Goal: Task Accomplishment & Management: Manage account settings

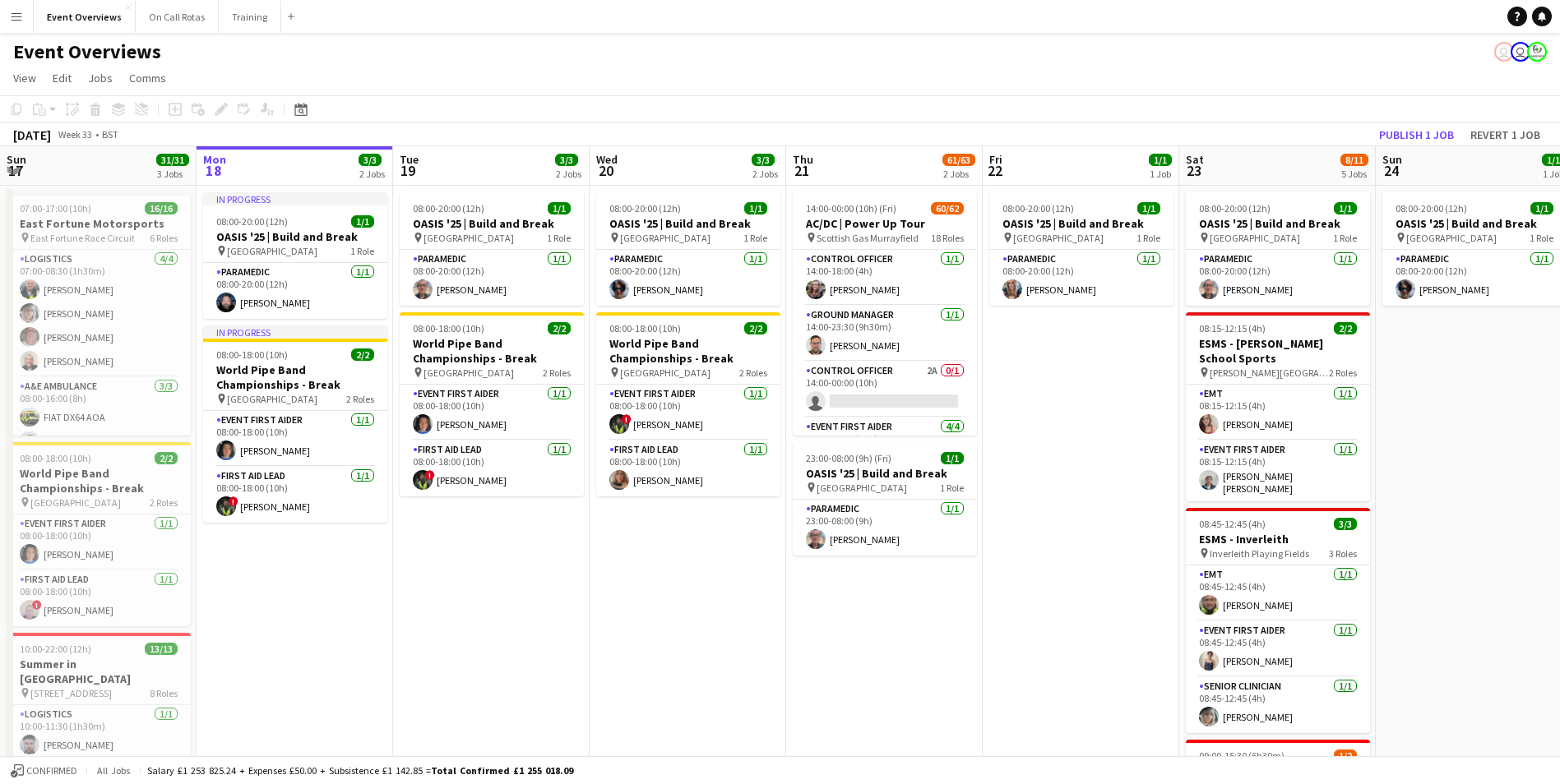
click at [16, 23] on button "Menu" at bounding box center [16, 16] width 33 height 33
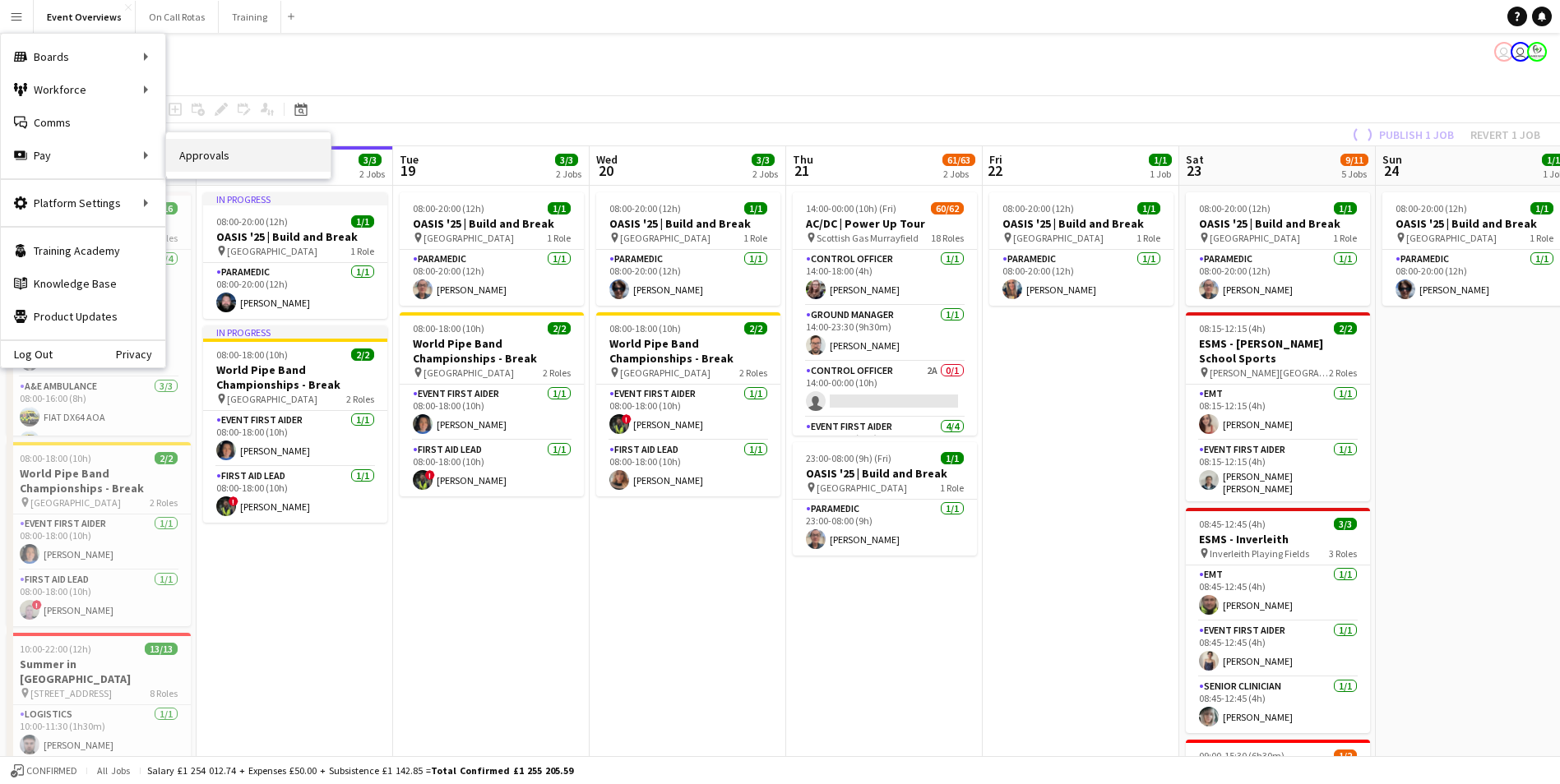
click at [198, 158] on link "Approvals" at bounding box center [249, 155] width 165 height 33
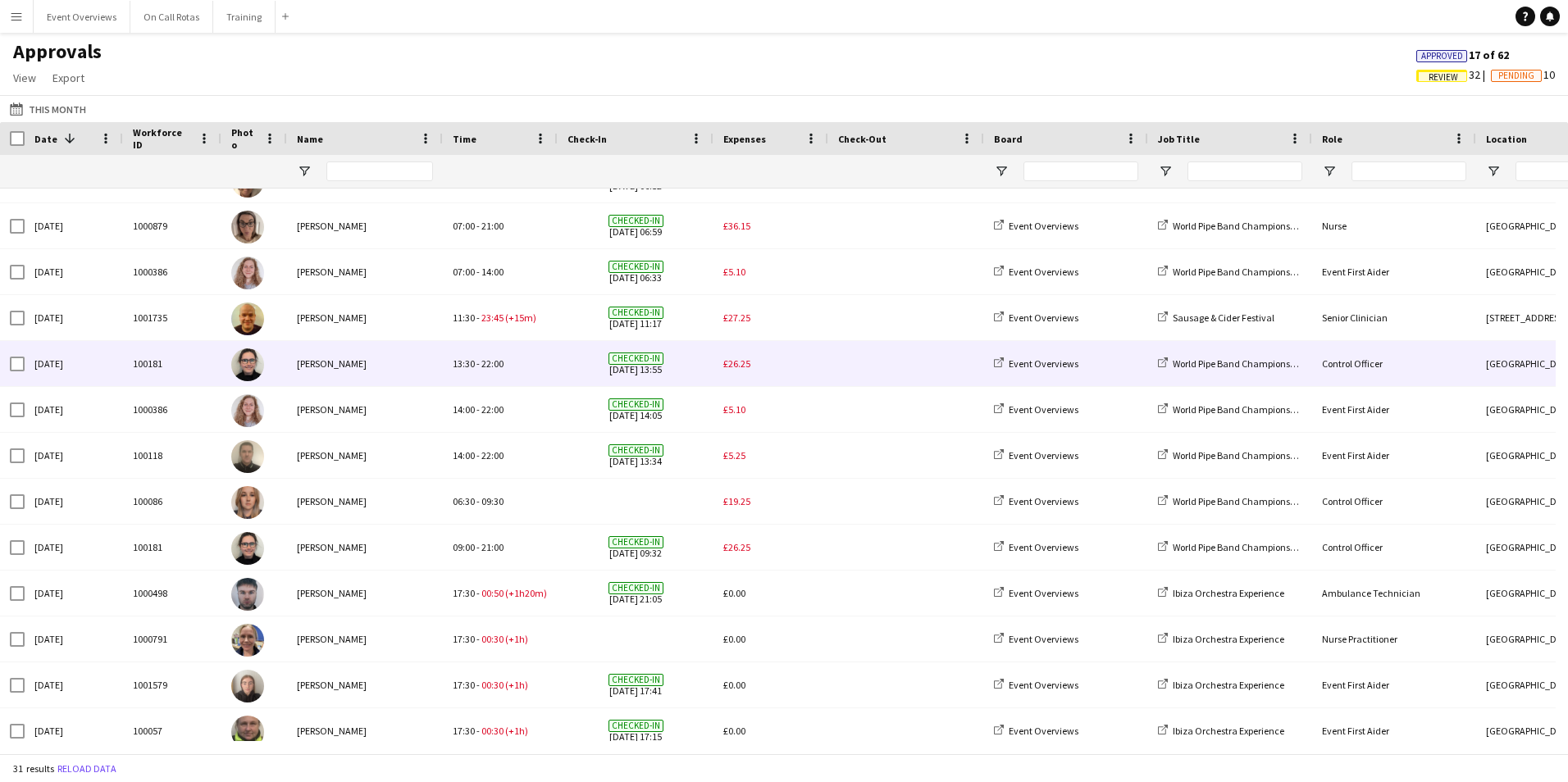
scroll to position [102, 0]
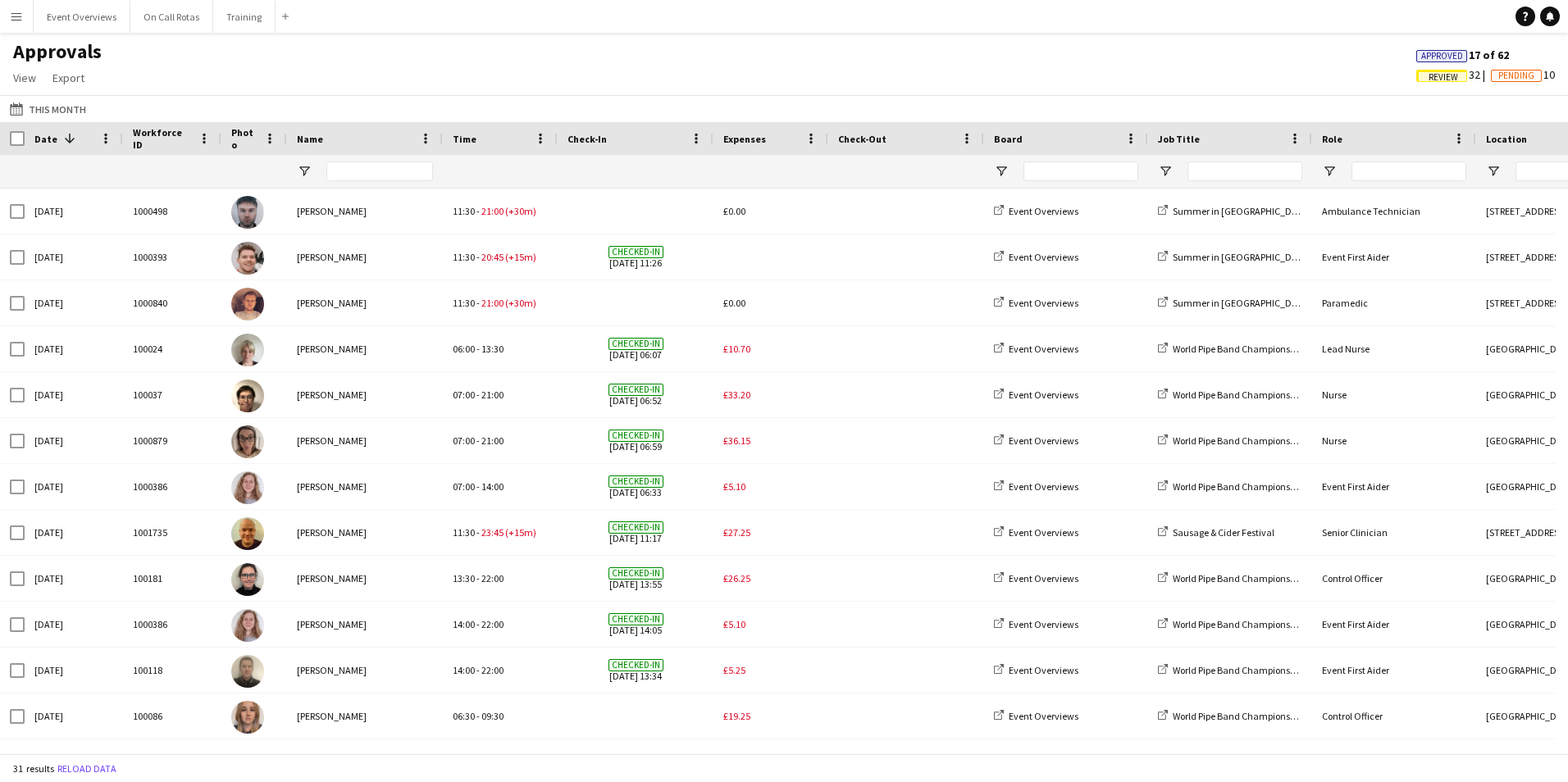
click at [8, 17] on button "Menu" at bounding box center [16, 16] width 33 height 33
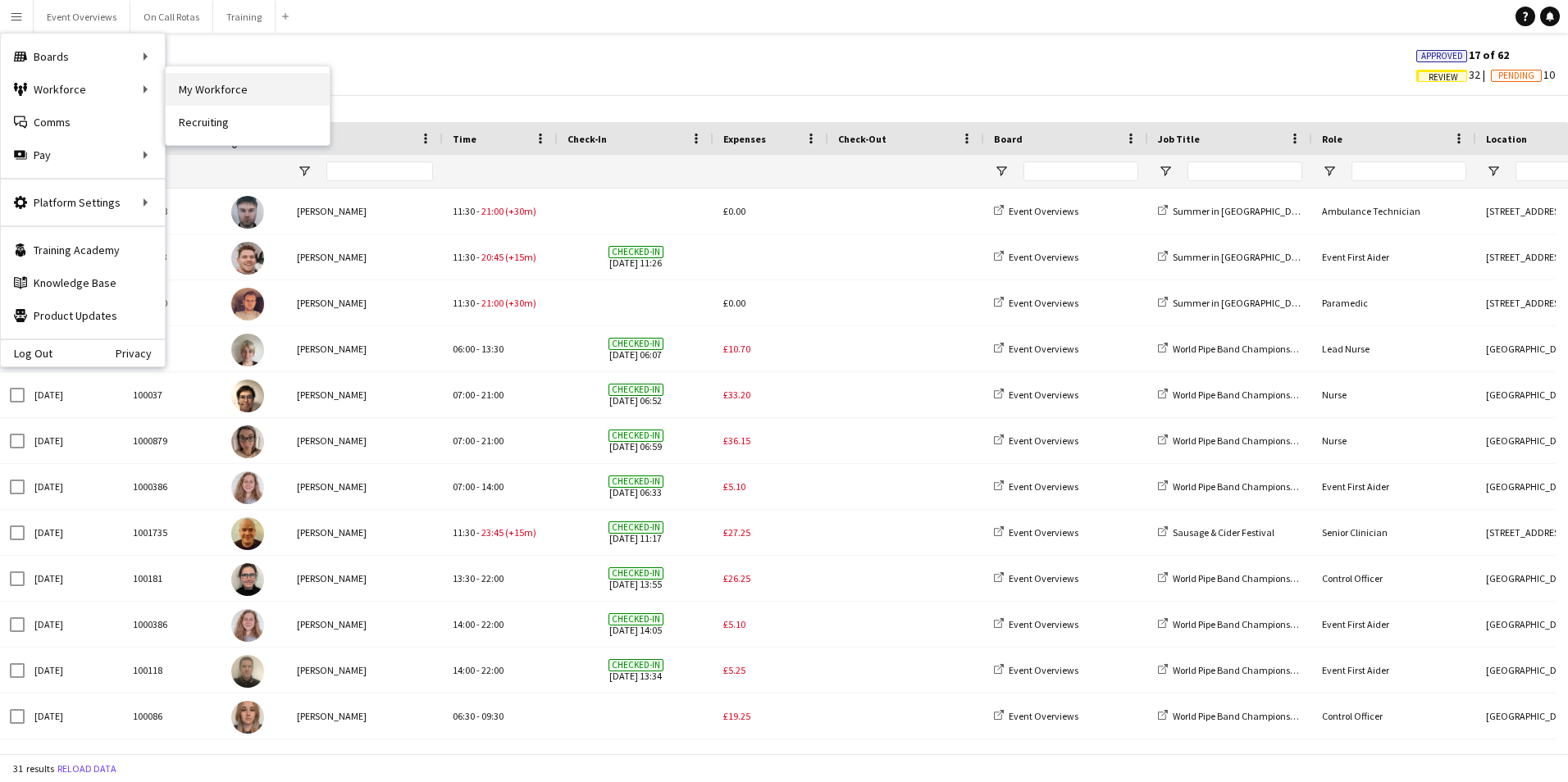
click at [197, 93] on link "My Workforce" at bounding box center [248, 89] width 164 height 33
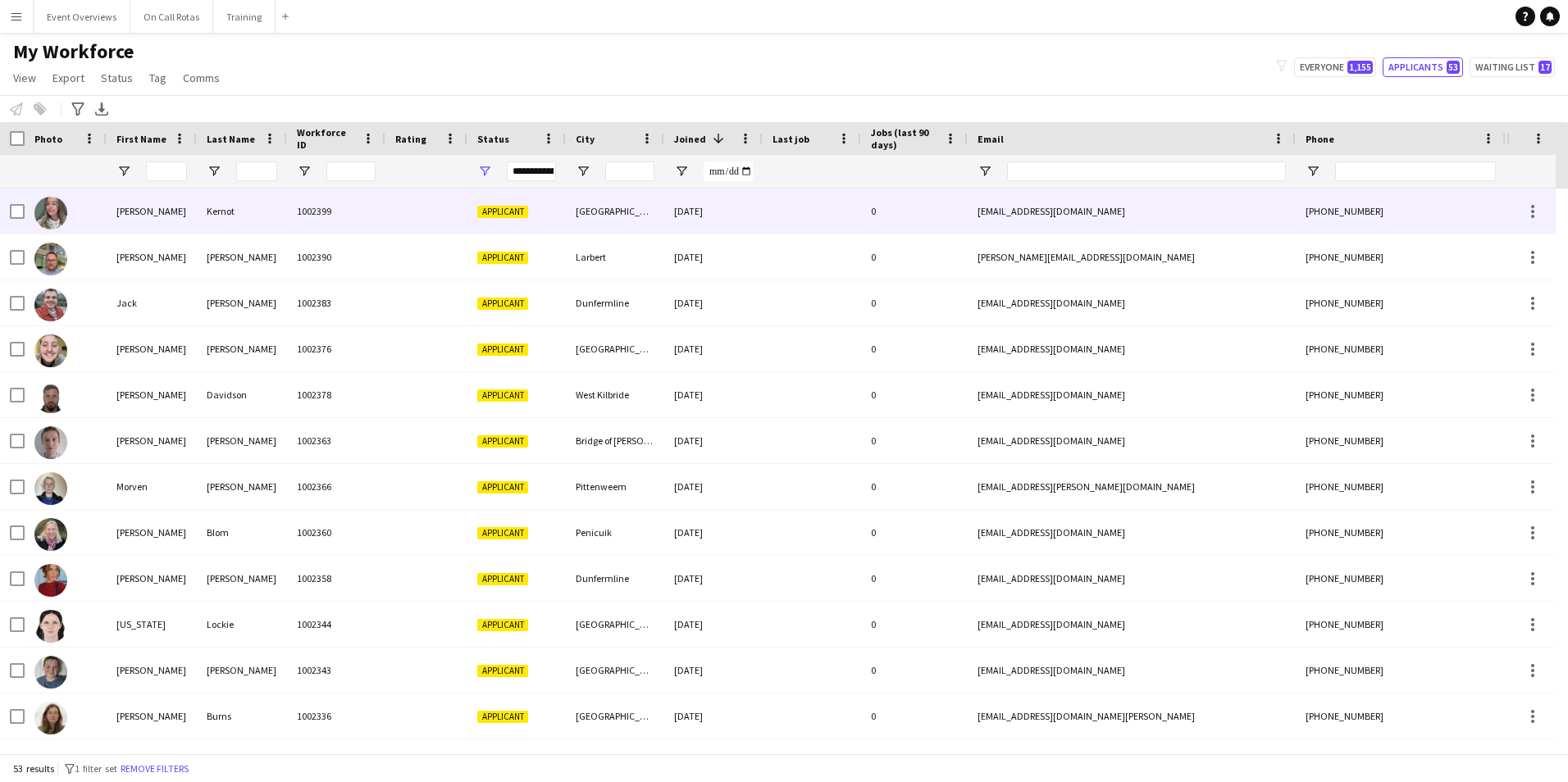
click at [174, 216] on div "Hannah" at bounding box center [151, 211] width 91 height 45
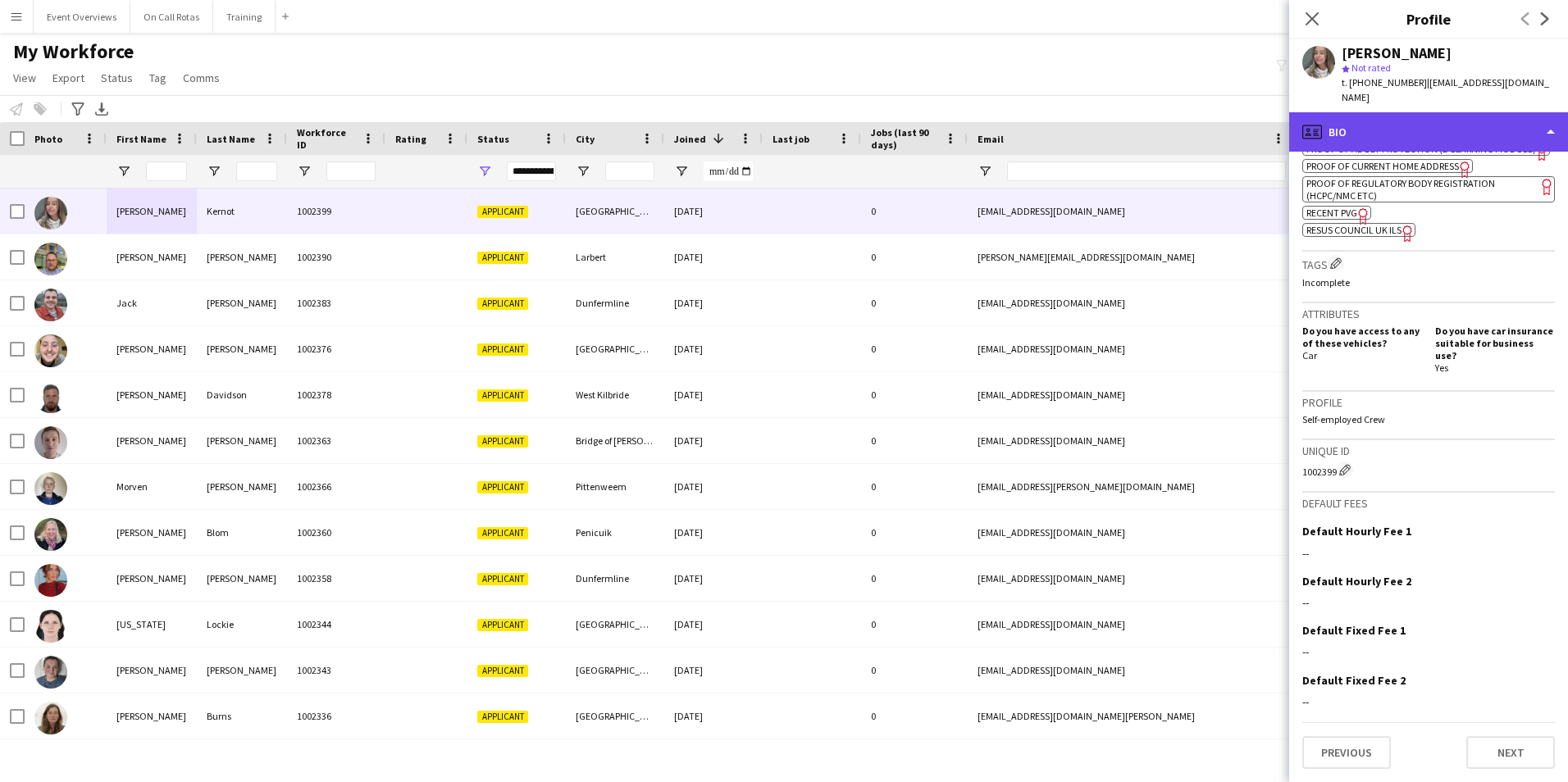
click at [1411, 117] on div "profile Bio" at bounding box center [1428, 132] width 279 height 39
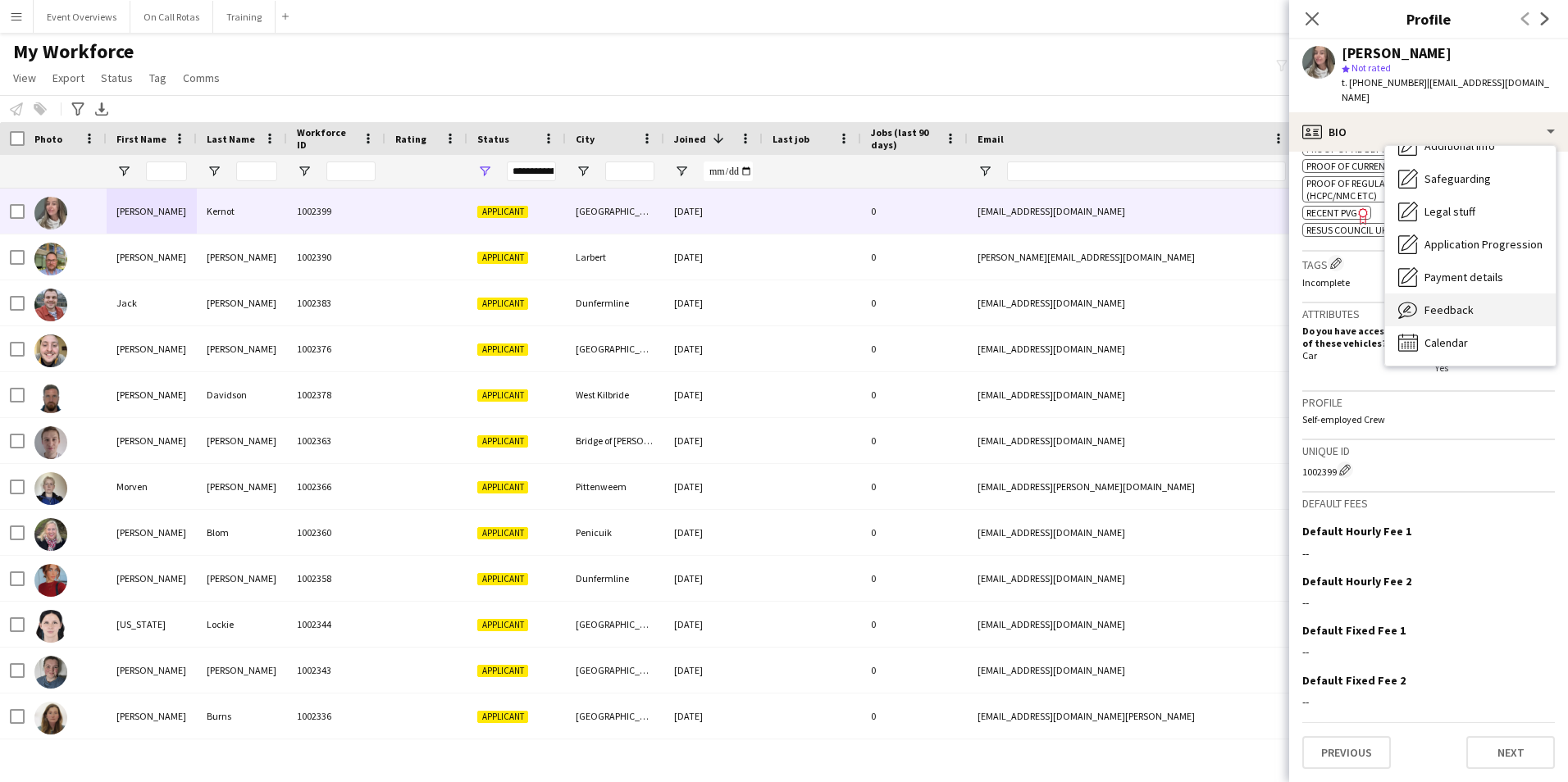
click at [1460, 308] on span "Feedback" at bounding box center [1449, 310] width 49 height 15
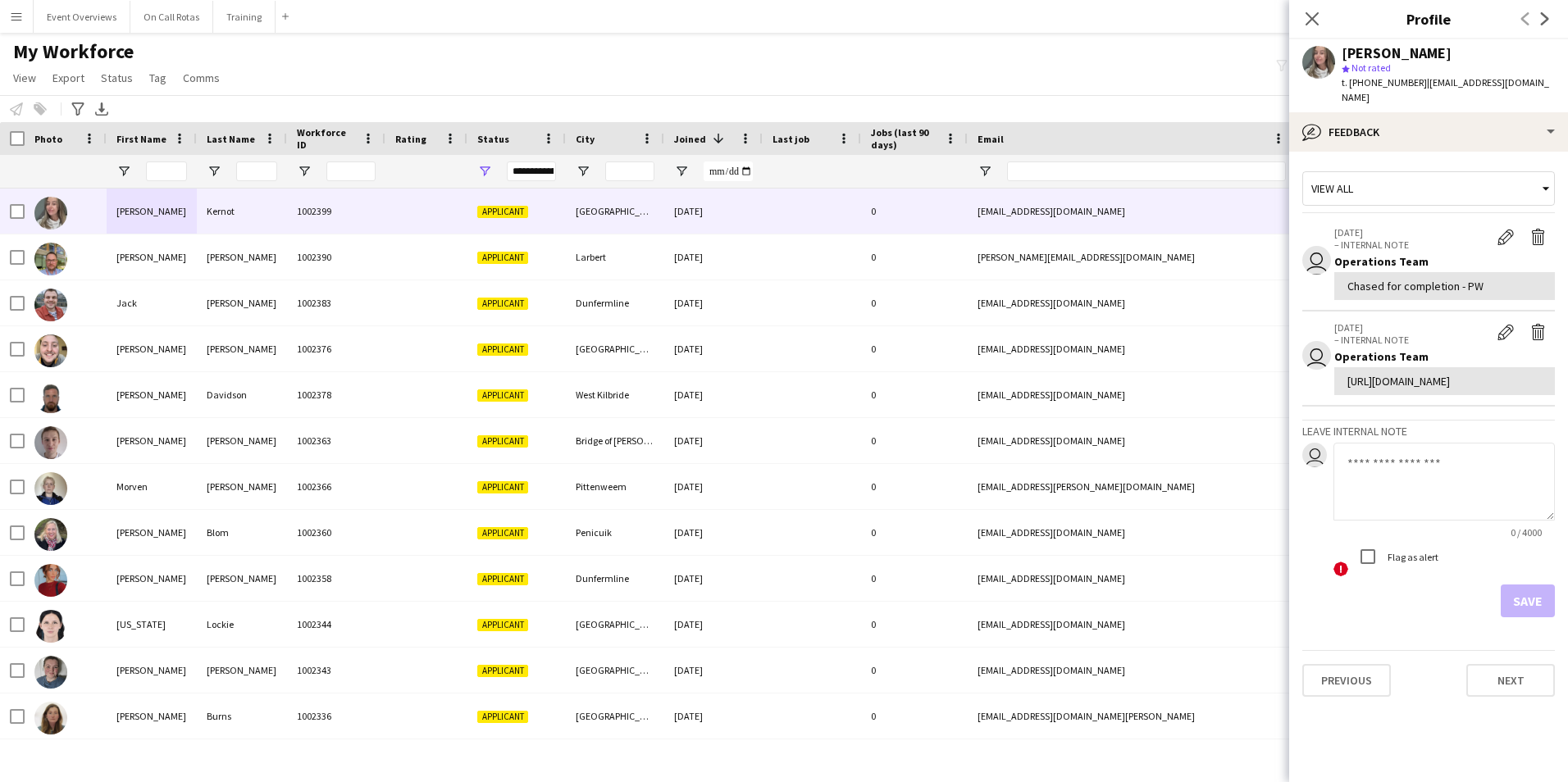
click at [1423, 192] on div "View all" at bounding box center [1420, 188] width 234 height 31
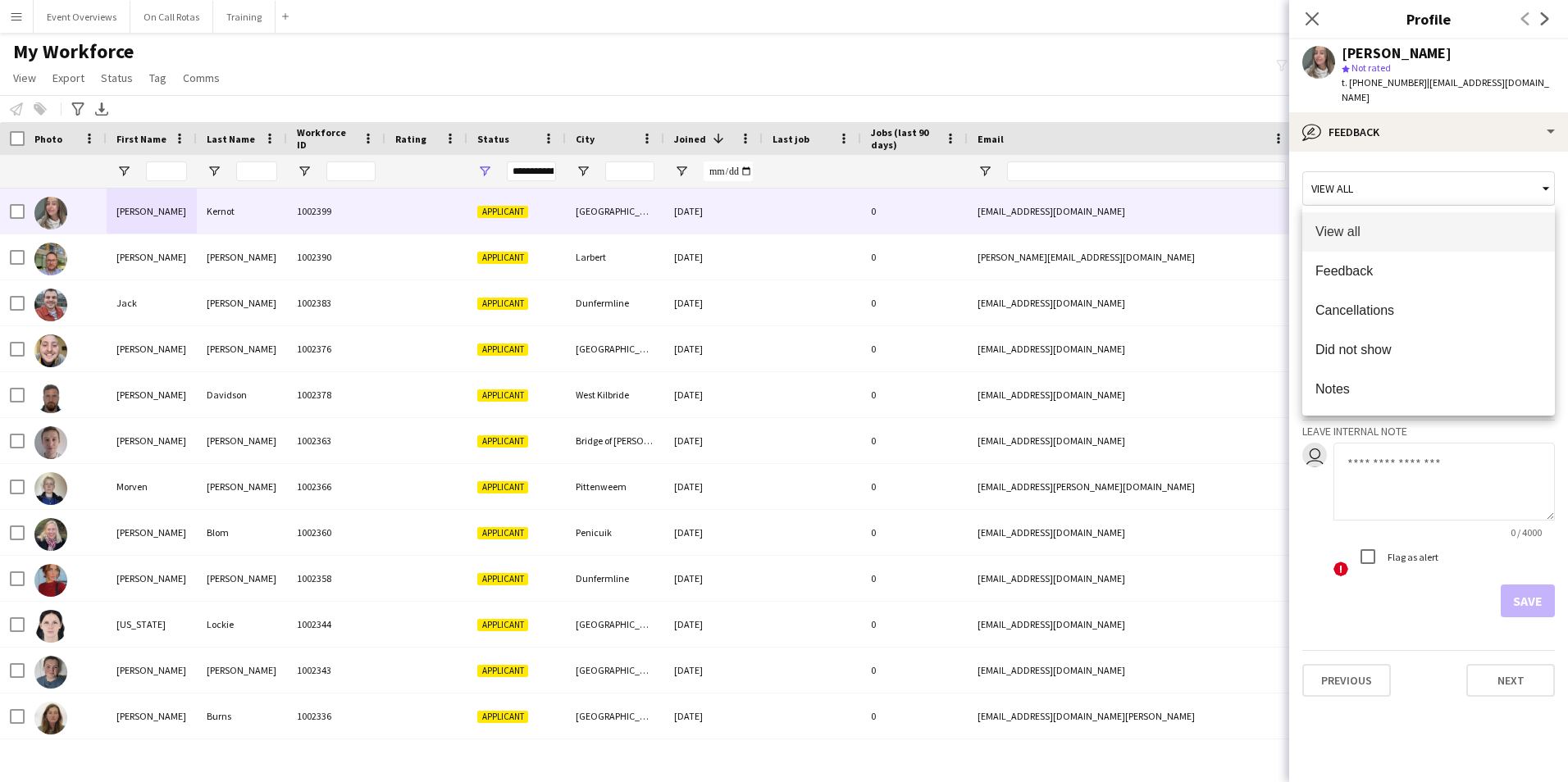
click at [1425, 136] on div at bounding box center [784, 391] width 1568 height 782
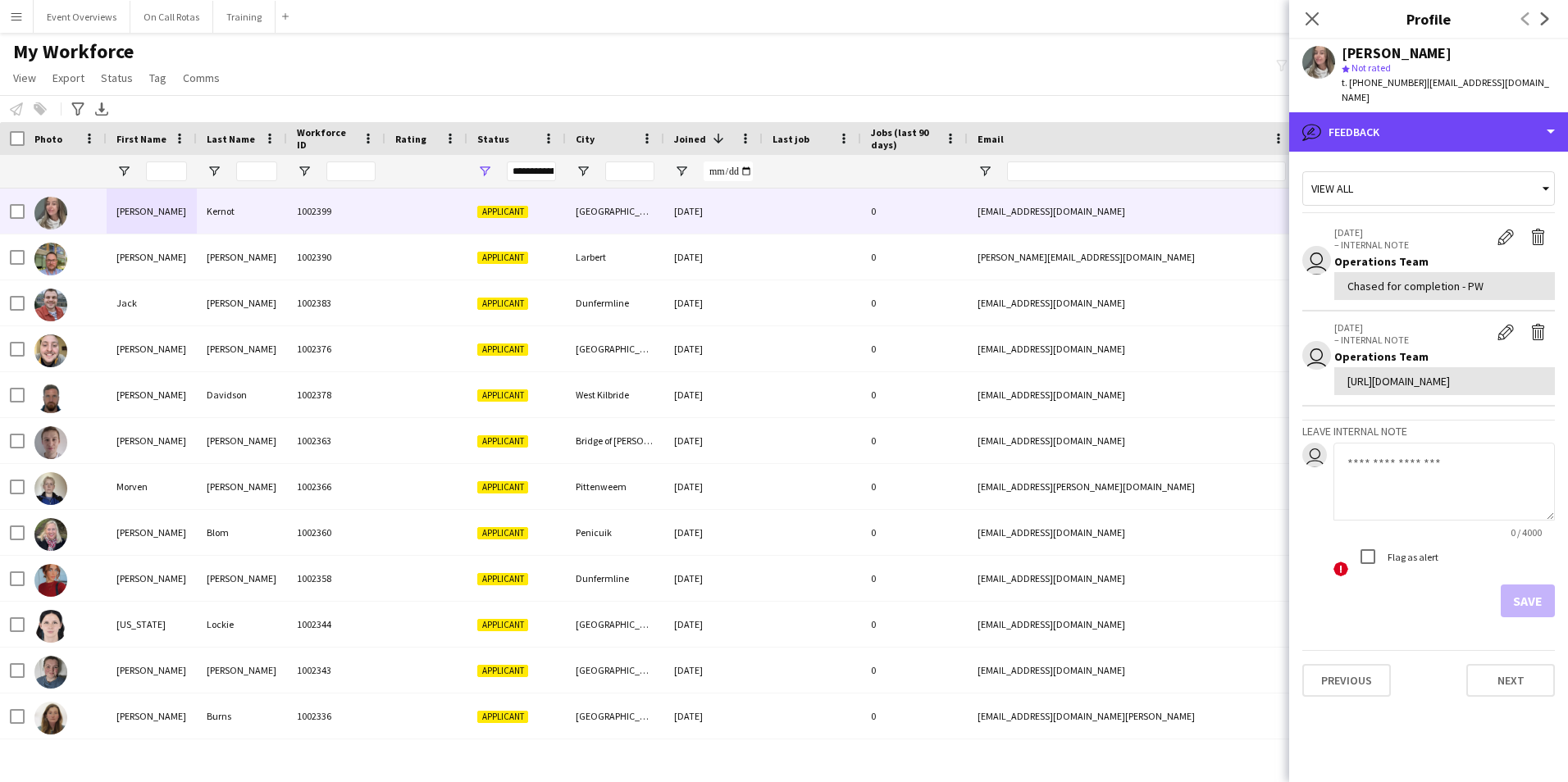
click at [1425, 136] on div "bubble-pencil Feedback" at bounding box center [1428, 132] width 279 height 39
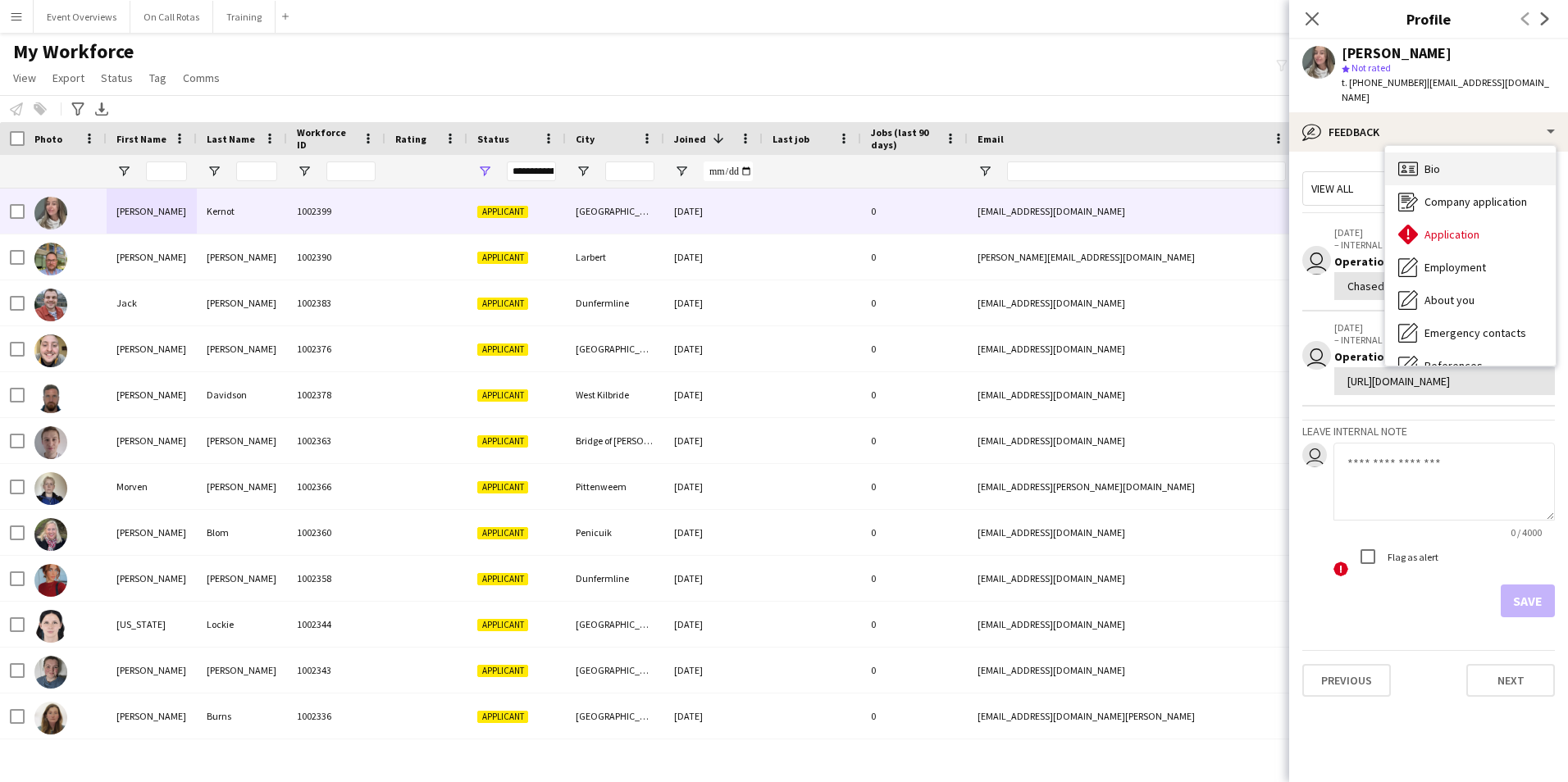
click at [1439, 163] on span "Bio" at bounding box center [1432, 169] width 16 height 15
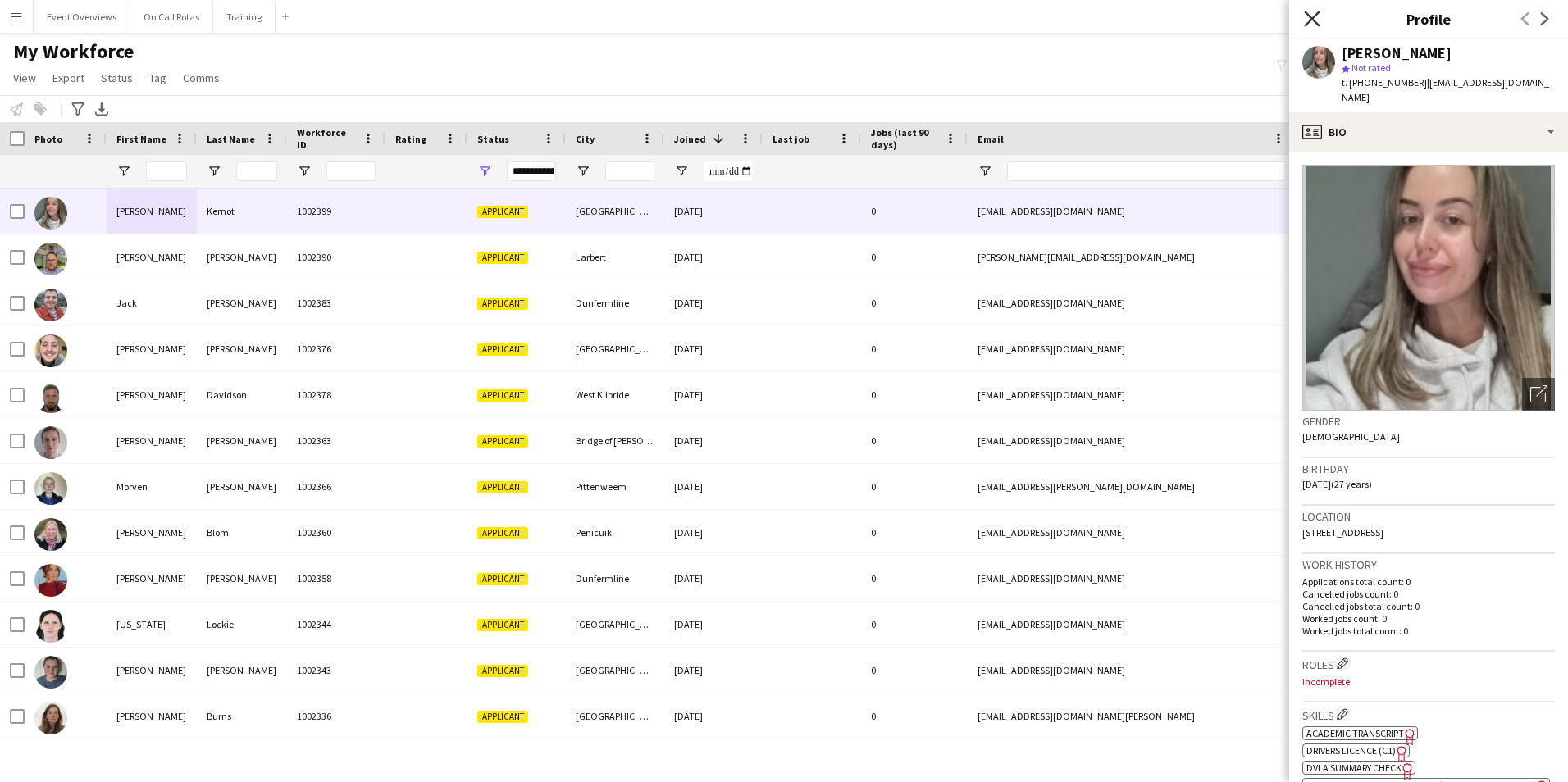
click at [1312, 19] on icon at bounding box center [1311, 18] width 16 height 16
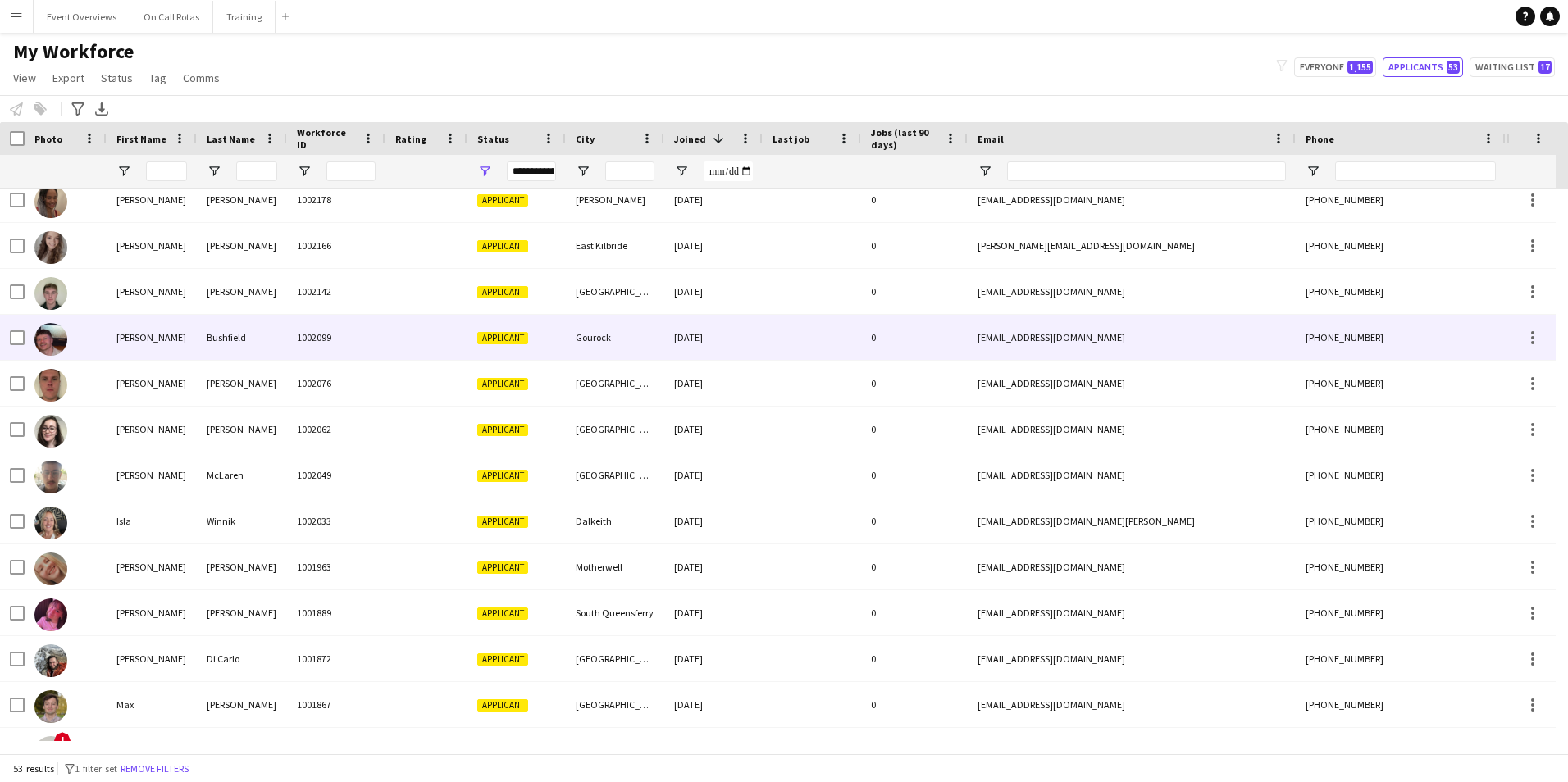
click at [408, 345] on div at bounding box center [427, 337] width 82 height 45
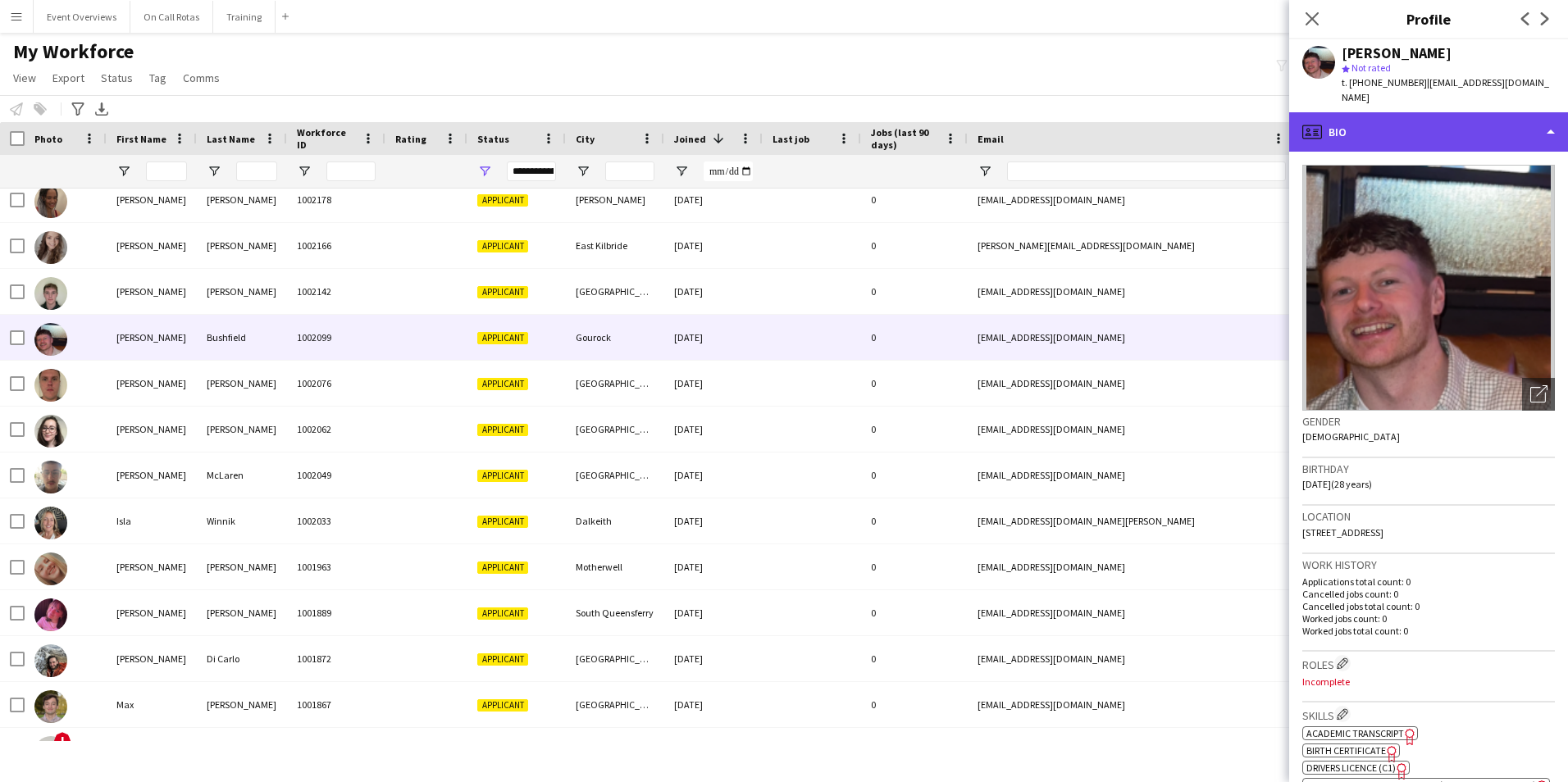
click at [1469, 117] on div "profile Bio" at bounding box center [1428, 132] width 279 height 39
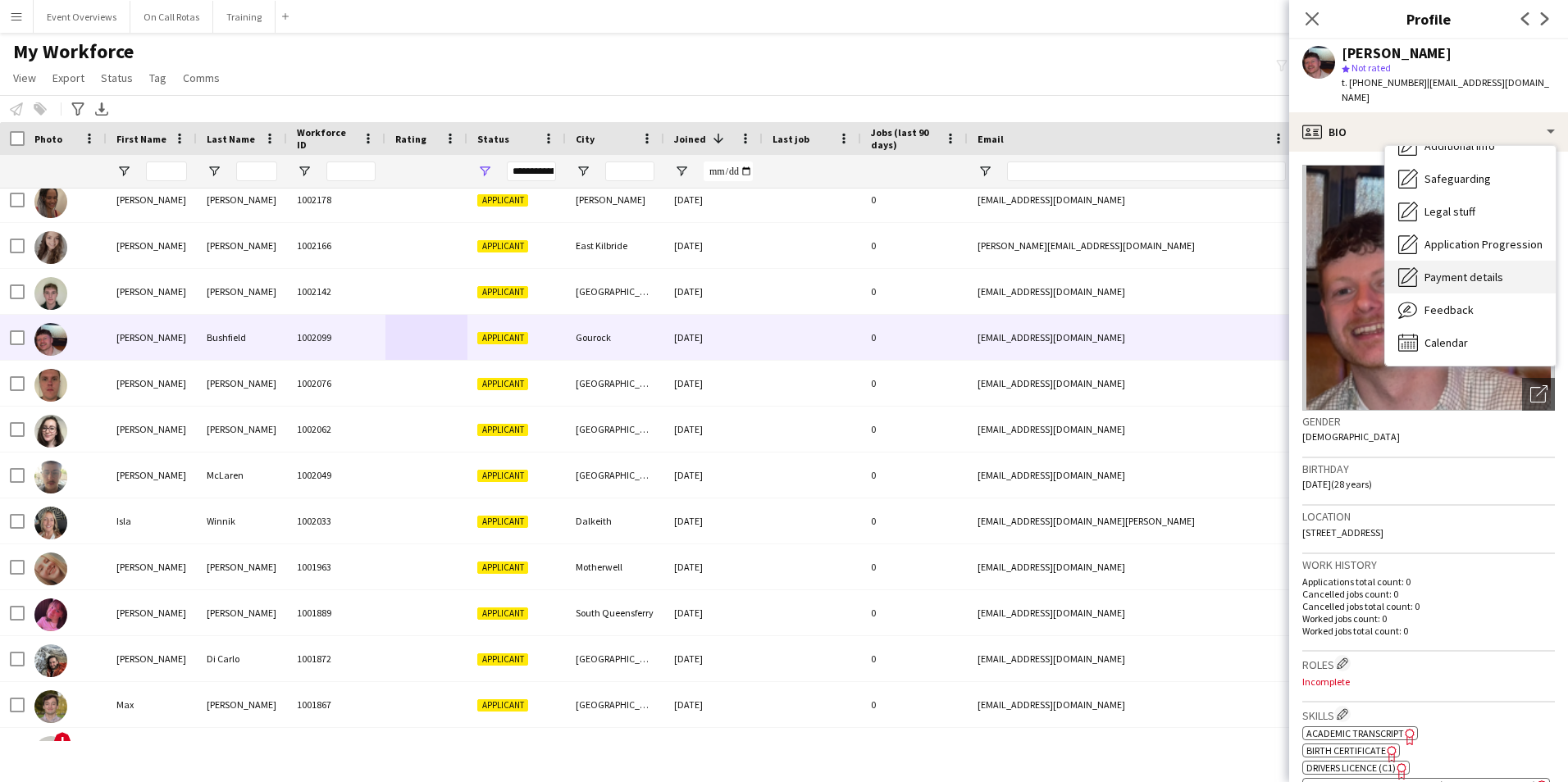
click at [1454, 270] on span "Payment details" at bounding box center [1463, 277] width 78 height 15
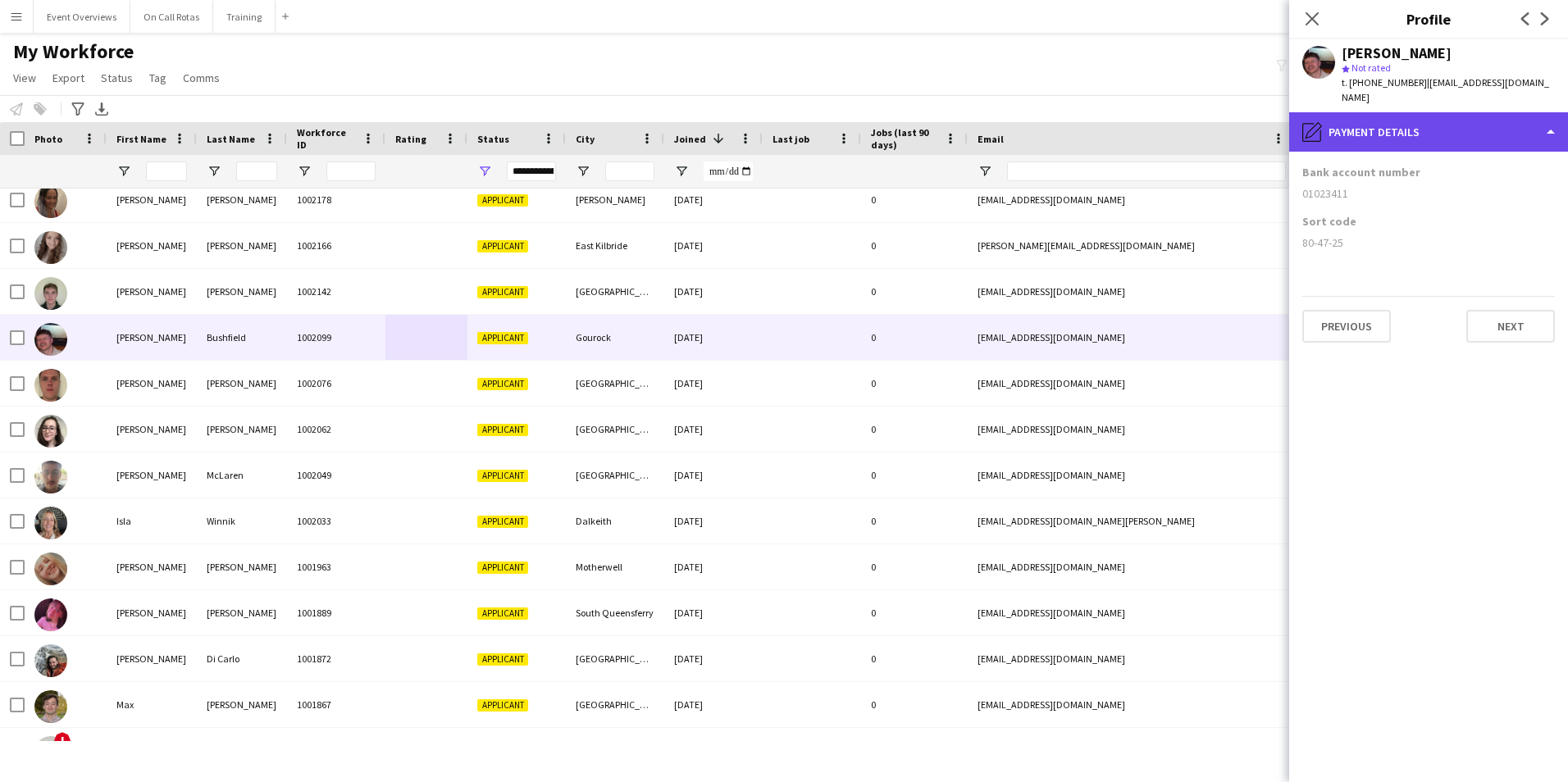
click at [1414, 118] on div "pencil4 Payment details" at bounding box center [1428, 132] width 279 height 39
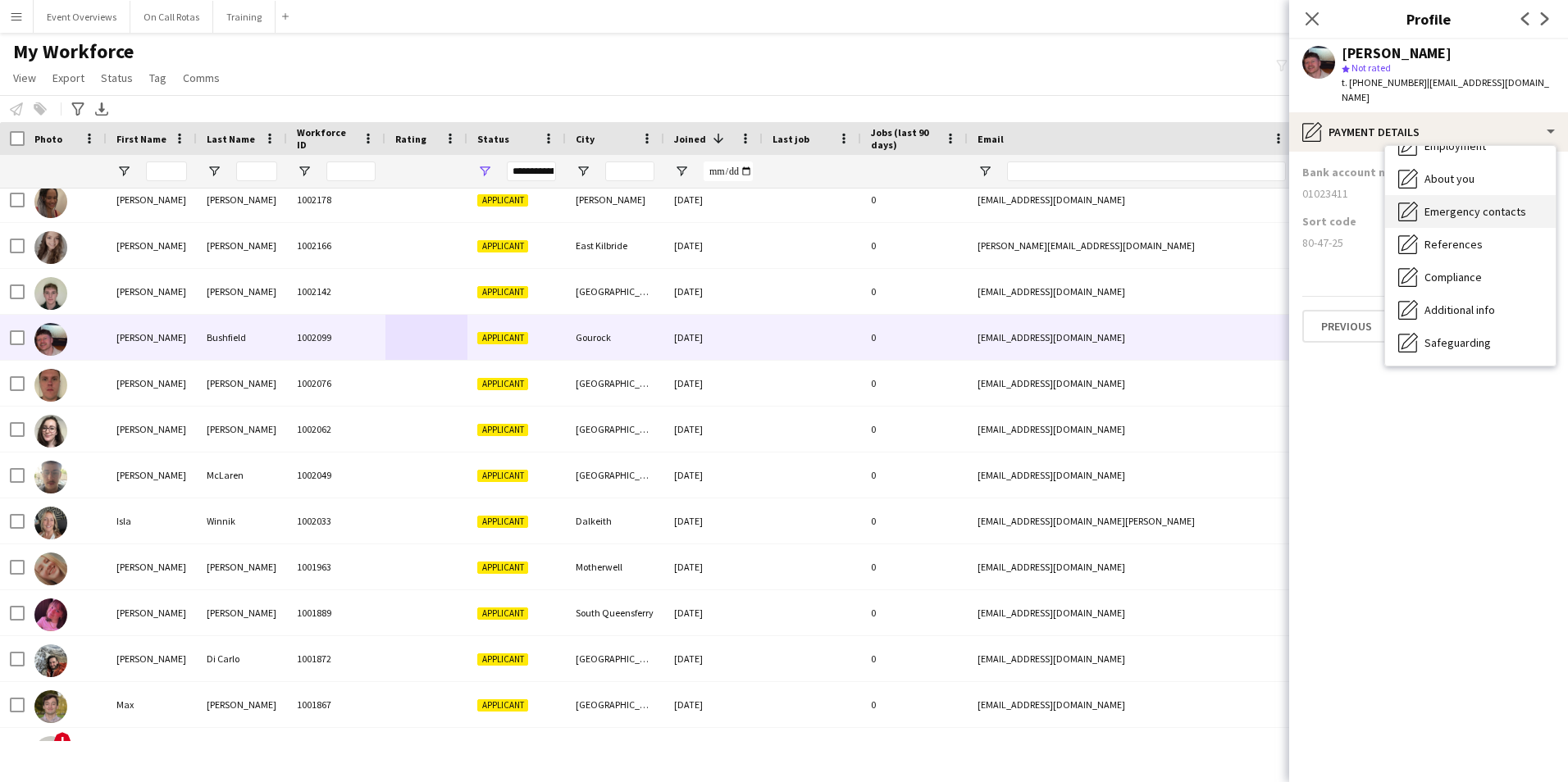
click at [1446, 204] on span "Emergency contacts" at bounding box center [1475, 212] width 102 height 15
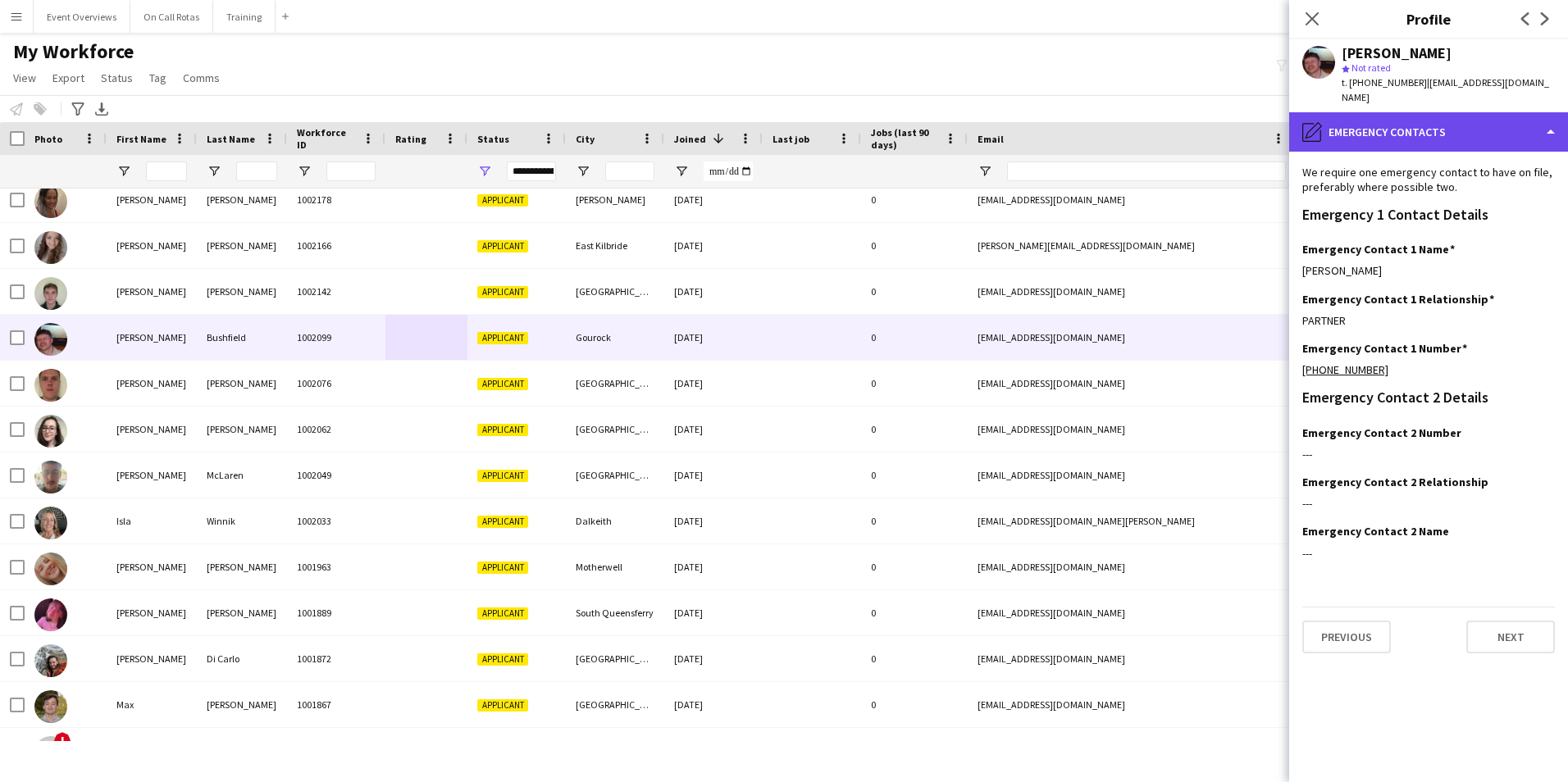
click at [1411, 131] on div "pencil4 Emergency contacts" at bounding box center [1428, 132] width 279 height 39
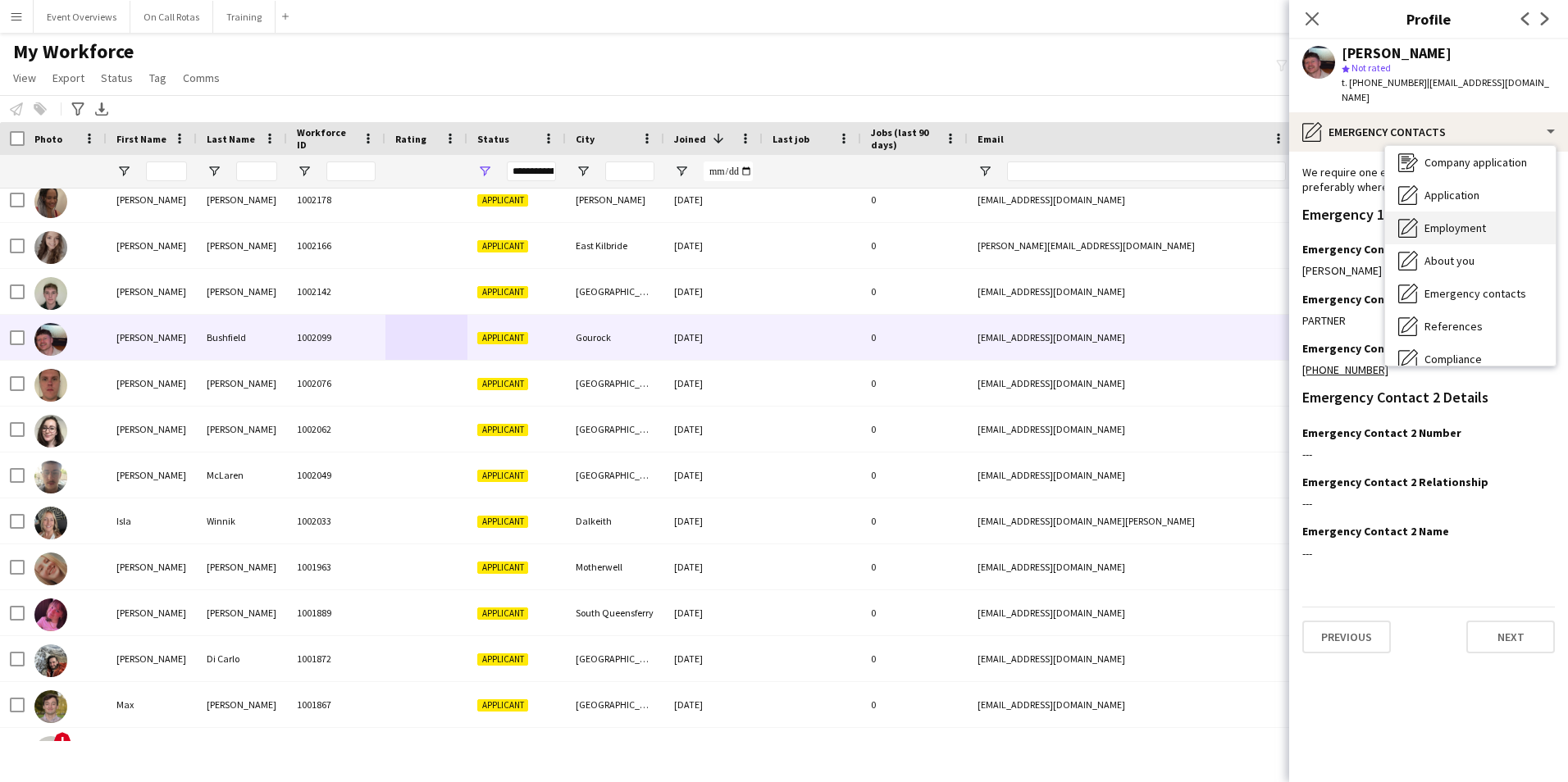
click at [1441, 220] on span "Employment" at bounding box center [1455, 228] width 62 height 15
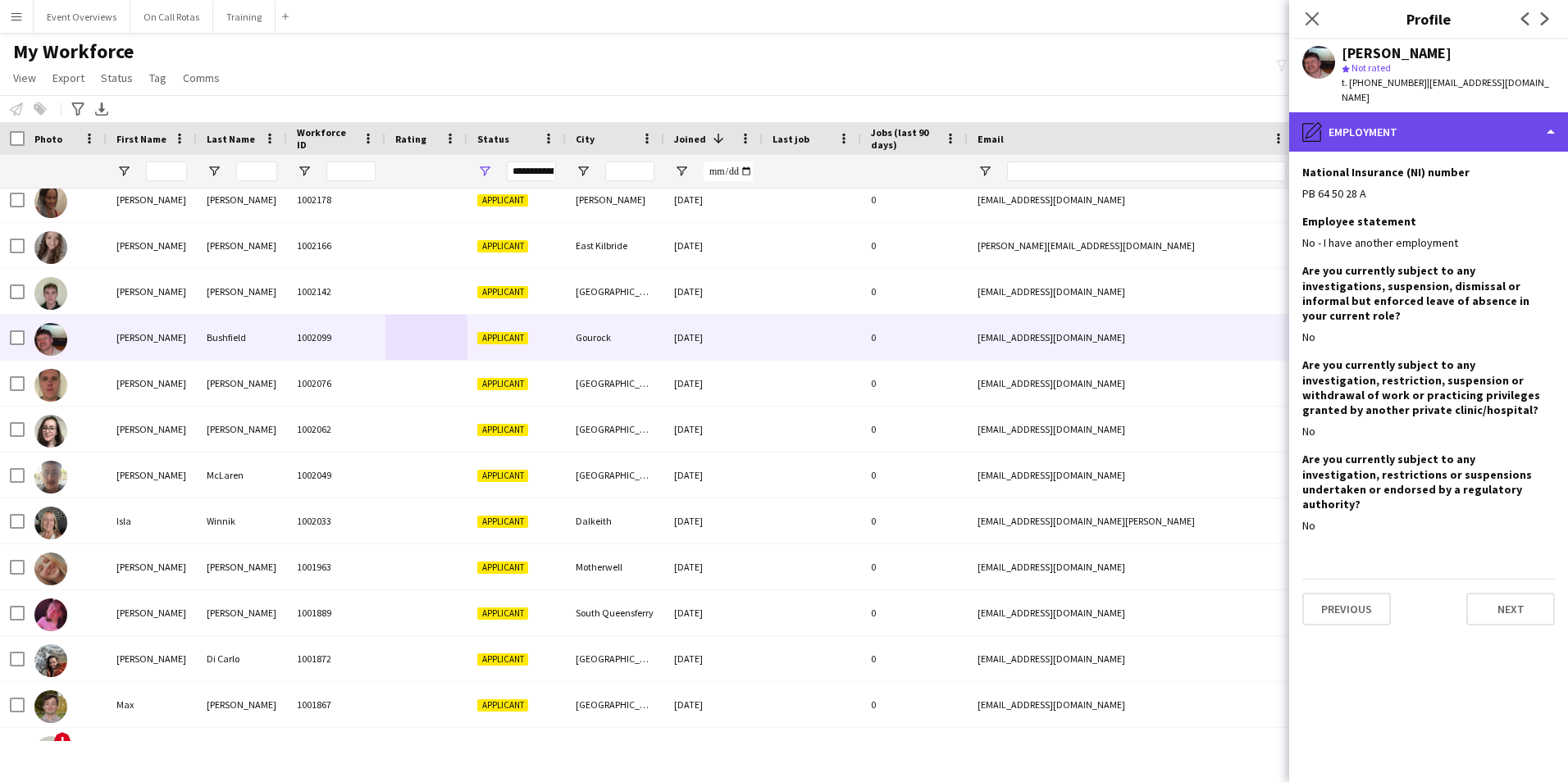
click at [1424, 112] on div "pencil4 Employment" at bounding box center [1428, 132] width 279 height 39
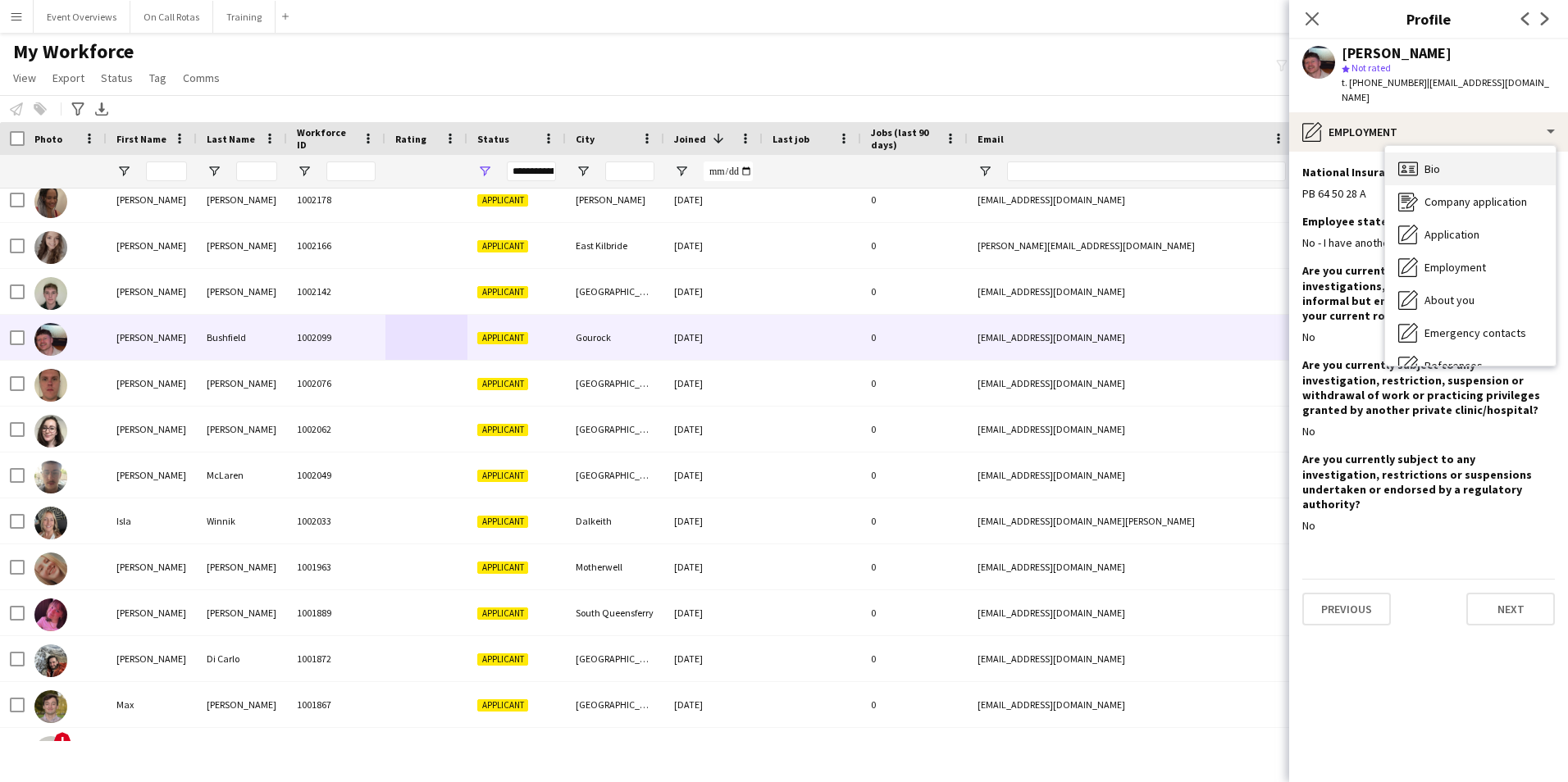
click at [1430, 161] on span "Bio" at bounding box center [1432, 169] width 16 height 15
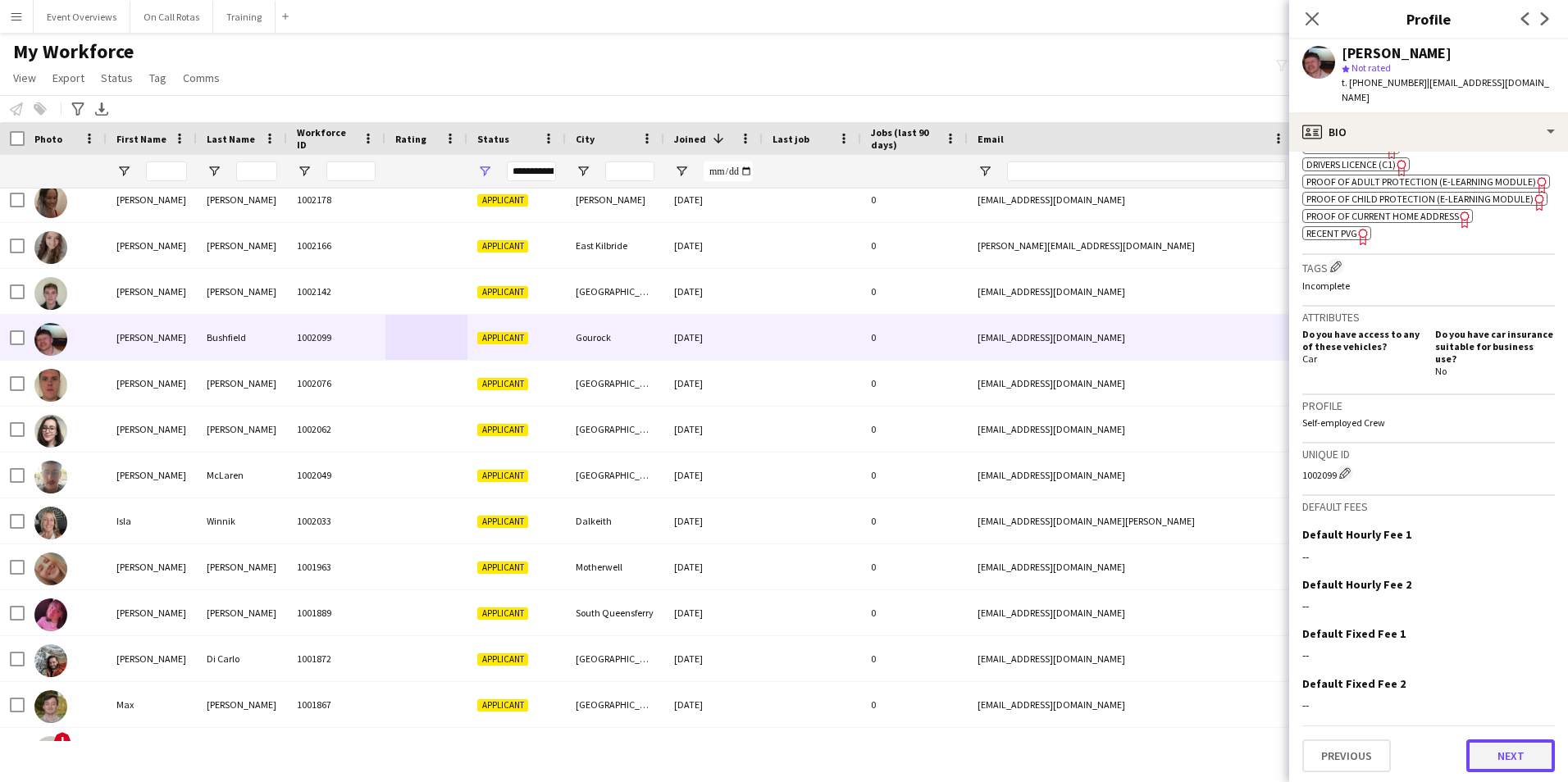
click at [1519, 746] on button "Next" at bounding box center [1510, 756] width 89 height 33
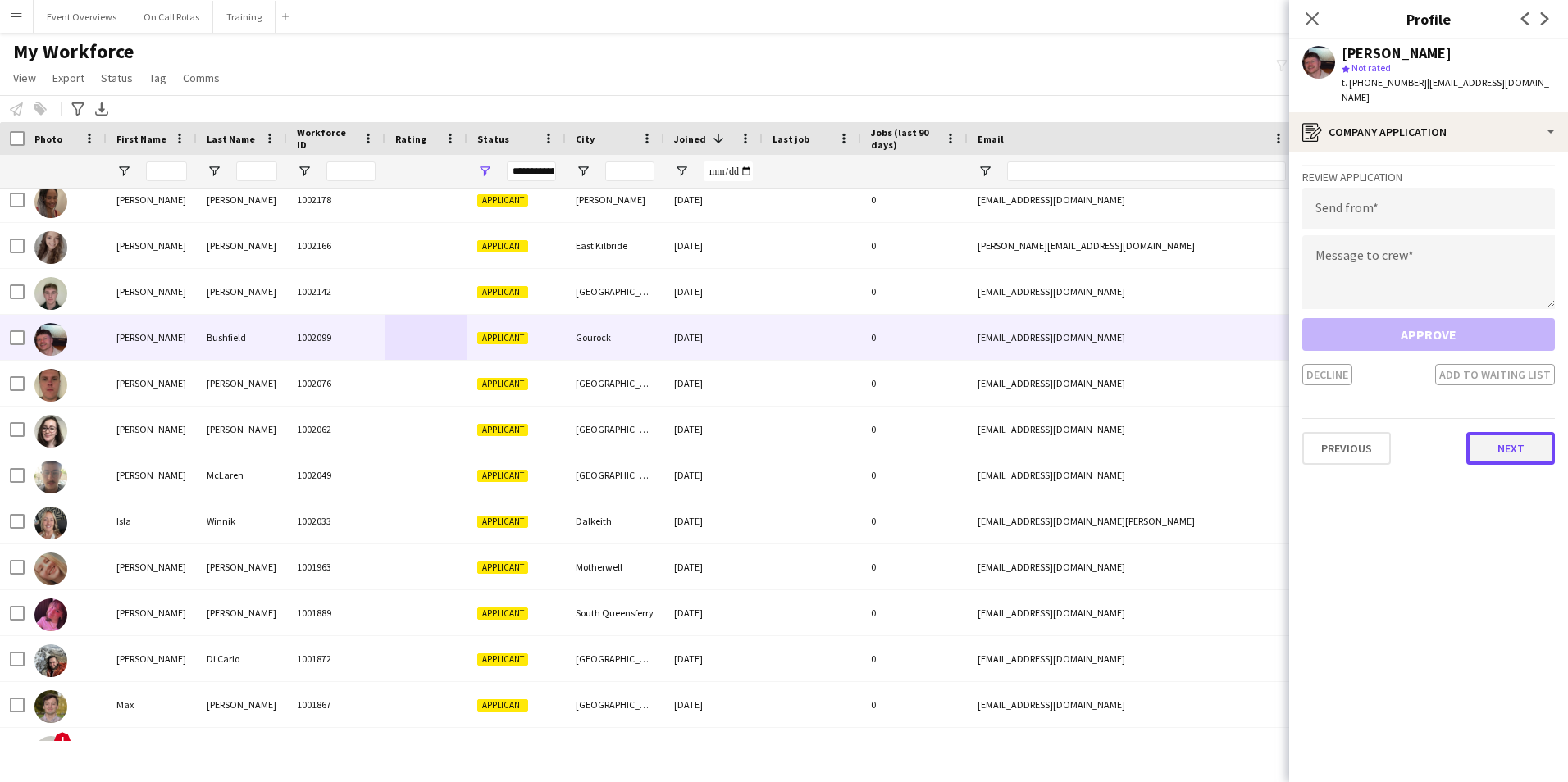
click at [1510, 442] on button "Next" at bounding box center [1510, 448] width 89 height 33
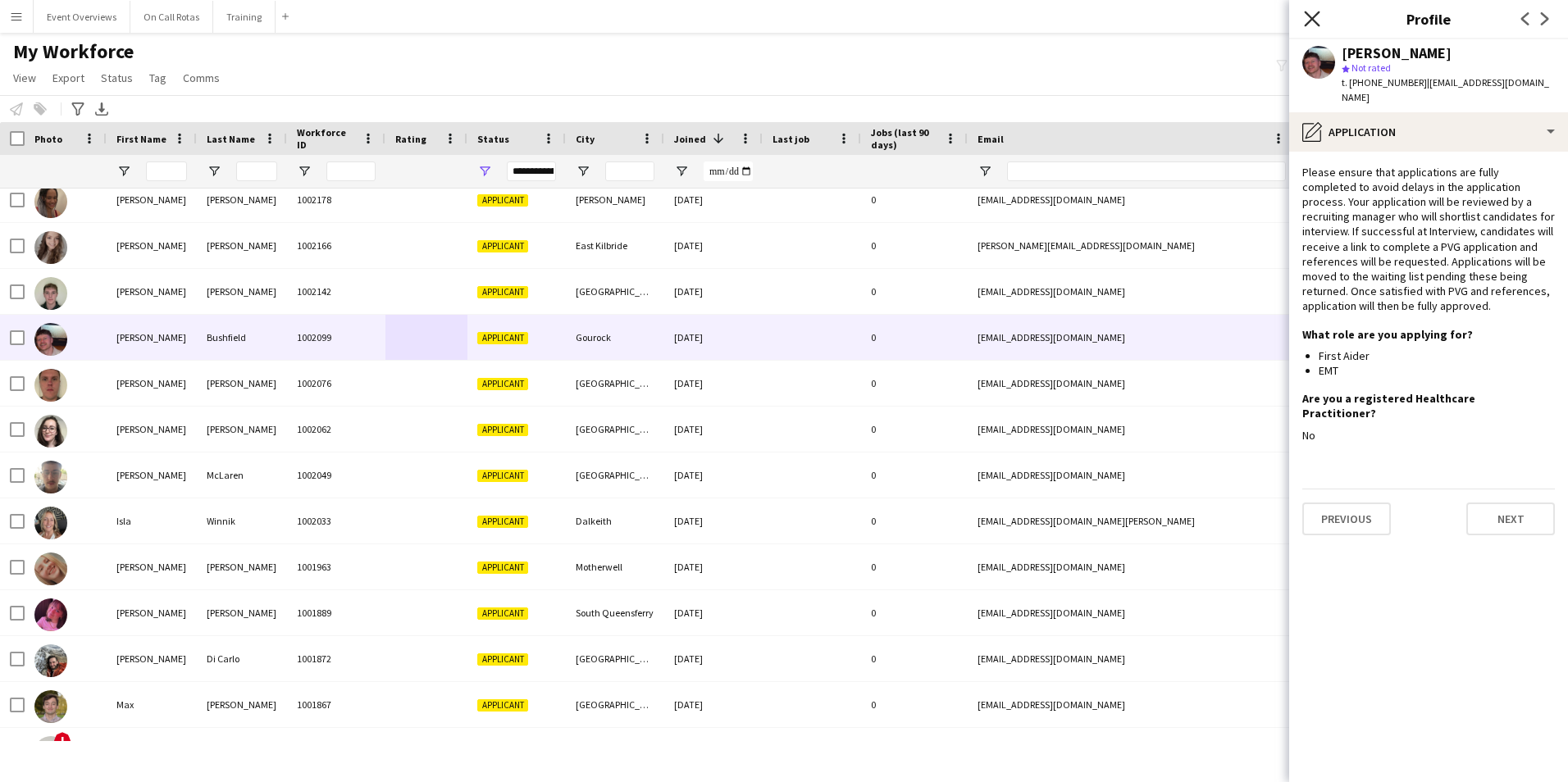
click at [1316, 15] on icon at bounding box center [1311, 18] width 16 height 16
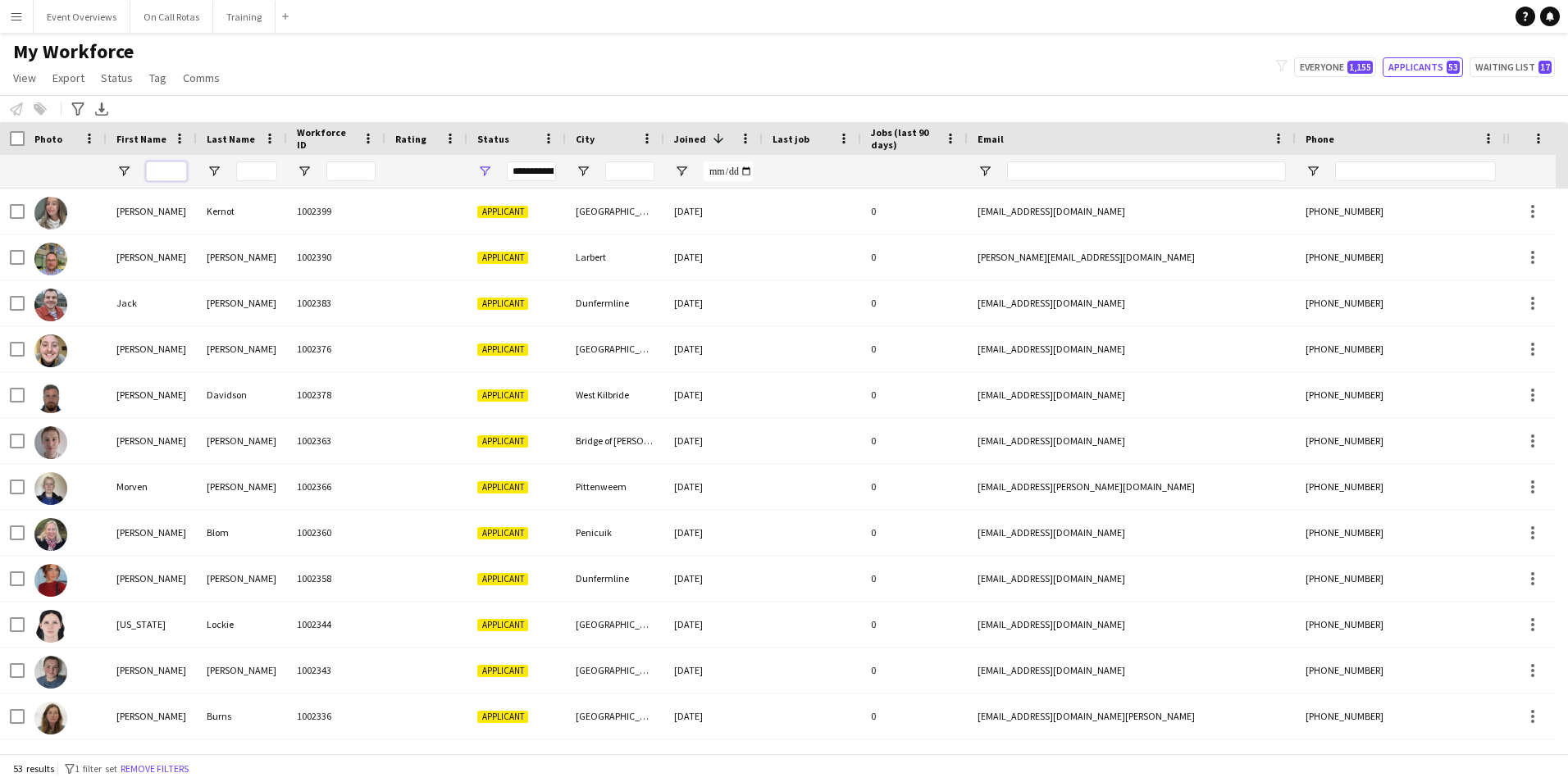
click at [147, 173] on input "First Name Filter Input" at bounding box center [166, 171] width 41 height 20
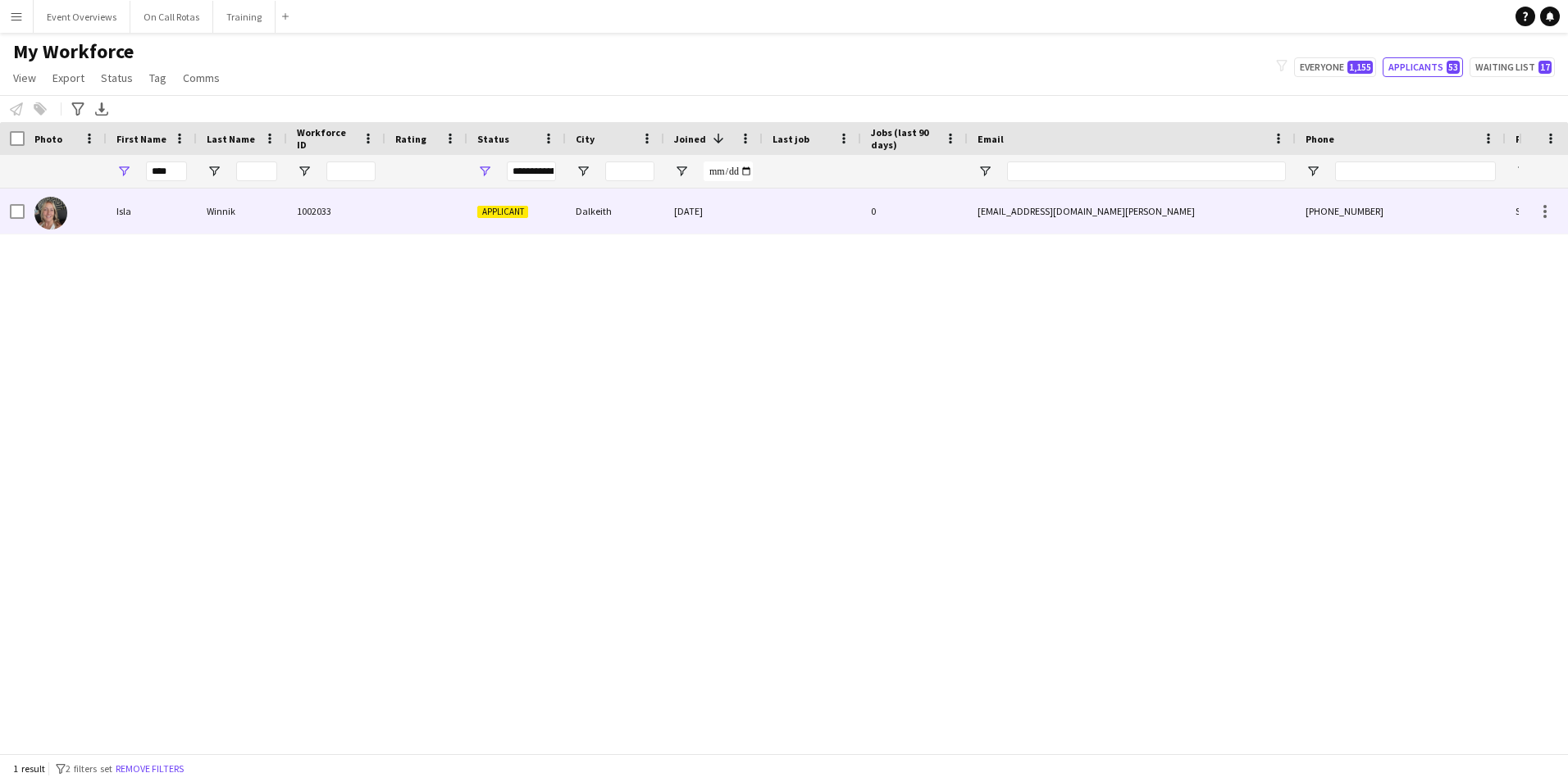
click at [190, 206] on div "Isla" at bounding box center [151, 211] width 91 height 45
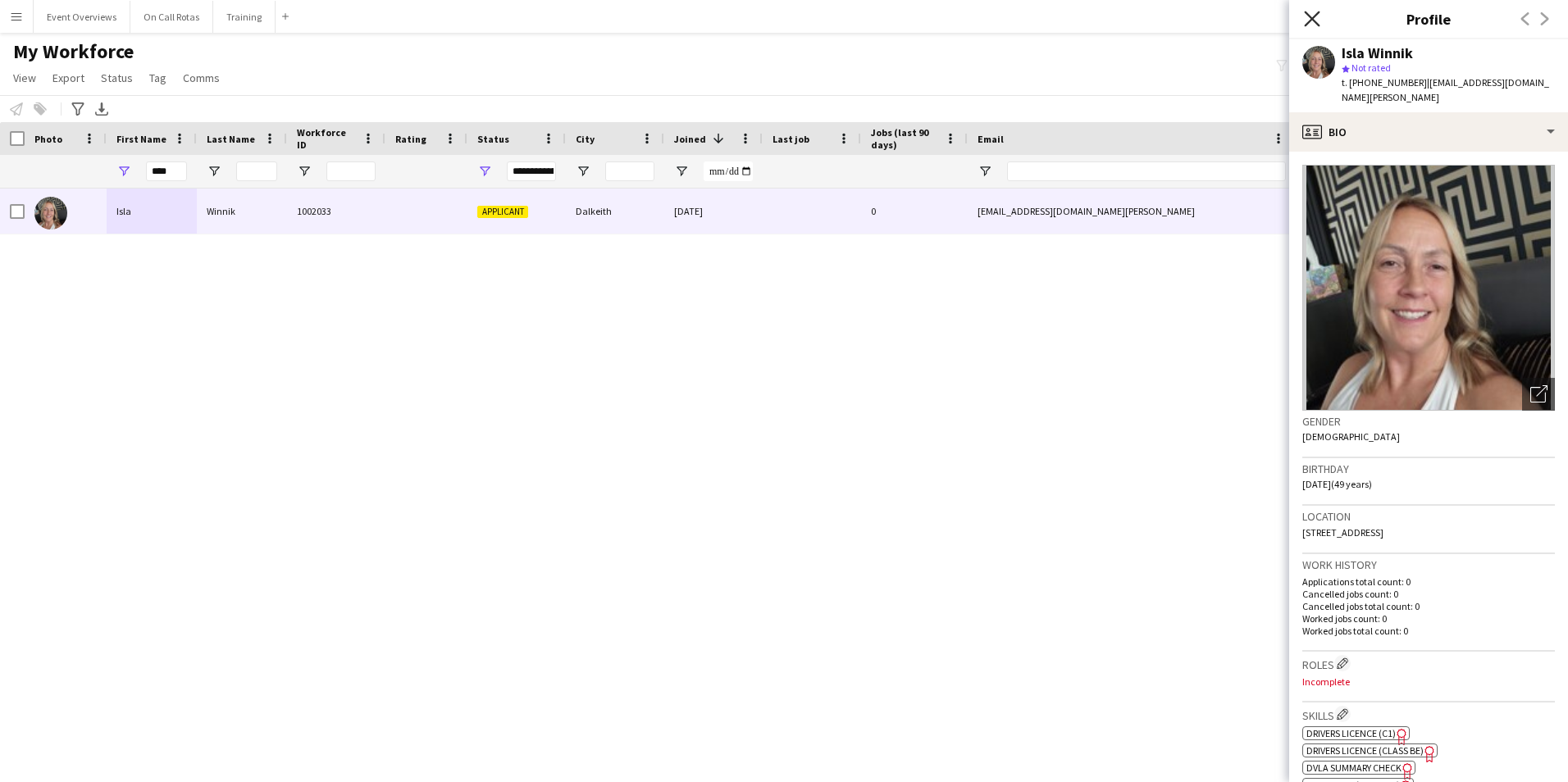
click at [1315, 16] on icon at bounding box center [1311, 18] width 16 height 16
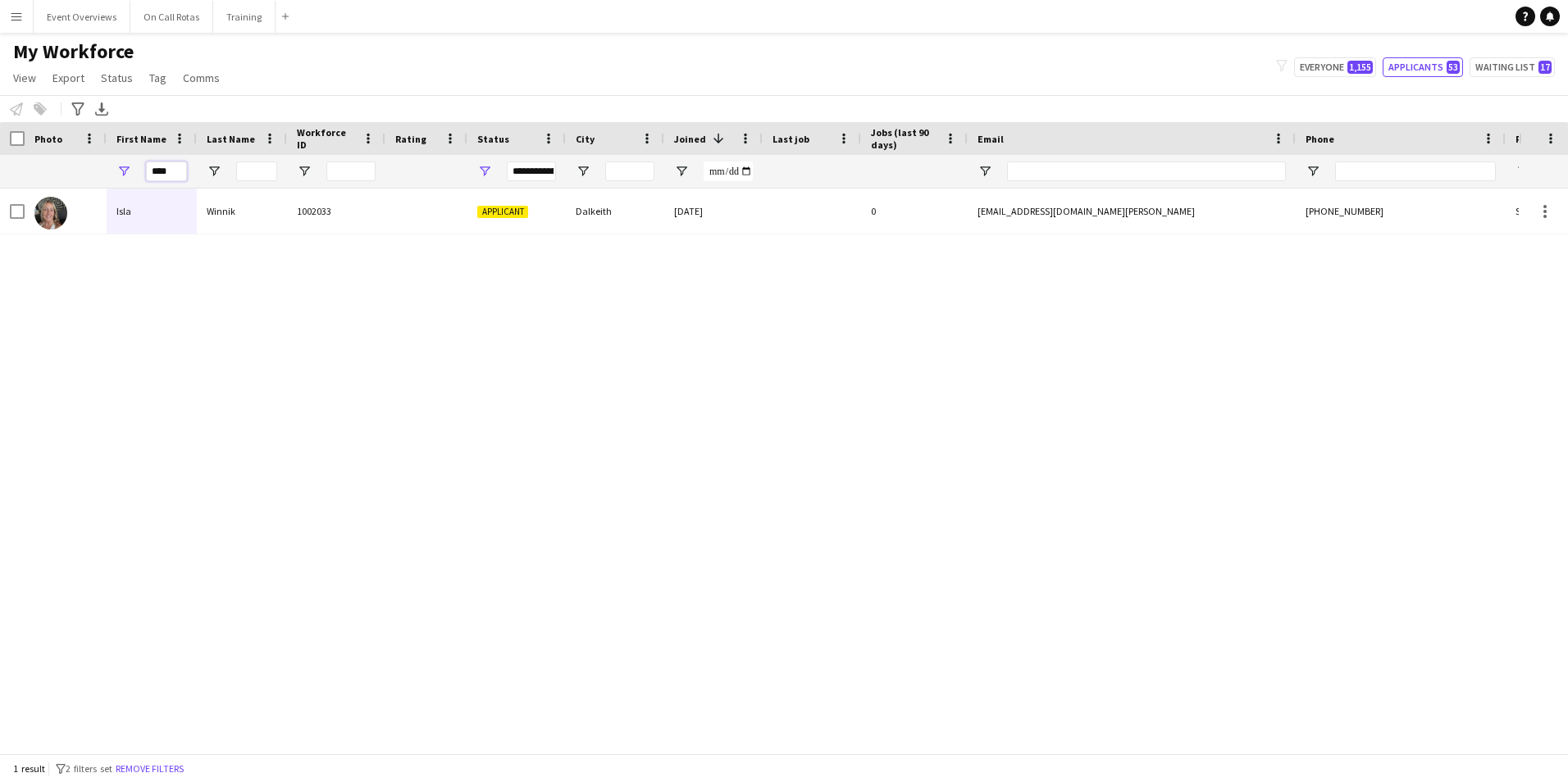
click at [175, 170] on input "****" at bounding box center [166, 171] width 41 height 20
type input "*"
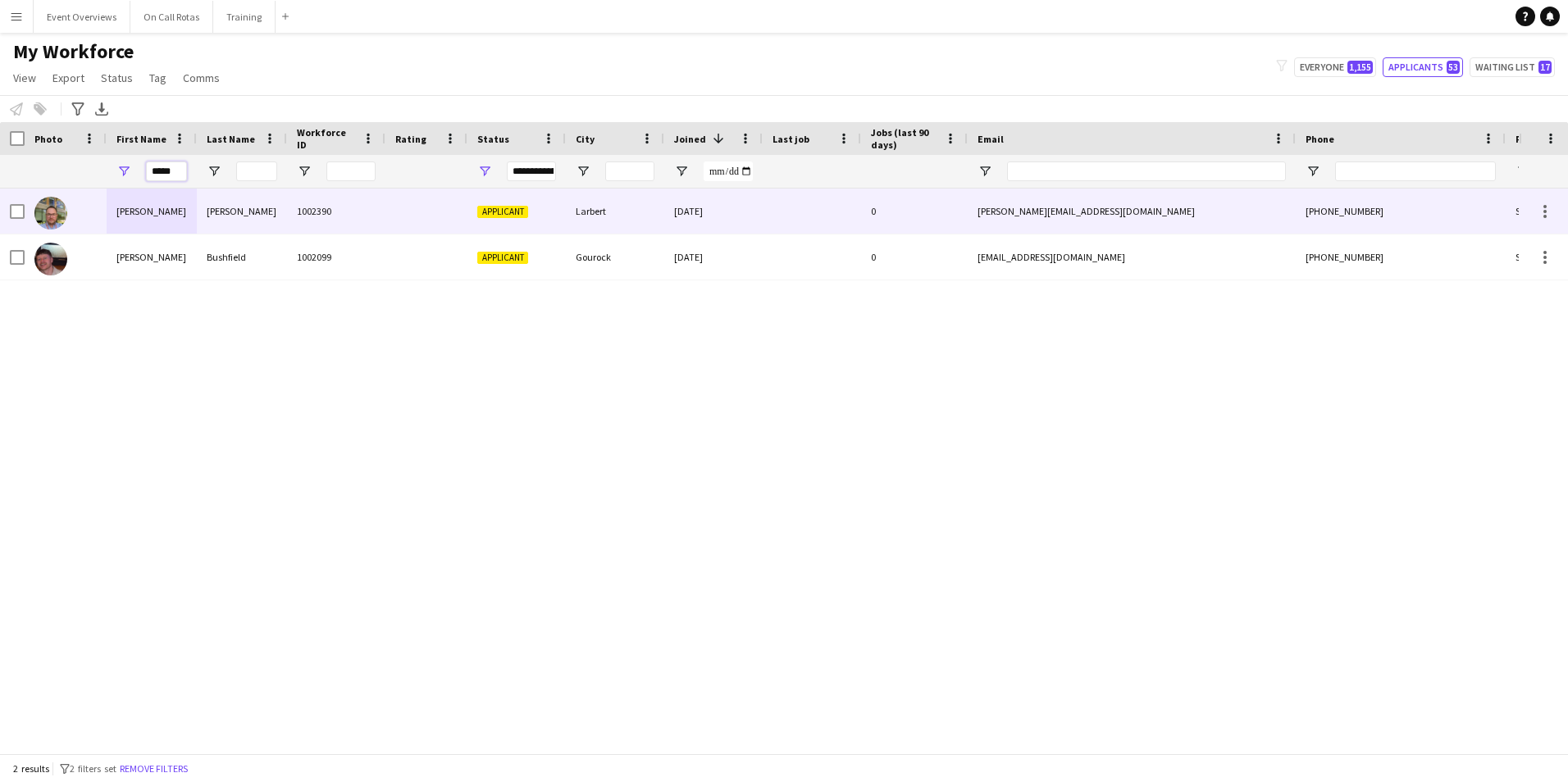
type input "*****"
click at [240, 206] on div "Spicer" at bounding box center [242, 211] width 91 height 45
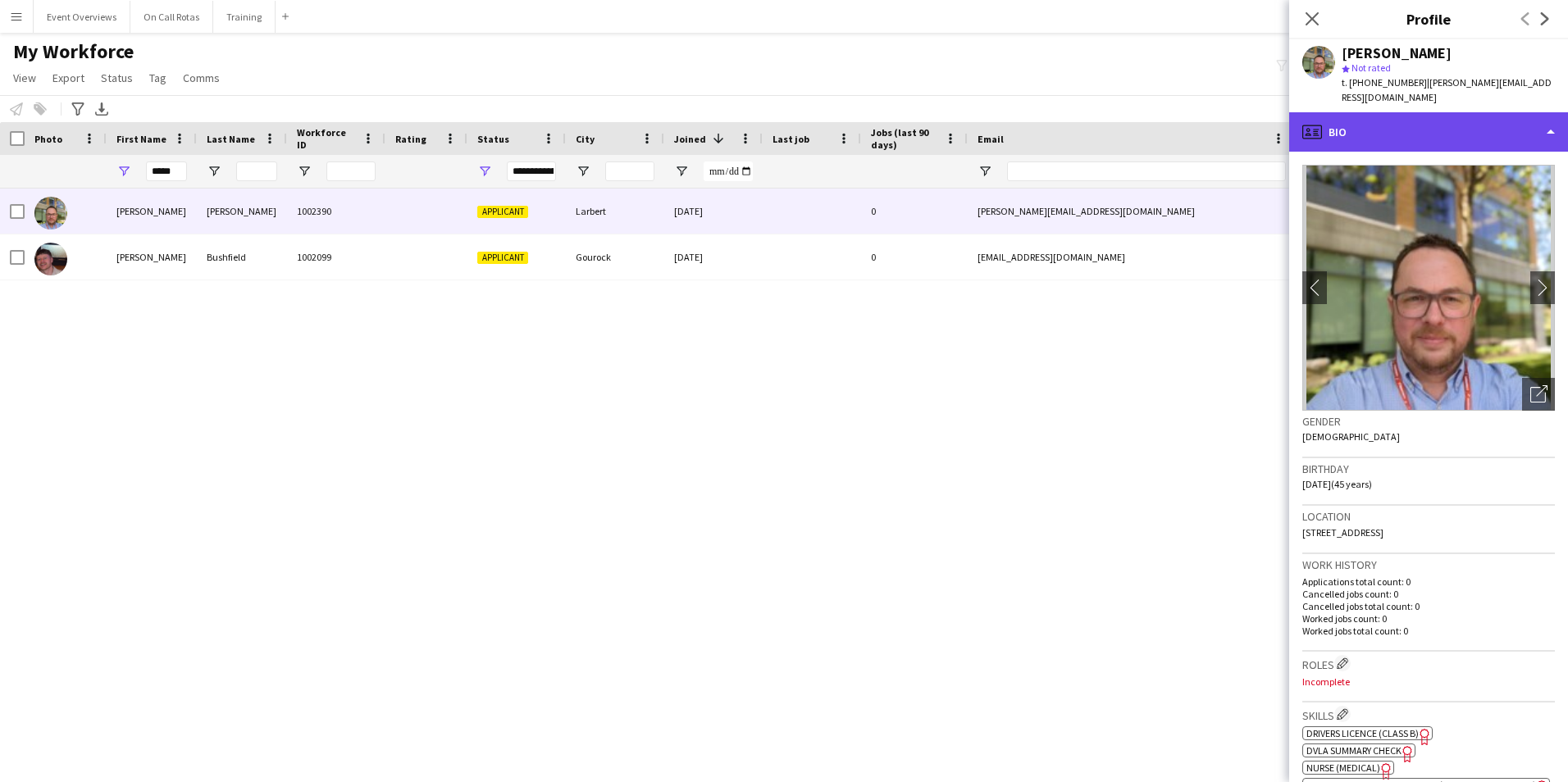
click at [1438, 112] on div "profile Bio" at bounding box center [1428, 132] width 279 height 39
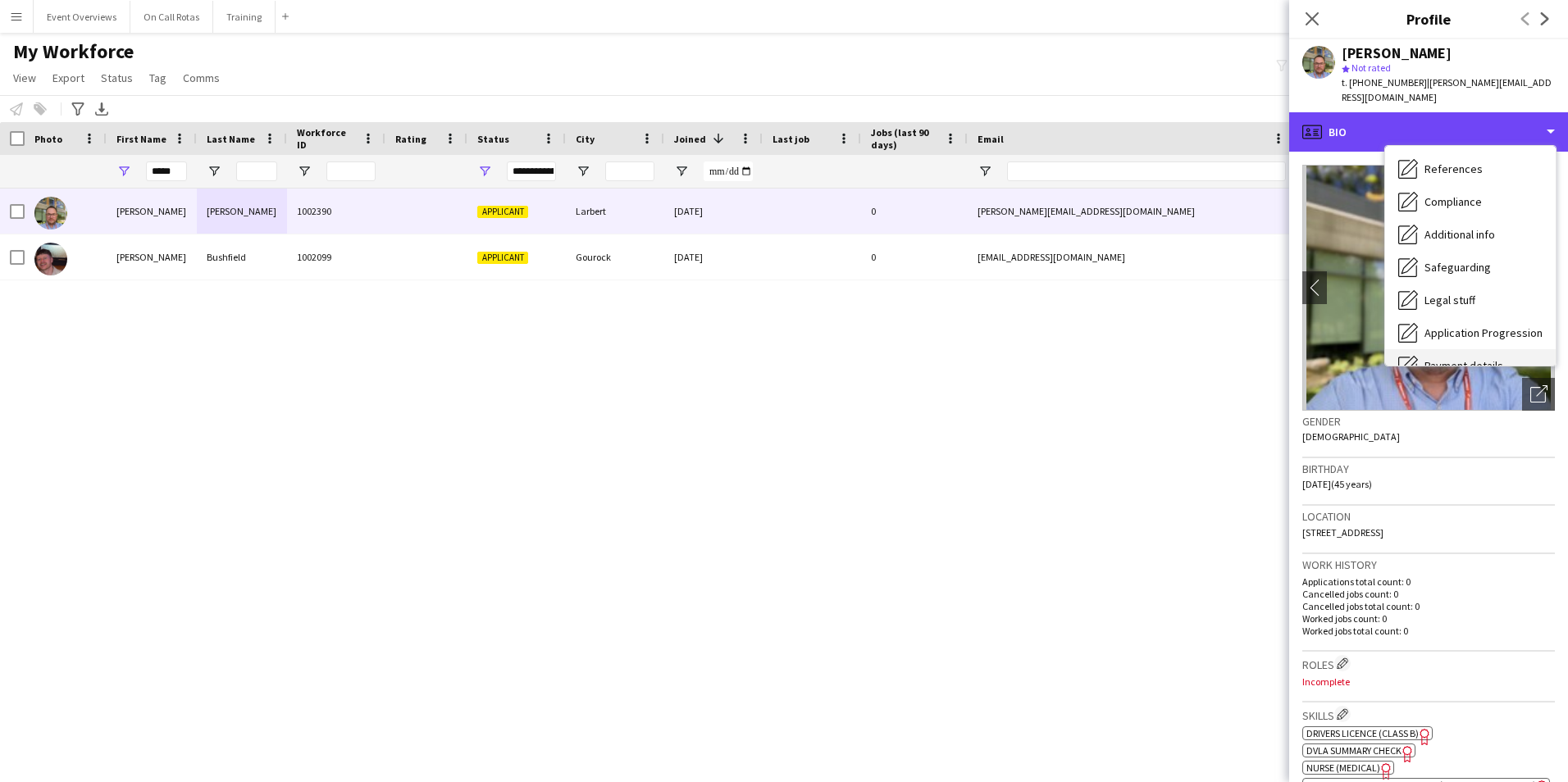
scroll to position [286, 0]
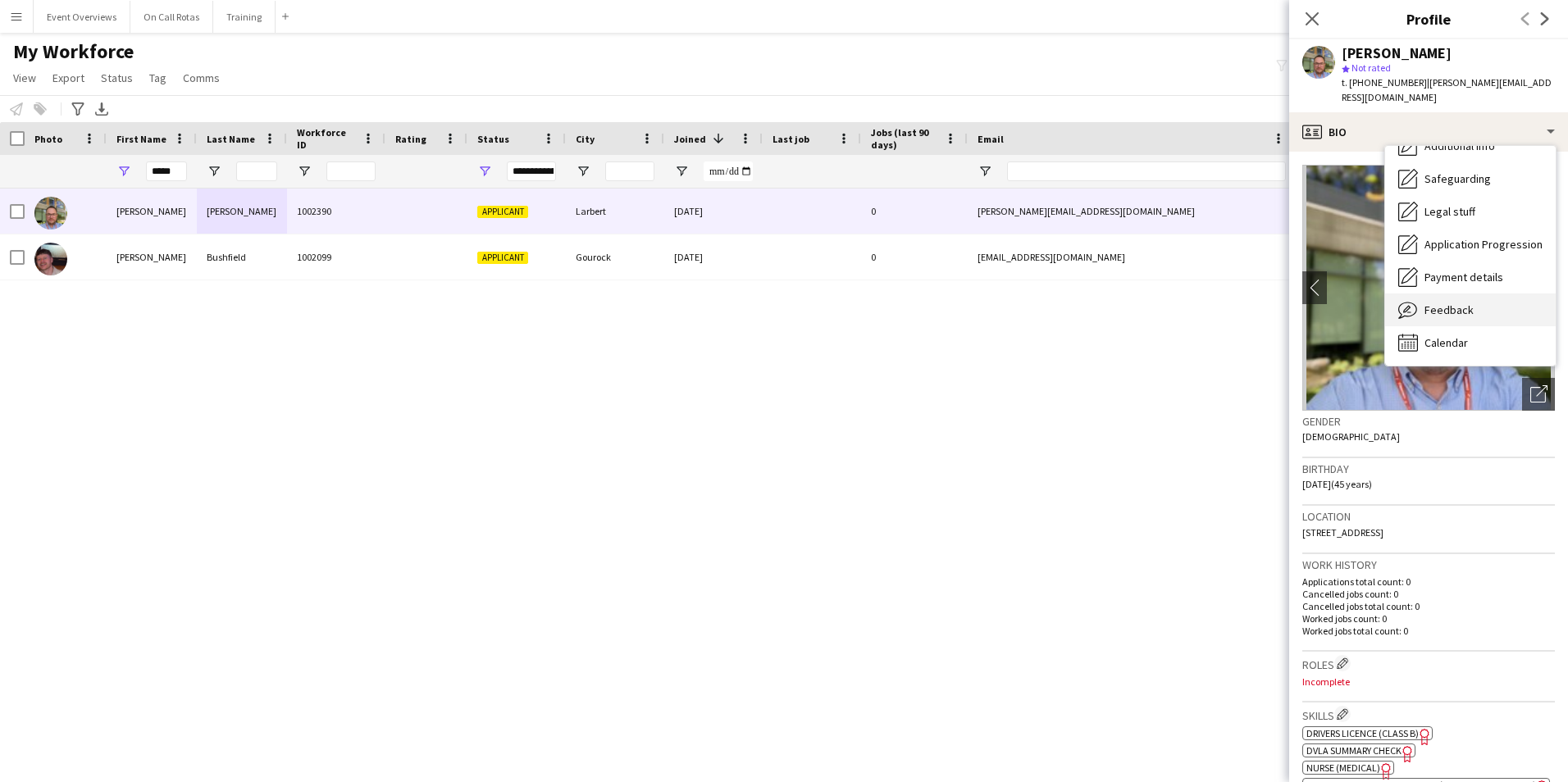
click at [1446, 302] on span "Feedback" at bounding box center [1449, 310] width 49 height 15
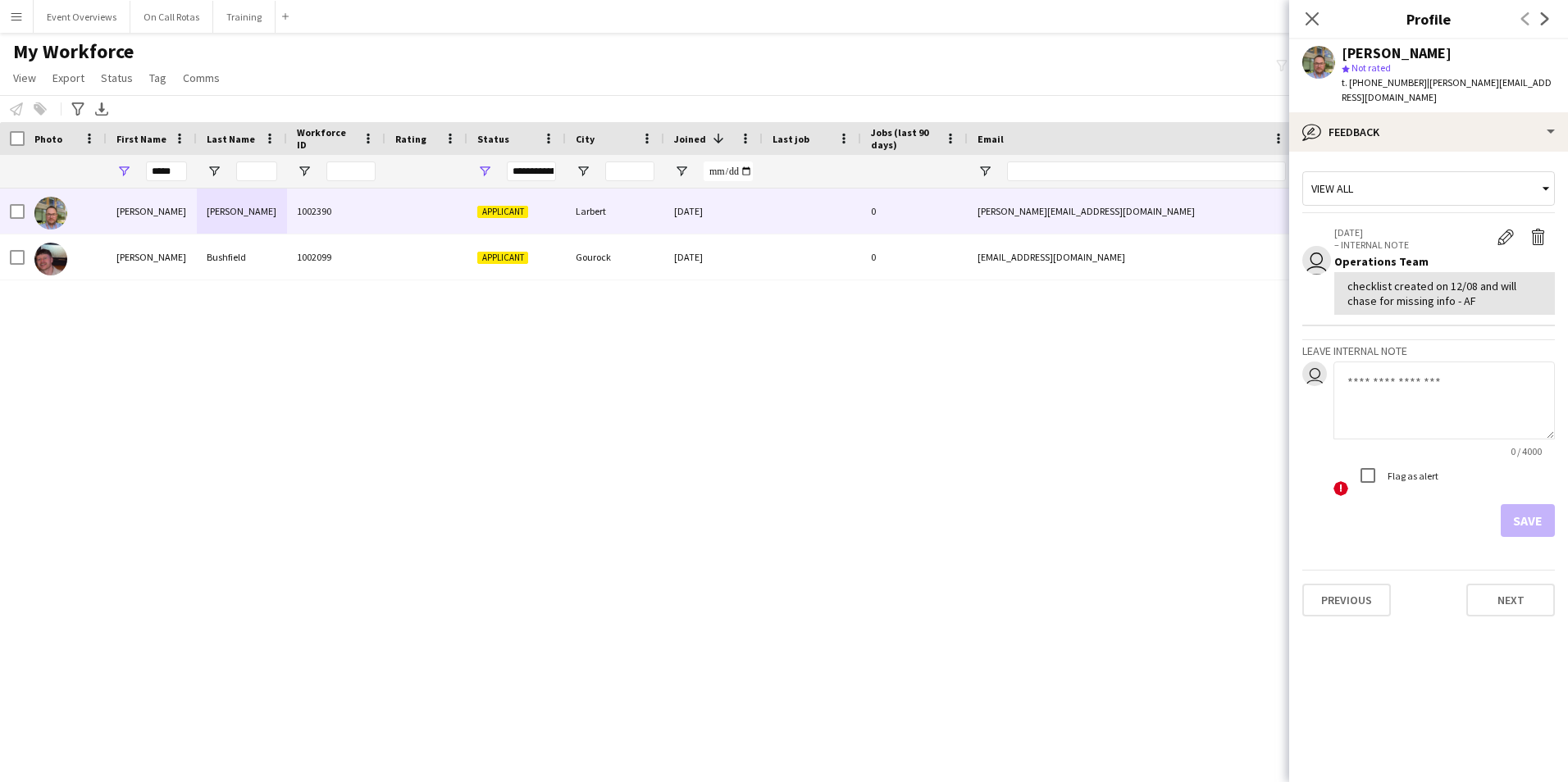
click at [1366, 180] on div "View all" at bounding box center [1420, 188] width 234 height 31
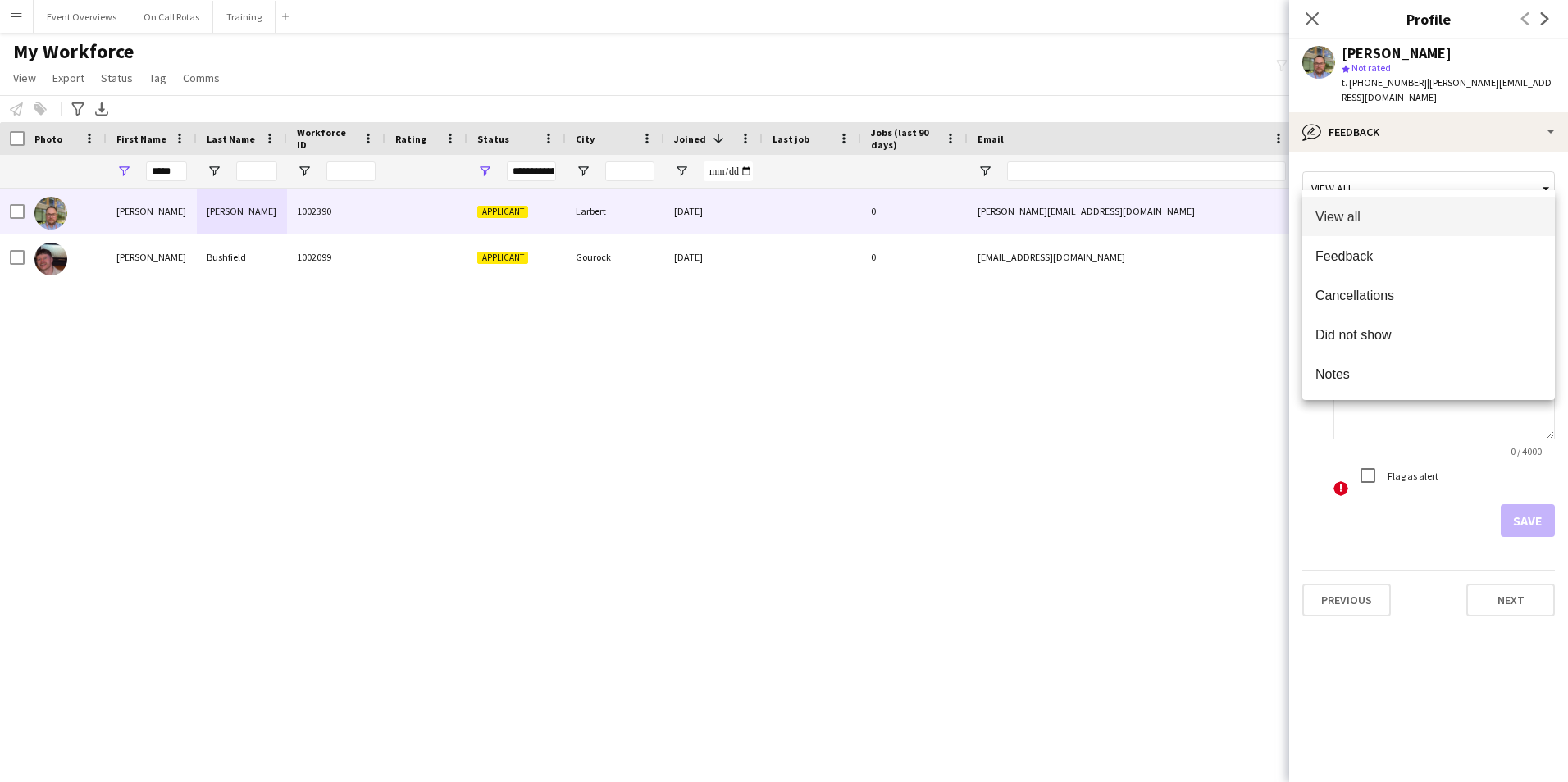
click at [1367, 125] on div at bounding box center [784, 391] width 1568 height 782
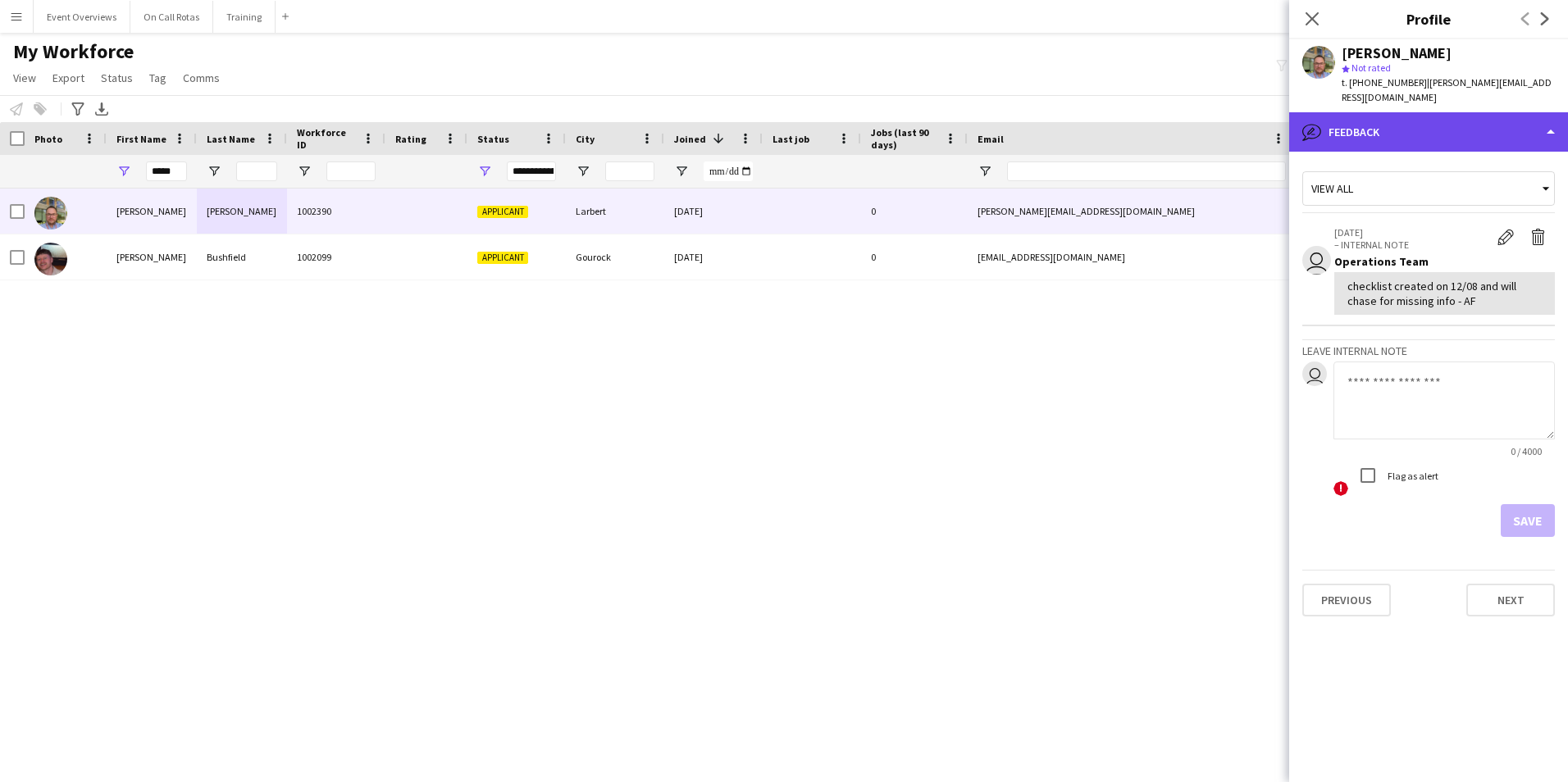
click at [1365, 119] on div "bubble-pencil Feedback" at bounding box center [1428, 132] width 279 height 39
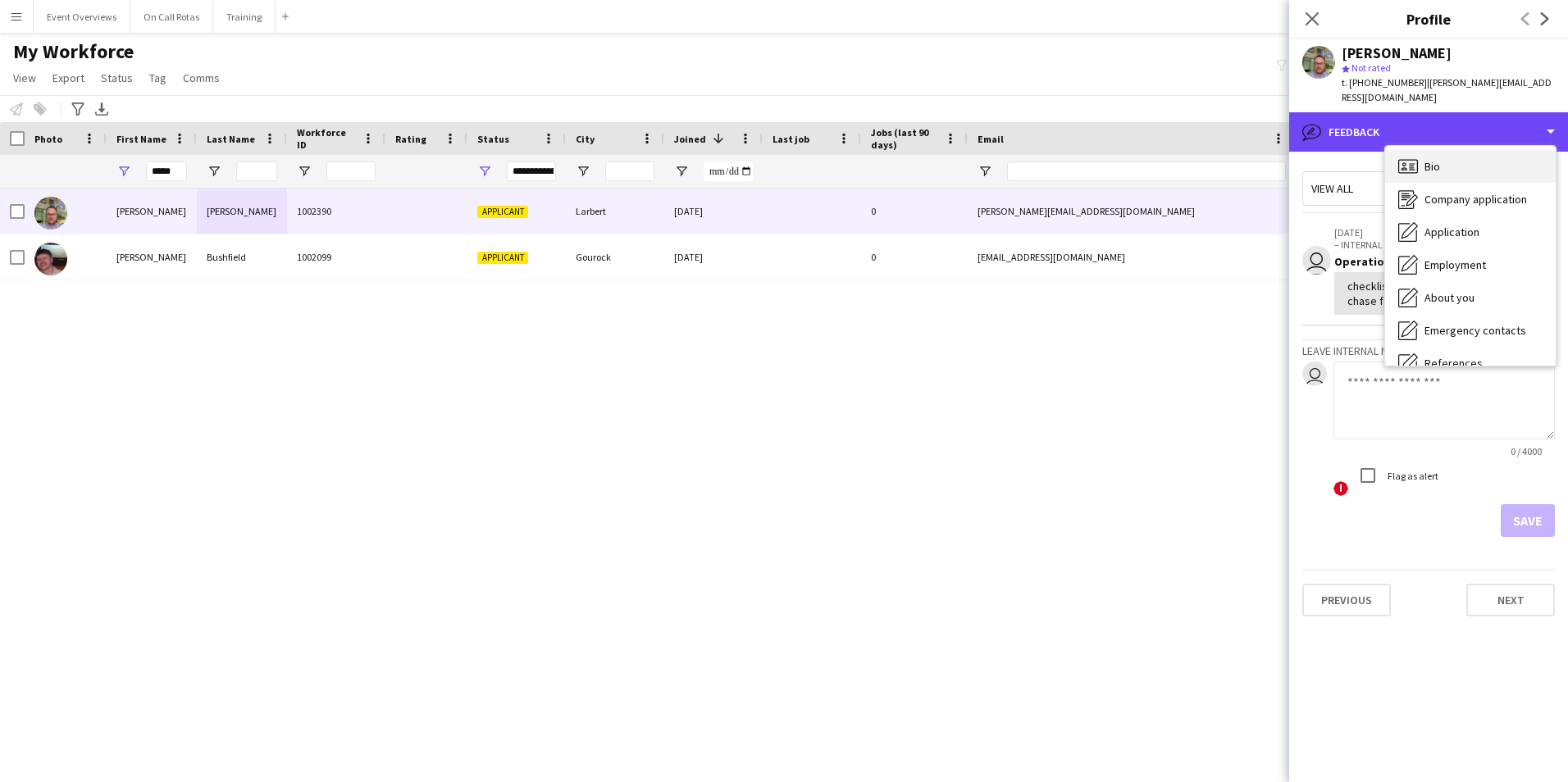
scroll to position [0, 0]
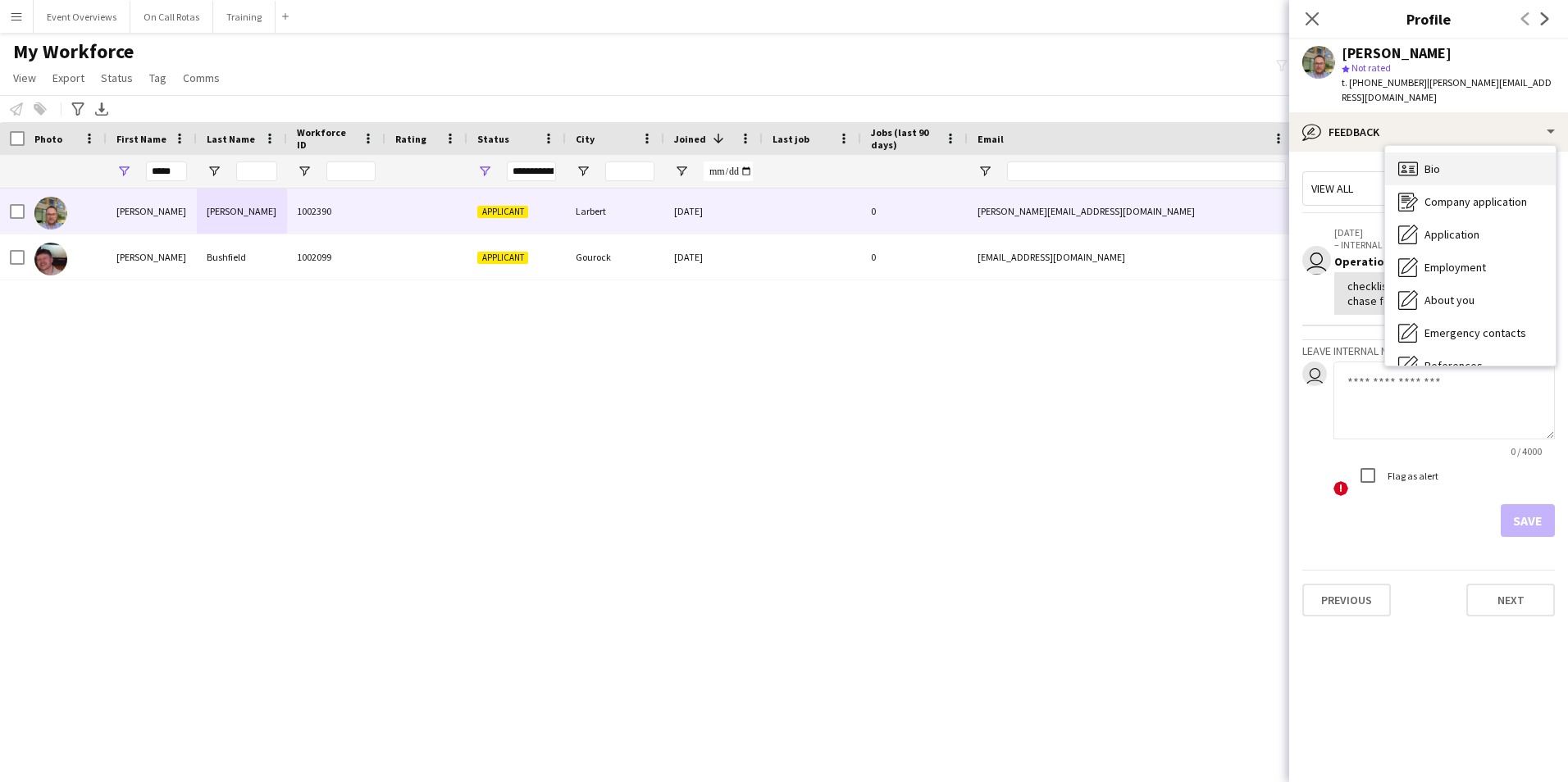
click at [1424, 152] on div "Bio Bio" at bounding box center [1470, 168] width 171 height 33
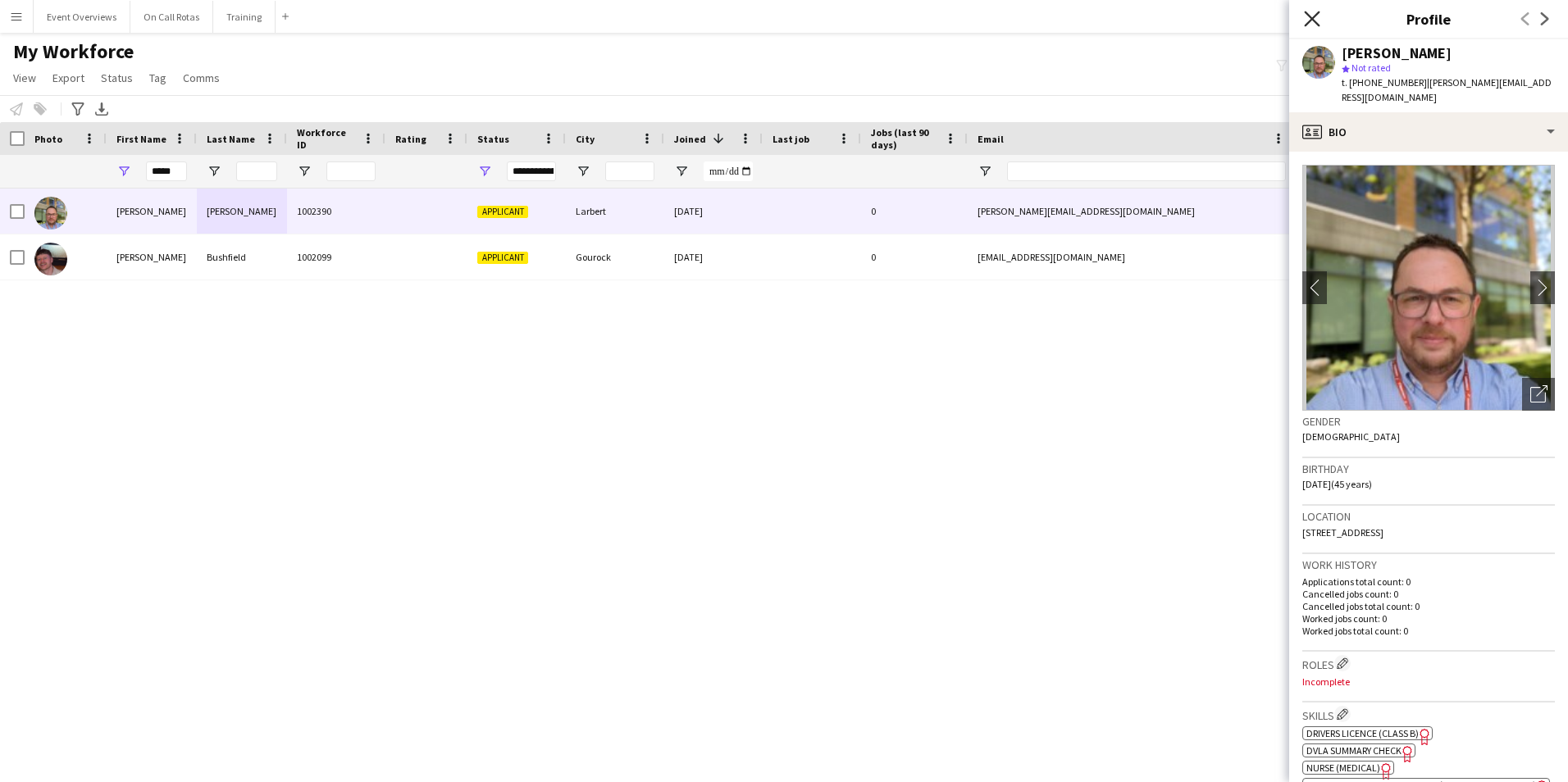
click at [1311, 24] on icon "Close pop-in" at bounding box center [1311, 18] width 16 height 16
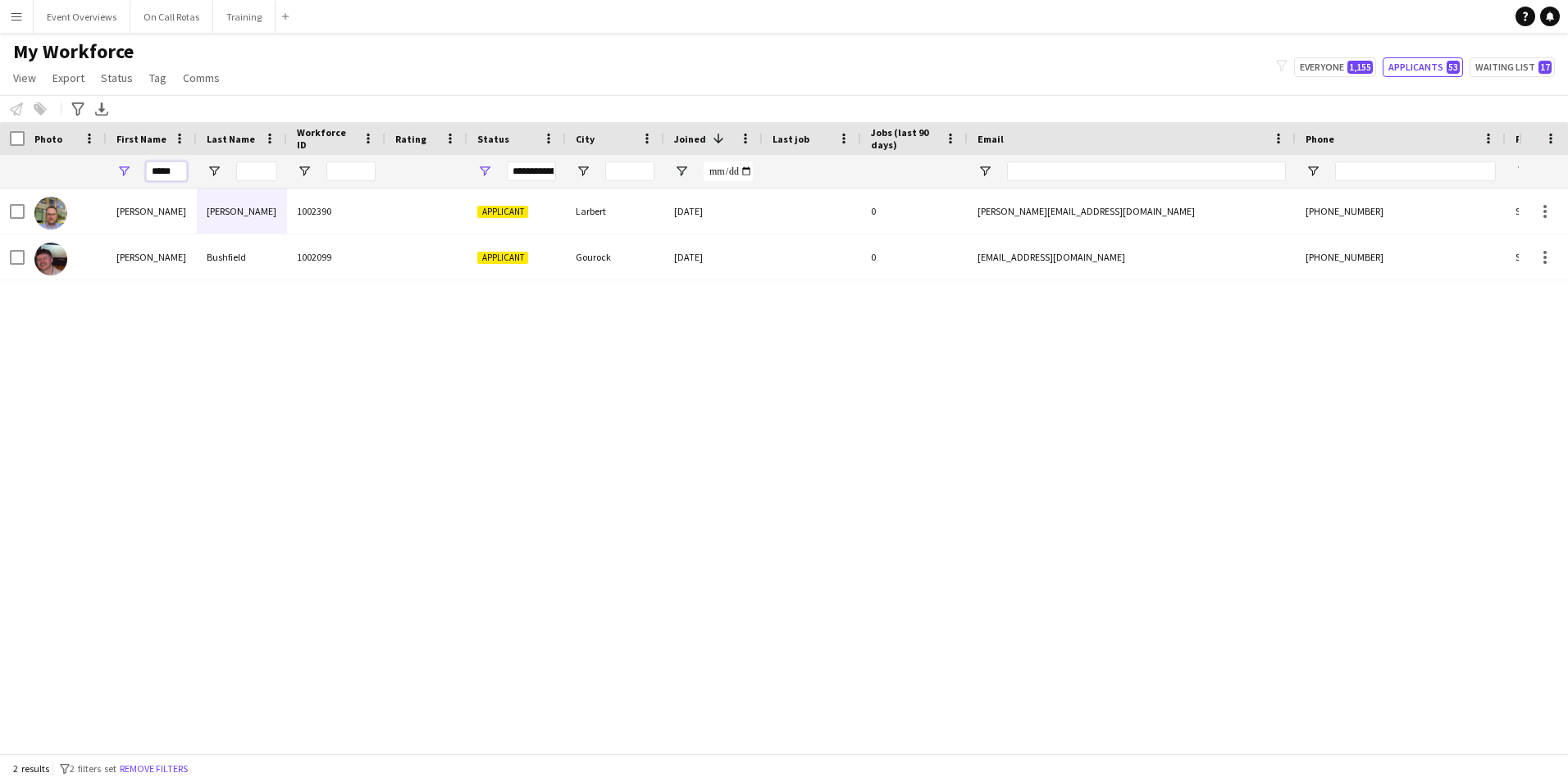
drag, startPoint x: 182, startPoint y: 172, endPoint x: 133, endPoint y: 176, distance: 49.2
click at [133, 176] on div "*****" at bounding box center [151, 171] width 91 height 33
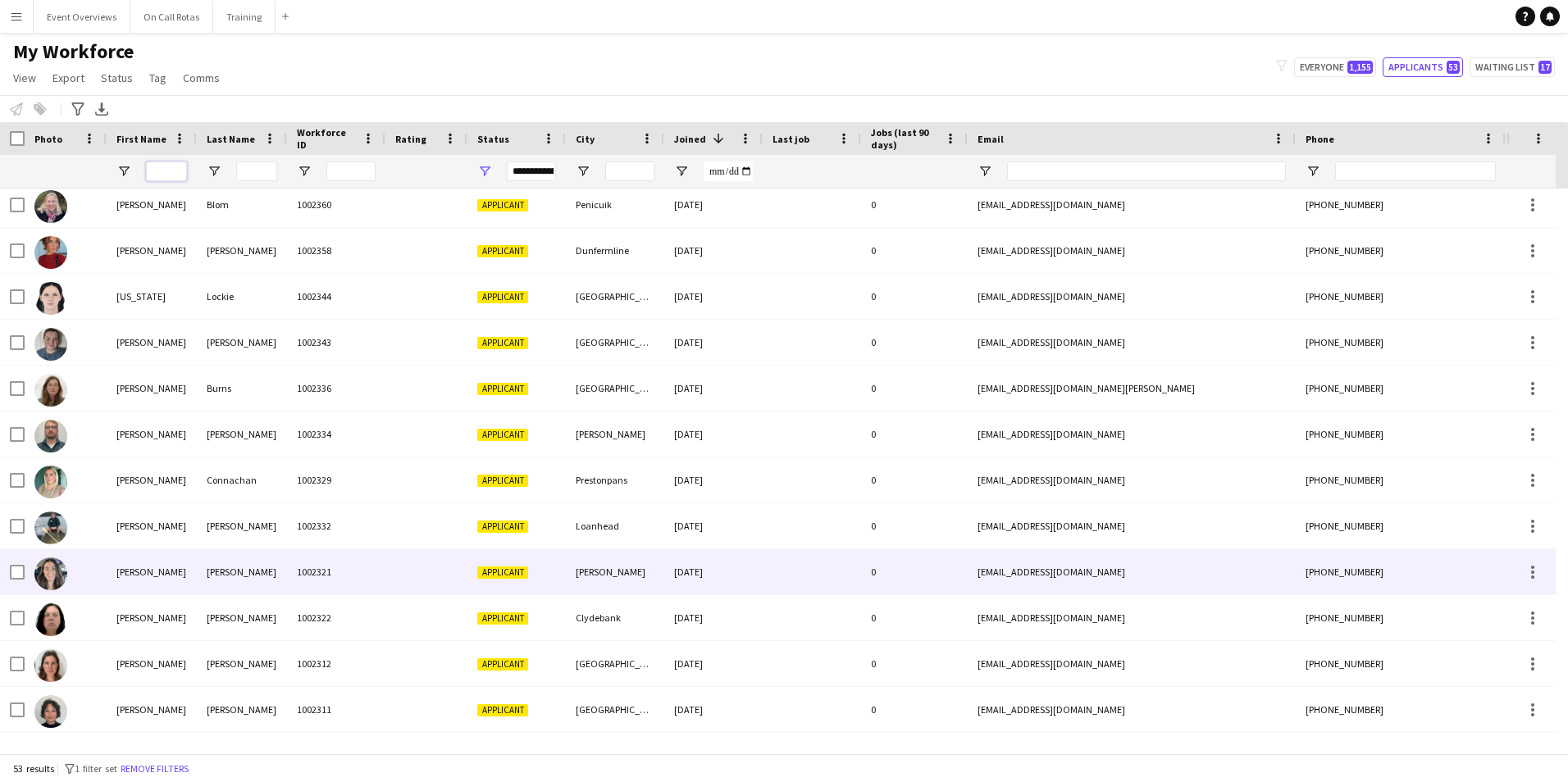
scroll to position [574, 0]
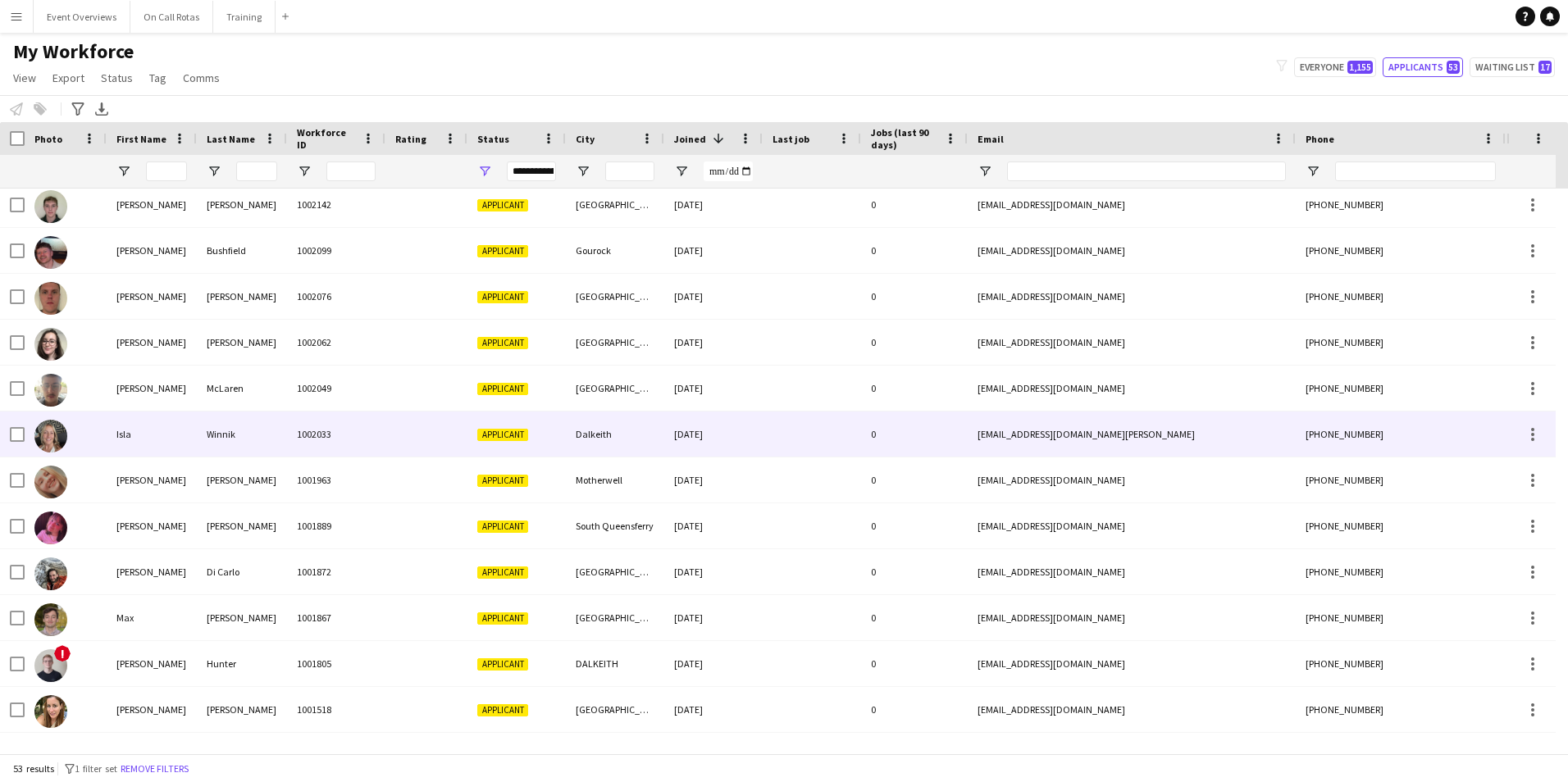
click at [240, 437] on div "Winnik" at bounding box center [242, 434] width 91 height 45
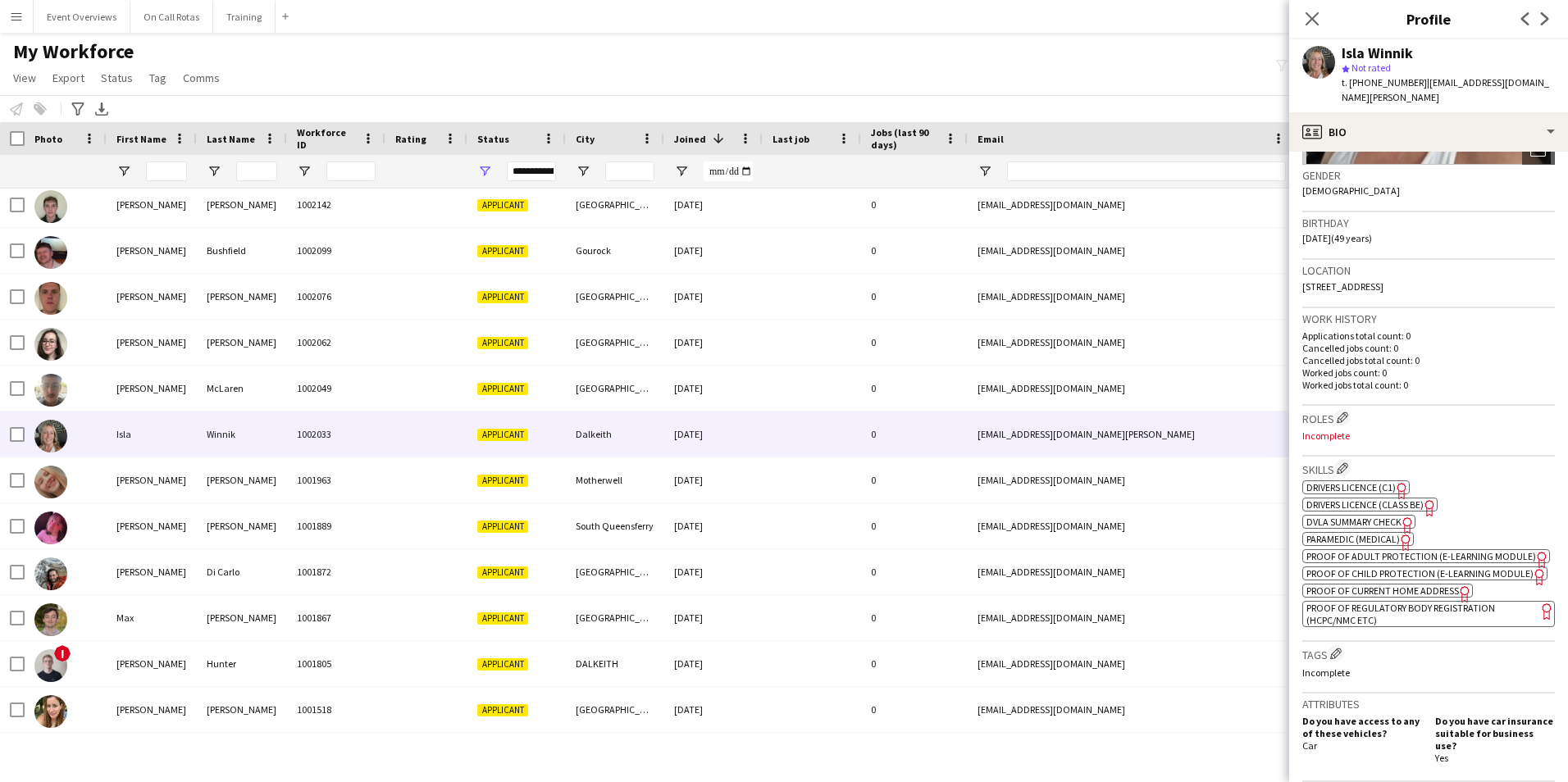
scroll to position [0, 0]
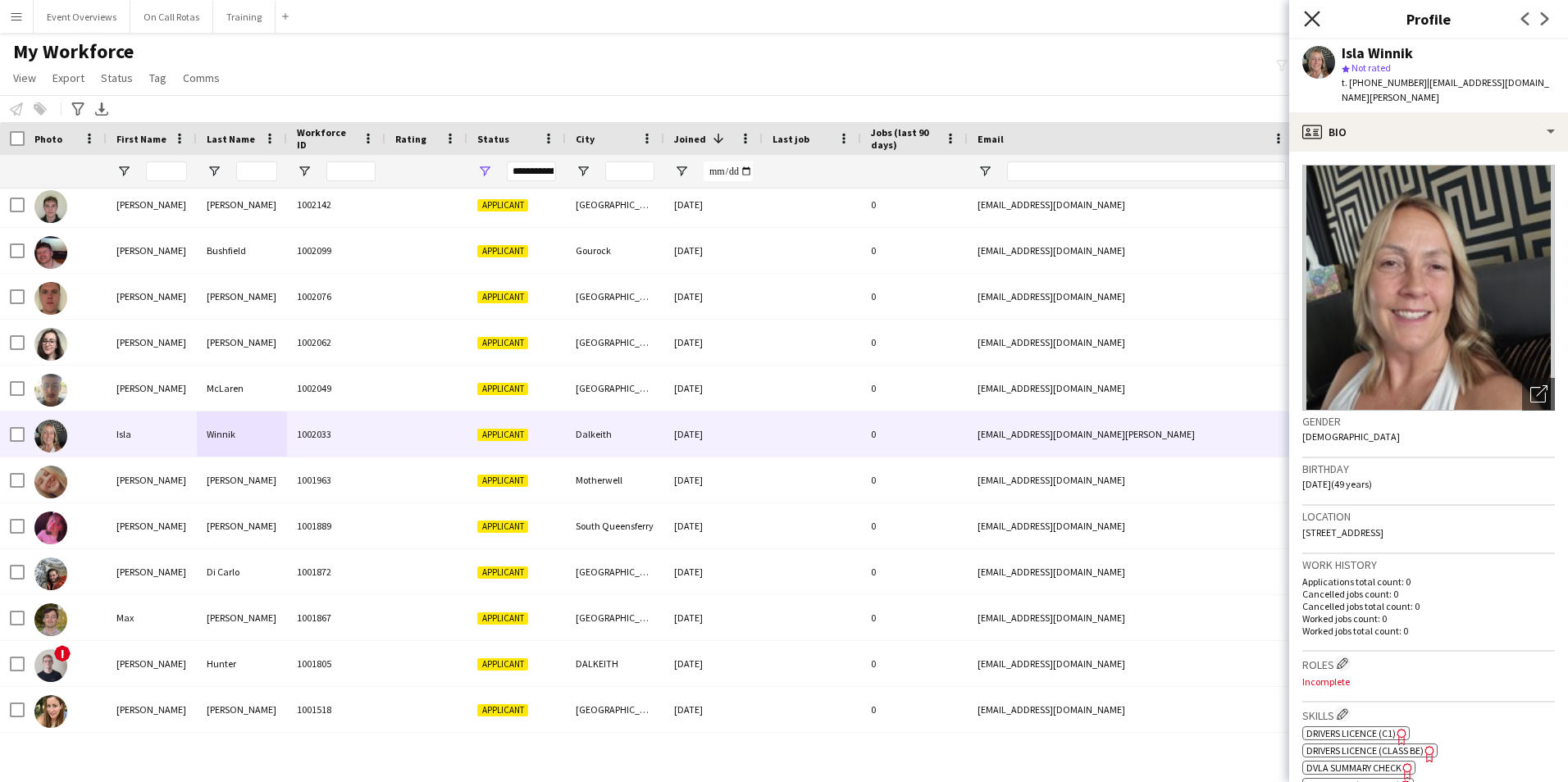
click at [1309, 22] on icon at bounding box center [1311, 18] width 16 height 16
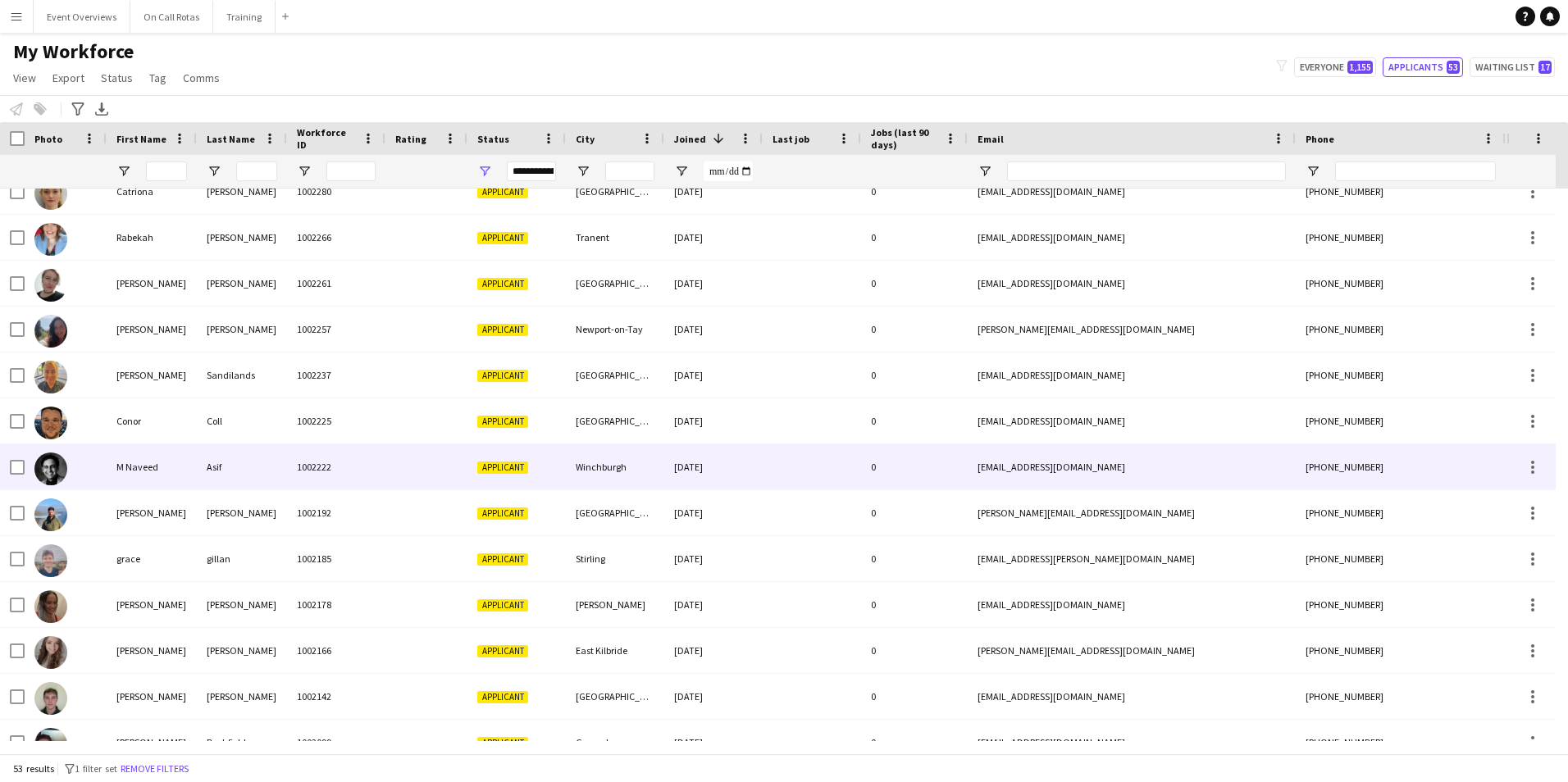
scroll to position [885, 0]
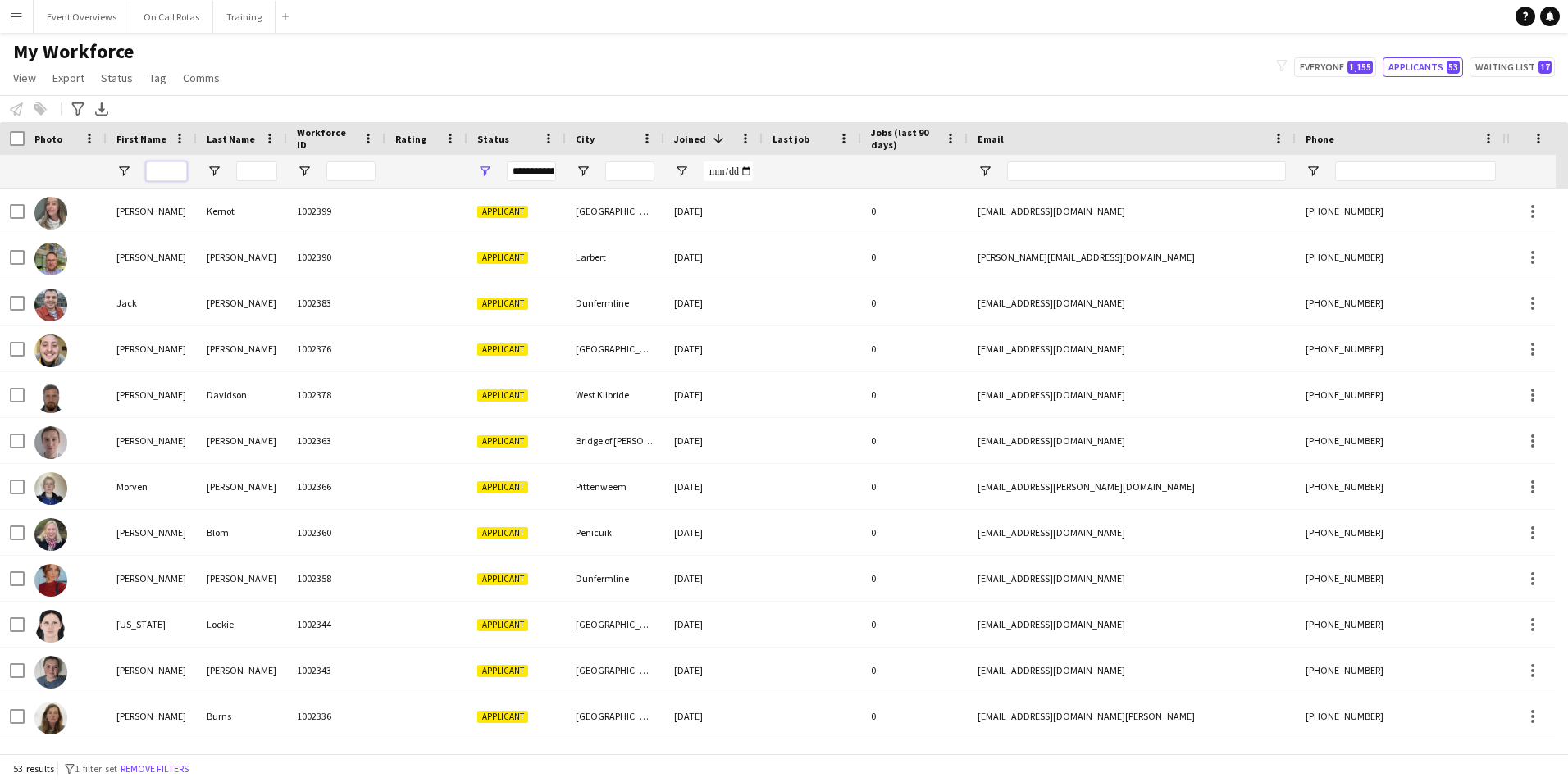
click at [157, 169] on input "First Name Filter Input" at bounding box center [166, 171] width 41 height 20
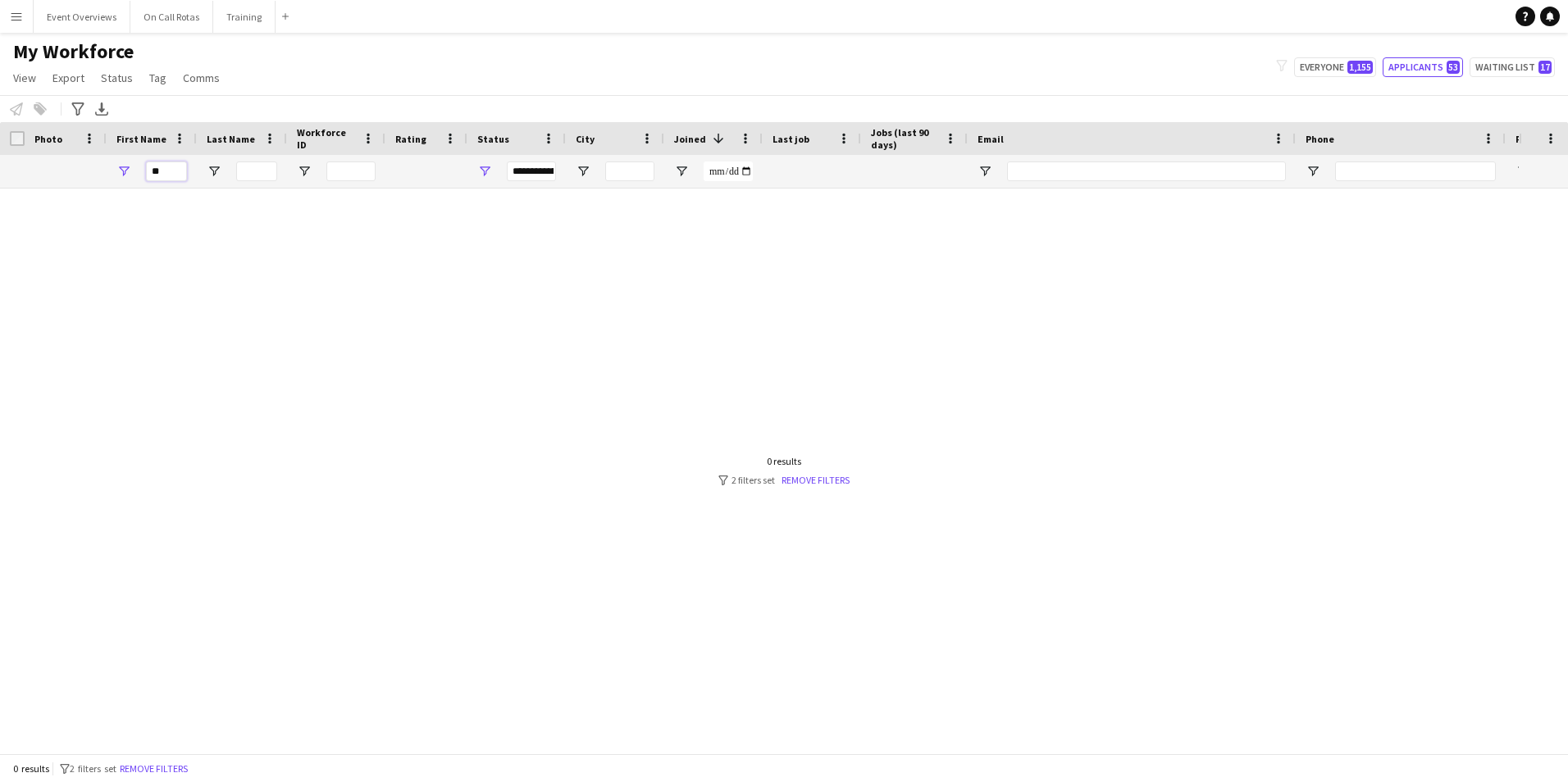
type input "*"
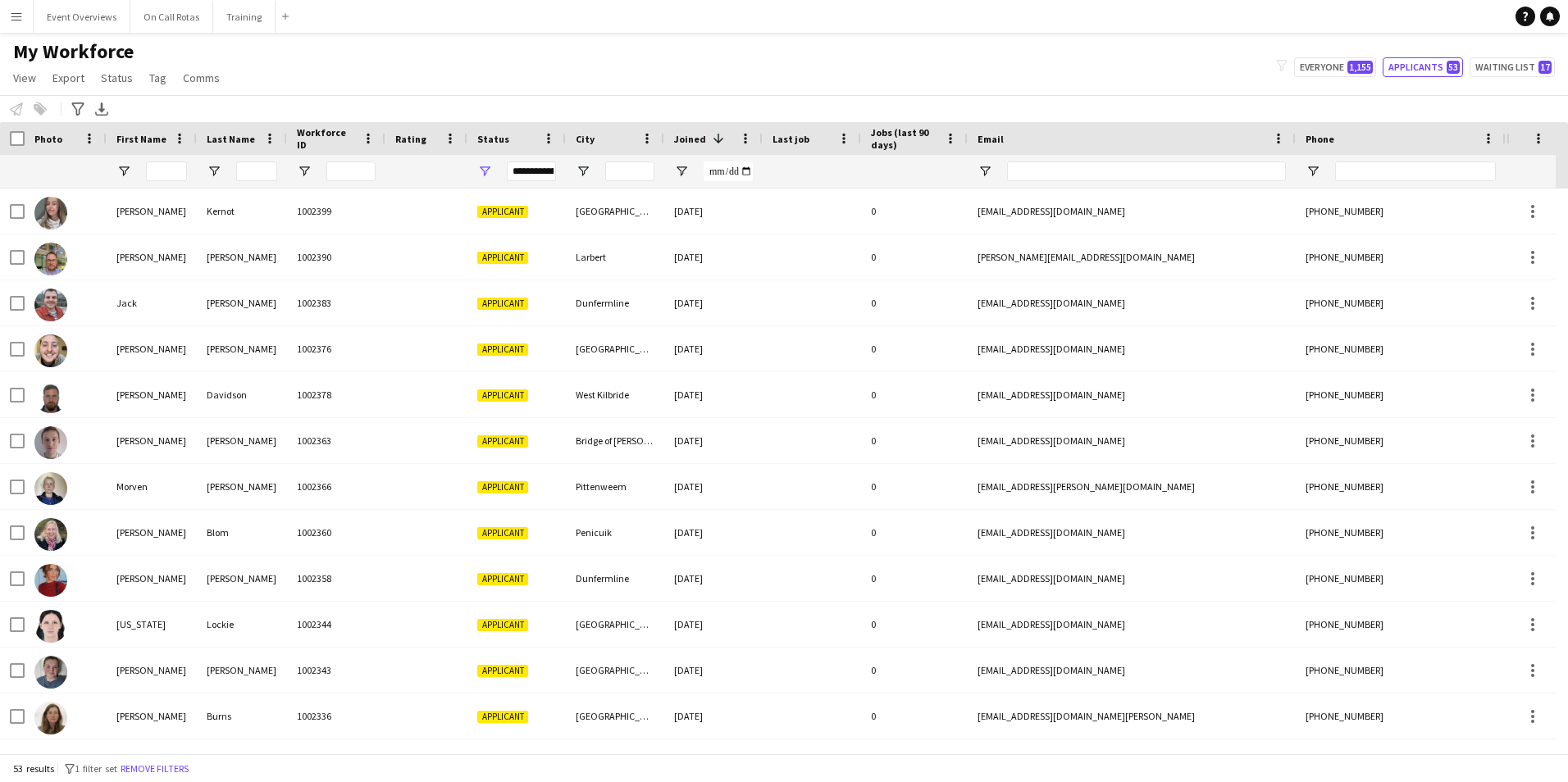
click at [518, 175] on div "**********" at bounding box center [531, 171] width 49 height 20
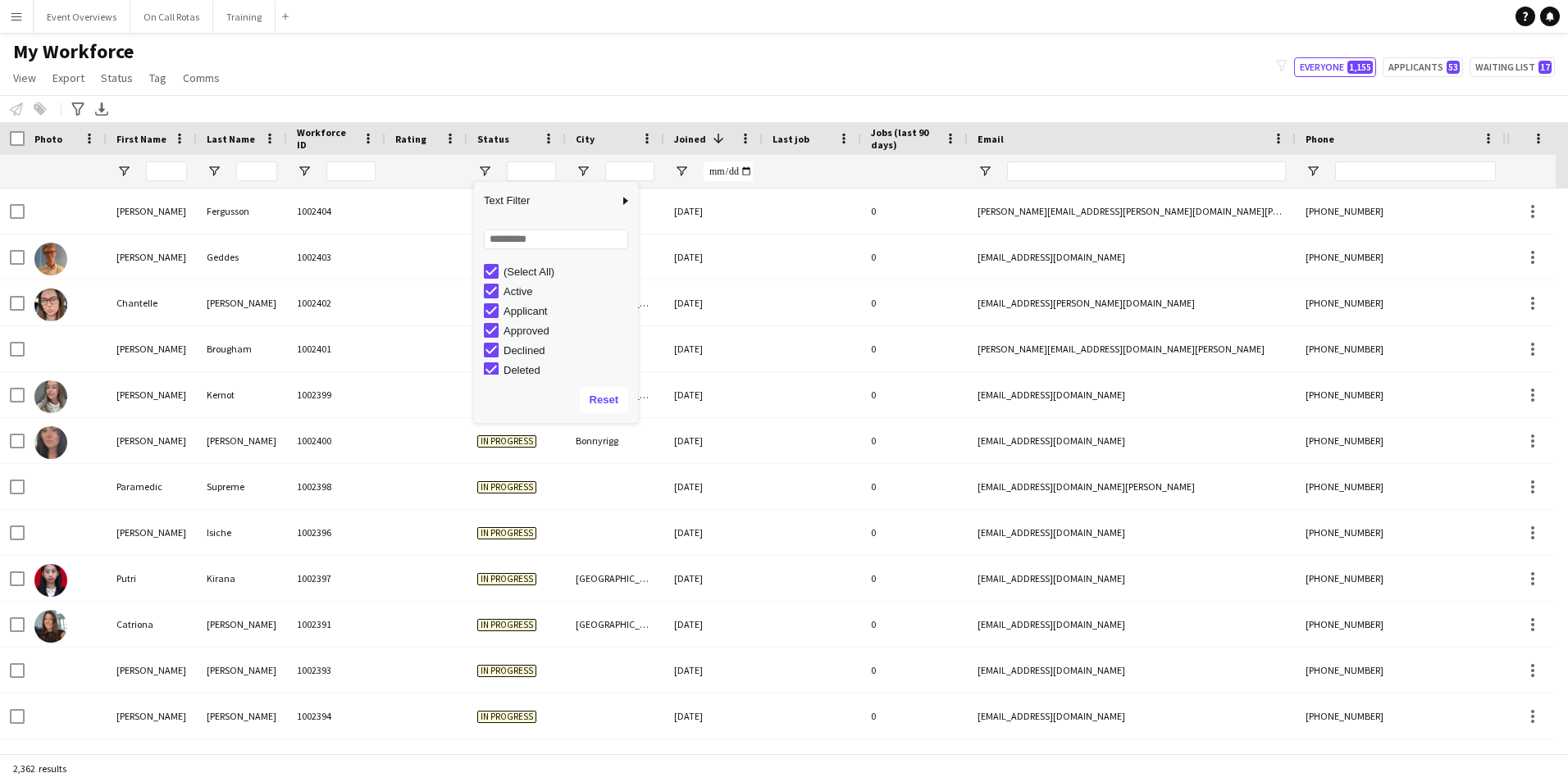
click at [553, 64] on div "My Workforce View Views Default view Active Staff Applications - First Aider Ap…" at bounding box center [784, 67] width 1568 height 56
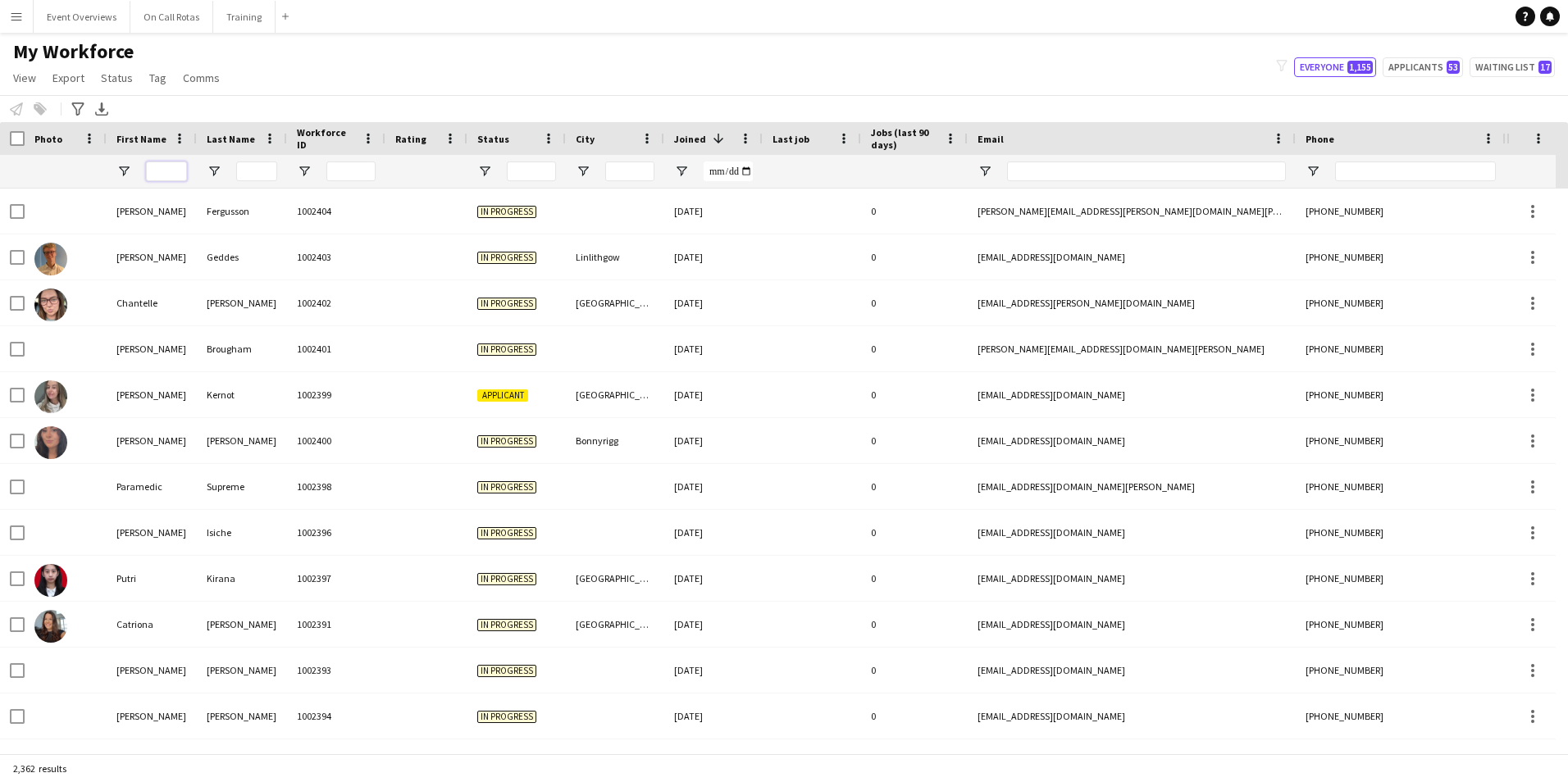
click at [158, 175] on input "First Name Filter Input" at bounding box center [166, 171] width 41 height 20
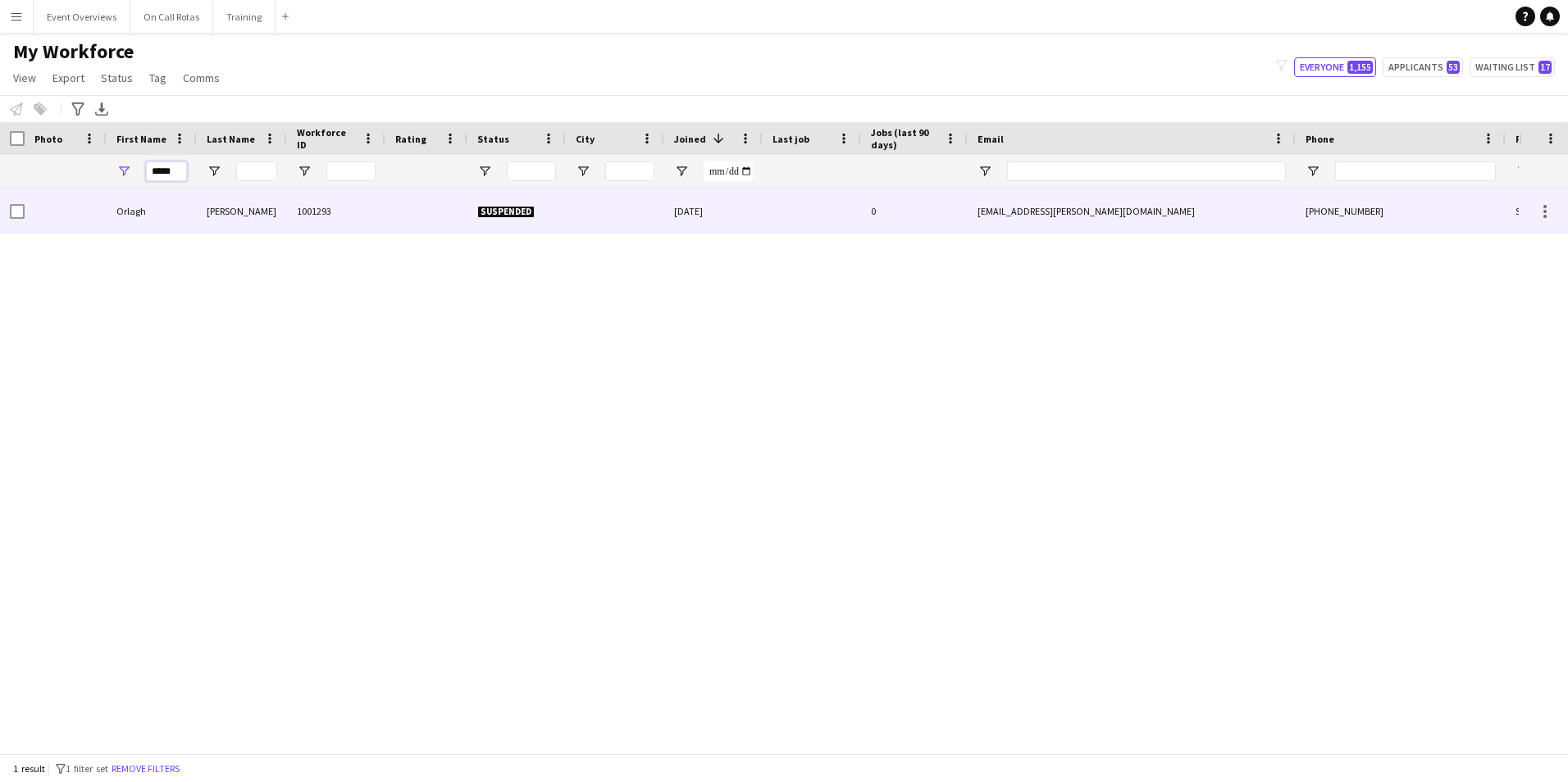
type input "*****"
click at [364, 207] on div "1001293" at bounding box center [336, 211] width 98 height 45
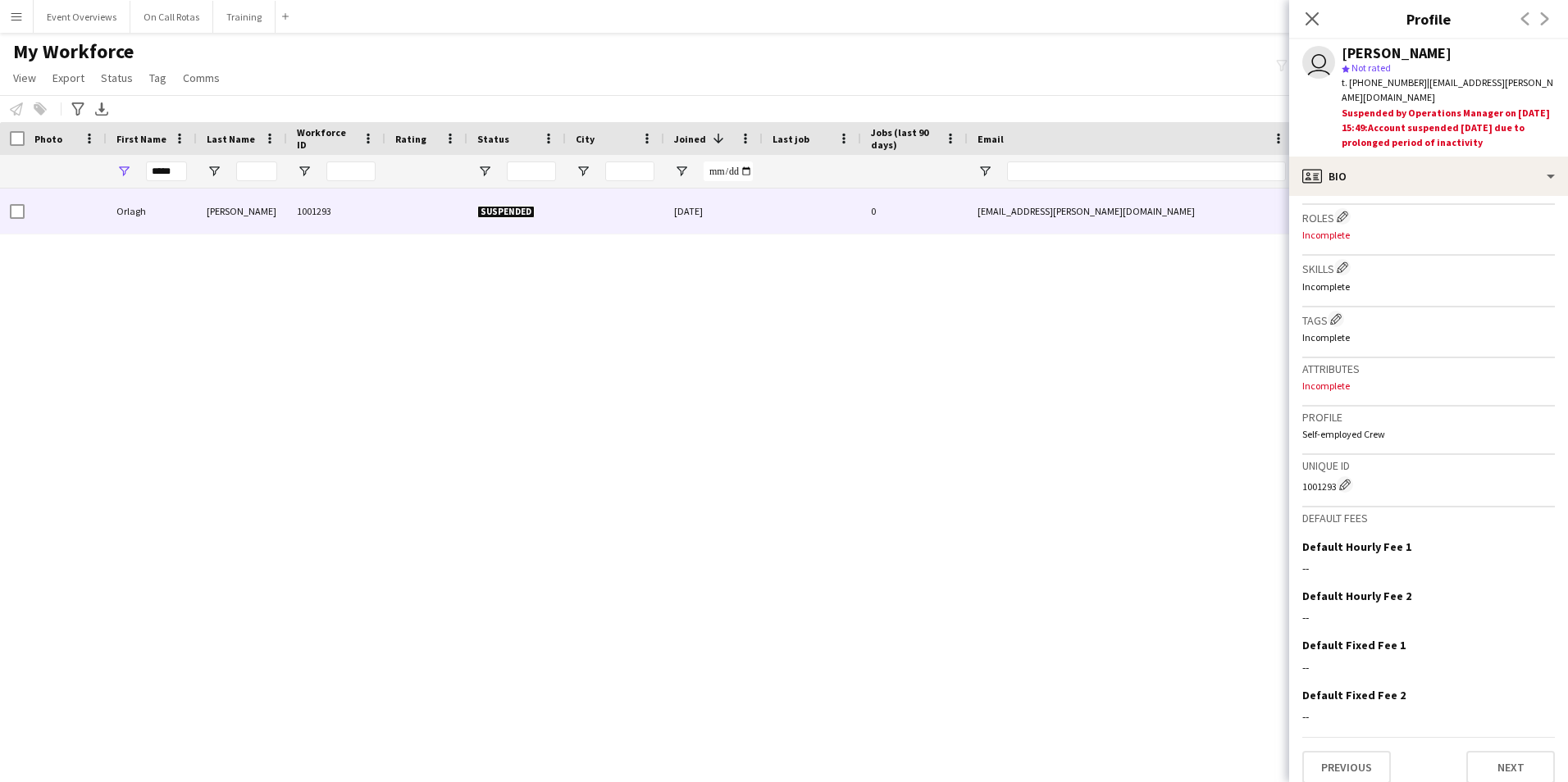
scroll to position [0, 0]
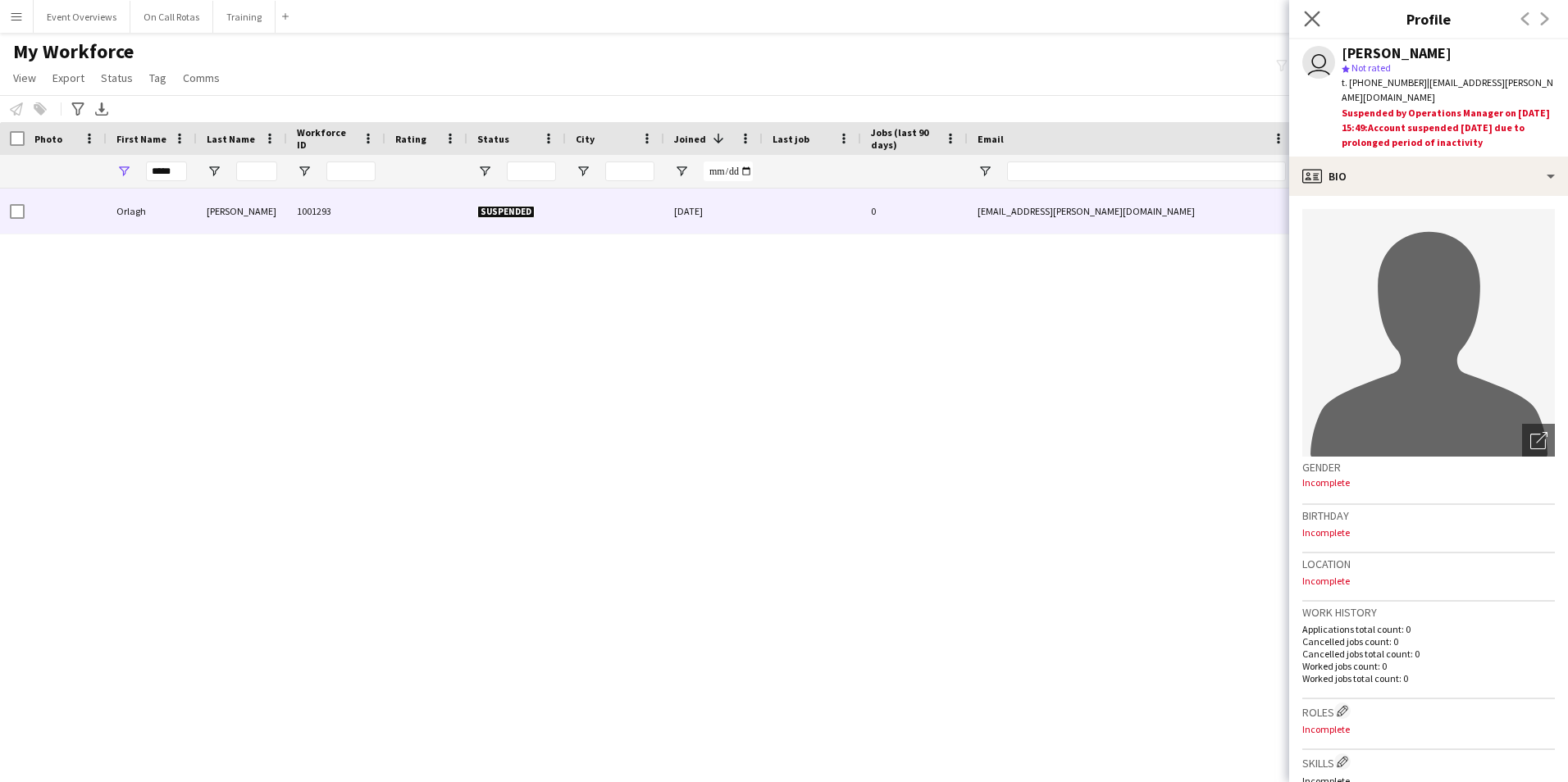
click at [1318, 29] on app-icon "Close pop-in" at bounding box center [1312, 19] width 23 height 23
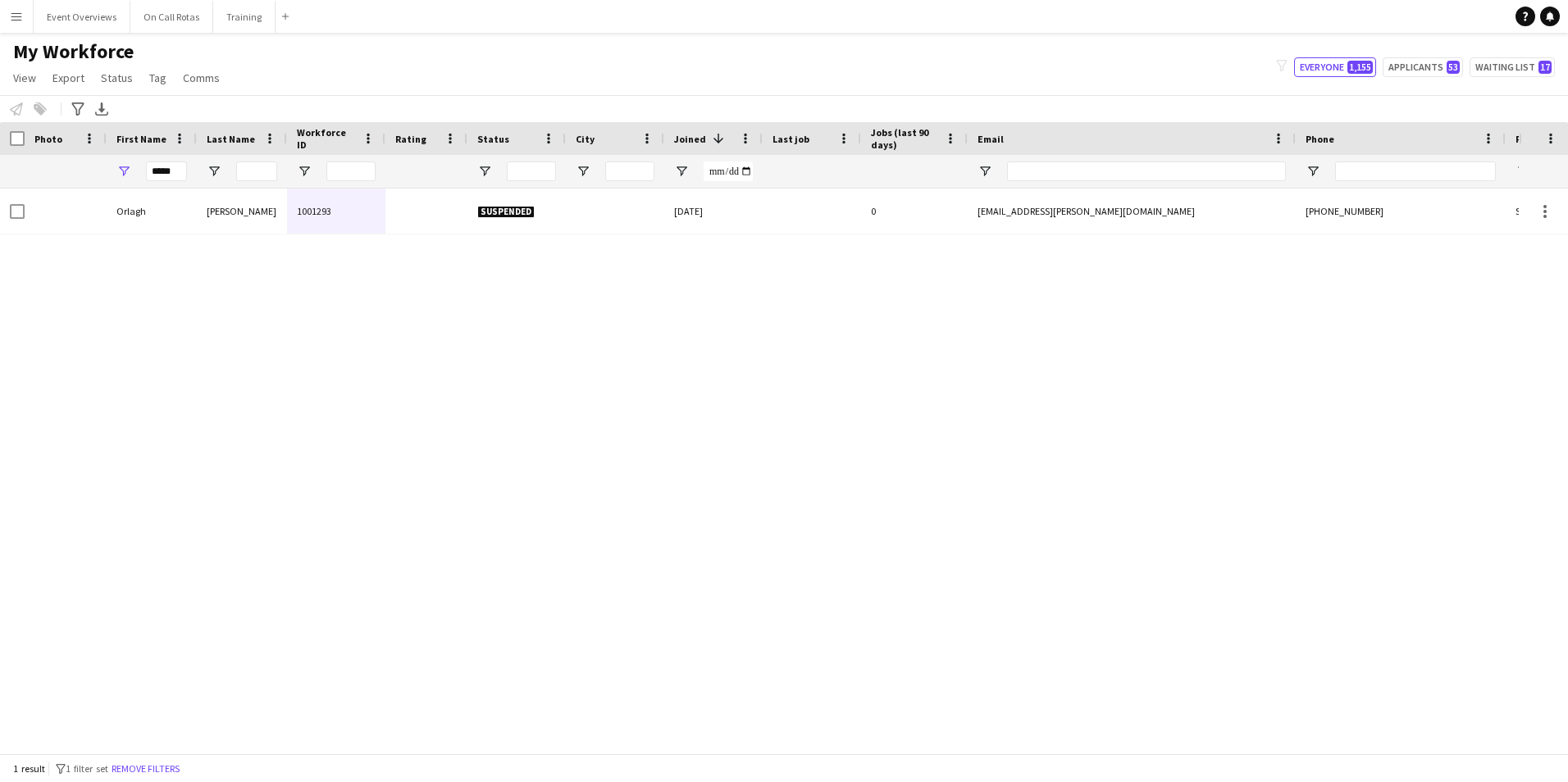
drag, startPoint x: 189, startPoint y: 168, endPoint x: 122, endPoint y: 175, distance: 67.4
click at [122, 175] on div "*****" at bounding box center [151, 171] width 91 height 33
drag, startPoint x: 176, startPoint y: 172, endPoint x: 81, endPoint y: 183, distance: 95.6
click at [81, 183] on div "*****" at bounding box center [889, 171] width 1778 height 33
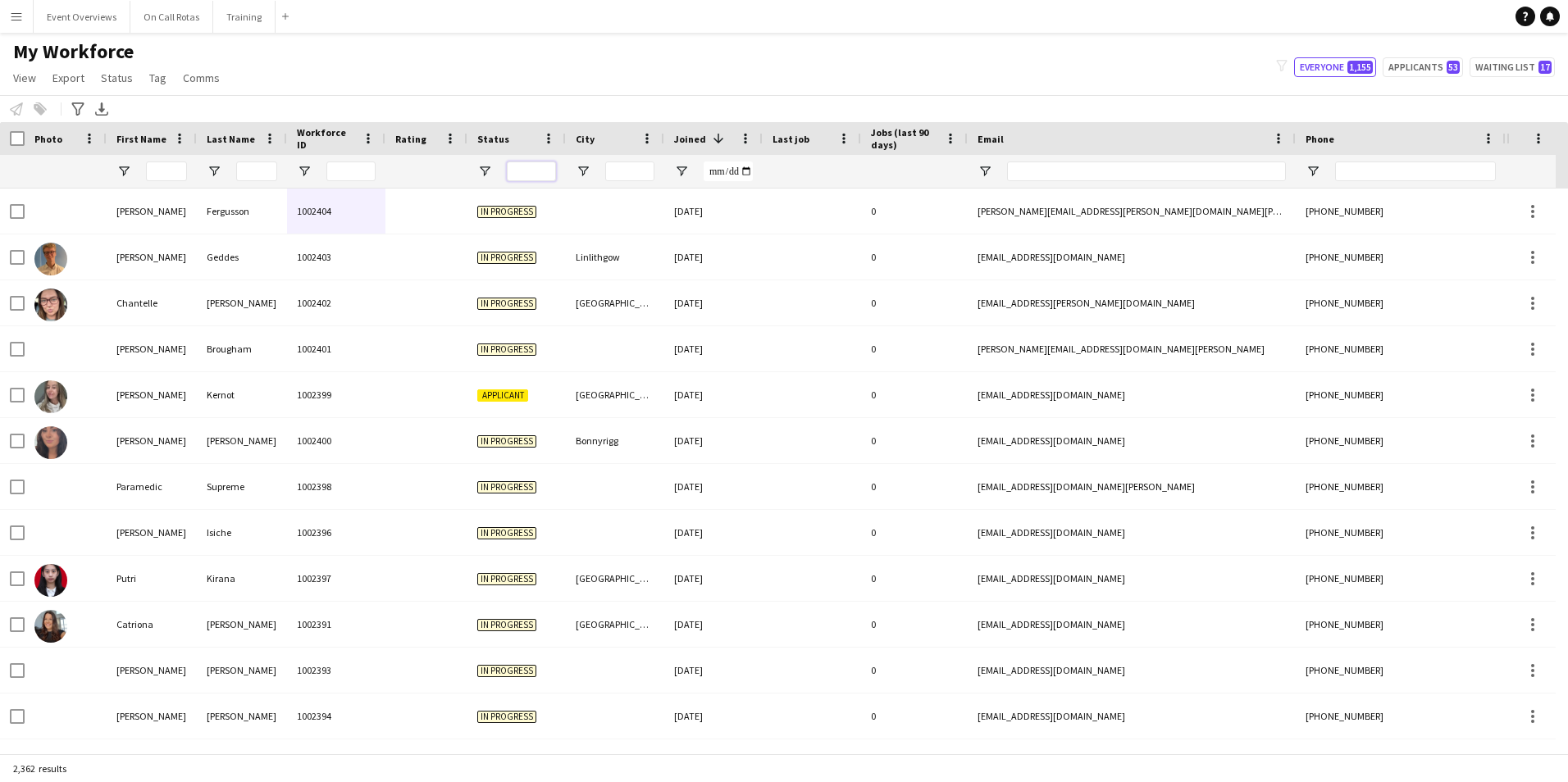
click at [516, 163] on input "Status Filter Input" at bounding box center [531, 171] width 49 height 20
click at [488, 168] on span "Open Filter Menu" at bounding box center [484, 172] width 15 height 15
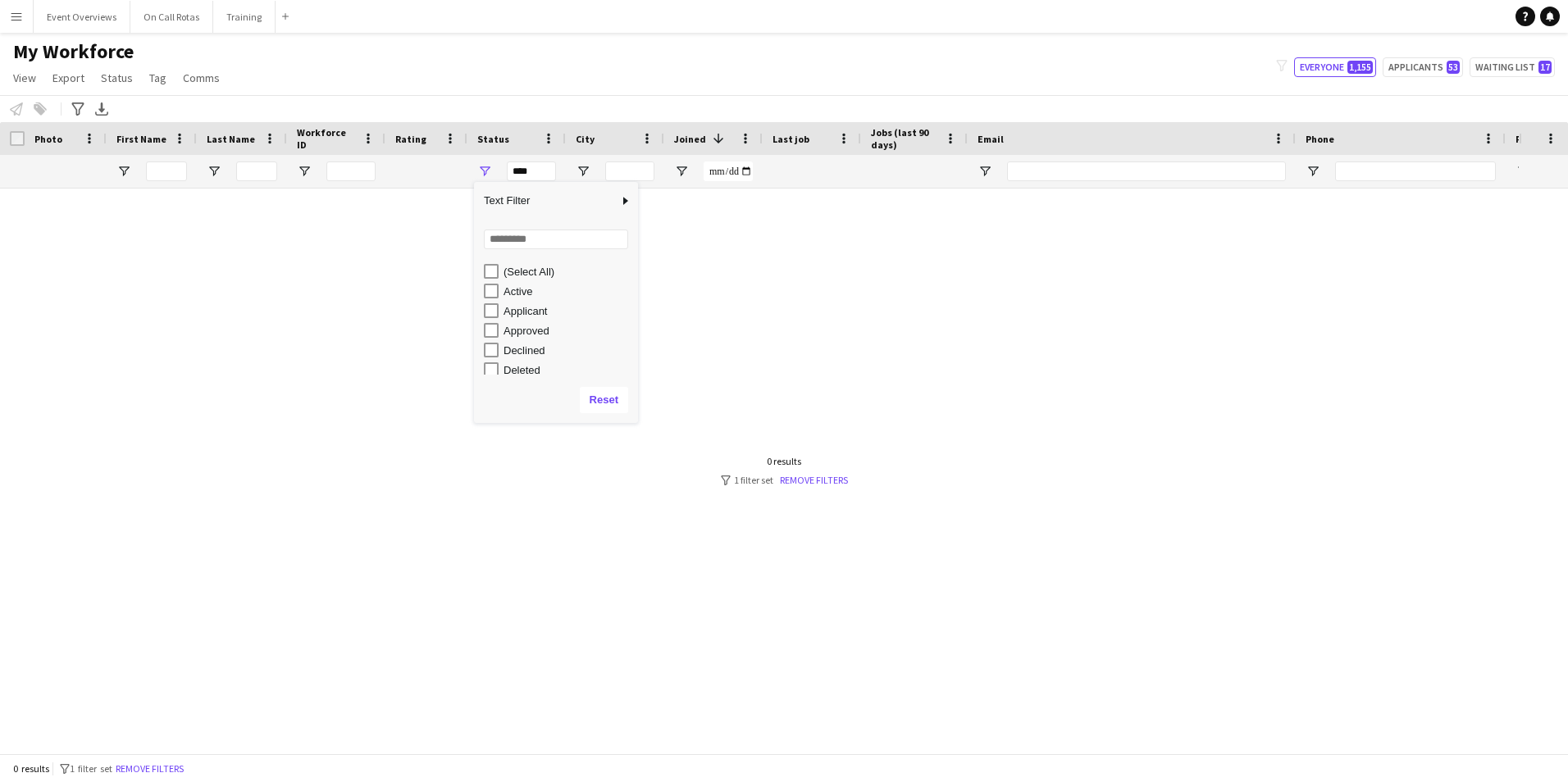
click at [483, 303] on div "Applicant" at bounding box center [556, 311] width 164 height 20
click at [492, 320] on div "Applicant" at bounding box center [560, 311] width 154 height 20
type input "**********"
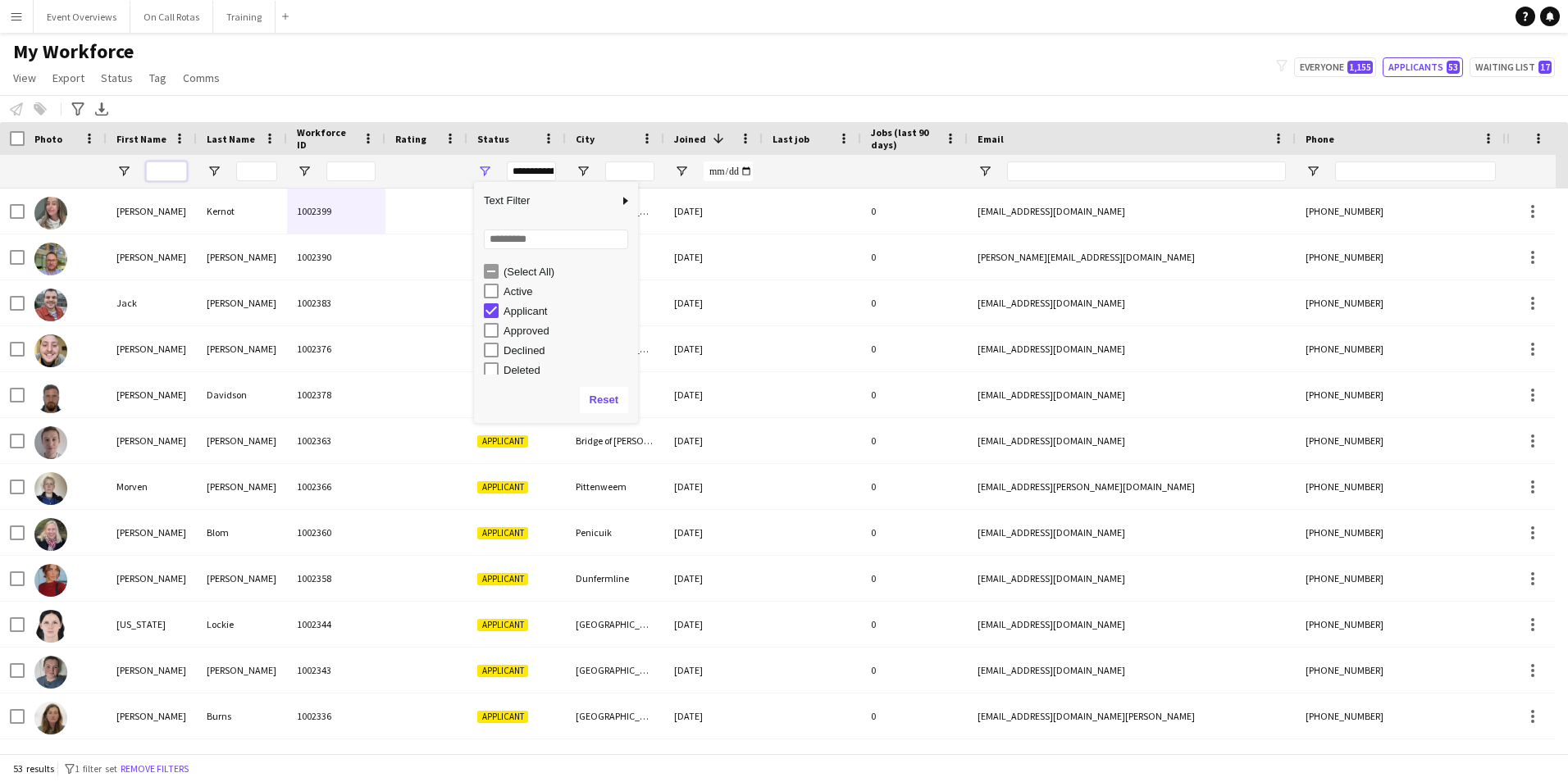
click at [160, 175] on input "First Name Filter Input" at bounding box center [166, 171] width 41 height 20
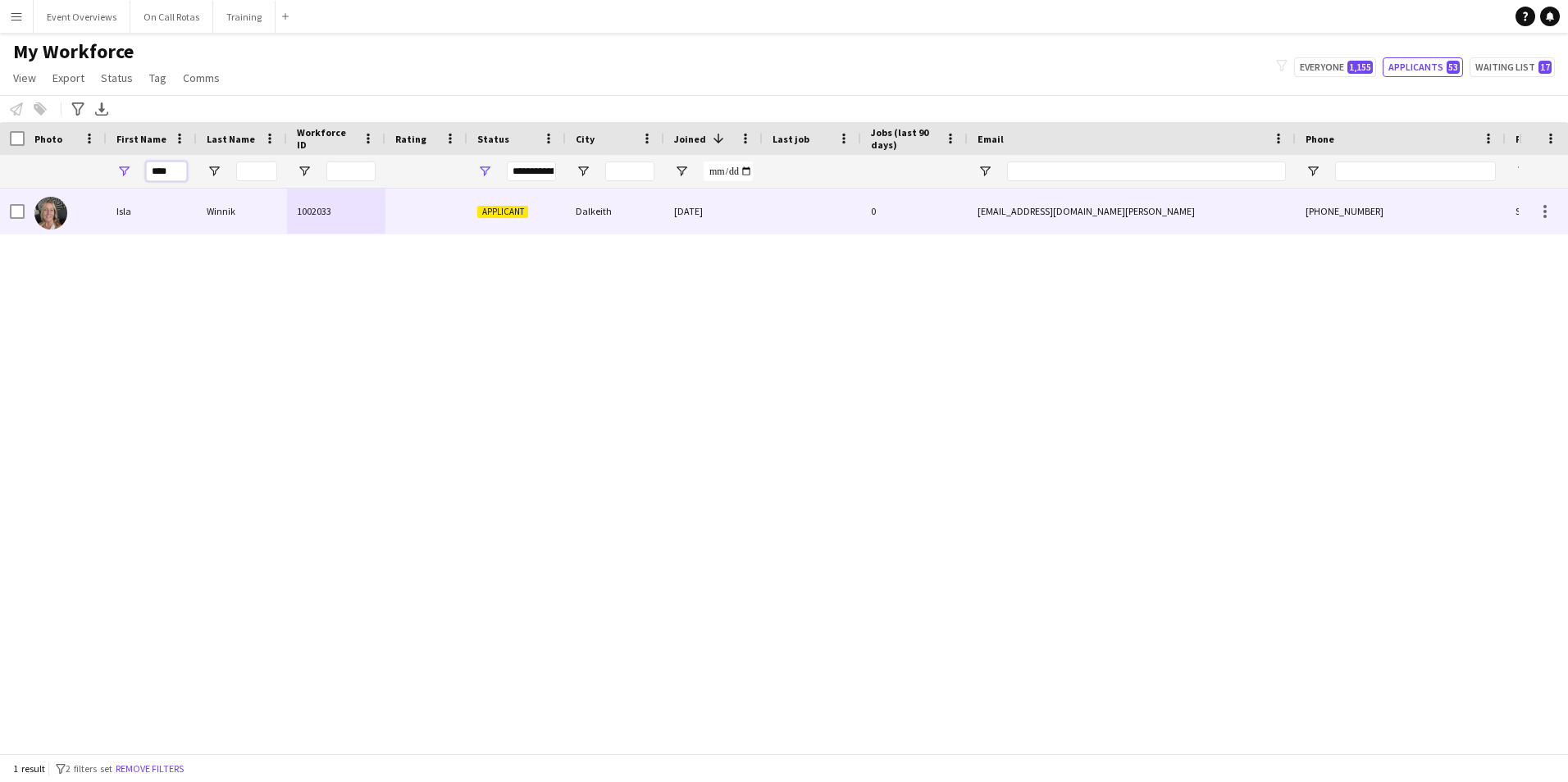
type input "****"
click at [273, 216] on div "Winnik" at bounding box center [242, 211] width 91 height 45
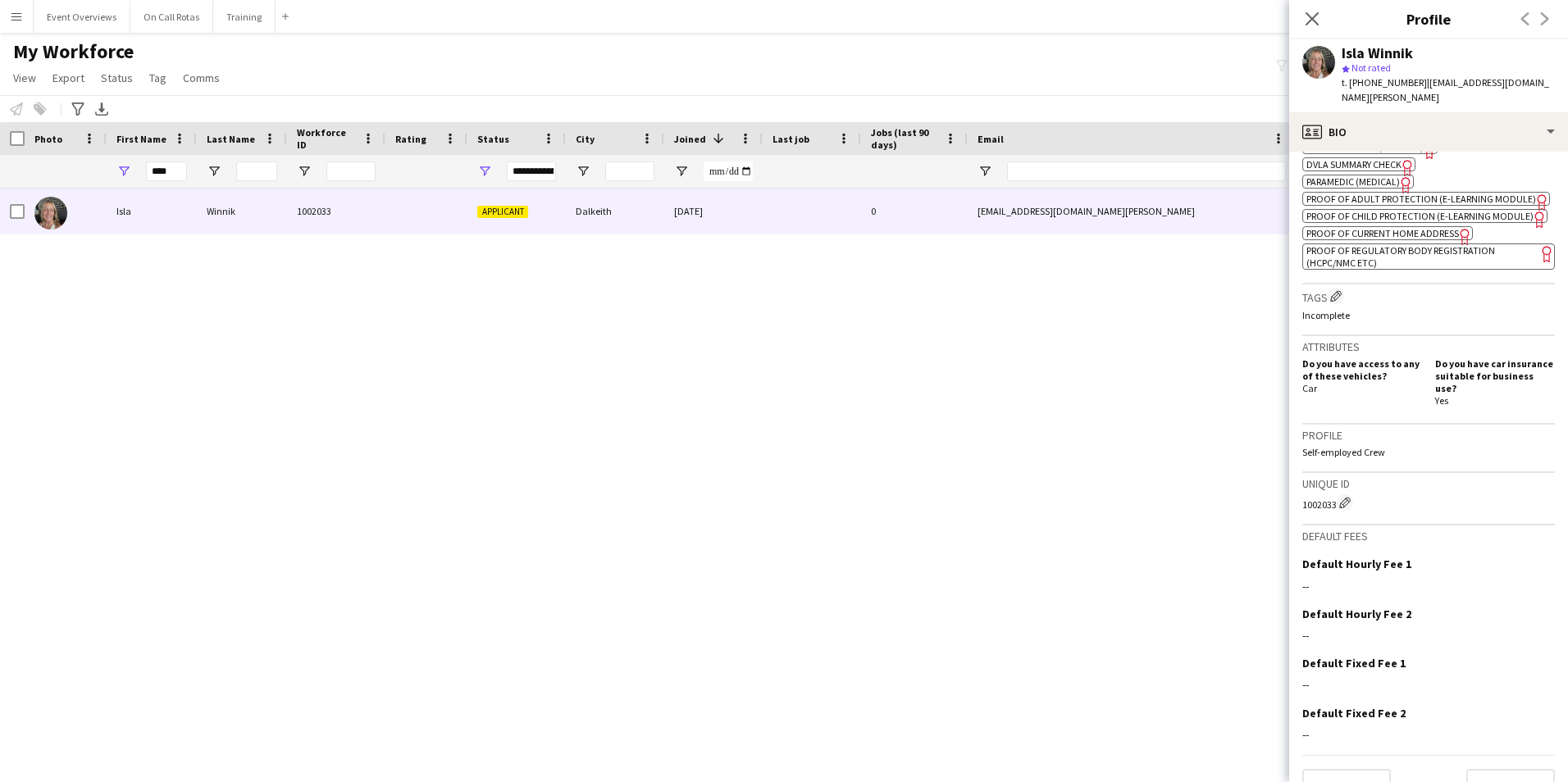
scroll to position [633, 0]
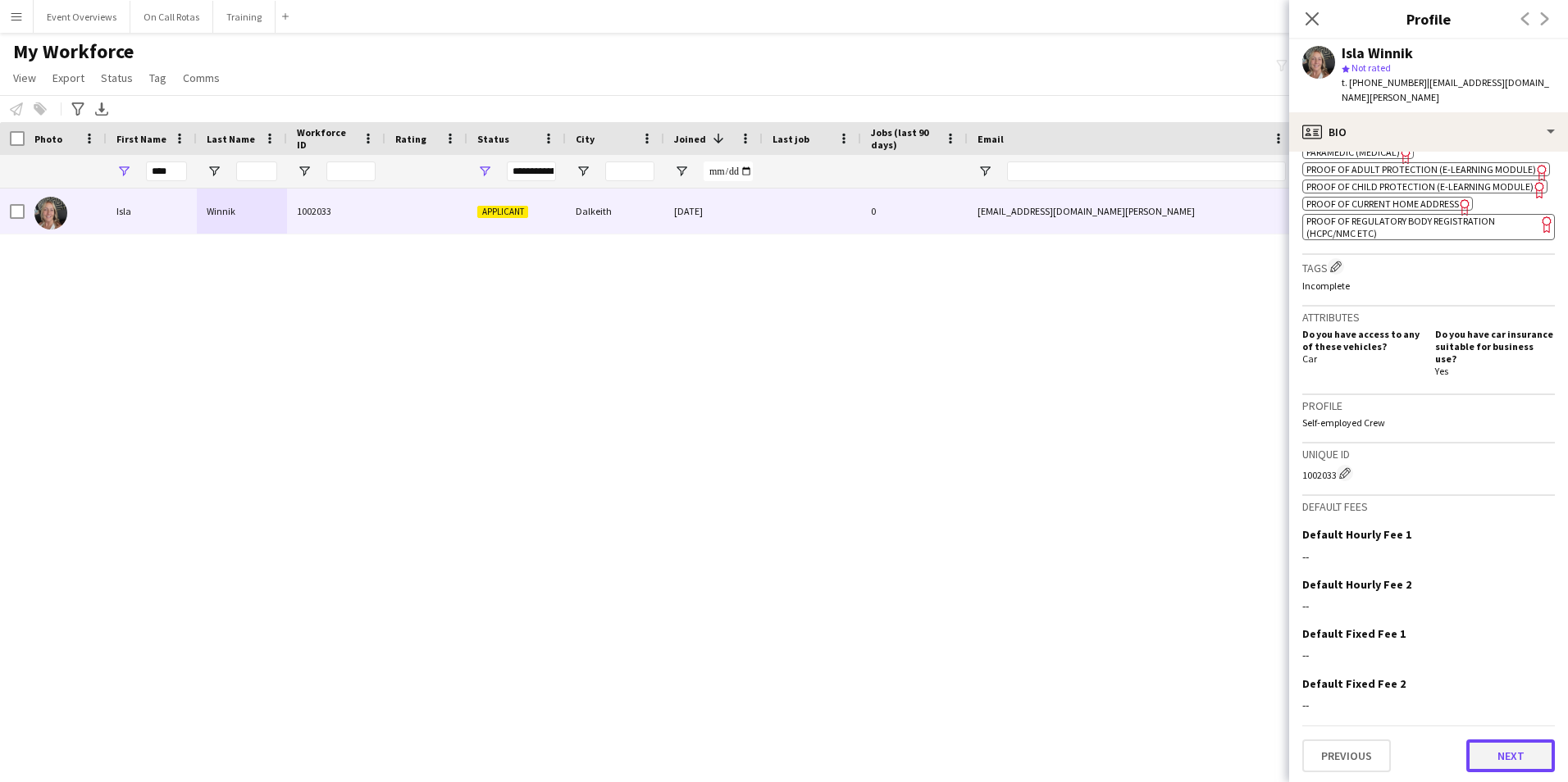
click at [1490, 754] on button "Next" at bounding box center [1510, 756] width 89 height 33
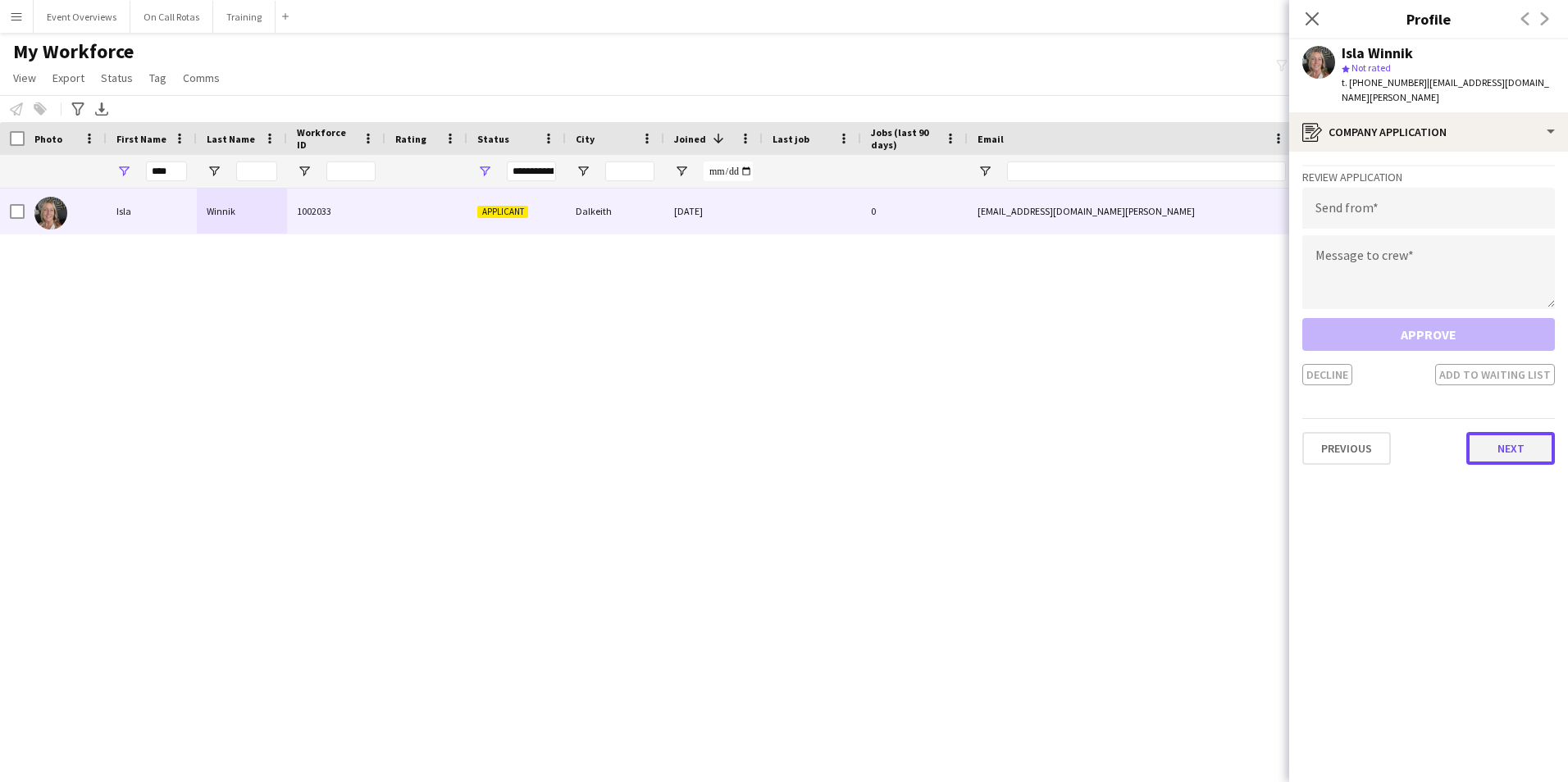
click at [1493, 446] on button "Next" at bounding box center [1510, 448] width 89 height 33
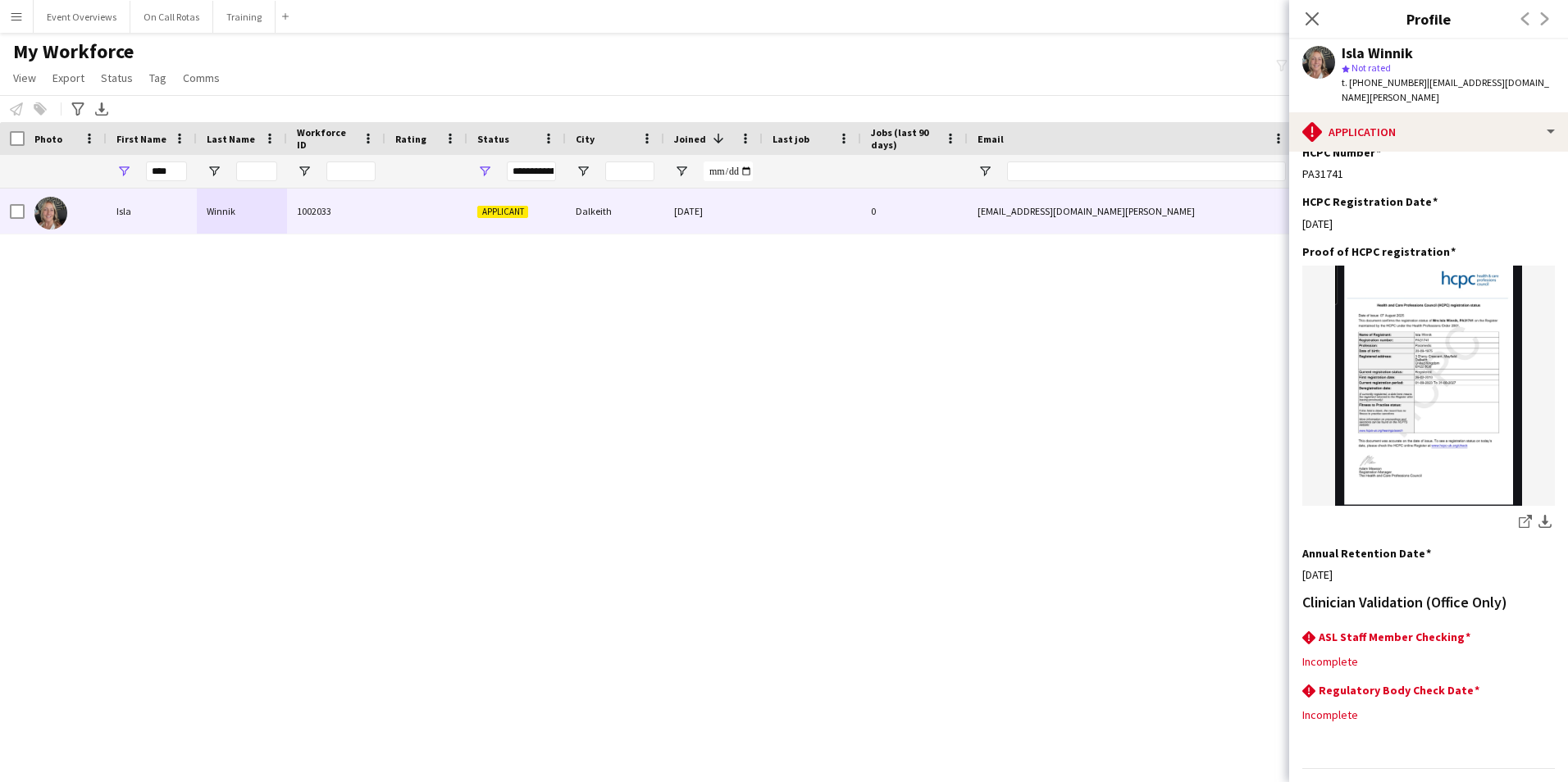
scroll to position [361, 0]
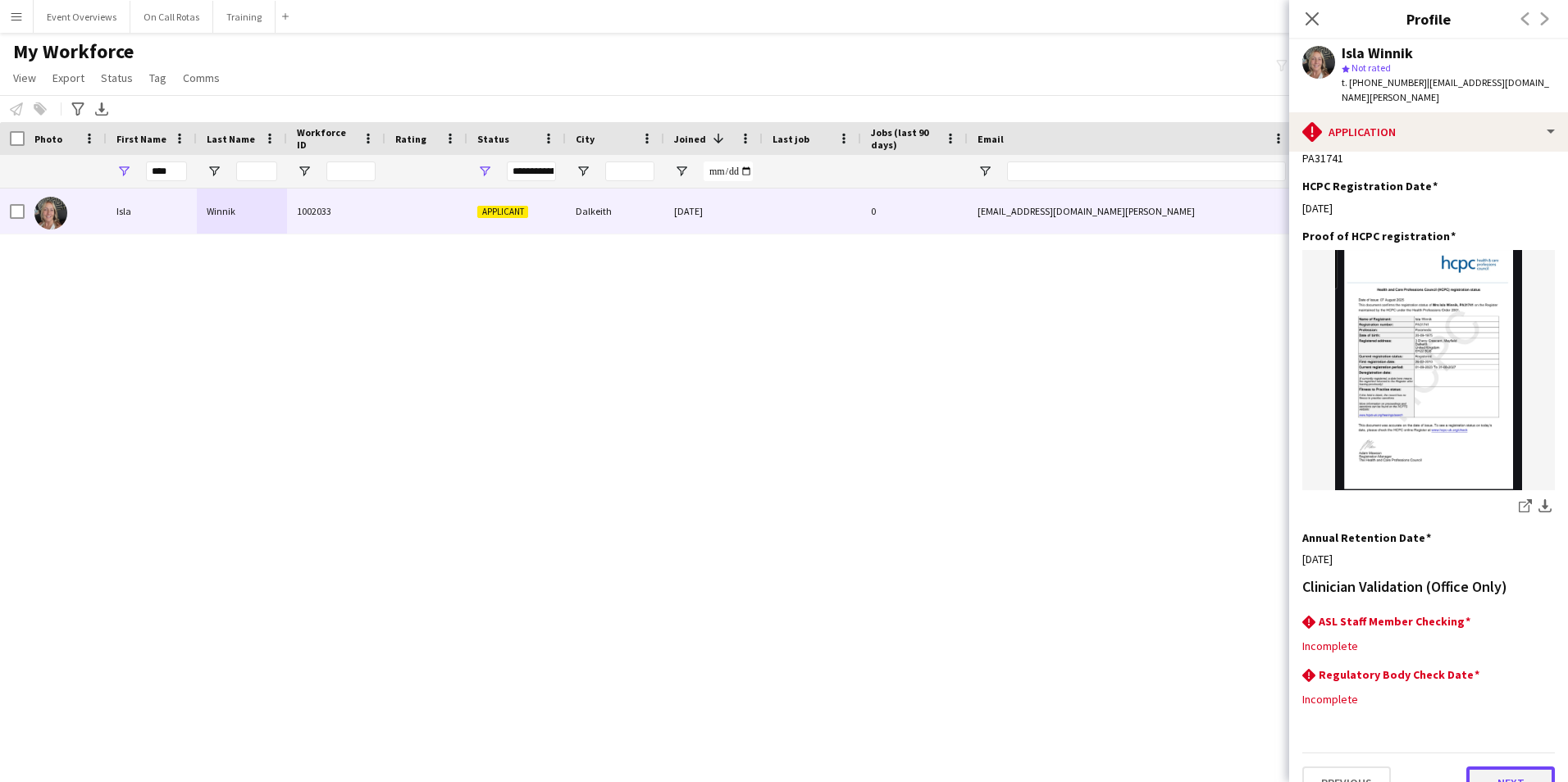
click at [1511, 767] on button "Next" at bounding box center [1510, 783] width 89 height 33
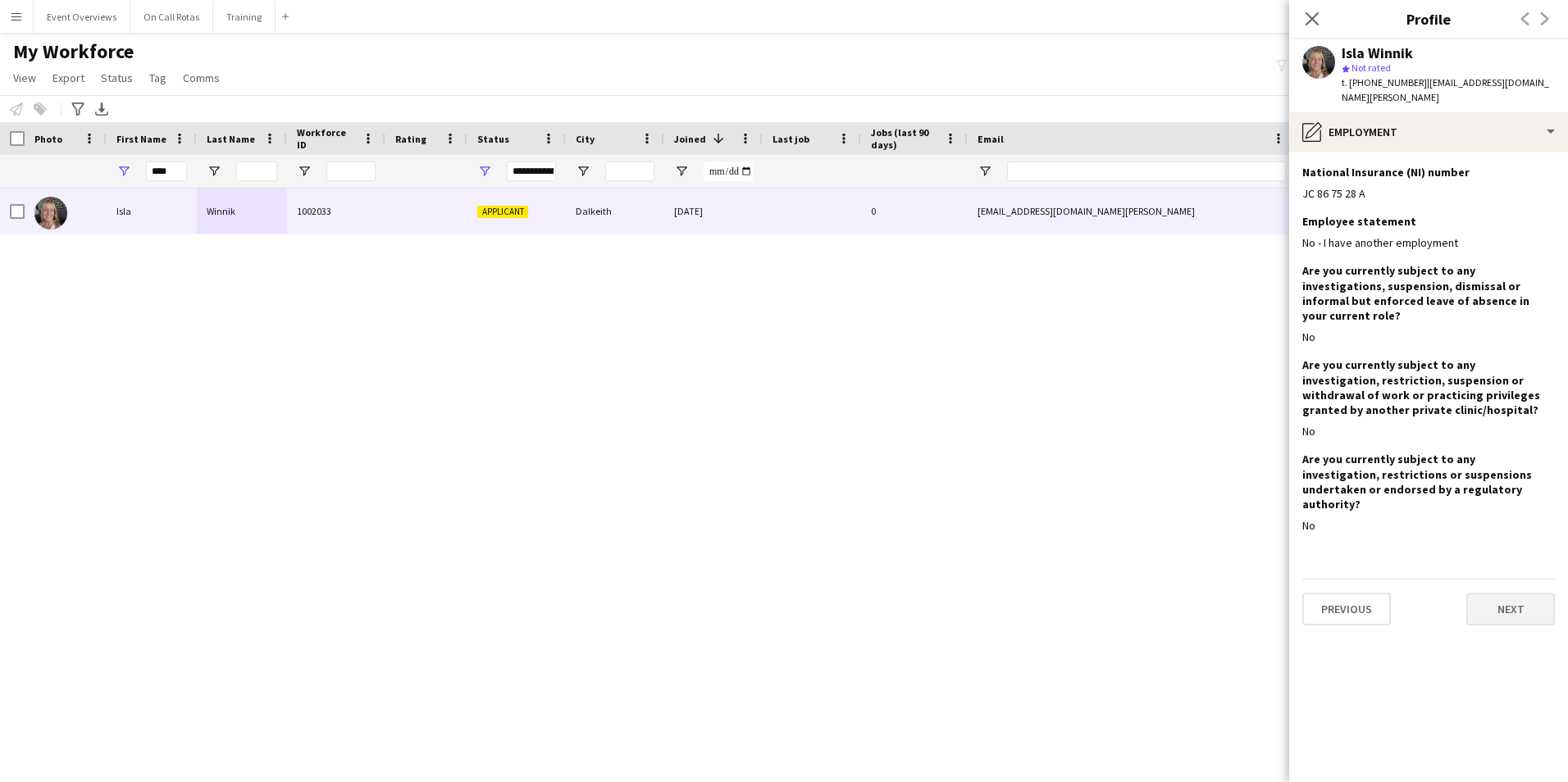
scroll to position [0, 0]
click at [1530, 593] on button "Next" at bounding box center [1510, 608] width 89 height 33
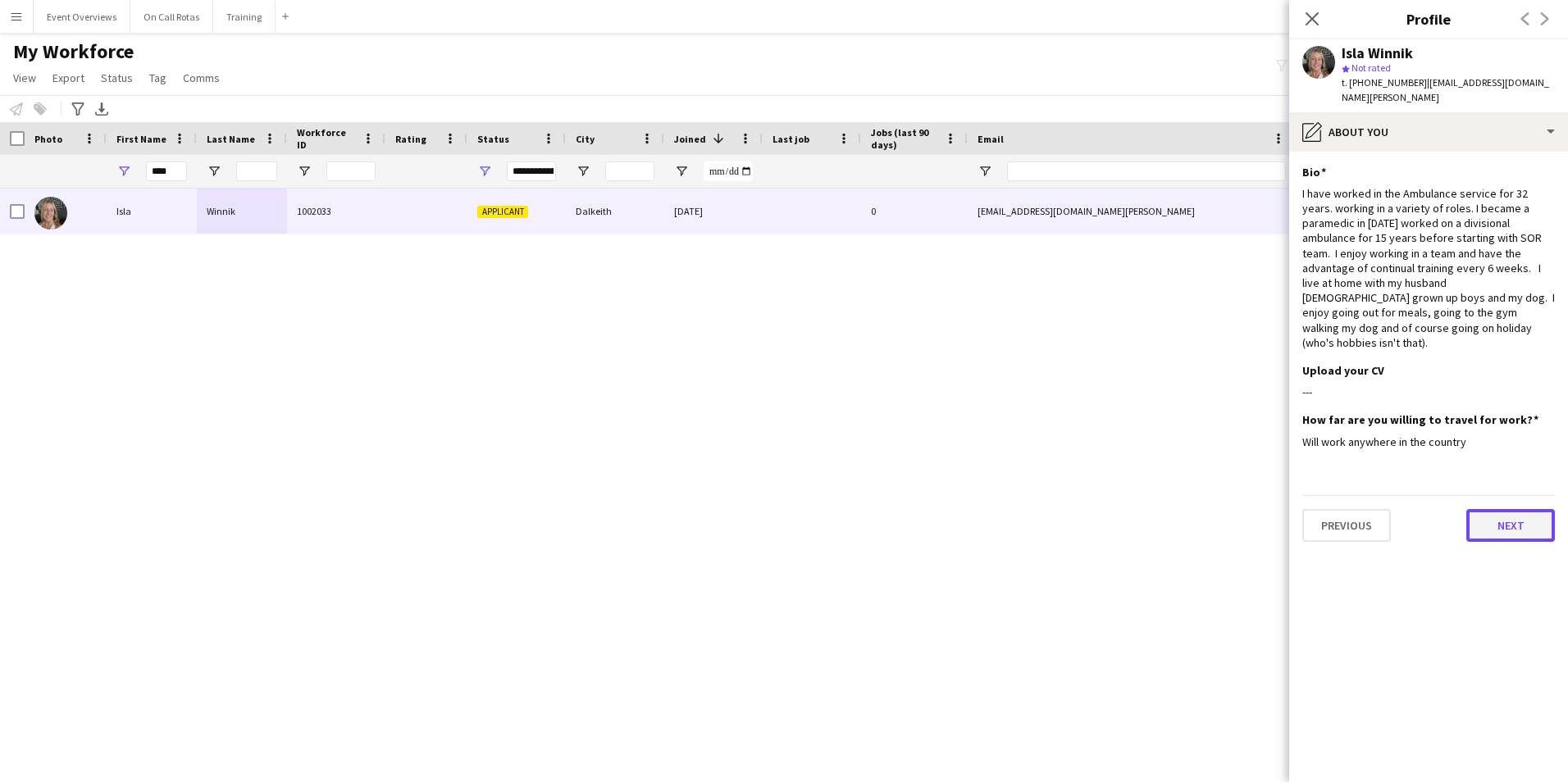
click at [1484, 510] on button "Next" at bounding box center [1510, 525] width 89 height 33
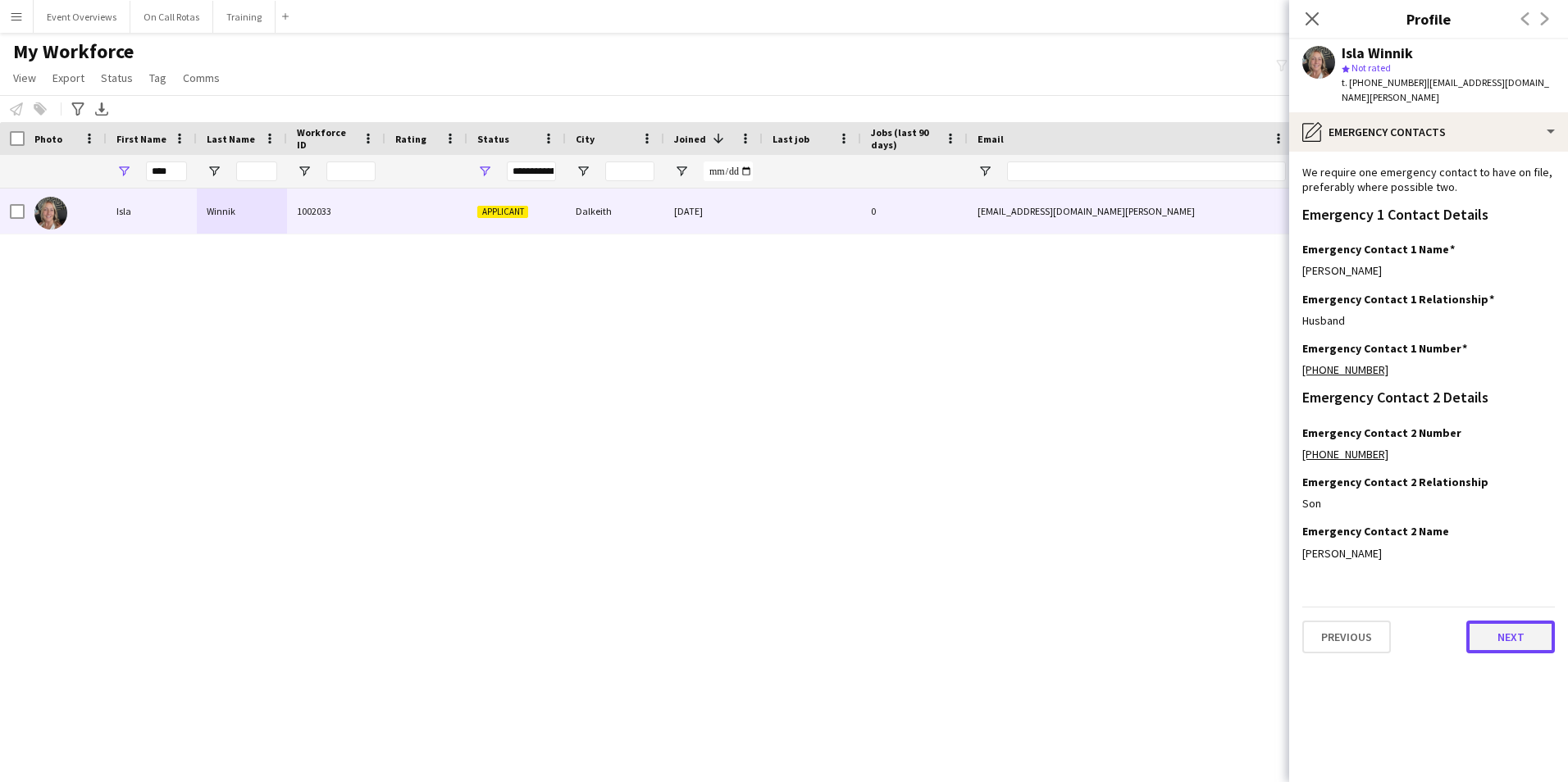
click at [1513, 621] on button "Next" at bounding box center [1510, 636] width 89 height 33
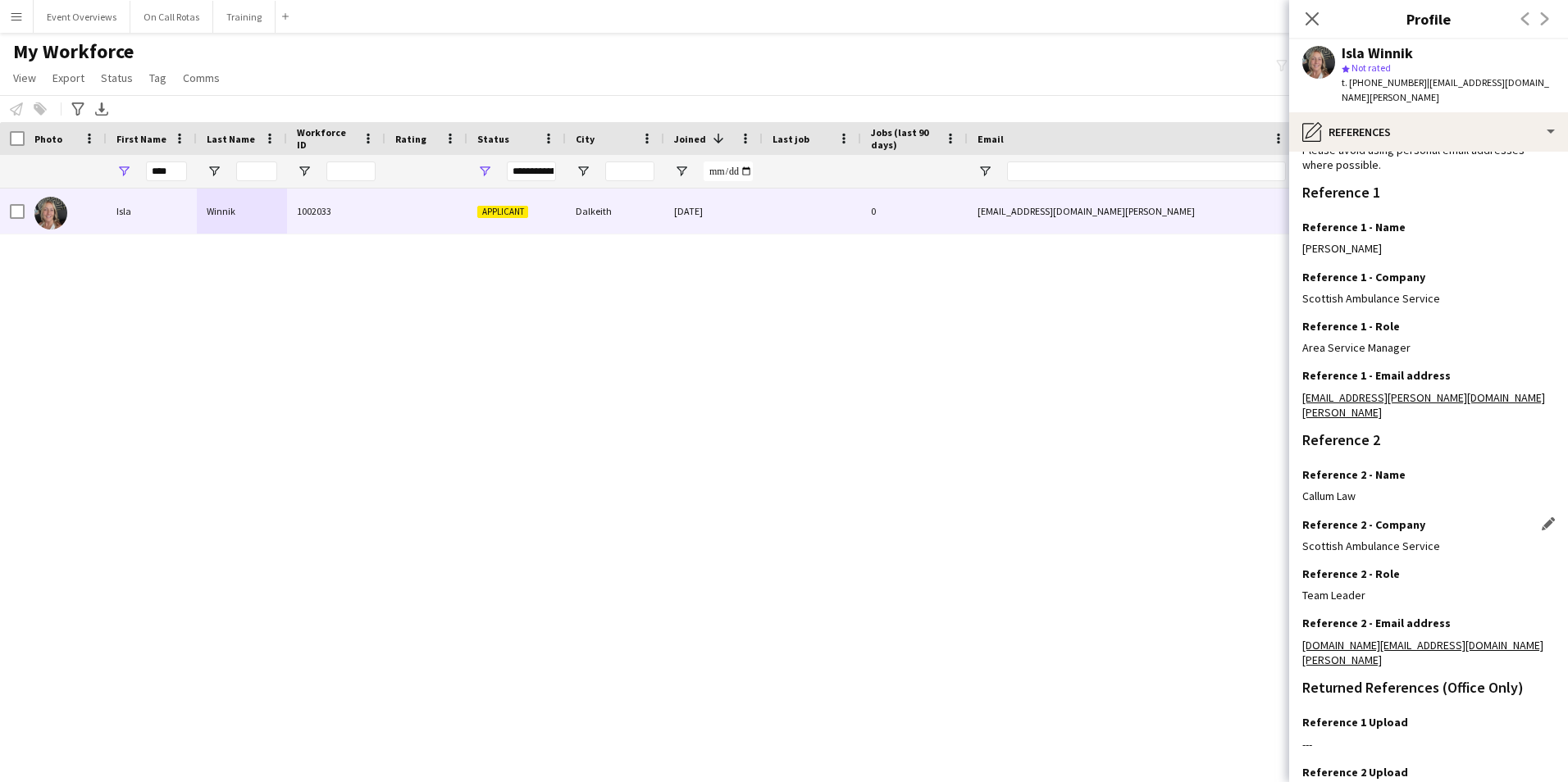
scroll to position [196, 0]
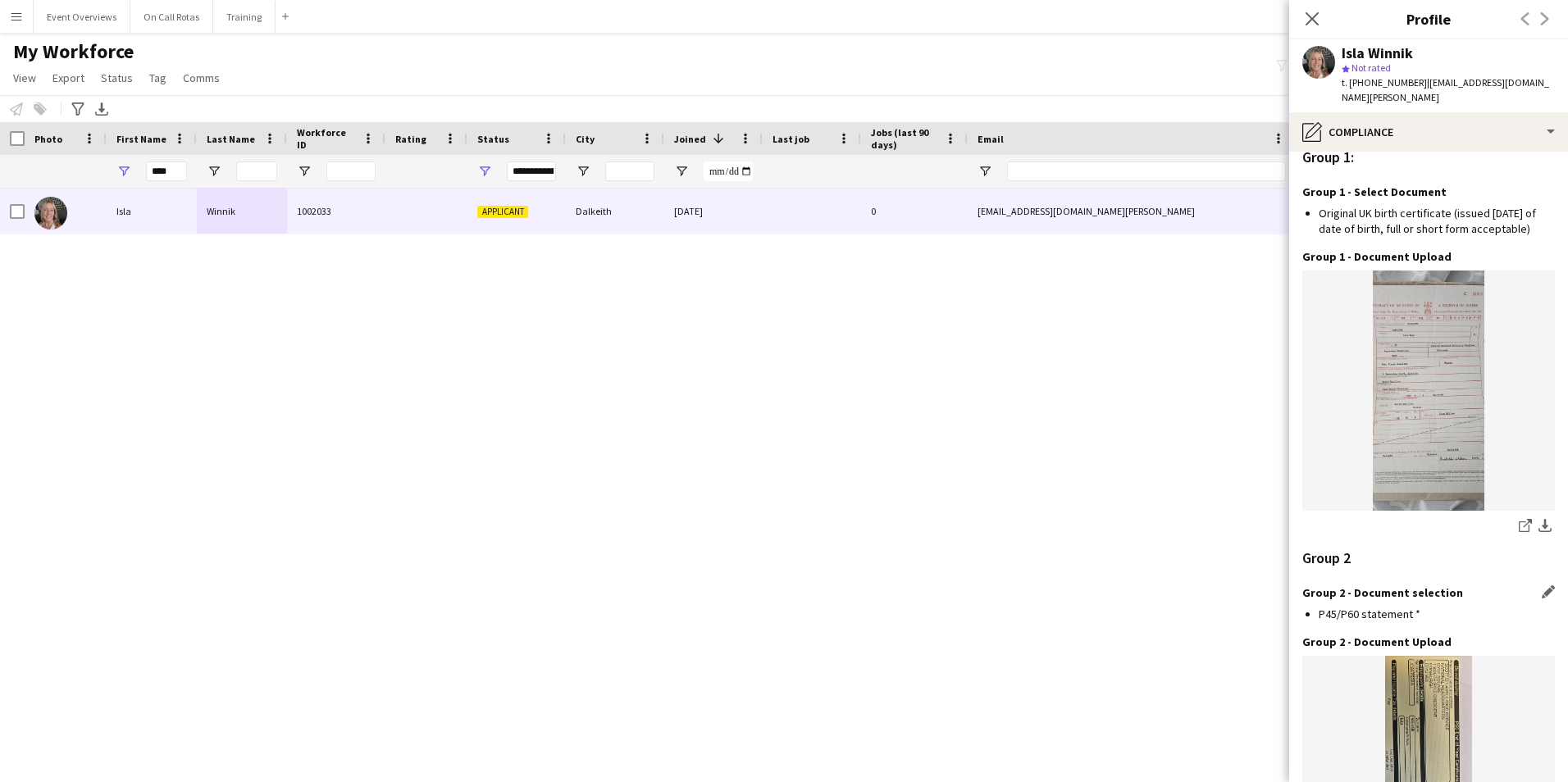
scroll to position [1465, 0]
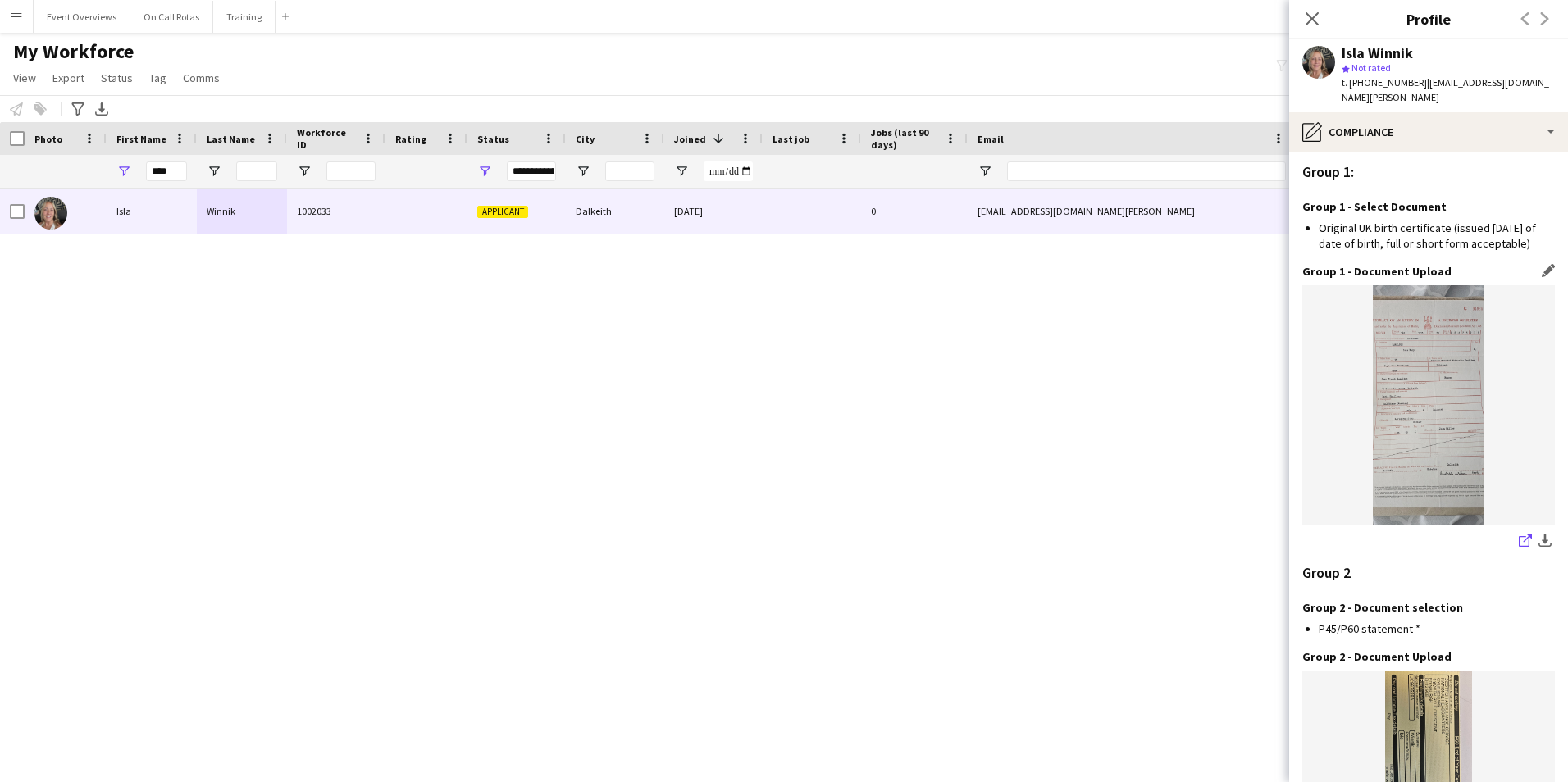
click at [1519, 534] on app-icon "share-external-link-1" at bounding box center [1526, 542] width 13 height 17
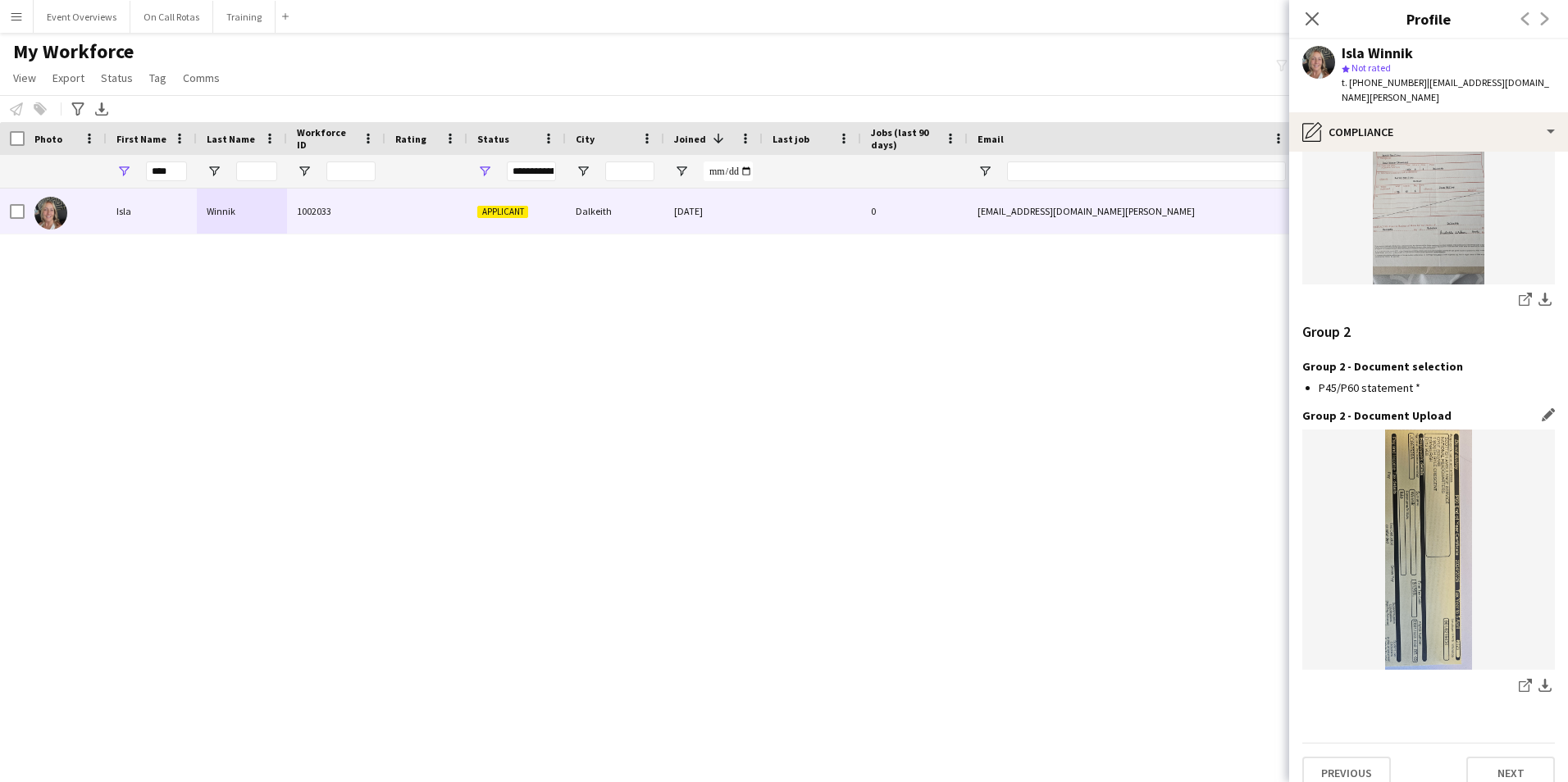
scroll to position [1711, 0]
click at [1519, 674] on icon "share-external-link-1" at bounding box center [1526, 680] width 13 height 13
click at [1304, 21] on icon "Close pop-in" at bounding box center [1311, 18] width 16 height 16
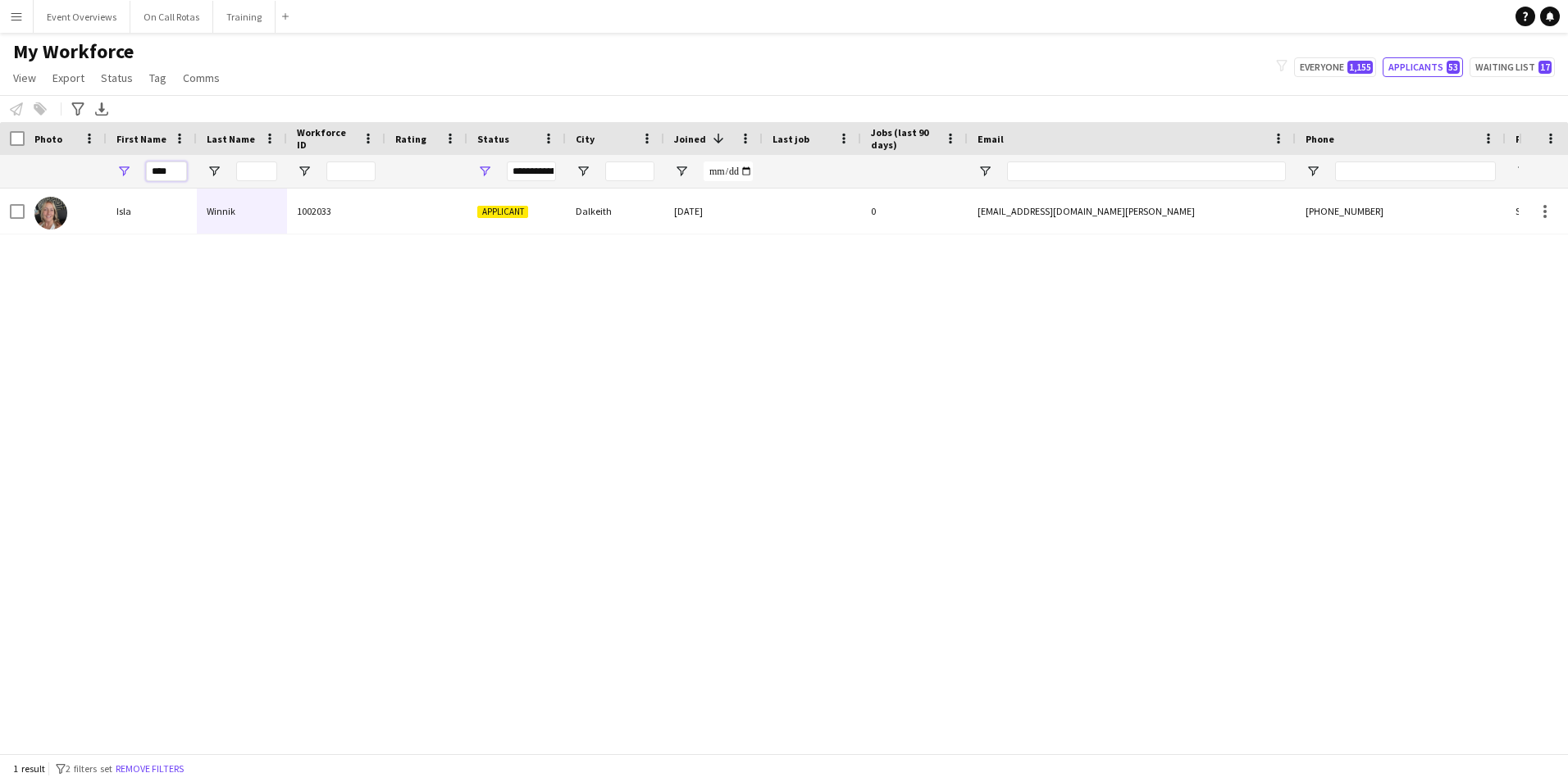
drag, startPoint x: 179, startPoint y: 177, endPoint x: 118, endPoint y: 182, distance: 61.2
click at [118, 182] on div "****" at bounding box center [151, 171] width 91 height 33
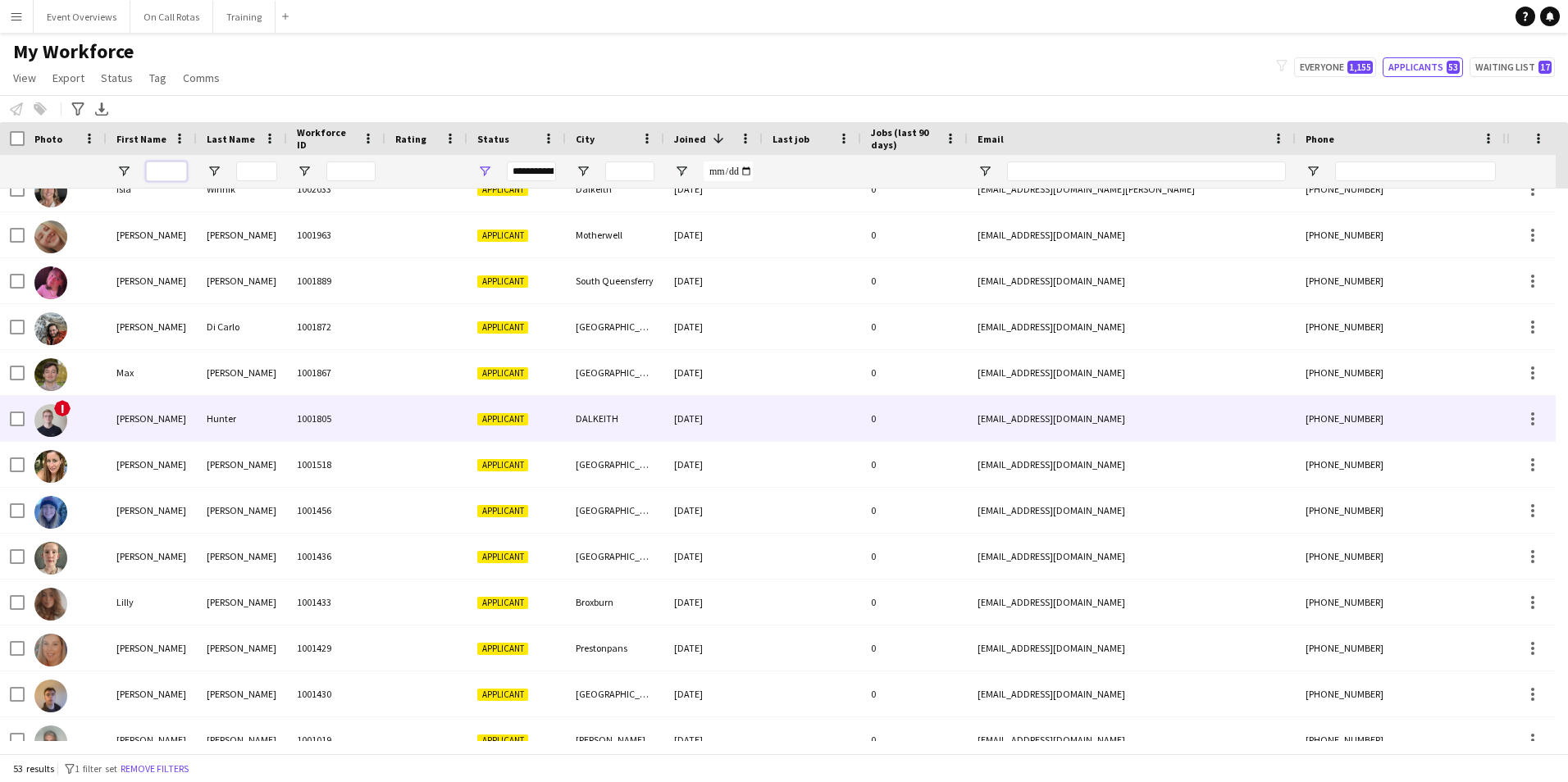
scroll to position [1472, 0]
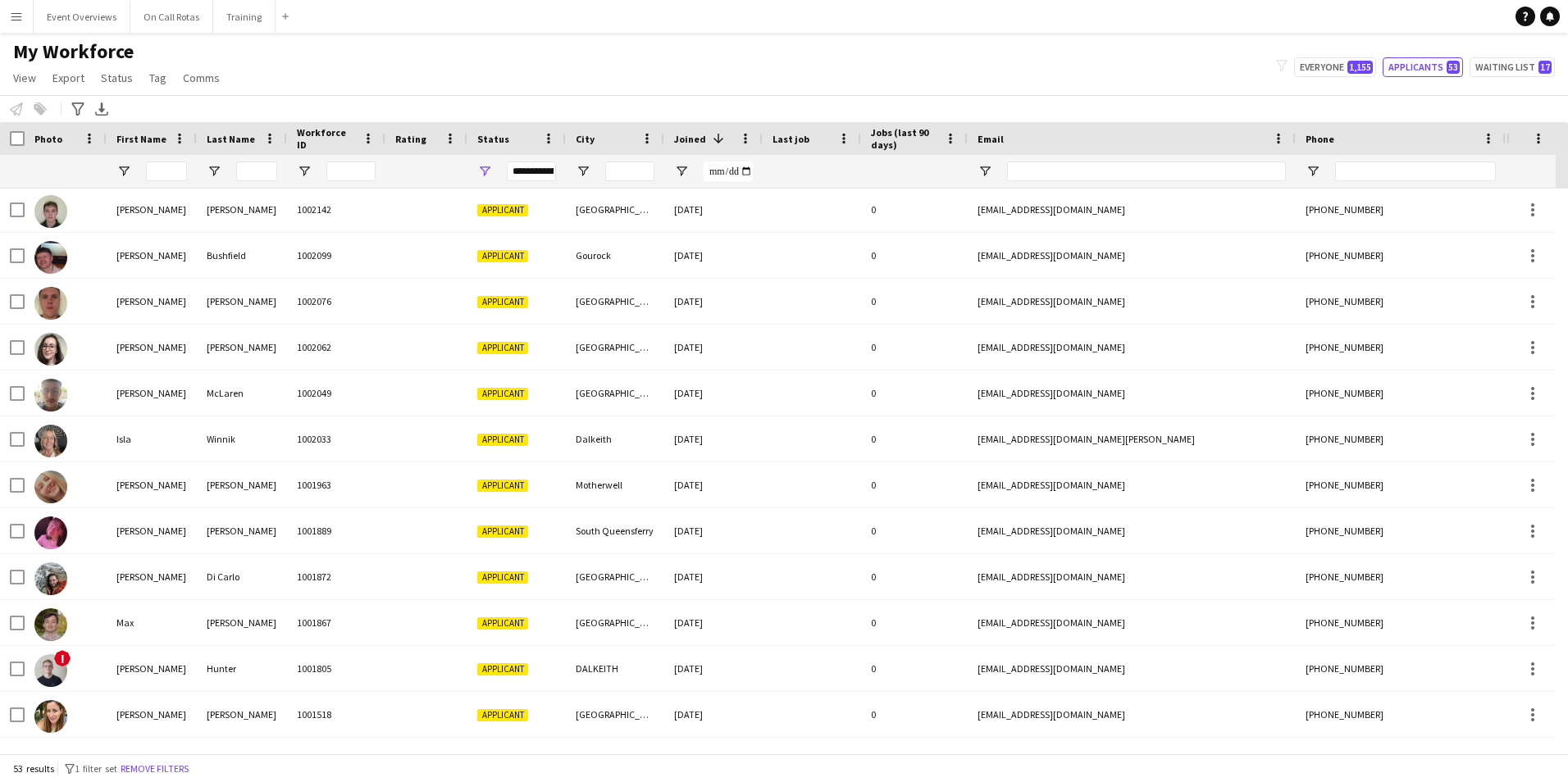
click at [28, 18] on button "Menu" at bounding box center [16, 16] width 33 height 33
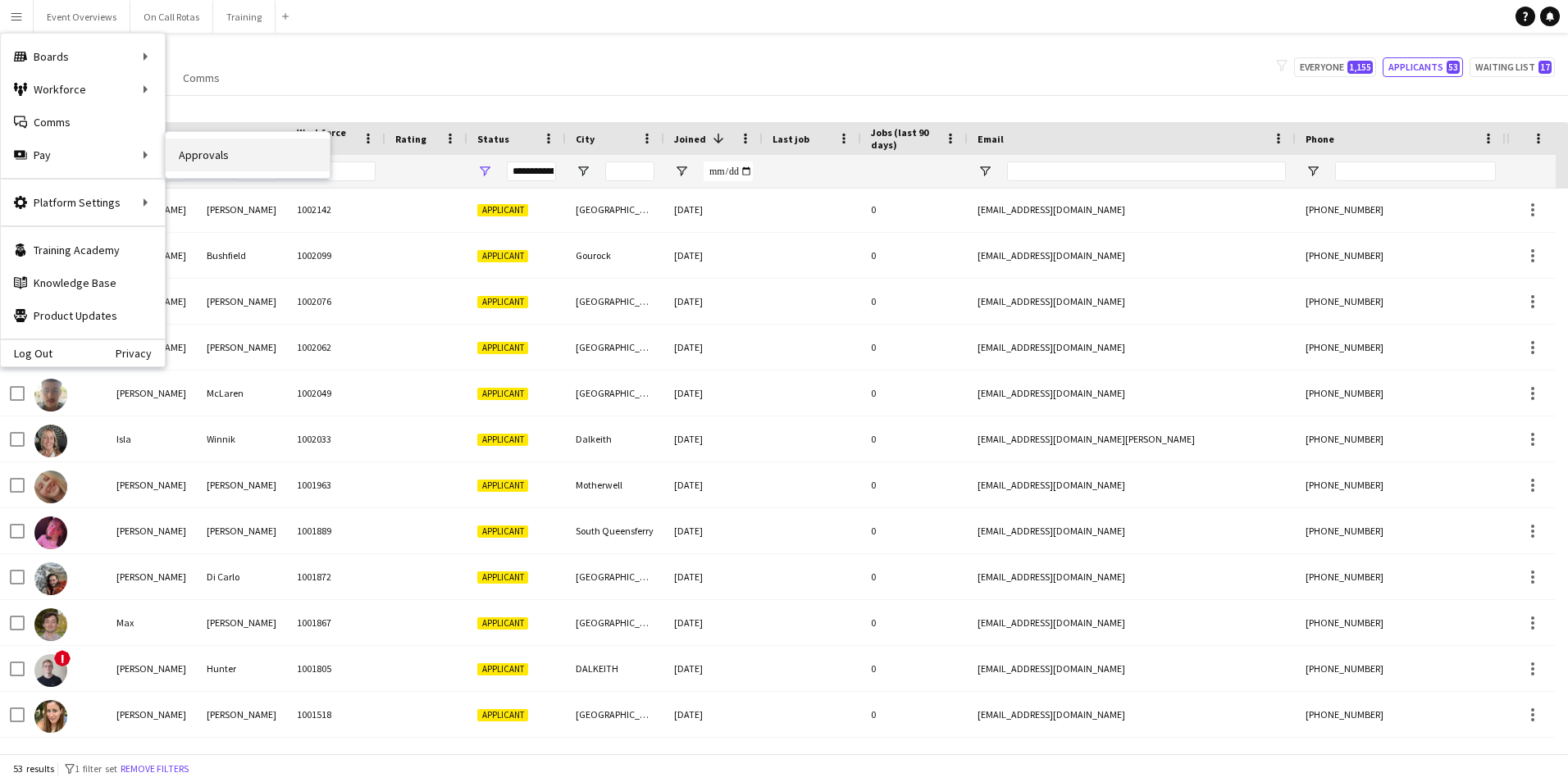
click at [242, 163] on link "Approvals" at bounding box center [248, 155] width 164 height 33
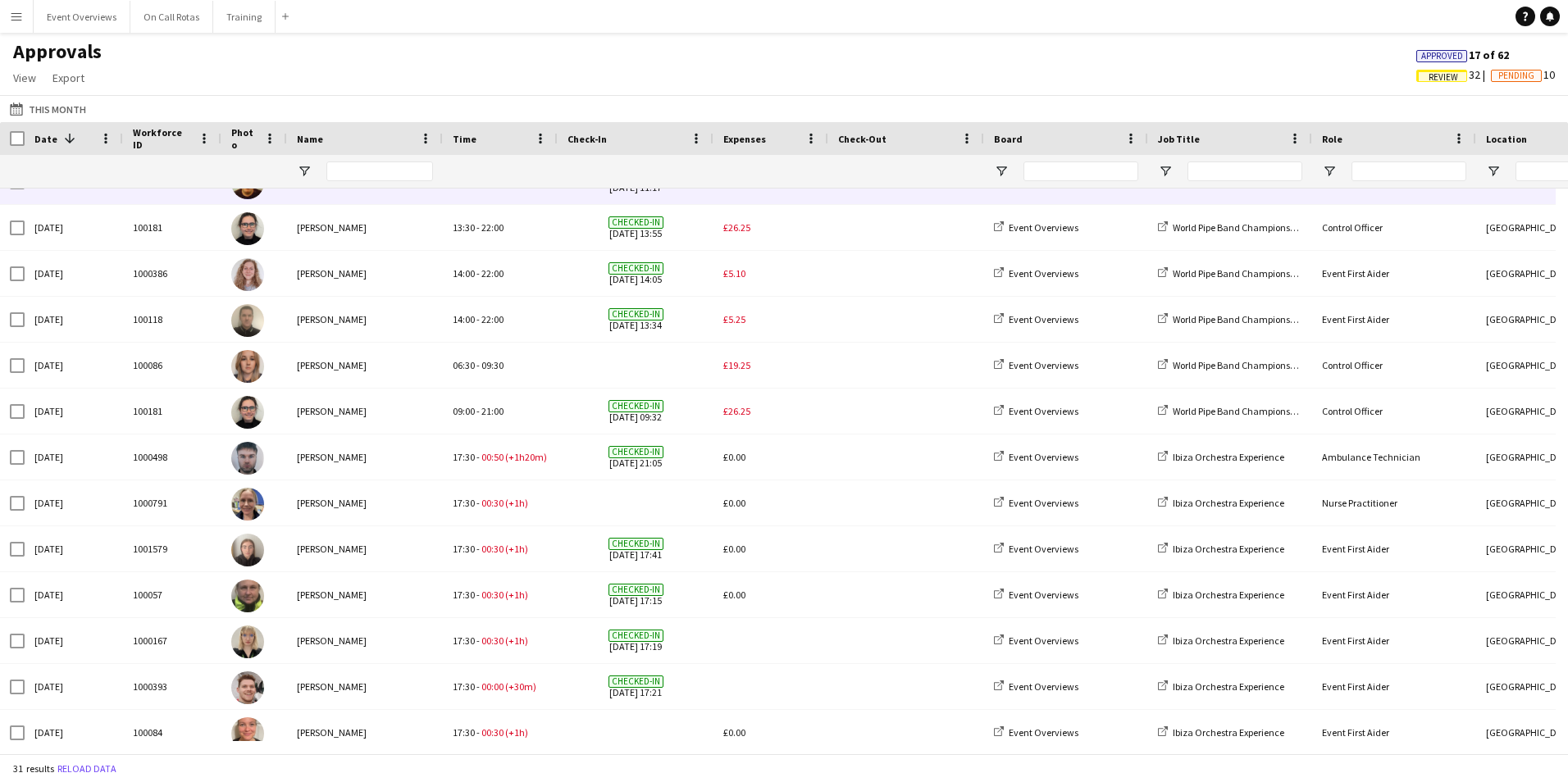
scroll to position [656, 0]
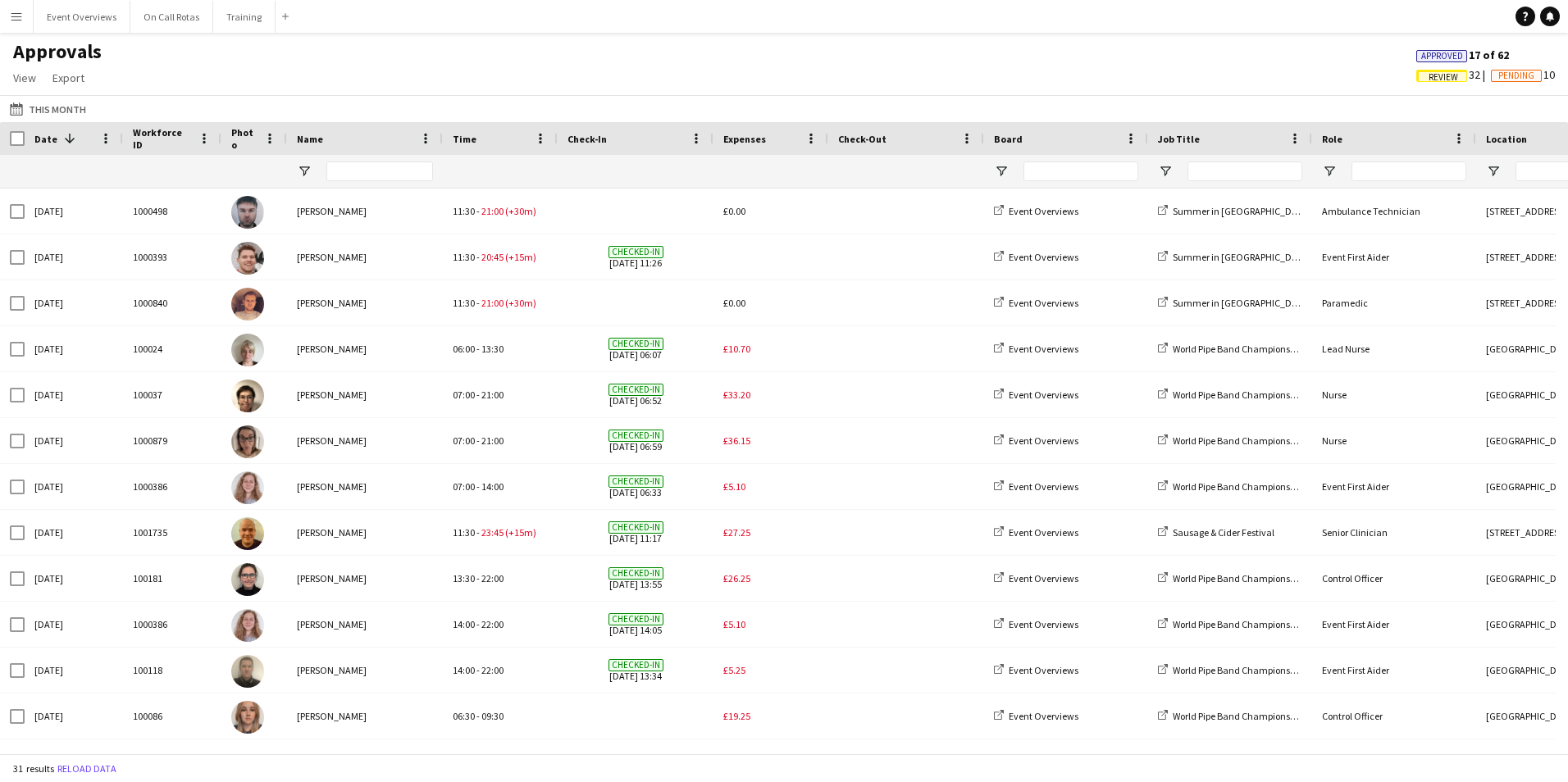
click at [25, 12] on button "Menu" at bounding box center [16, 16] width 33 height 33
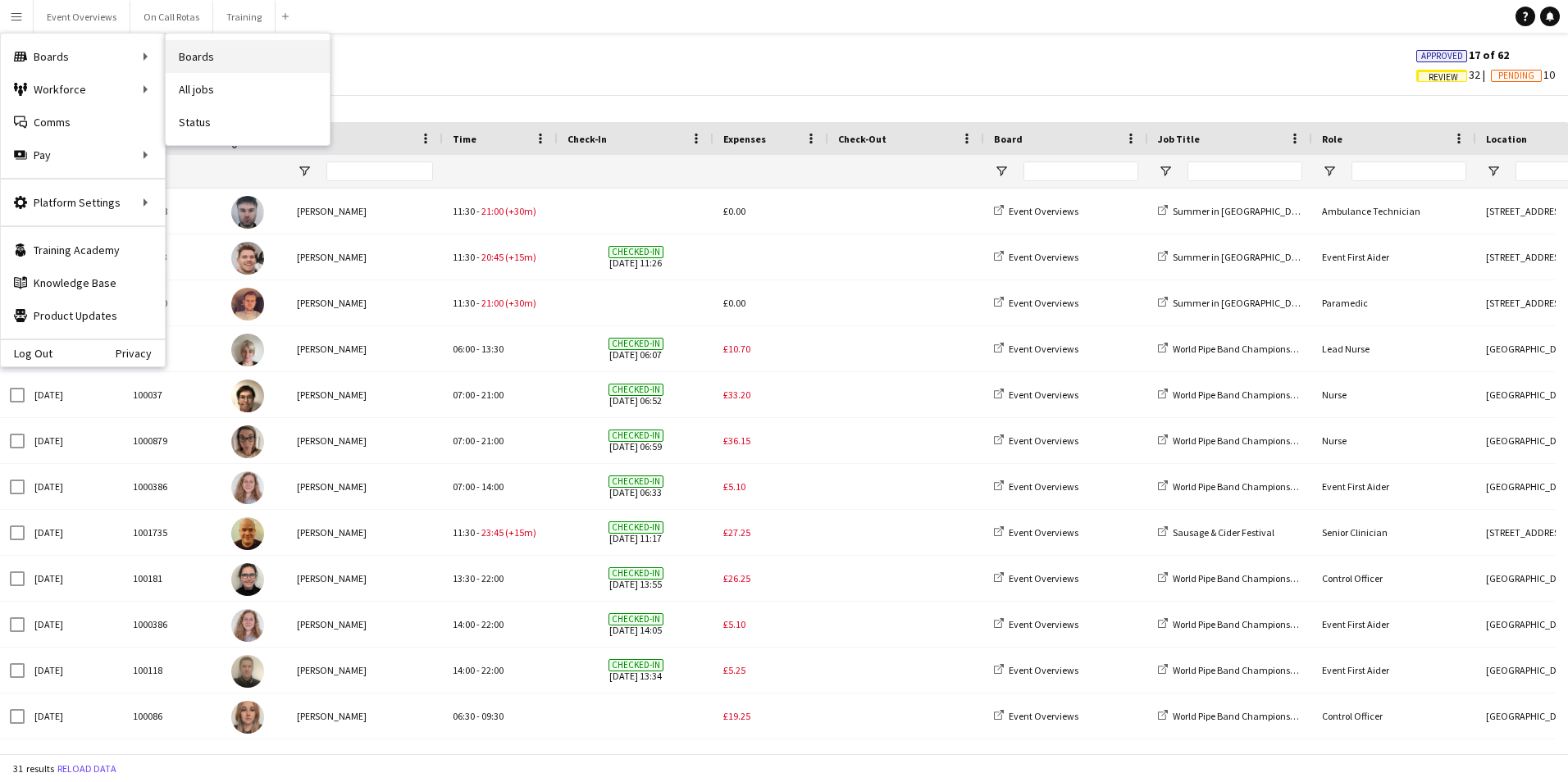
click at [175, 52] on link "Boards" at bounding box center [248, 56] width 164 height 33
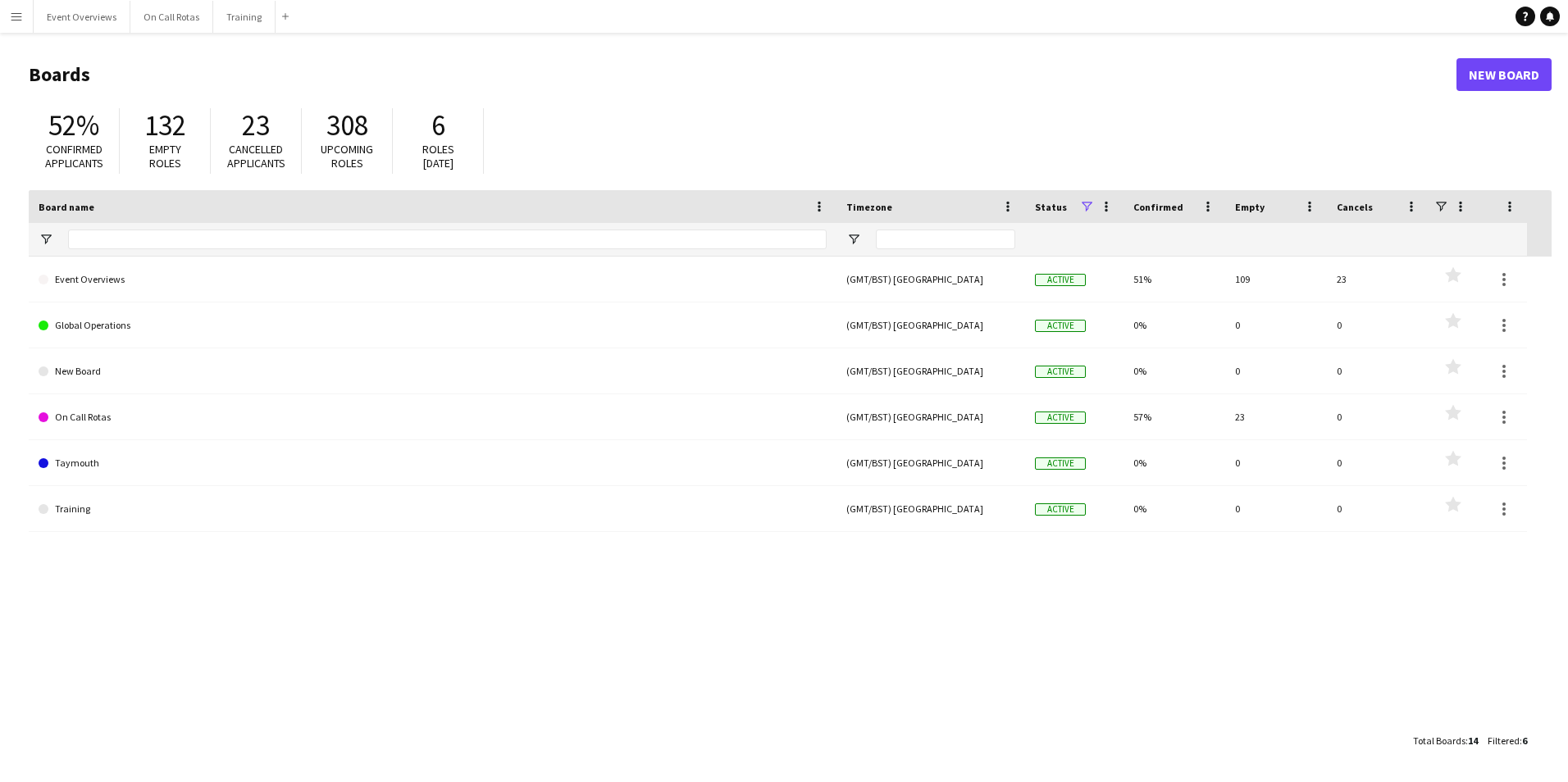
click at [14, 21] on app-icon "Menu" at bounding box center [17, 17] width 13 height 13
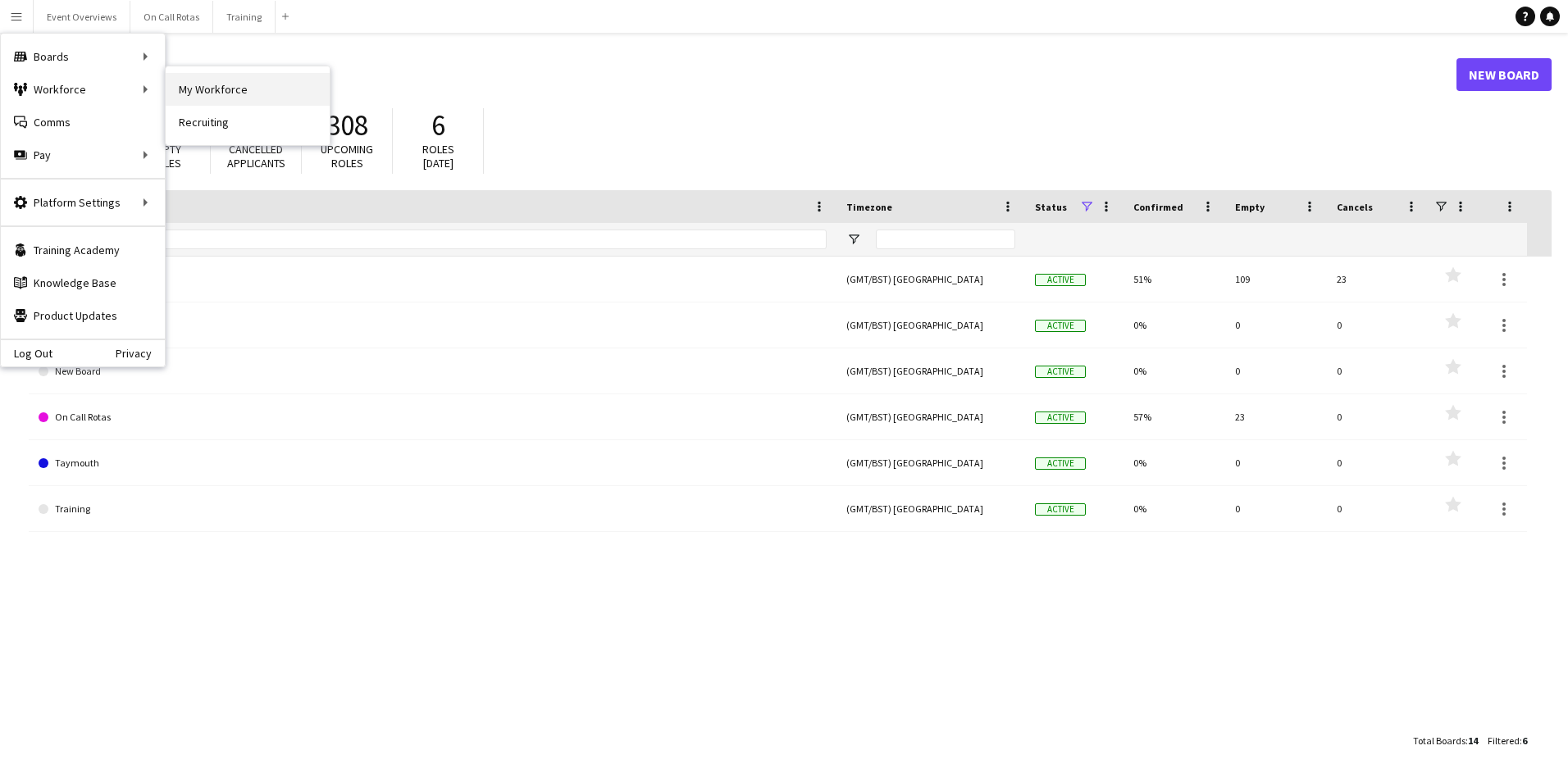
click at [206, 85] on link "My Workforce" at bounding box center [248, 89] width 164 height 33
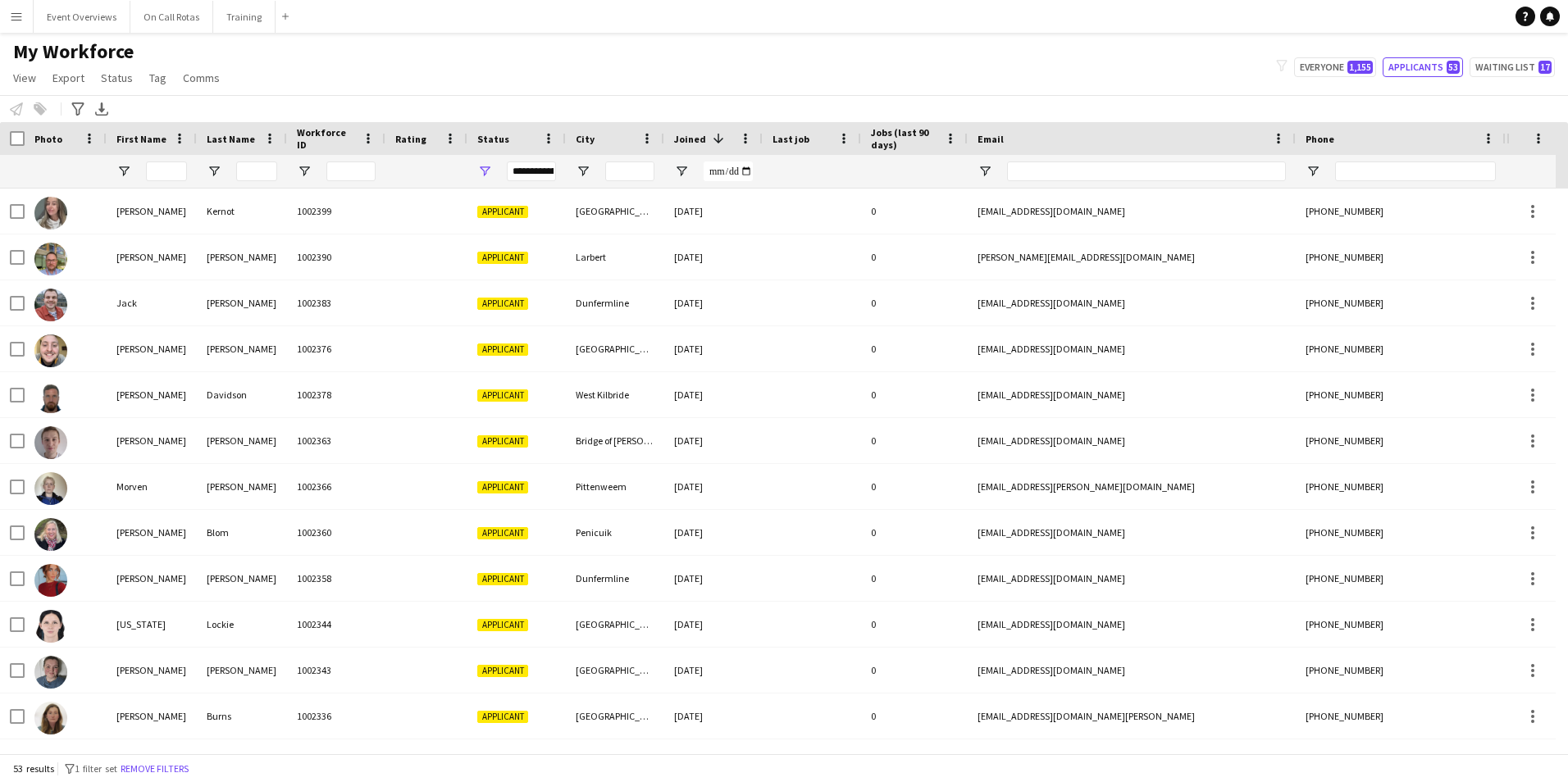
click at [12, 16] on app-icon "Menu" at bounding box center [17, 17] width 13 height 13
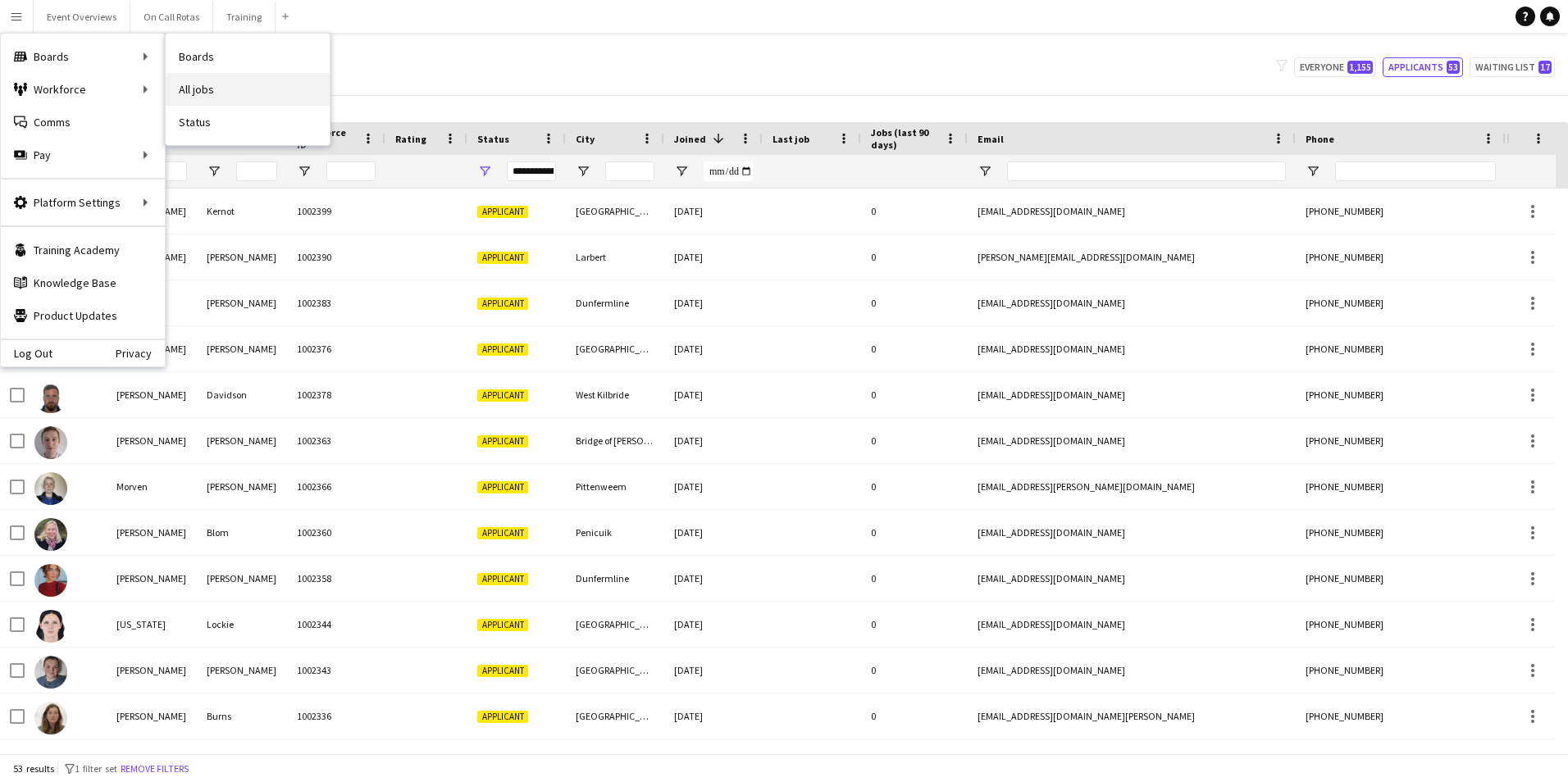
click at [186, 80] on link "All jobs" at bounding box center [248, 89] width 164 height 33
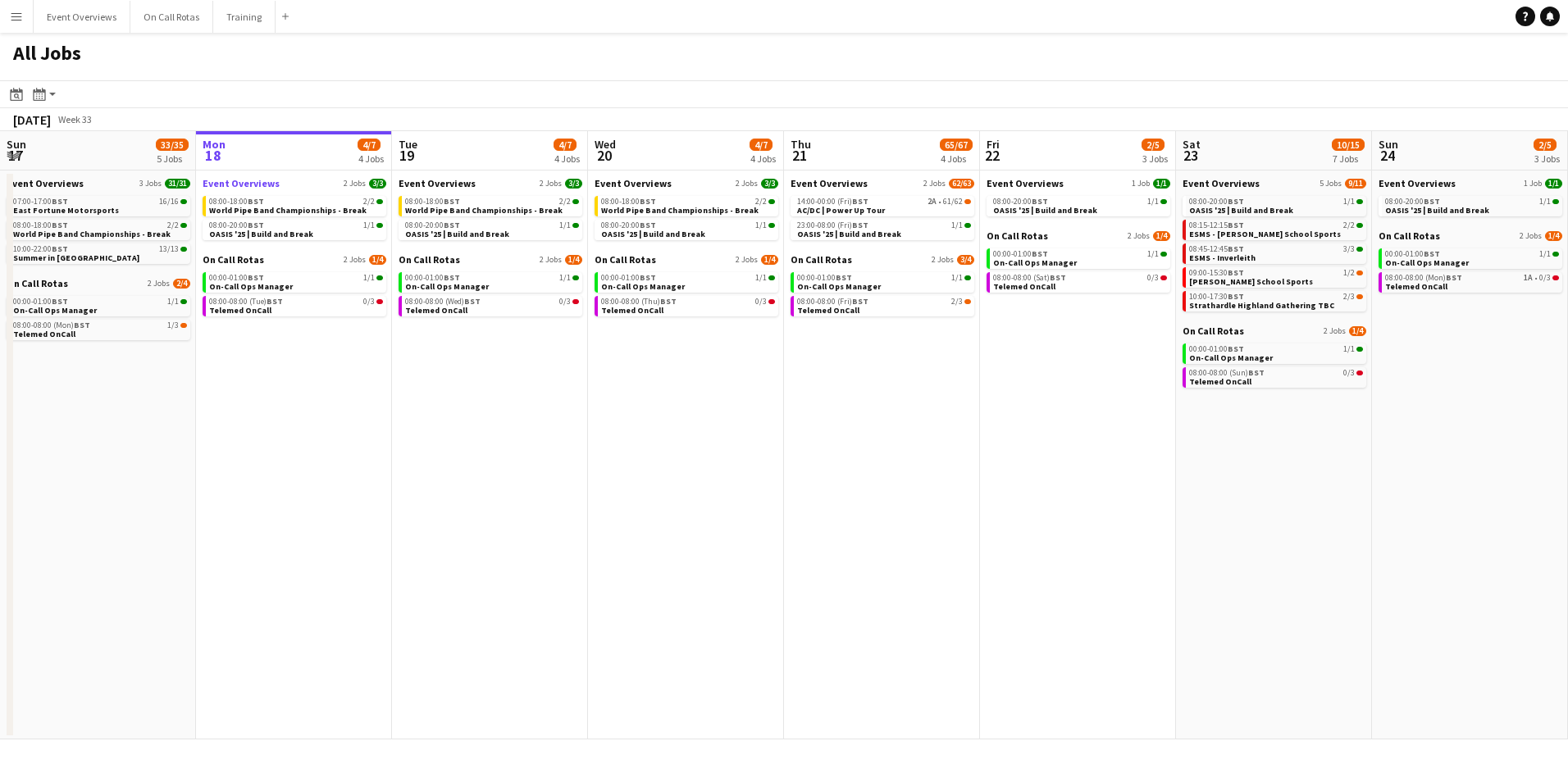
click at [270, 183] on span "Event Overviews" at bounding box center [241, 183] width 77 height 12
click at [12, 15] on app-icon "Menu" at bounding box center [17, 17] width 13 height 13
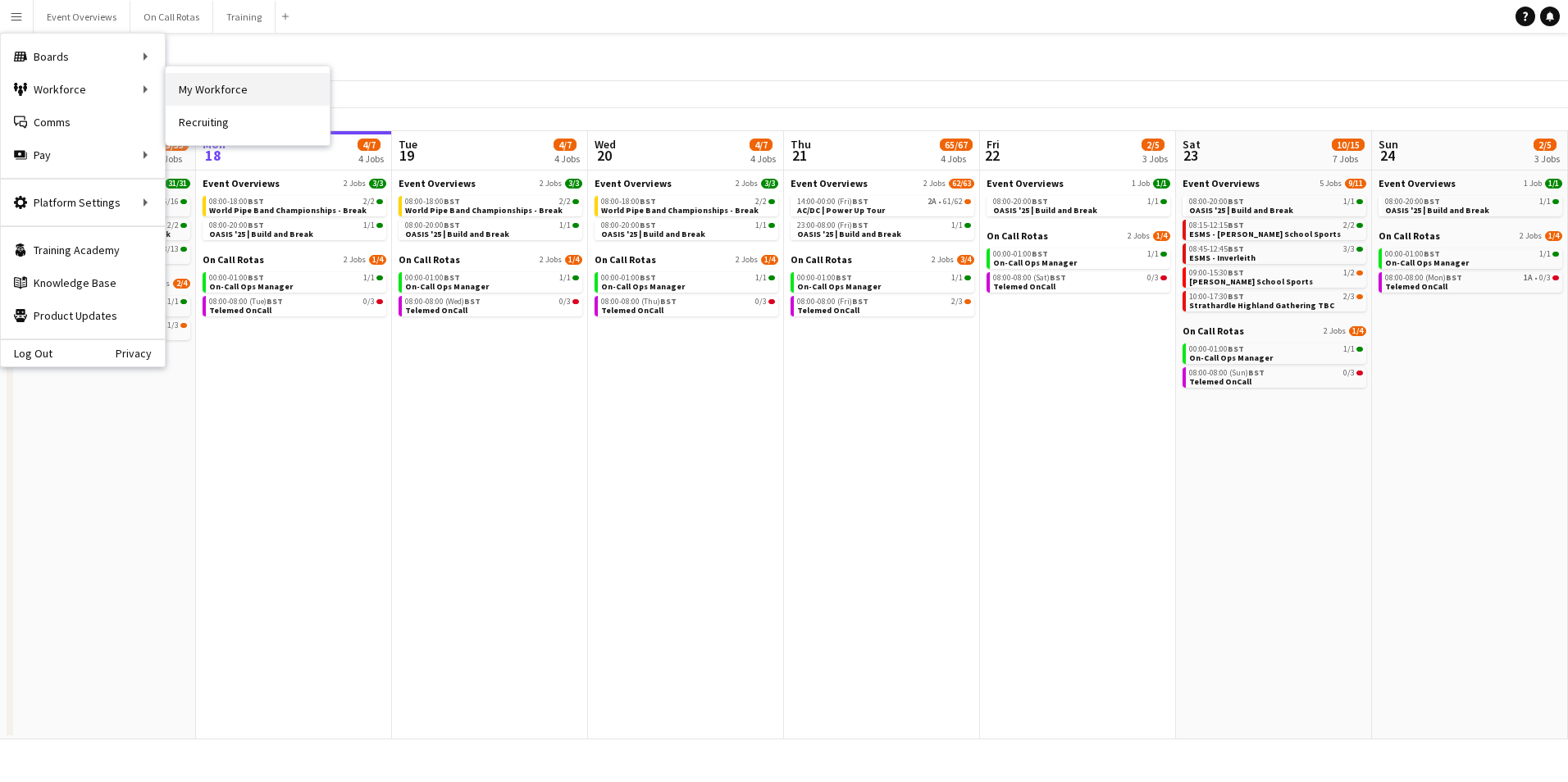
click at [198, 87] on link "My Workforce" at bounding box center [248, 89] width 164 height 33
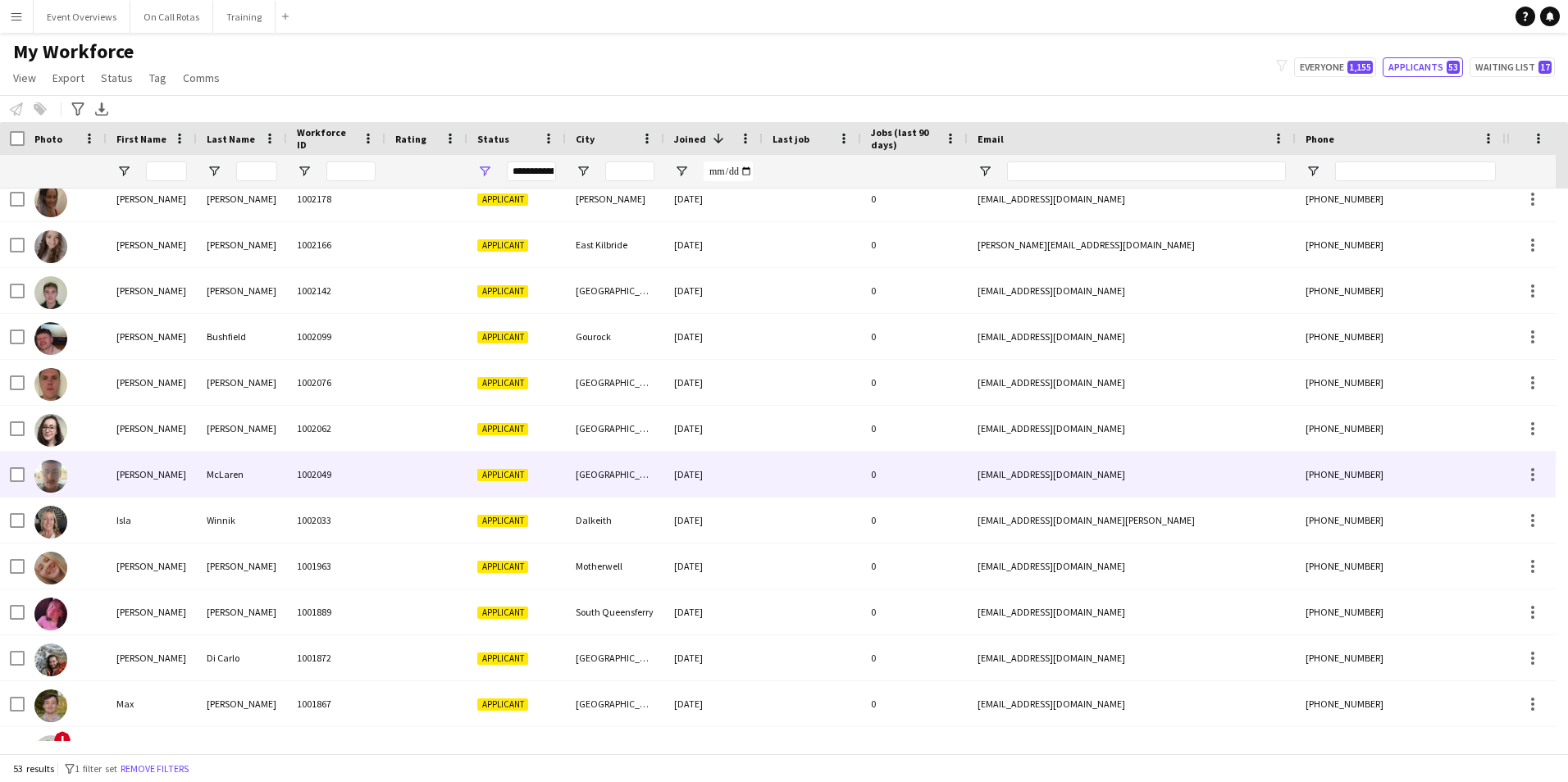
scroll to position [1394, 0]
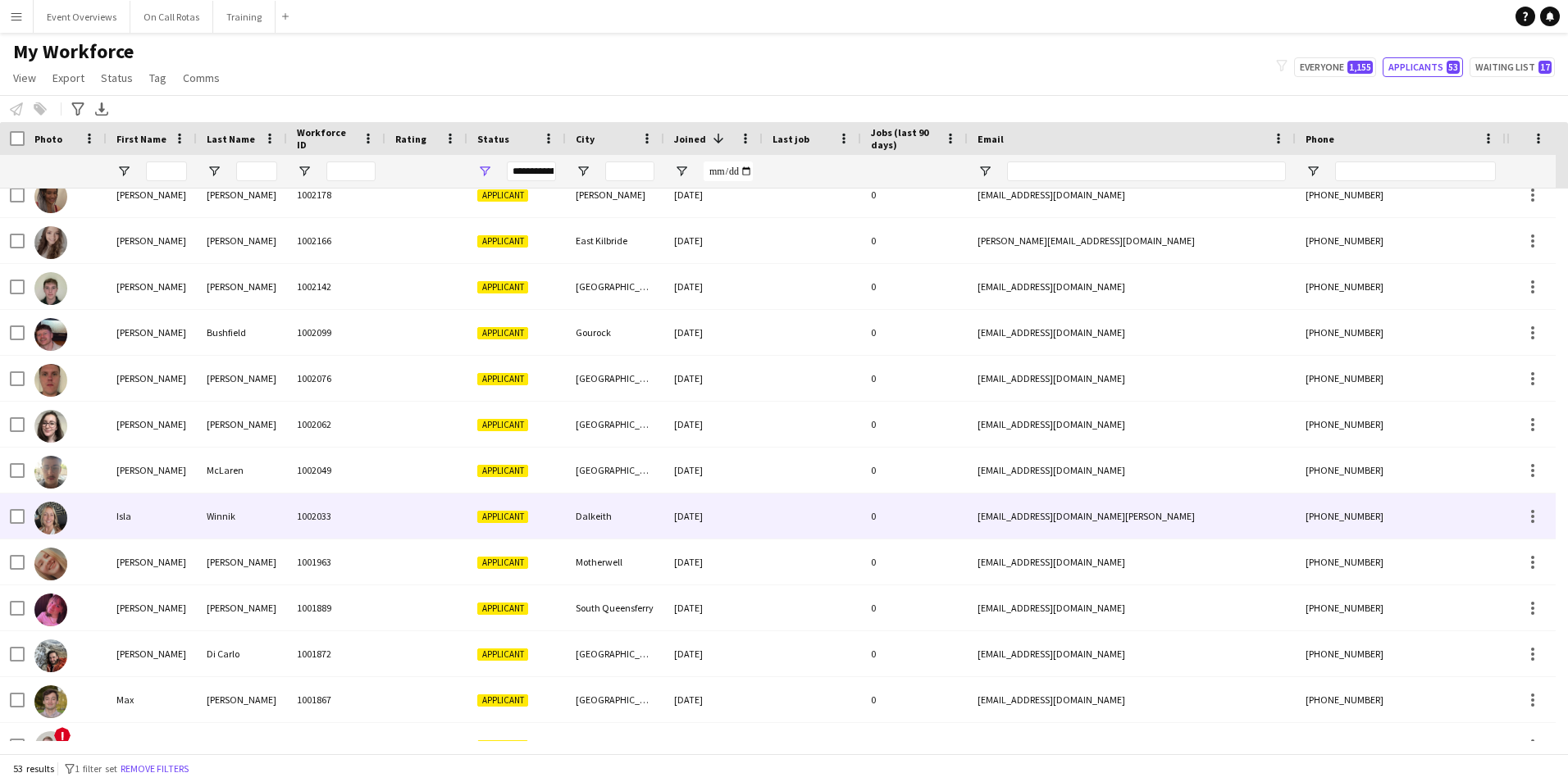
click at [168, 501] on div "Isla" at bounding box center [151, 516] width 91 height 45
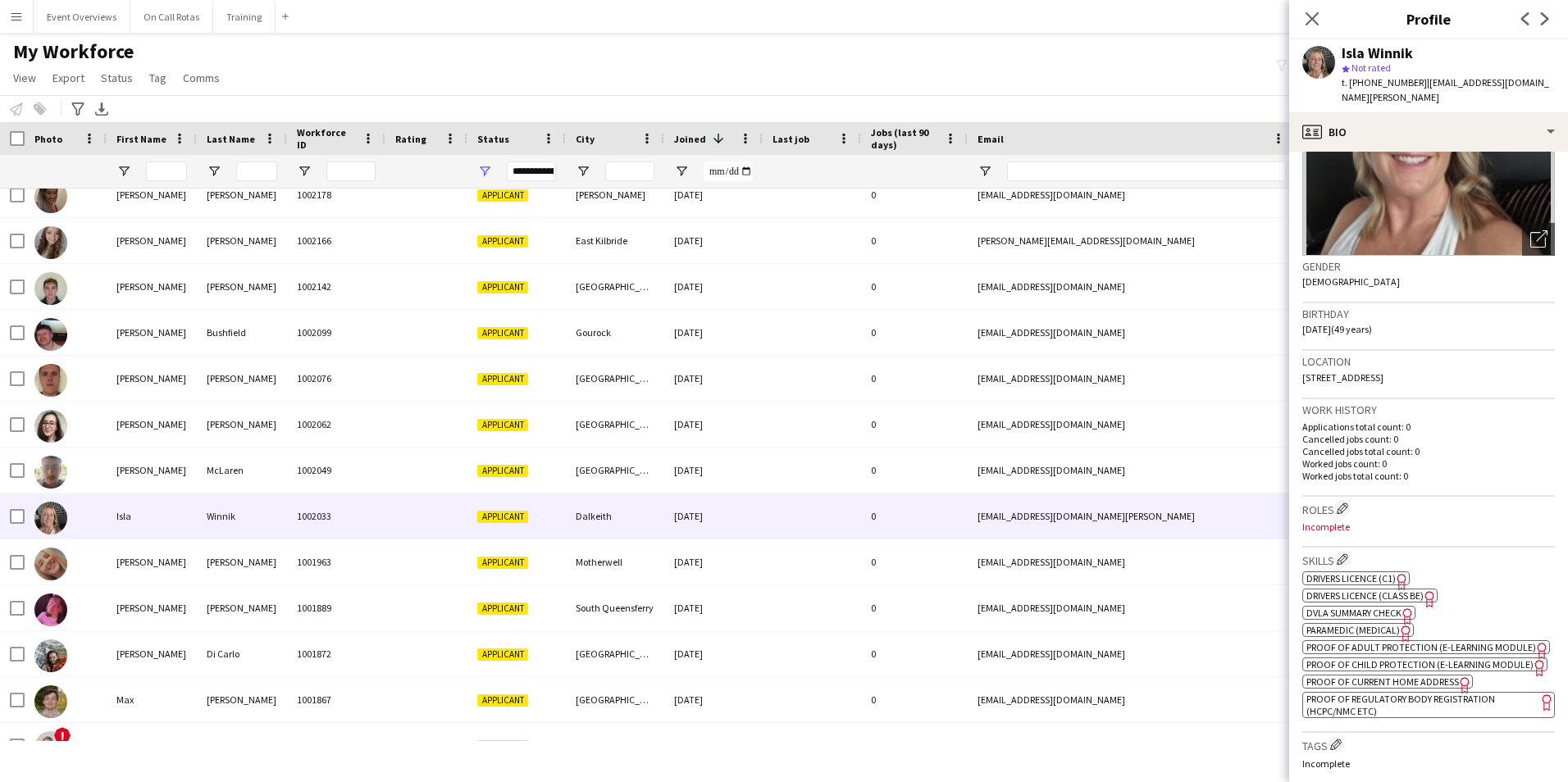
scroll to position [492, 0]
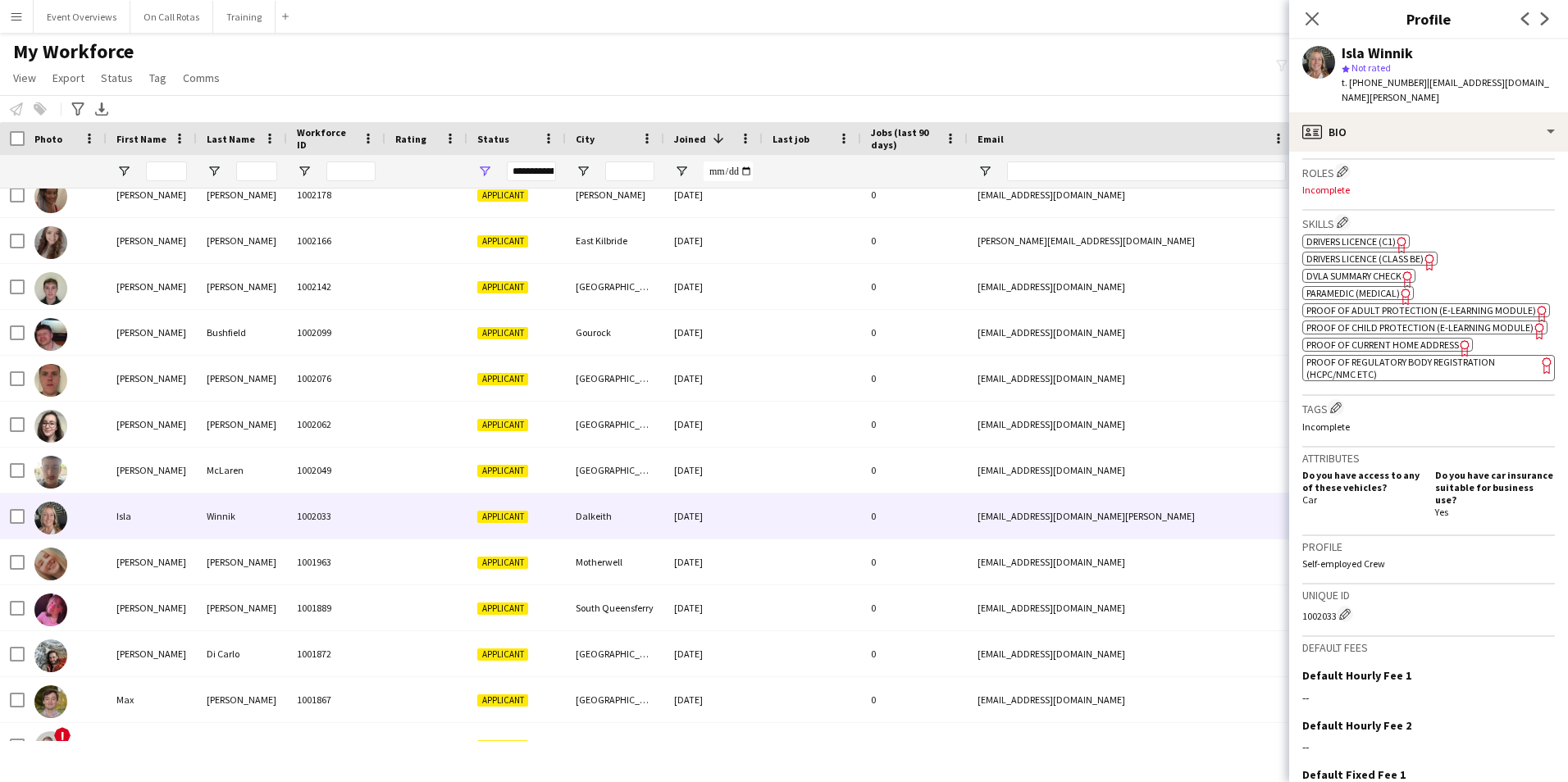
click at [1357, 235] on span "Drivers Licence (C1)" at bounding box center [1351, 241] width 90 height 12
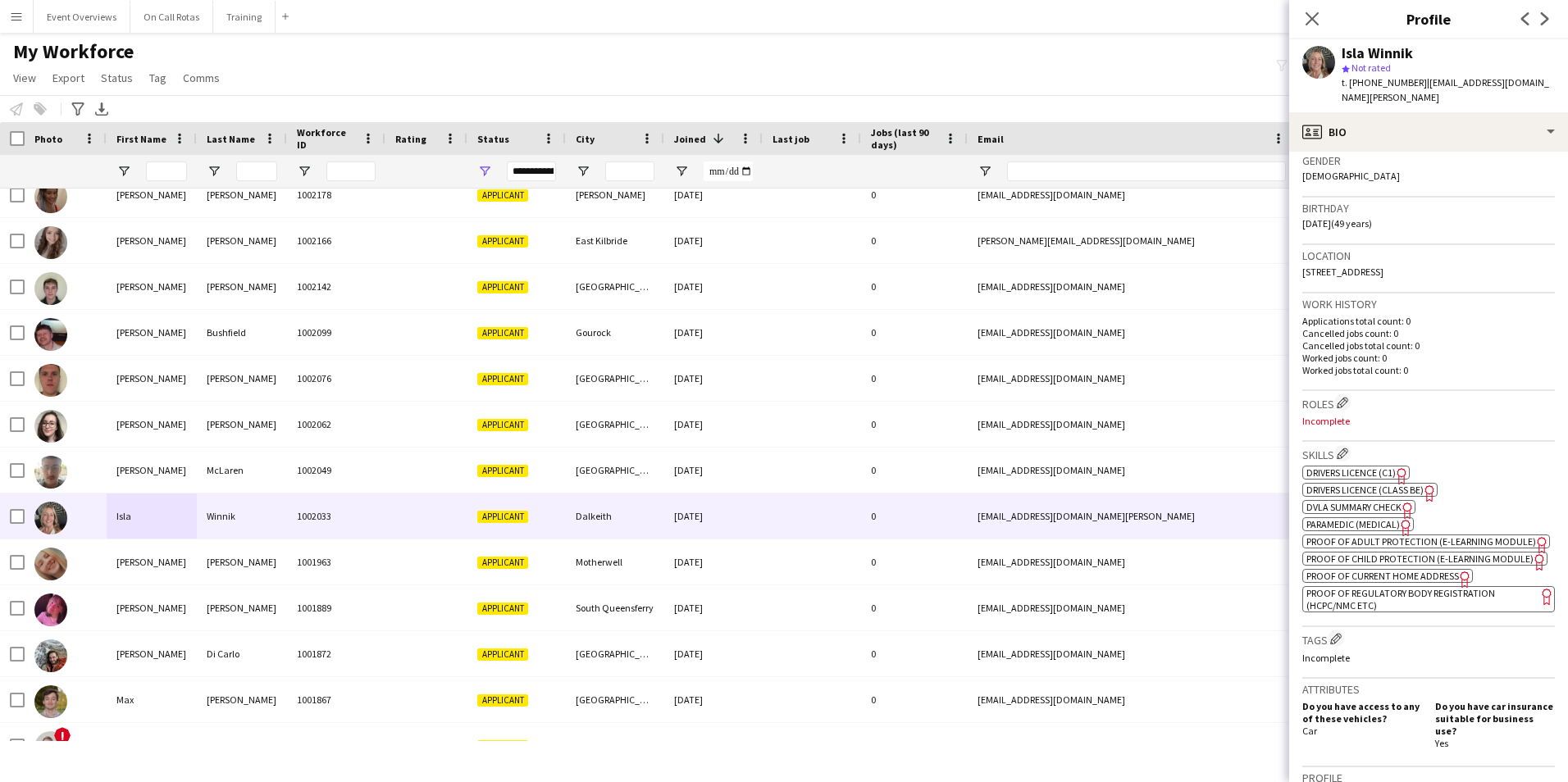
scroll to position [410, 0]
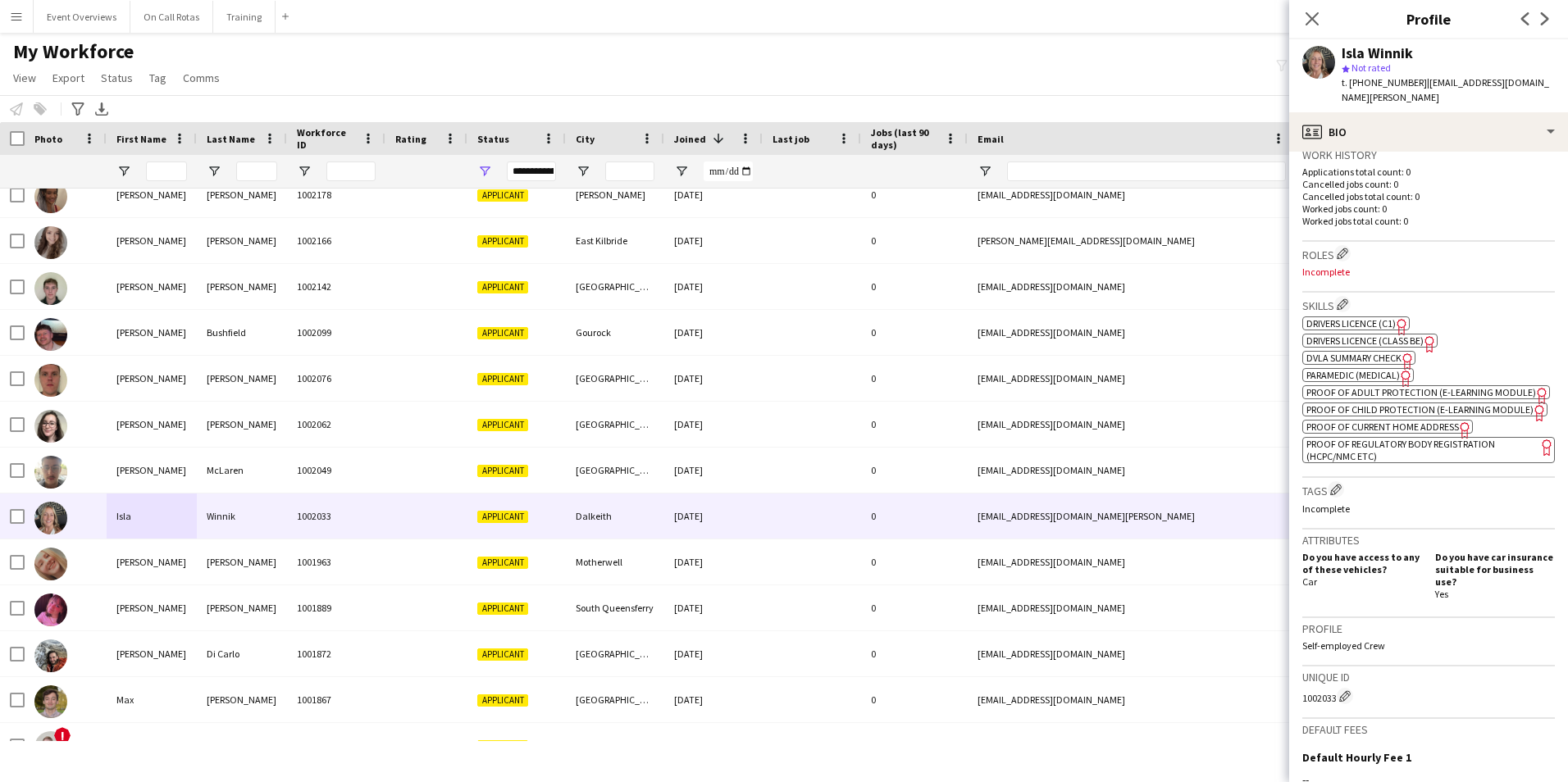
click at [1411, 432] on span "Proof of Current Home Address" at bounding box center [1382, 426] width 152 height 12
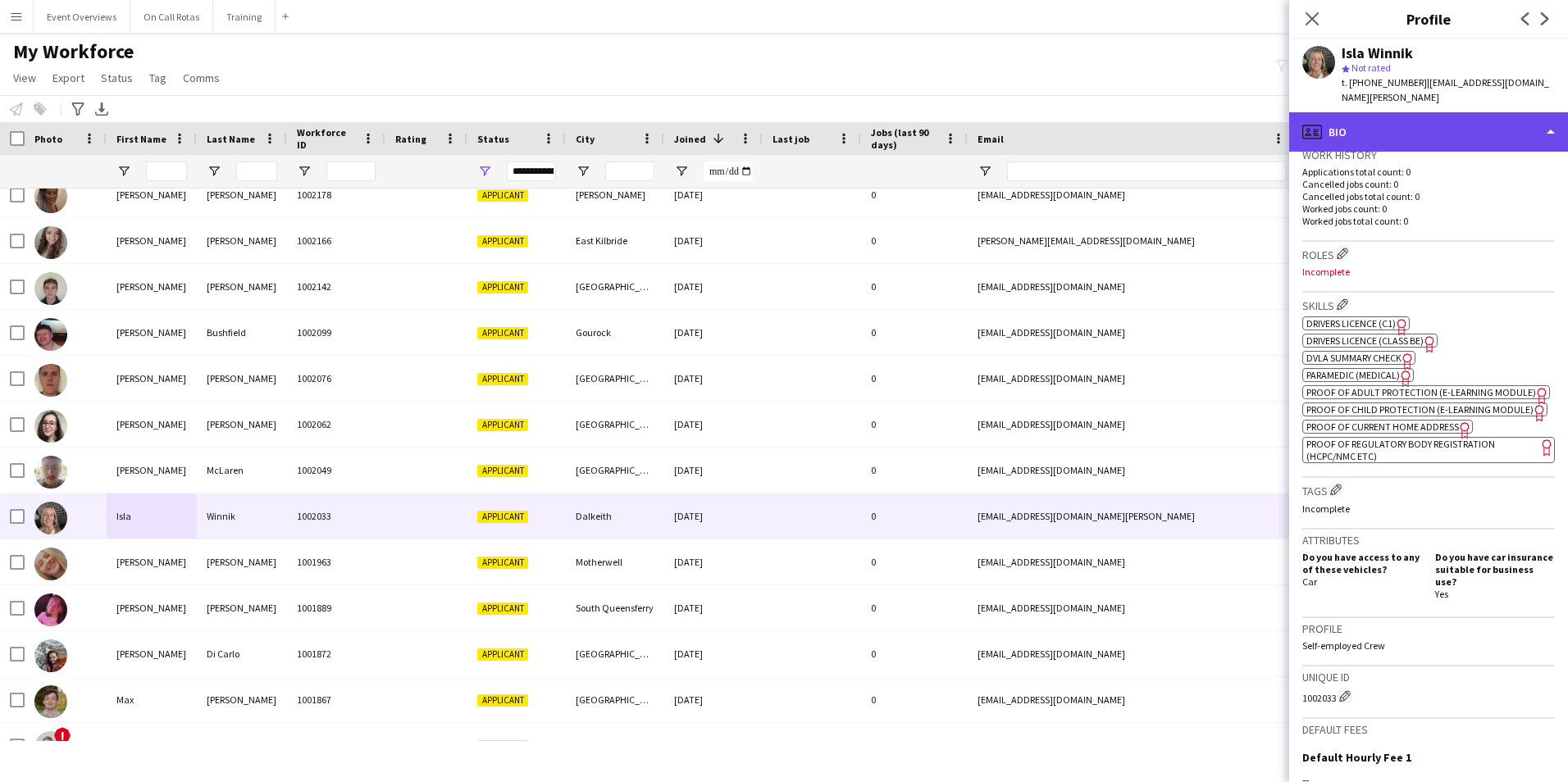
click at [1374, 119] on div "profile Bio" at bounding box center [1428, 132] width 279 height 39
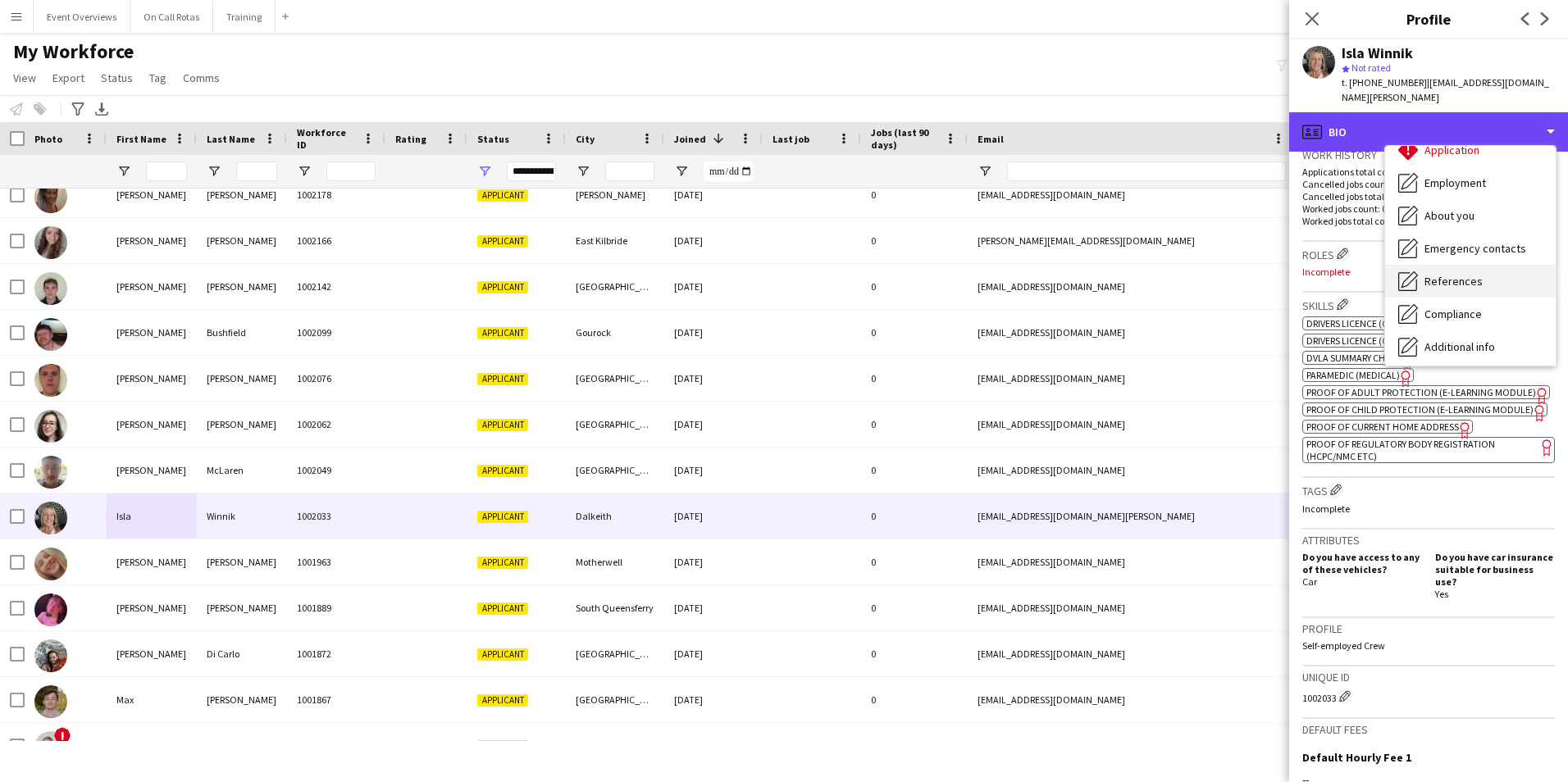
scroll to position [164, 0]
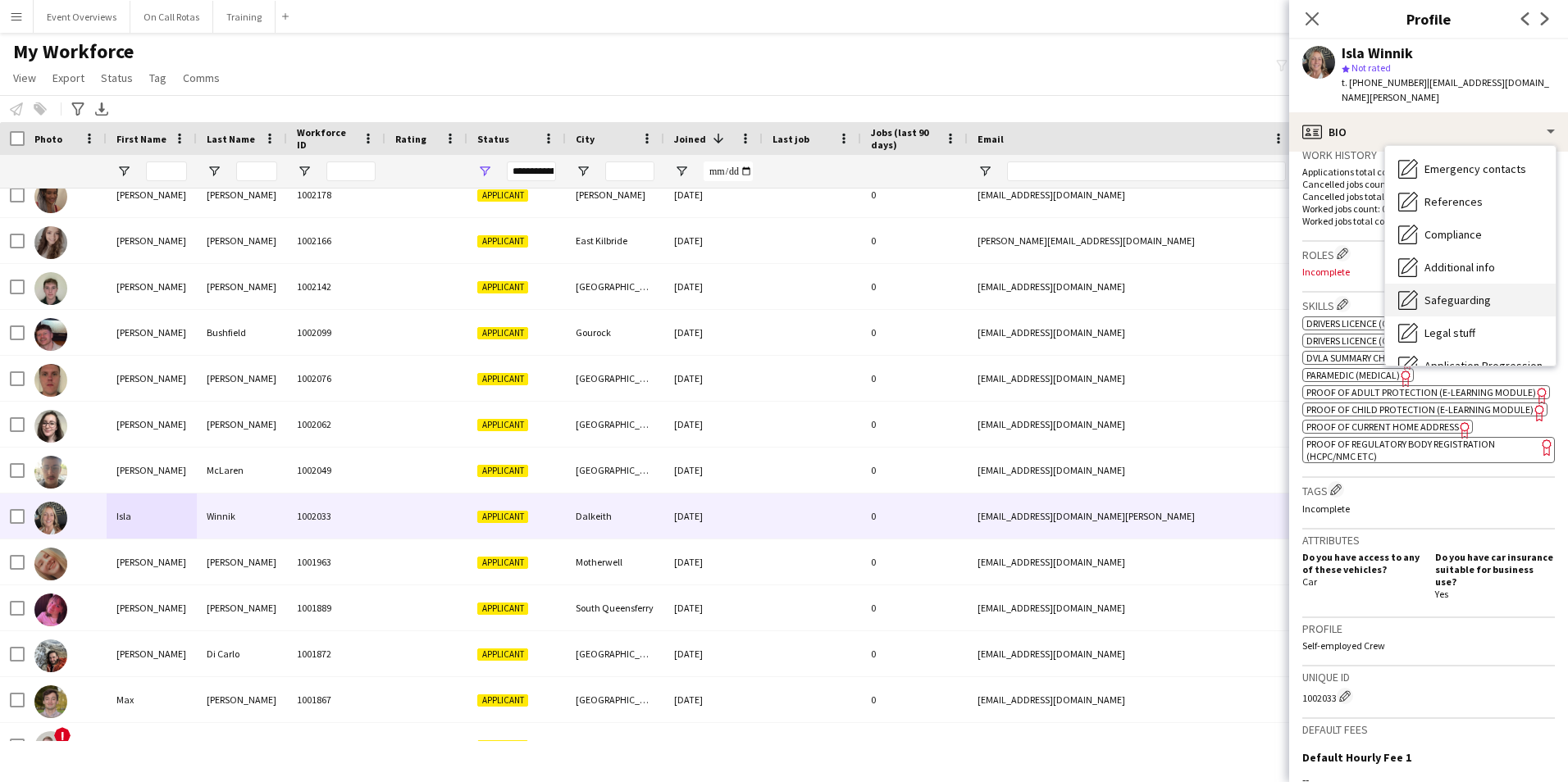
click at [1459, 293] on span "Safeguarding" at bounding box center [1457, 300] width 66 height 15
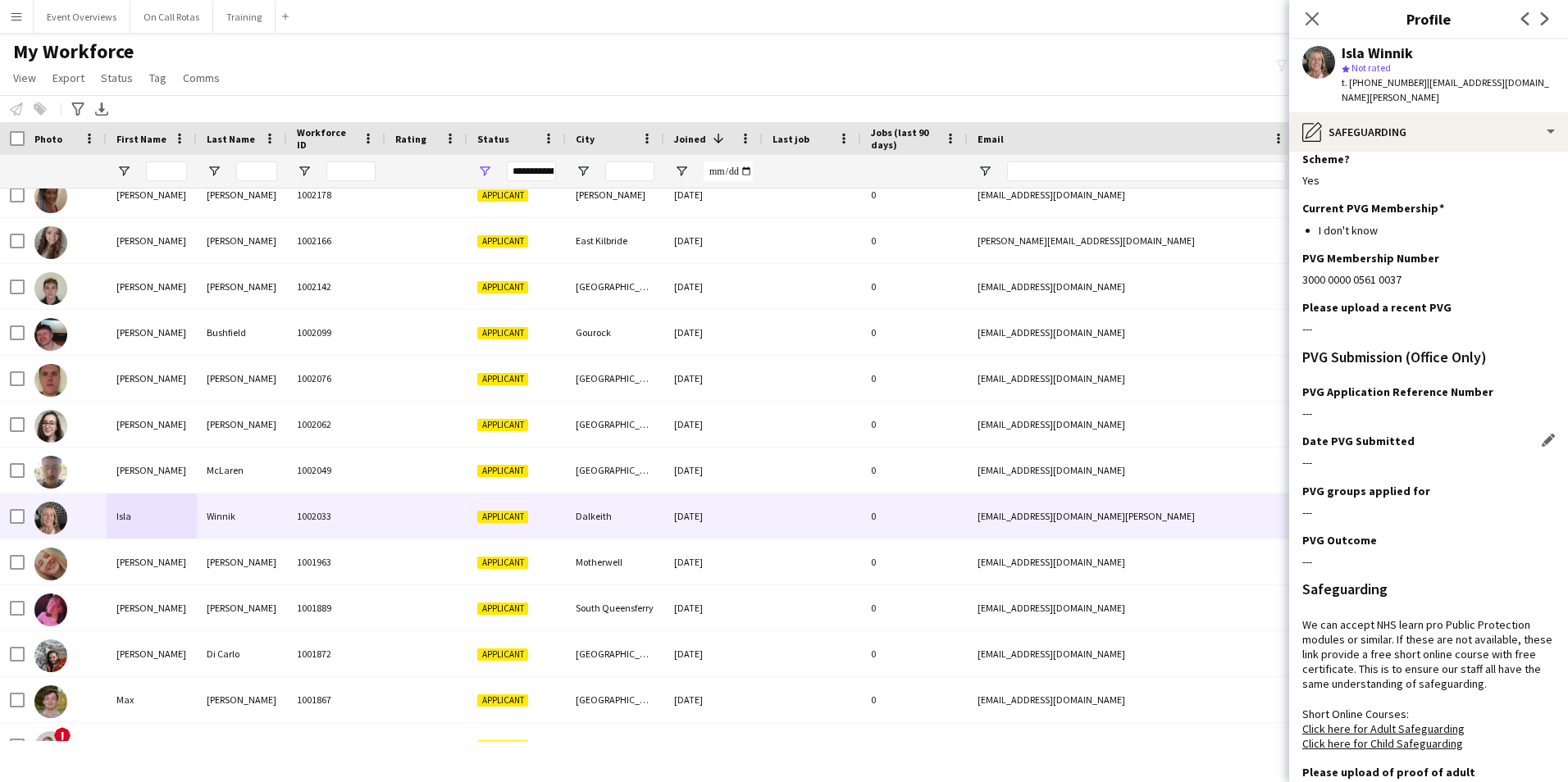
scroll to position [0, 0]
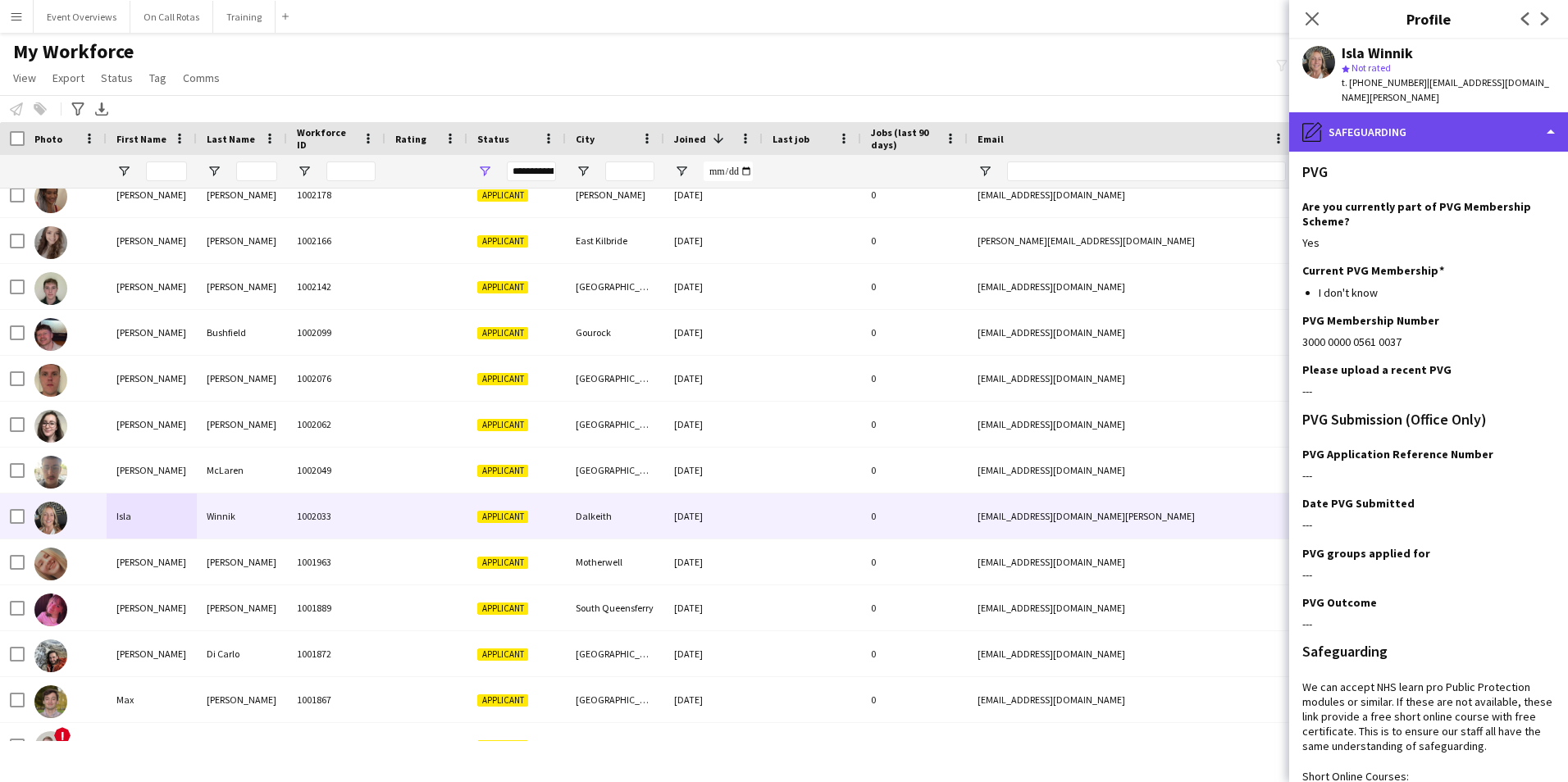
click at [1349, 123] on div "pencil4 Safeguarding" at bounding box center [1428, 132] width 279 height 39
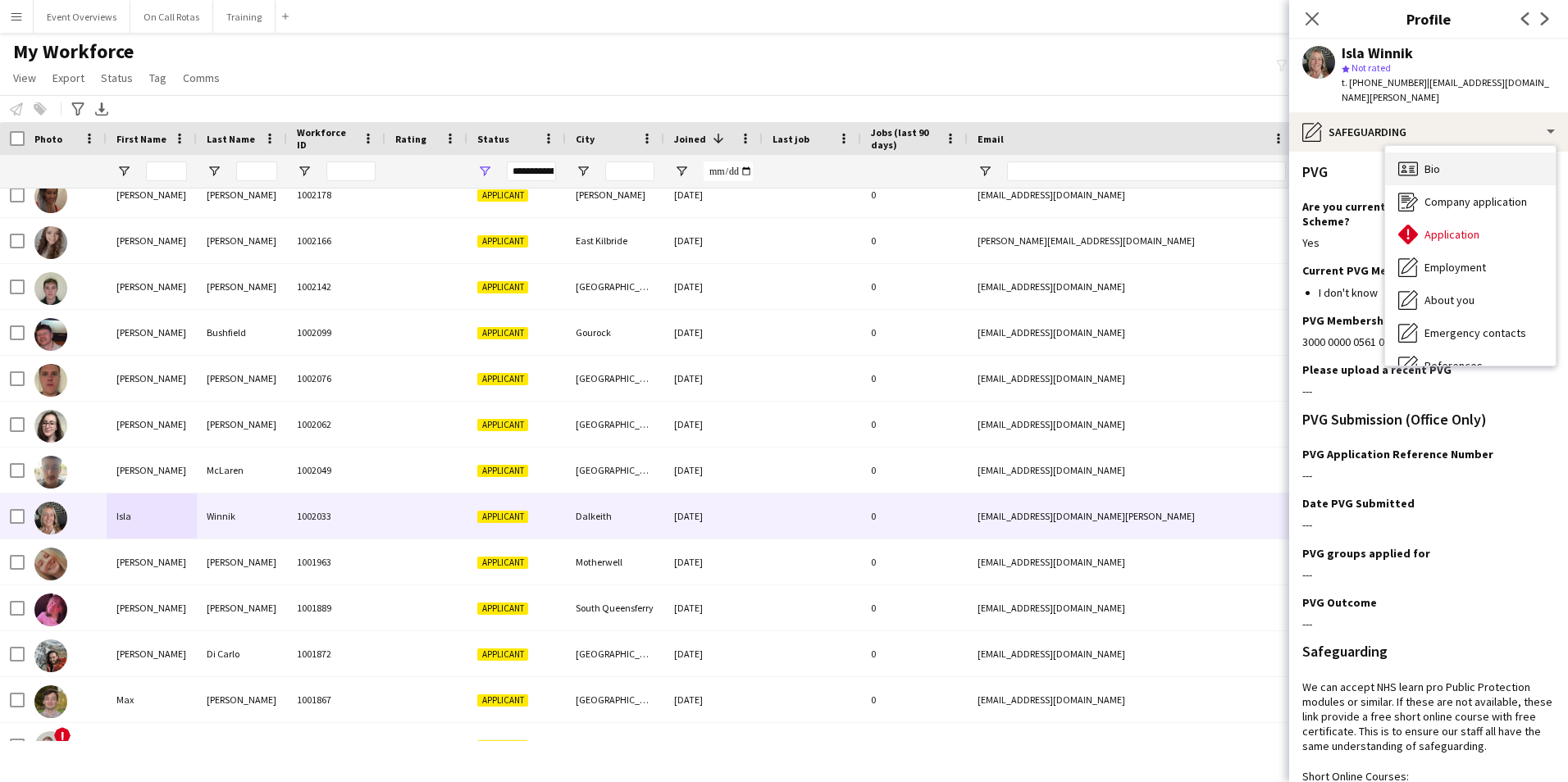
click at [1460, 152] on div "Bio Bio" at bounding box center [1470, 168] width 171 height 33
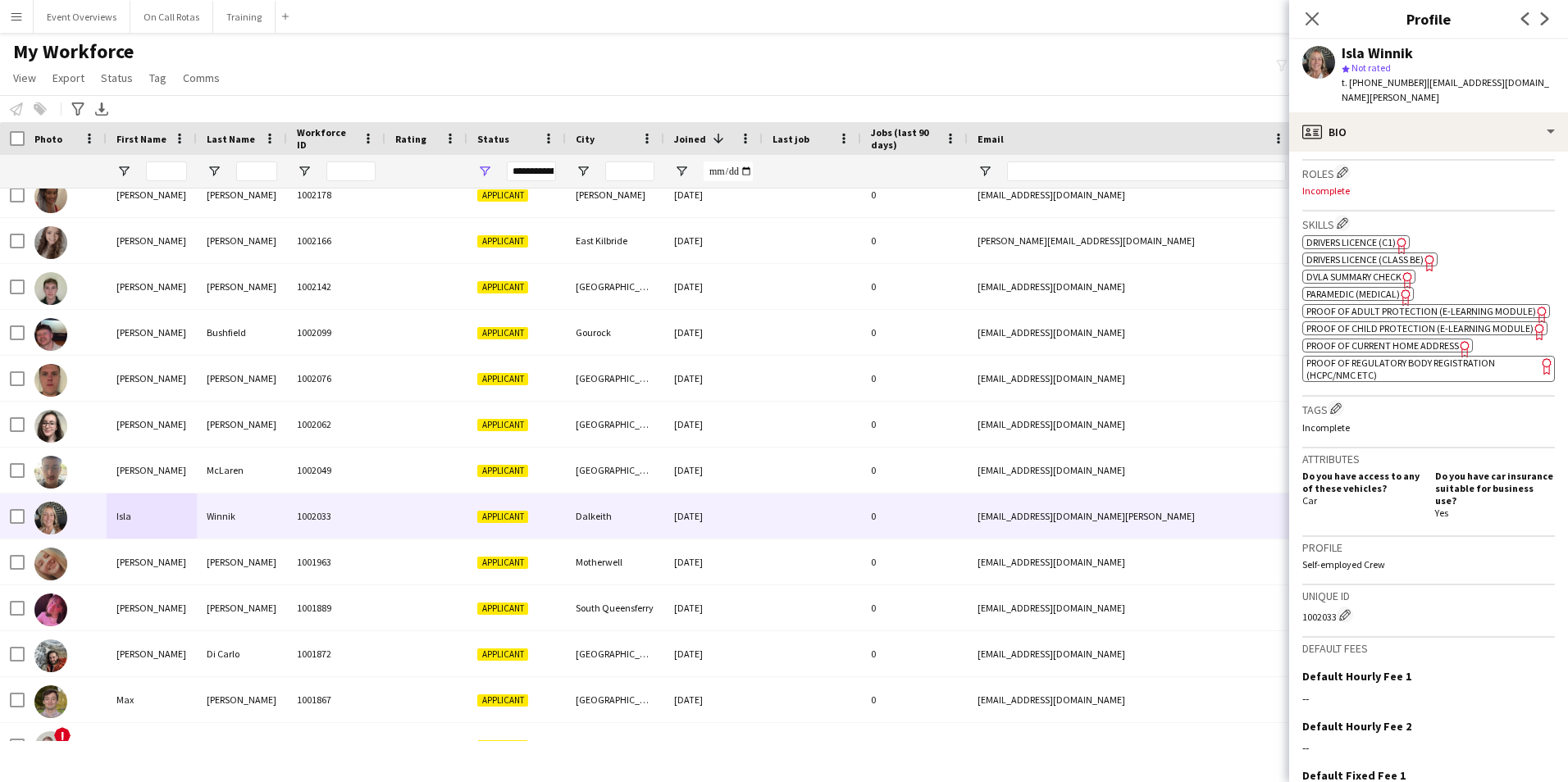
scroll to position [492, 0]
click at [1365, 287] on span "Paramedic (Medical)" at bounding box center [1353, 293] width 93 height 12
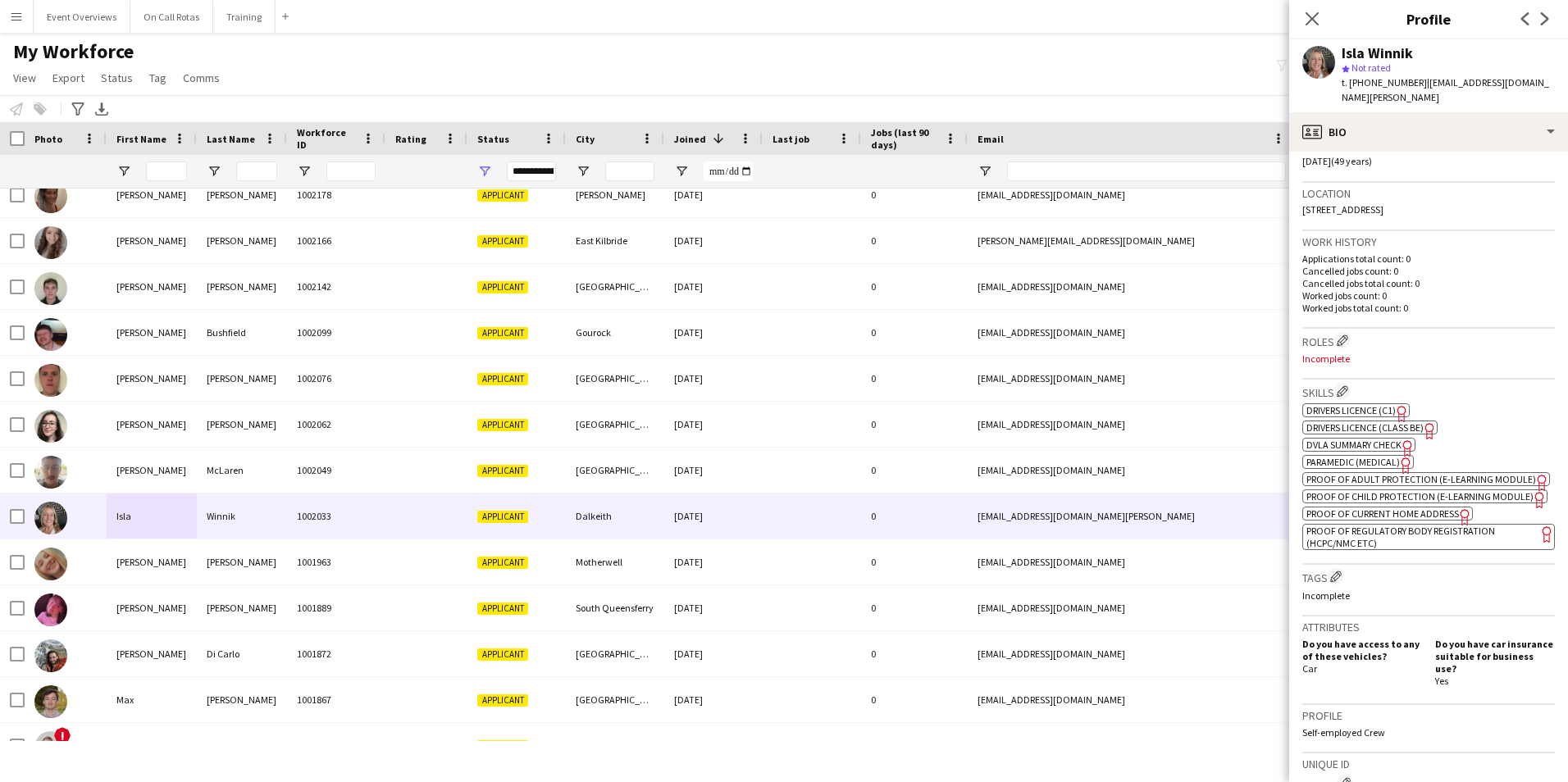
scroll to position [141, 0]
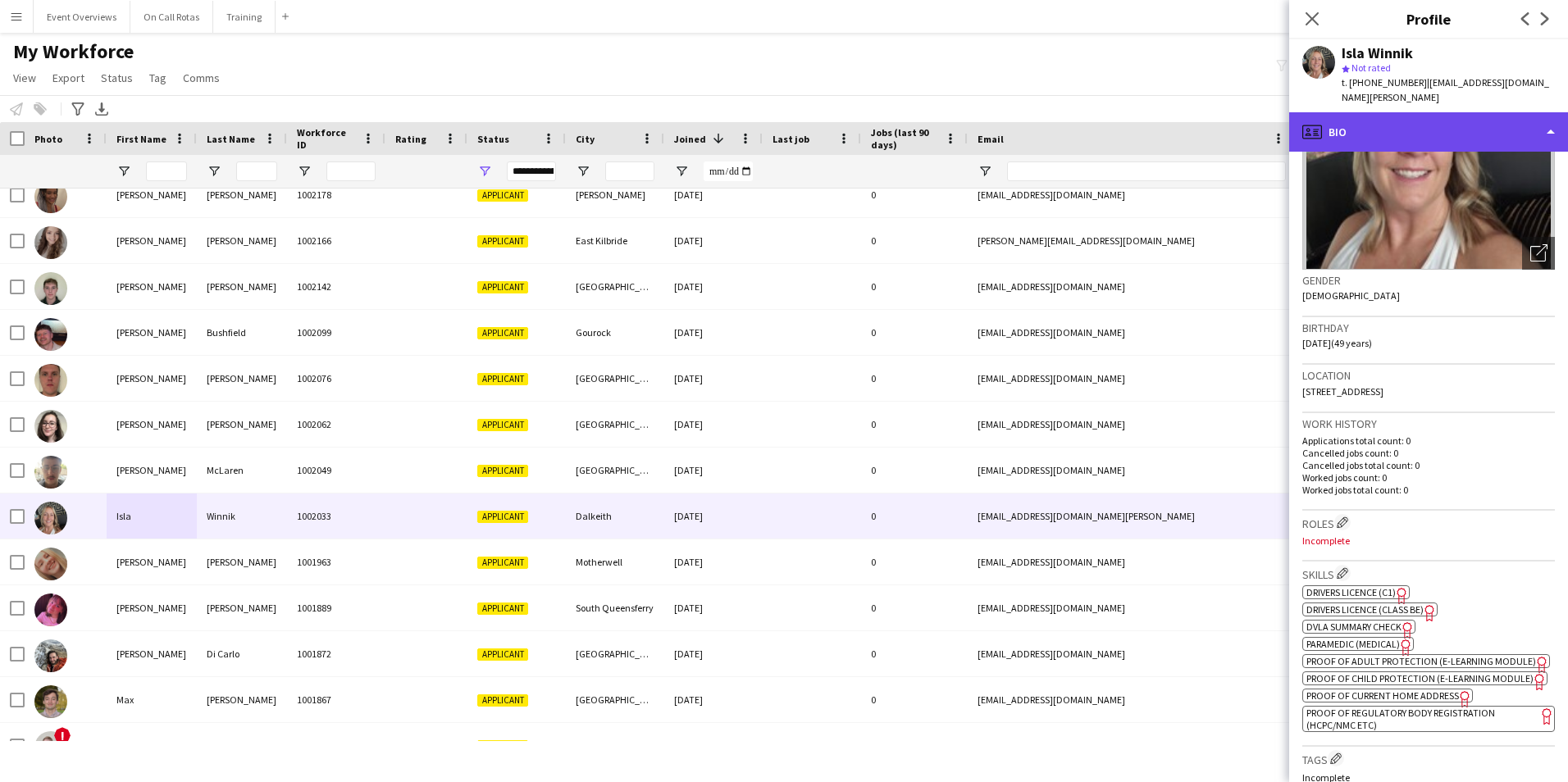
click at [1374, 112] on div "profile Bio" at bounding box center [1428, 132] width 279 height 39
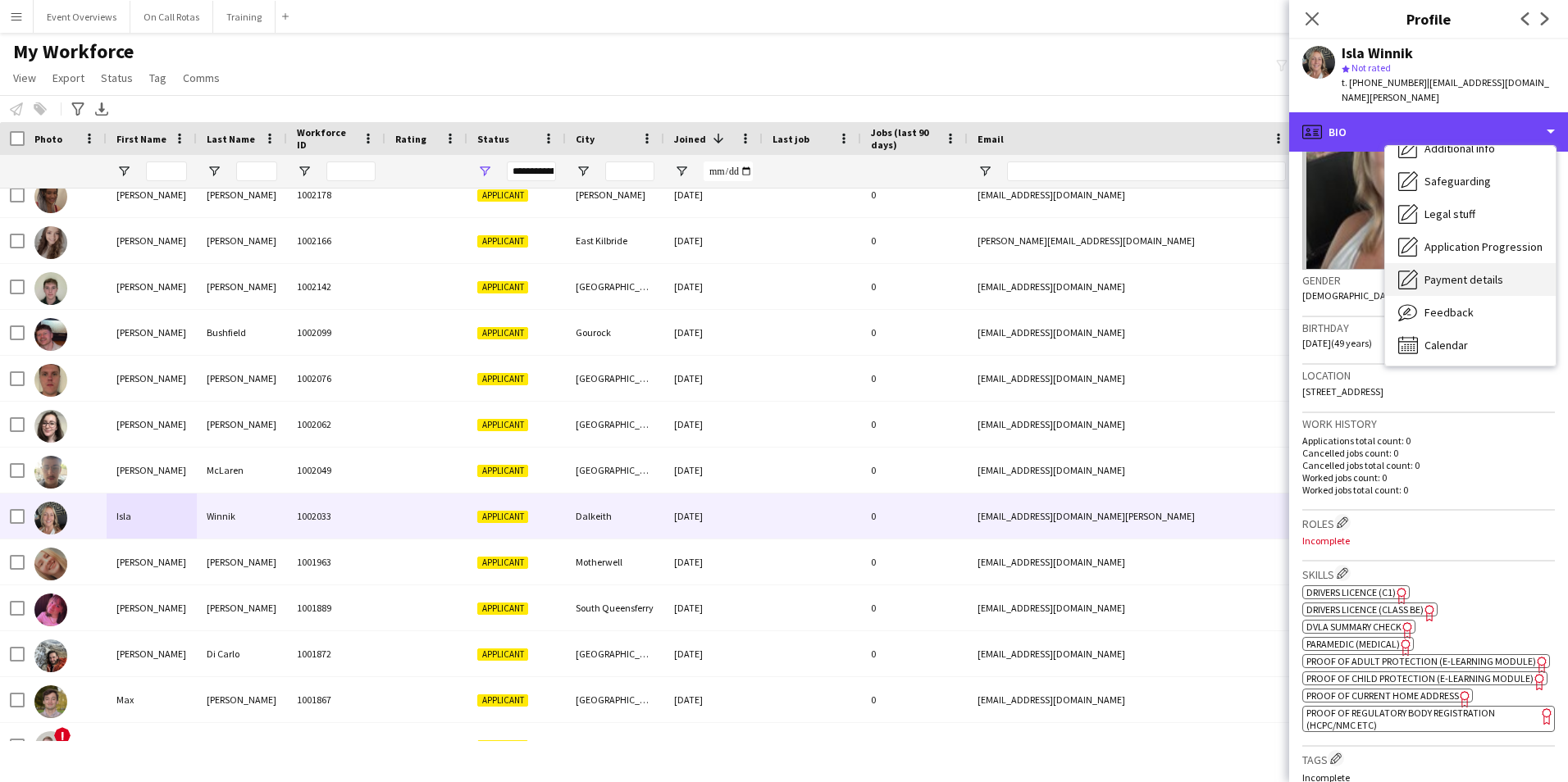
scroll to position [286, 0]
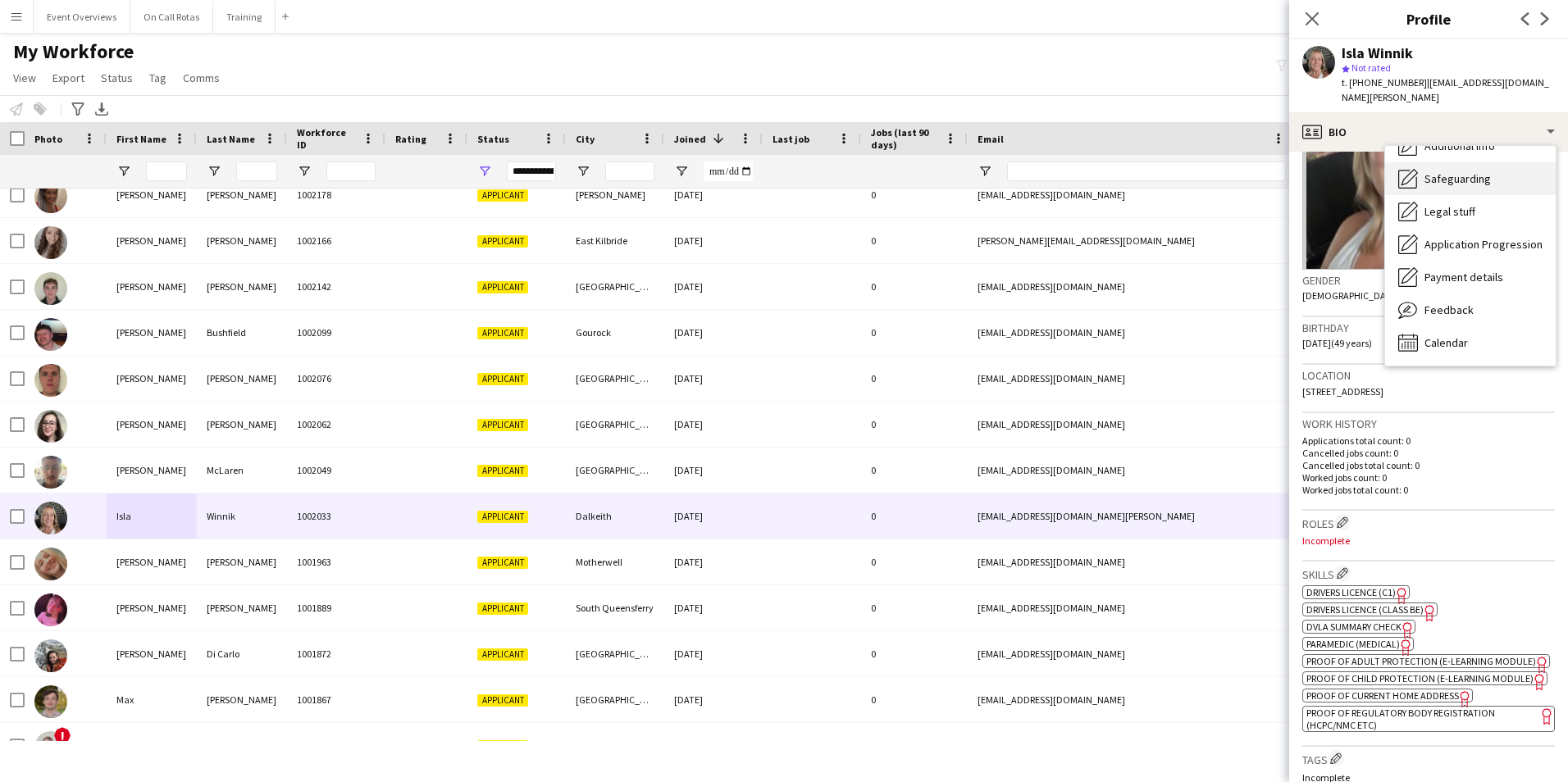
click at [1446, 175] on div "Safeguarding Safeguarding" at bounding box center [1470, 178] width 171 height 33
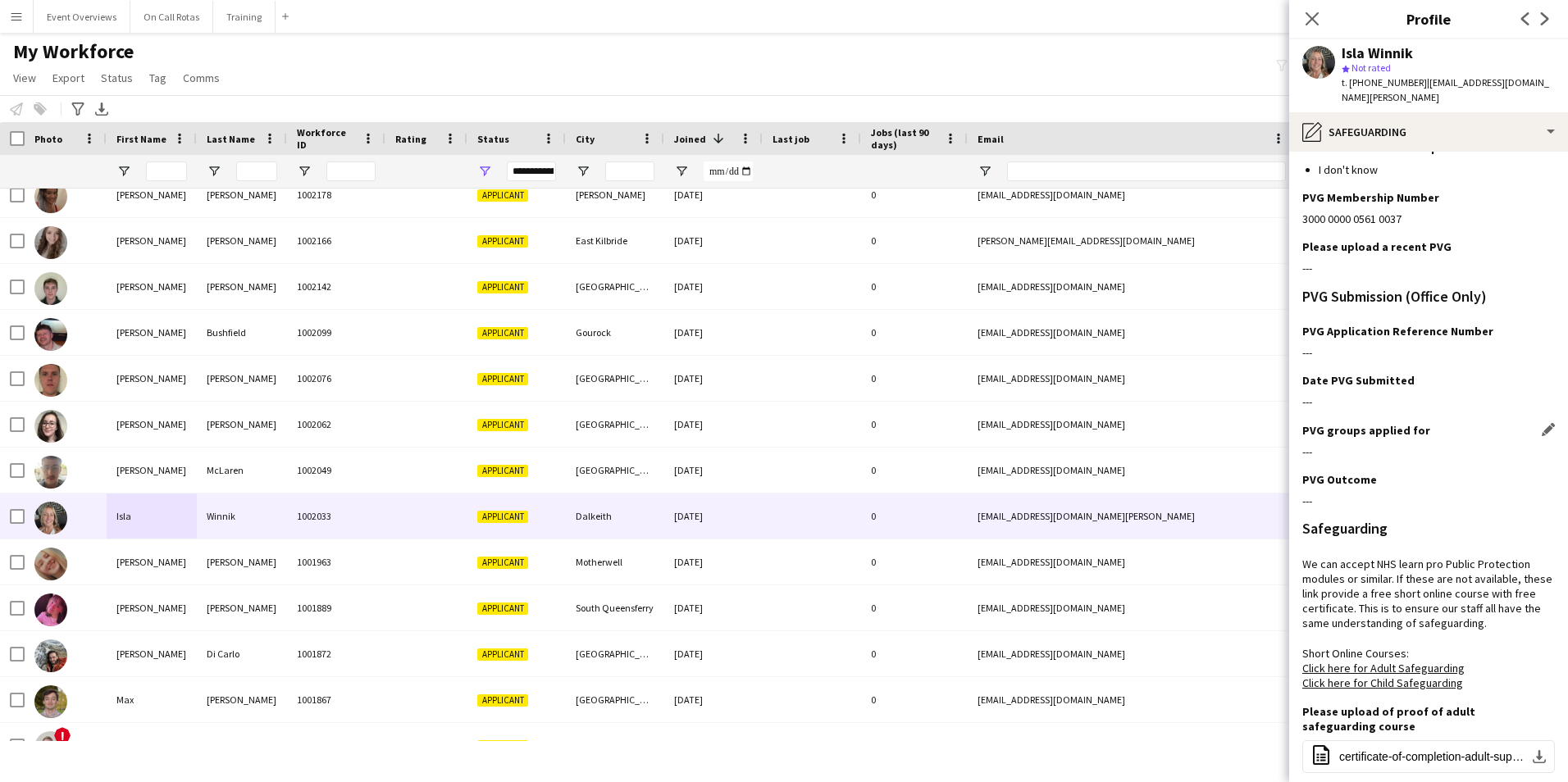
scroll to position [0, 0]
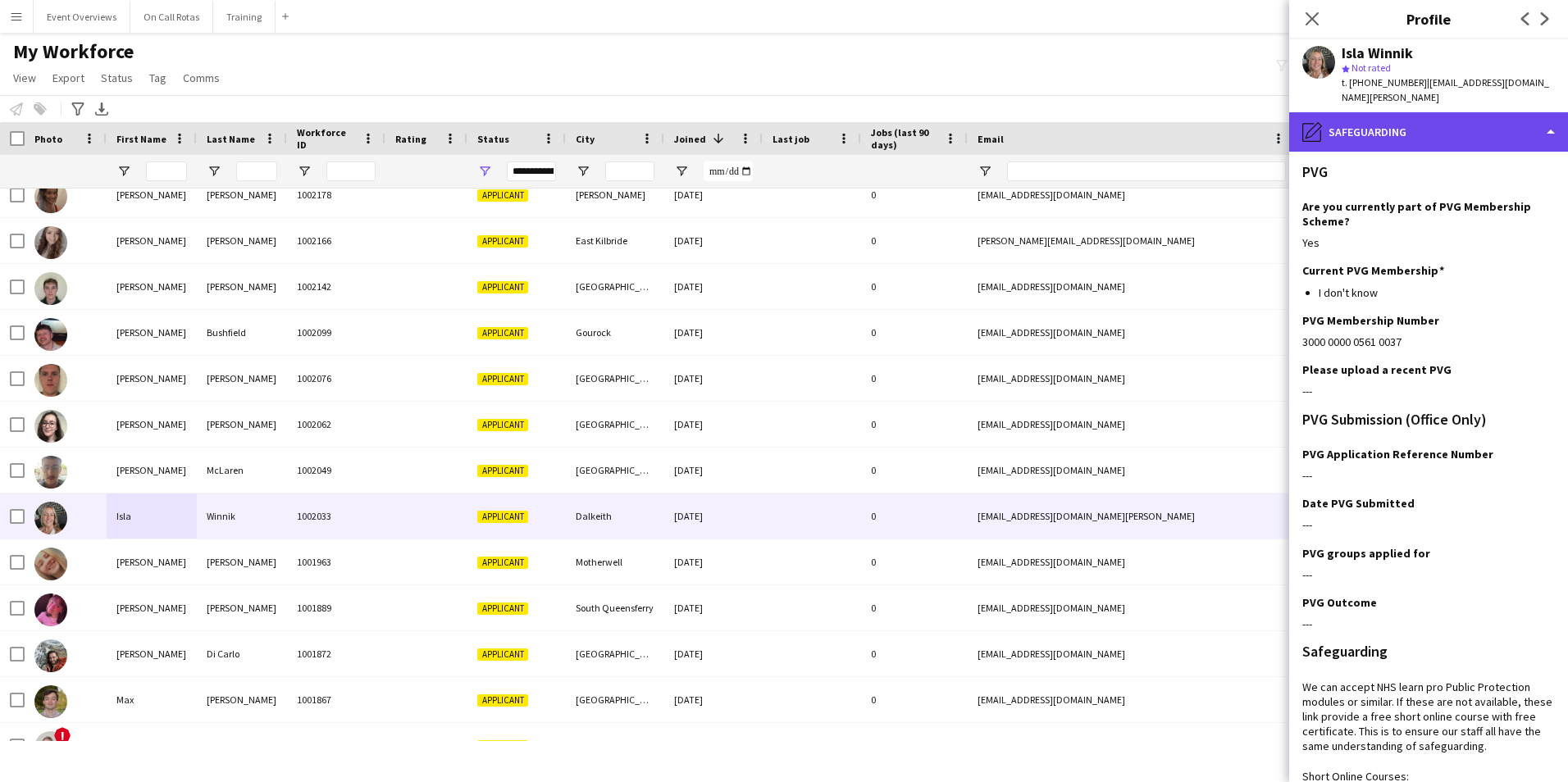
click at [1384, 126] on div "pencil4 Safeguarding" at bounding box center [1428, 132] width 279 height 39
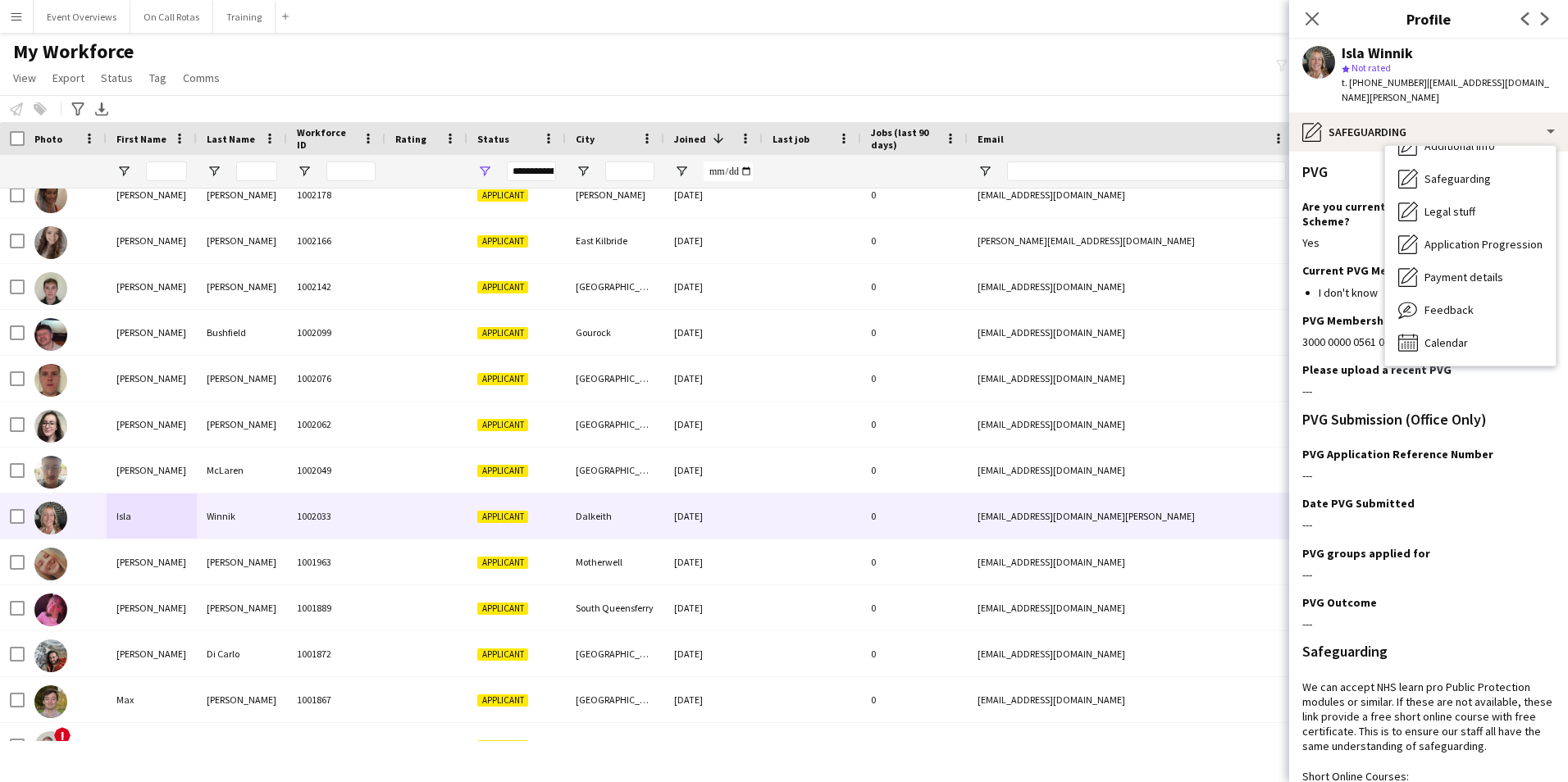
click at [1454, 271] on div "Payment details Payment details" at bounding box center [1470, 276] width 171 height 33
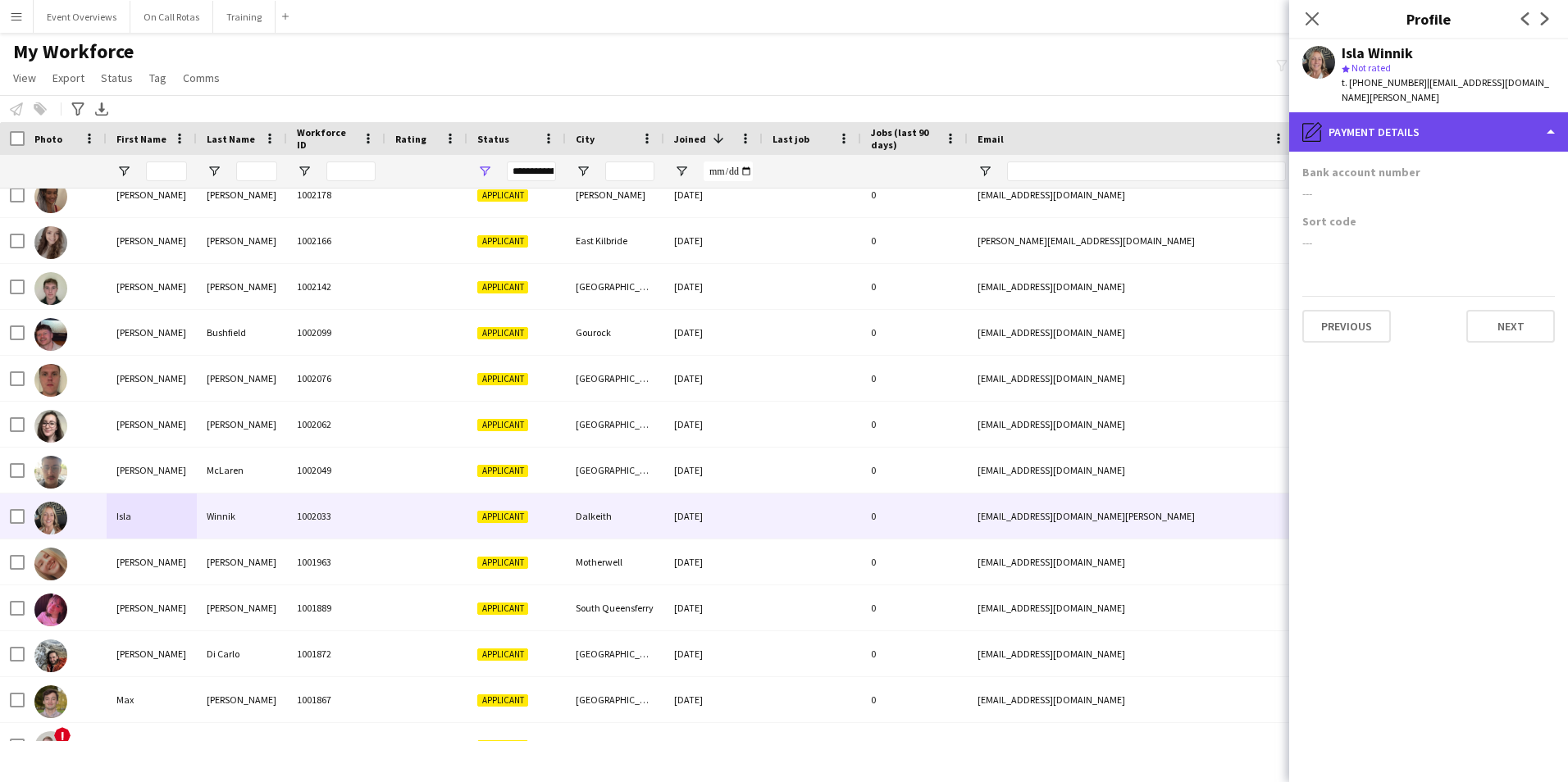
click at [1425, 112] on div "pencil4 Payment details" at bounding box center [1428, 132] width 279 height 39
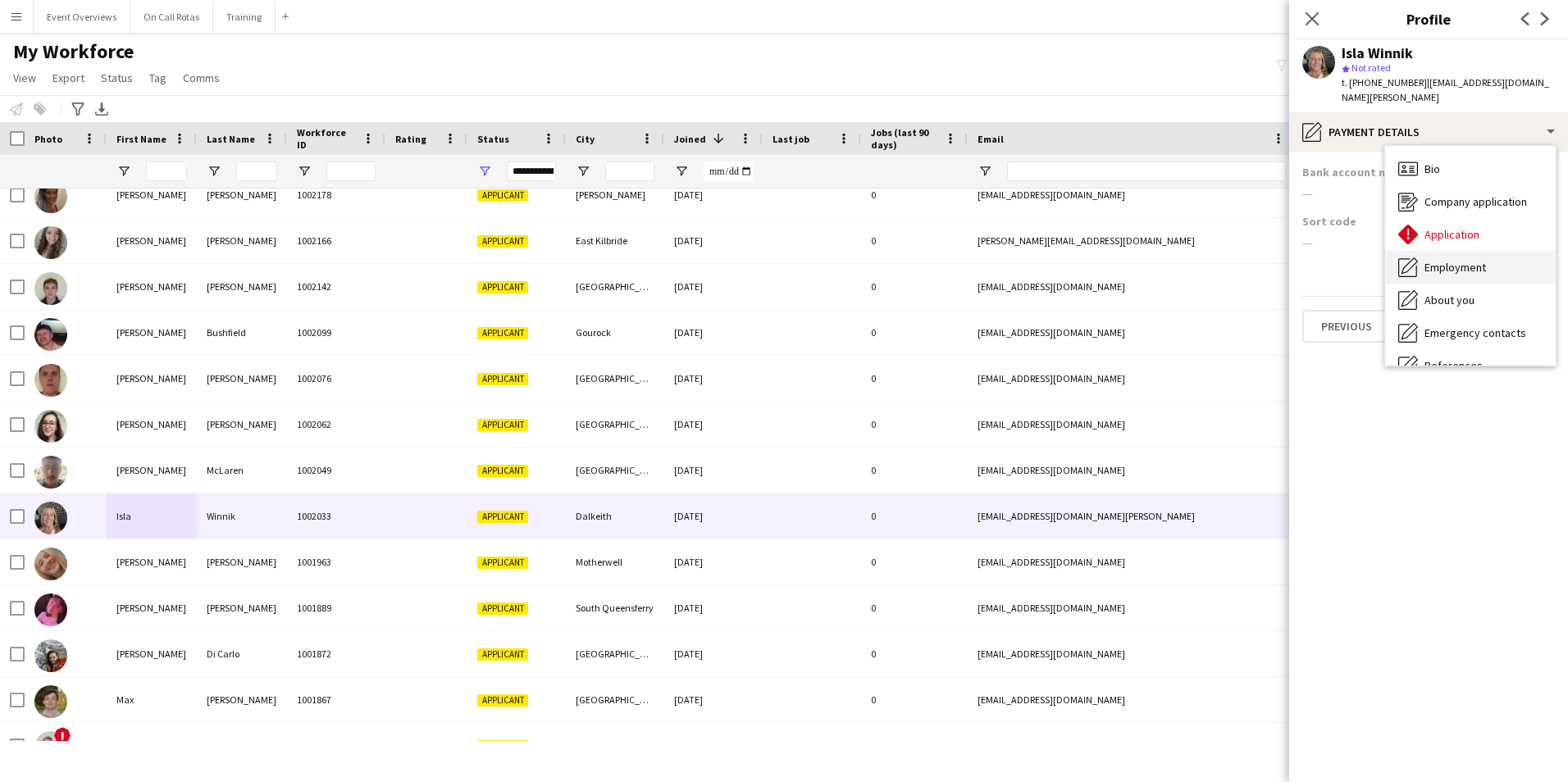
click at [1447, 154] on div "Bio Bio" at bounding box center [1470, 168] width 171 height 33
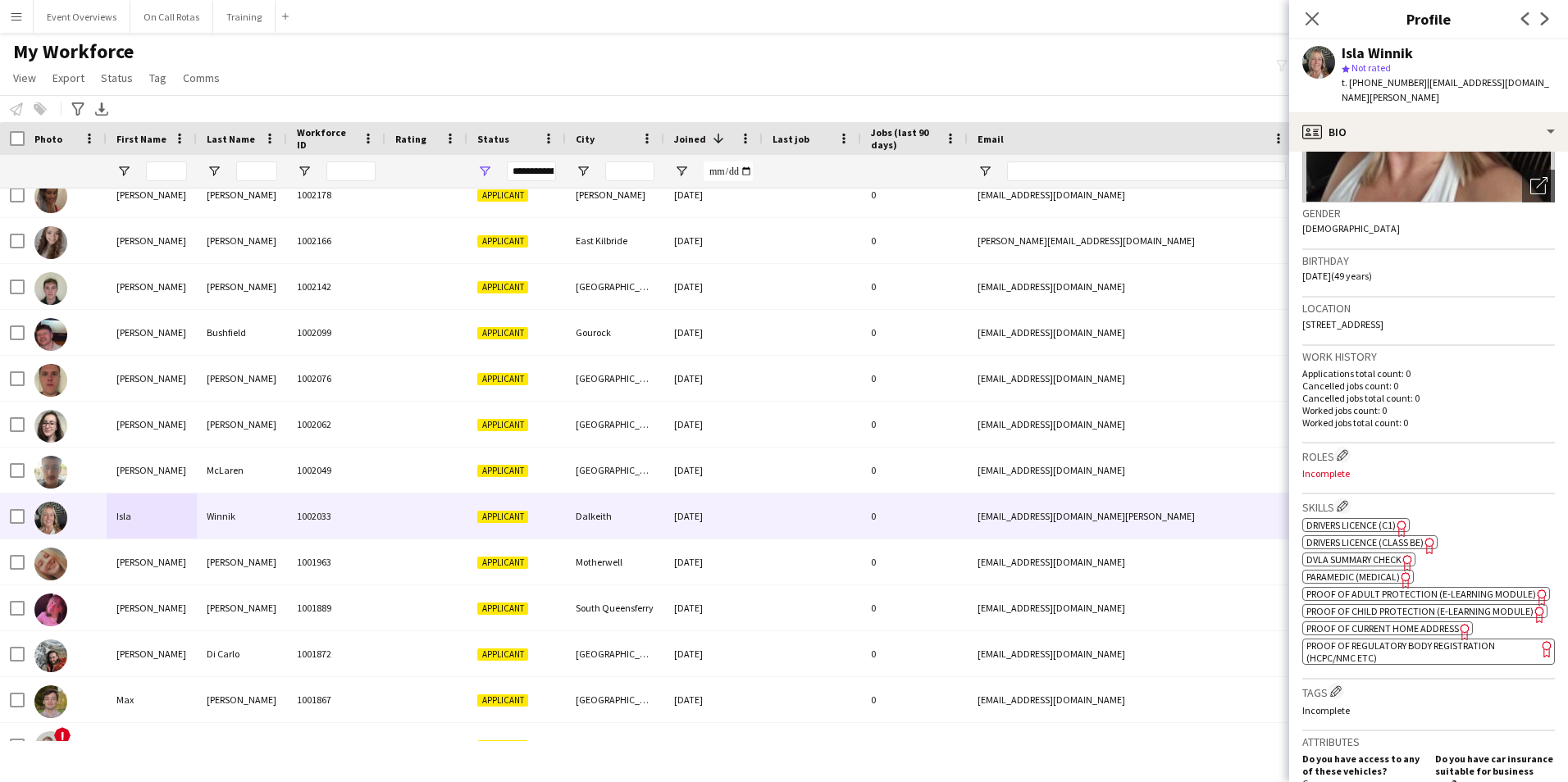
scroll to position [246, 0]
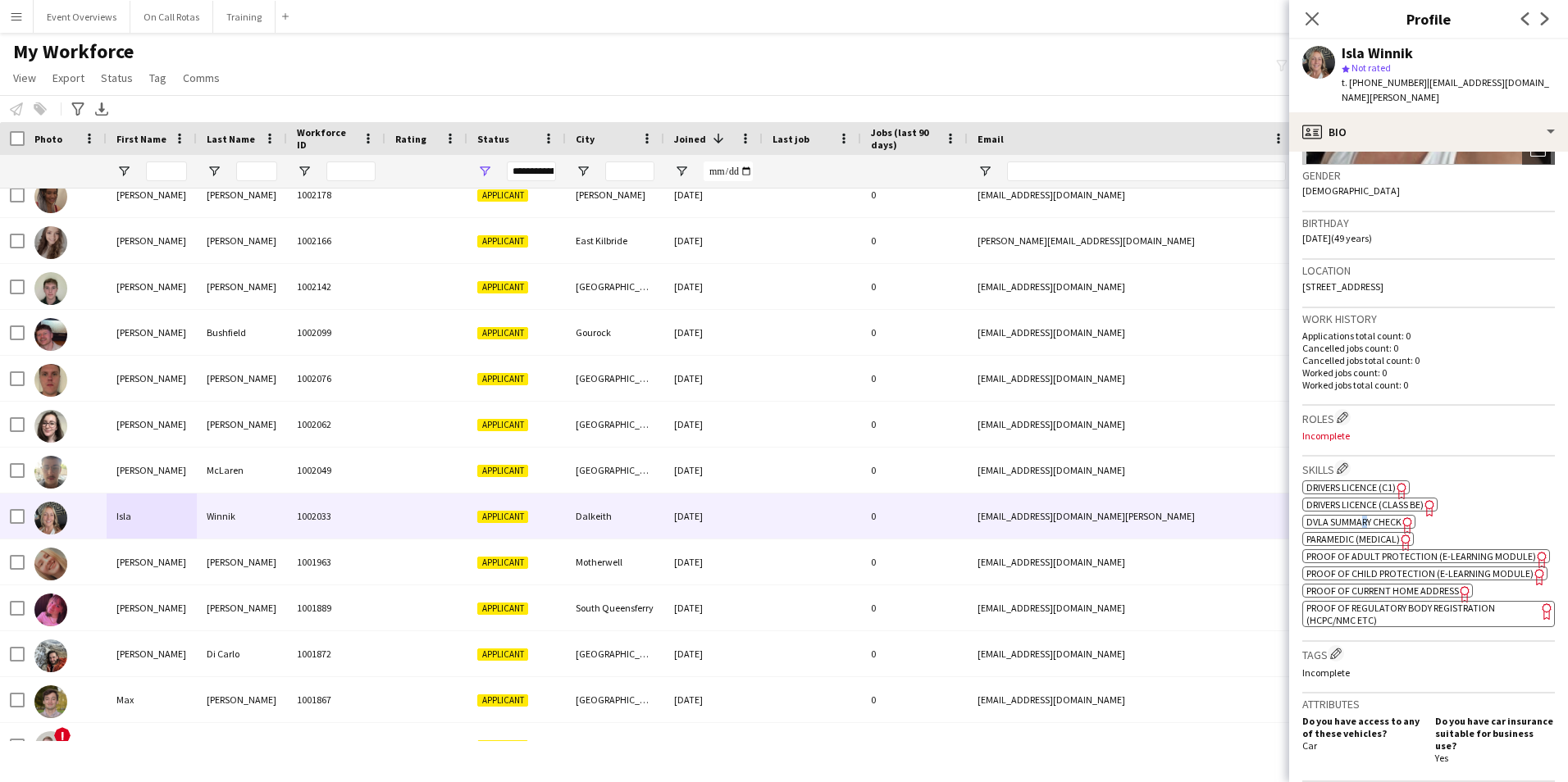
click at [1364, 516] on span "DVLA Summary Check" at bounding box center [1354, 522] width 95 height 12
click at [1364, 515] on div "ok-circled2 background Layer 1 cross-circle-red background Layer 1 Drivers Lice…" at bounding box center [1429, 552] width 253 height 150
click at [1360, 533] on span "Paramedic (Medical)" at bounding box center [1353, 538] width 93 height 12
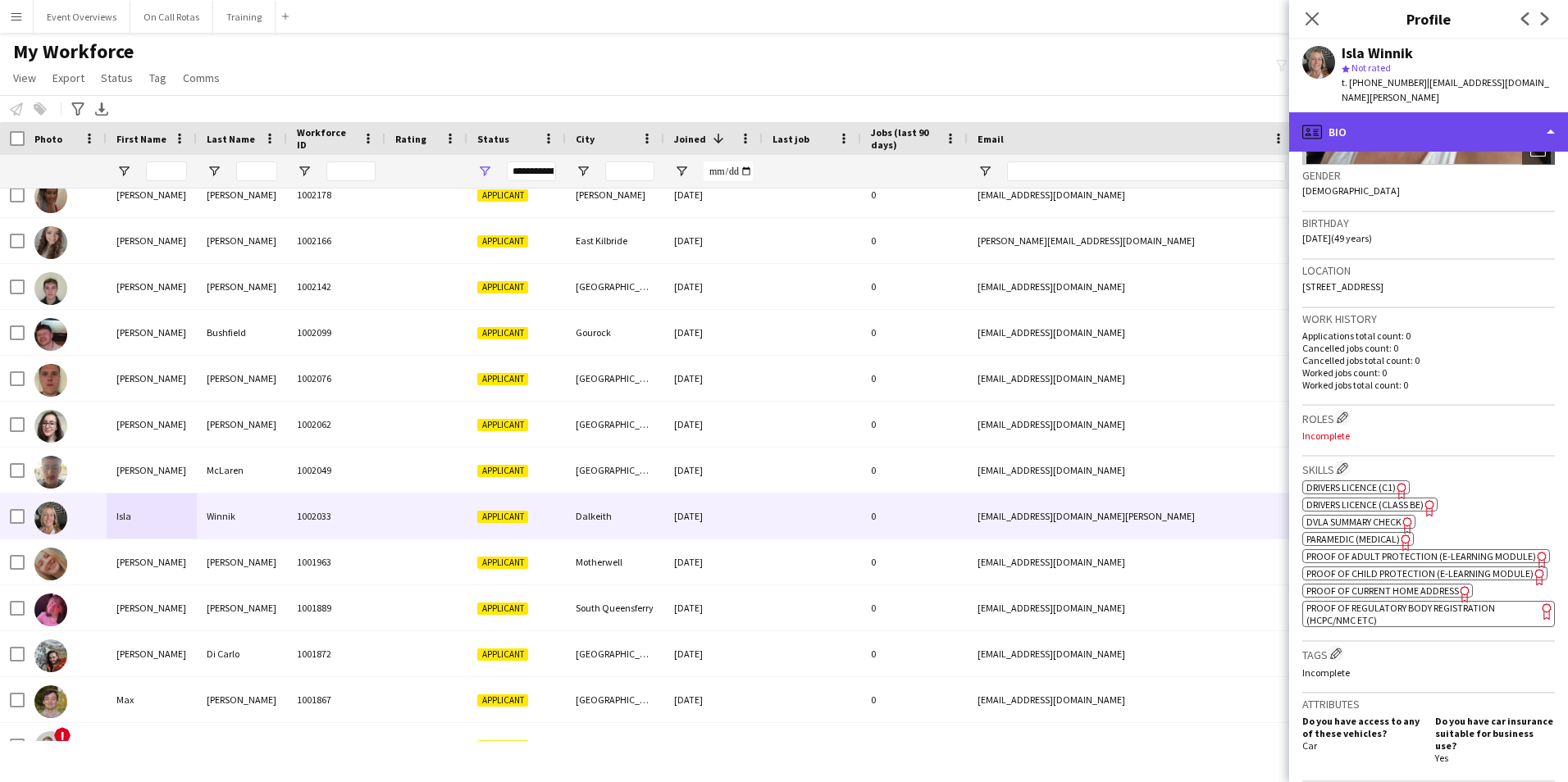
click at [1512, 112] on div "profile Bio" at bounding box center [1428, 132] width 279 height 39
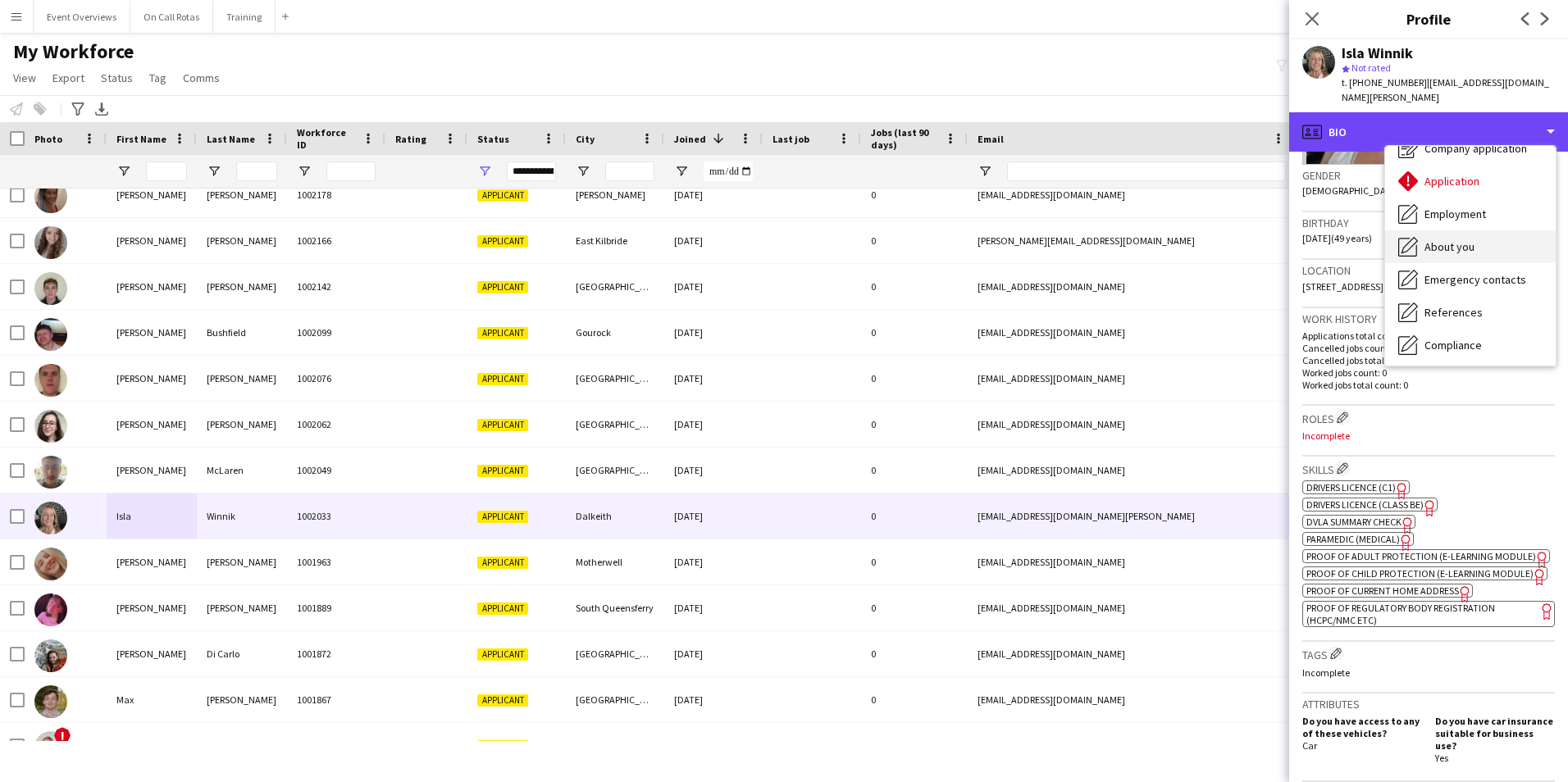
scroll to position [82, 0]
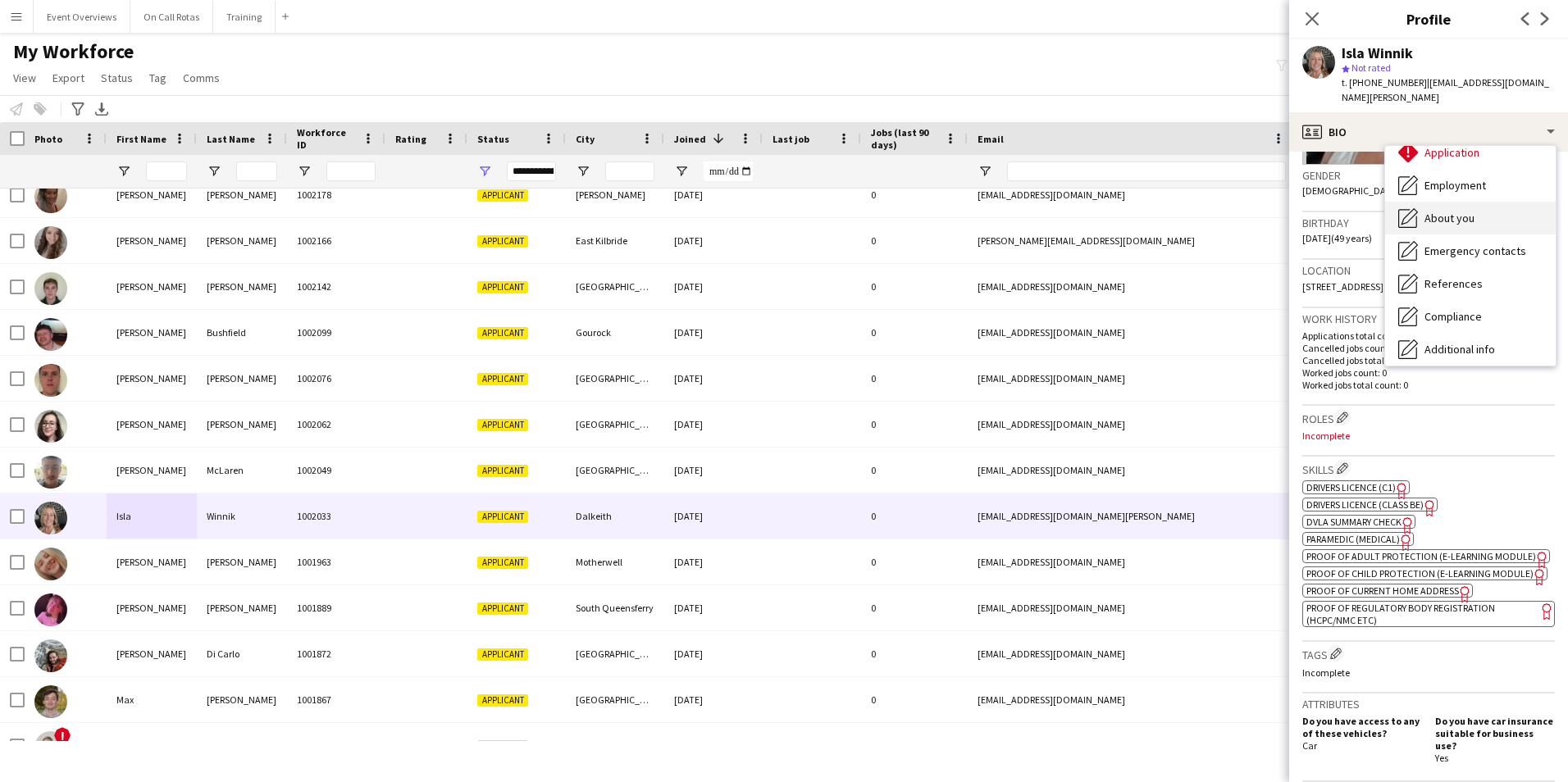
click at [1449, 213] on div "About you About you" at bounding box center [1470, 217] width 171 height 33
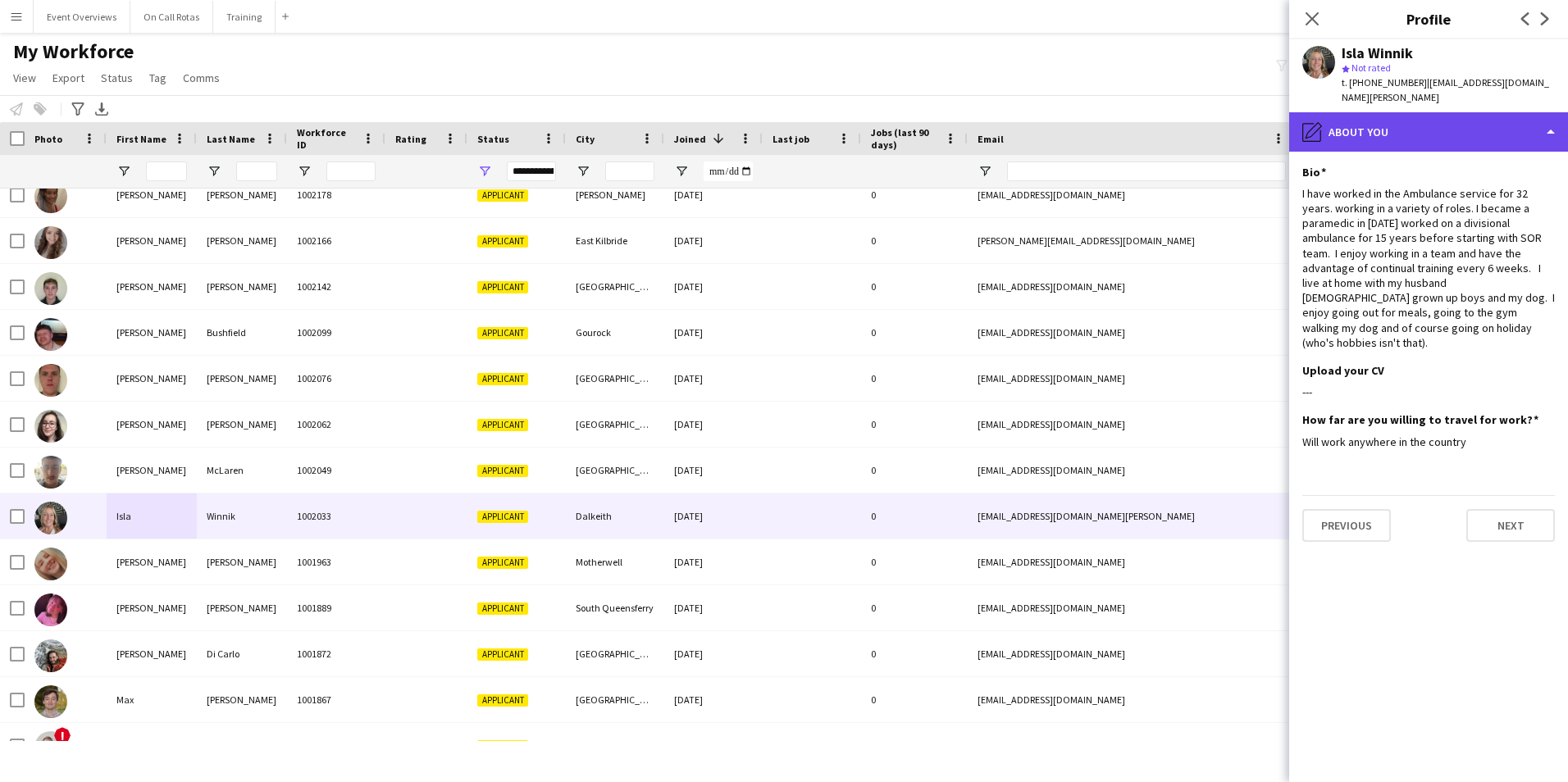
click at [1442, 120] on div "pencil4 About you" at bounding box center [1428, 132] width 279 height 39
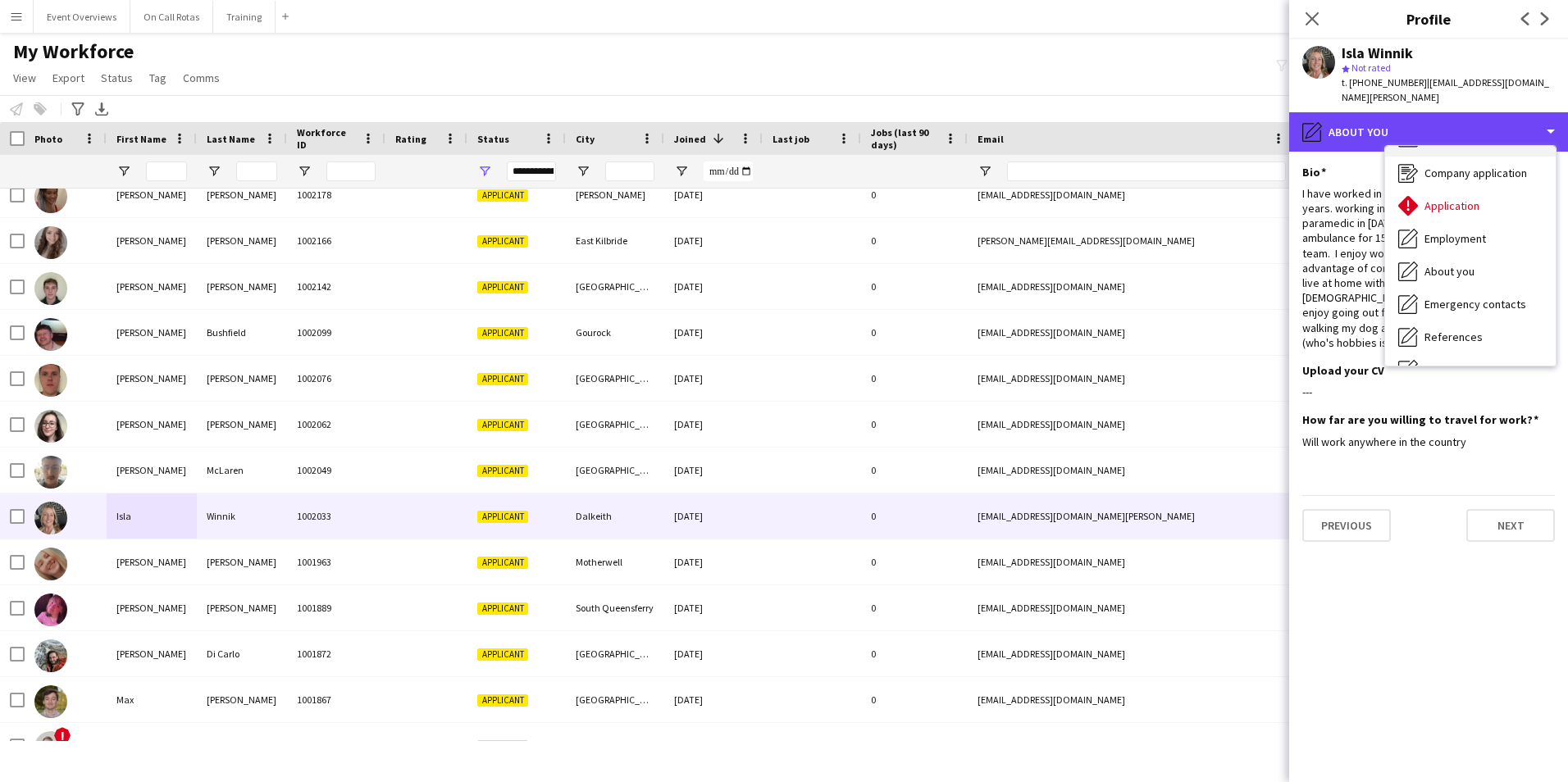
scroll to position [0, 0]
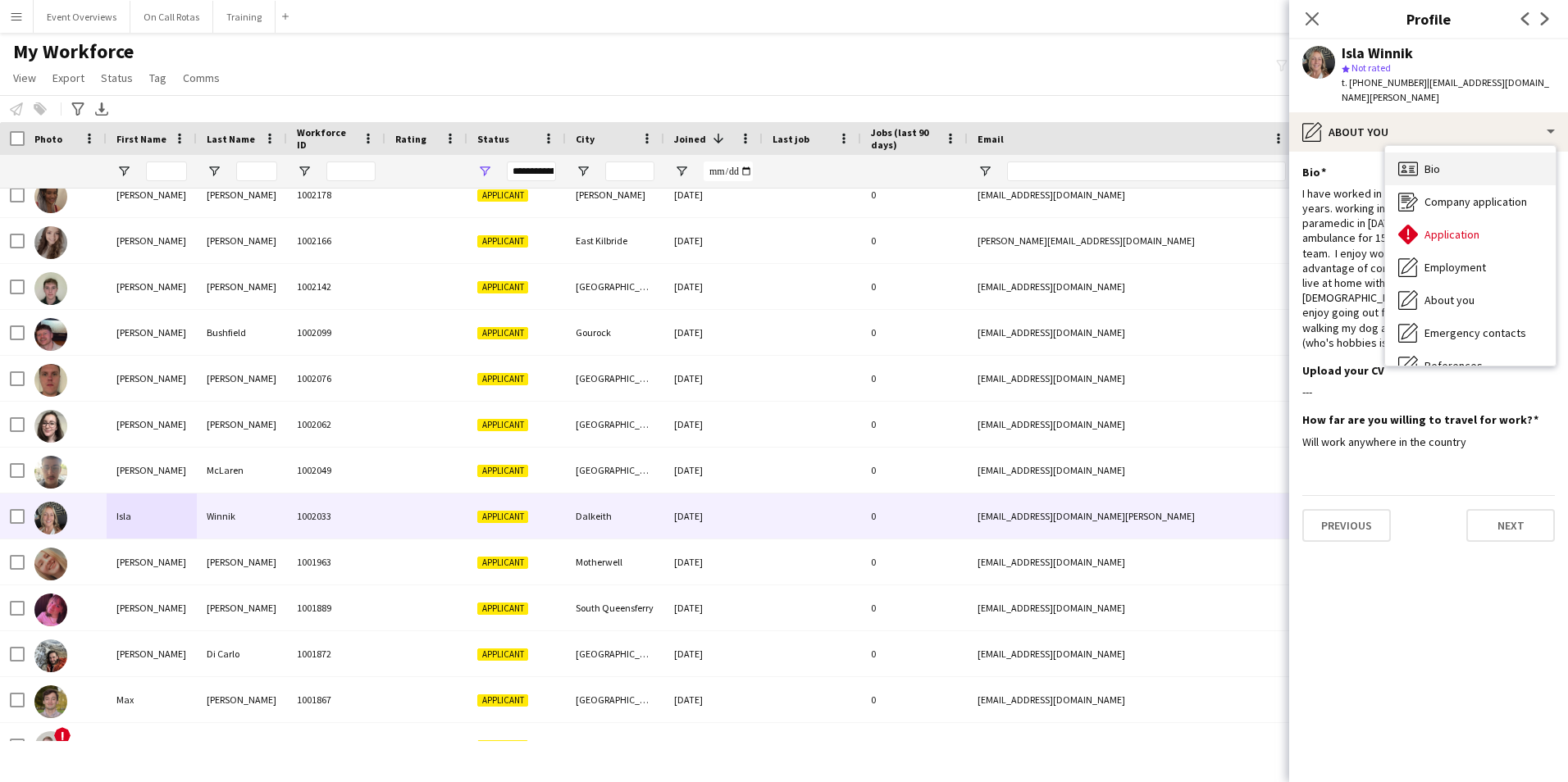
click at [1466, 156] on div "Bio Bio" at bounding box center [1470, 168] width 171 height 33
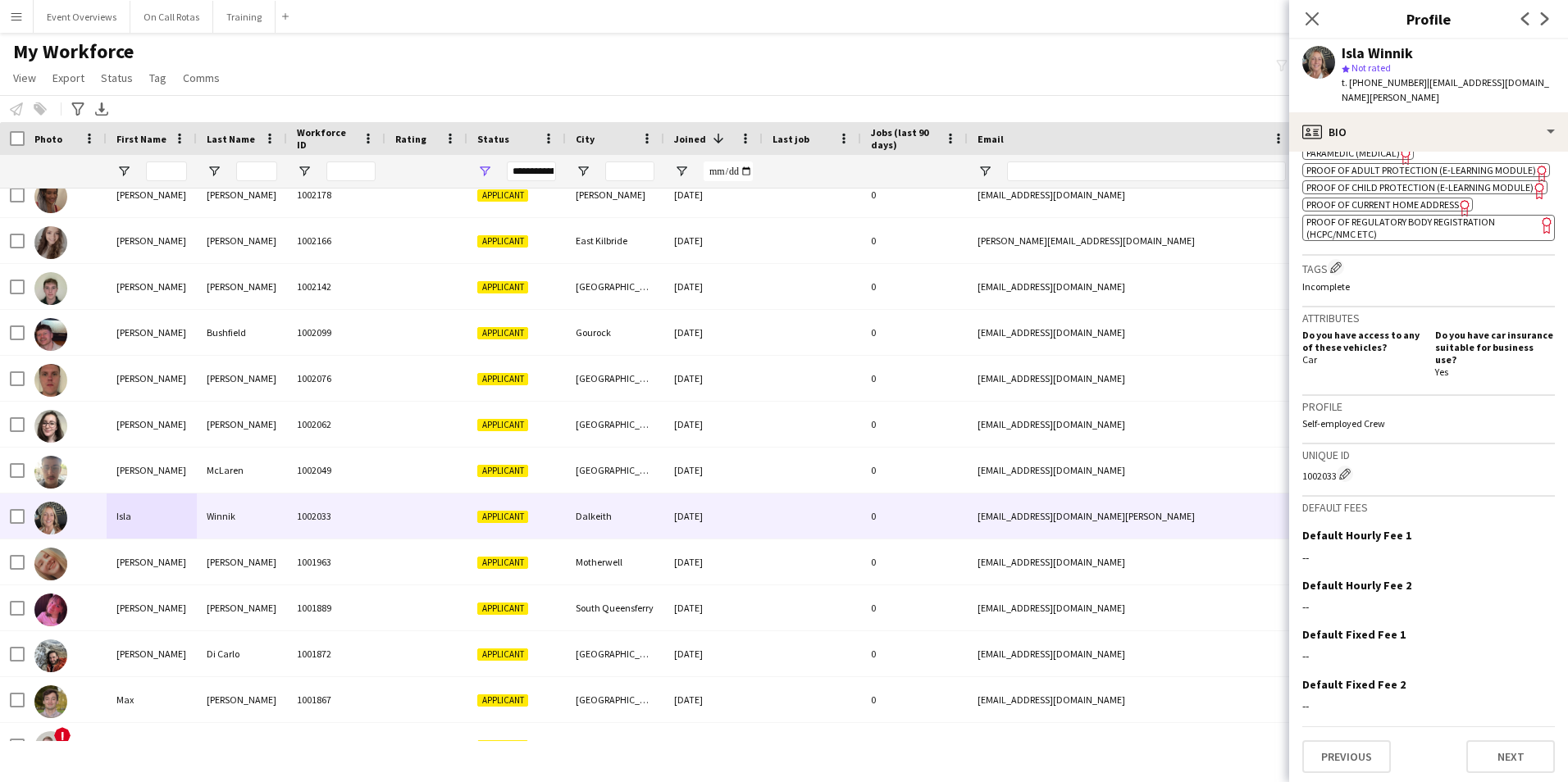
scroll to position [633, 0]
click at [1391, 210] on span "Proof of Current Home Address" at bounding box center [1382, 203] width 152 height 12
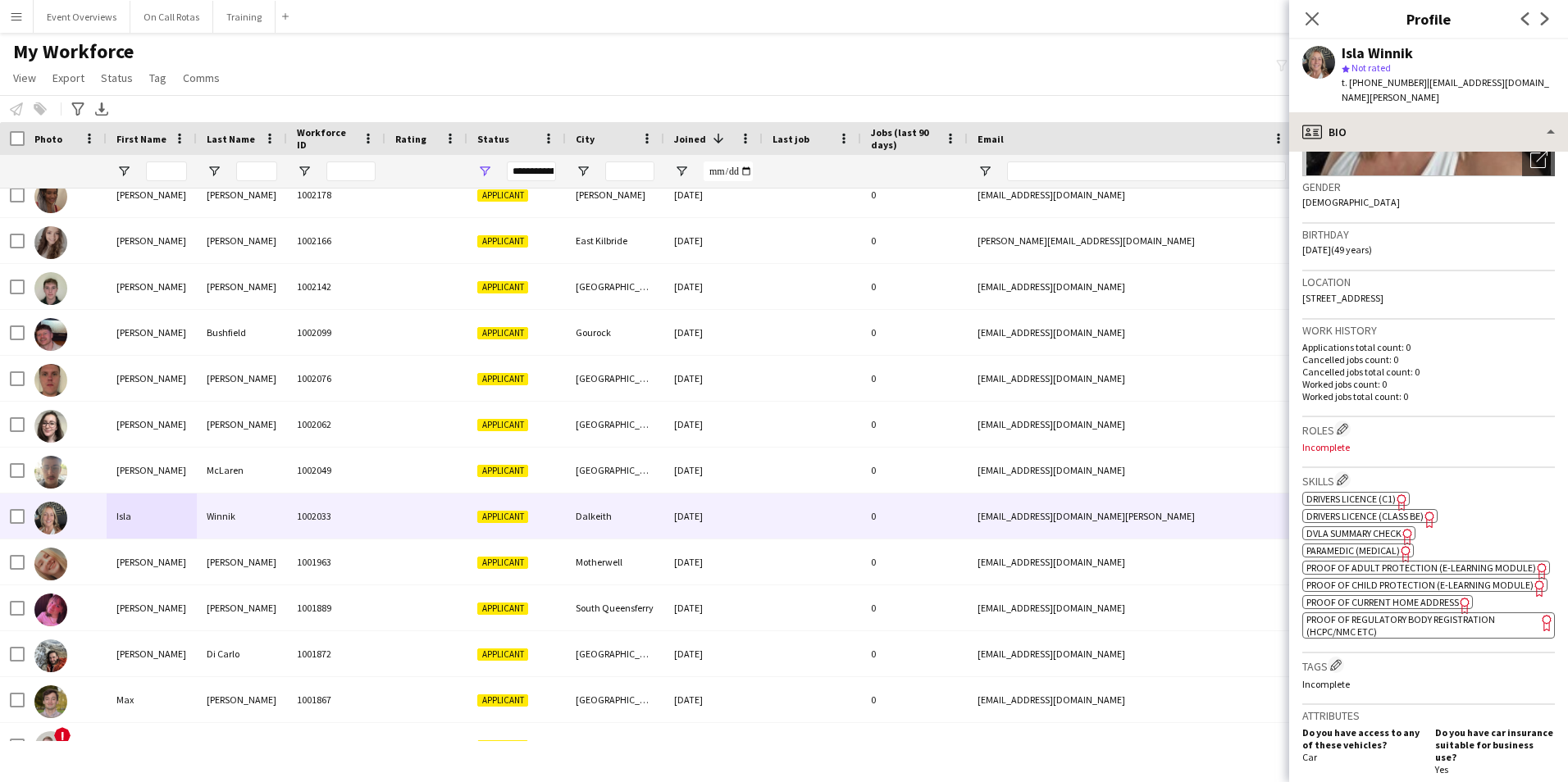
scroll to position [141, 0]
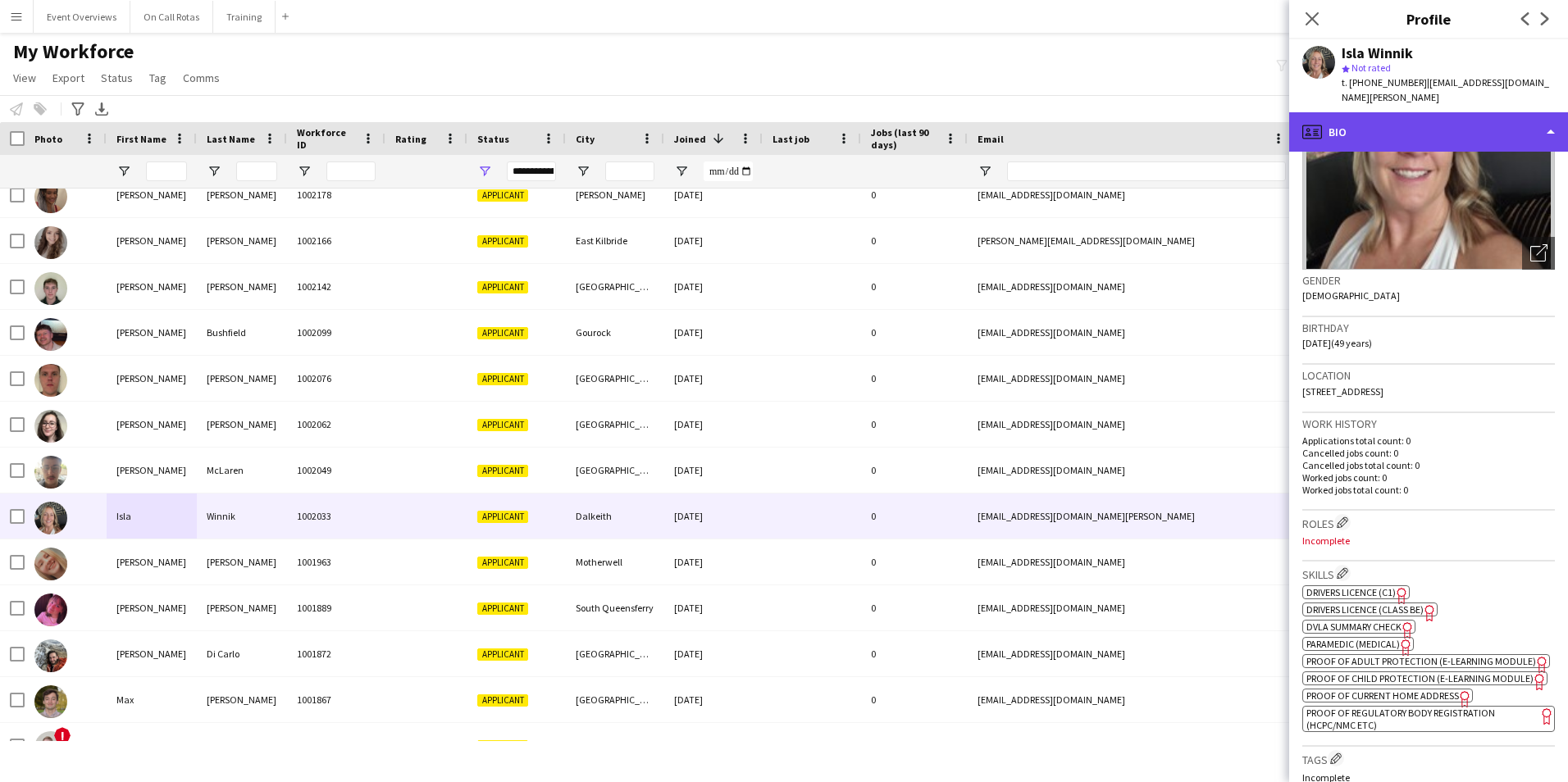
click at [1357, 131] on div "profile Bio" at bounding box center [1428, 132] width 279 height 39
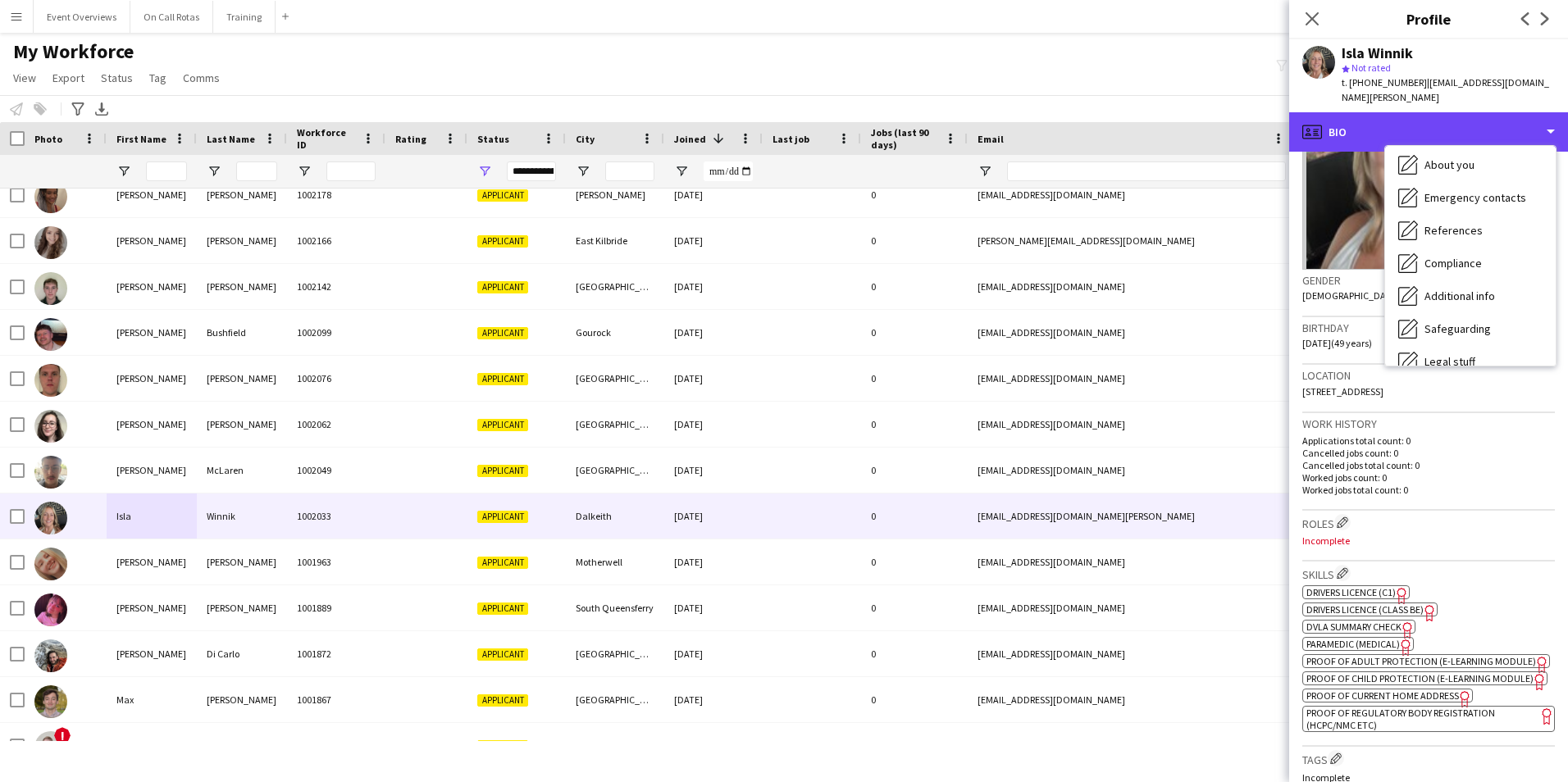
scroll to position [286, 0]
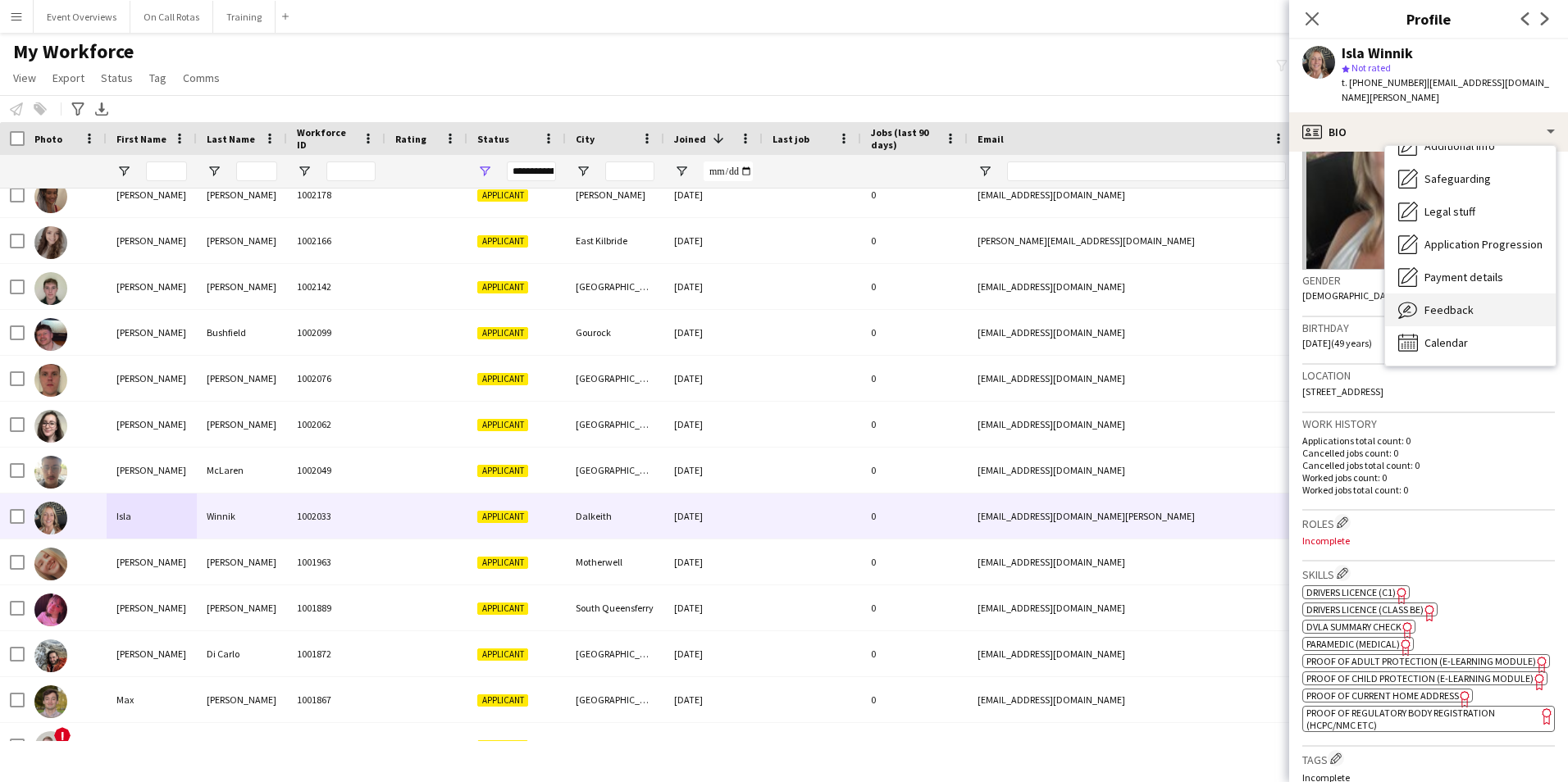
click at [1458, 302] on span "Feedback" at bounding box center [1449, 310] width 49 height 15
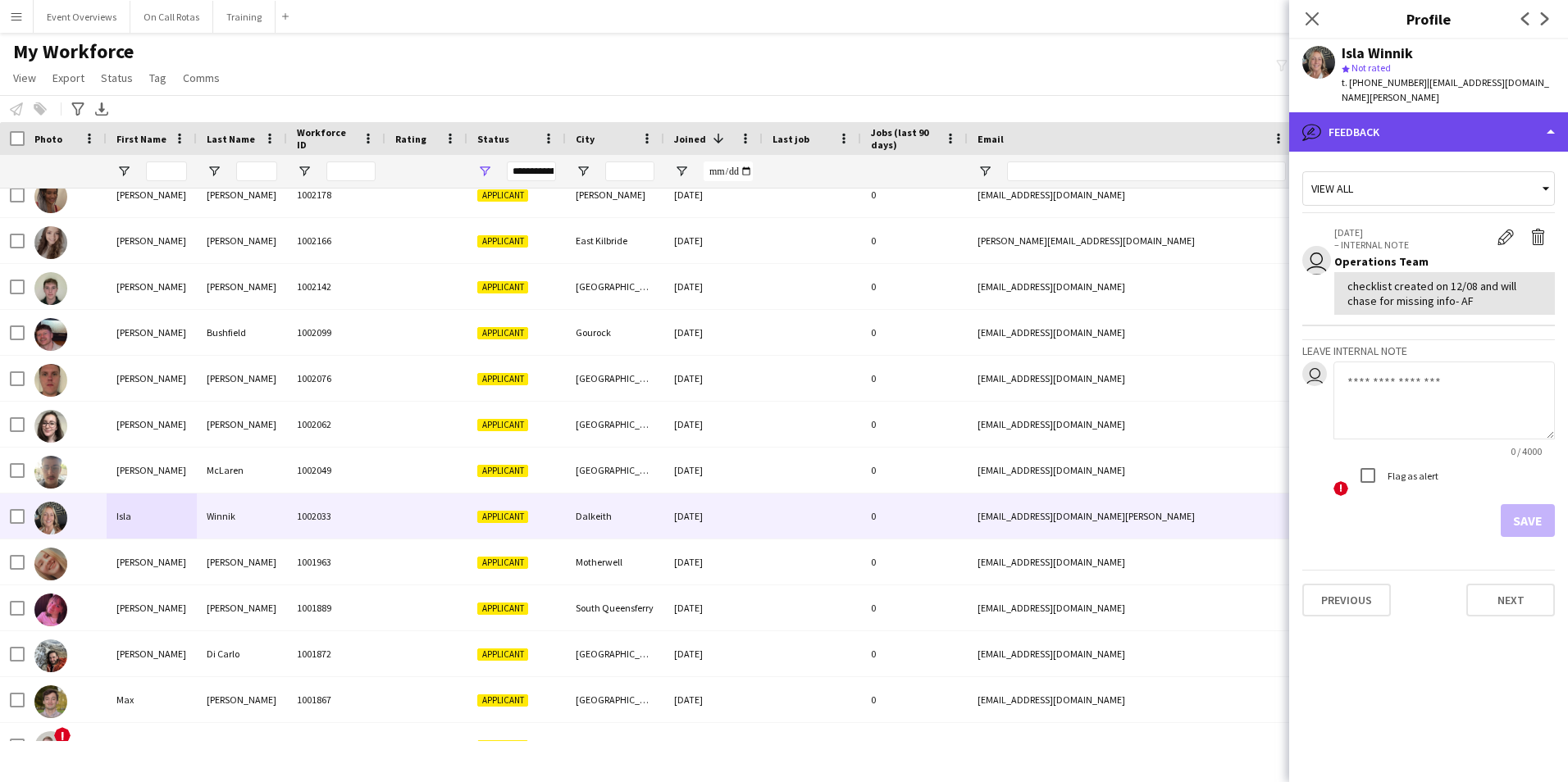
click at [1384, 121] on div "bubble-pencil Feedback" at bounding box center [1428, 132] width 279 height 39
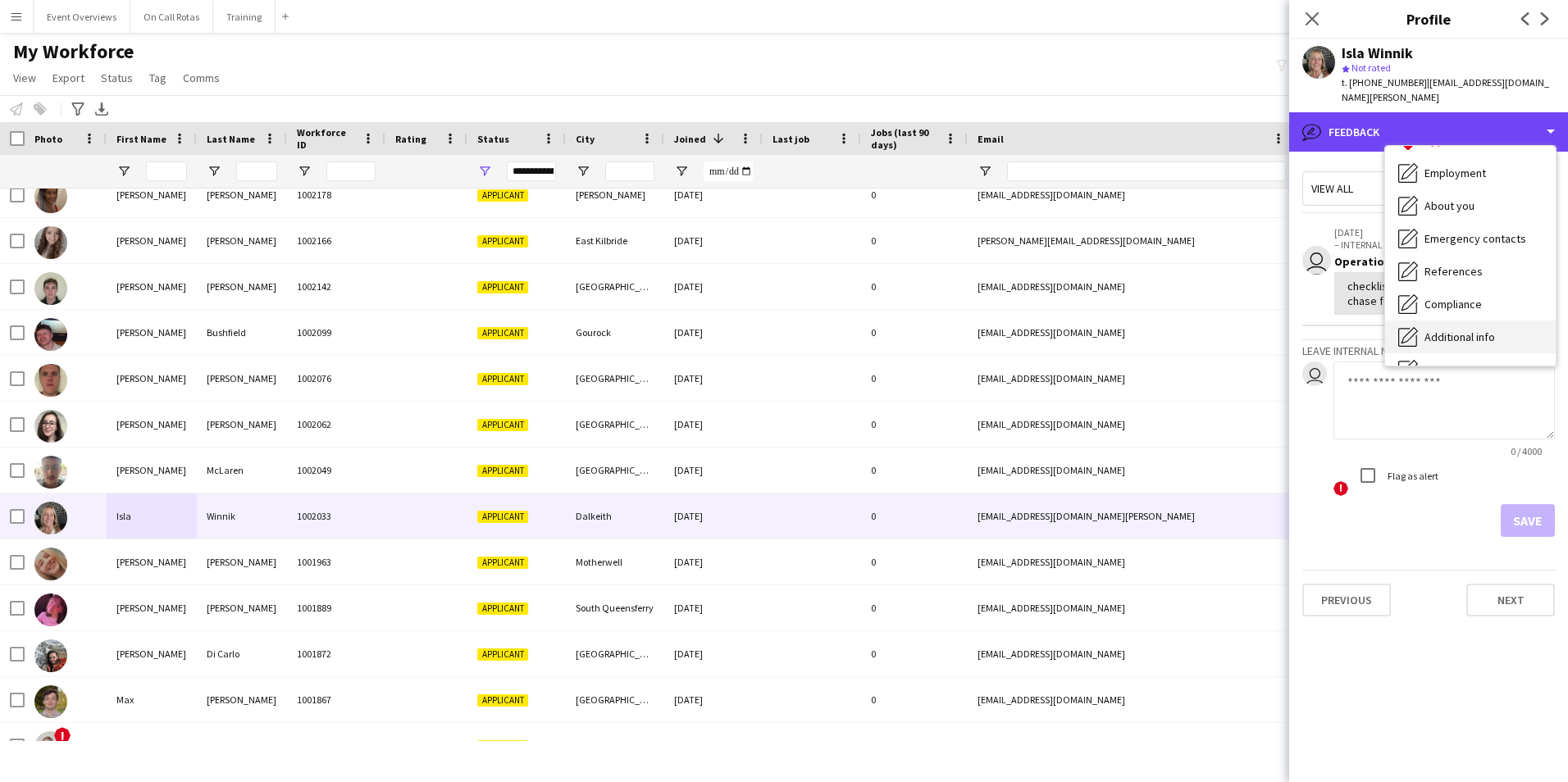
scroll to position [121, 0]
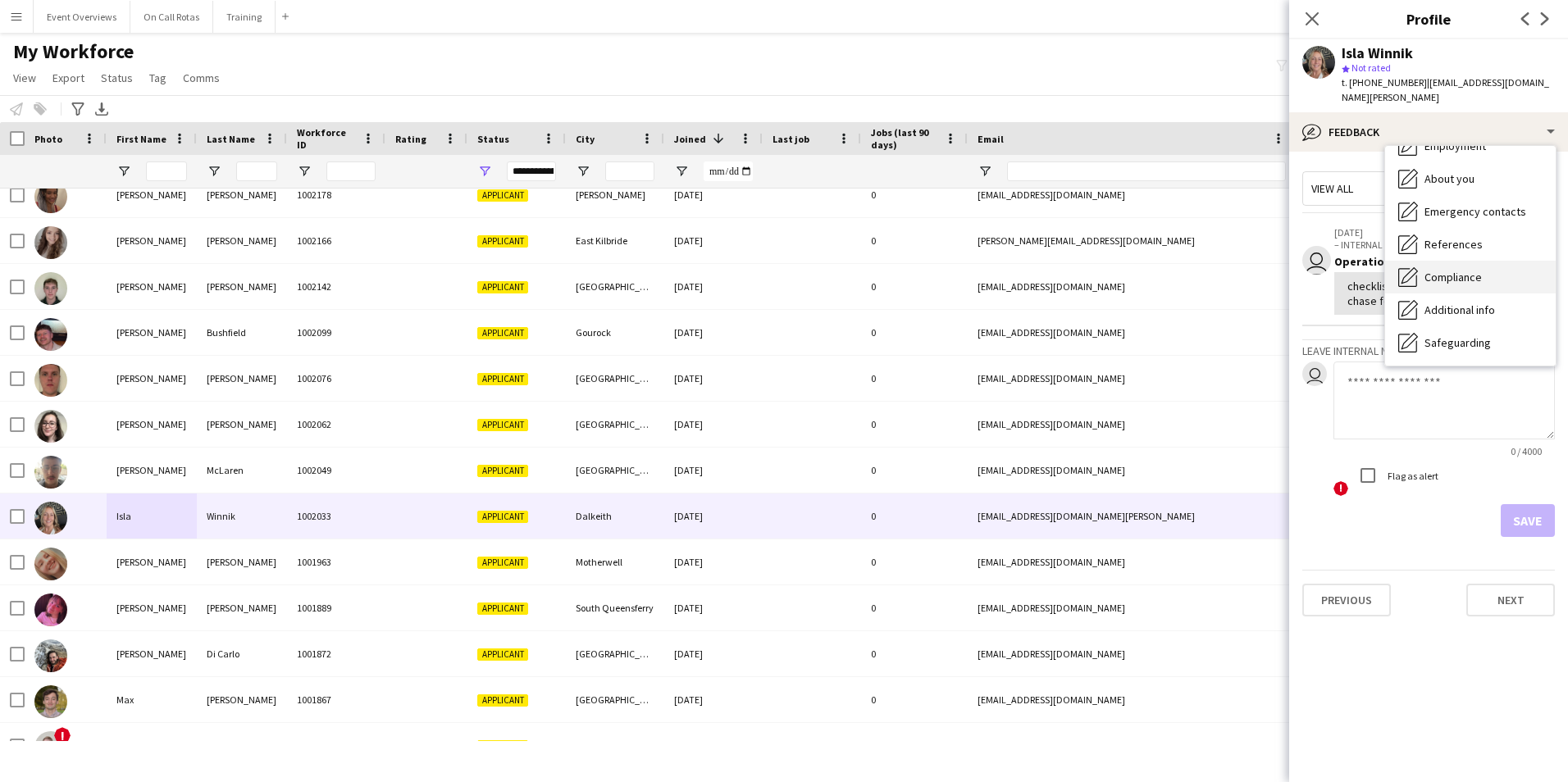
click at [1458, 270] on span "Compliance" at bounding box center [1453, 277] width 58 height 15
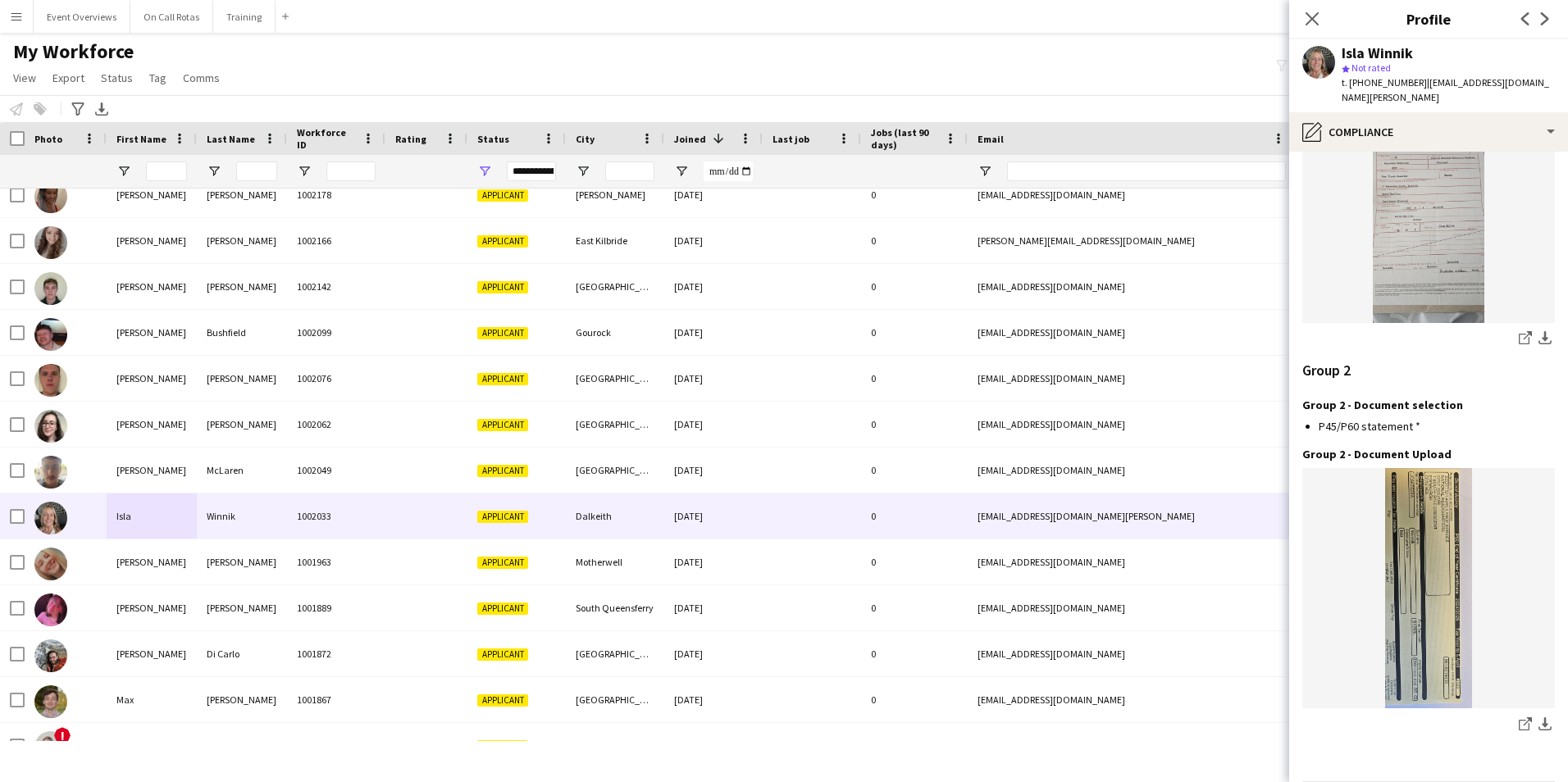
scroll to position [1711, 0]
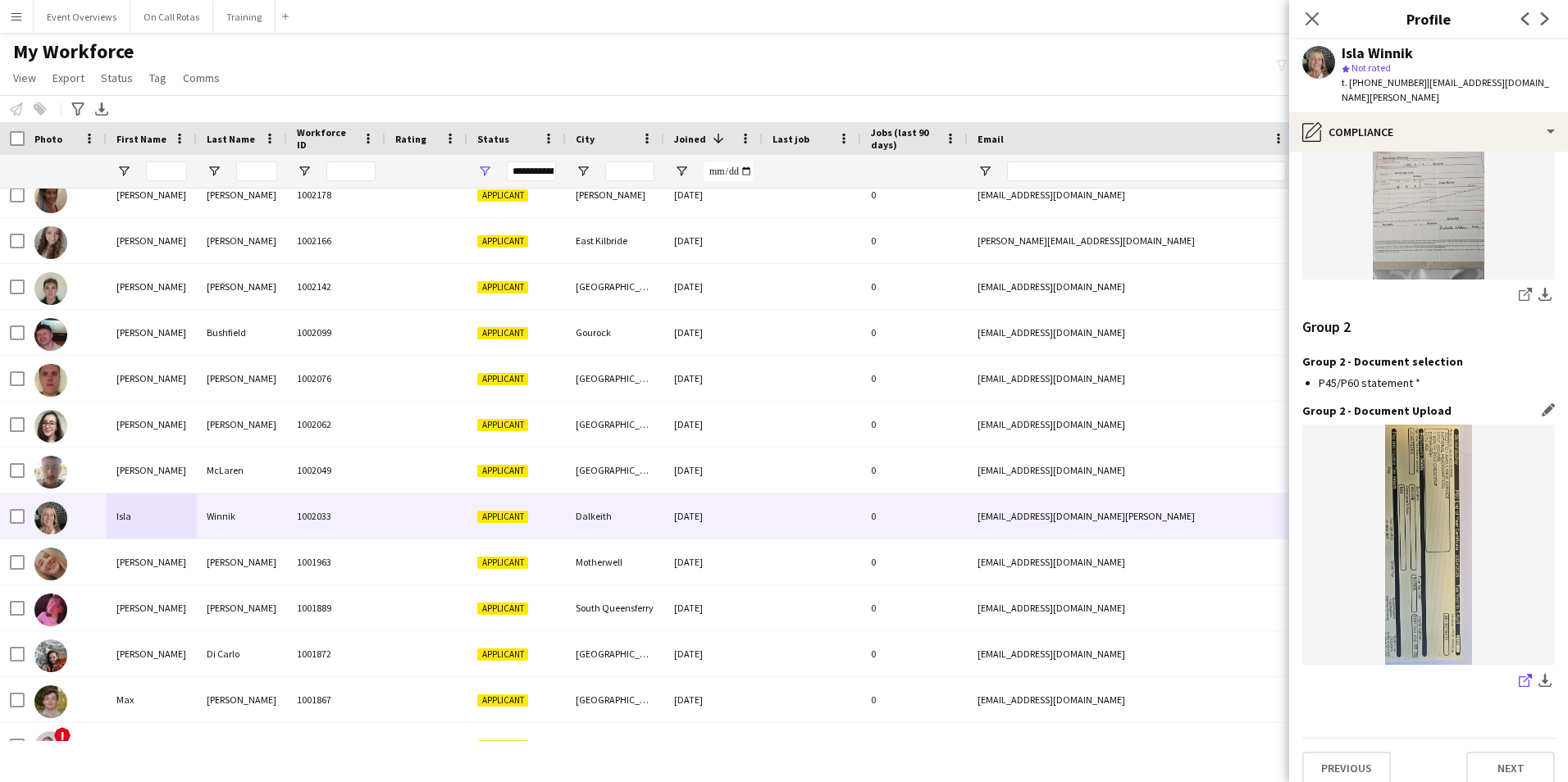
click at [1519, 674] on icon "share-external-link-1" at bounding box center [1526, 680] width 13 height 13
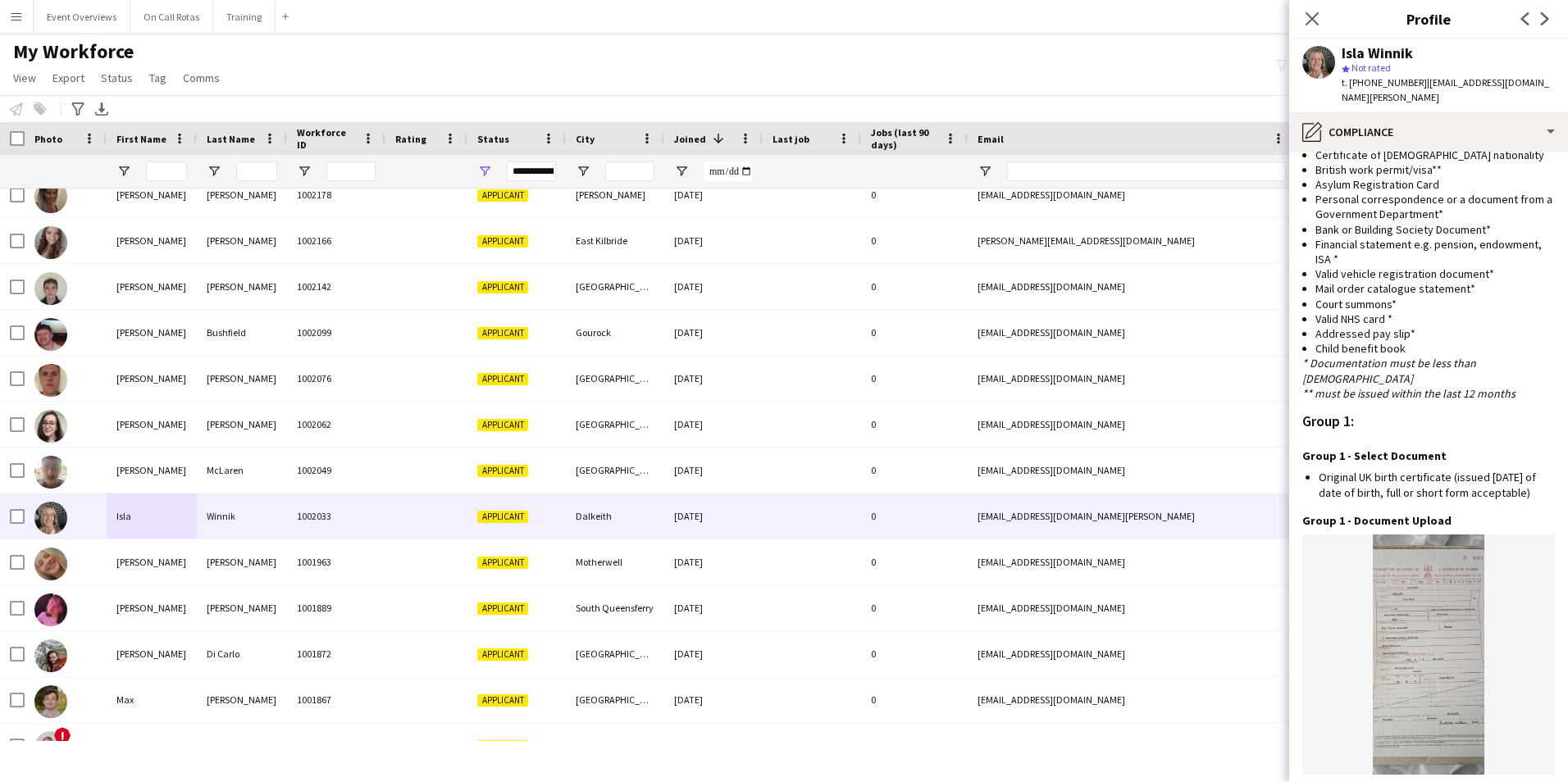
scroll to position [1465, 0]
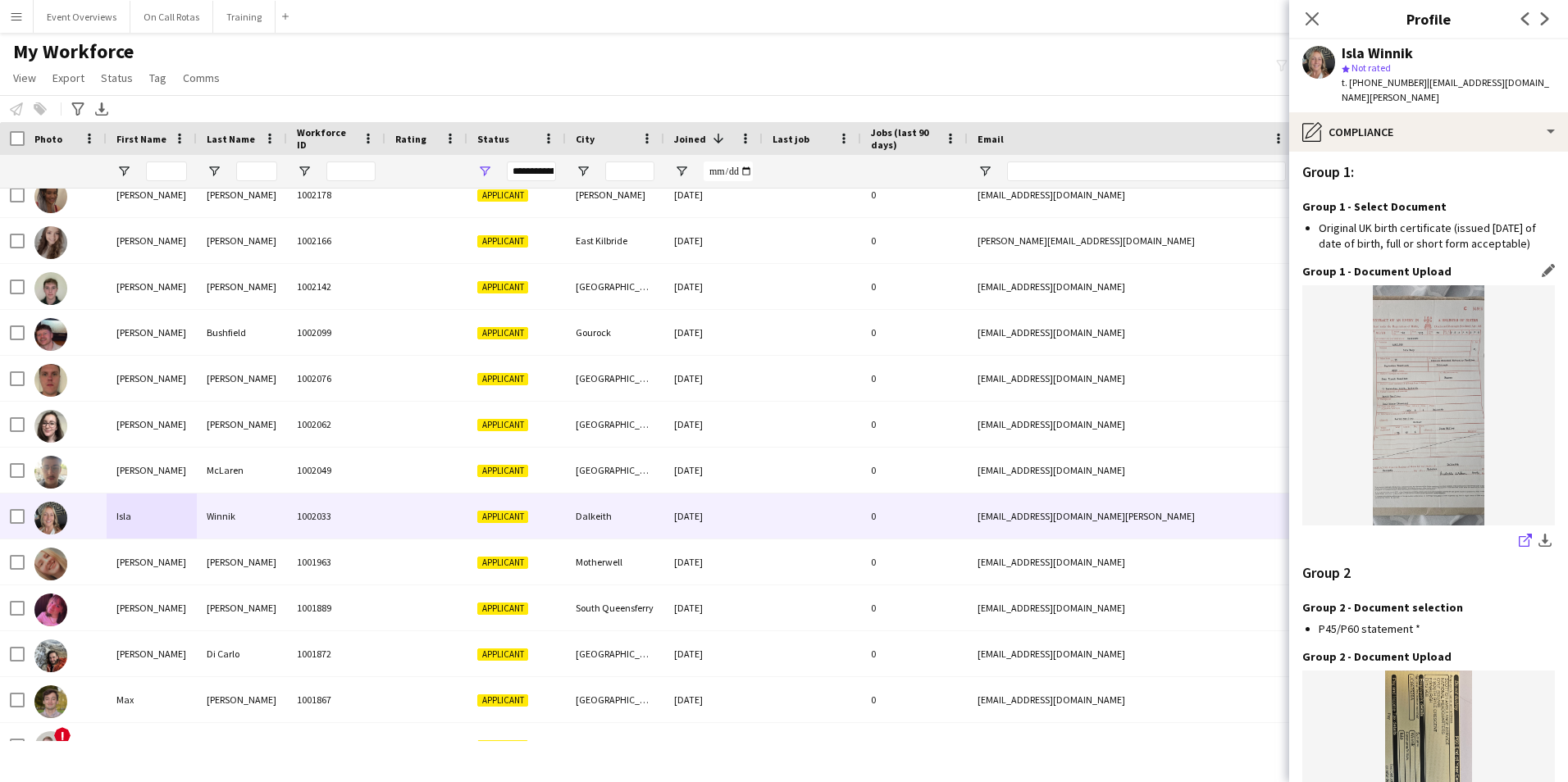
click at [1519, 537] on icon at bounding box center [1524, 541] width 10 height 10
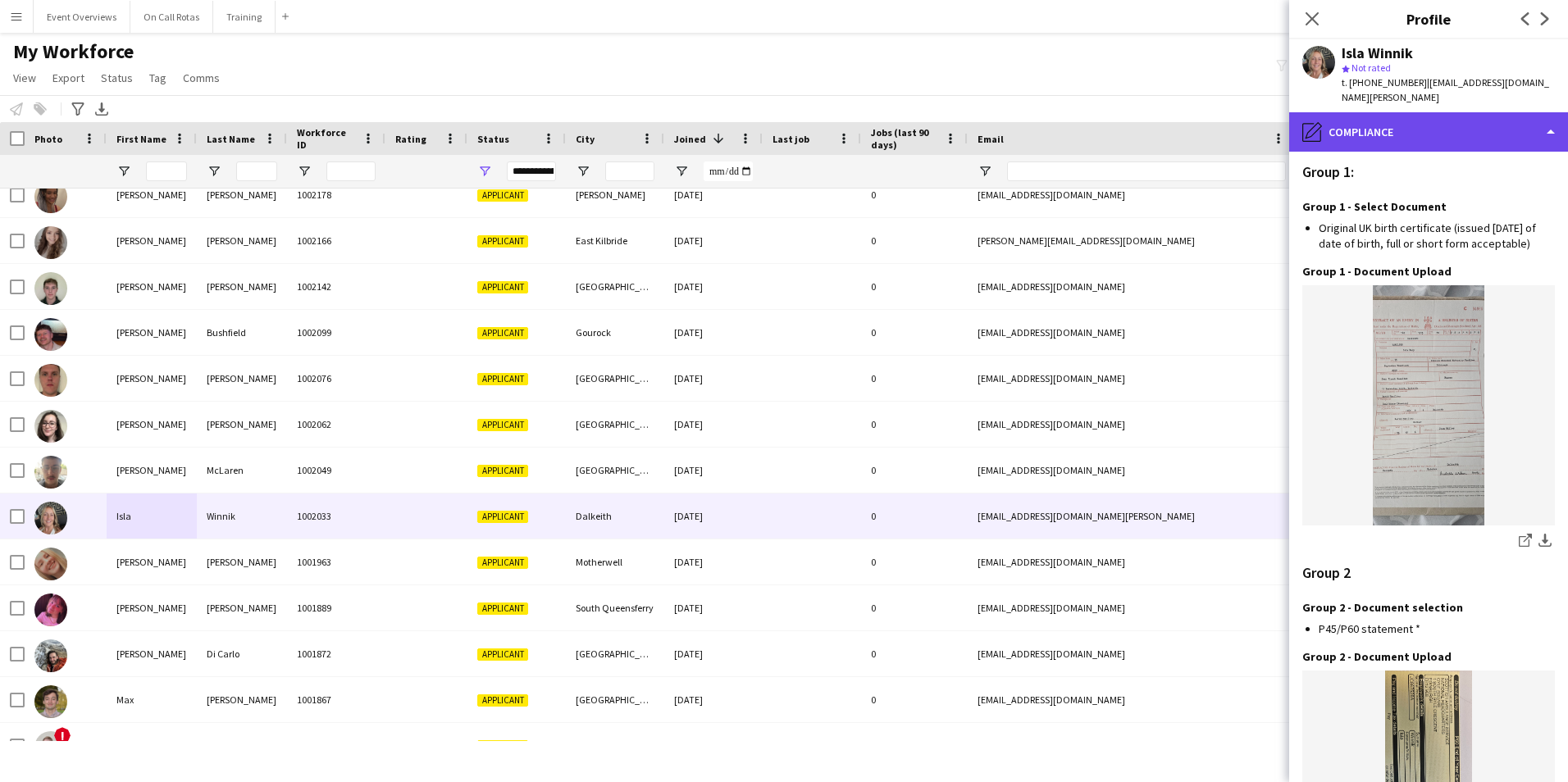
click at [1379, 128] on div "pencil4 Compliance" at bounding box center [1428, 132] width 279 height 39
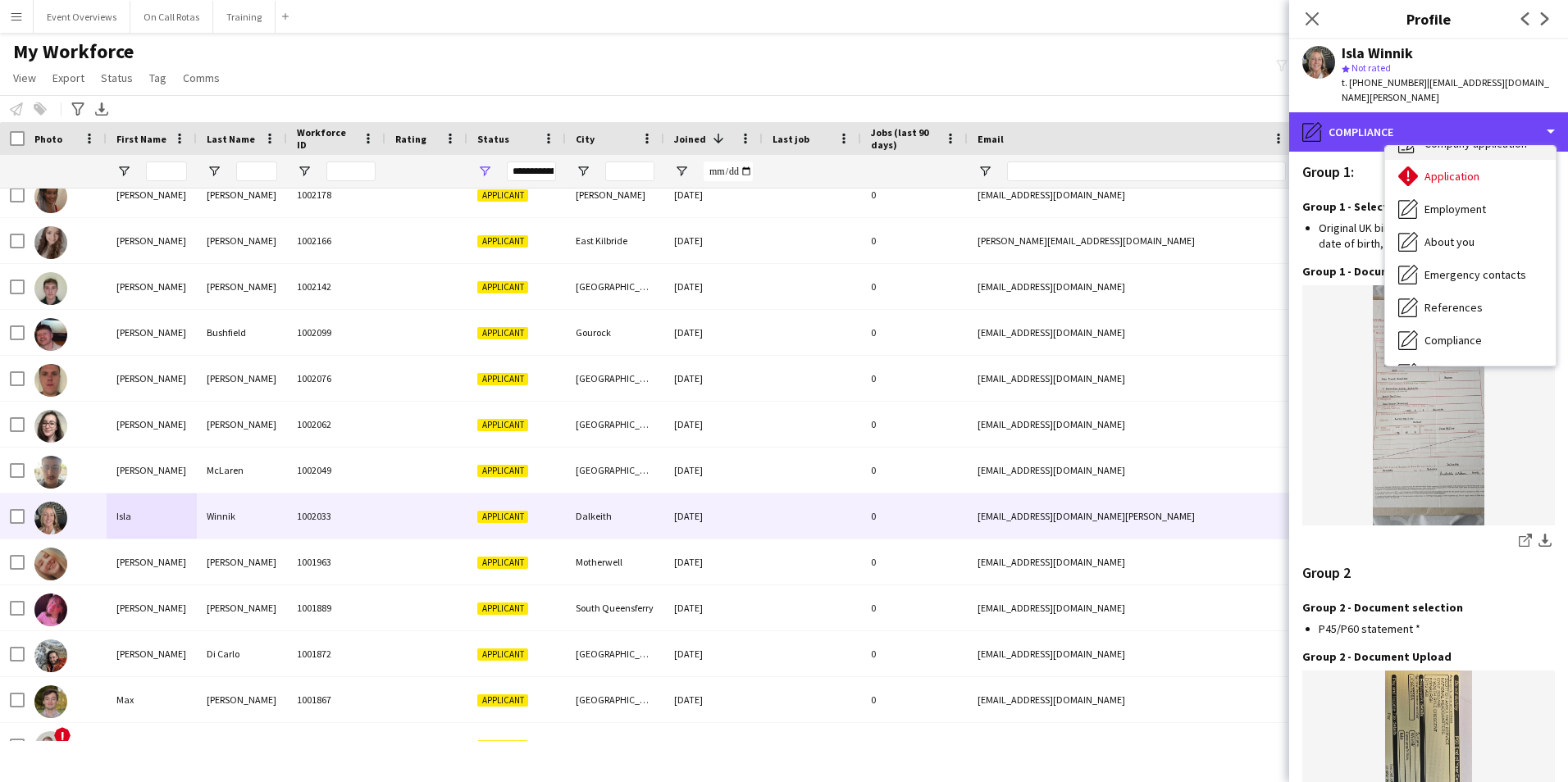
scroll to position [0, 0]
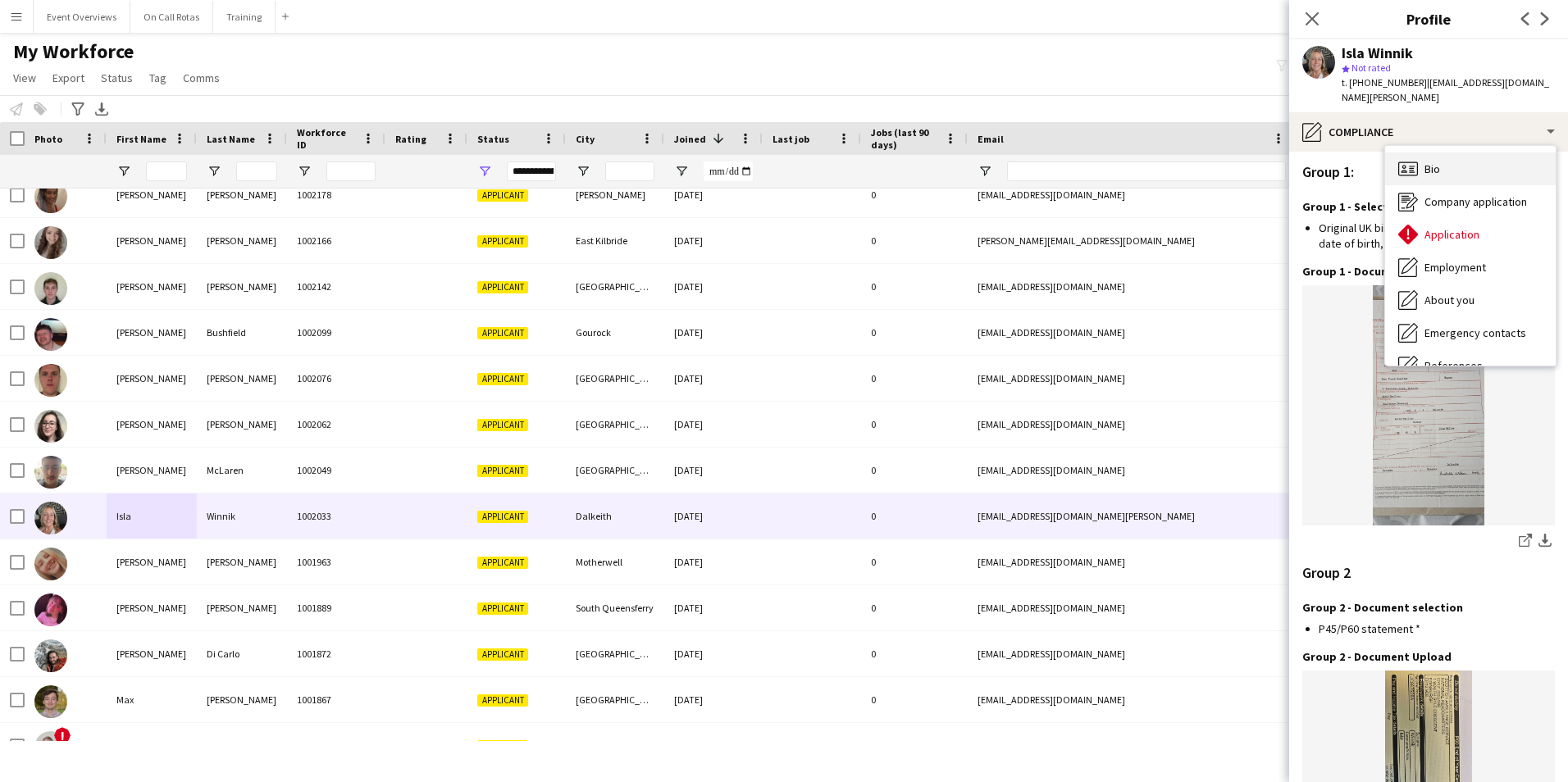
click at [1436, 152] on div "Bio Bio" at bounding box center [1470, 168] width 171 height 33
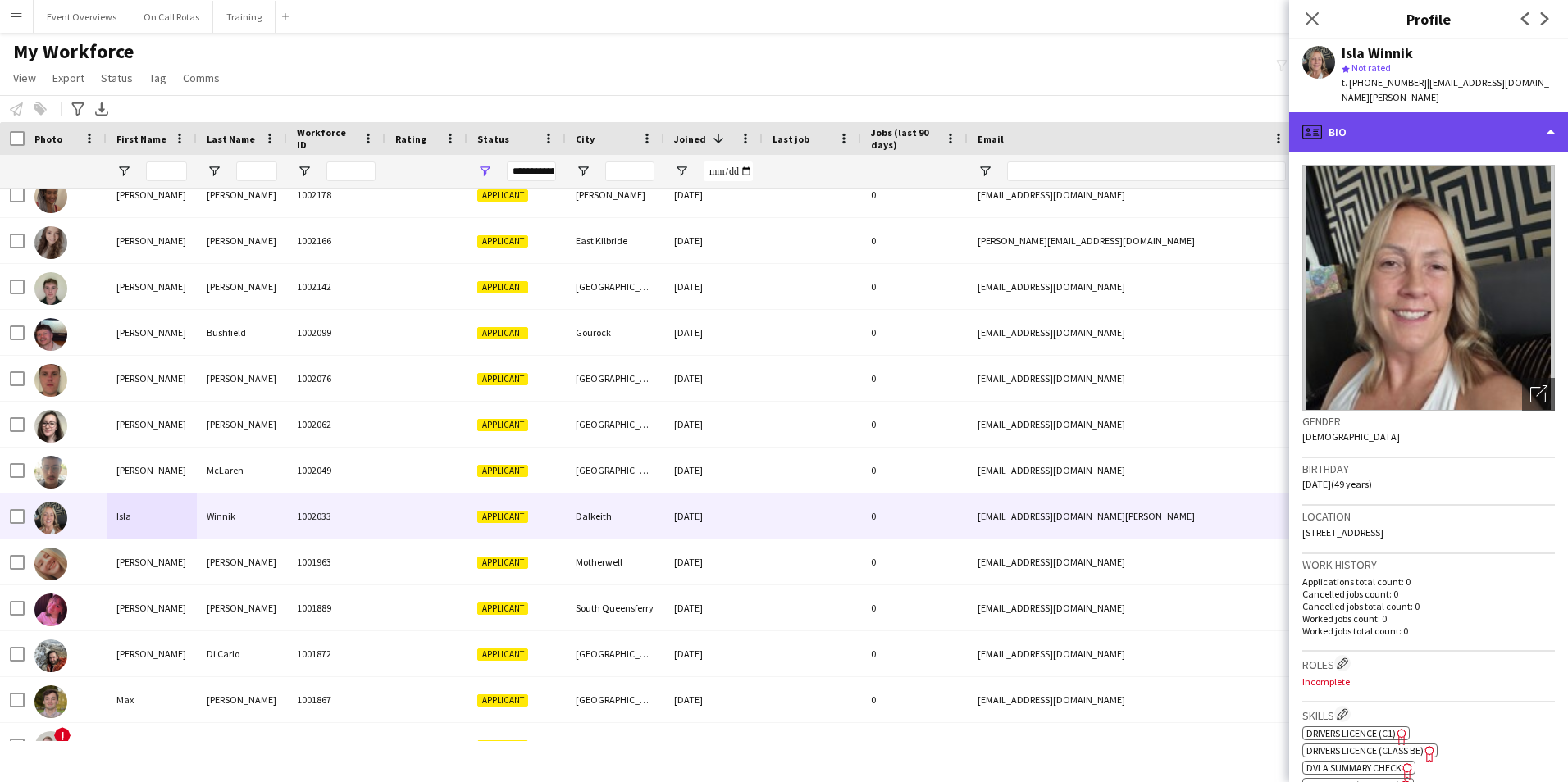
click at [1348, 112] on div "profile Bio" at bounding box center [1428, 132] width 279 height 39
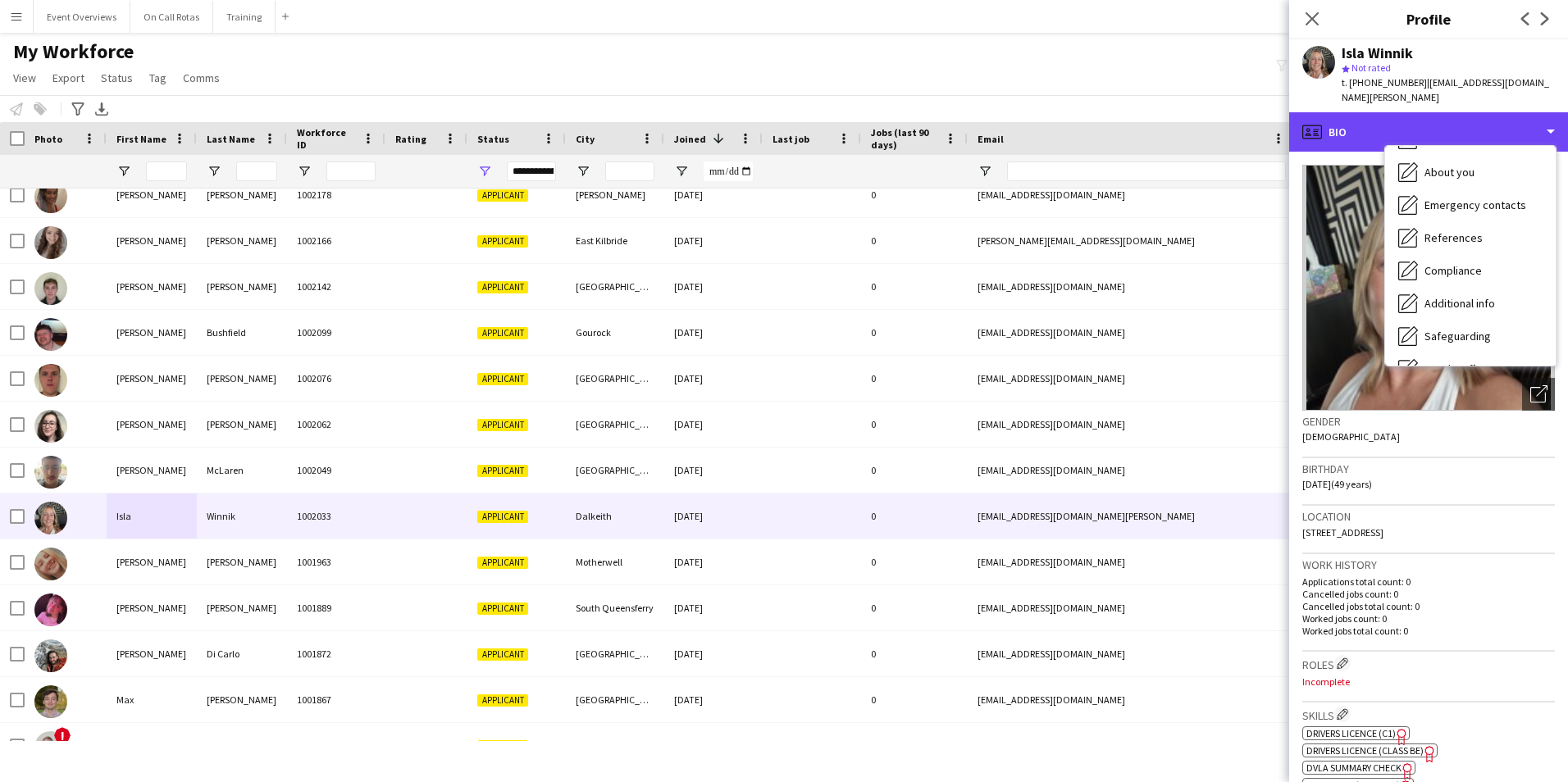
scroll to position [286, 0]
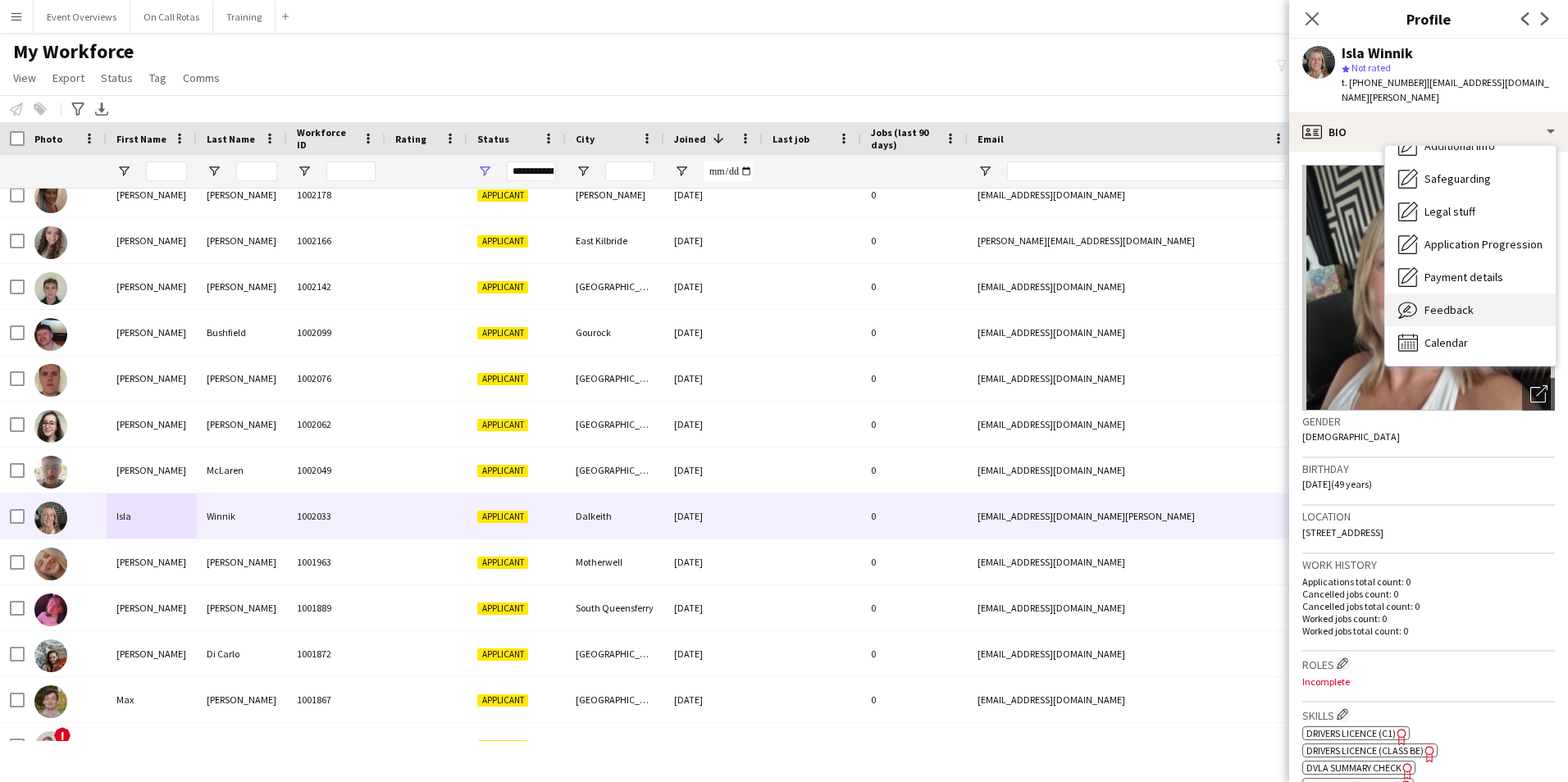
click at [1424, 299] on div "Feedback Feedback" at bounding box center [1470, 310] width 171 height 33
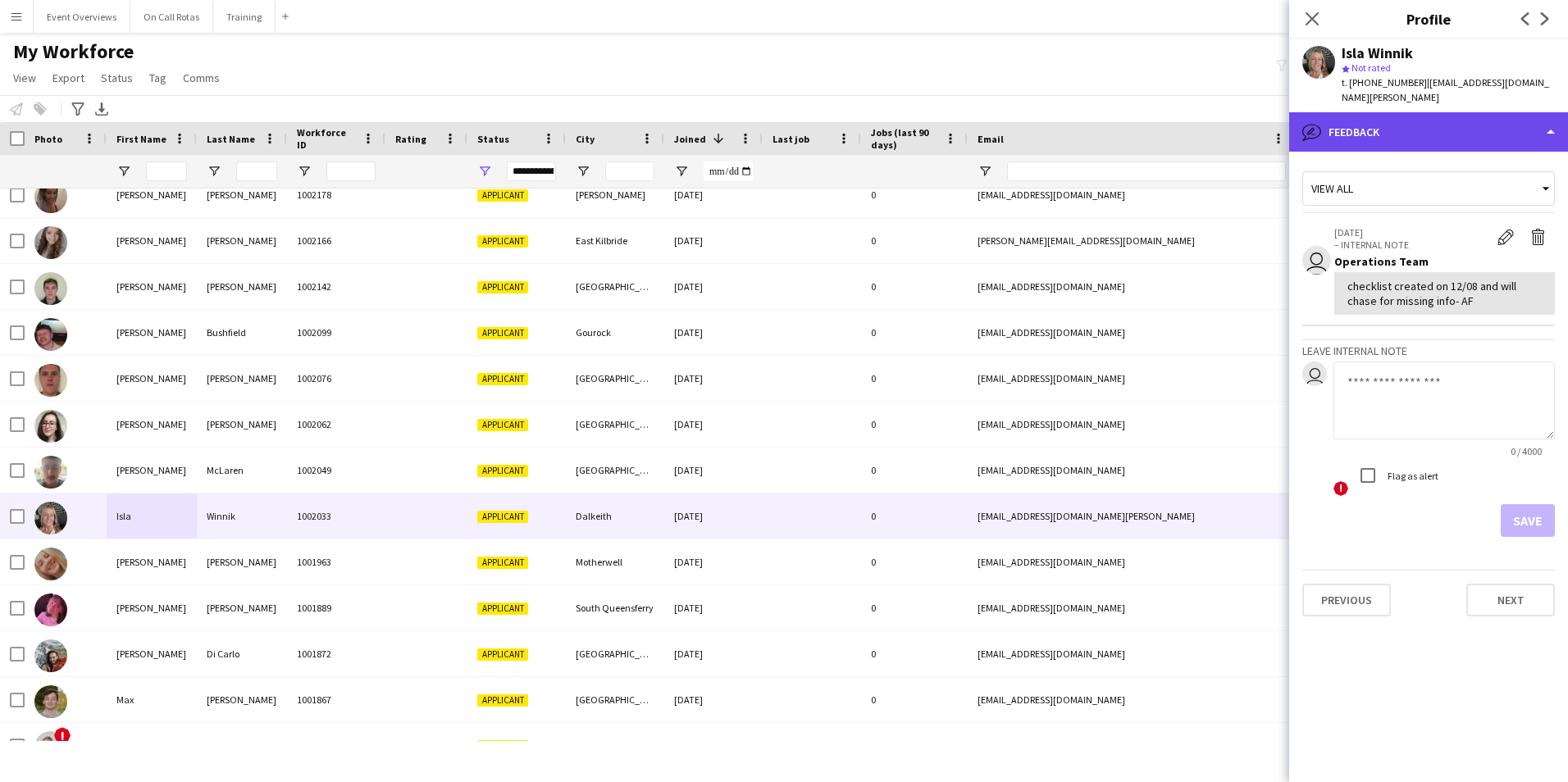
click at [1346, 131] on div "bubble-pencil Feedback" at bounding box center [1428, 132] width 279 height 39
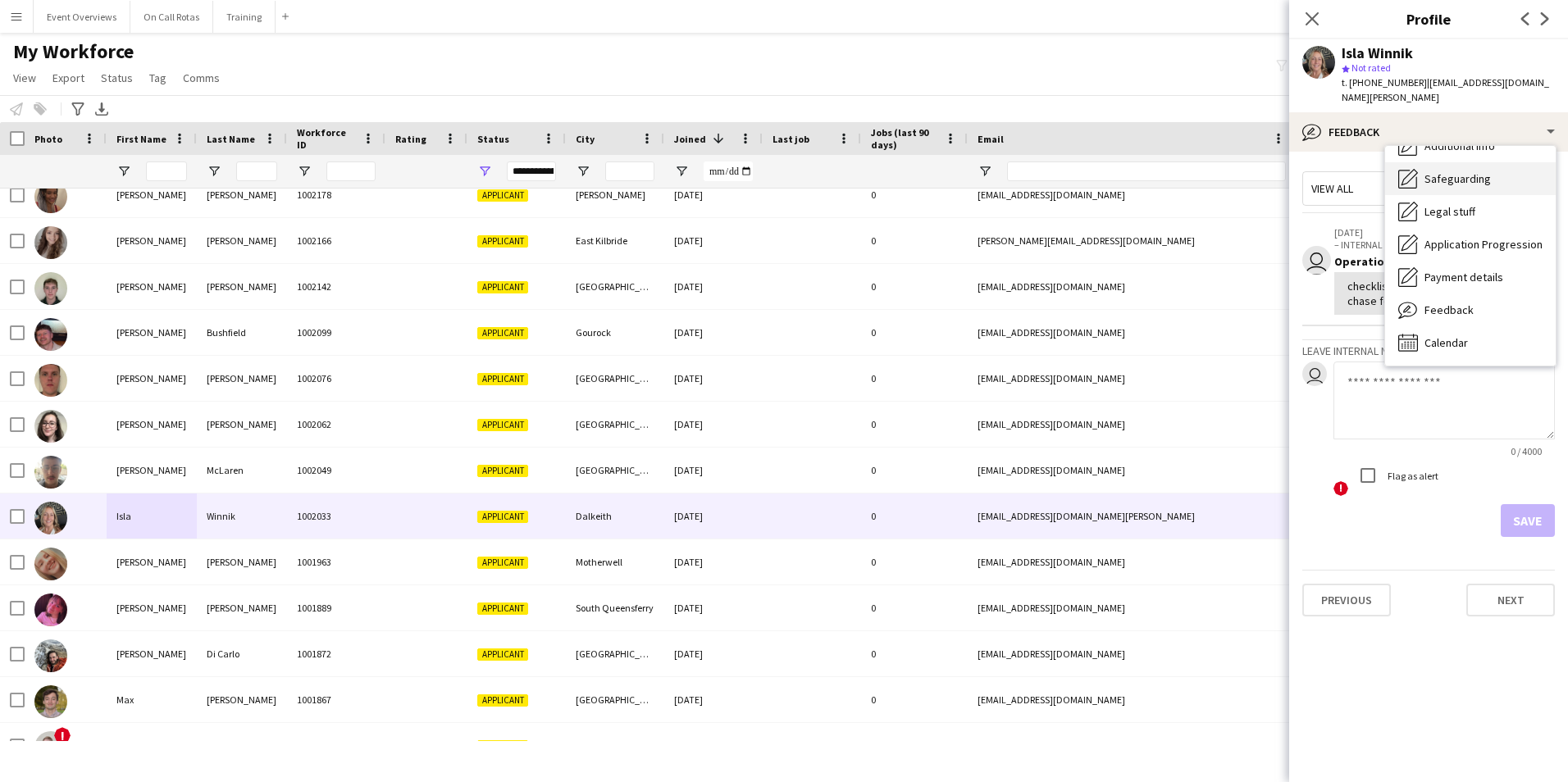
click at [1407, 169] on icon at bounding box center [1410, 177] width 17 height 17
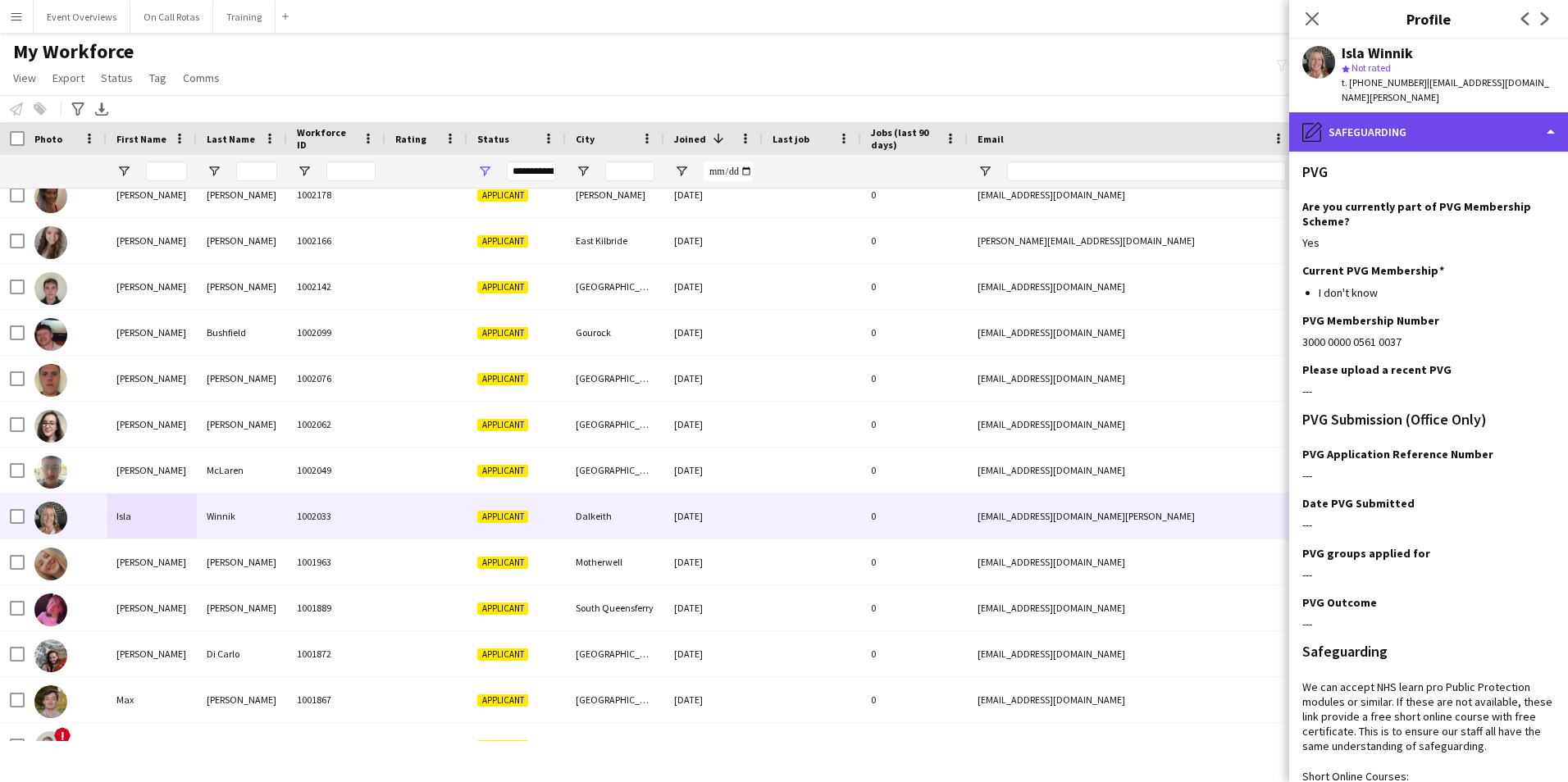
click at [1373, 119] on div "pencil4 Safeguarding" at bounding box center [1428, 132] width 279 height 39
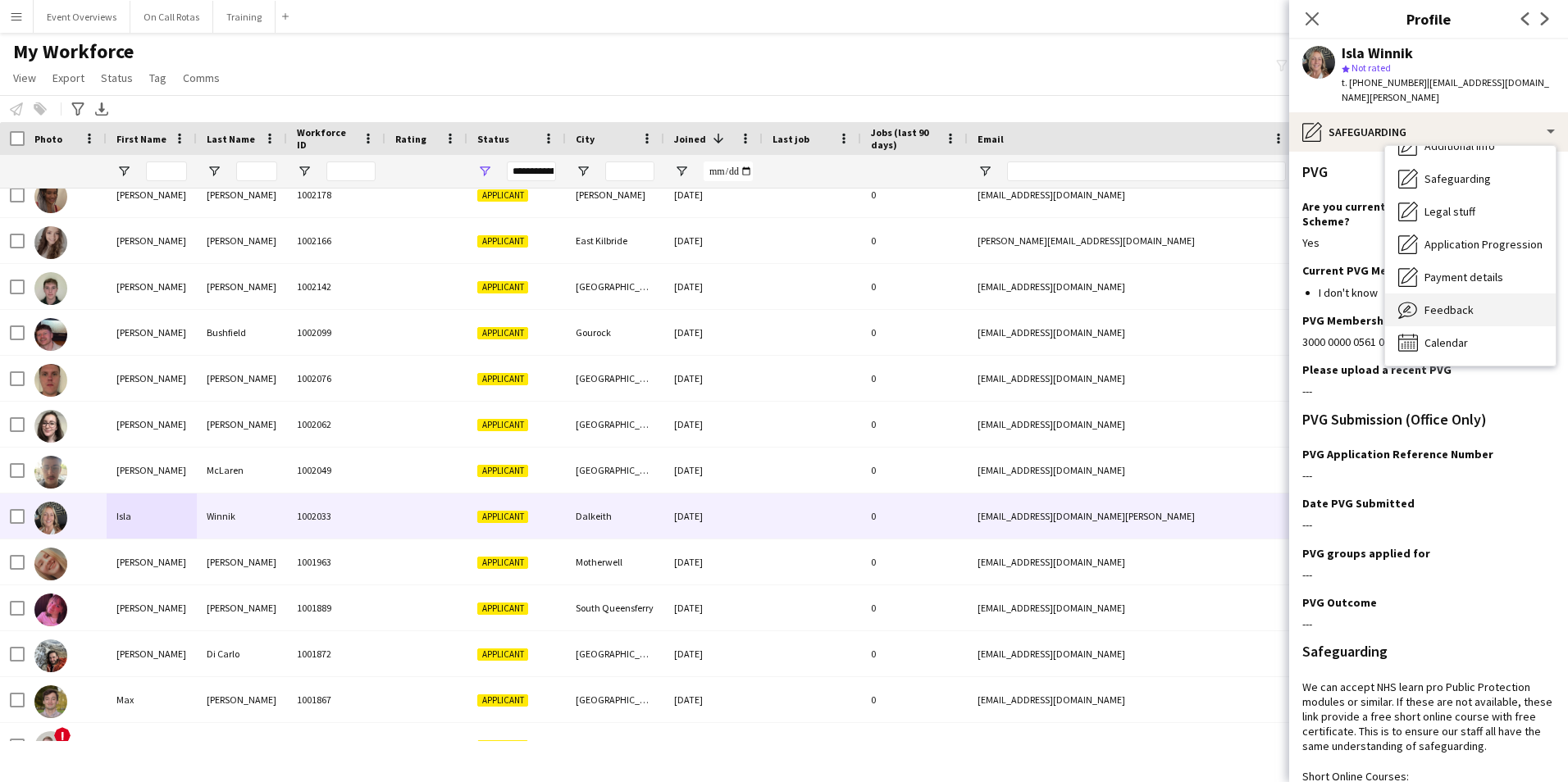
click at [1449, 294] on div "Feedback Feedback" at bounding box center [1470, 310] width 171 height 33
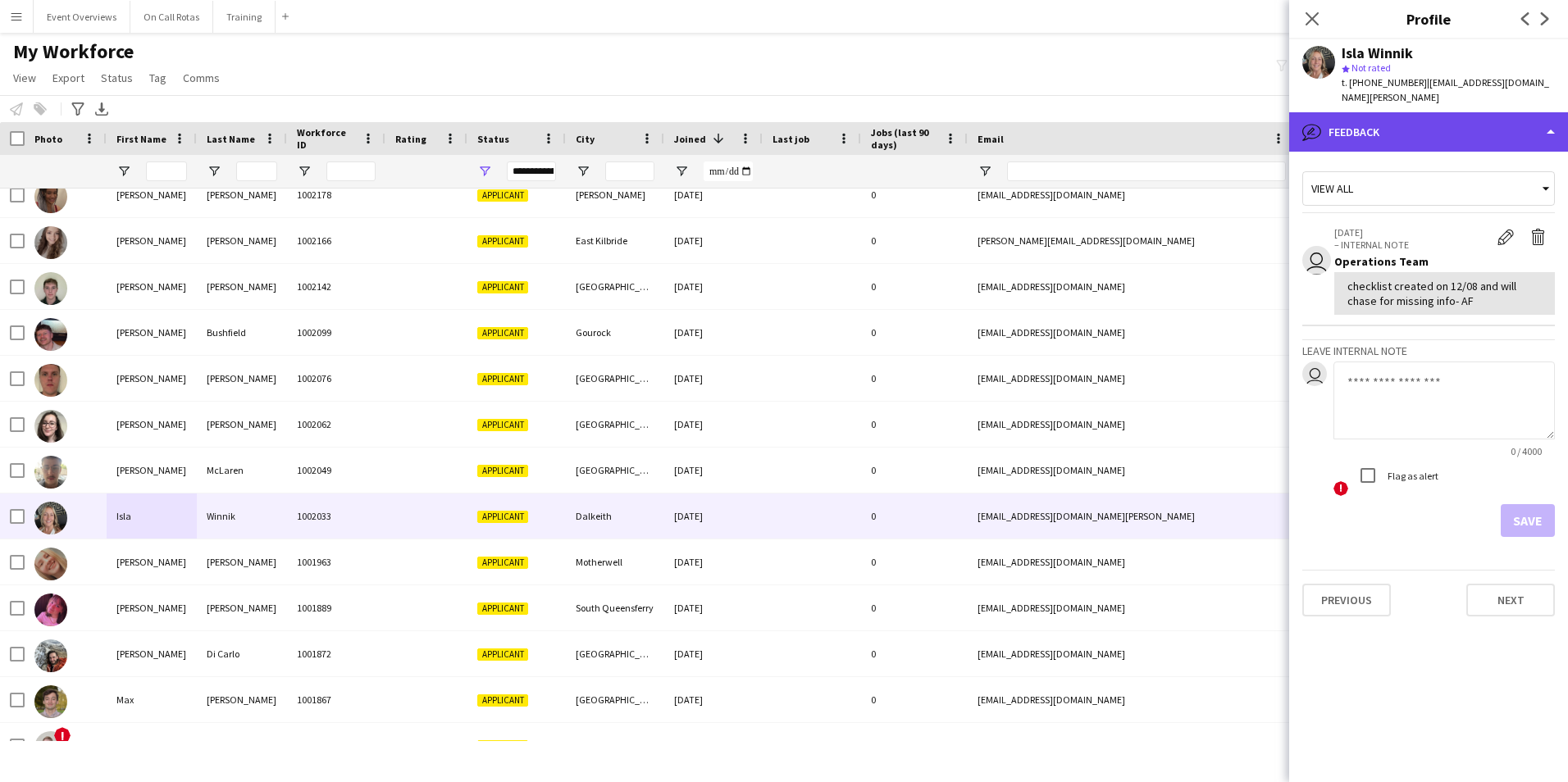
click at [1365, 115] on div "bubble-pencil Feedback" at bounding box center [1428, 132] width 279 height 39
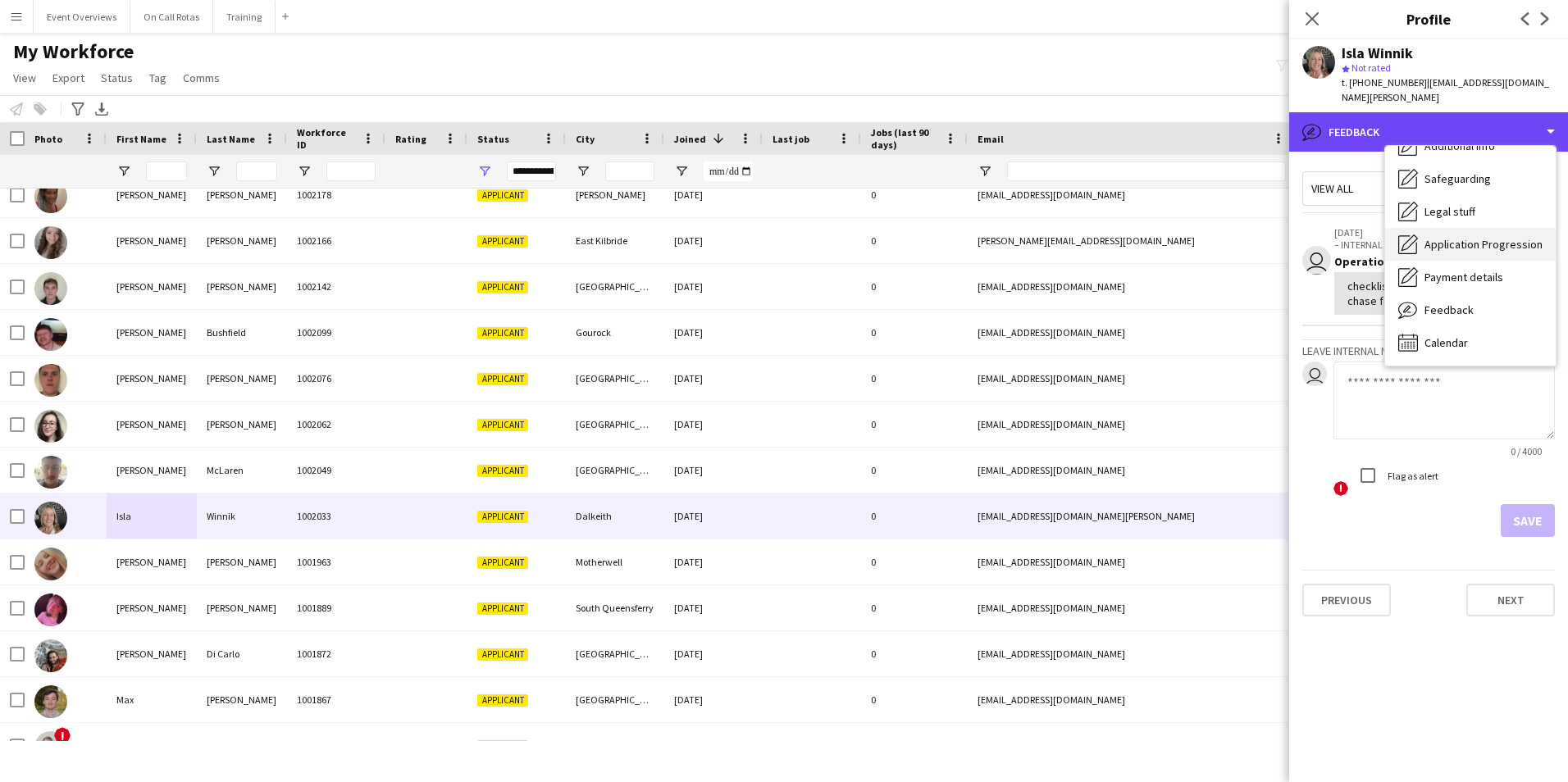
scroll to position [203, 0]
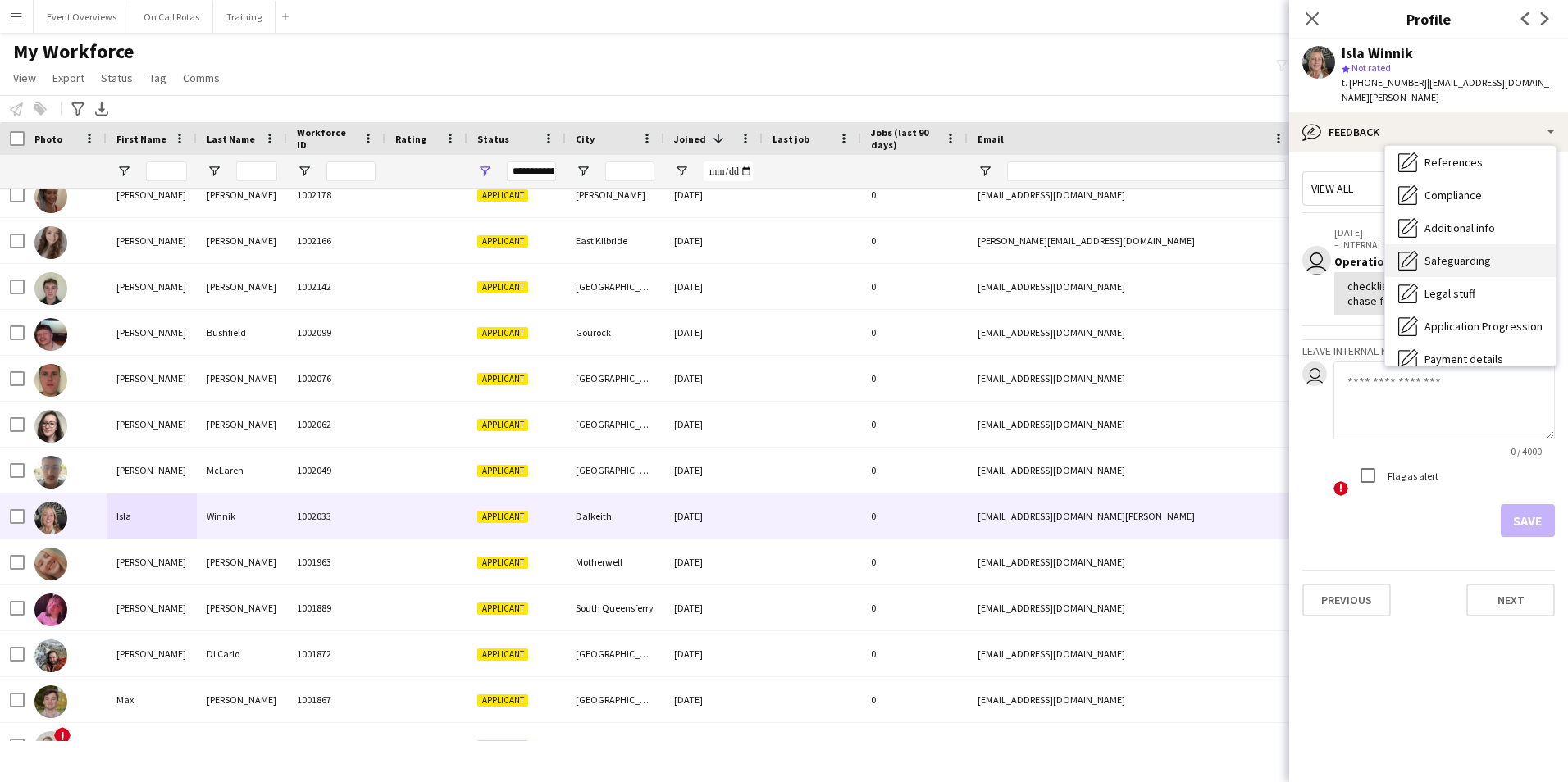
click at [1459, 254] on span "Safeguarding" at bounding box center [1457, 261] width 66 height 15
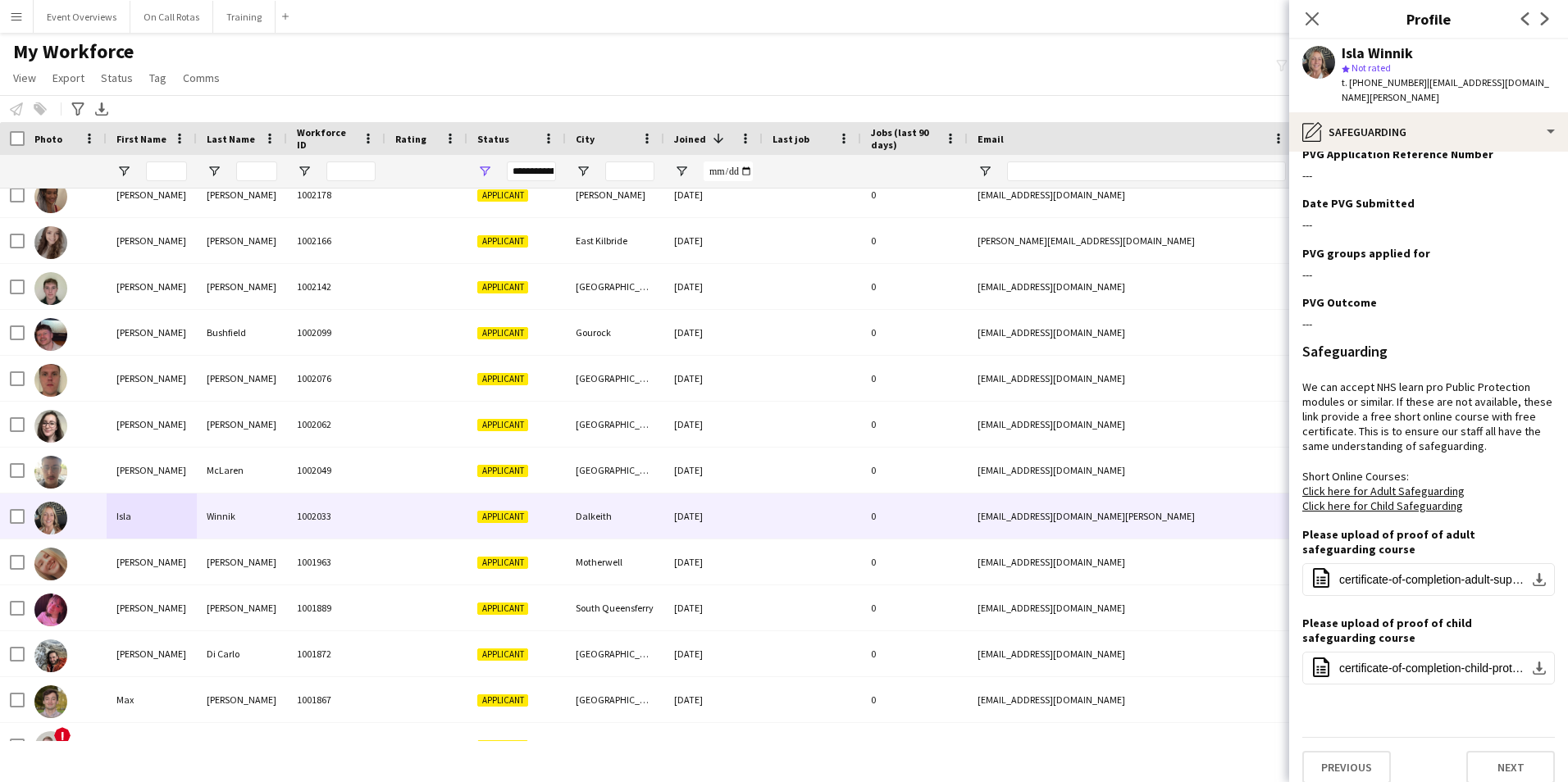
scroll to position [0, 0]
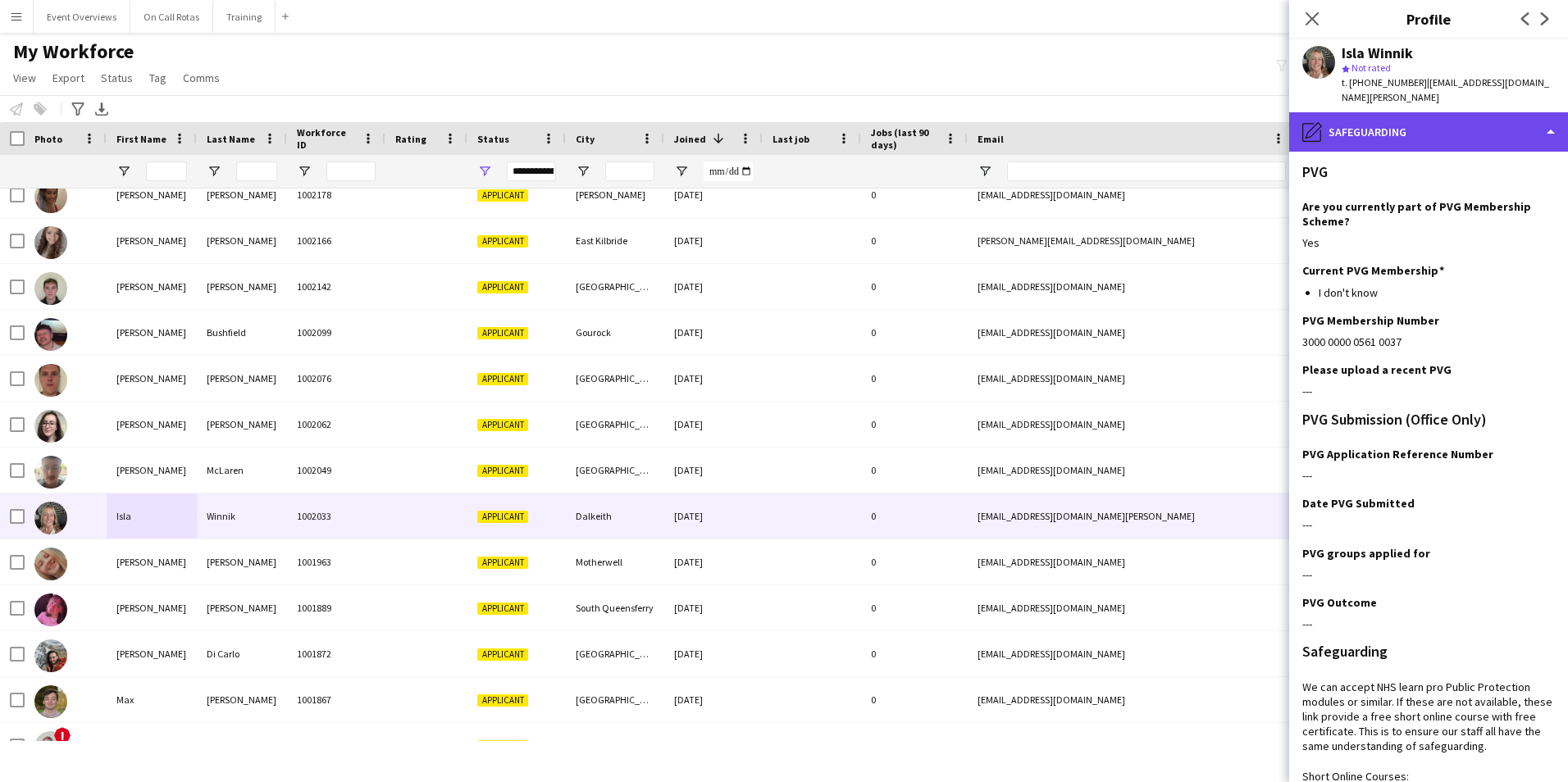
click at [1377, 132] on div "pencil4 Safeguarding" at bounding box center [1428, 132] width 279 height 39
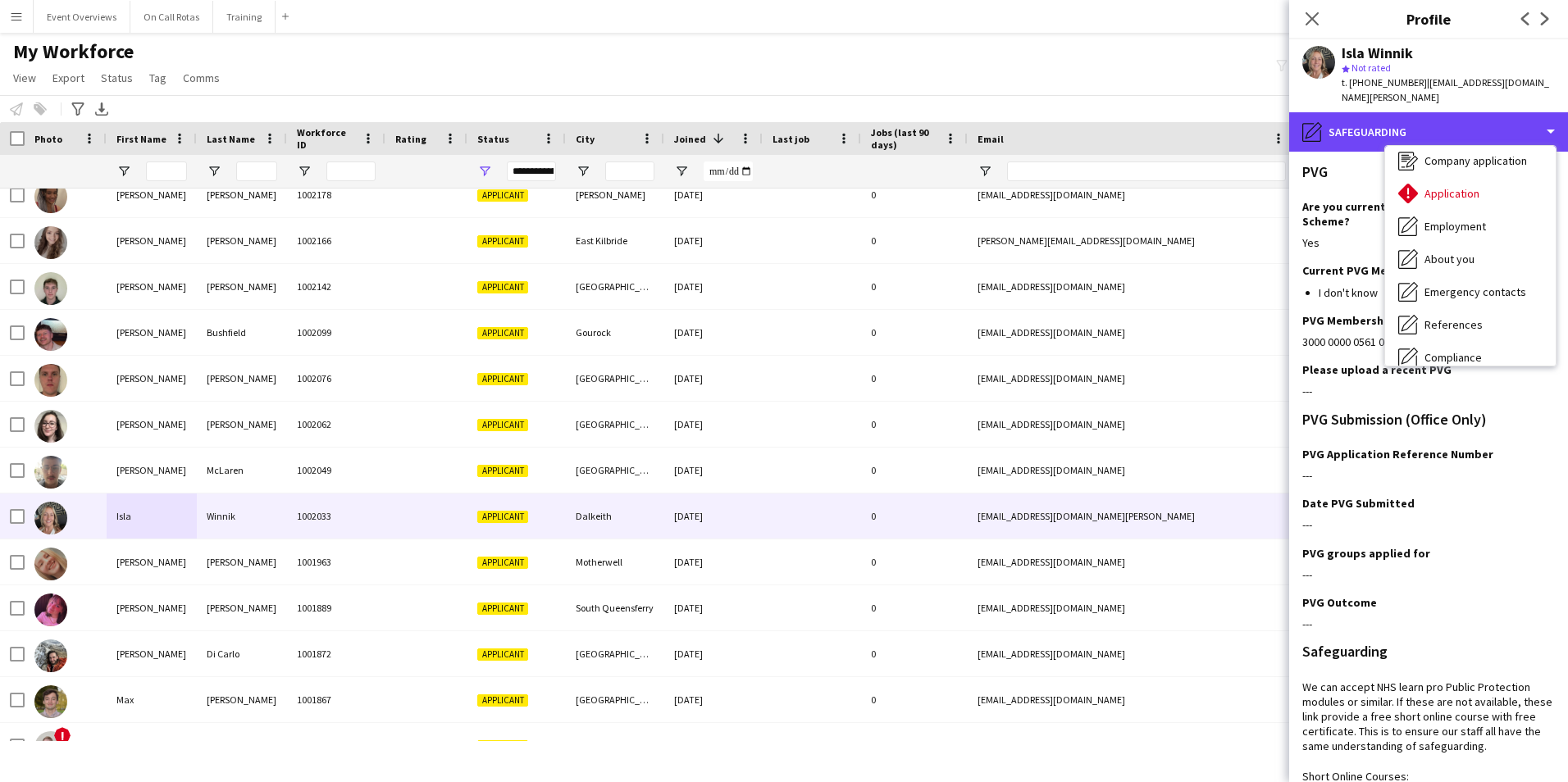
scroll to position [39, 0]
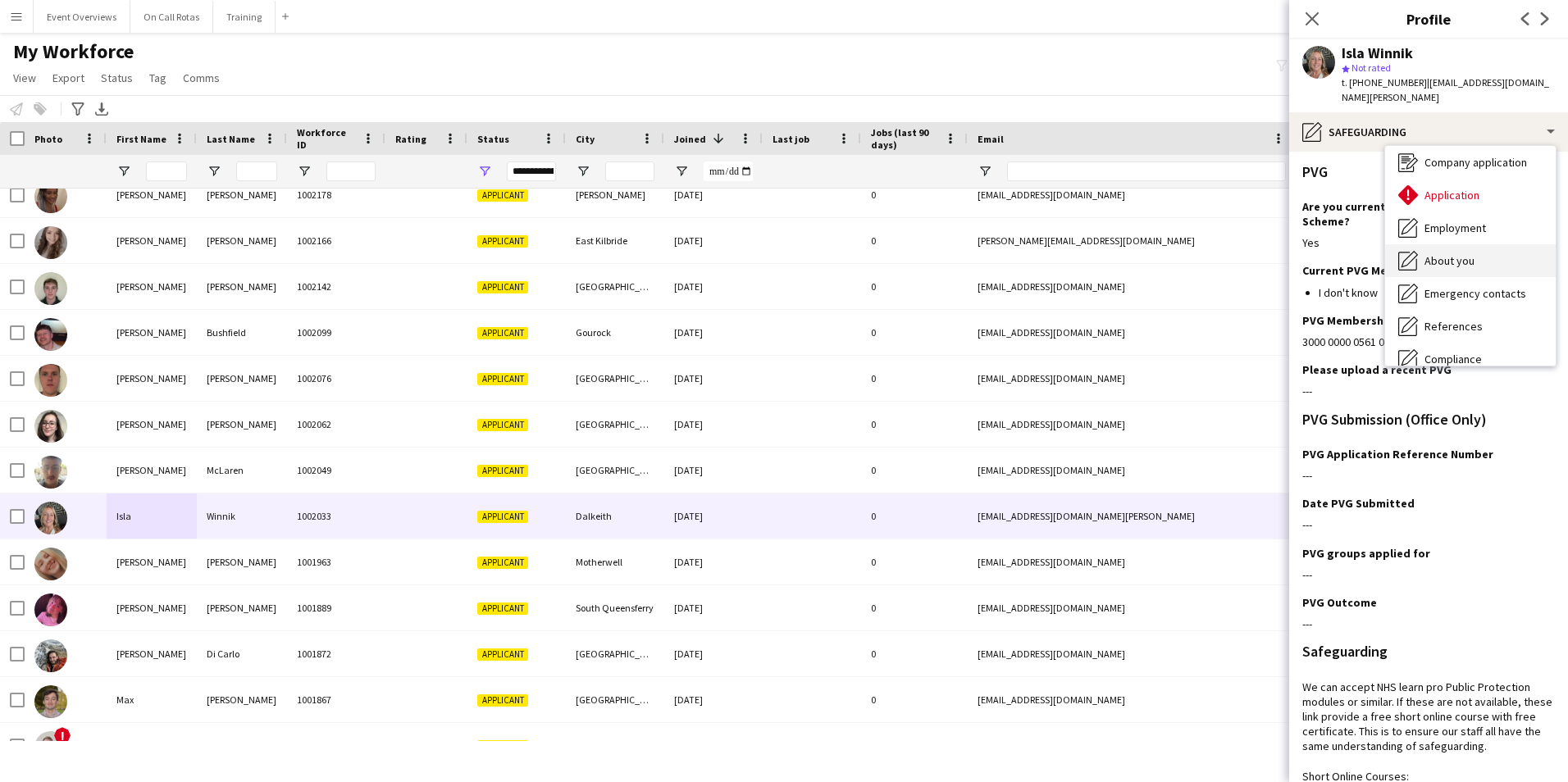
click at [1441, 254] on span "About you" at bounding box center [1449, 261] width 50 height 15
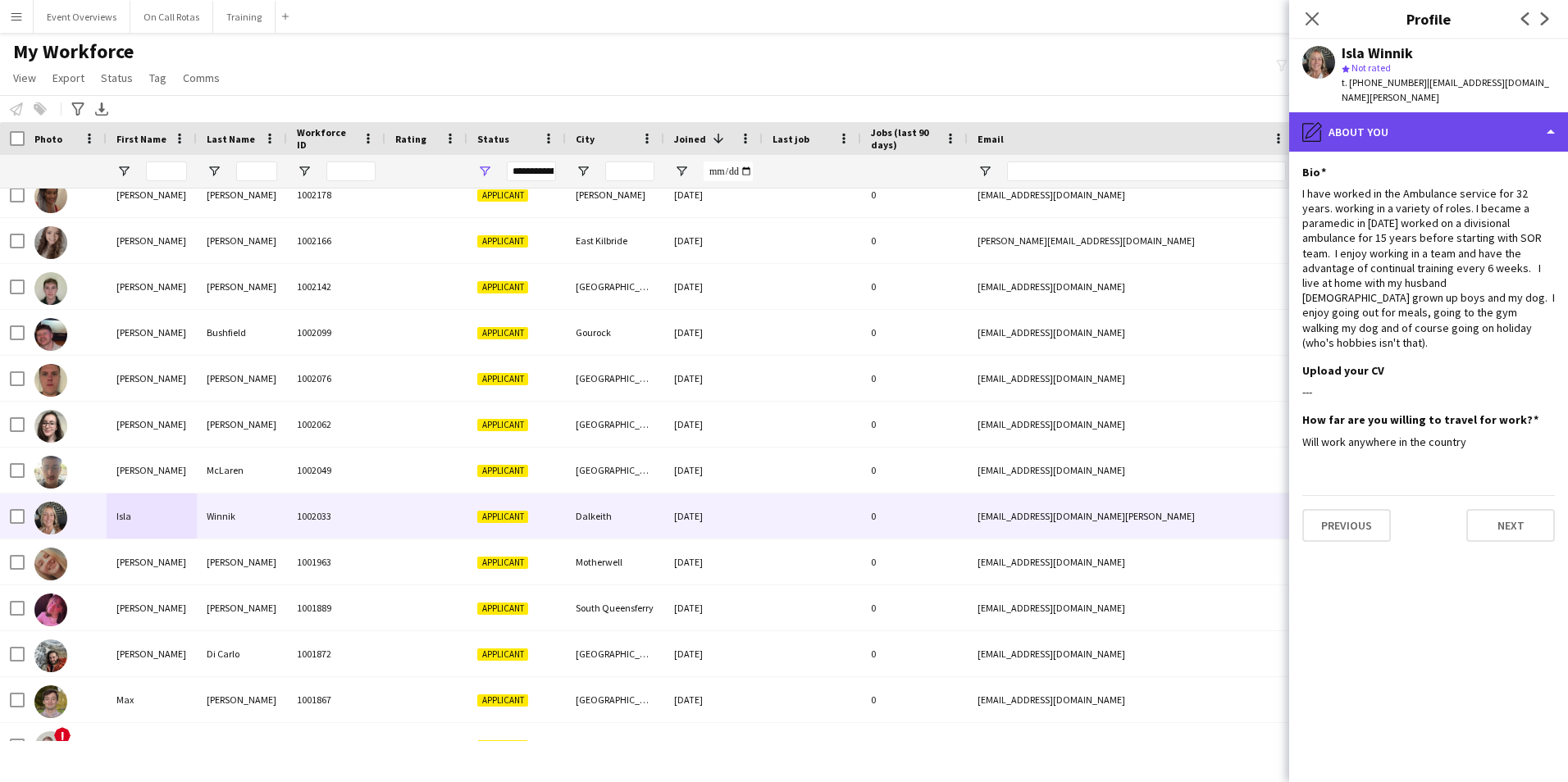
click at [1398, 127] on div "pencil4 About you" at bounding box center [1428, 132] width 279 height 39
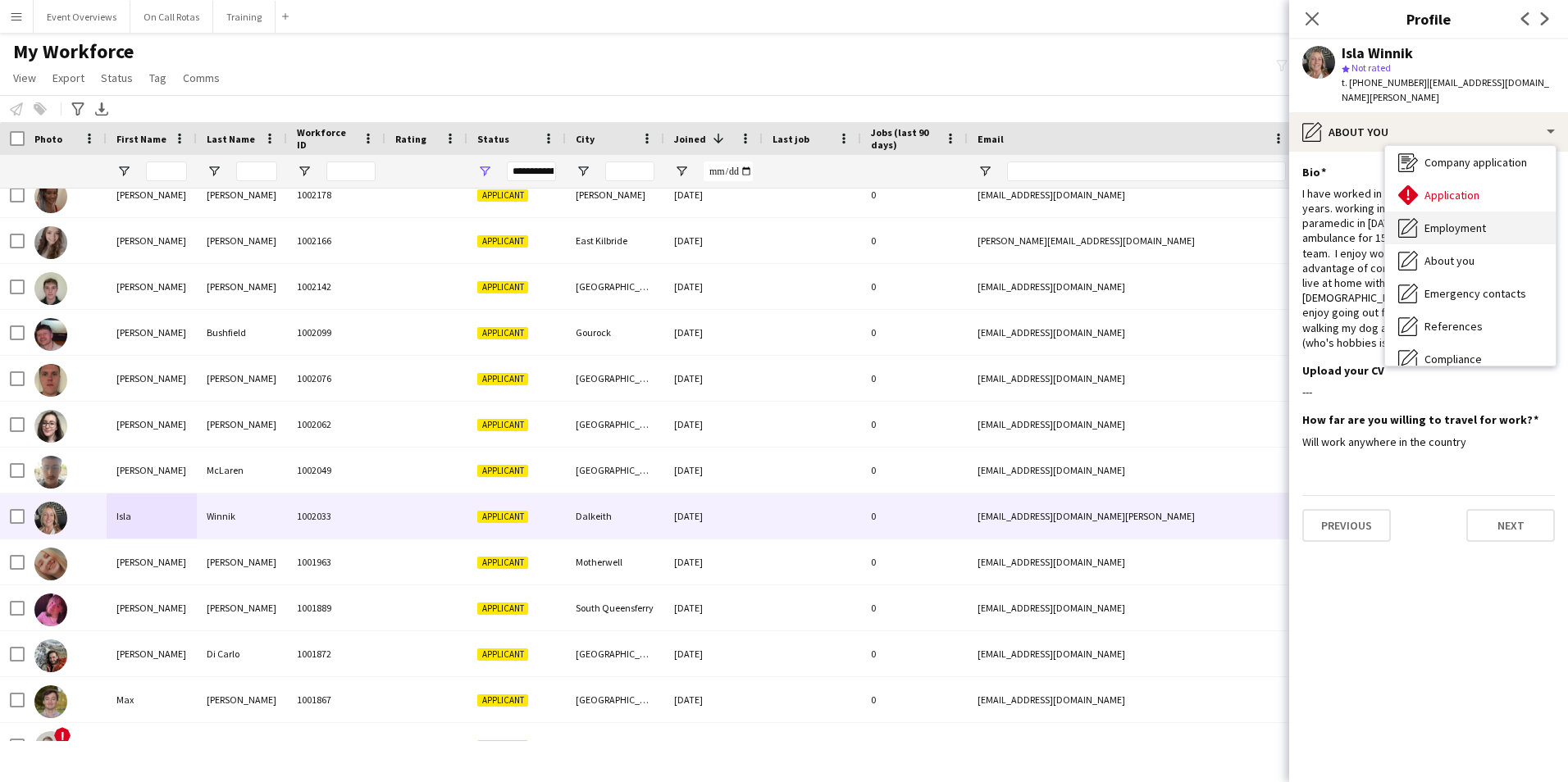
click at [1440, 220] on span "Employment" at bounding box center [1455, 228] width 62 height 15
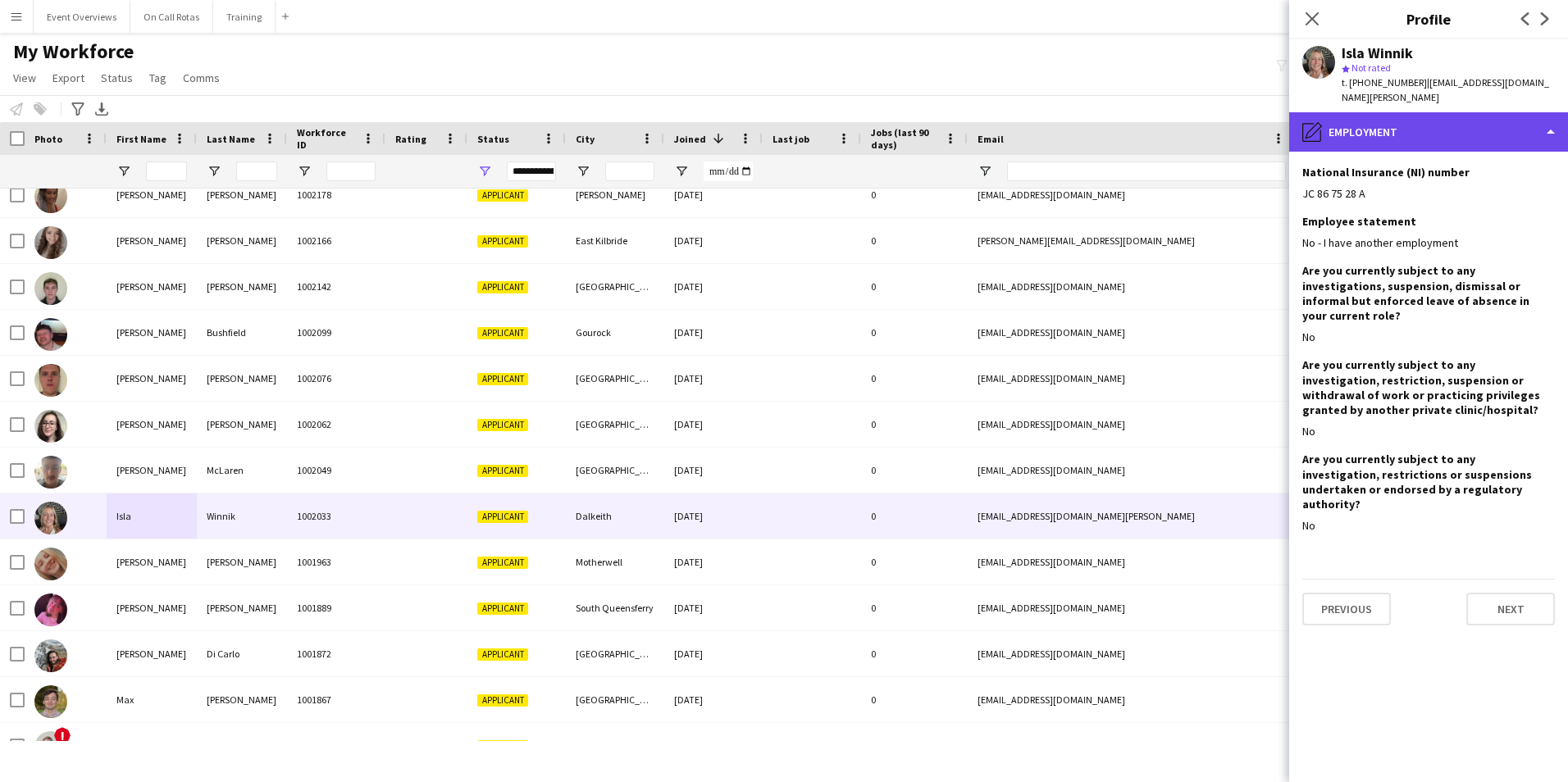
click at [1365, 112] on div "pencil4 Employment" at bounding box center [1428, 132] width 279 height 39
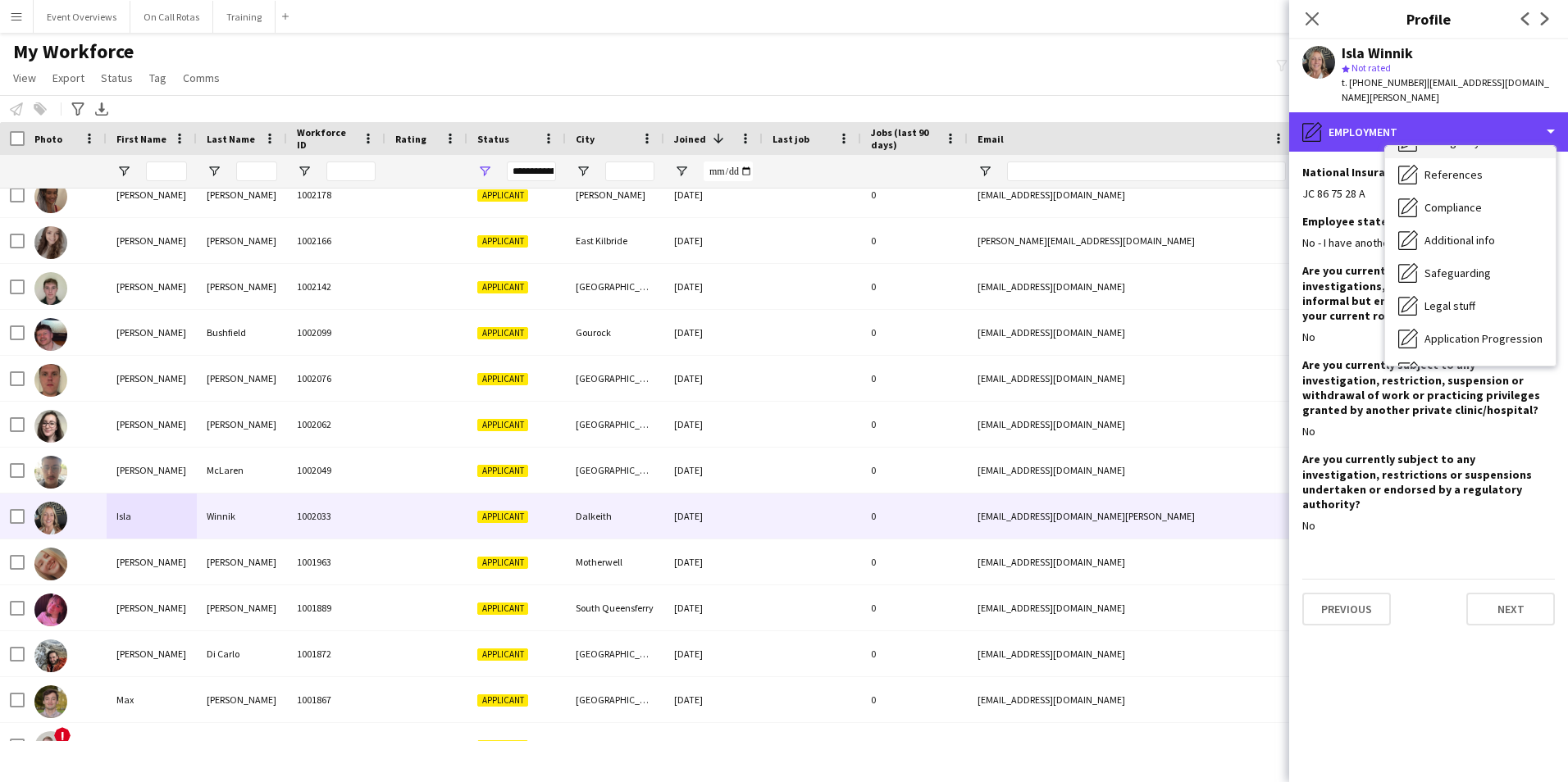
scroll to position [203, 0]
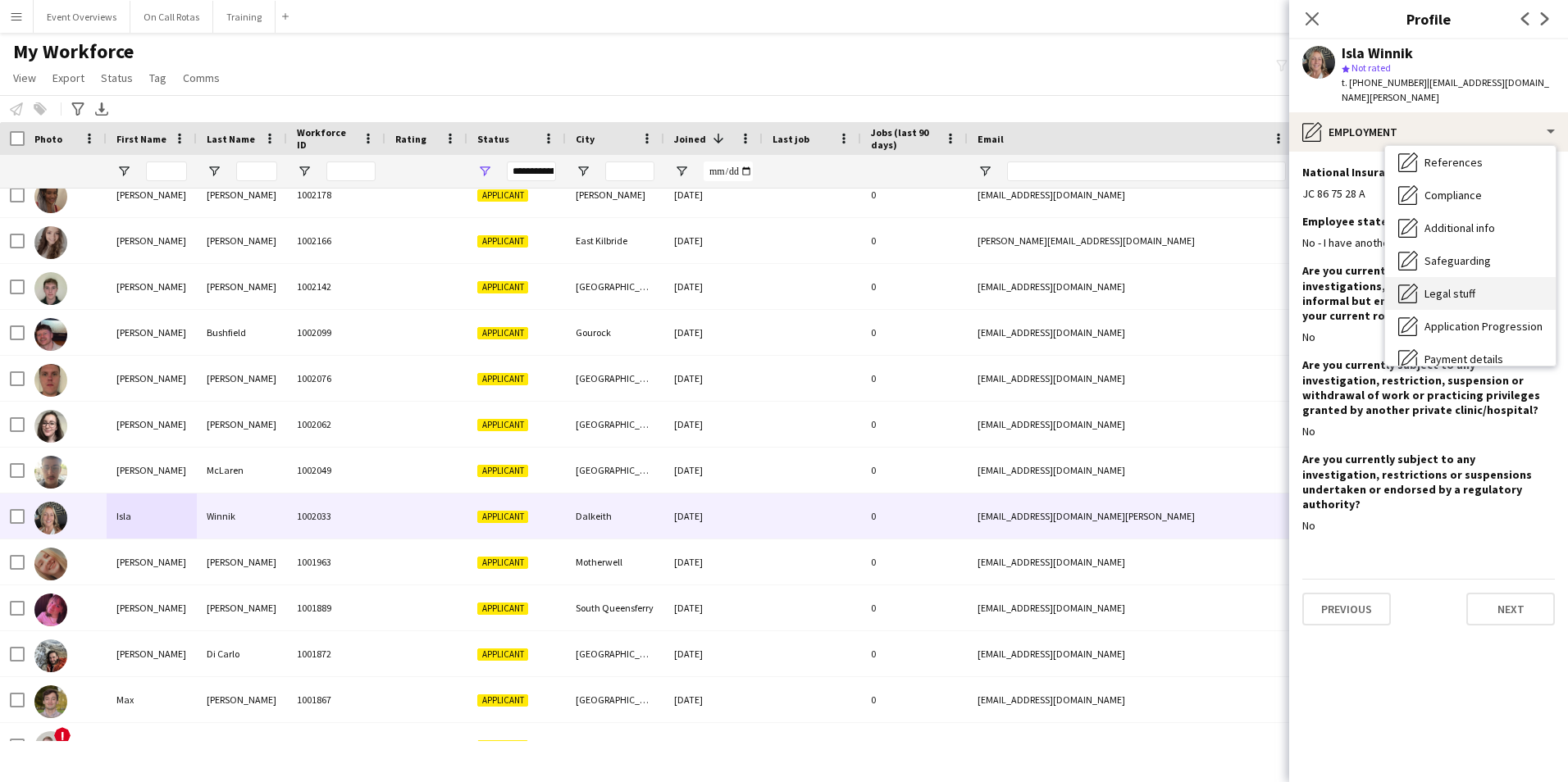
click at [1453, 286] on span "Legal stuff" at bounding box center [1449, 294] width 50 height 15
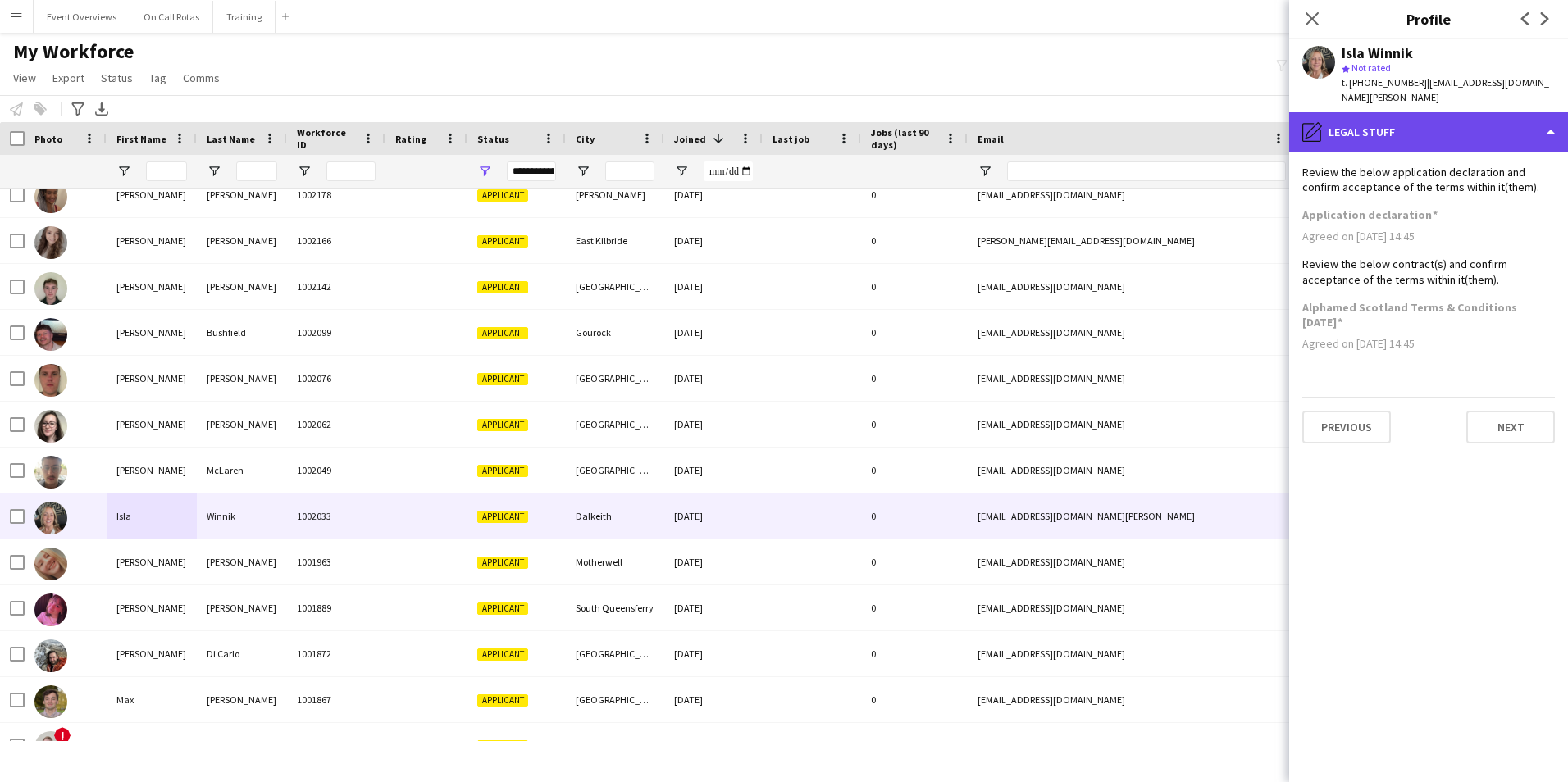
click at [1395, 112] on div "pencil4 Legal stuff" at bounding box center [1428, 132] width 279 height 39
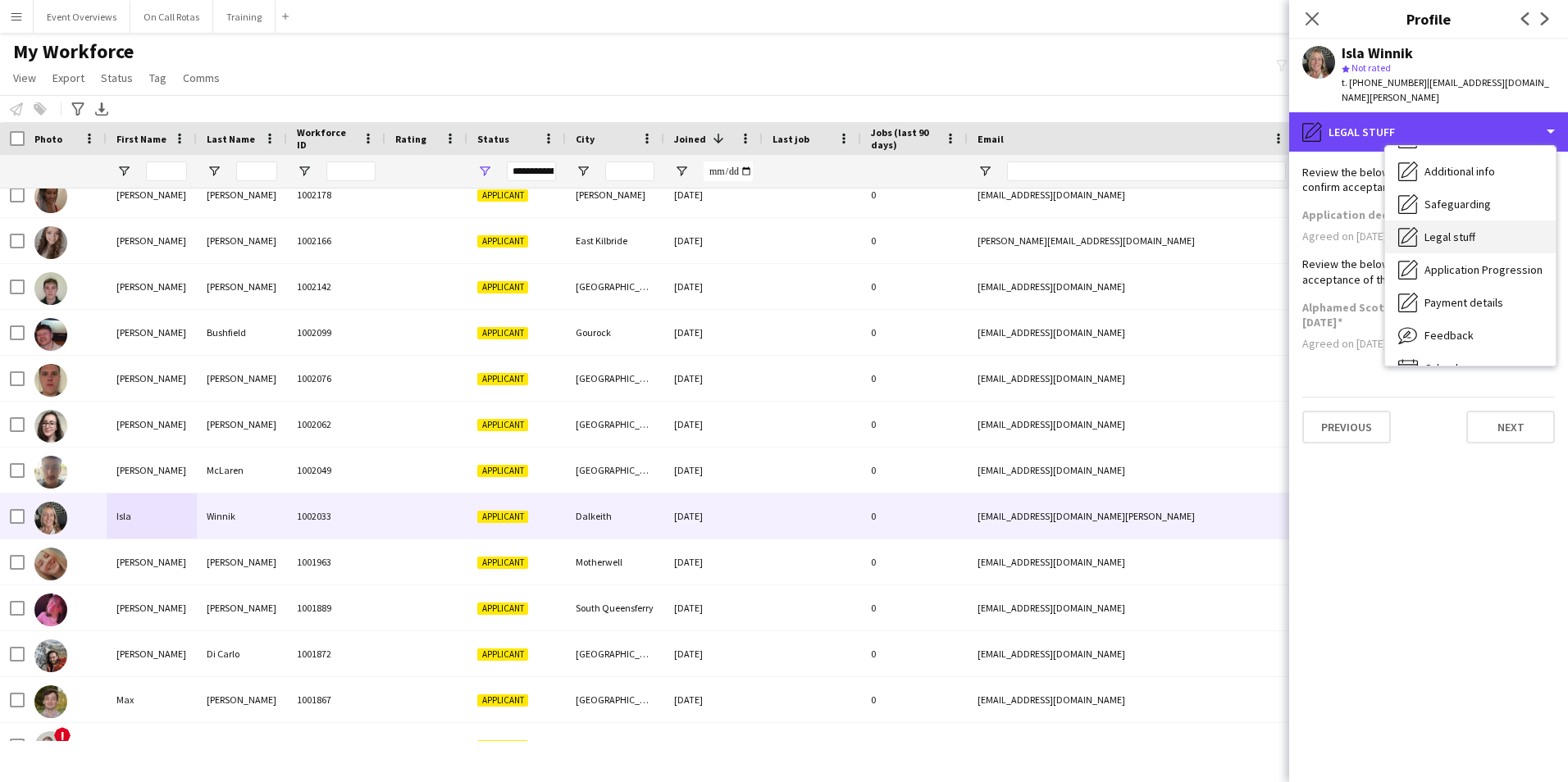
scroll to position [286, 0]
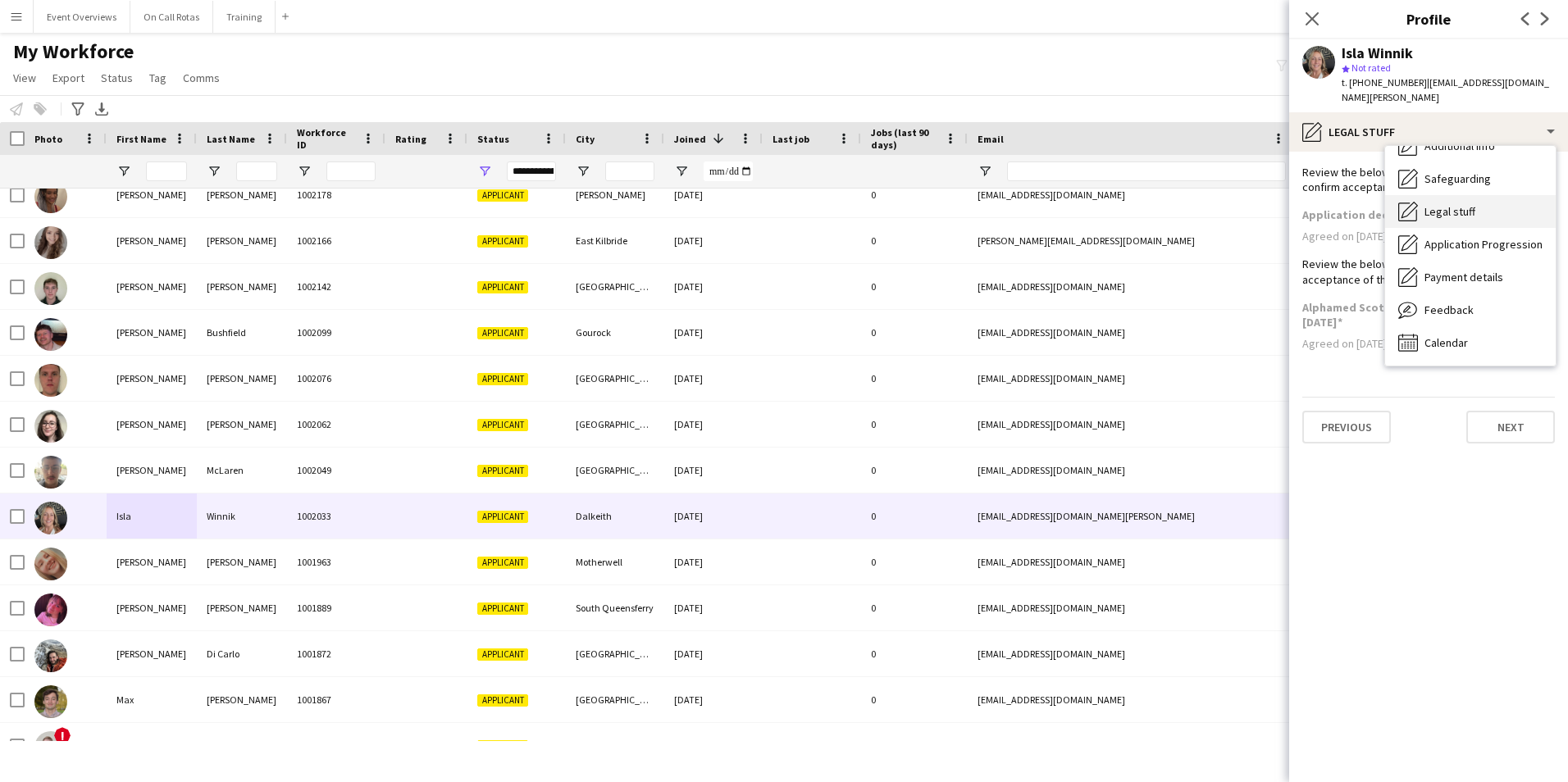
click at [1452, 270] on span "Payment details" at bounding box center [1463, 277] width 78 height 15
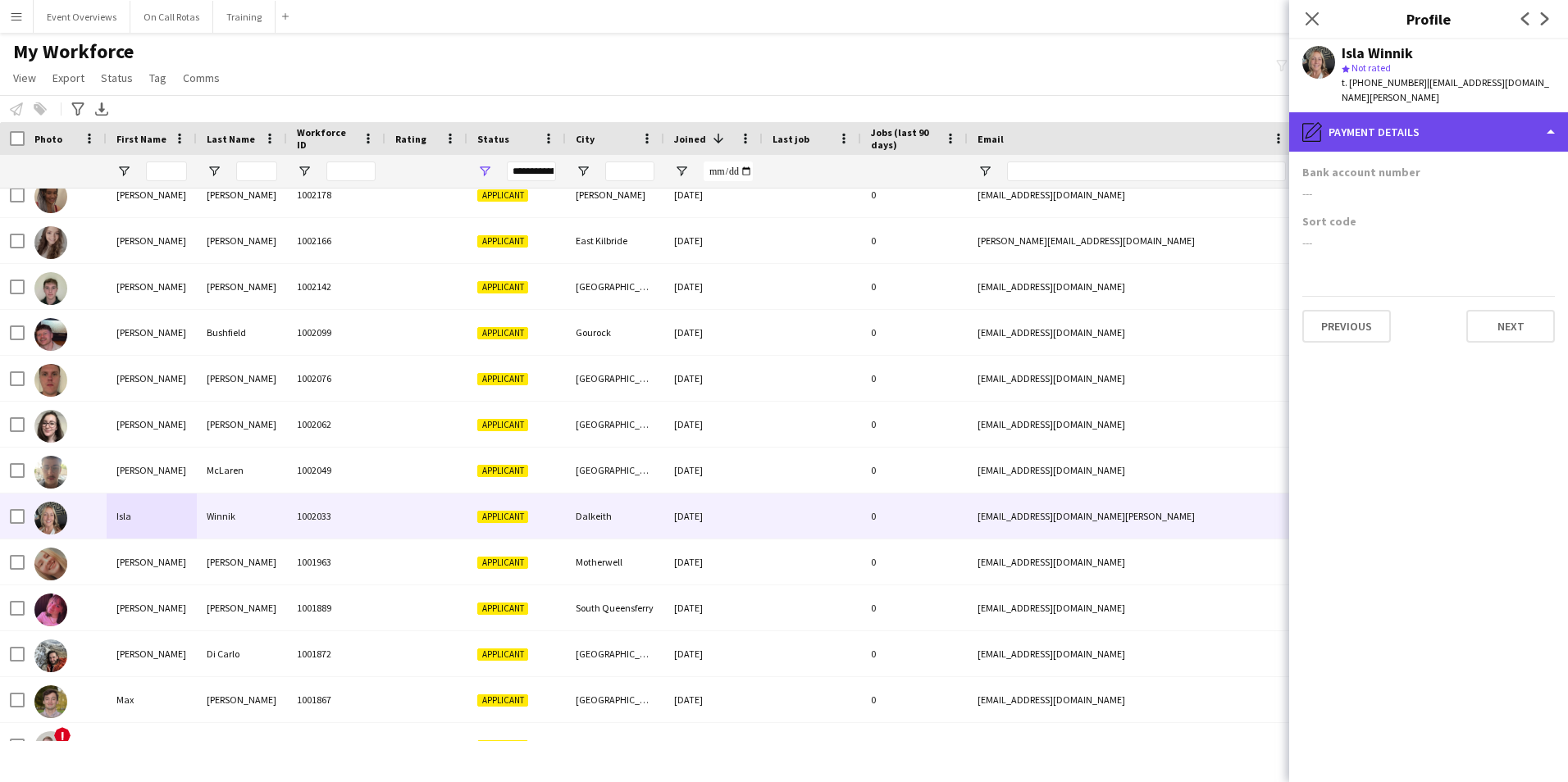
click at [1395, 125] on div "pencil4 Payment details" at bounding box center [1428, 132] width 279 height 39
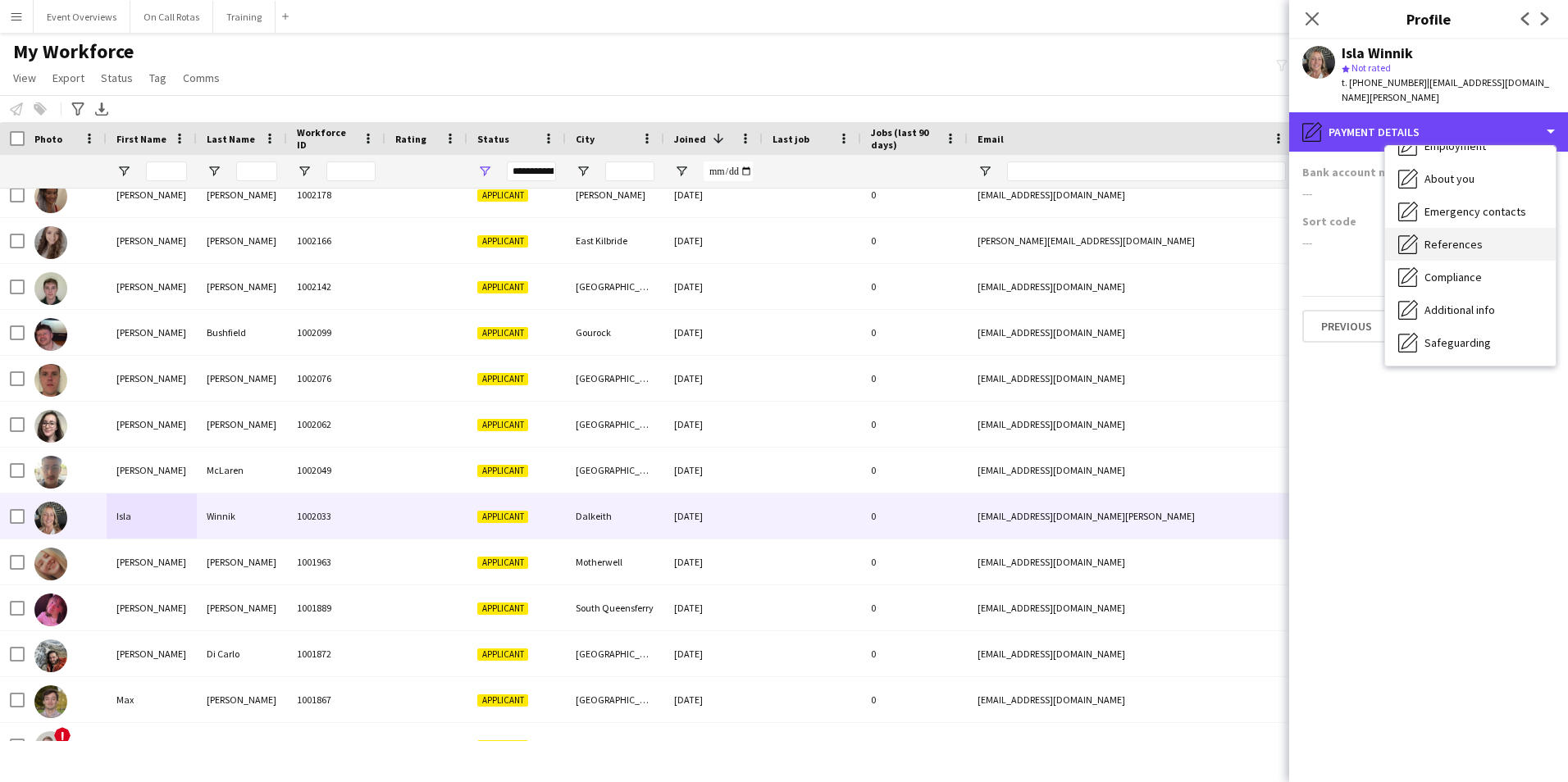
scroll to position [39, 0]
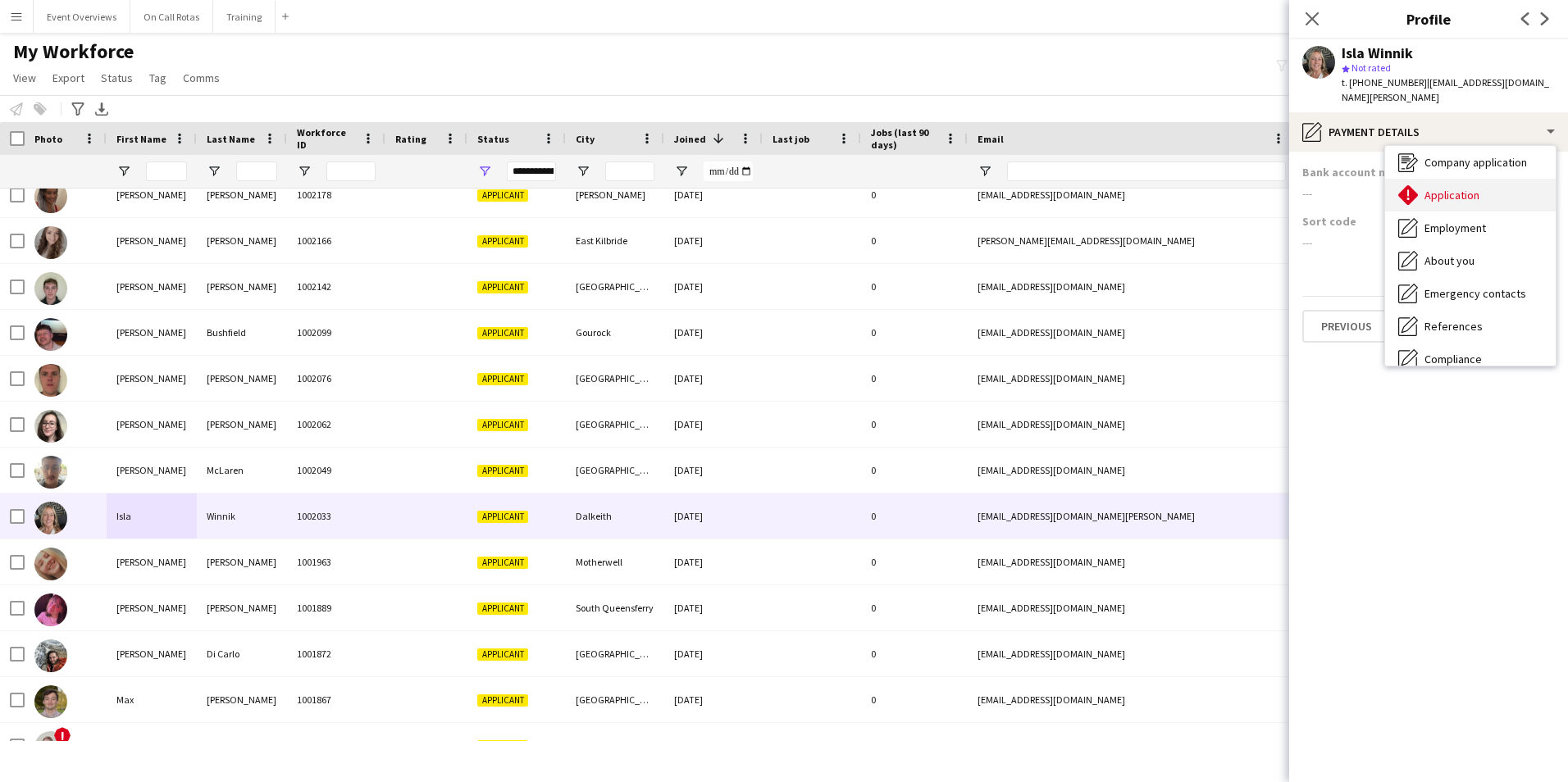
click at [1437, 188] on span "Application" at bounding box center [1451, 195] width 55 height 15
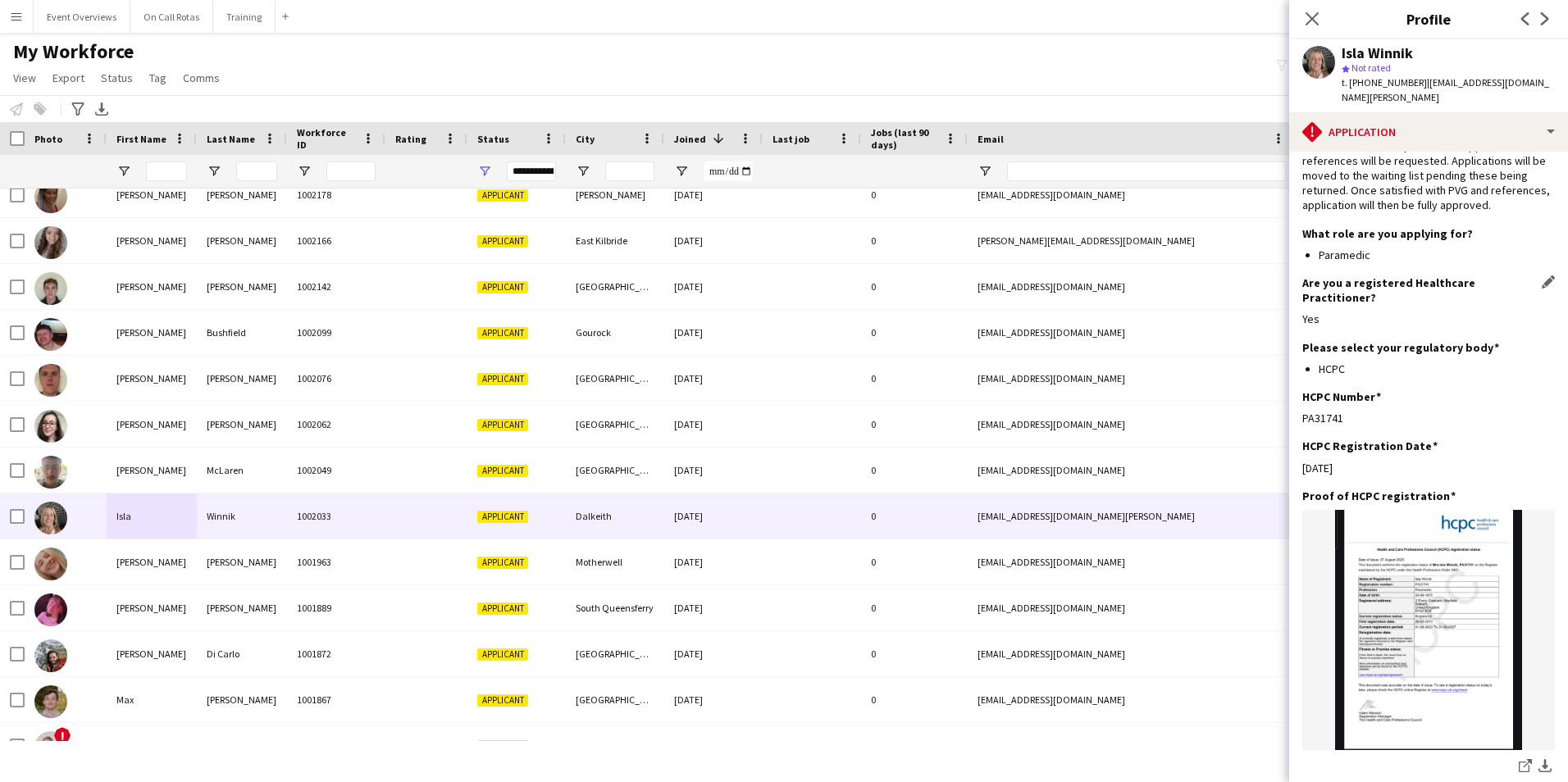
scroll to position [328, 0]
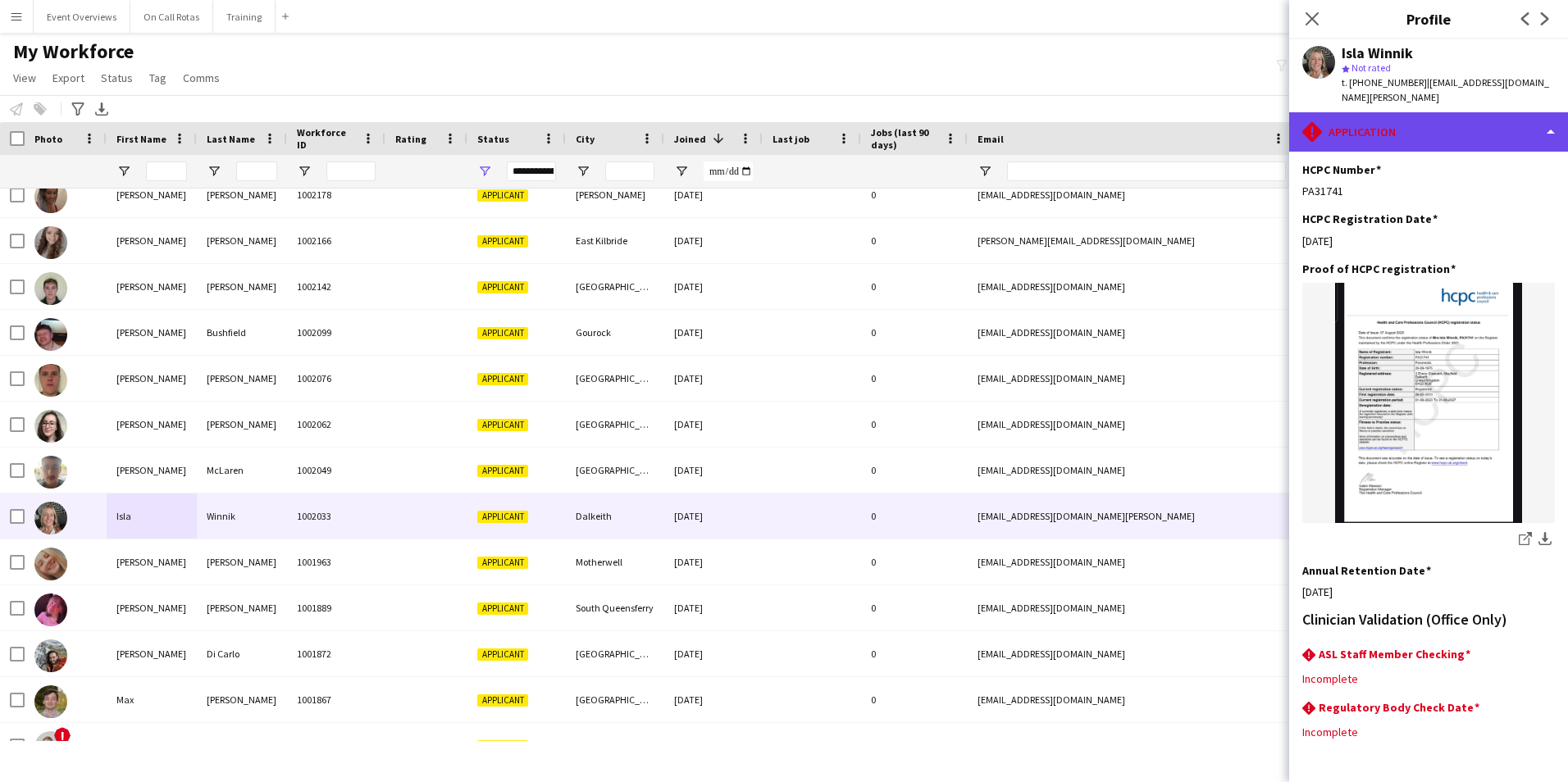
click at [1398, 120] on div "rhombus-alert Application" at bounding box center [1428, 132] width 279 height 39
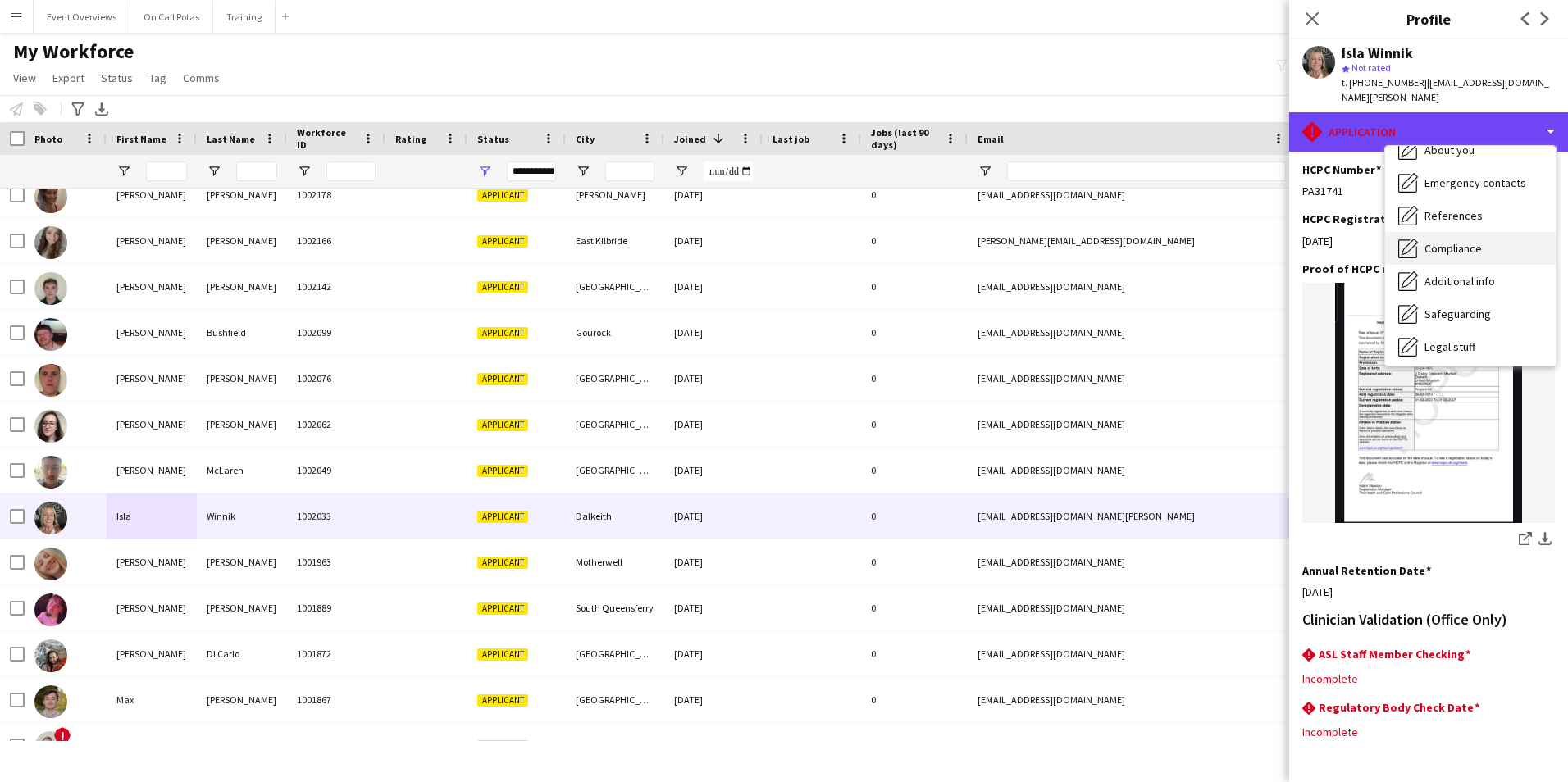
scroll to position [121, 0]
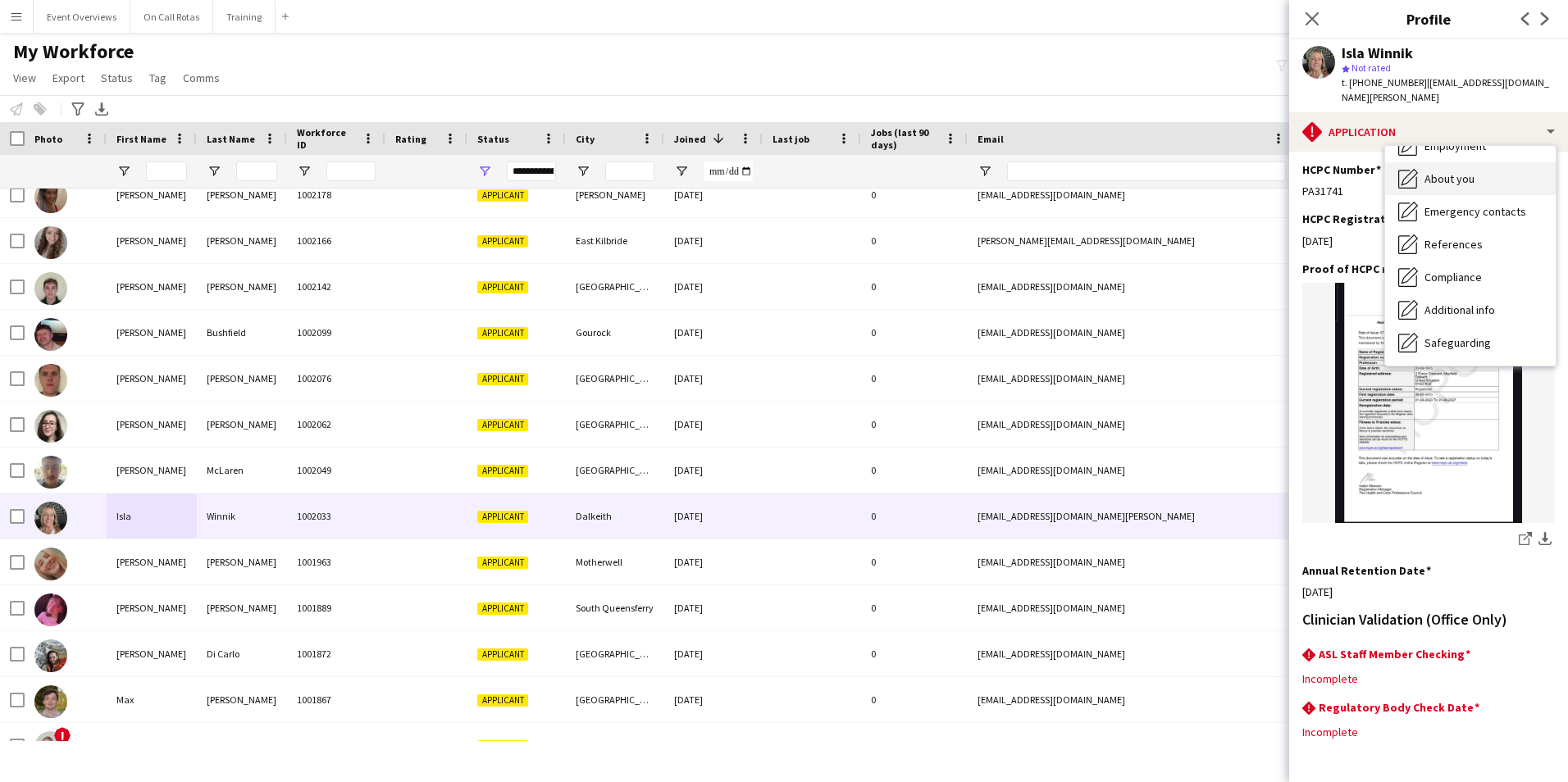
click at [1419, 167] on div "About you About you" at bounding box center [1470, 178] width 171 height 33
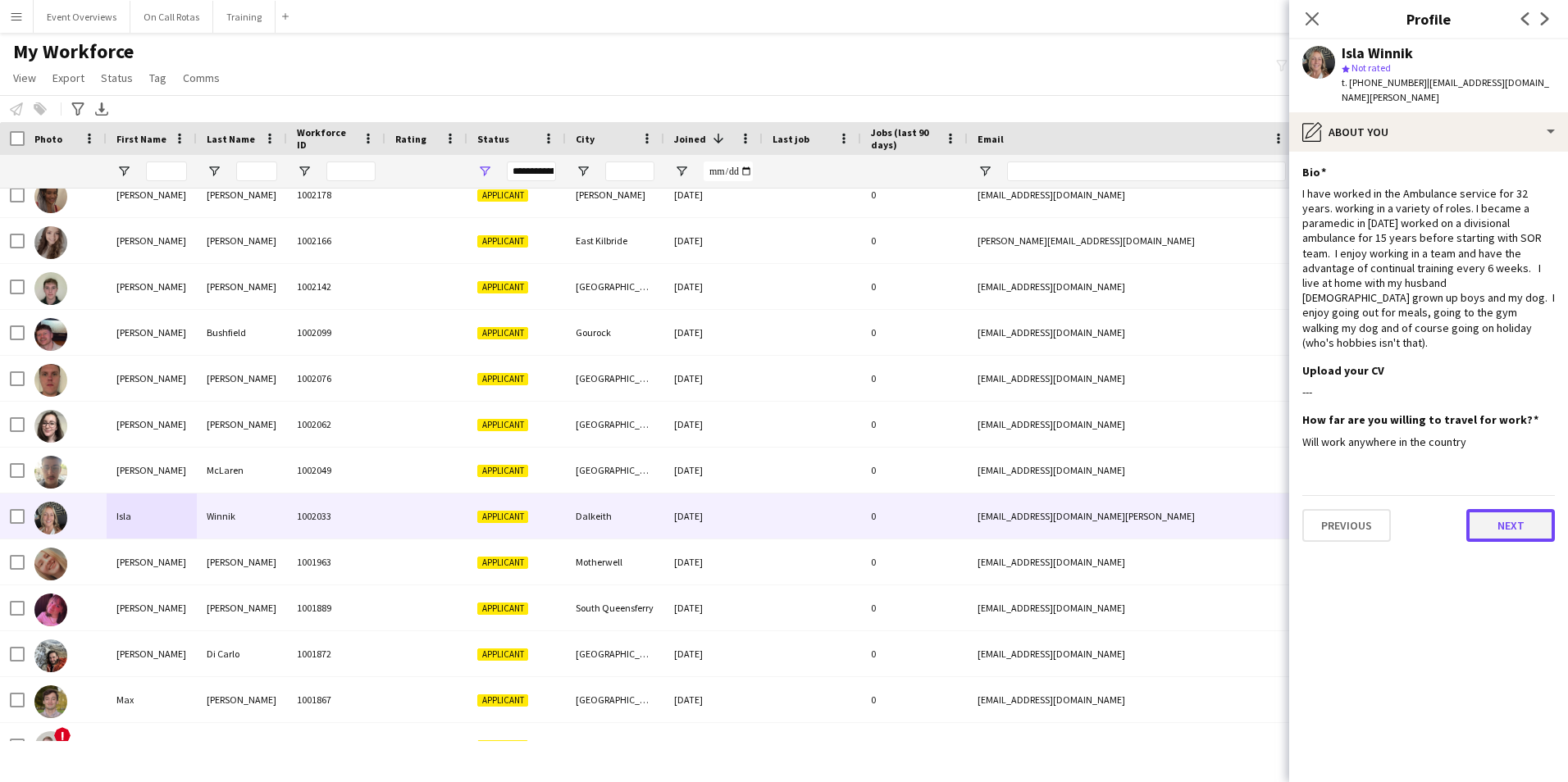
click at [1491, 510] on button "Next" at bounding box center [1510, 525] width 89 height 33
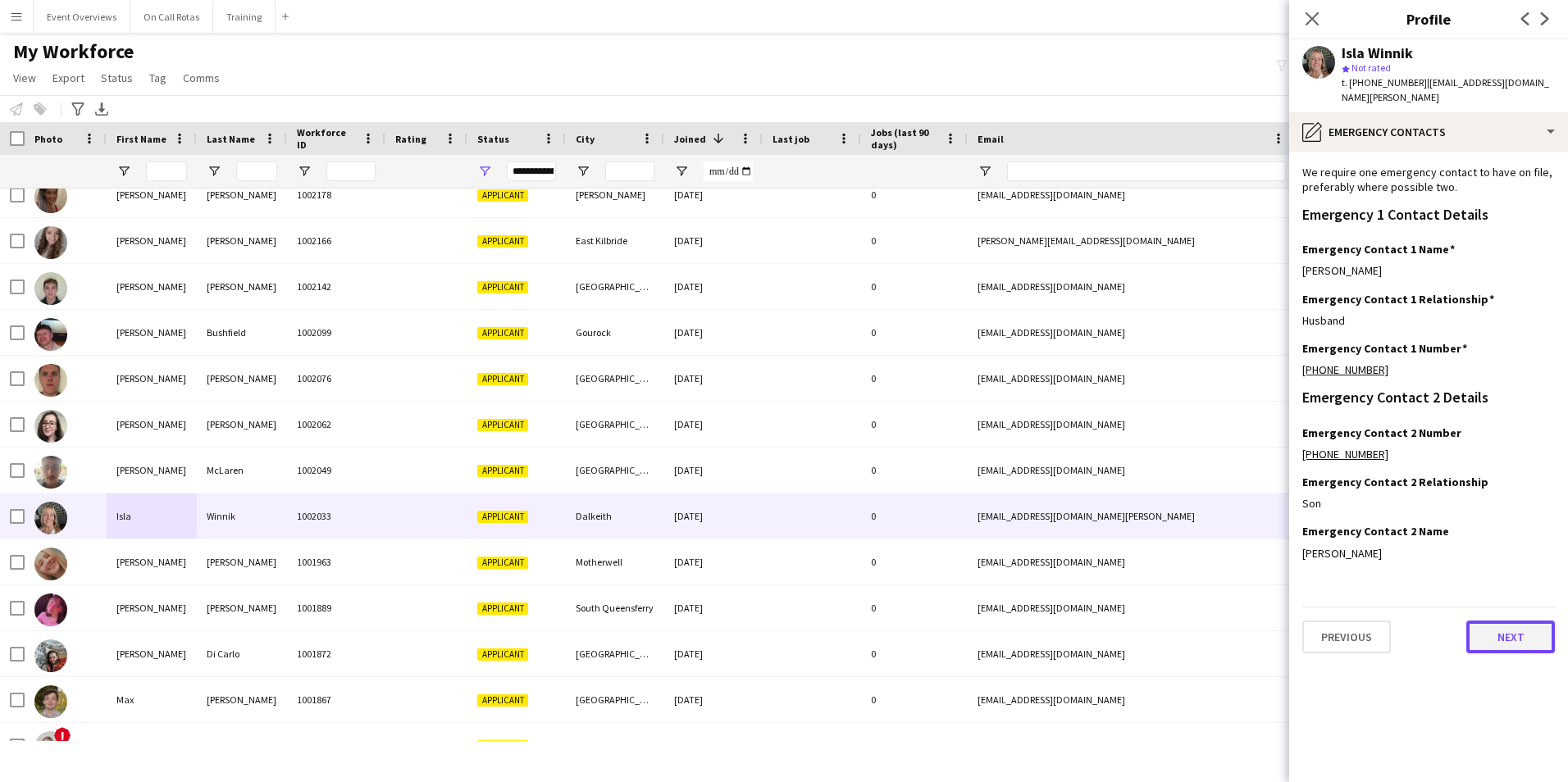
click at [1505, 633] on button "Next" at bounding box center [1510, 636] width 89 height 33
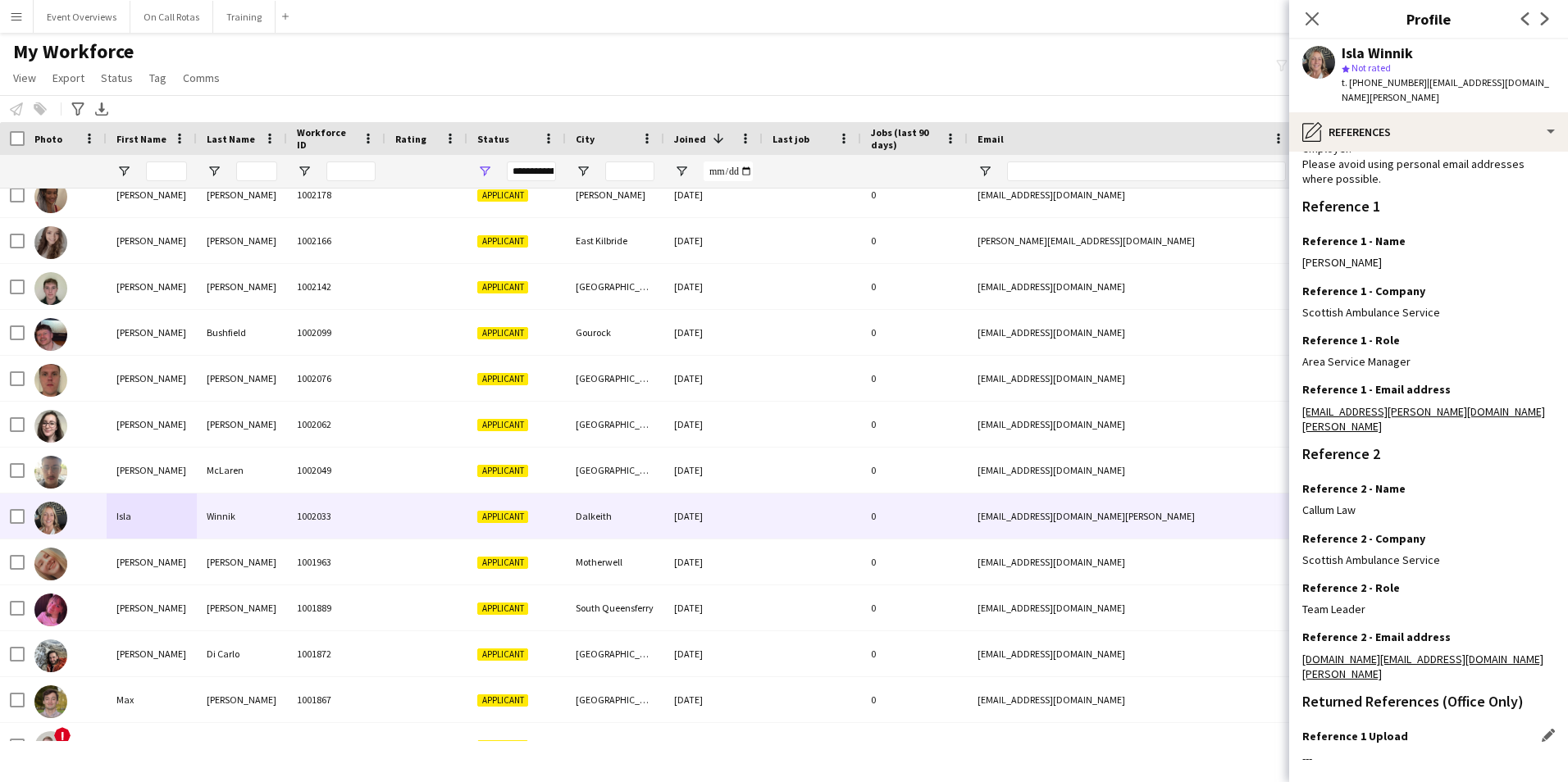
scroll to position [196, 0]
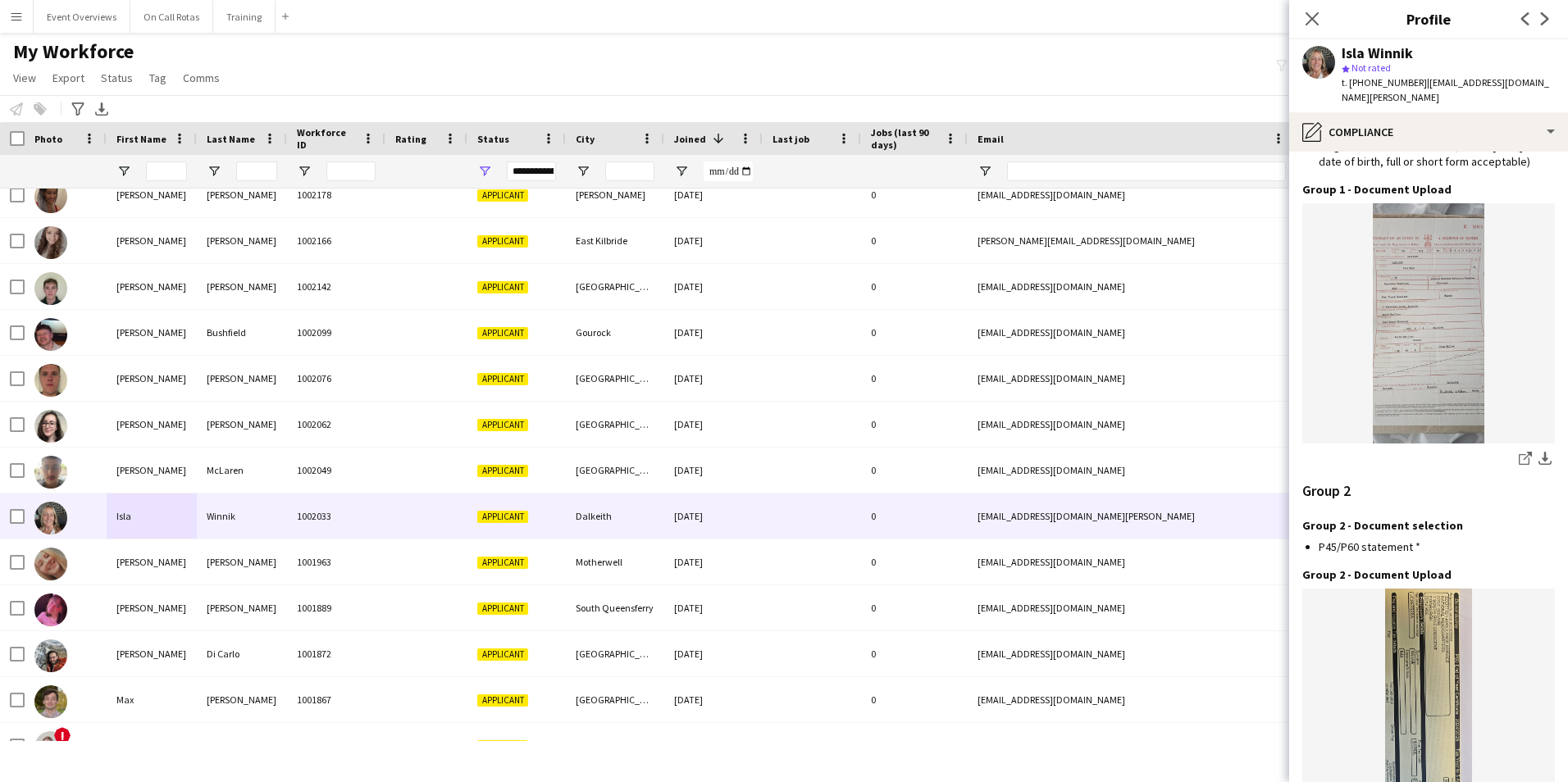
scroll to position [1138, 0]
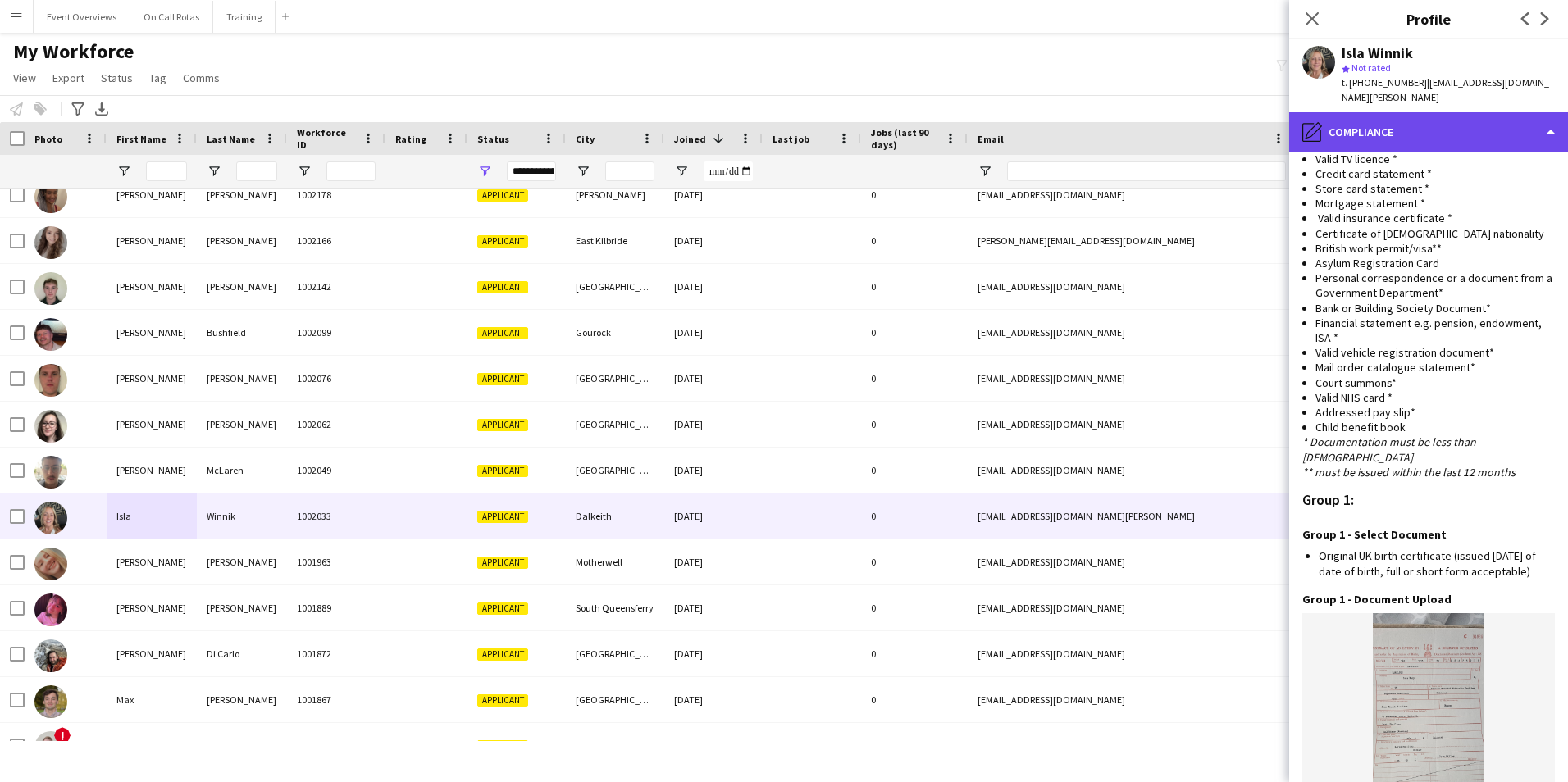
click at [1438, 125] on div "pencil4 Compliance" at bounding box center [1428, 132] width 279 height 39
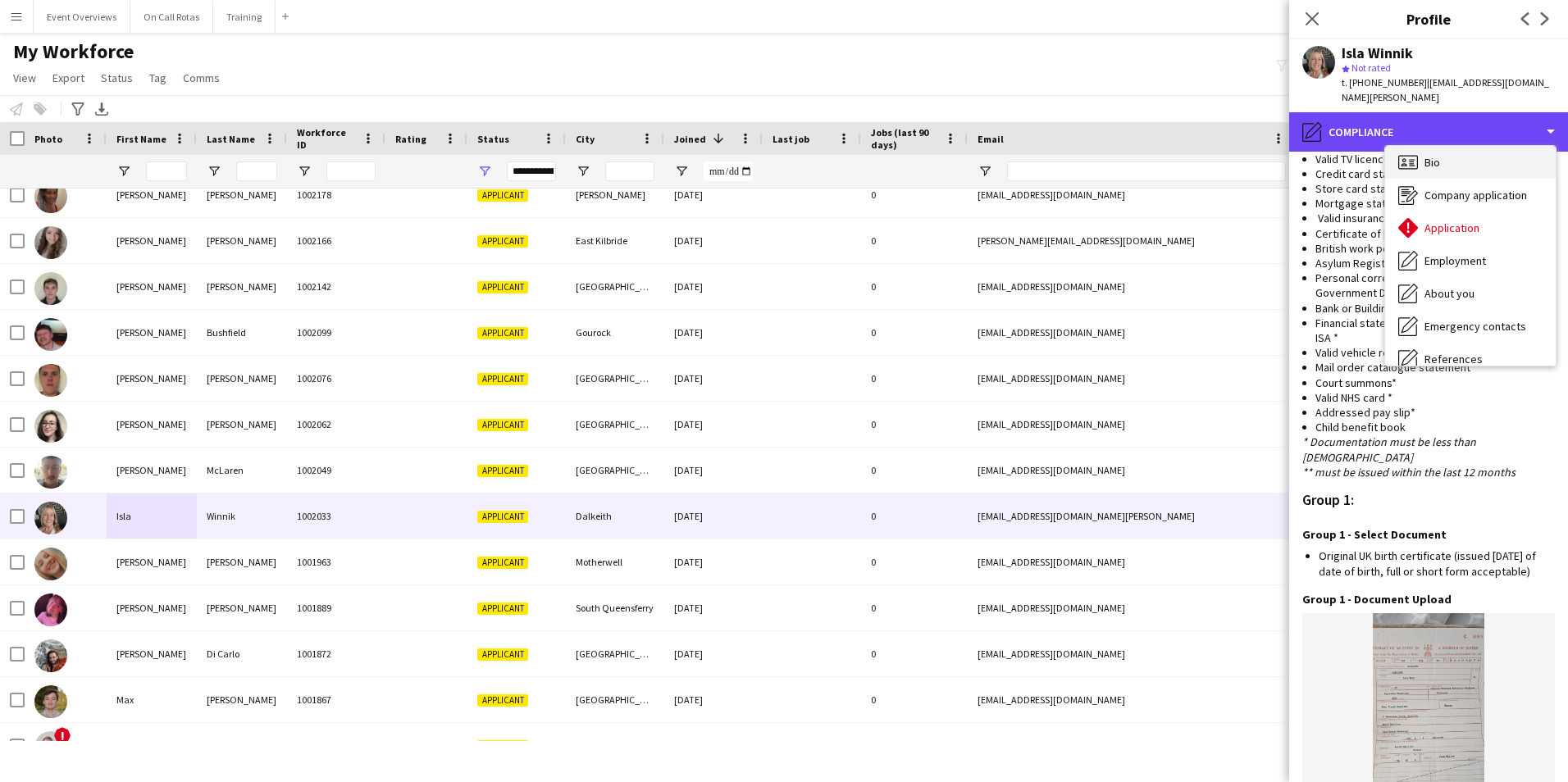
scroll to position [0, 0]
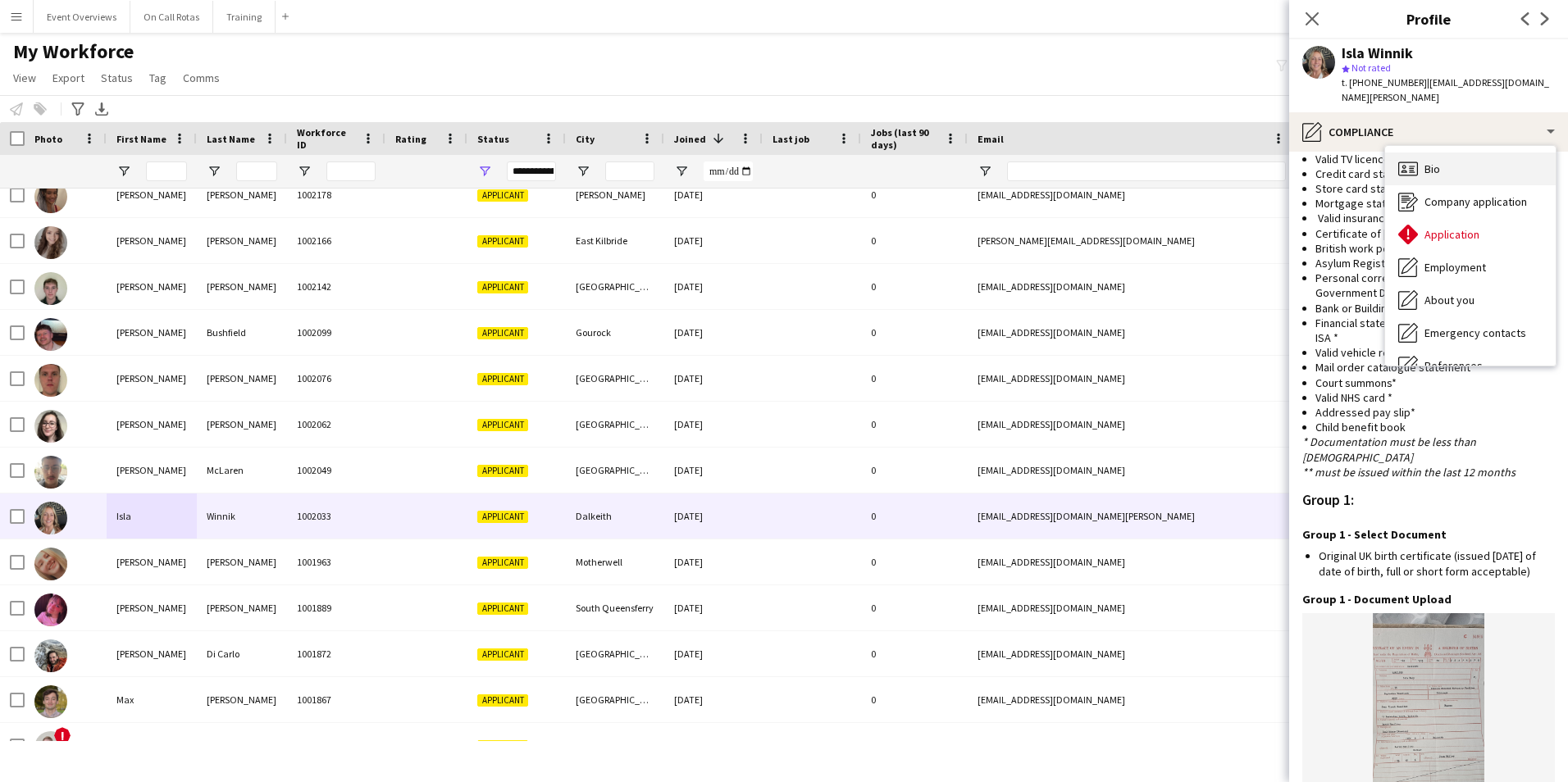
click at [1421, 152] on div "Bio Bio" at bounding box center [1470, 168] width 171 height 33
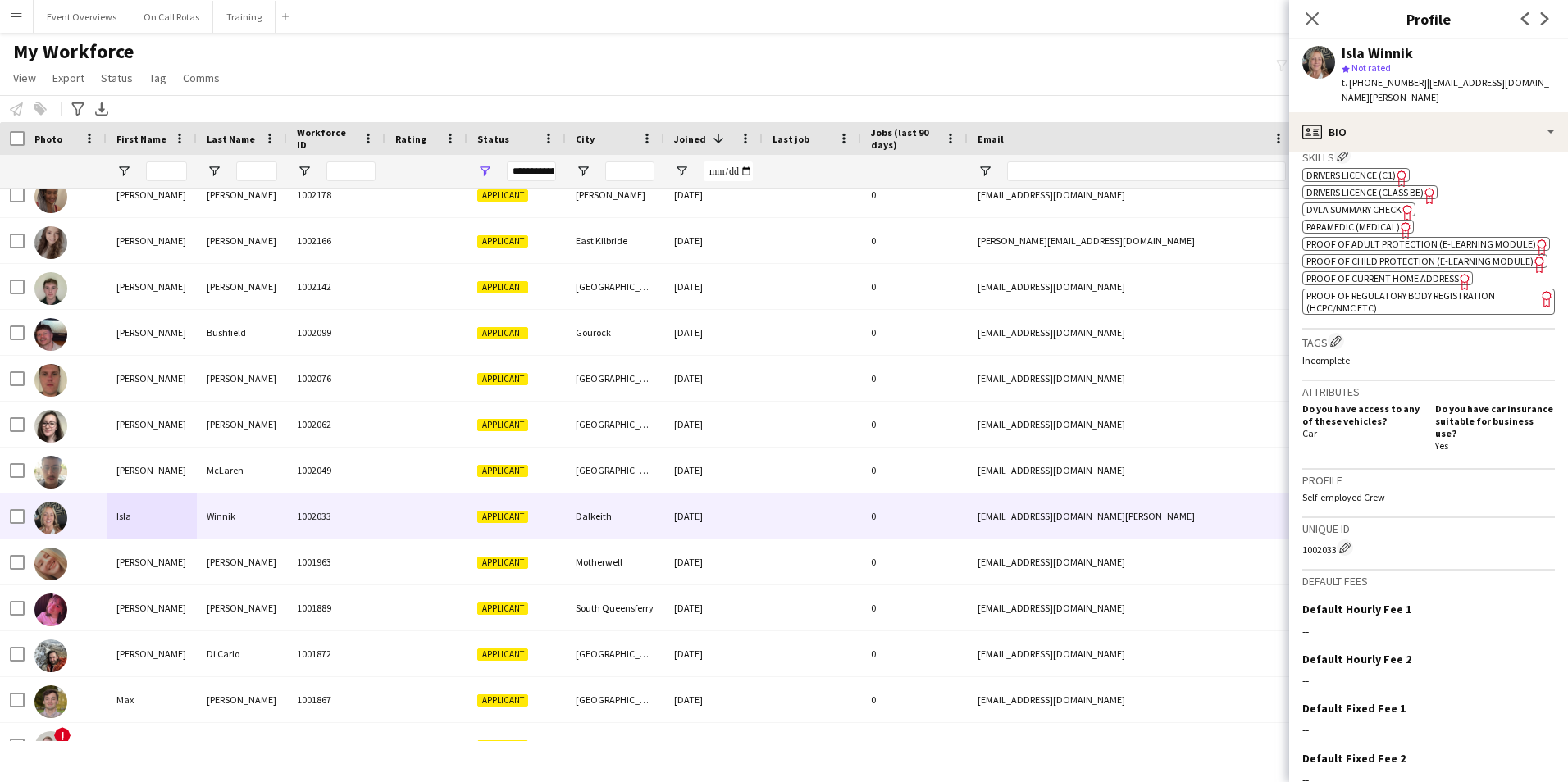
scroll to position [633, 0]
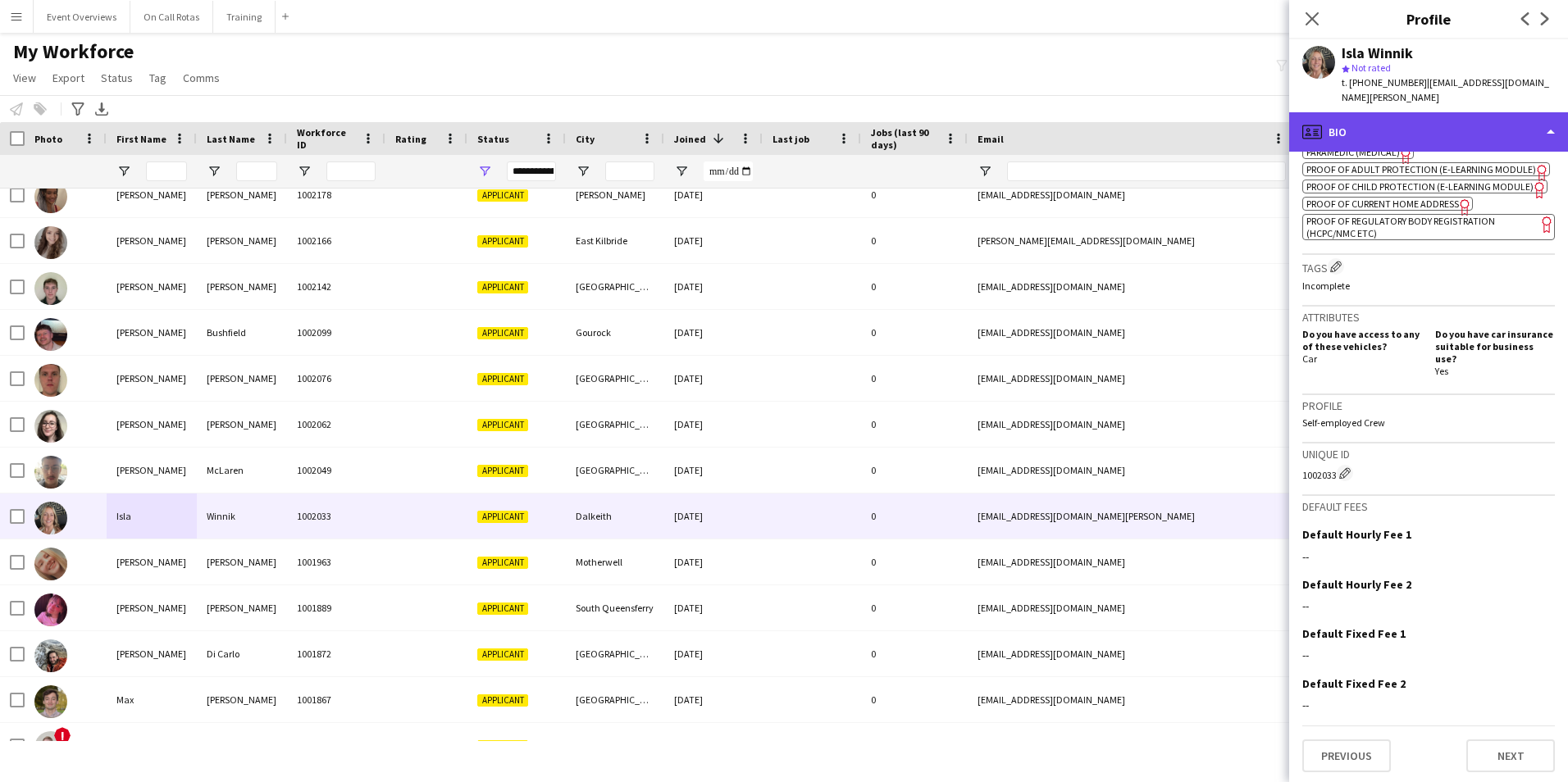
click at [1354, 119] on div "profile Bio" at bounding box center [1428, 132] width 279 height 39
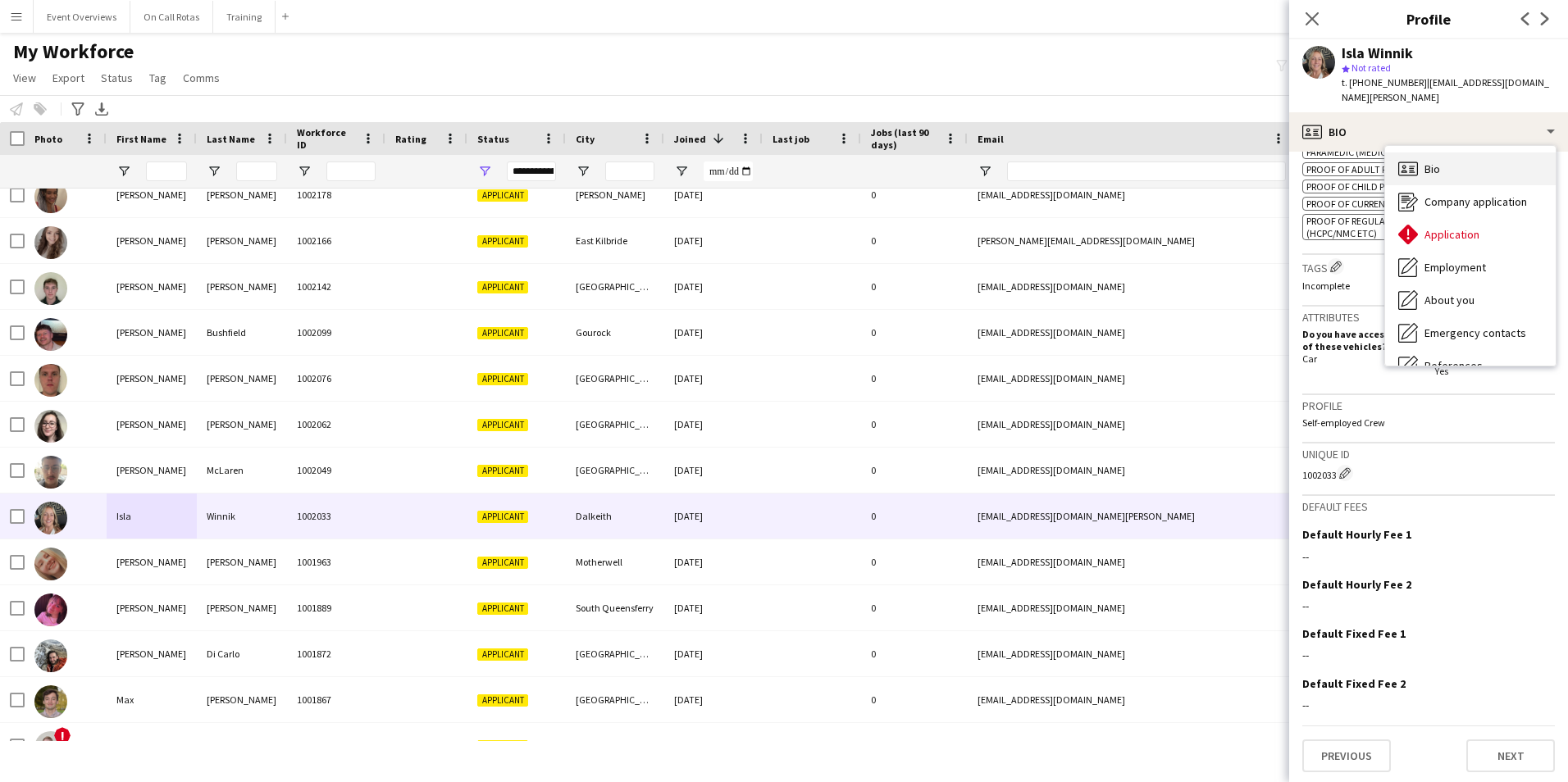
click at [1448, 154] on div "Bio Bio" at bounding box center [1470, 168] width 171 height 33
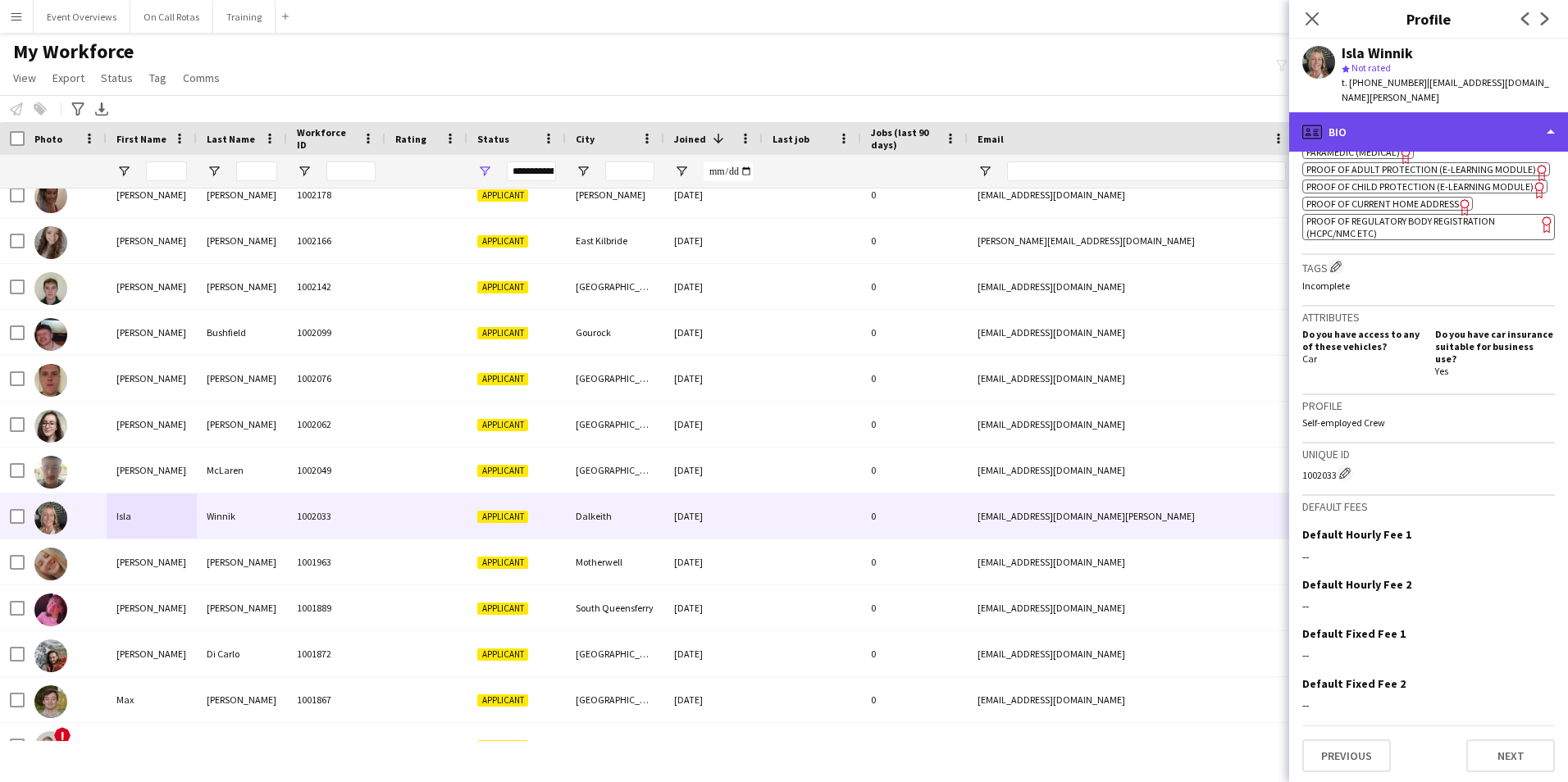
click at [1384, 112] on div "profile Bio" at bounding box center [1428, 132] width 279 height 39
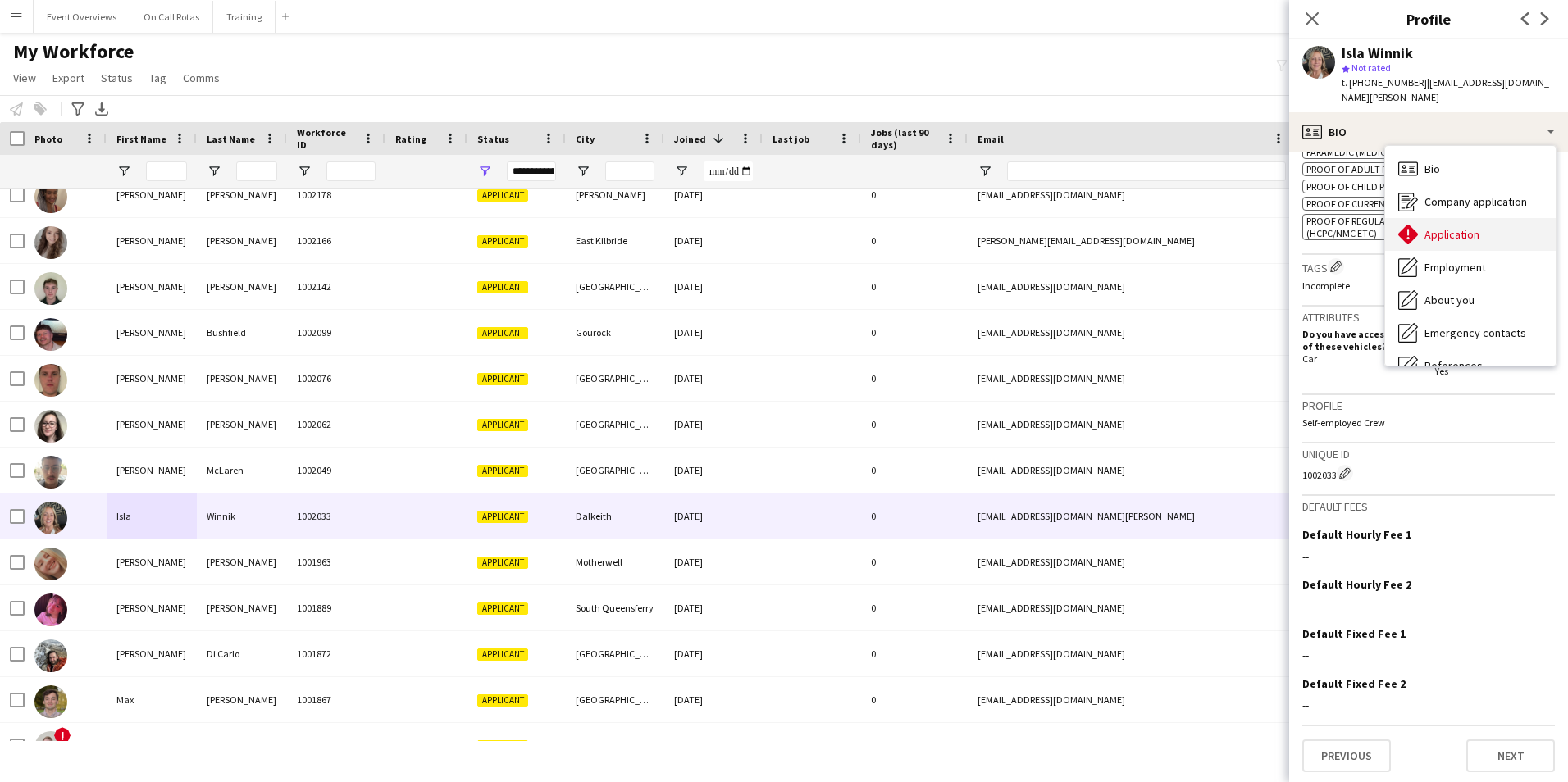
click at [1450, 227] on span "Application" at bounding box center [1451, 234] width 55 height 15
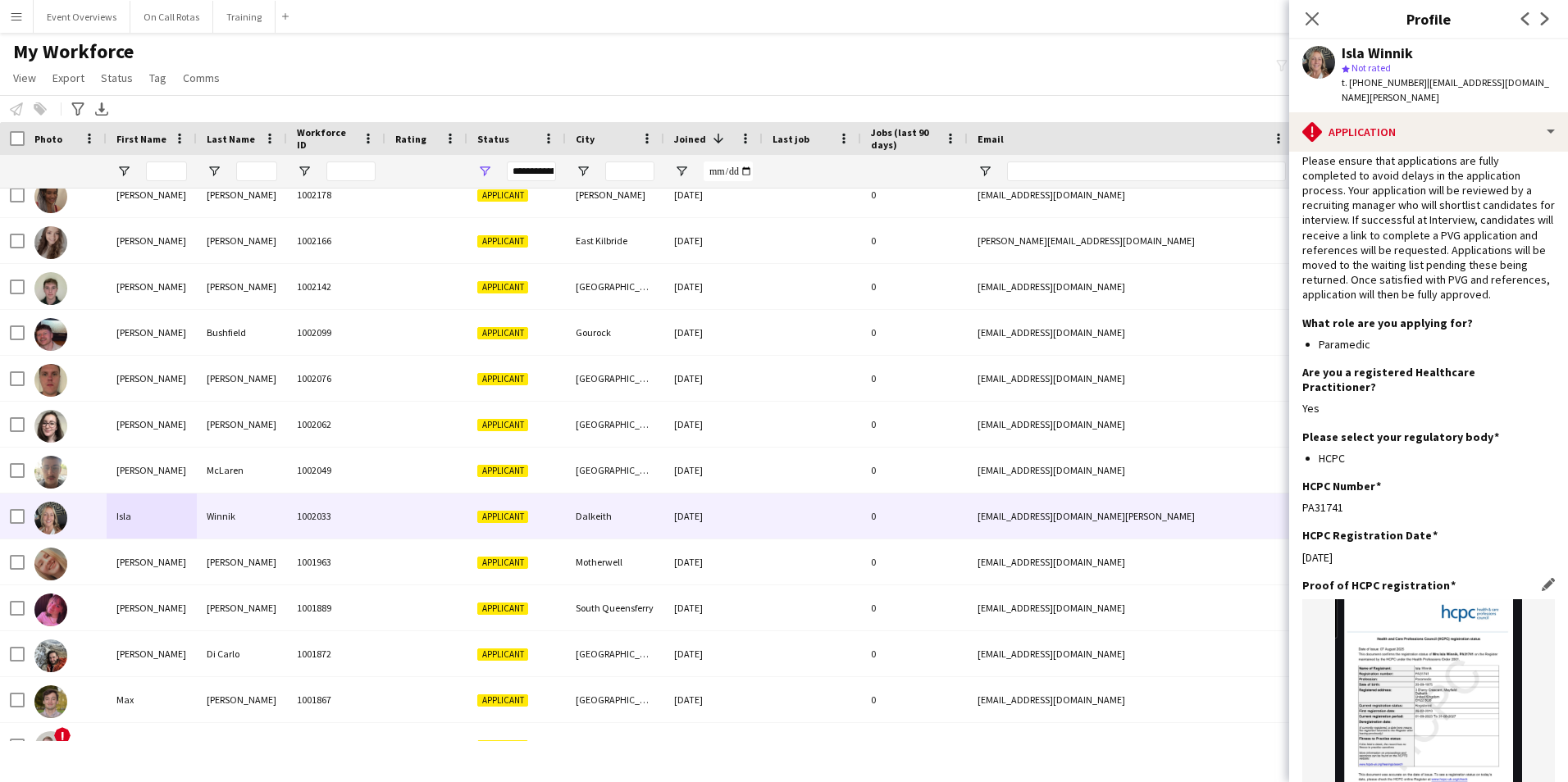
scroll to position [0, 0]
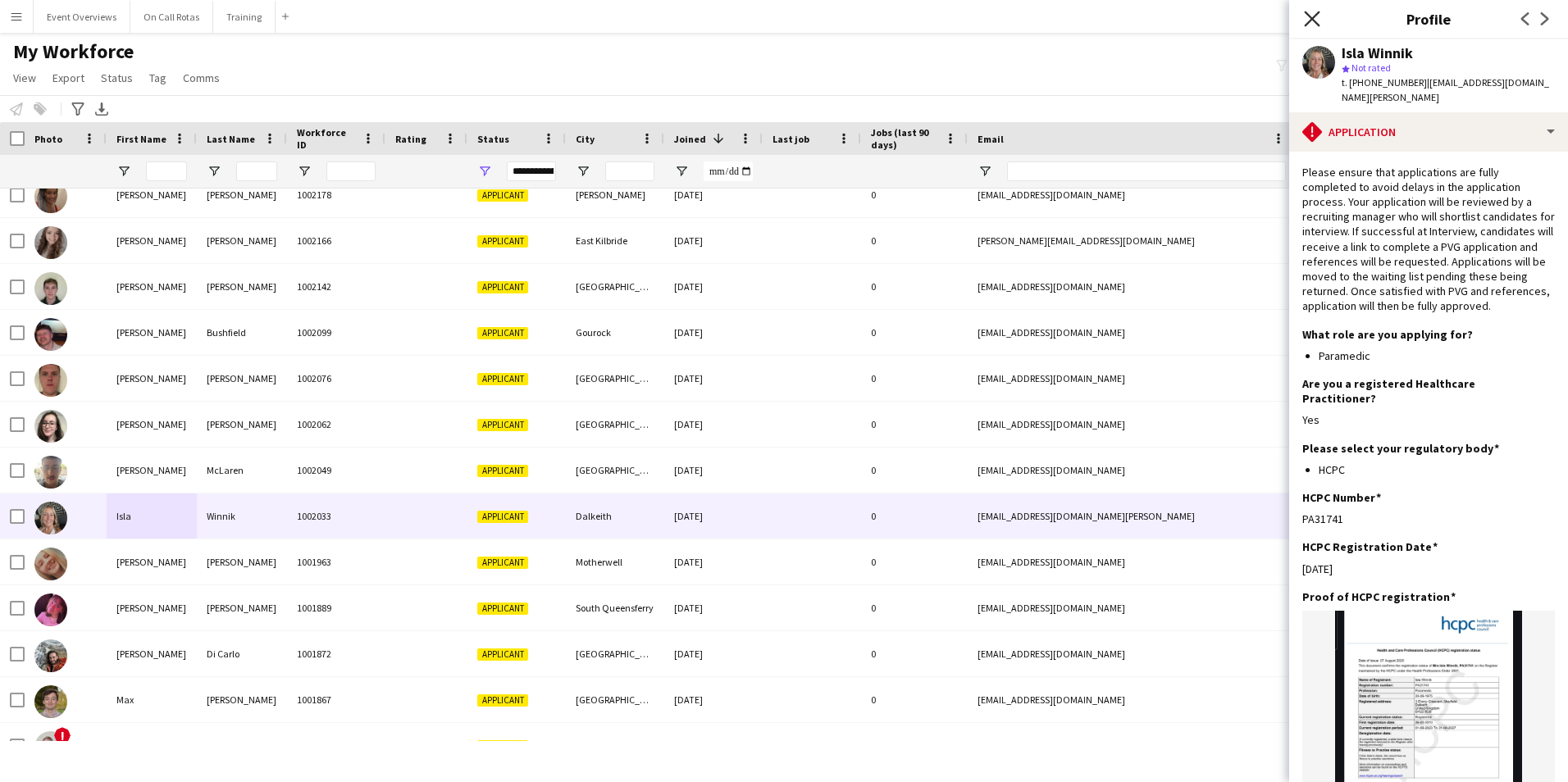
click at [1314, 21] on icon at bounding box center [1311, 18] width 16 height 16
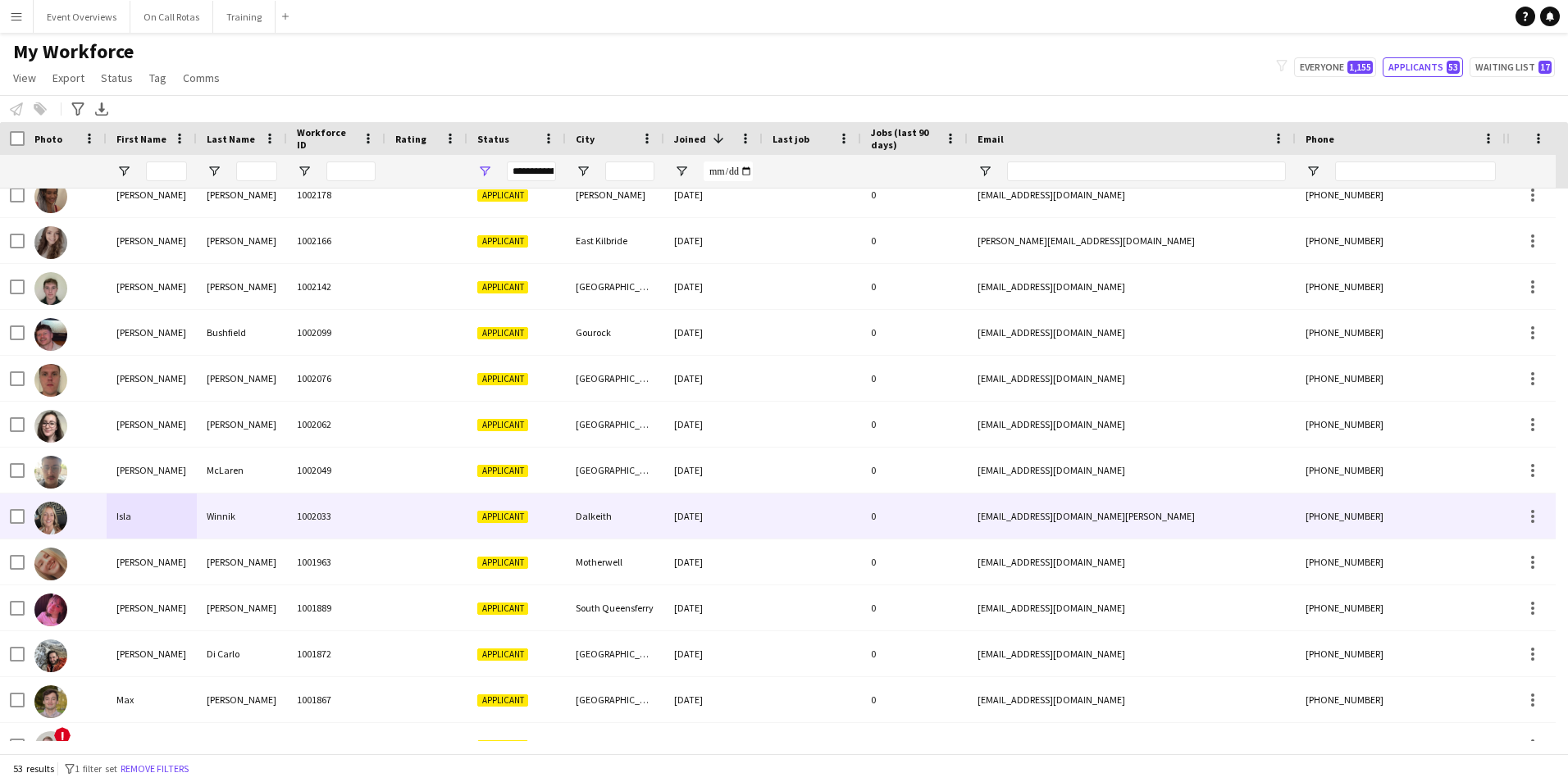
click at [377, 510] on div "1002033" at bounding box center [336, 516] width 98 height 45
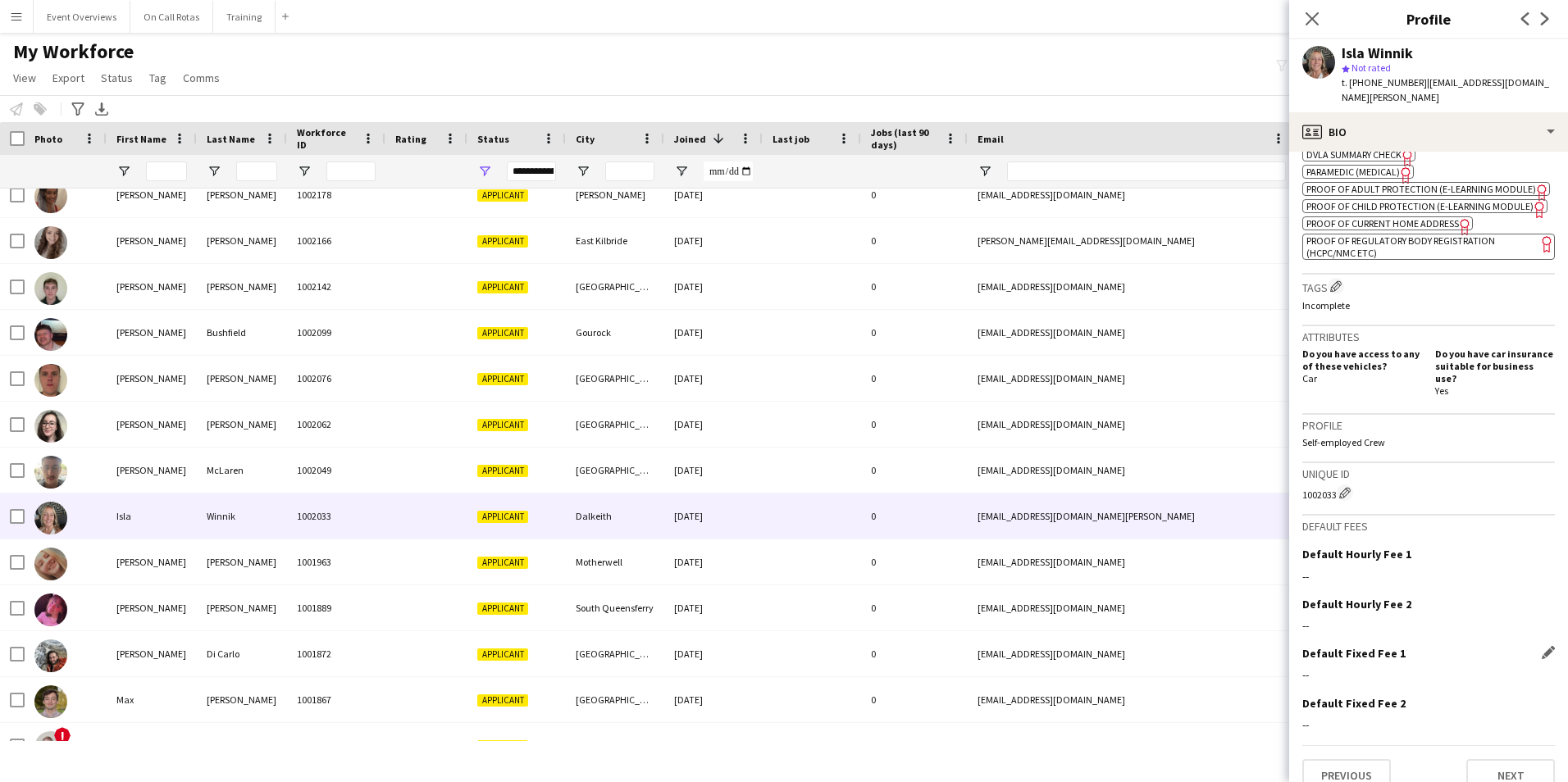
scroll to position [633, 0]
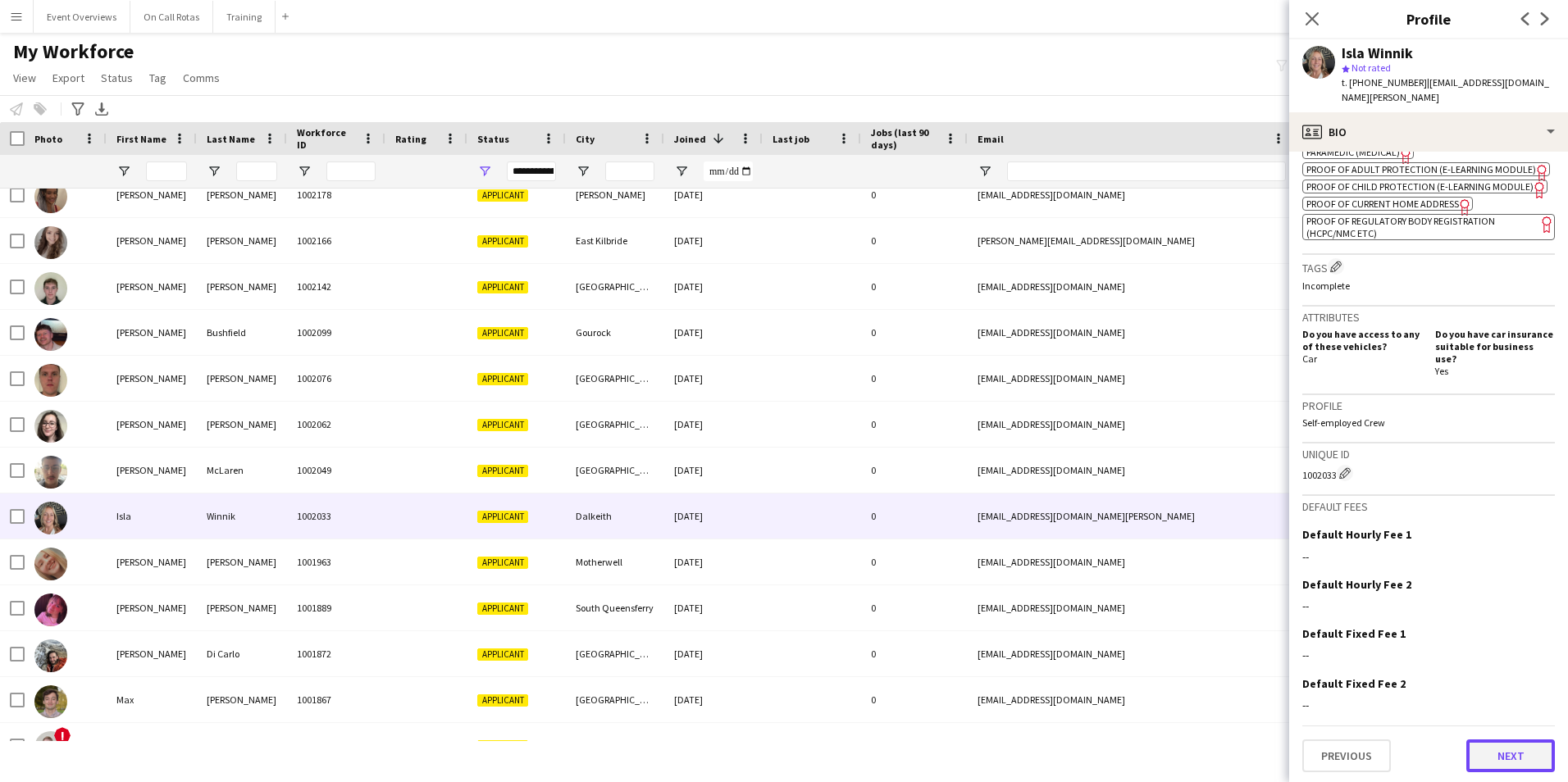
click at [1470, 749] on button "Next" at bounding box center [1510, 756] width 89 height 33
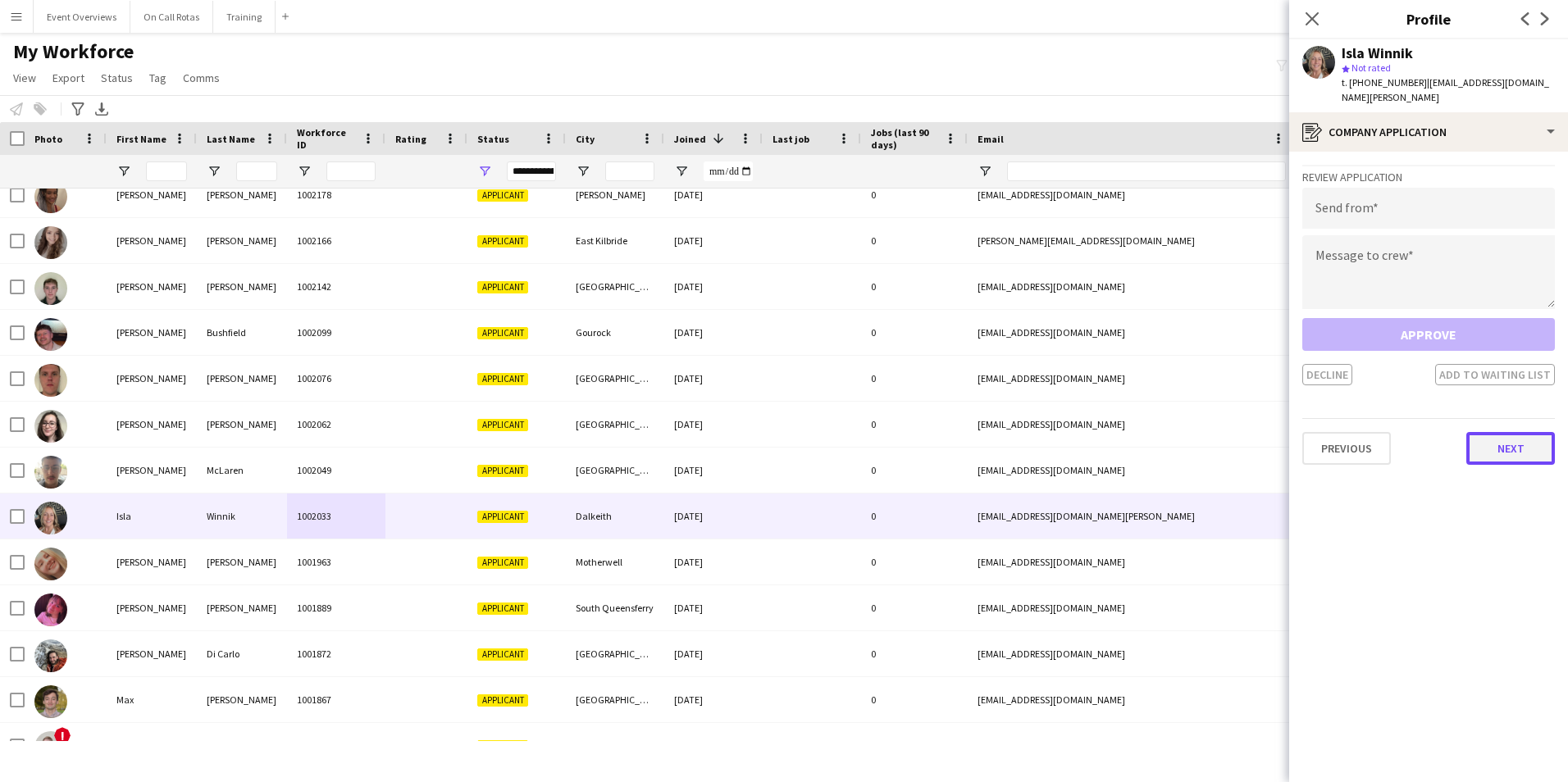
click at [1492, 440] on button "Next" at bounding box center [1510, 448] width 89 height 33
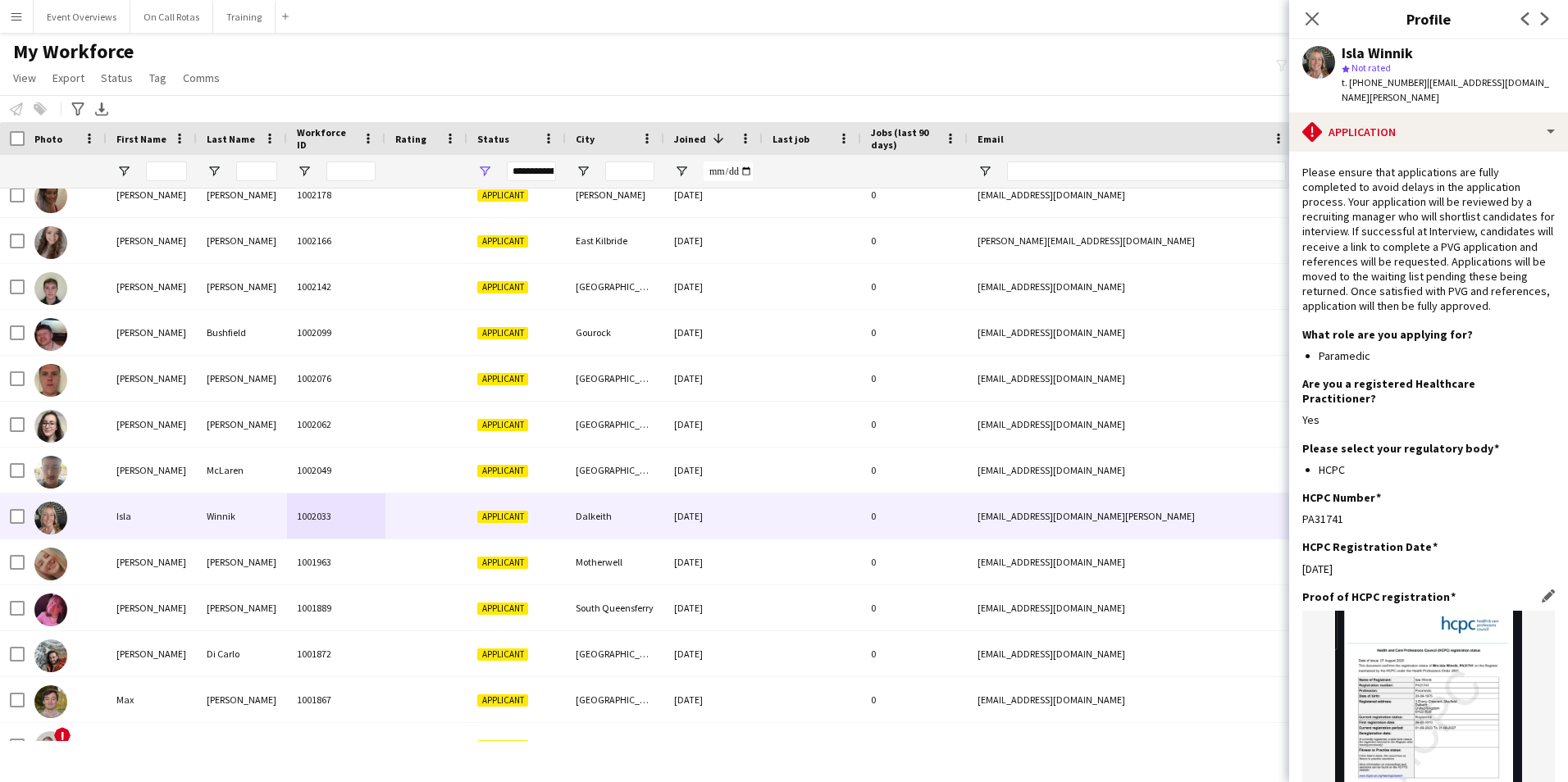
scroll to position [361, 0]
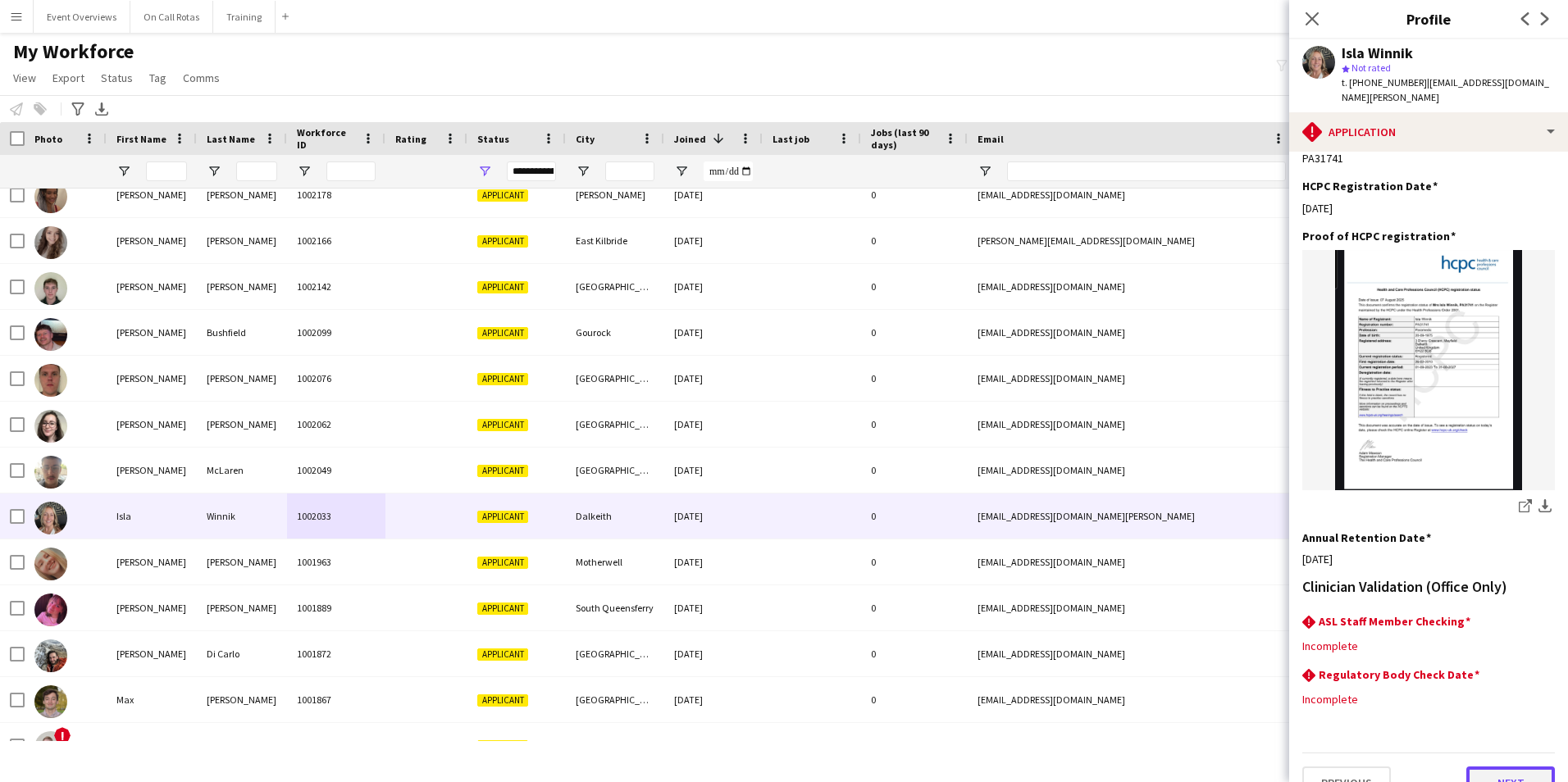
click at [1498, 767] on button "Next" at bounding box center [1510, 783] width 89 height 33
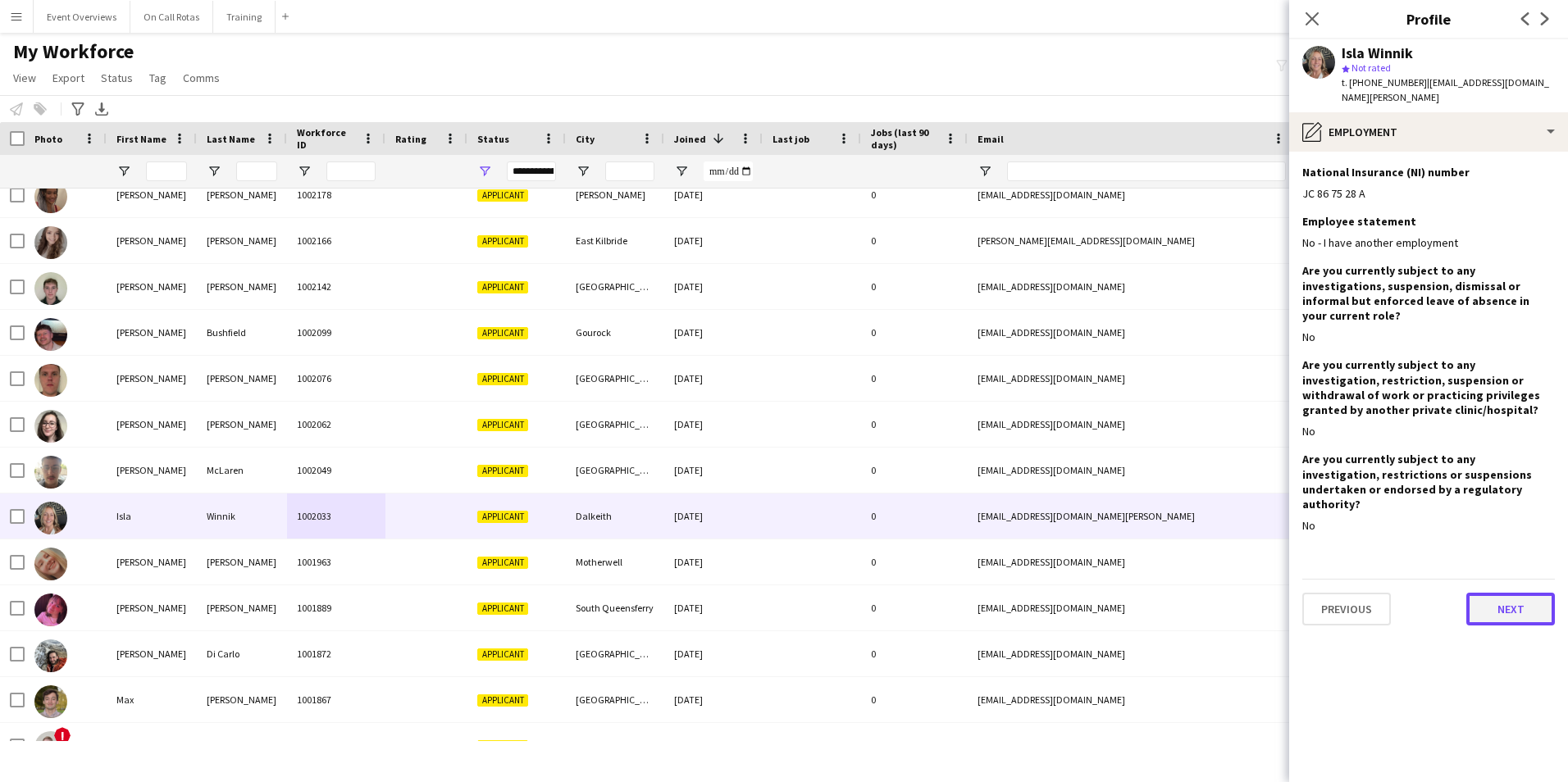
click at [1501, 593] on button "Next" at bounding box center [1510, 608] width 89 height 33
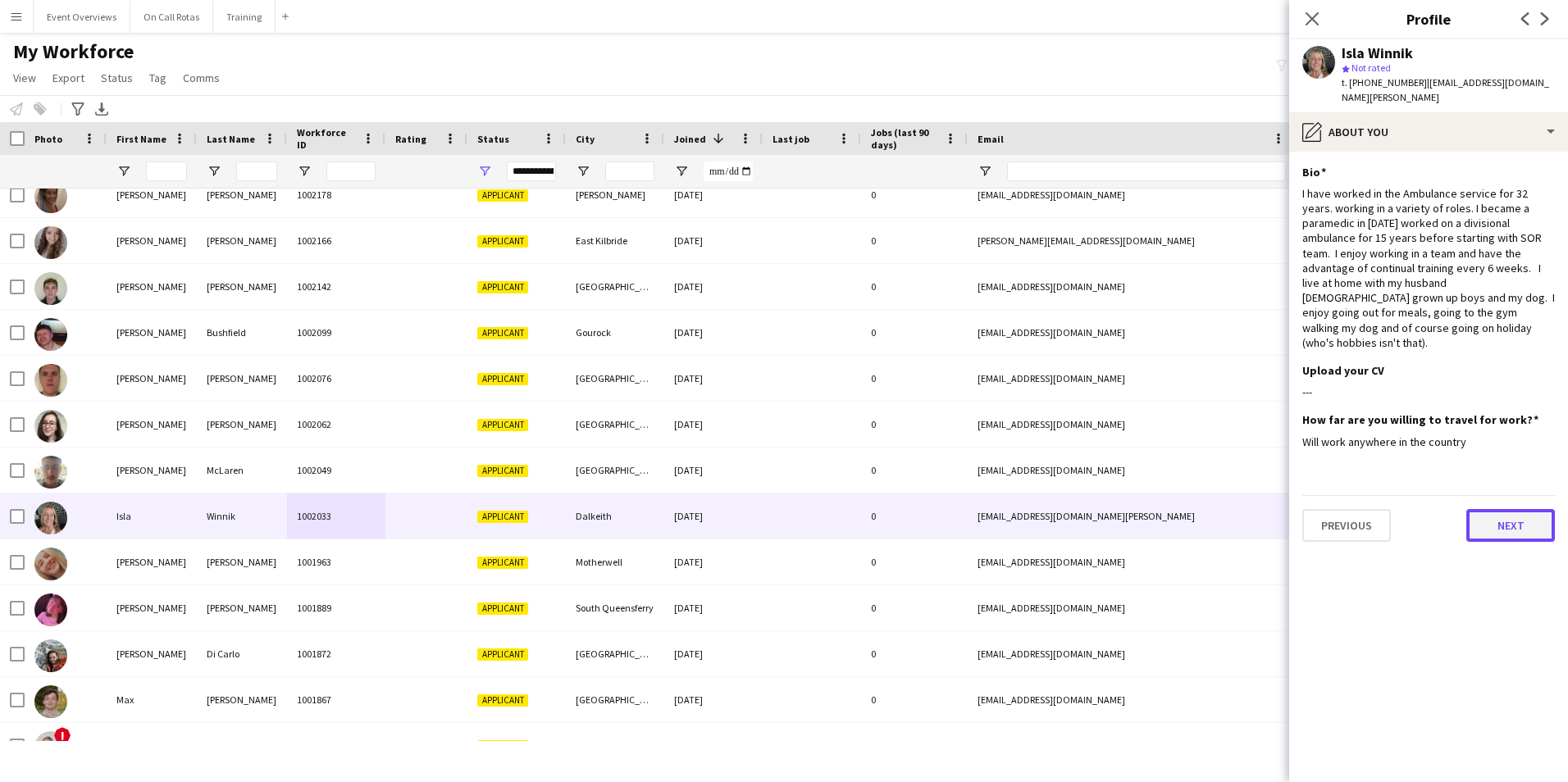
click at [1495, 510] on button "Next" at bounding box center [1510, 525] width 89 height 33
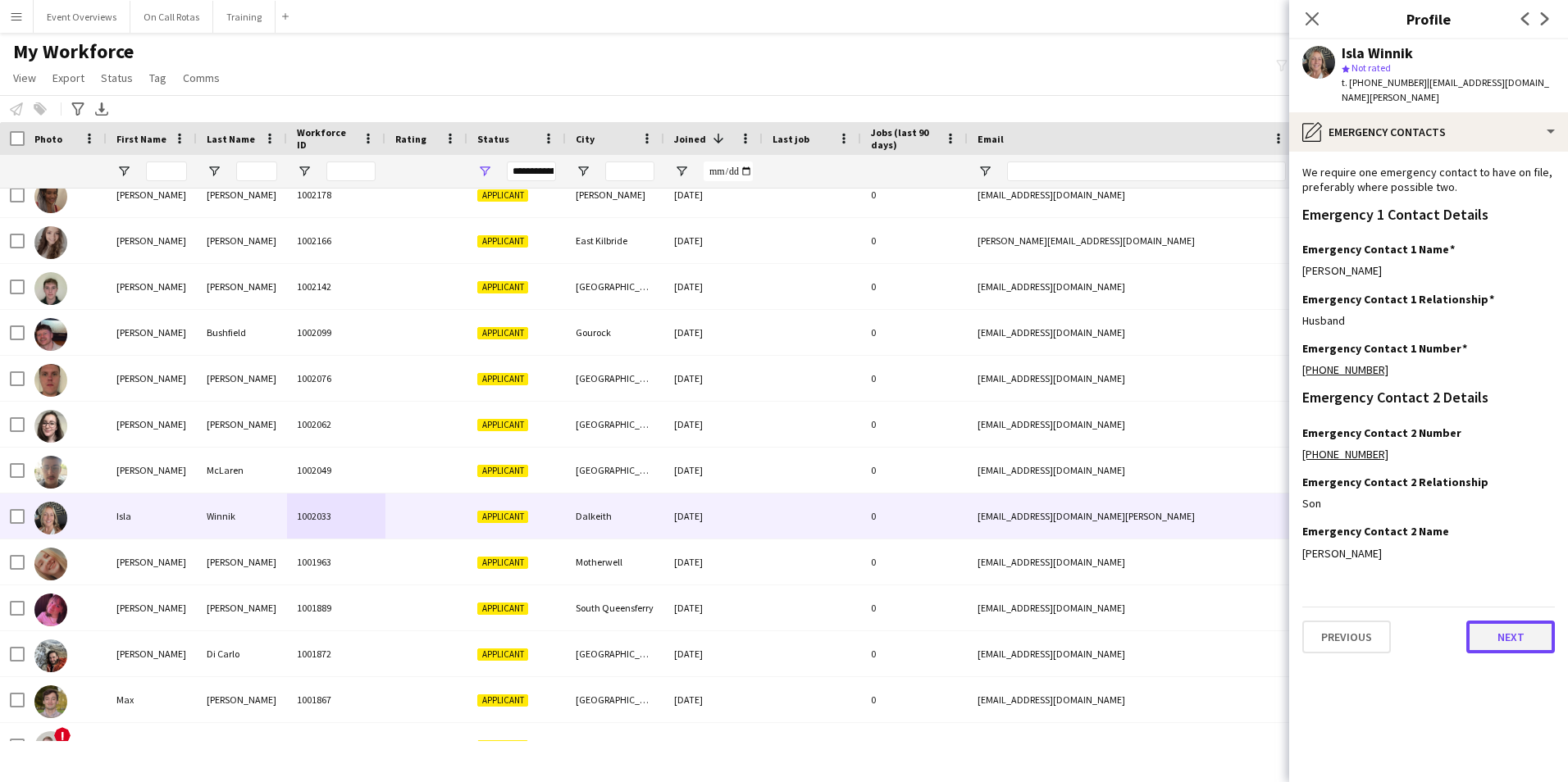
click at [1501, 637] on button "Next" at bounding box center [1510, 636] width 89 height 33
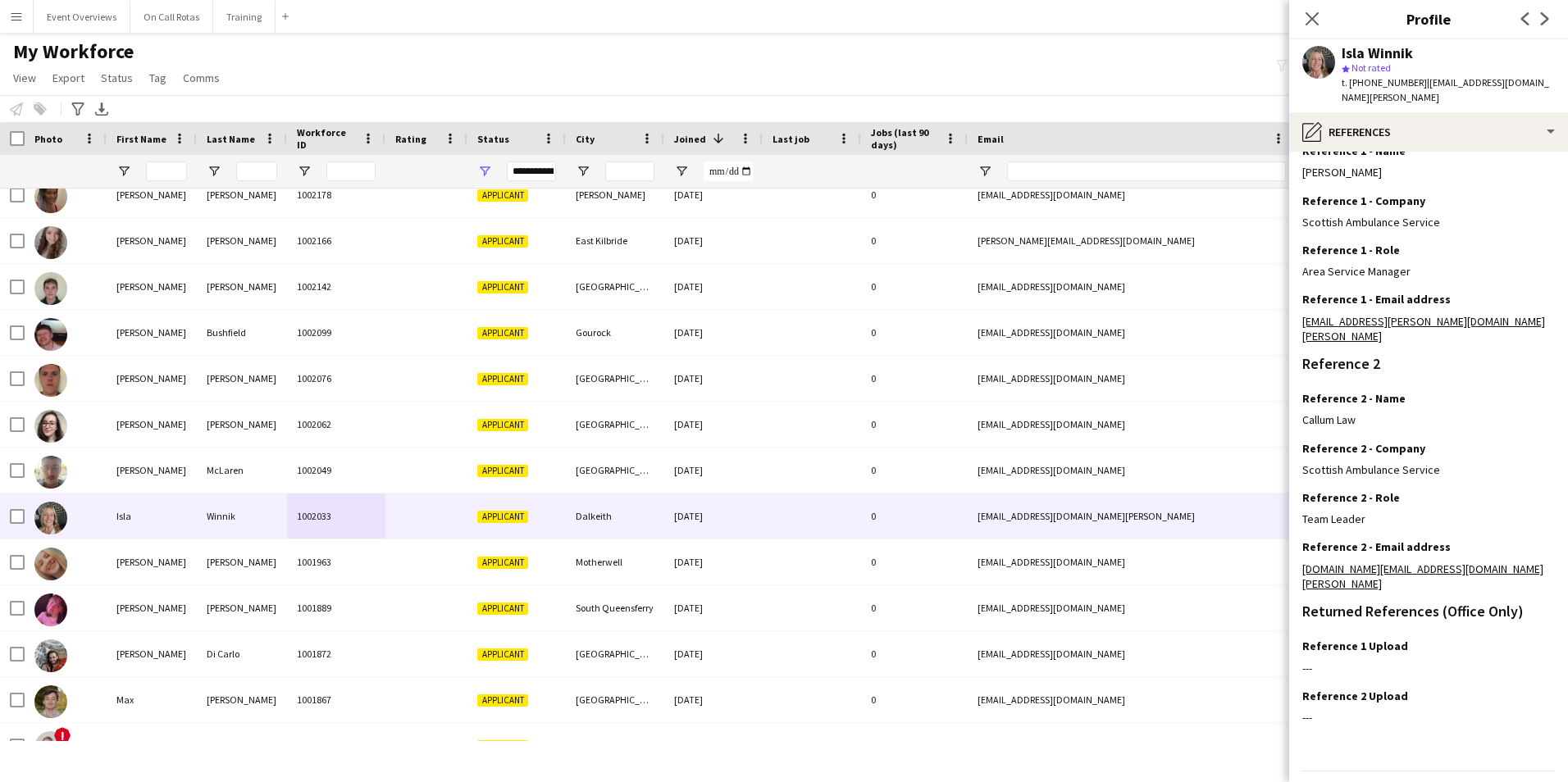
scroll to position [196, 0]
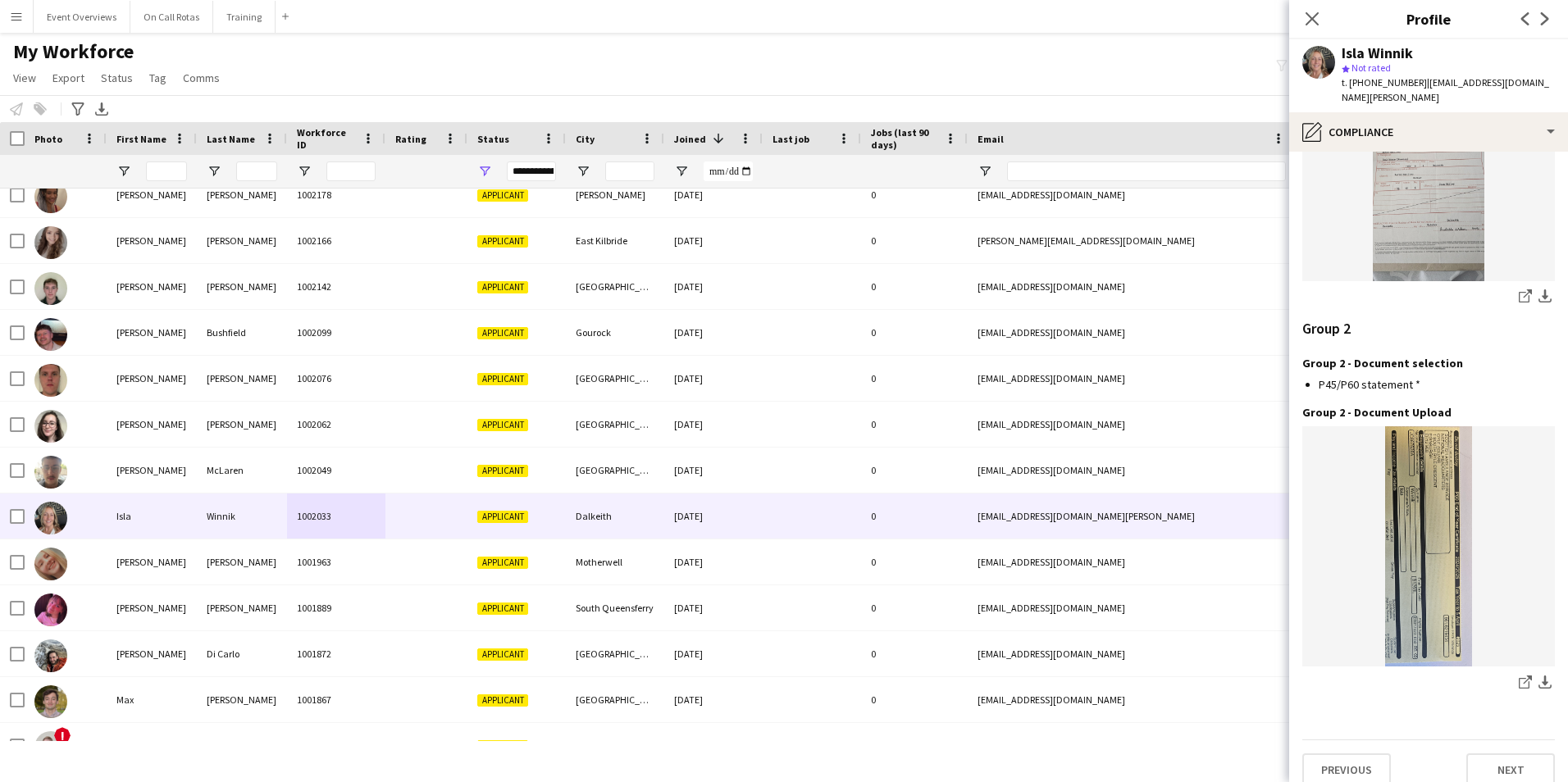
scroll to position [1711, 0]
click at [1499, 753] on button "Next" at bounding box center [1510, 768] width 89 height 33
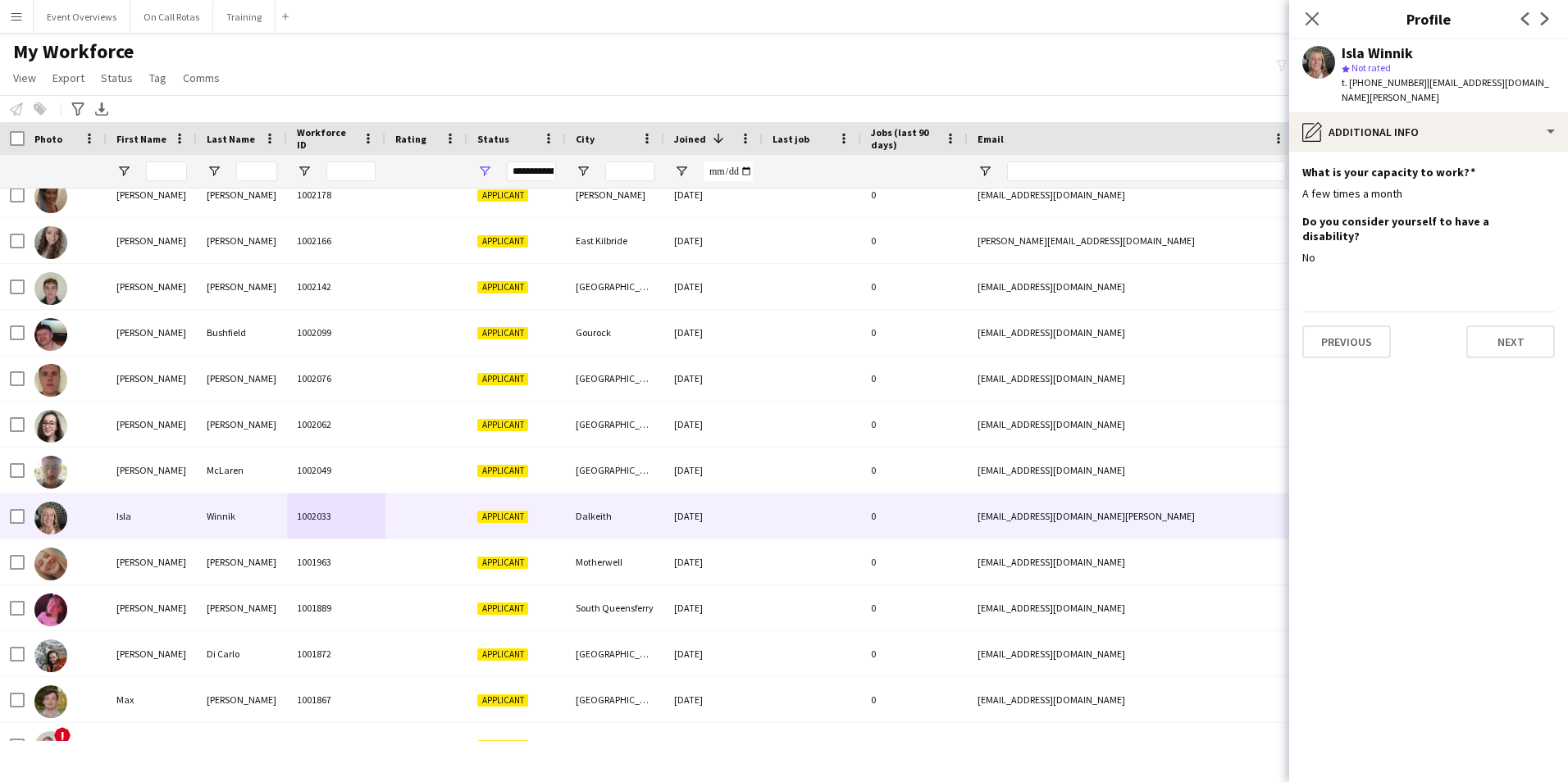
scroll to position [0, 0]
click at [1519, 326] on button "Next" at bounding box center [1510, 342] width 89 height 33
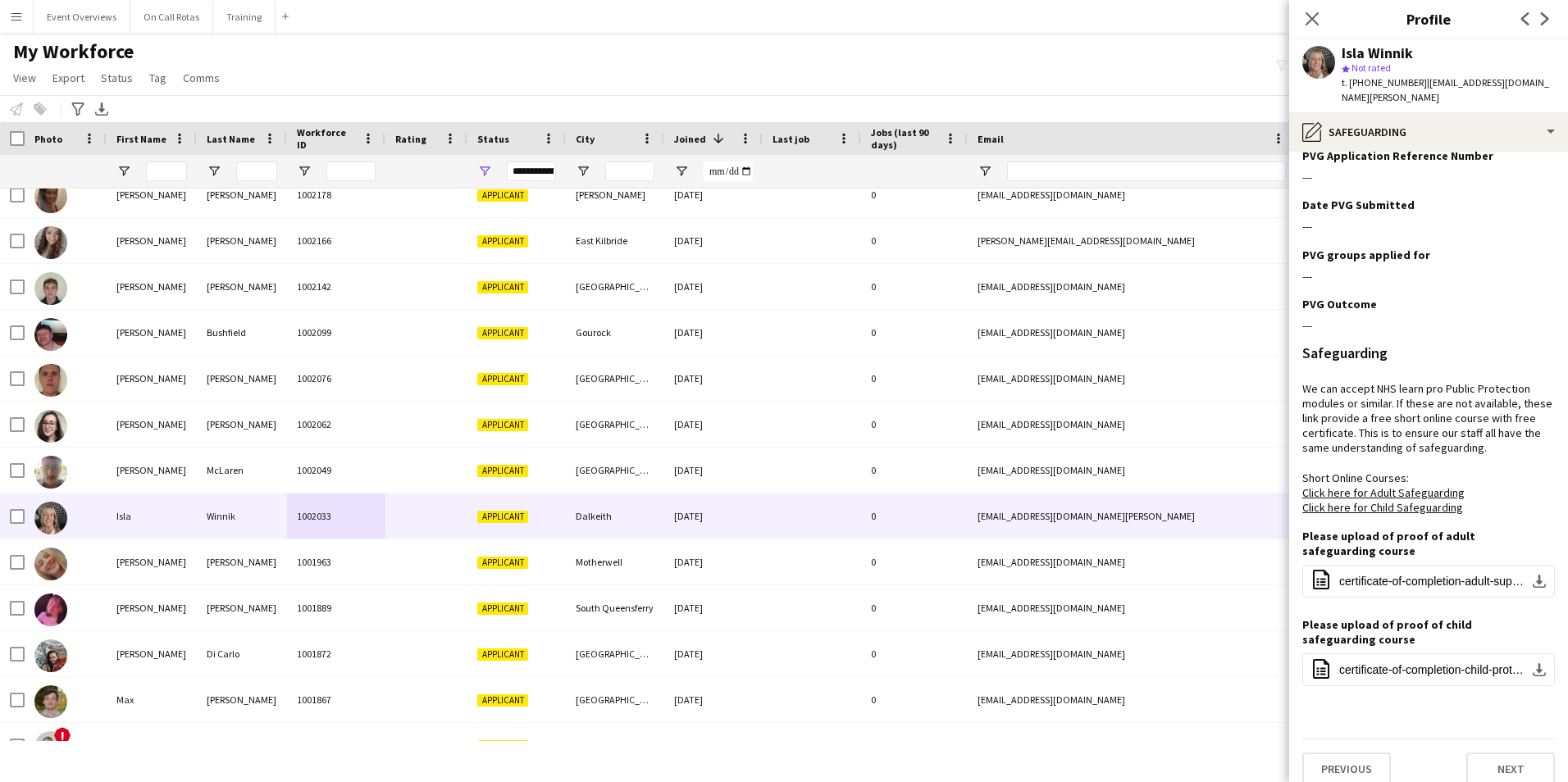
scroll to position [300, 0]
click at [1512, 751] on button "Next" at bounding box center [1510, 767] width 89 height 33
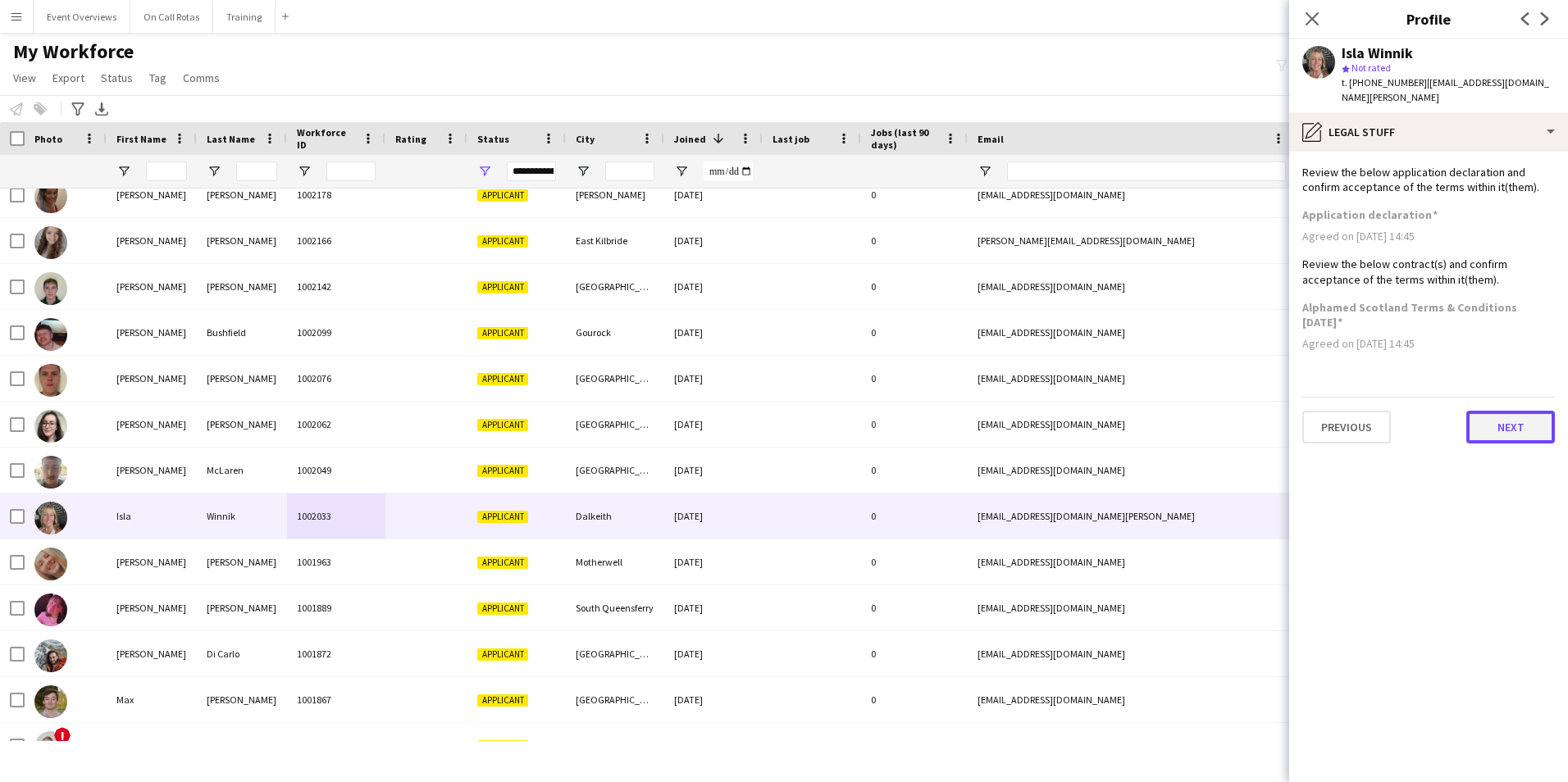
click at [1503, 411] on button "Next" at bounding box center [1510, 426] width 89 height 33
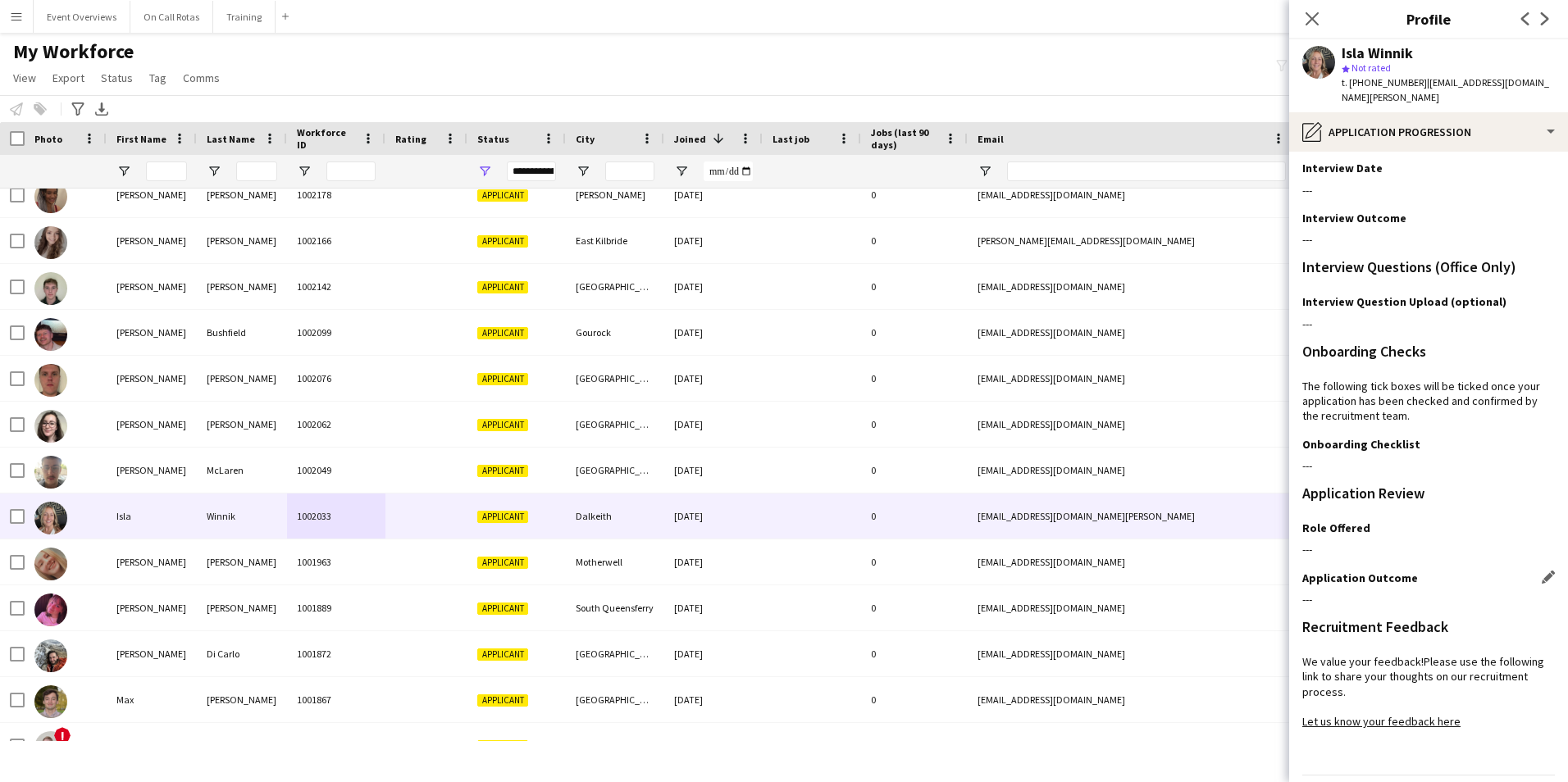
scroll to position [133, 0]
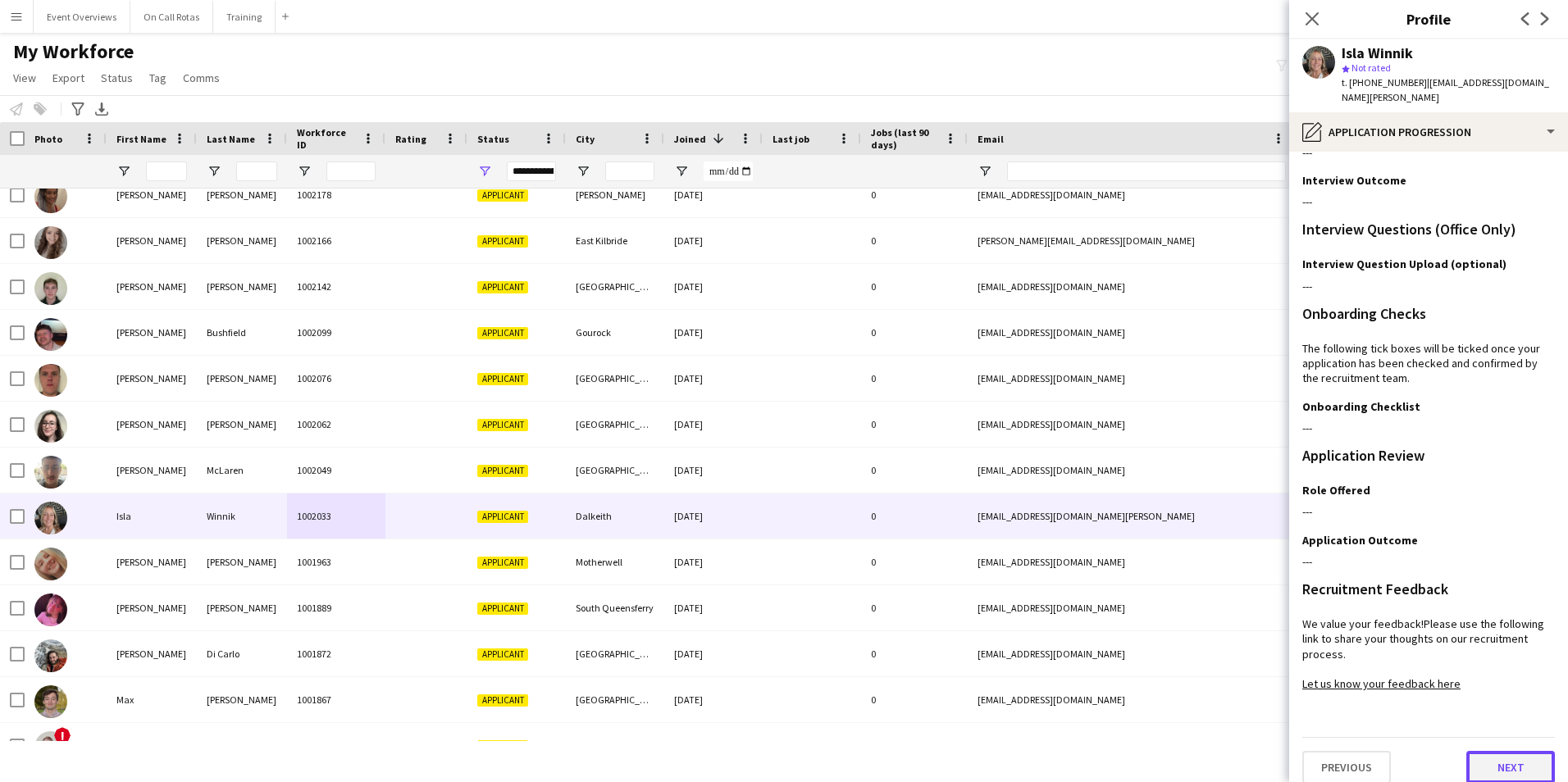
click at [1477, 754] on button "Next" at bounding box center [1510, 767] width 89 height 33
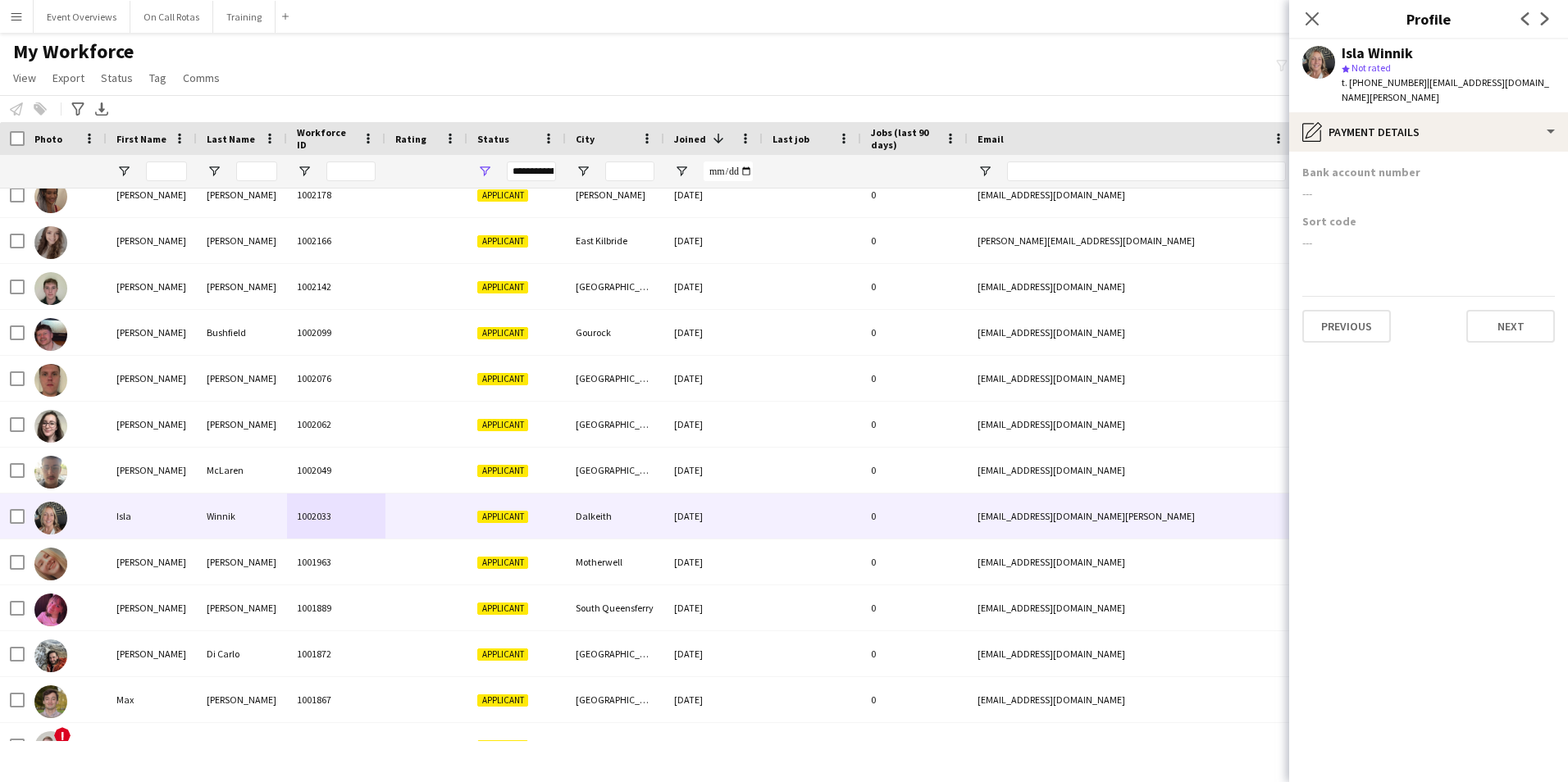
scroll to position [0, 0]
click at [1510, 311] on button "Next" at bounding box center [1510, 326] width 89 height 33
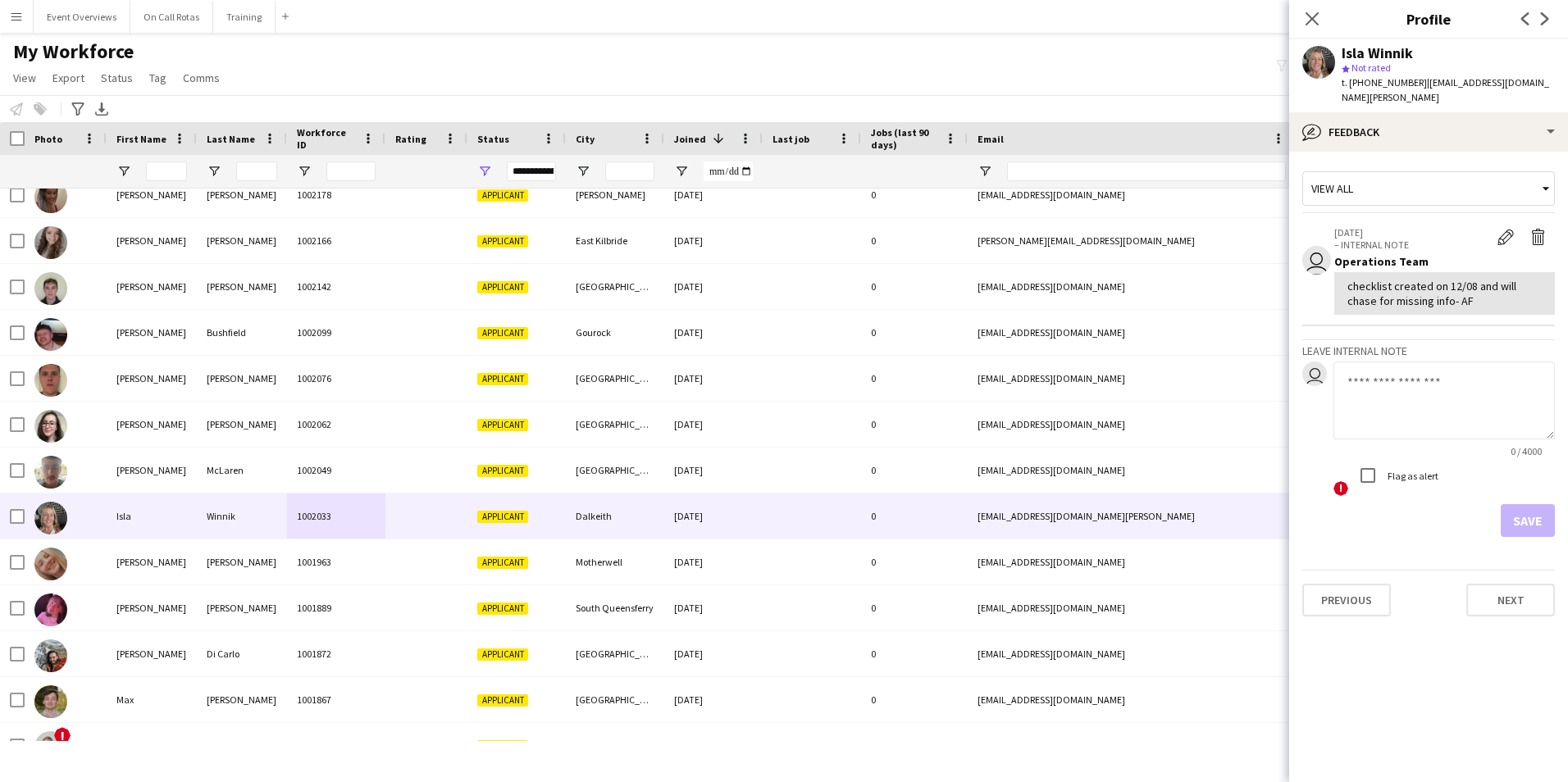
click at [1389, 378] on textarea at bounding box center [1444, 400] width 221 height 77
click at [1412, 402] on textarea "**********" at bounding box center [1444, 400] width 221 height 77
click at [1526, 401] on textarea "**********" at bounding box center [1444, 400] width 221 height 77
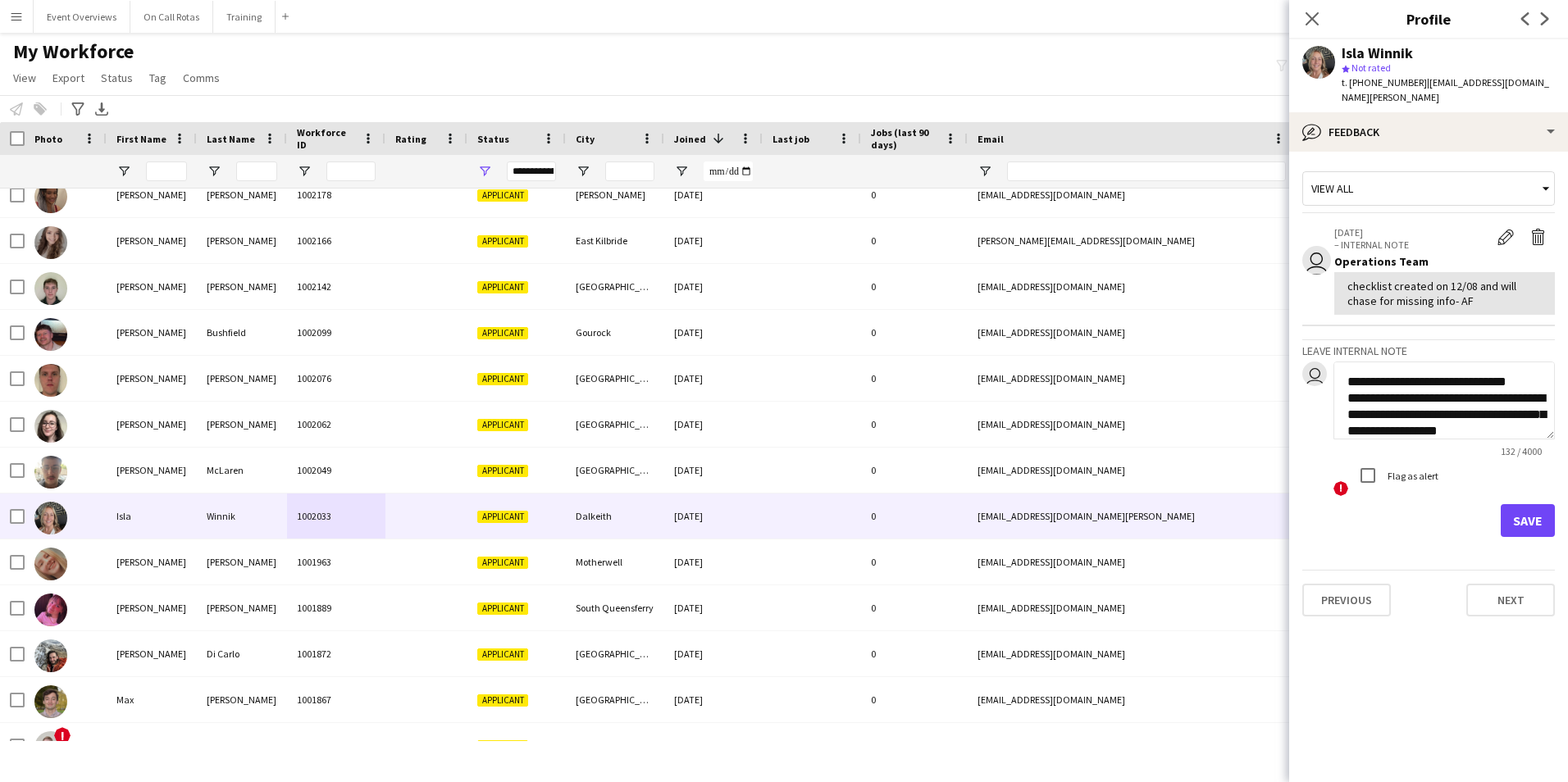
type textarea "**********"
click at [1522, 512] on button "Save" at bounding box center [1528, 520] width 54 height 33
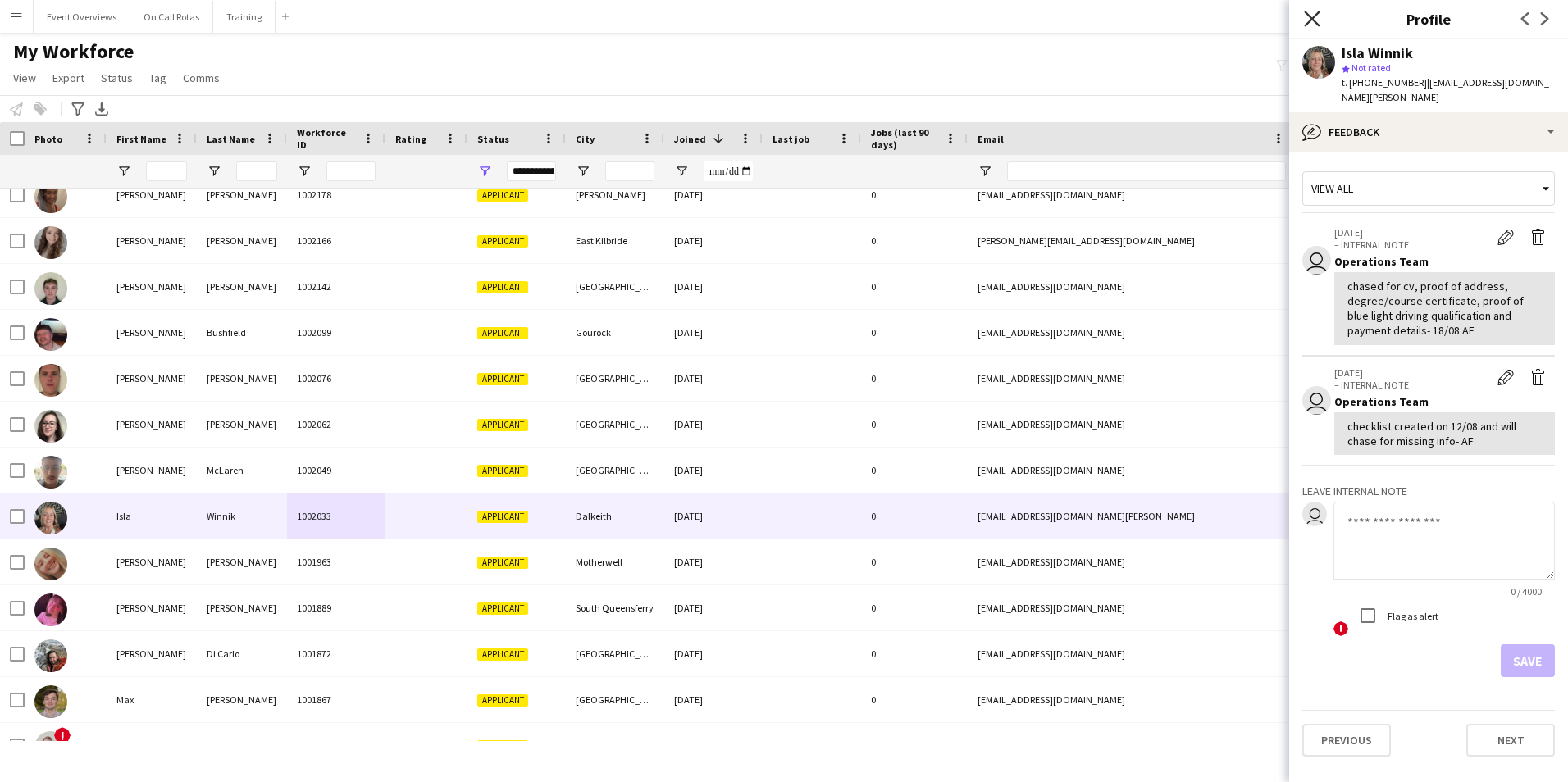
click at [1317, 17] on icon "Close pop-in" at bounding box center [1311, 18] width 16 height 16
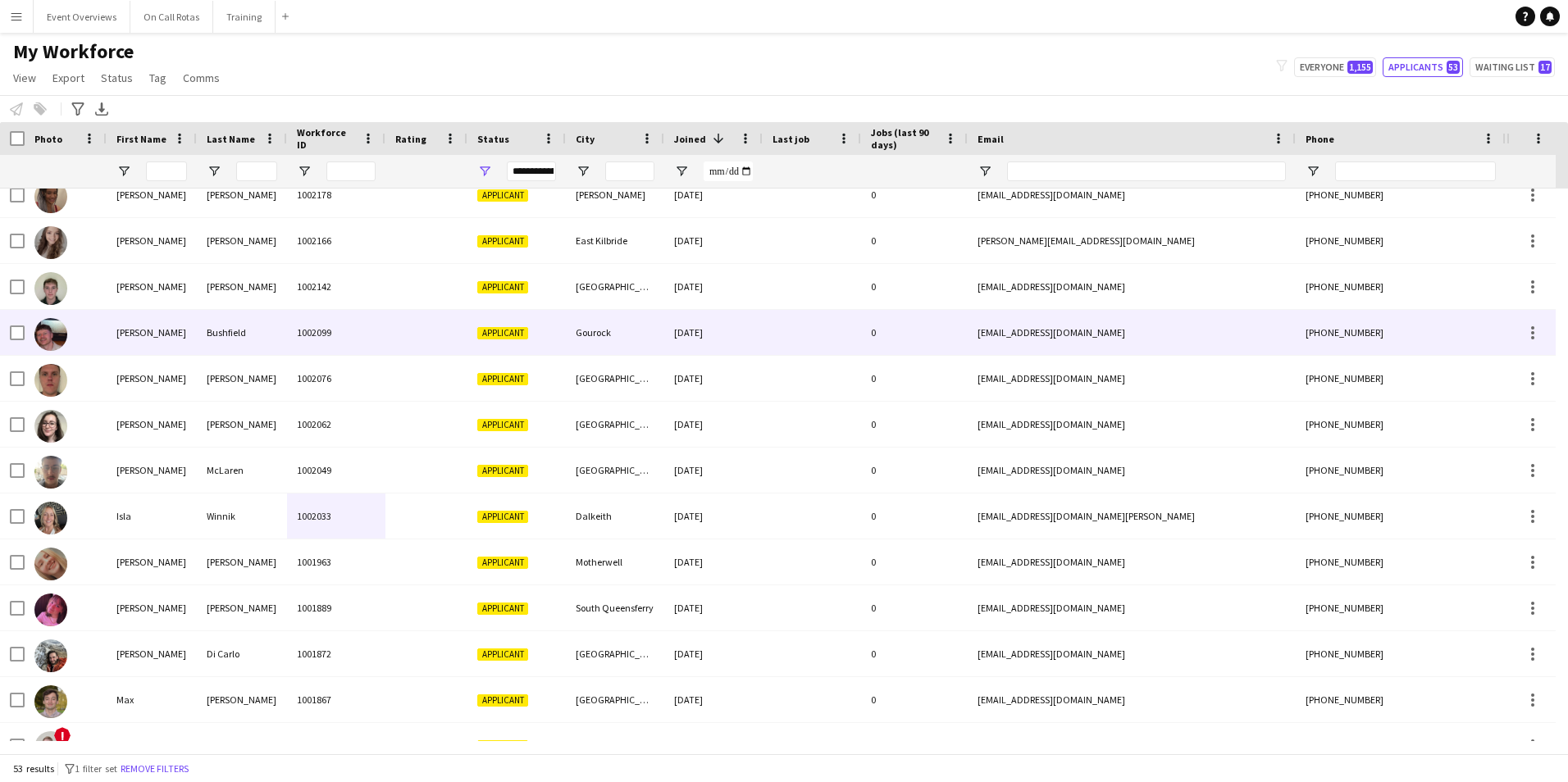
click at [211, 334] on div "Bushfield" at bounding box center [242, 332] width 91 height 45
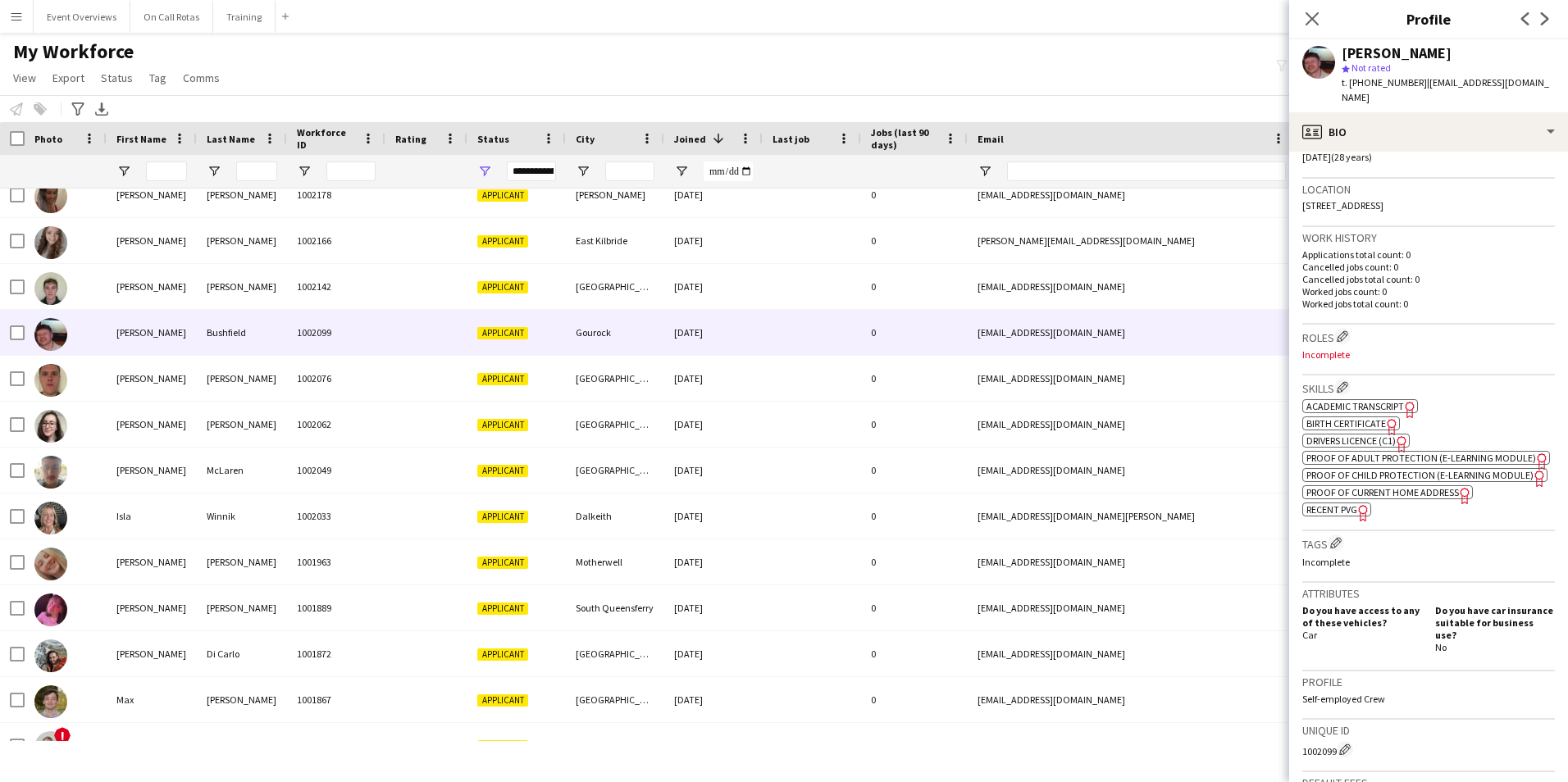
scroll to position [328, 0]
click at [1361, 399] on span "Academic Transcript" at bounding box center [1355, 405] width 98 height 12
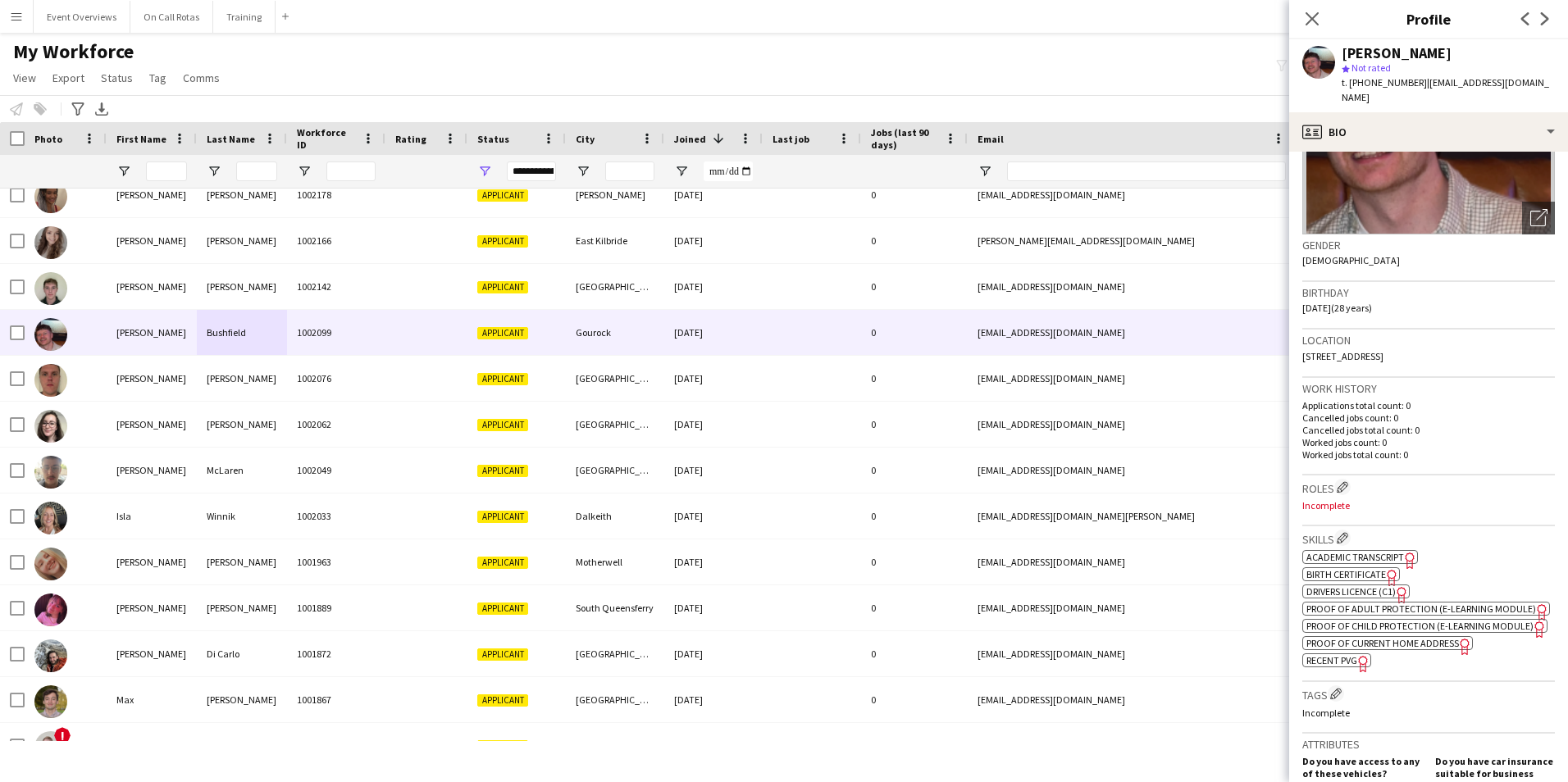
scroll to position [0, 0]
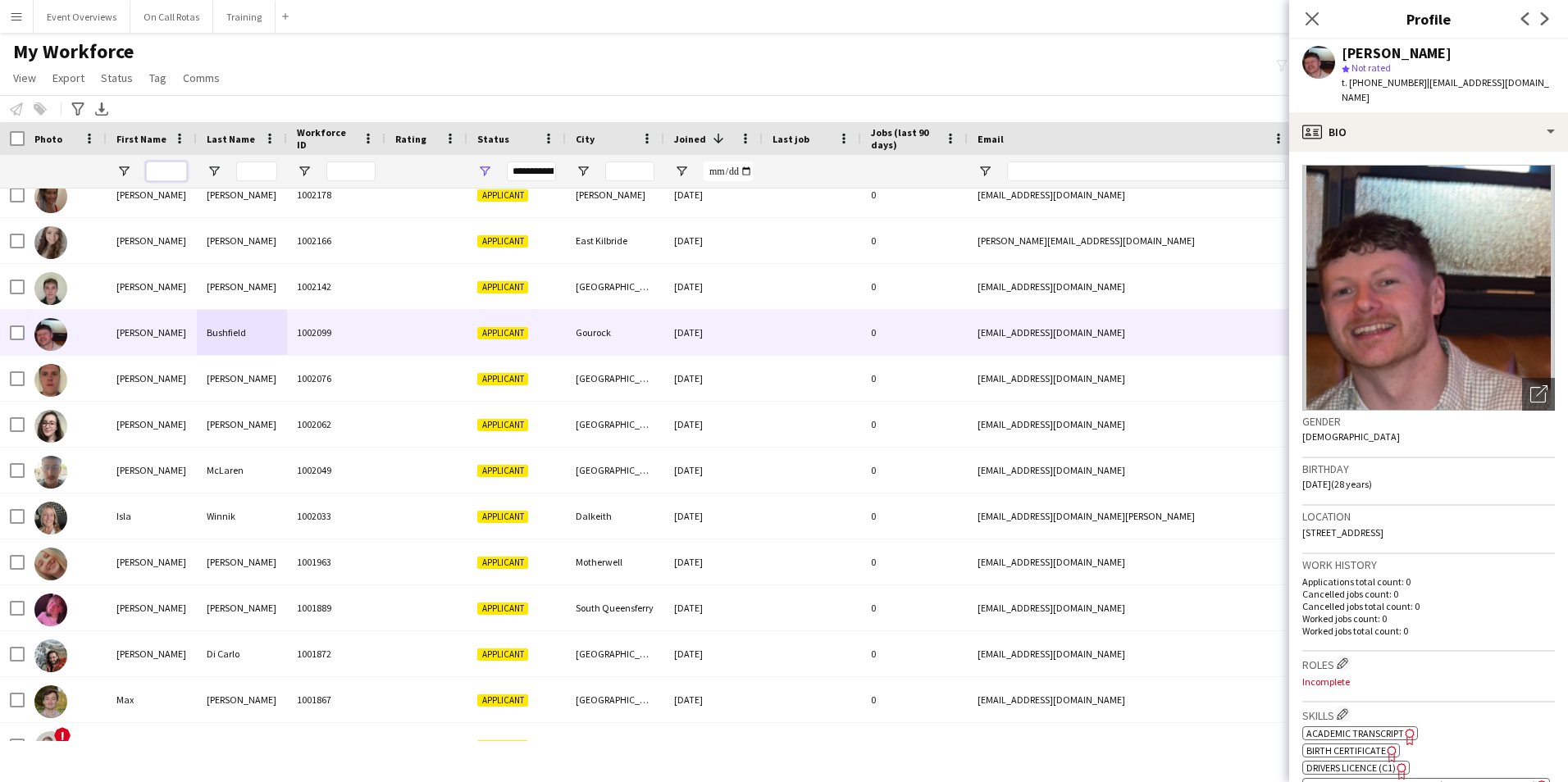
click at [161, 167] on input "First Name Filter Input" at bounding box center [166, 171] width 41 height 20
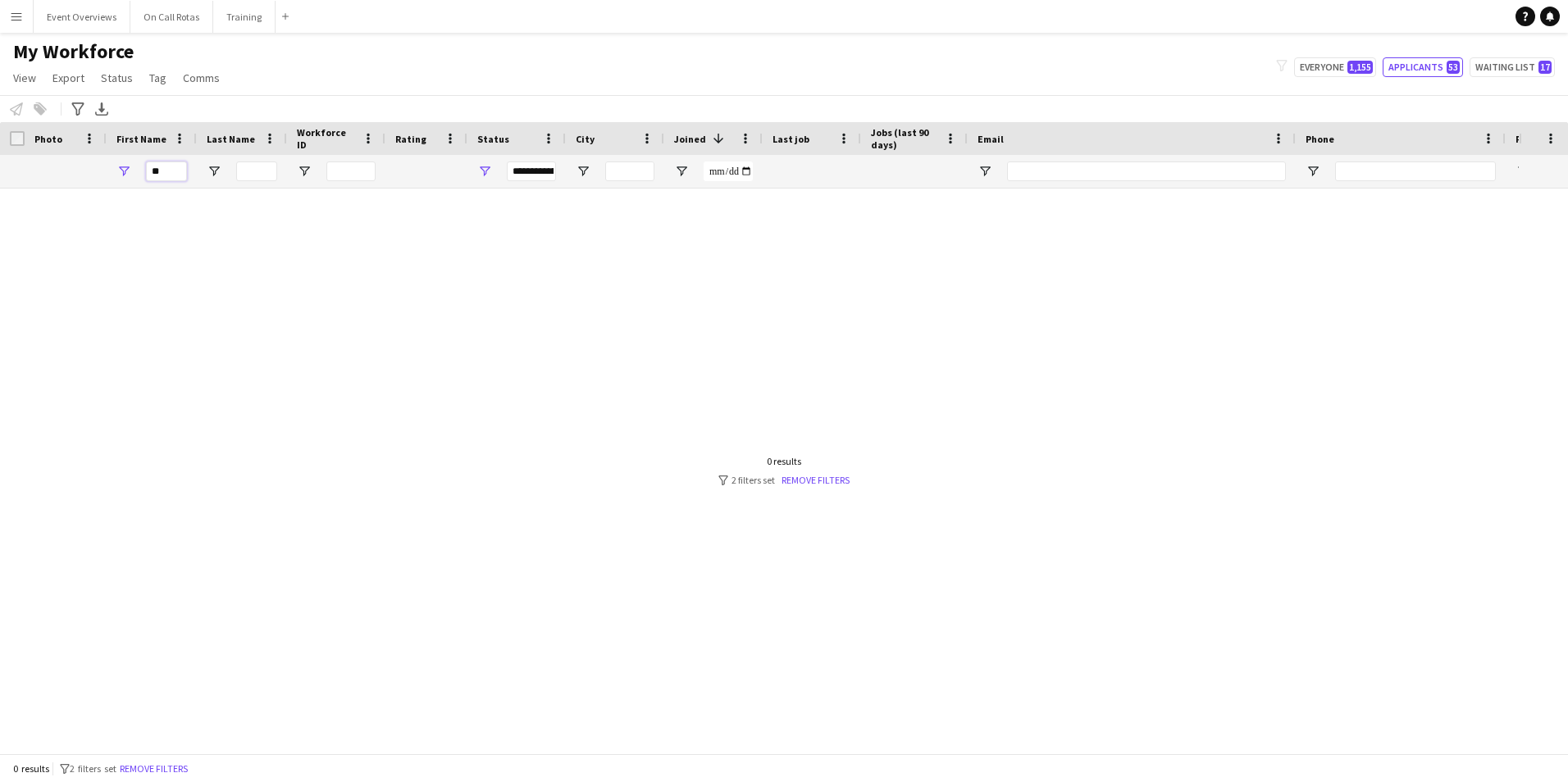
type input "*"
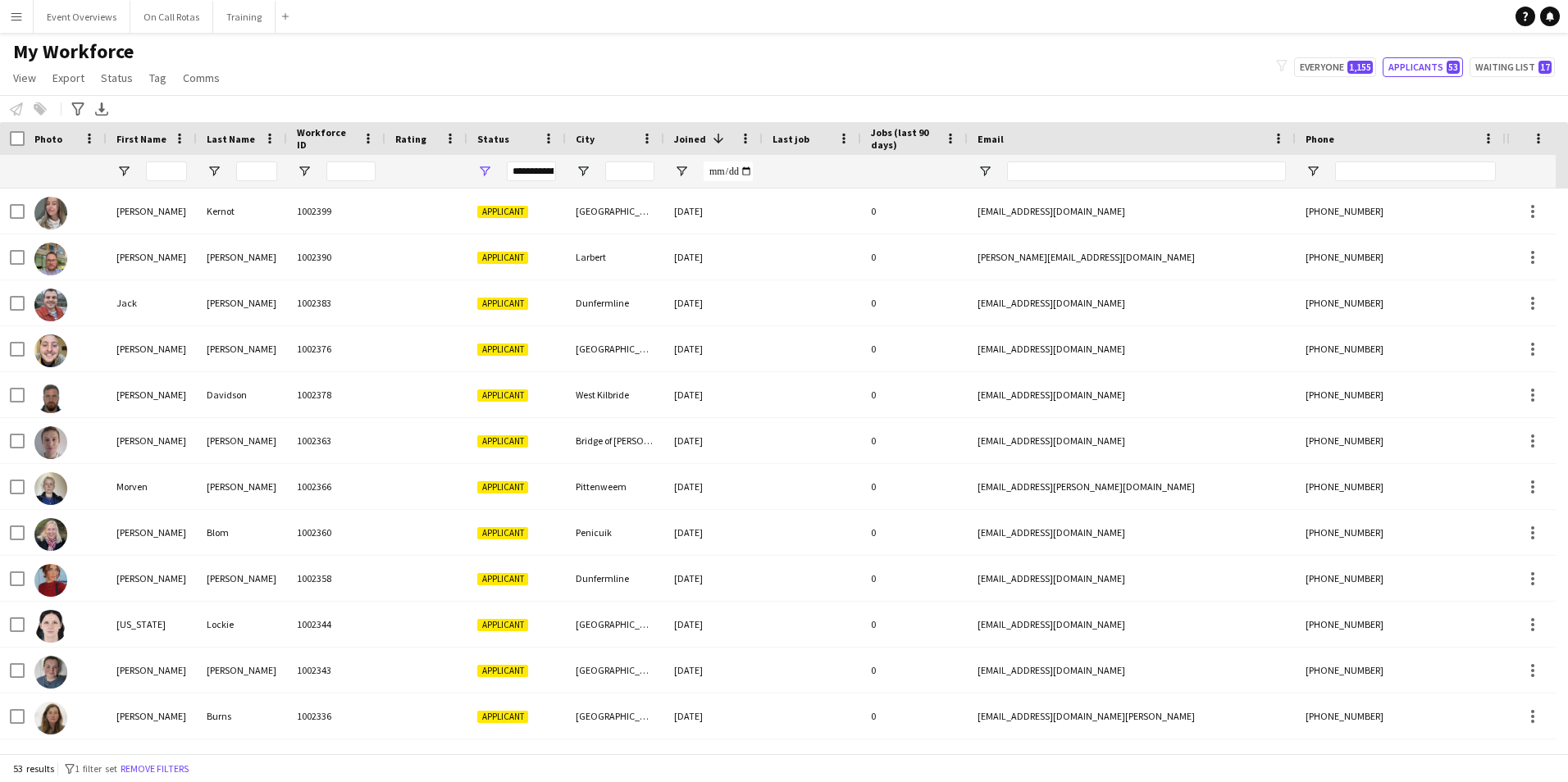
click at [519, 173] on div "**********" at bounding box center [531, 171] width 49 height 20
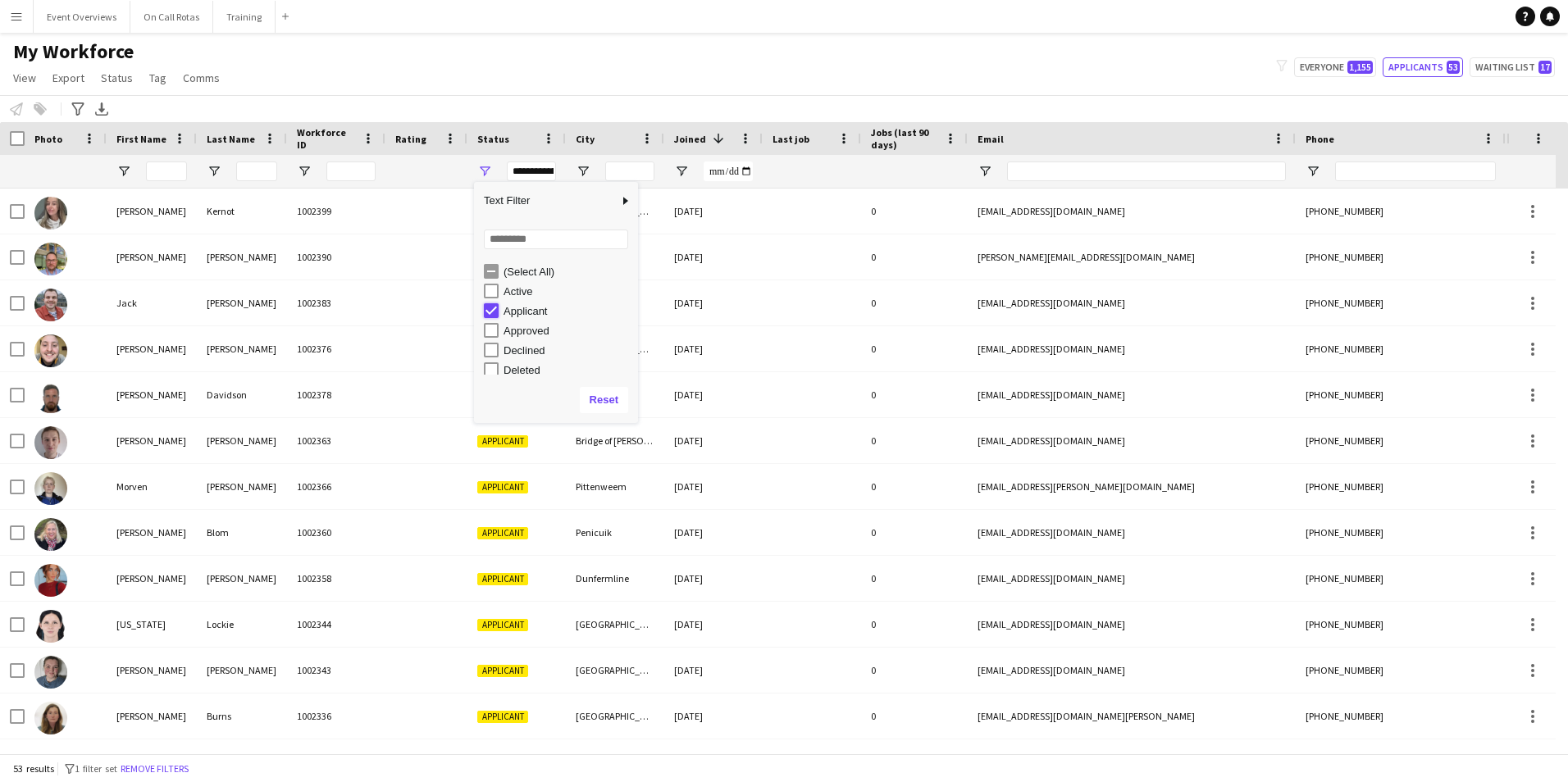
type input "***"
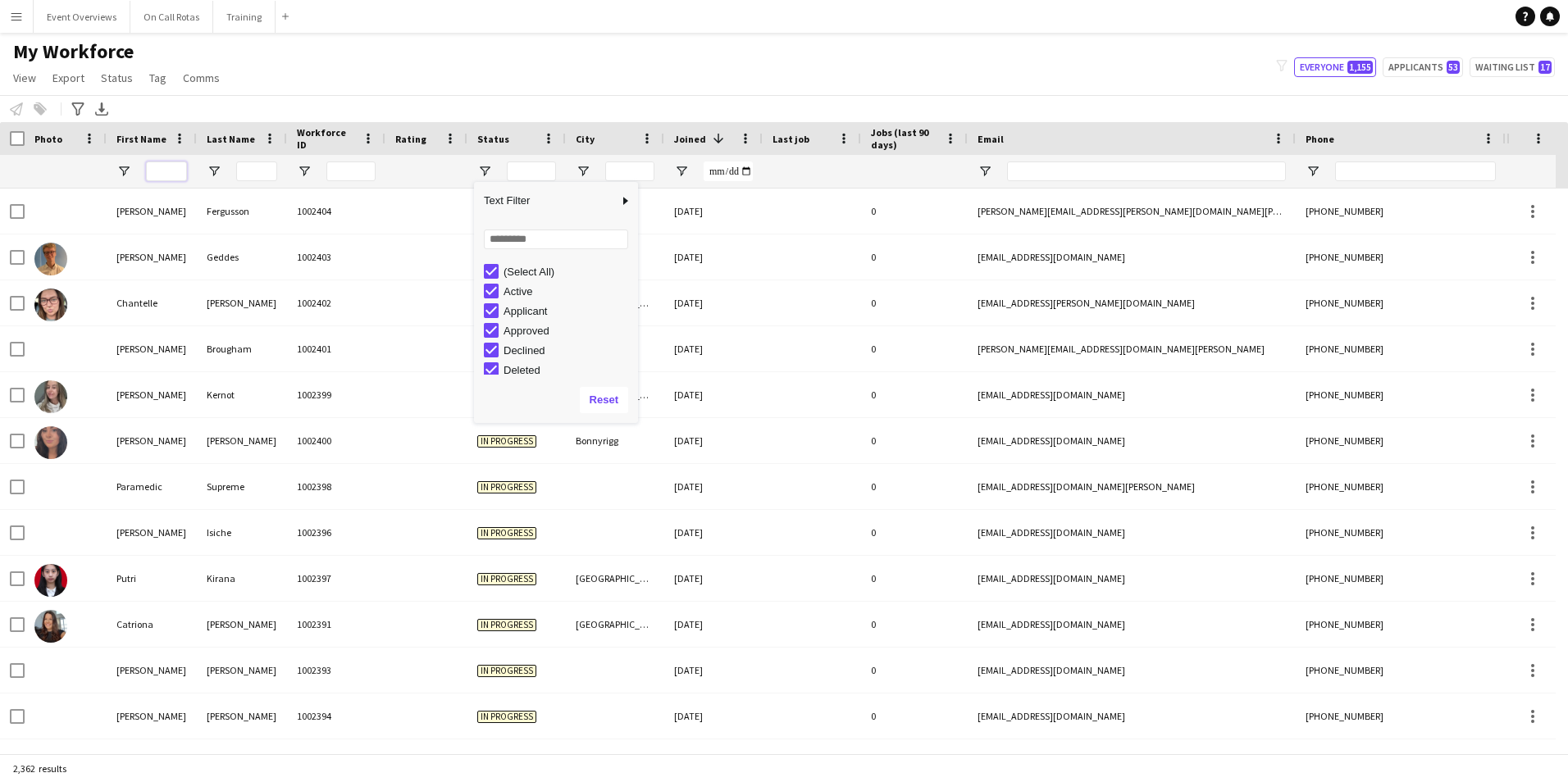
click at [162, 170] on input "First Name Filter Input" at bounding box center [166, 171] width 41 height 20
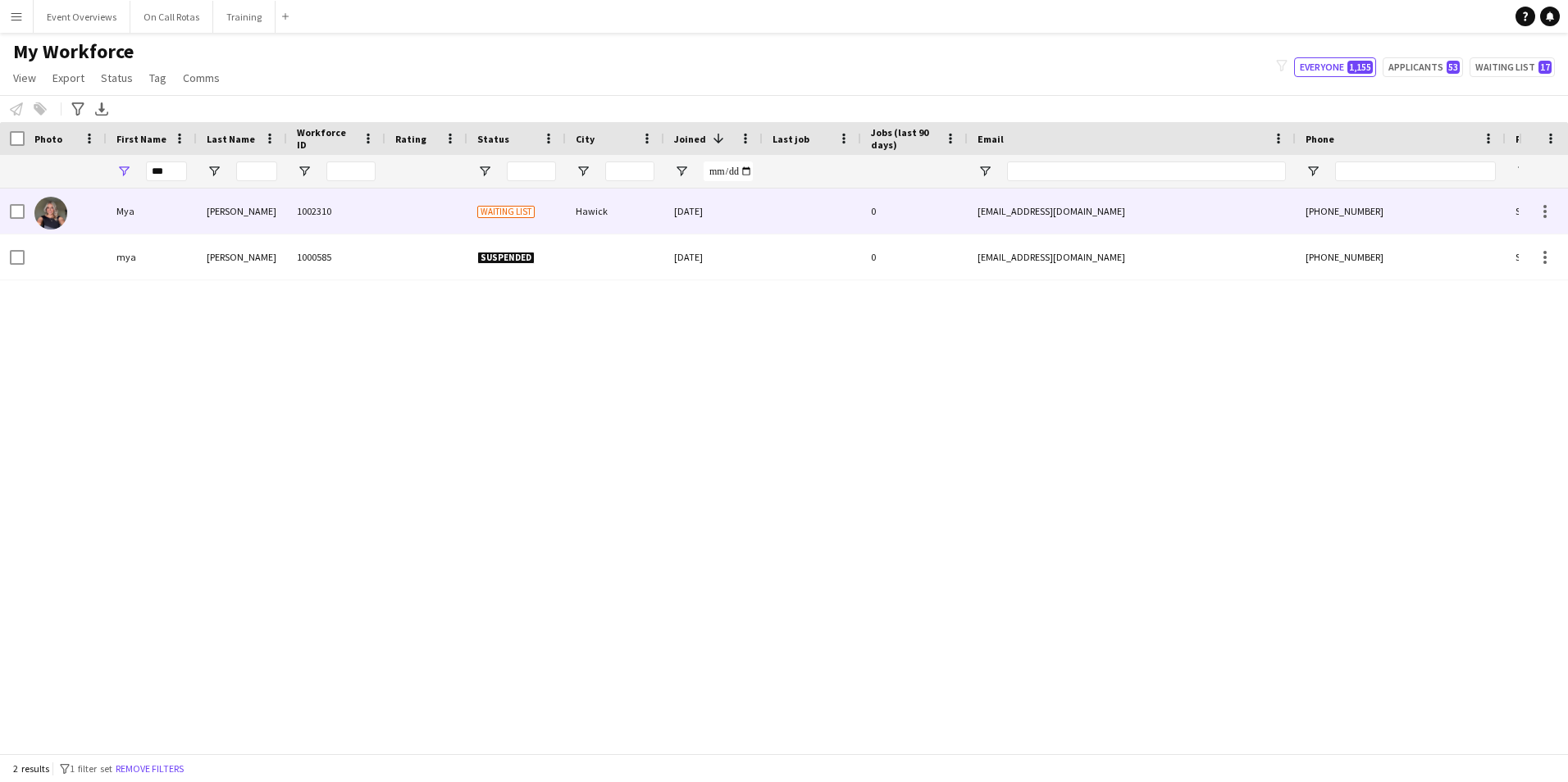
click at [164, 213] on div "Mya" at bounding box center [151, 211] width 91 height 45
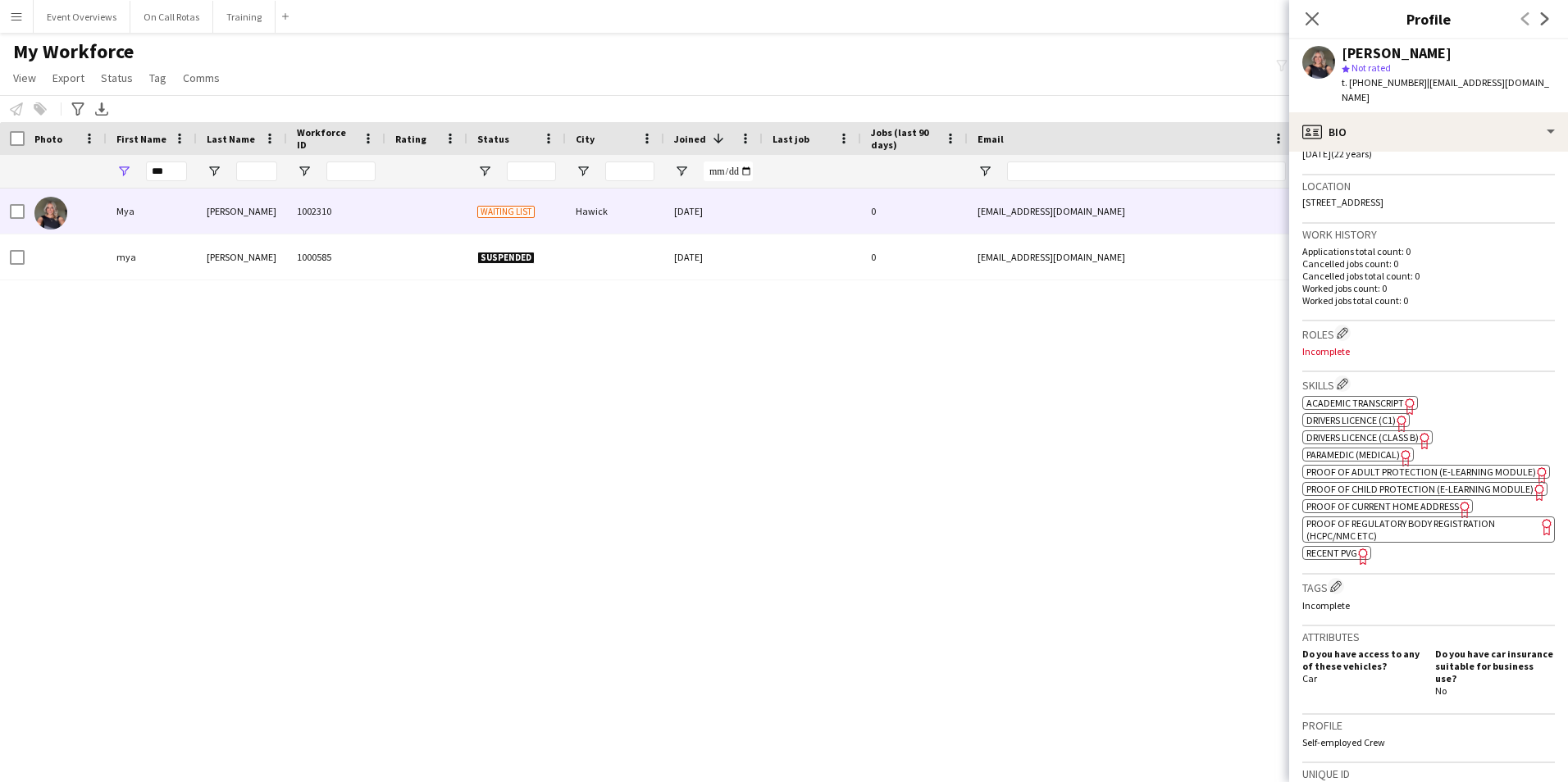
scroll to position [241, 0]
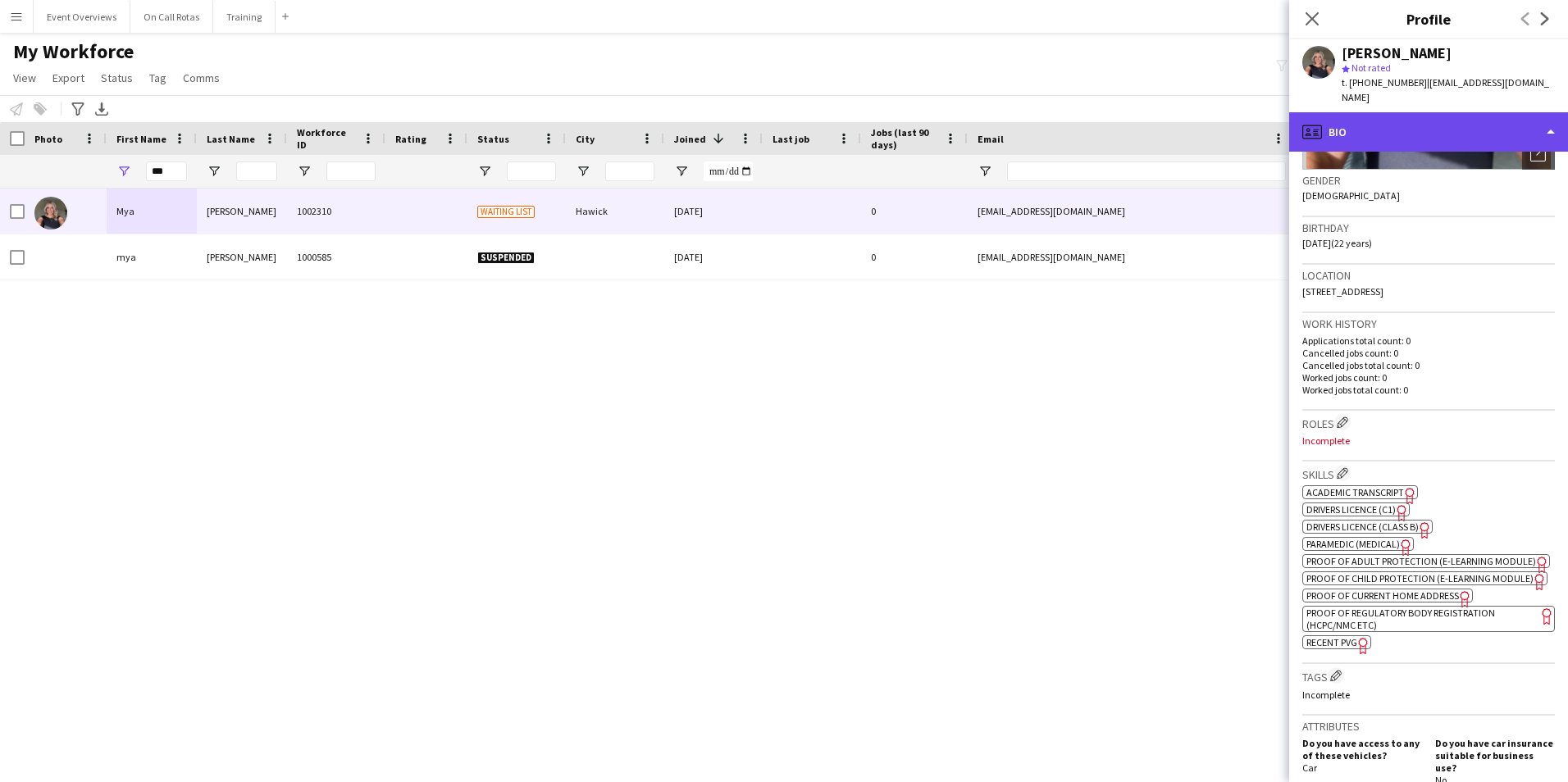
click at [1381, 112] on div "profile Bio" at bounding box center [1428, 132] width 279 height 39
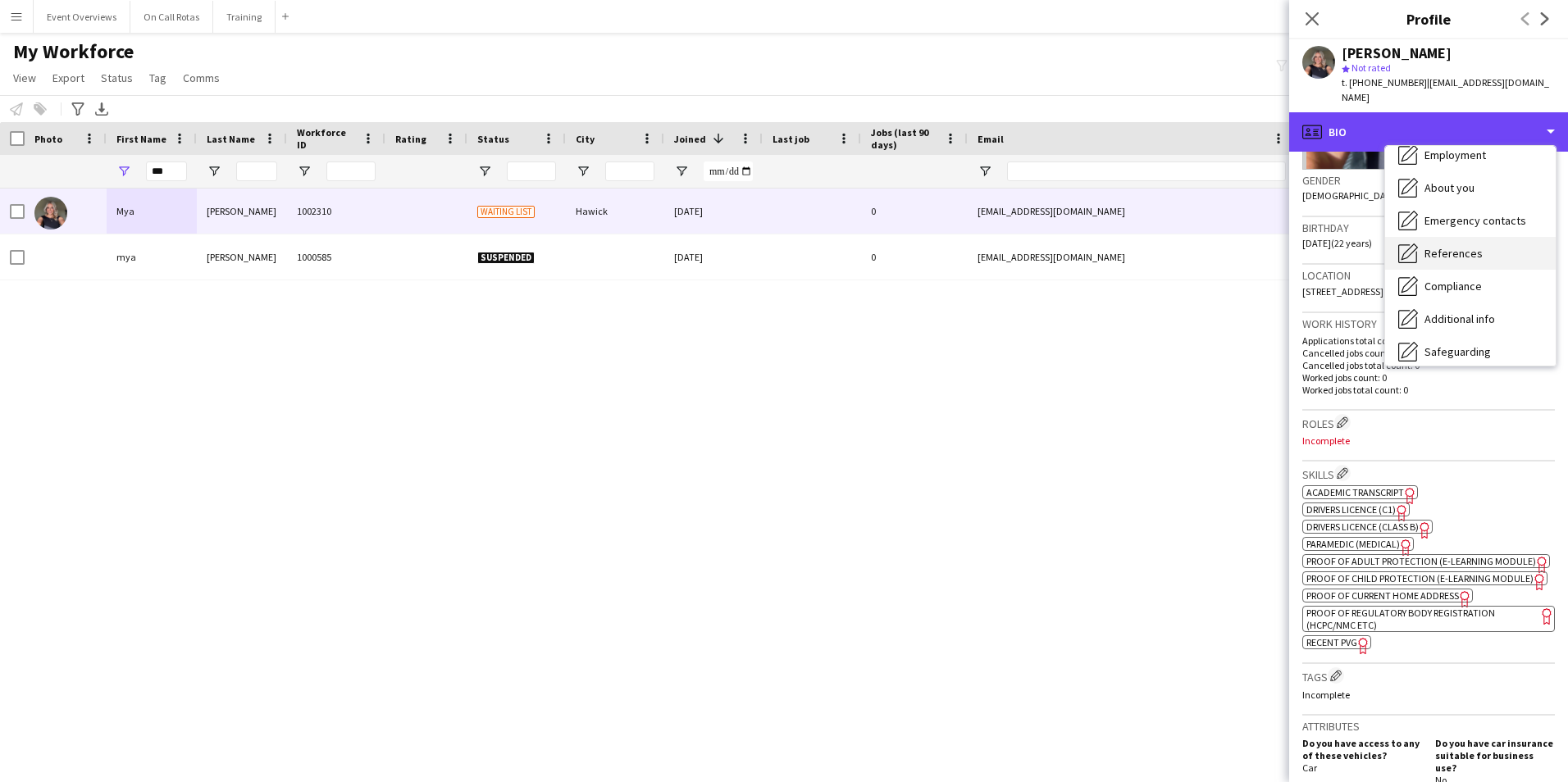
scroll to position [164, 0]
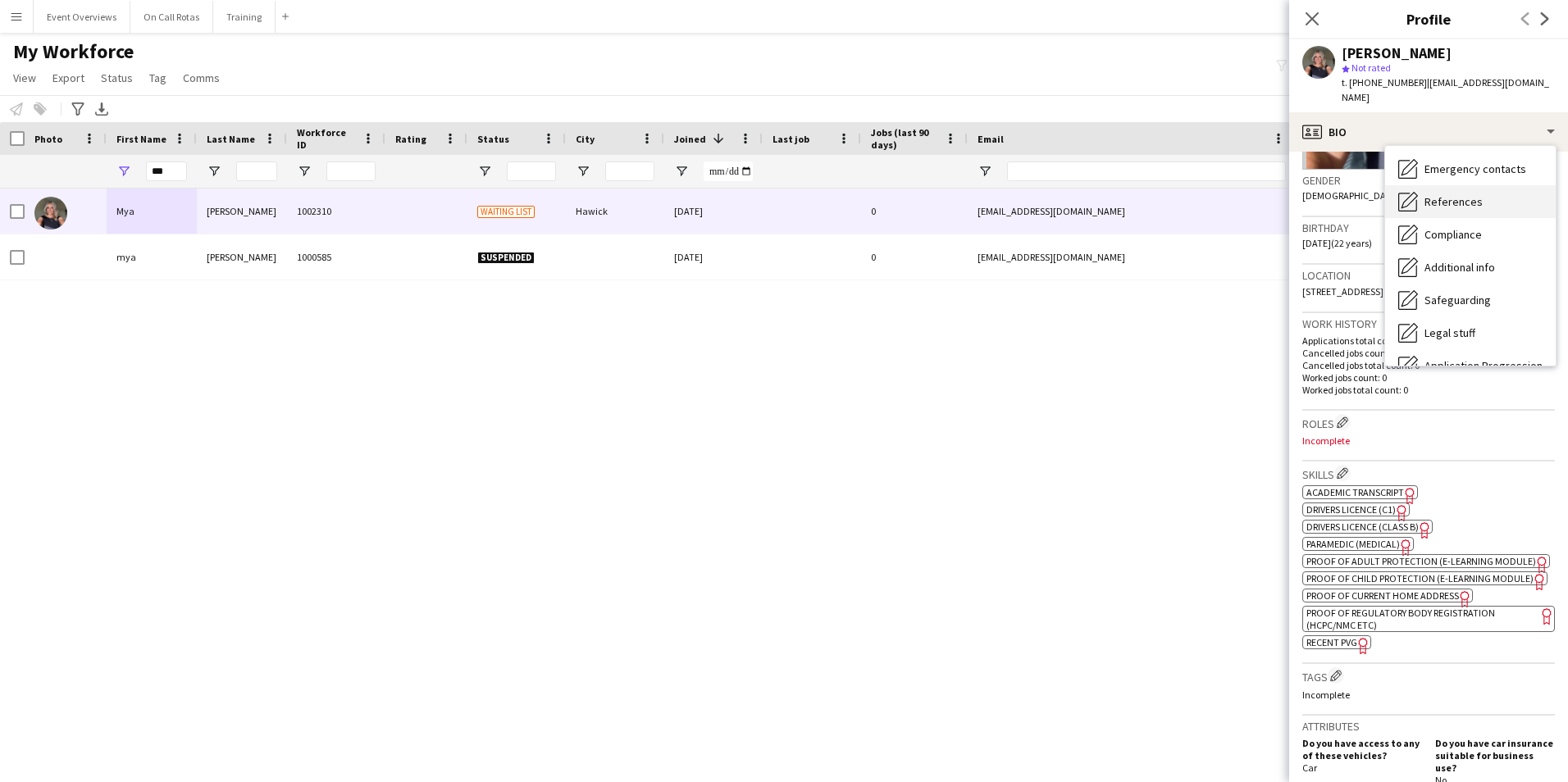
click at [1442, 194] on span "References" at bounding box center [1453, 202] width 58 height 15
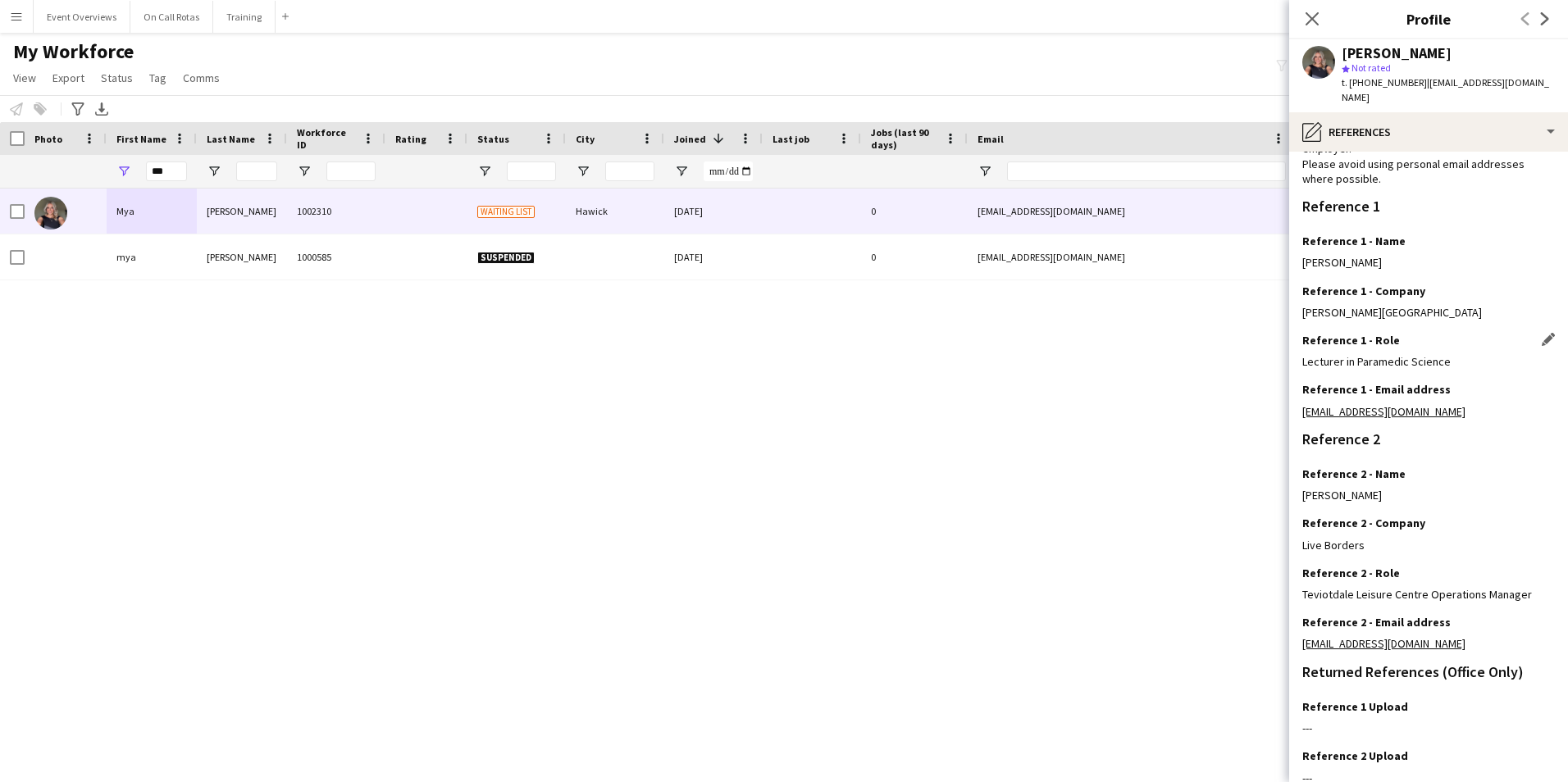
scroll to position [196, 0]
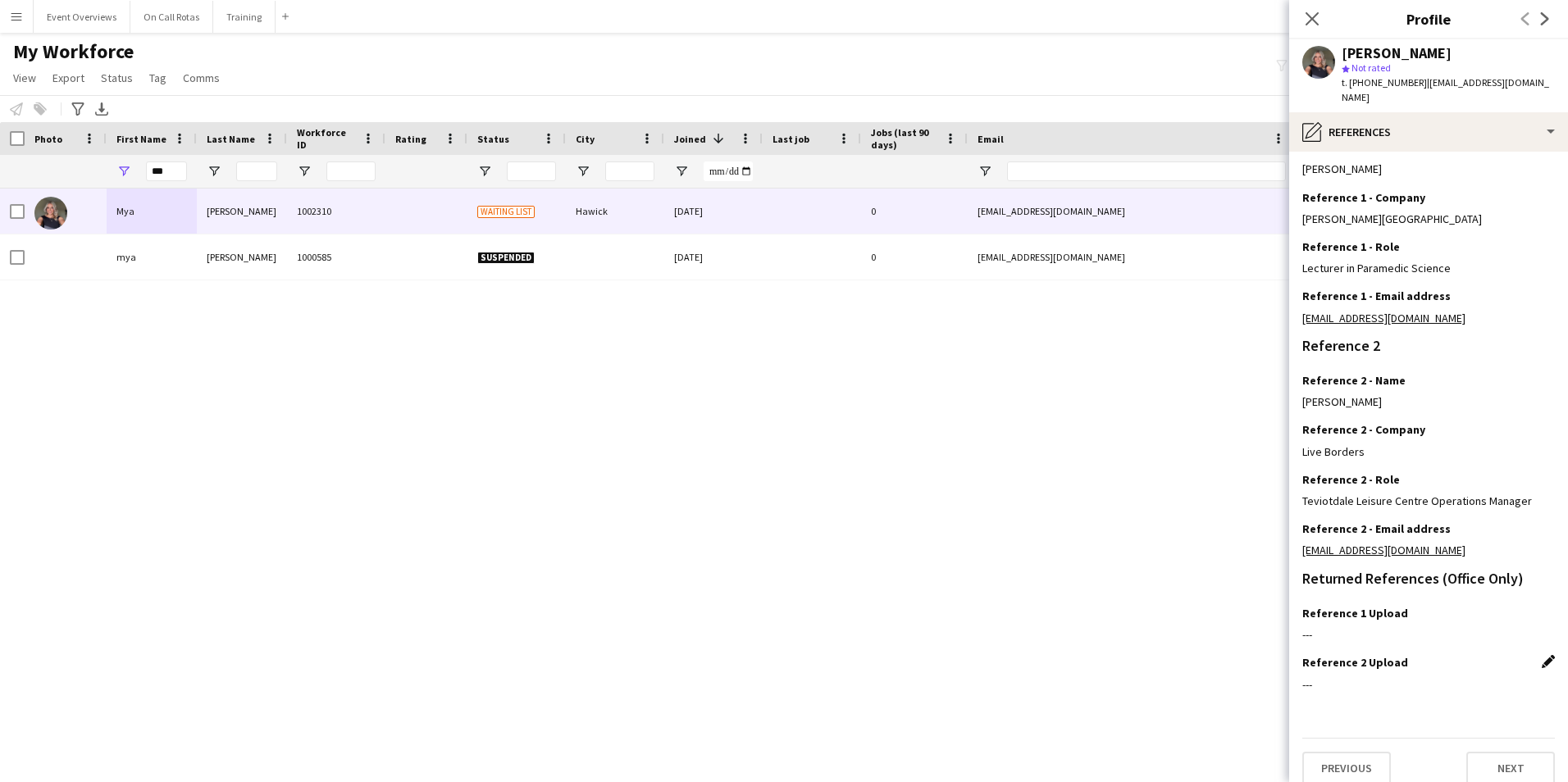
click at [1542, 655] on app-icon "Edit this field" at bounding box center [1548, 662] width 13 height 13
click at [1498, 677] on button "Upload new file" at bounding box center [1504, 691] width 103 height 26
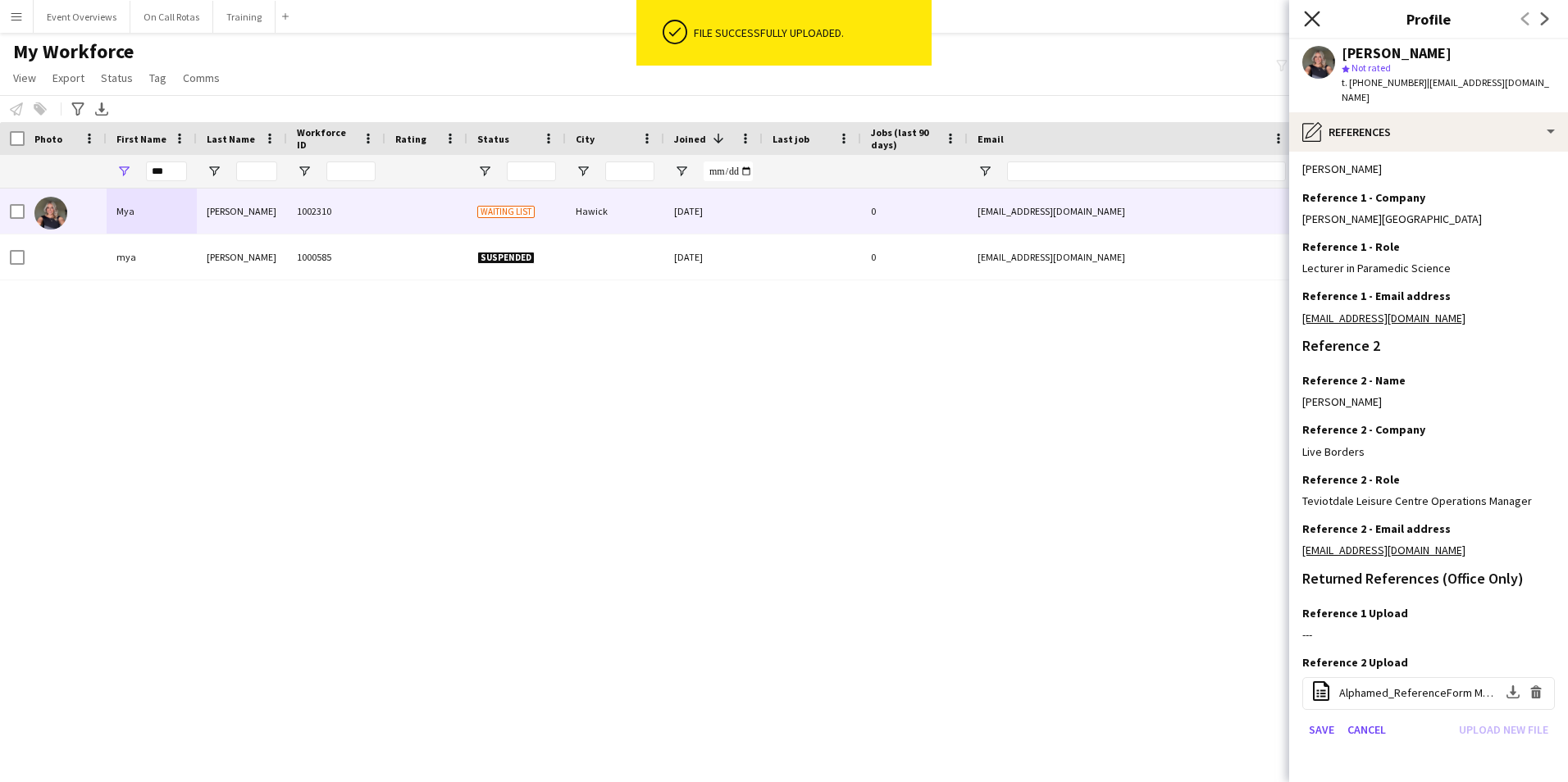
click at [1309, 11] on icon "Close pop-in" at bounding box center [1311, 18] width 16 height 16
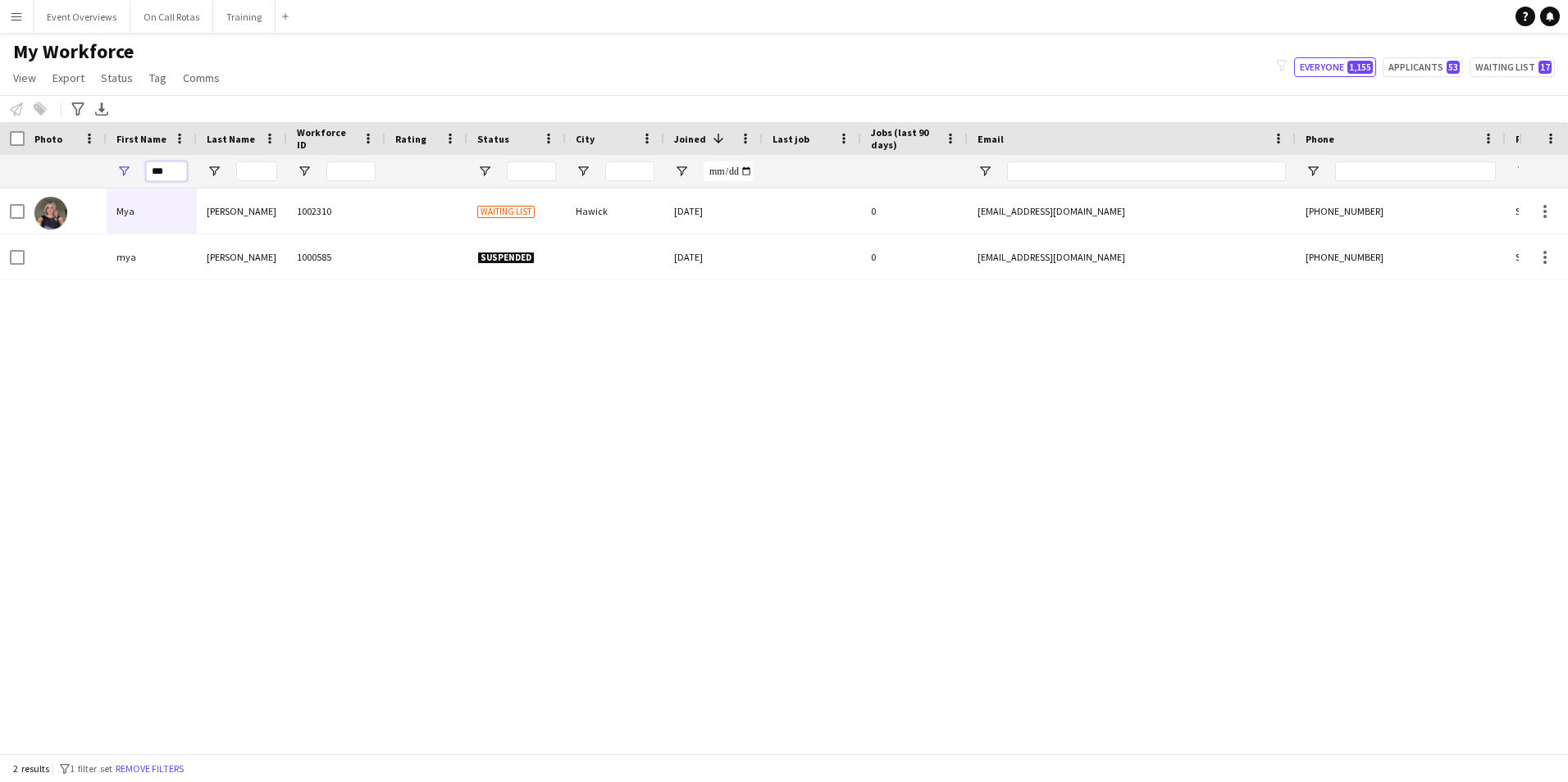
click at [184, 173] on input "***" at bounding box center [166, 171] width 41 height 20
type input "*"
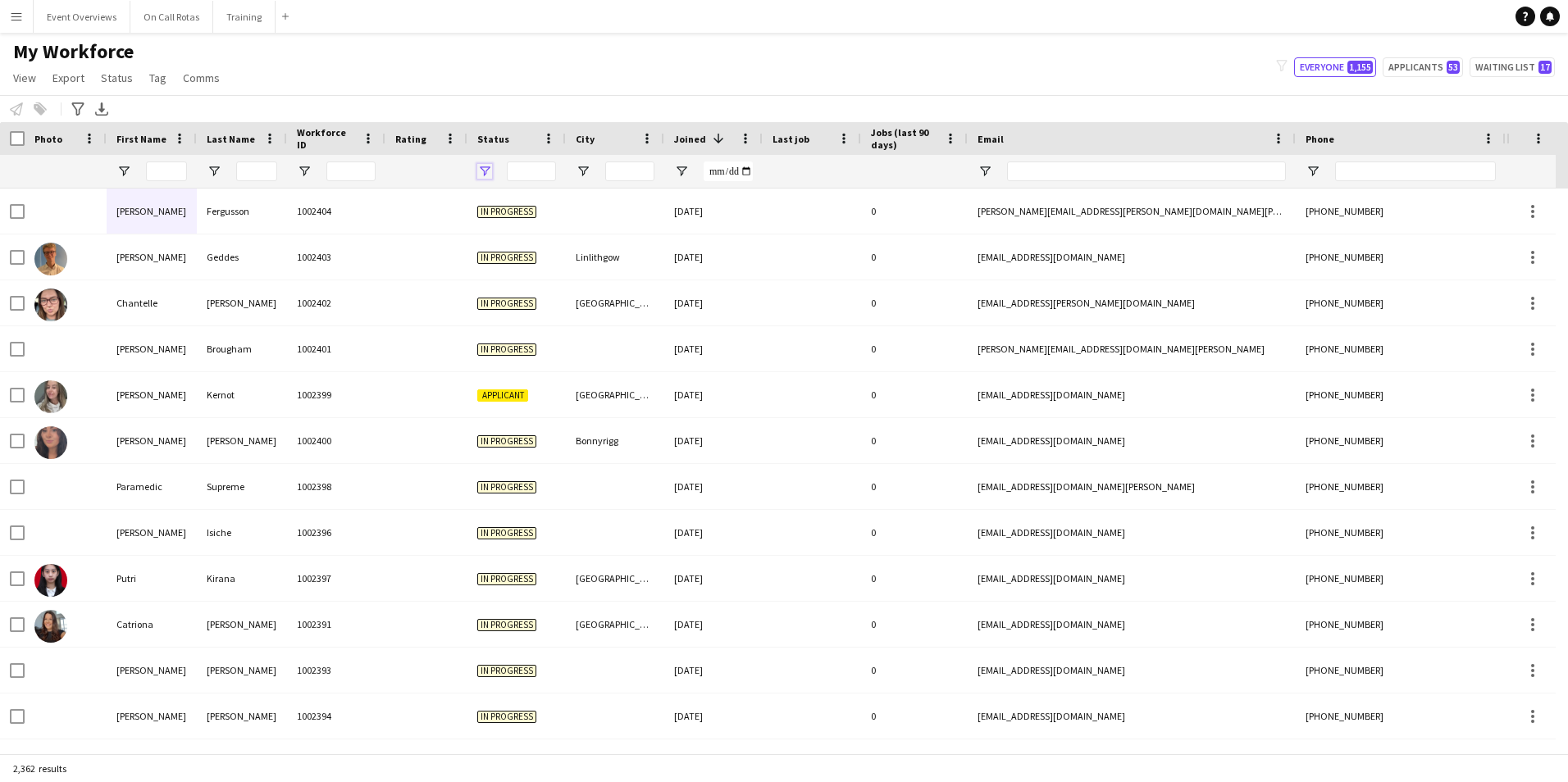
click at [487, 171] on span "Open Filter Menu" at bounding box center [484, 172] width 15 height 15
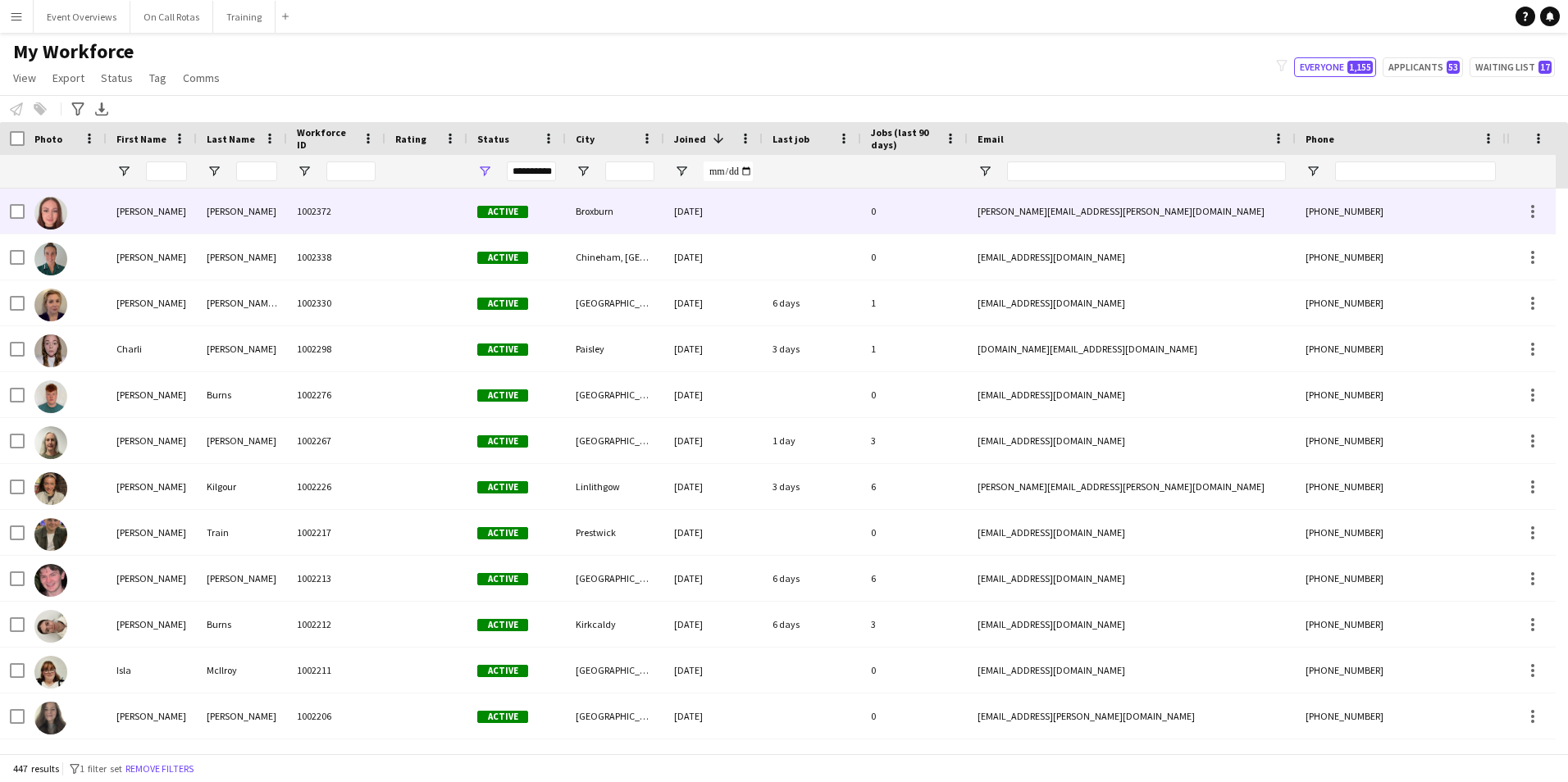
click at [49, 221] on img at bounding box center [50, 213] width 33 height 33
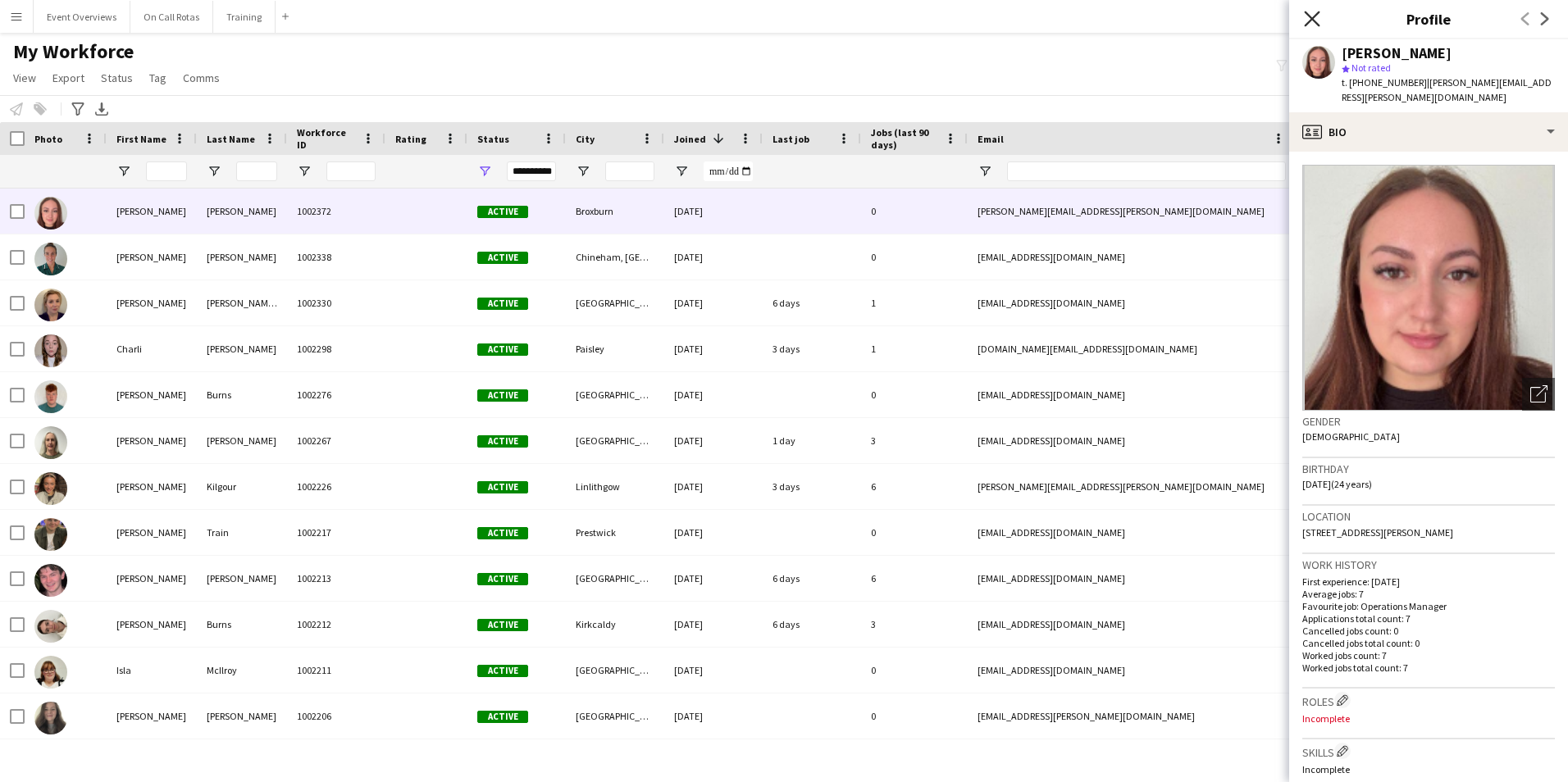
click at [1307, 21] on icon "Close pop-in" at bounding box center [1311, 18] width 16 height 16
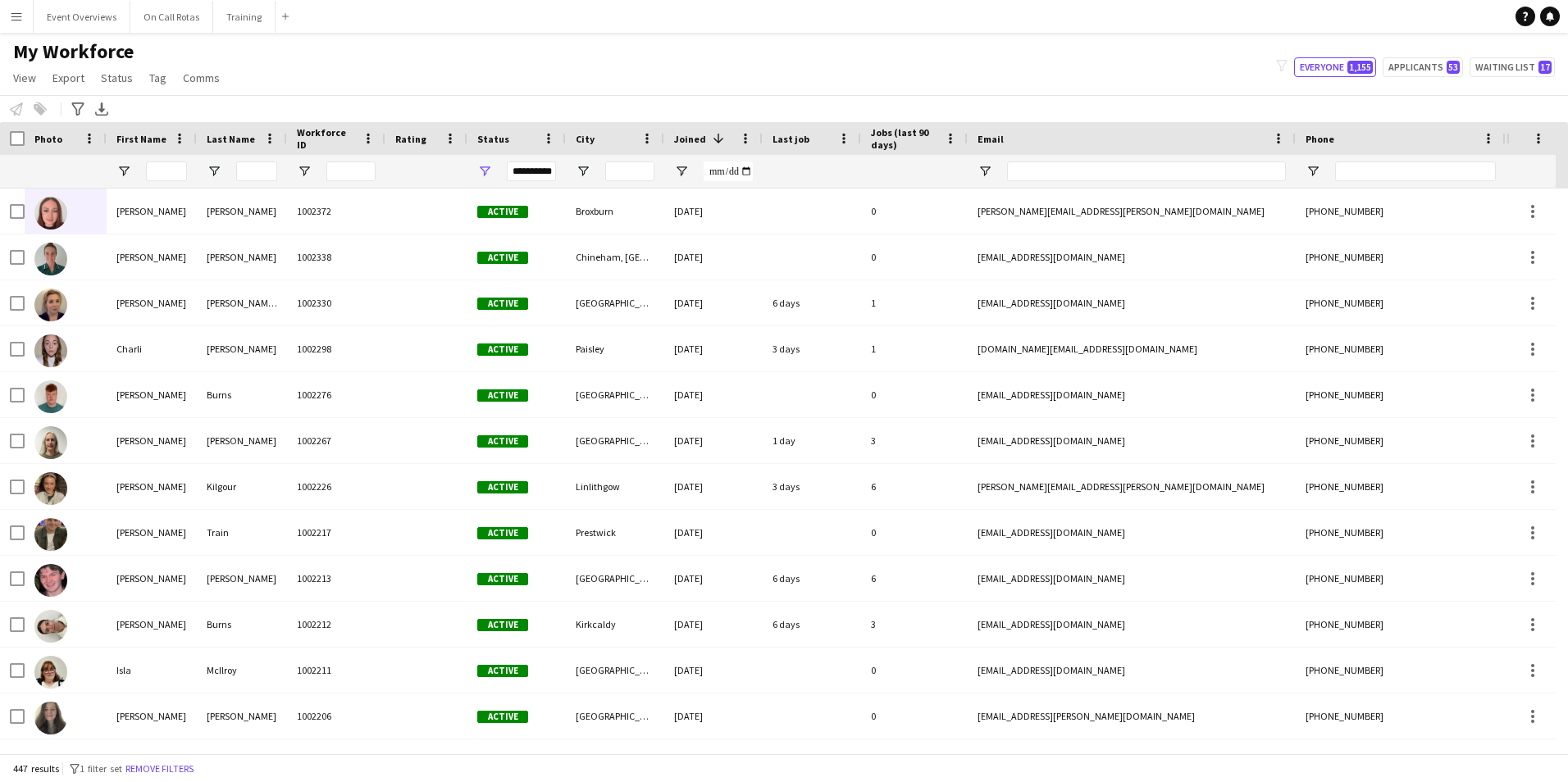
click at [535, 173] on div "**********" at bounding box center [531, 171] width 49 height 20
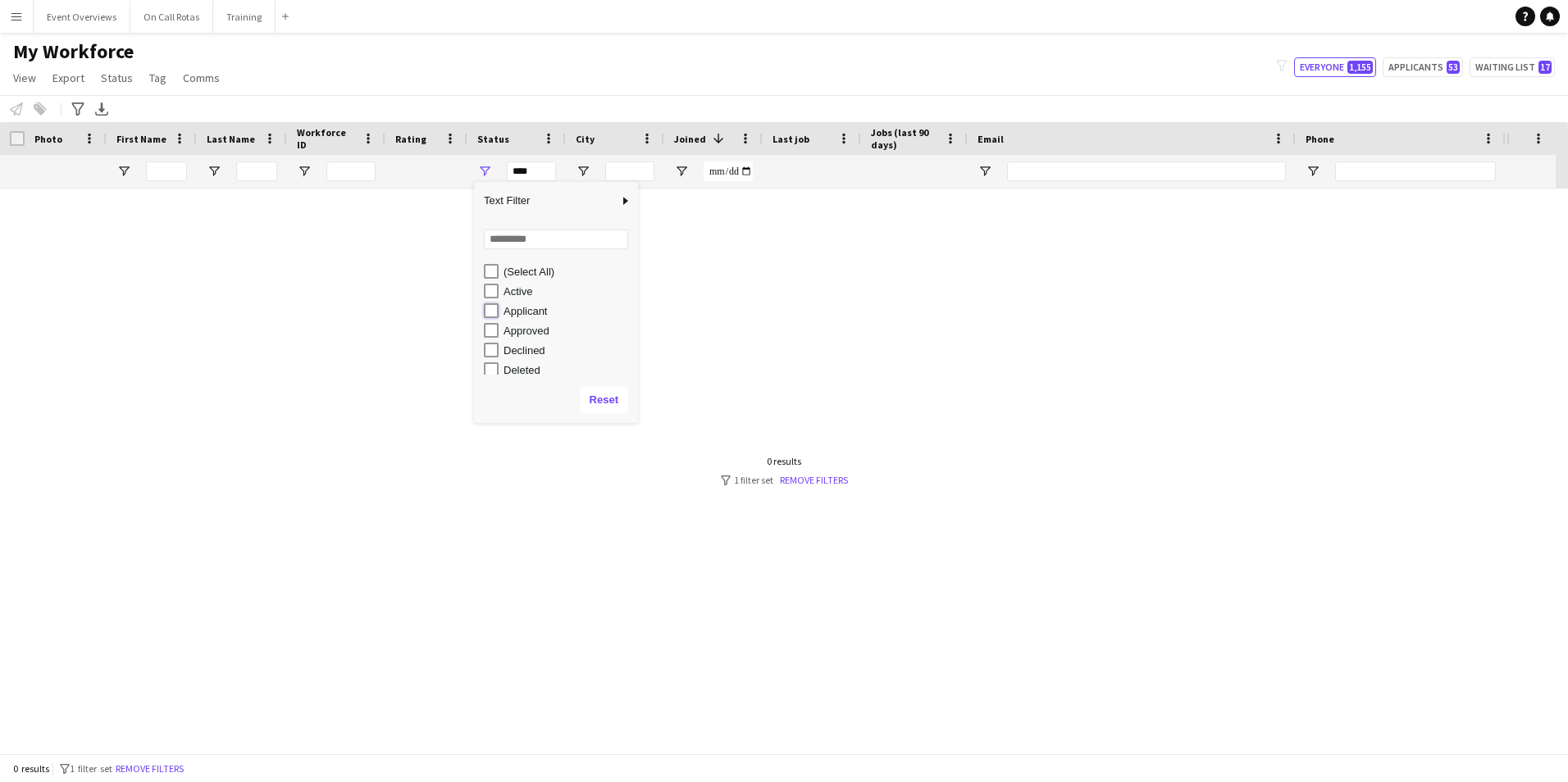
type input "**********"
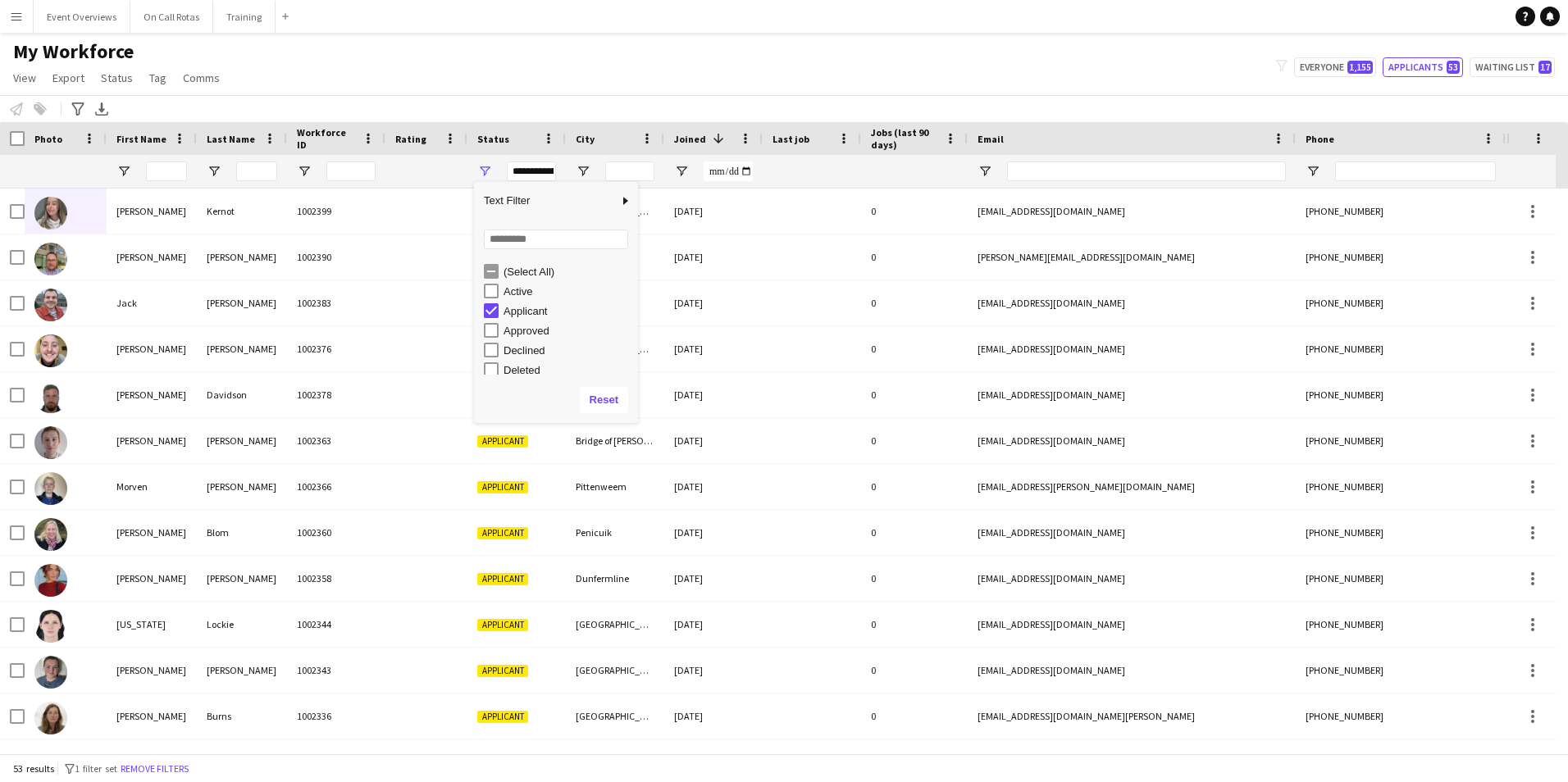
click at [978, 77] on div "My Workforce View Views Default view Active Staff Applications - First Aider Ap…" at bounding box center [784, 67] width 1568 height 56
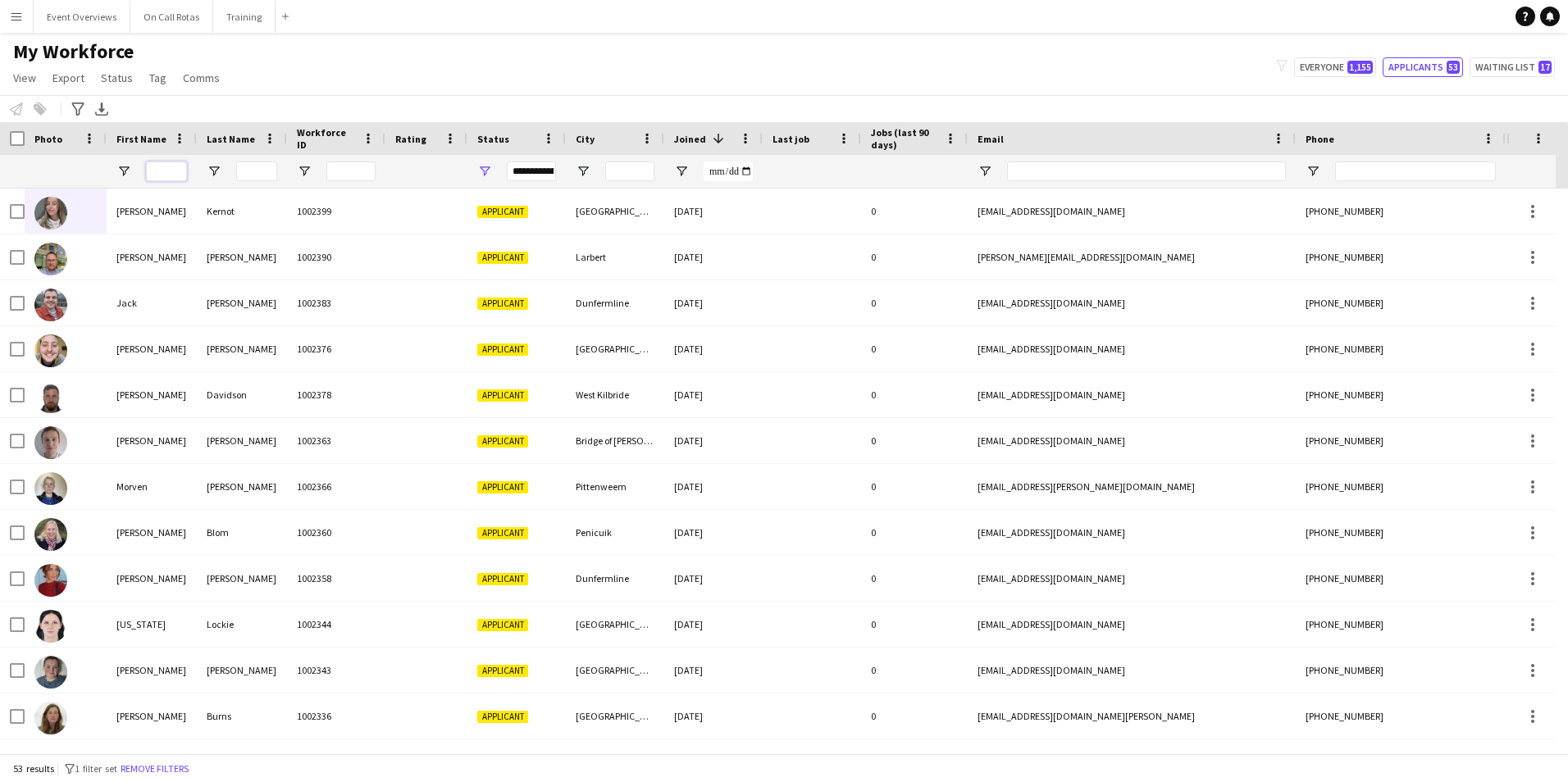
click at [174, 171] on input "First Name Filter Input" at bounding box center [166, 171] width 41 height 20
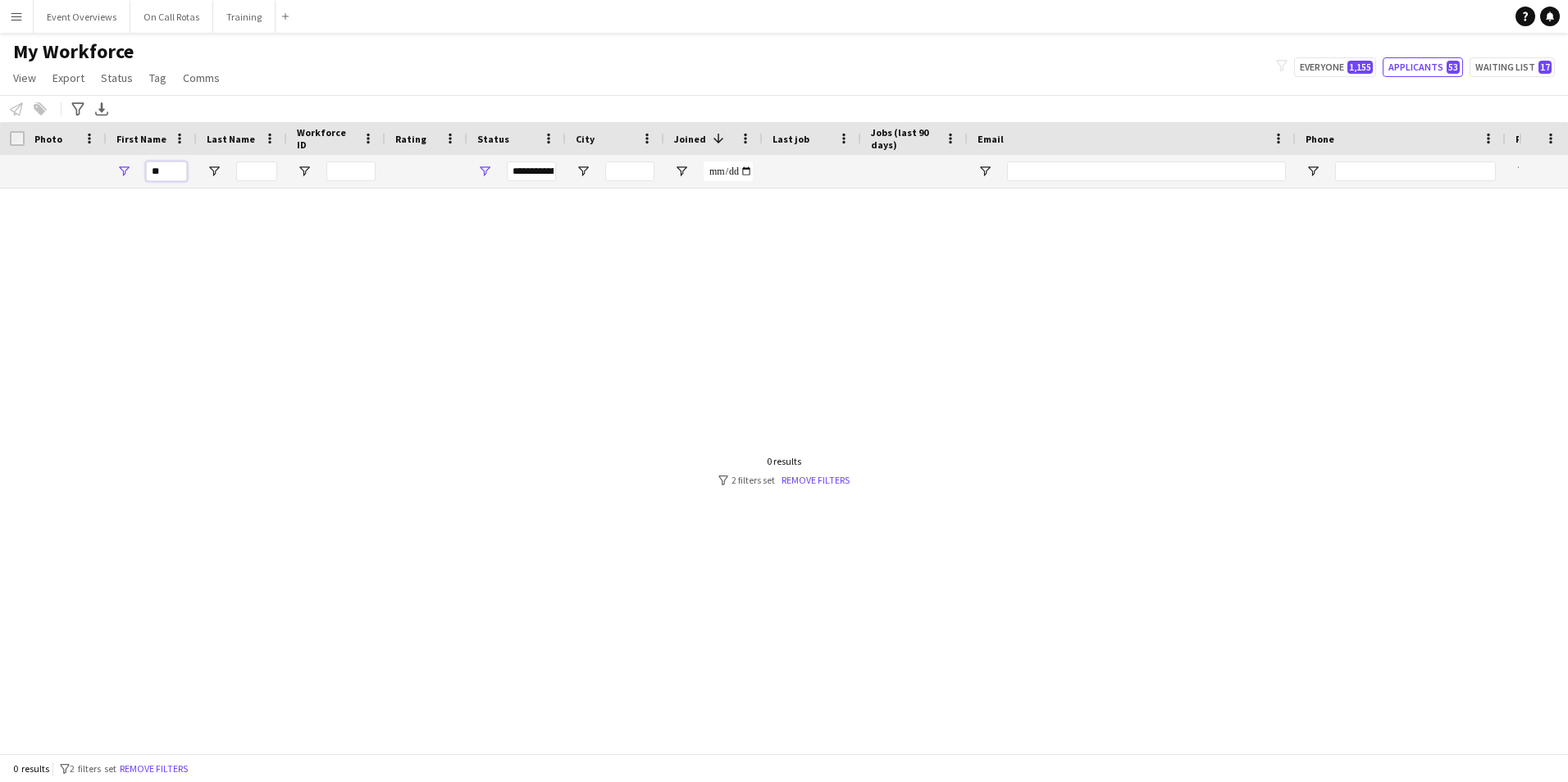
type input "*"
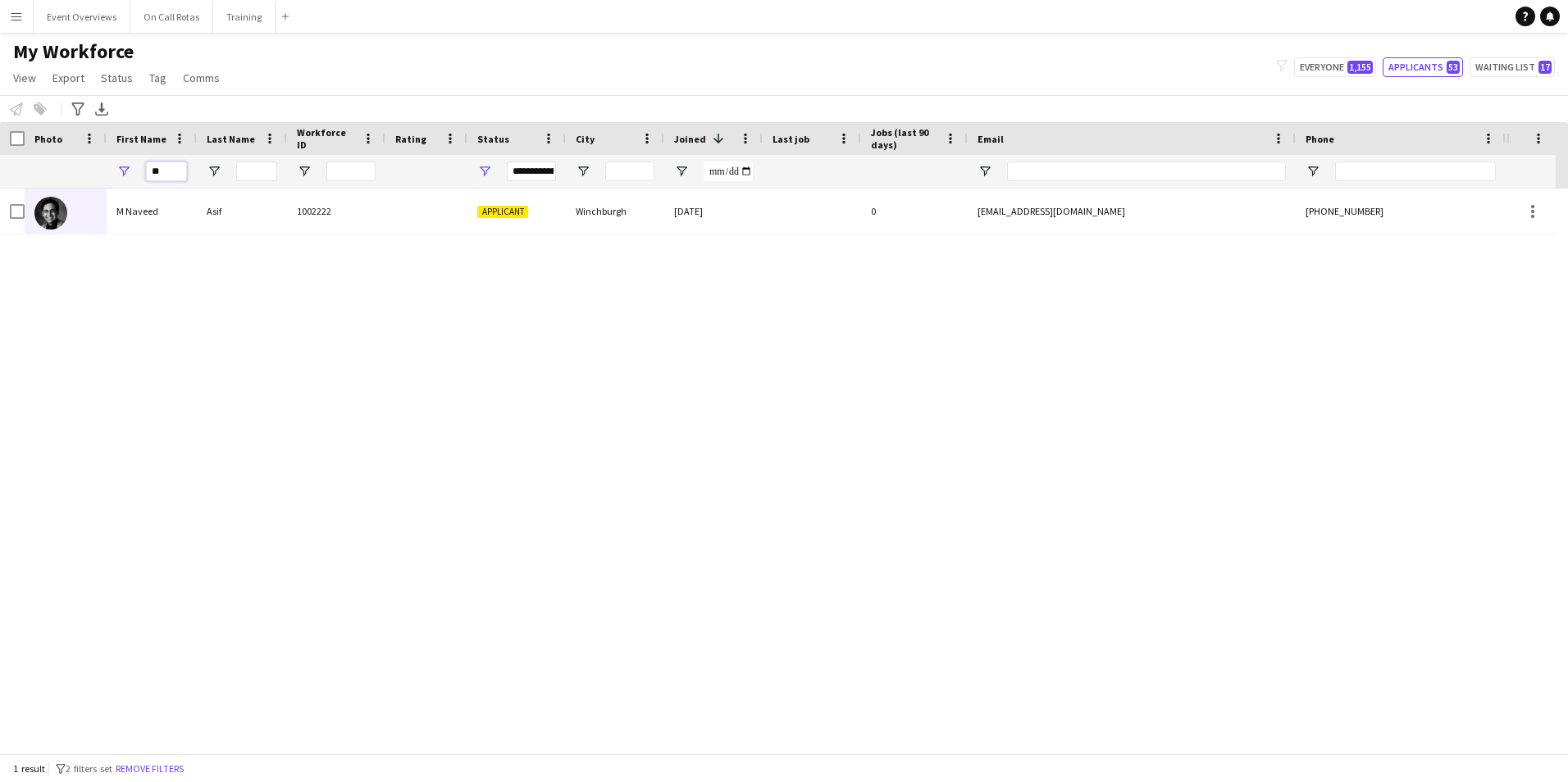
type input "*"
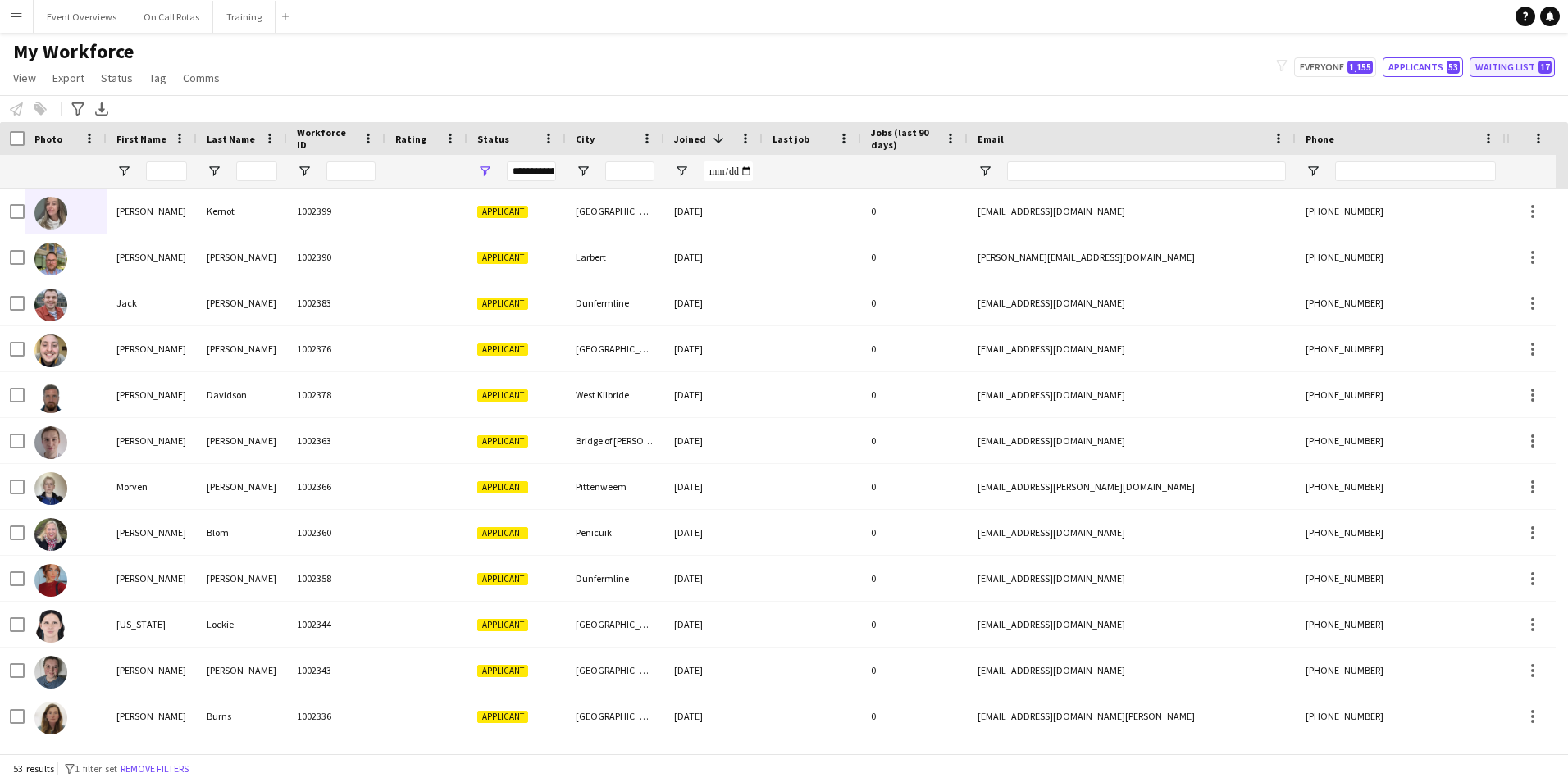
click at [1534, 71] on button "Waiting list 17" at bounding box center [1512, 67] width 85 height 20
type input "**********"
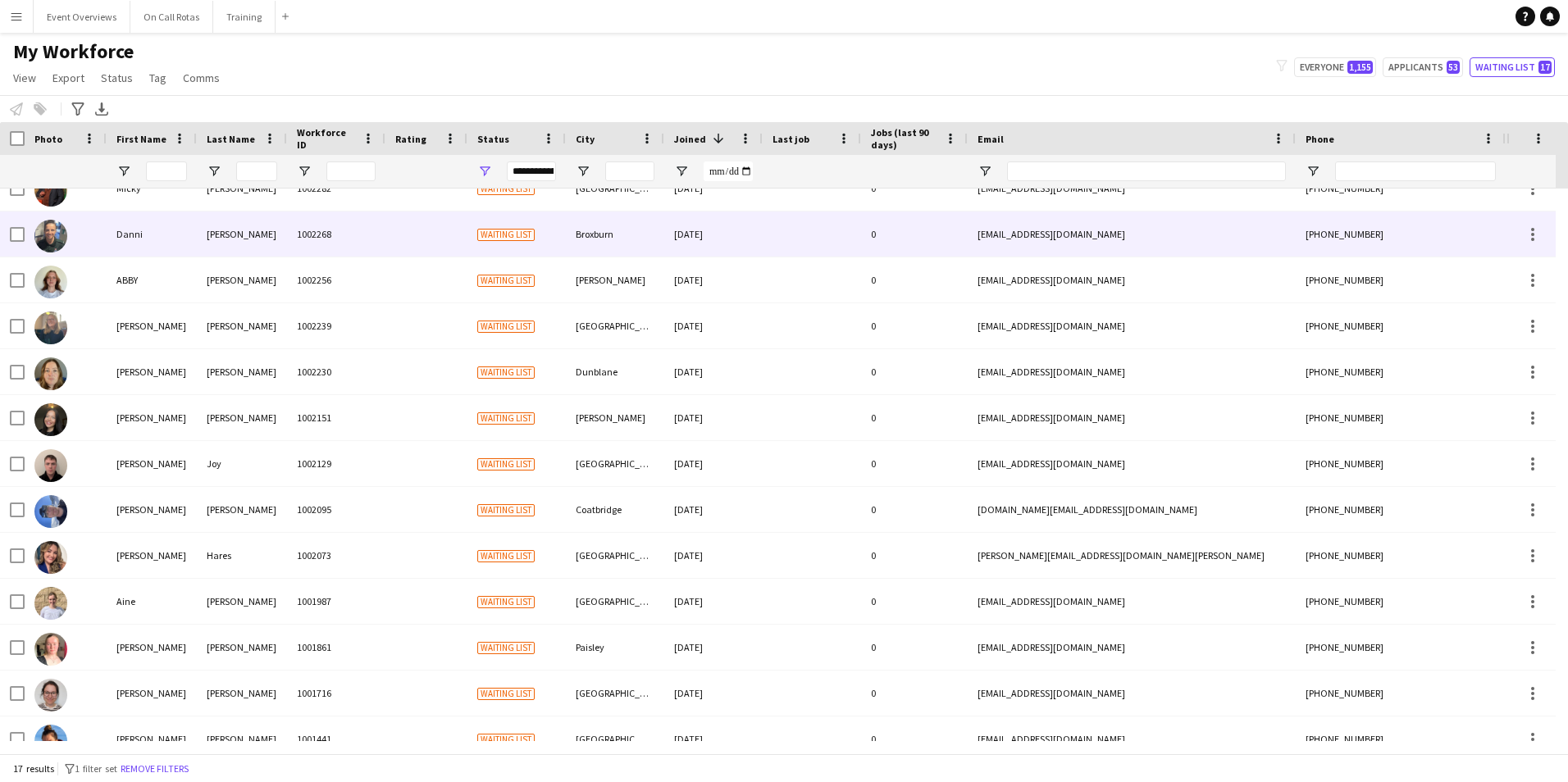
scroll to position [0, 0]
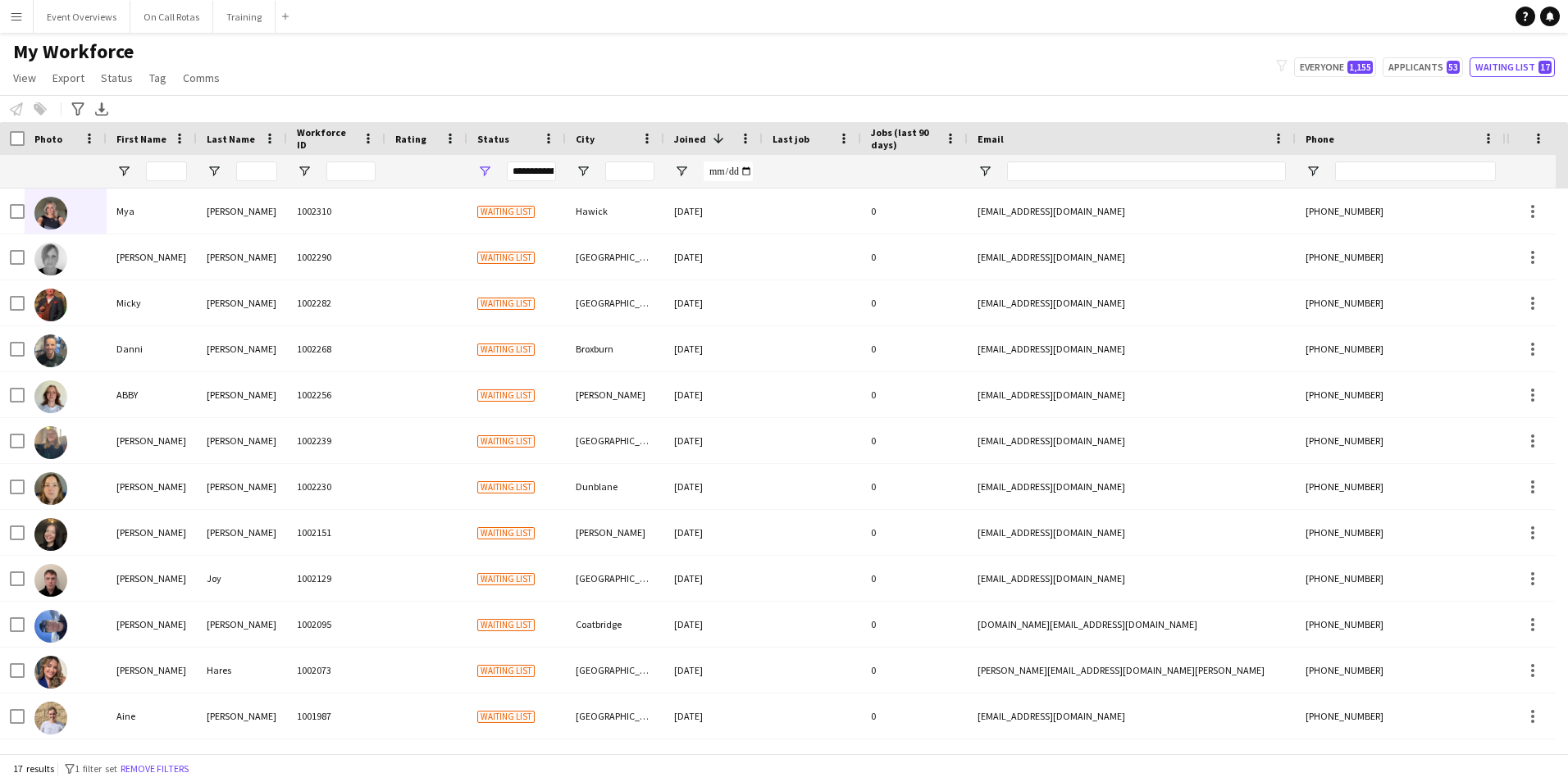
click at [8, 16] on button "Menu" at bounding box center [16, 16] width 33 height 33
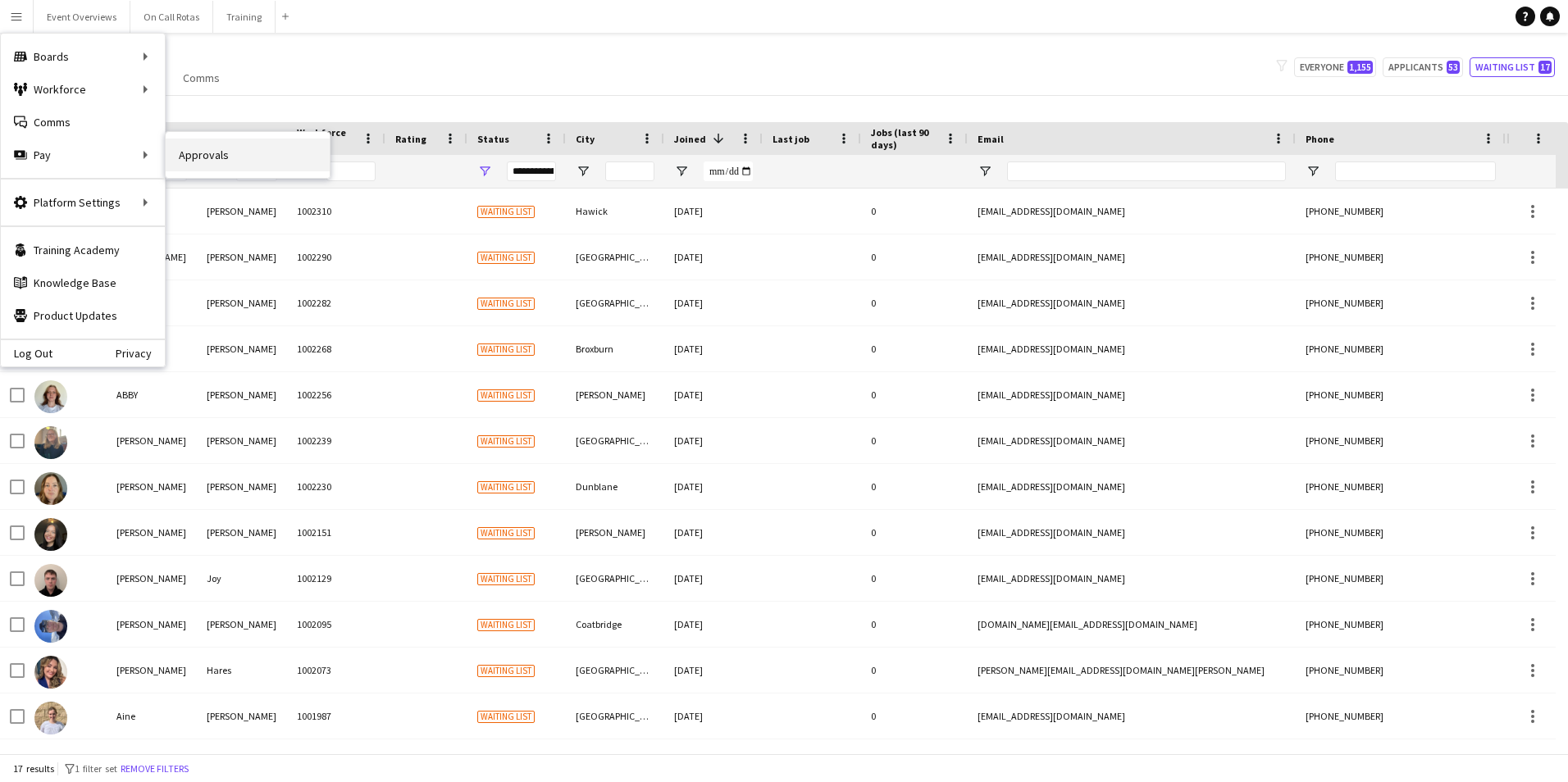
click at [200, 152] on link "Approvals" at bounding box center [248, 155] width 164 height 33
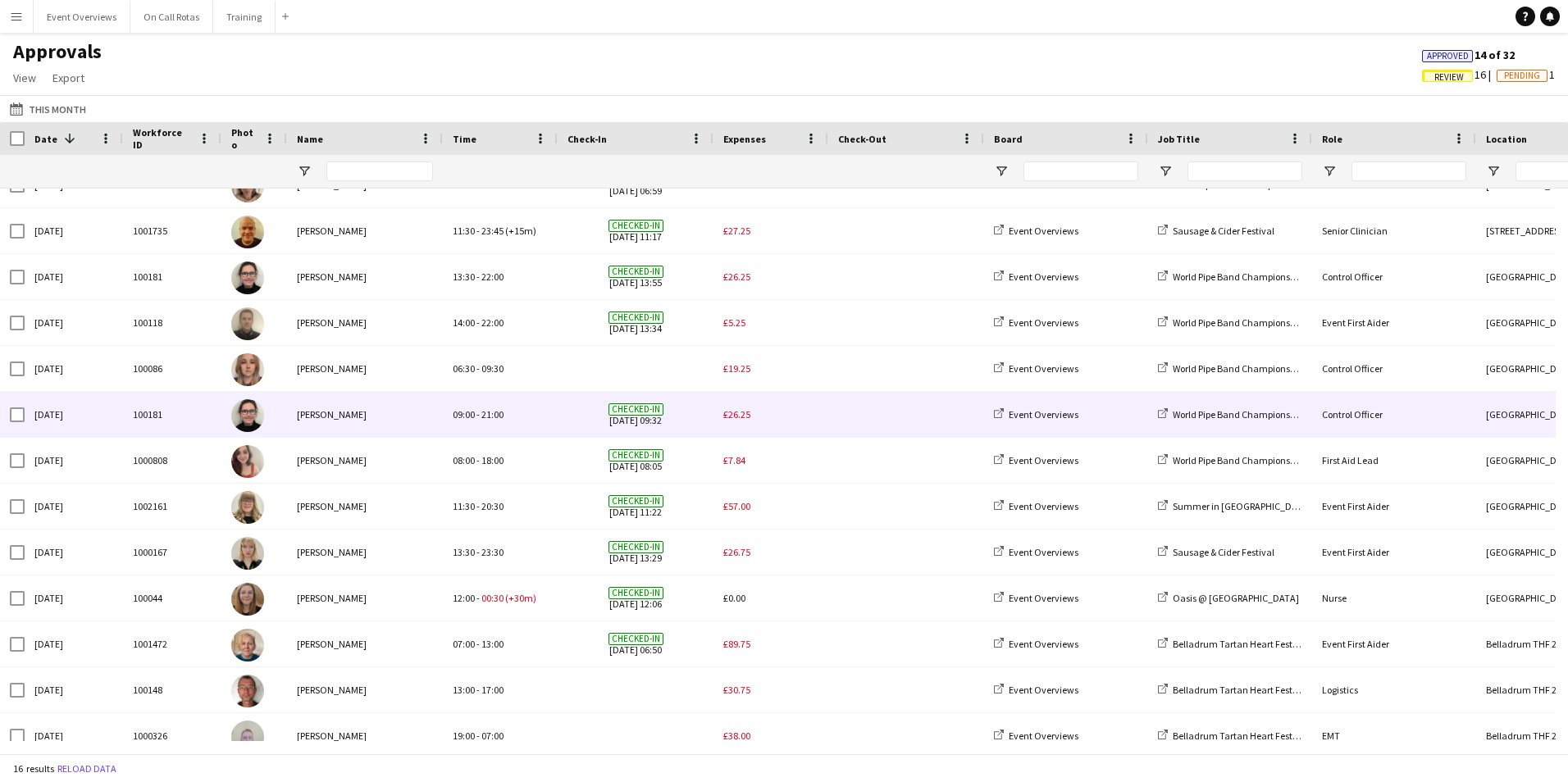
scroll to position [178, 0]
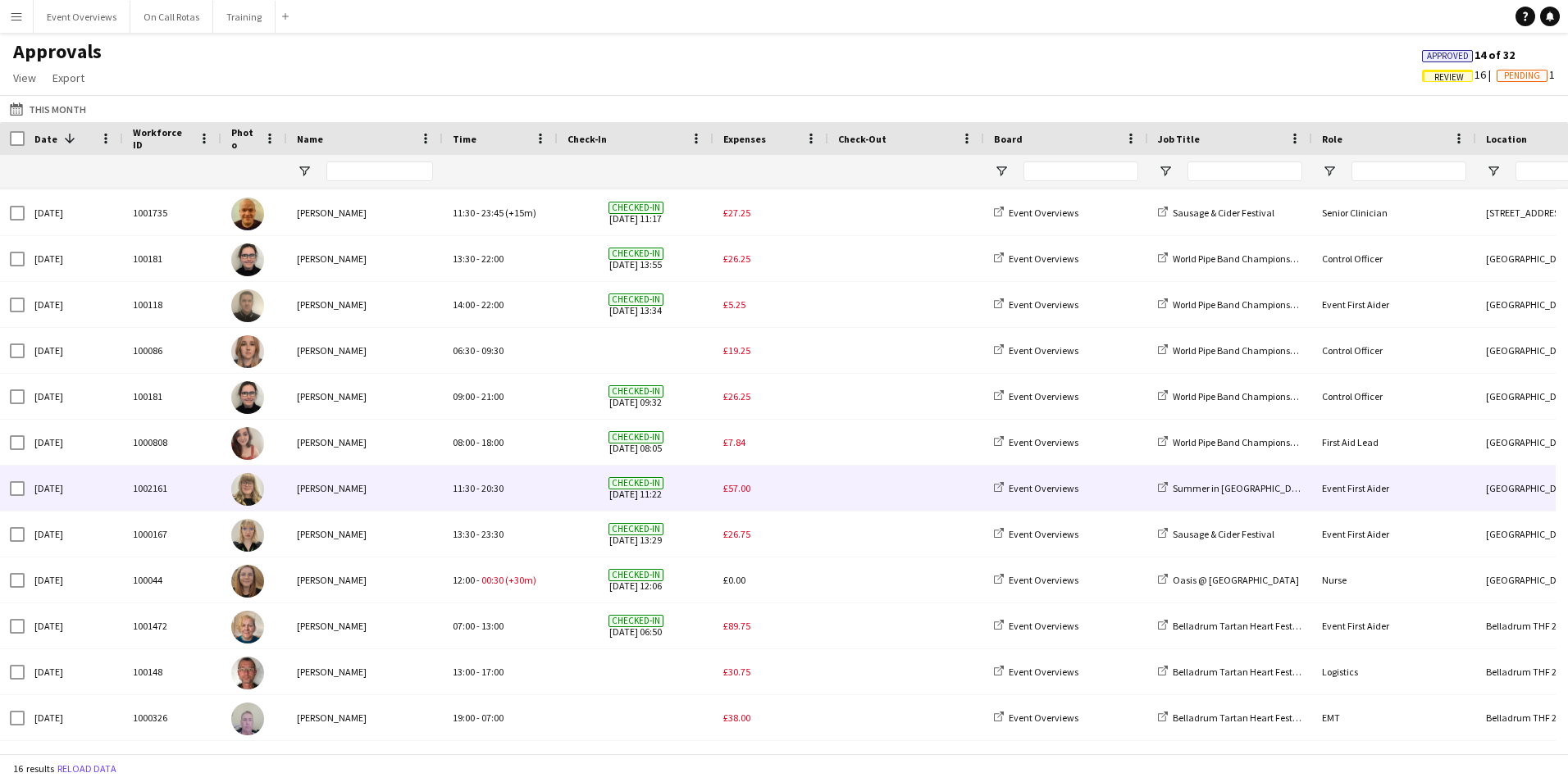
click at [735, 491] on span "£57.00" at bounding box center [736, 488] width 27 height 12
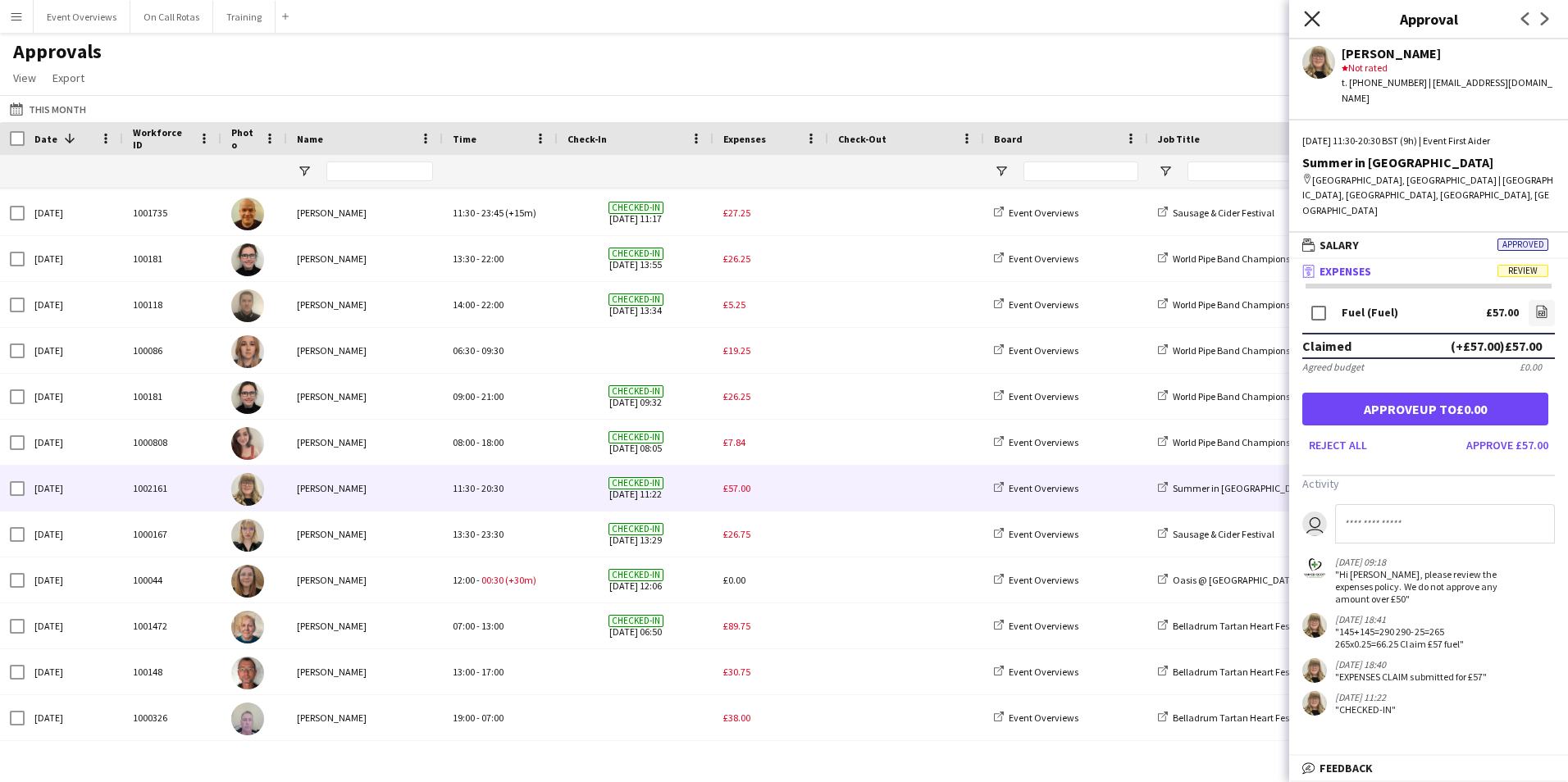
click at [1316, 19] on icon "Close pop-in" at bounding box center [1311, 18] width 16 height 16
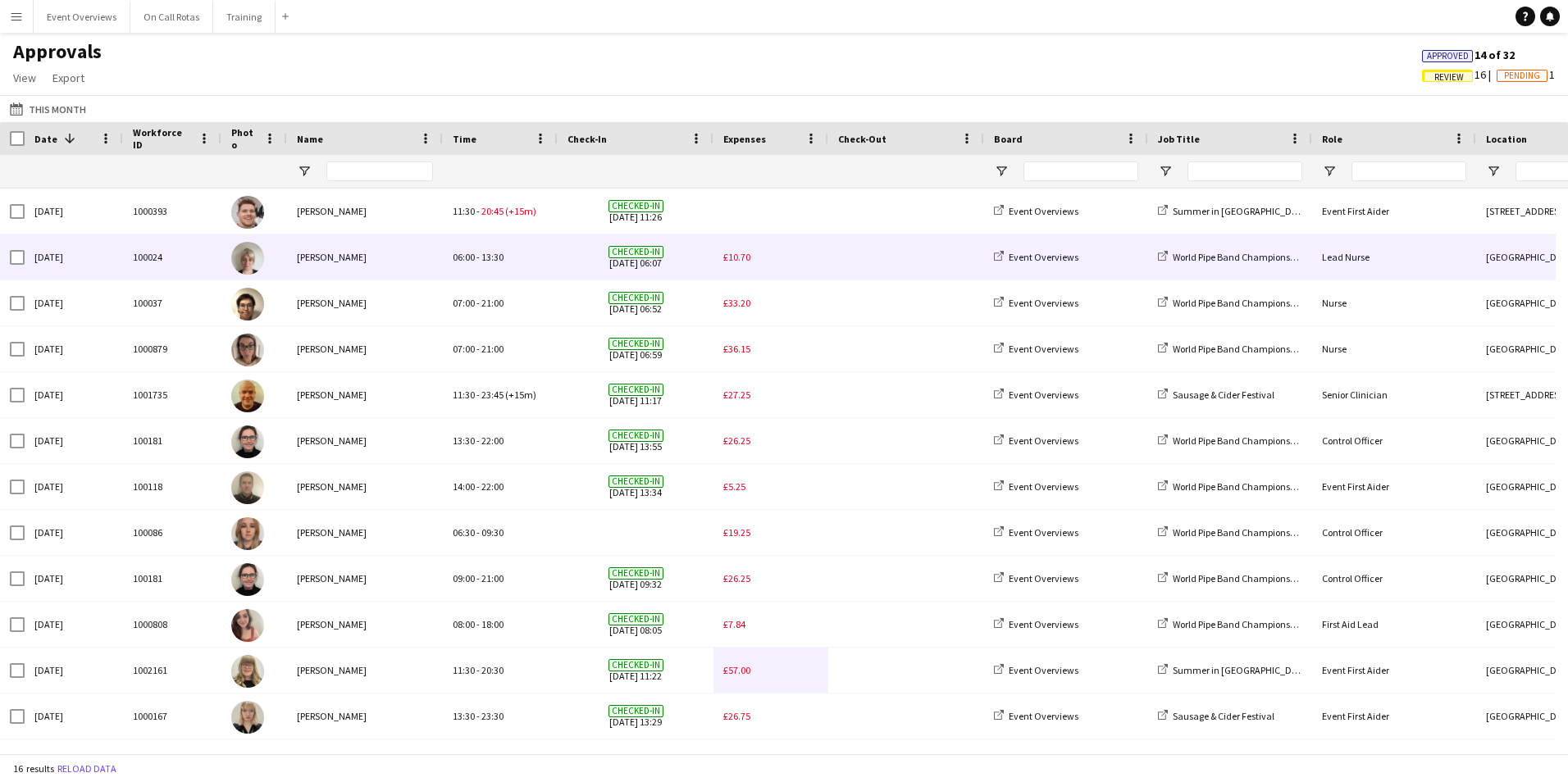
click at [735, 260] on span "£10.70" at bounding box center [736, 257] width 27 height 12
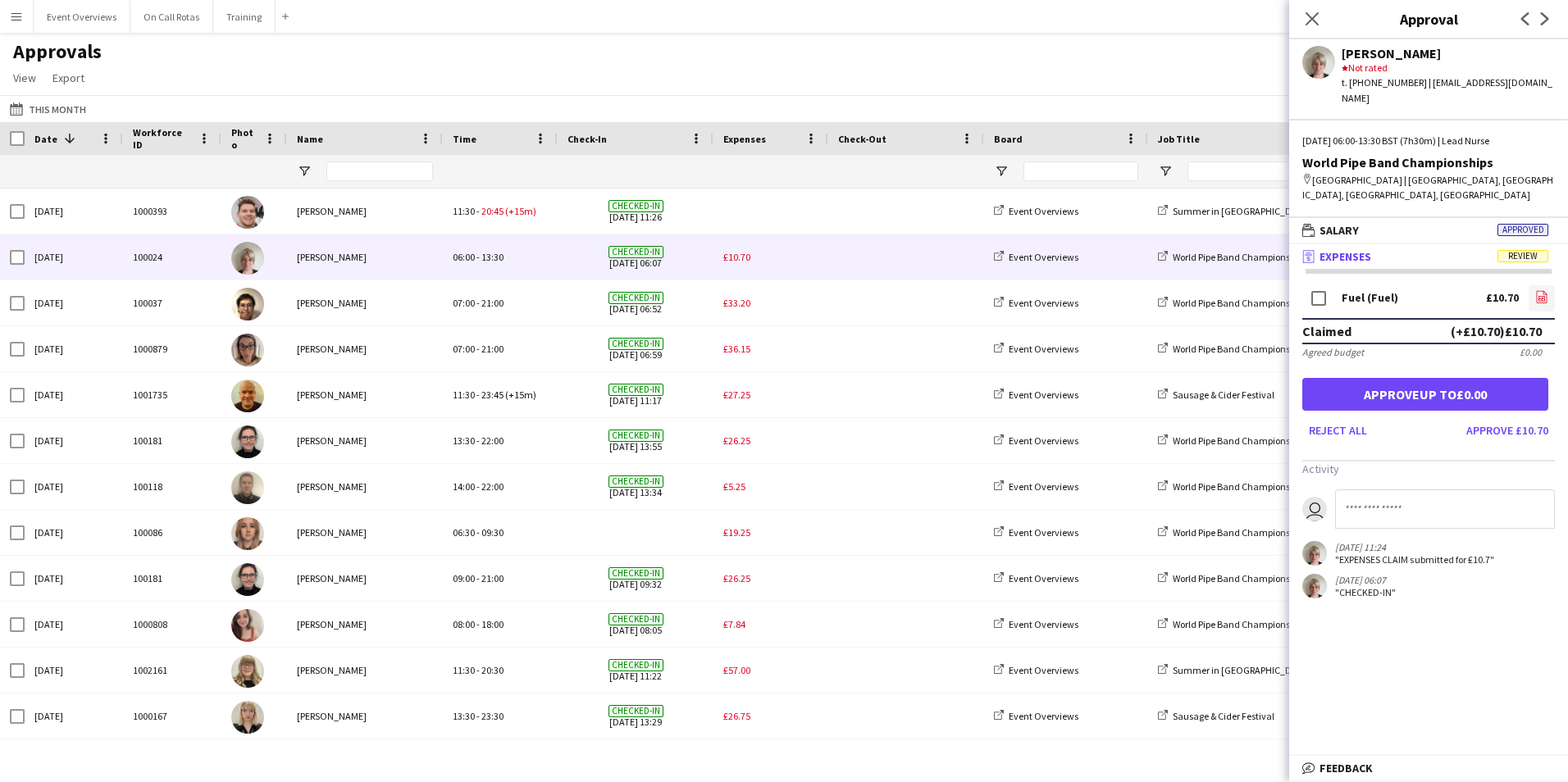
click at [1543, 290] on icon "file-image" at bounding box center [1542, 297] width 13 height 13
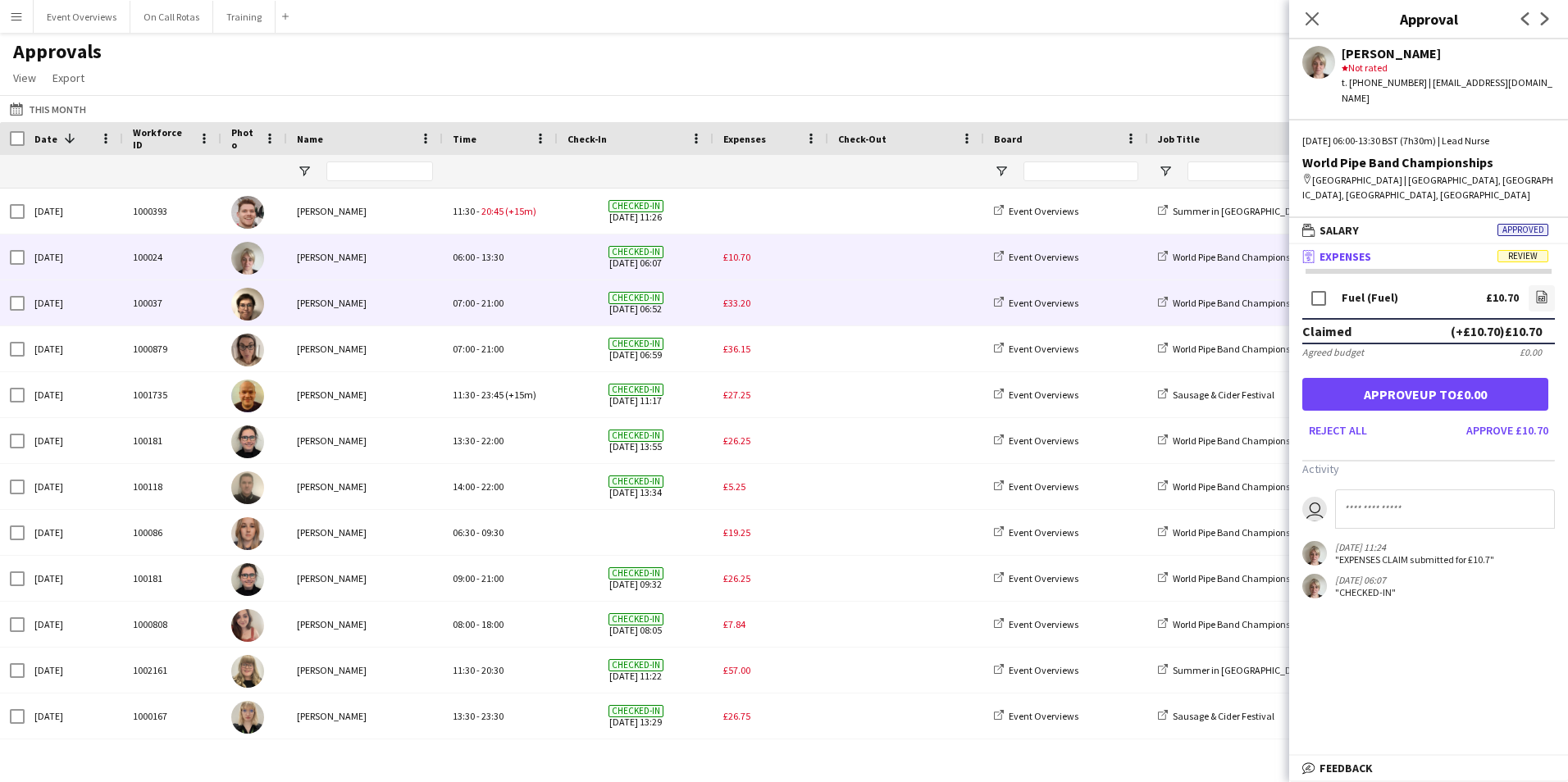
click at [739, 303] on span "£33.20" at bounding box center [736, 302] width 27 height 12
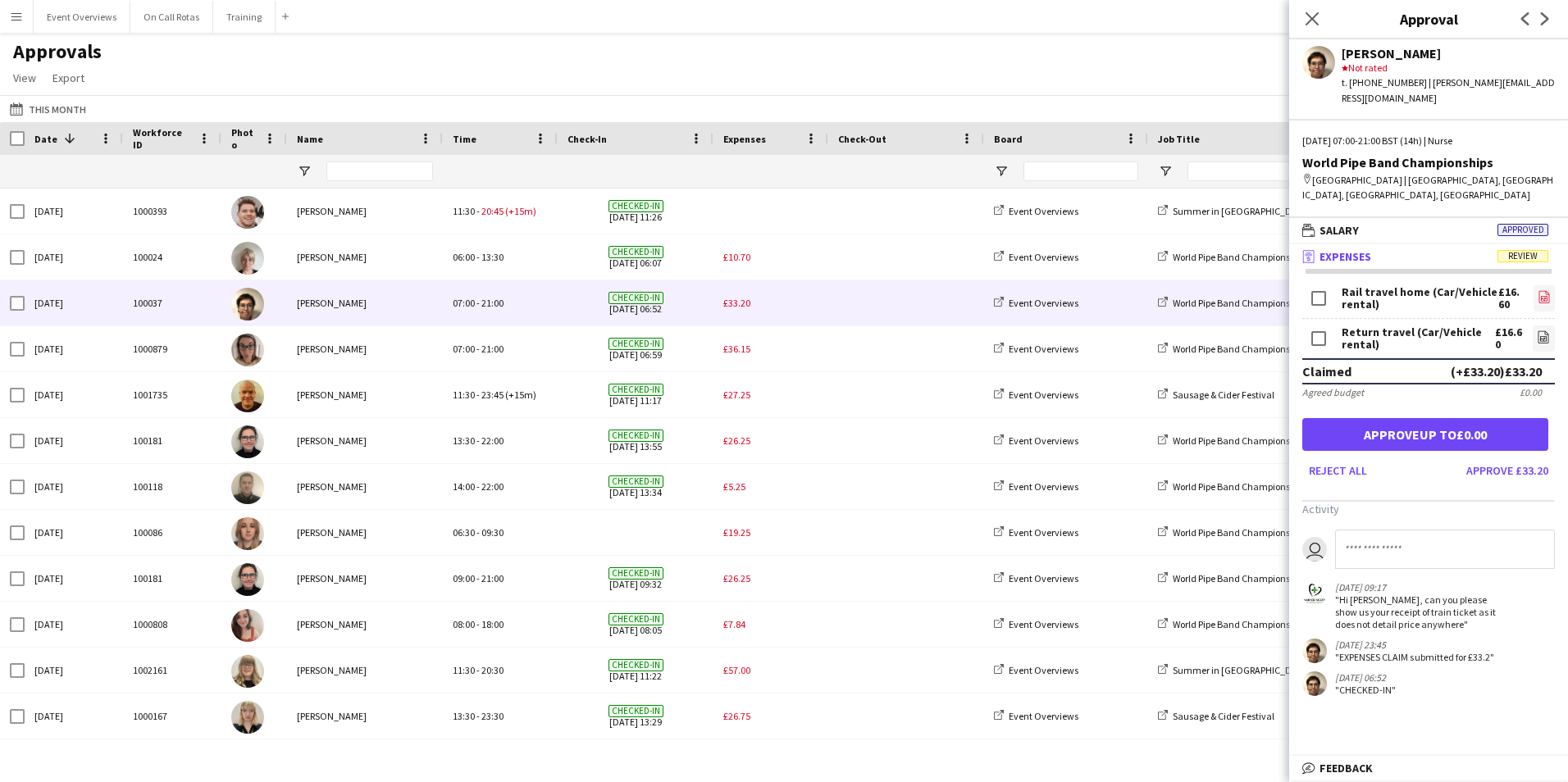
click at [1550, 290] on icon "file-image" at bounding box center [1545, 297] width 13 height 13
click at [1539, 330] on icon "file-image" at bounding box center [1544, 337] width 13 height 13
click at [1544, 290] on icon "file-image" at bounding box center [1545, 297] width 13 height 13
click at [1547, 330] on icon "file-image" at bounding box center [1544, 337] width 13 height 13
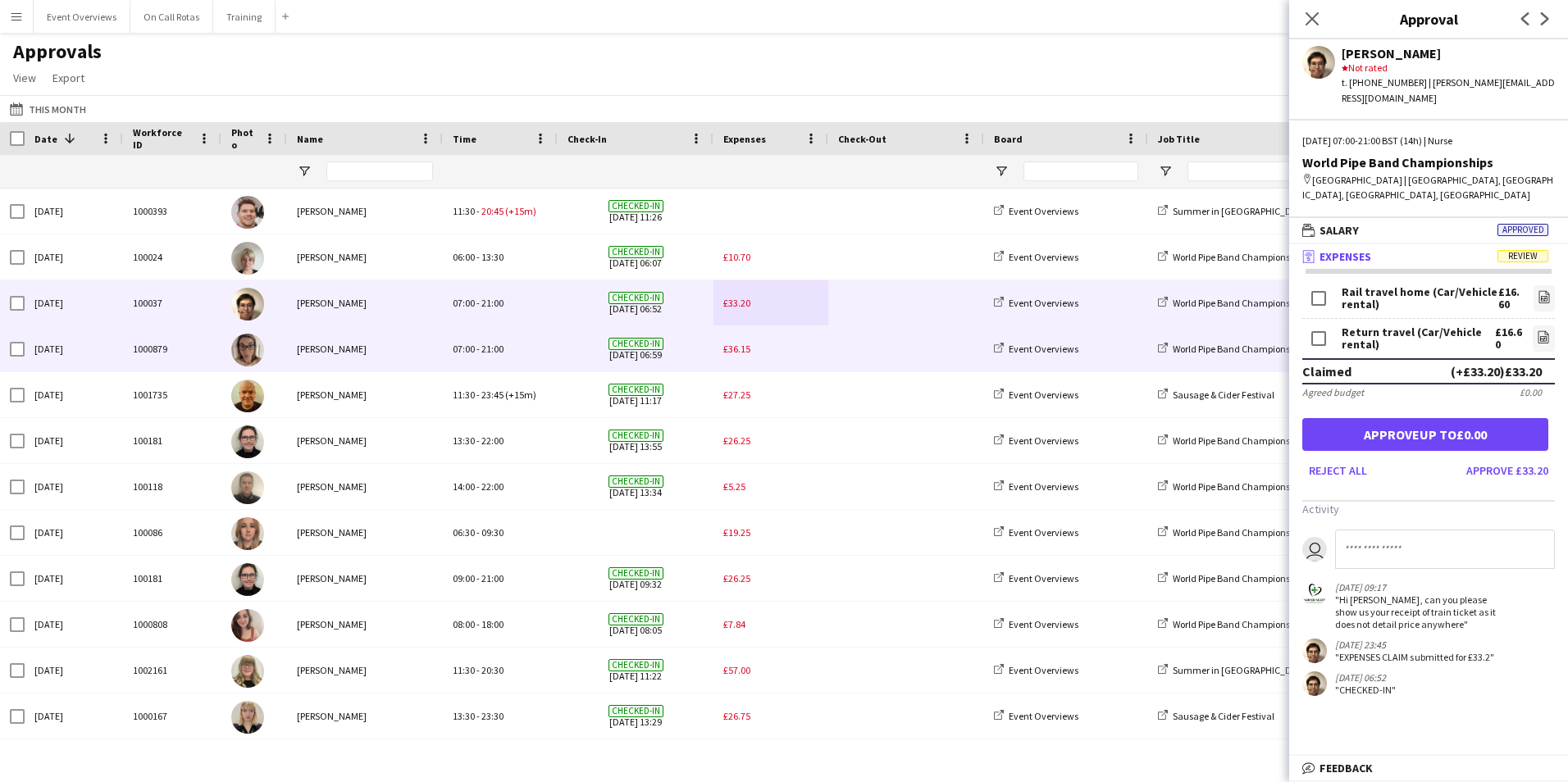
click at [741, 349] on span "£36.15" at bounding box center [736, 348] width 27 height 12
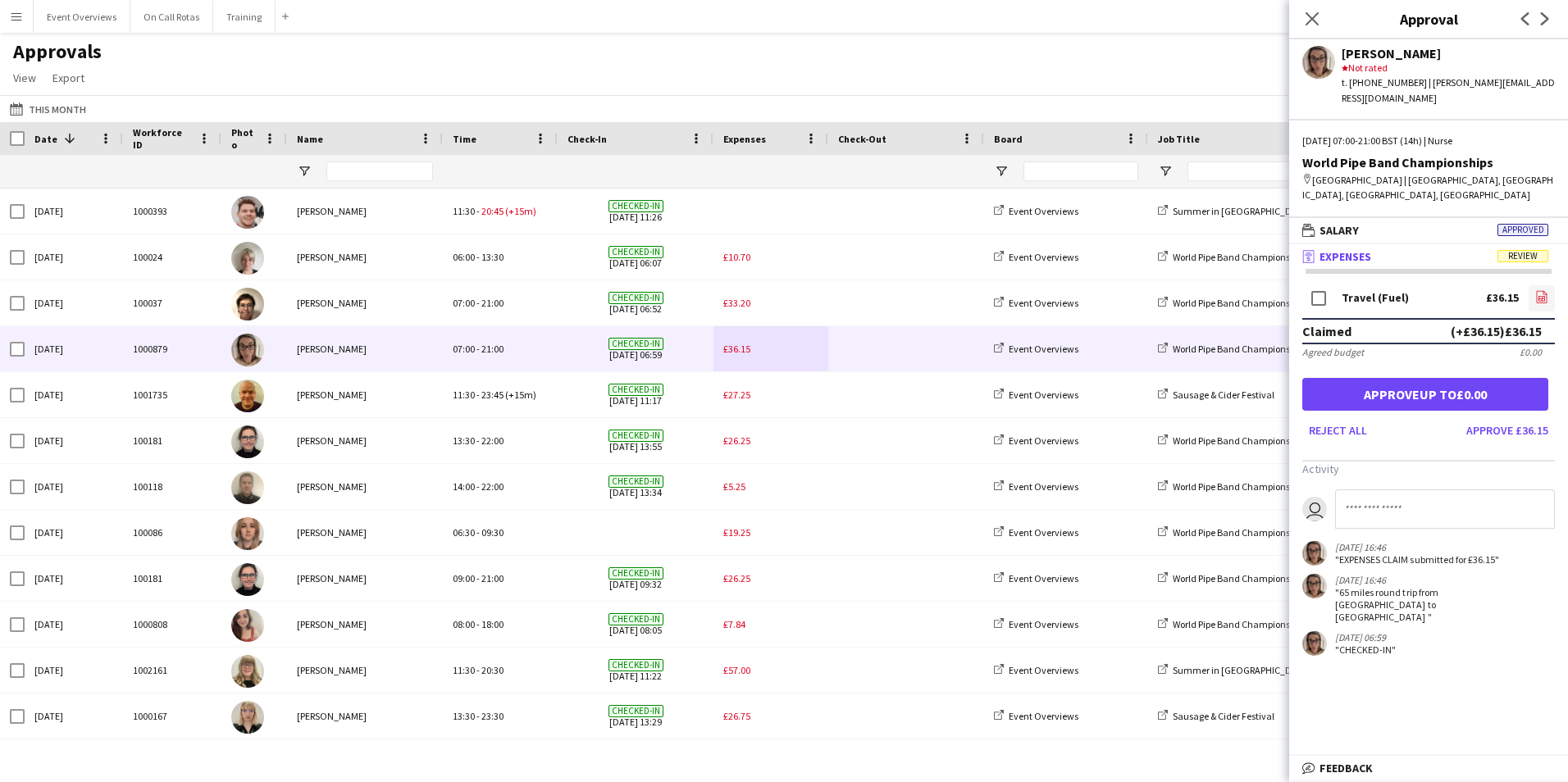
click at [1537, 290] on icon at bounding box center [1542, 296] width 10 height 12
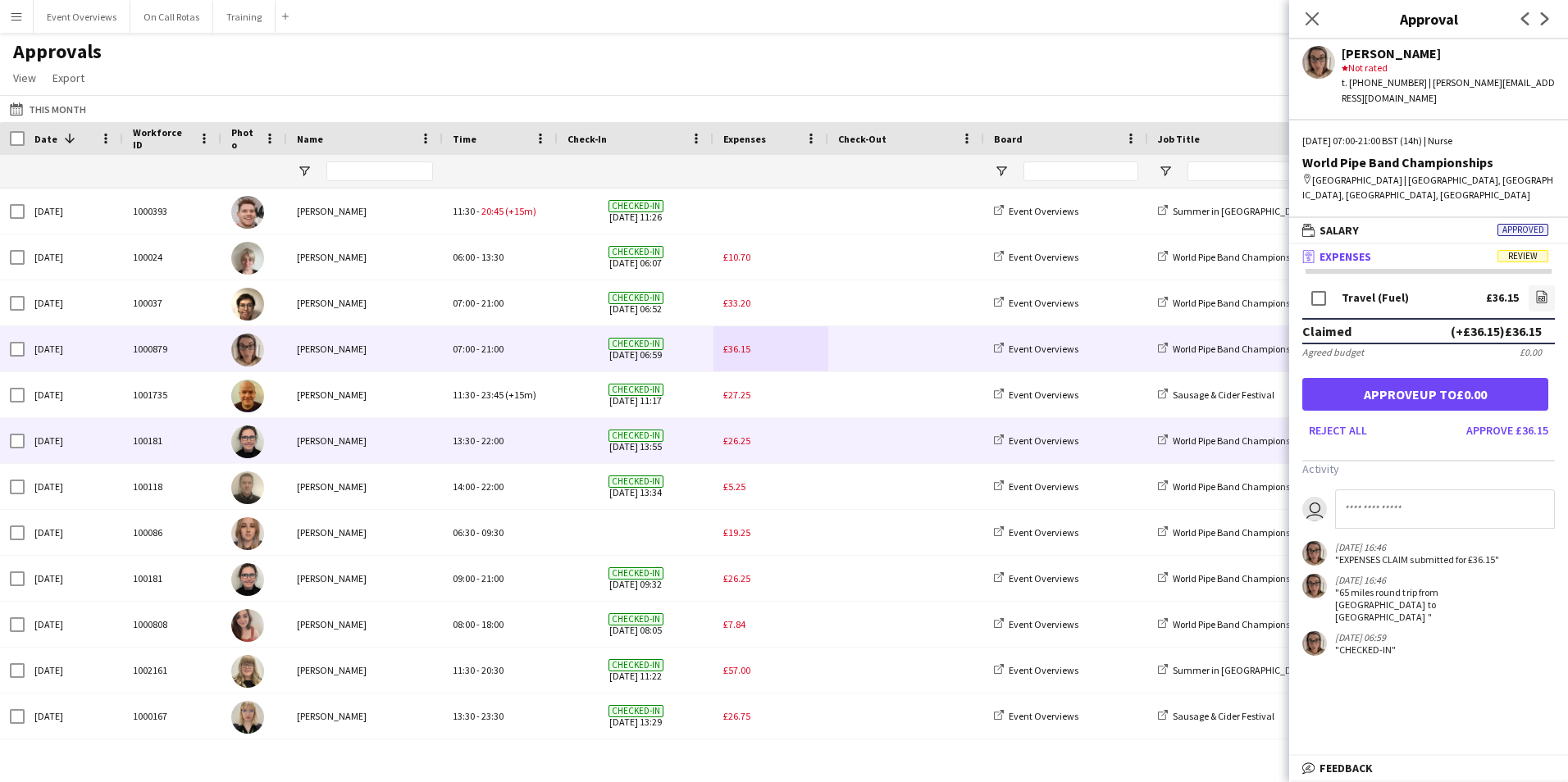
click at [565, 435] on div "Checked-in 16-08-2025 13:55" at bounding box center [636, 440] width 156 height 45
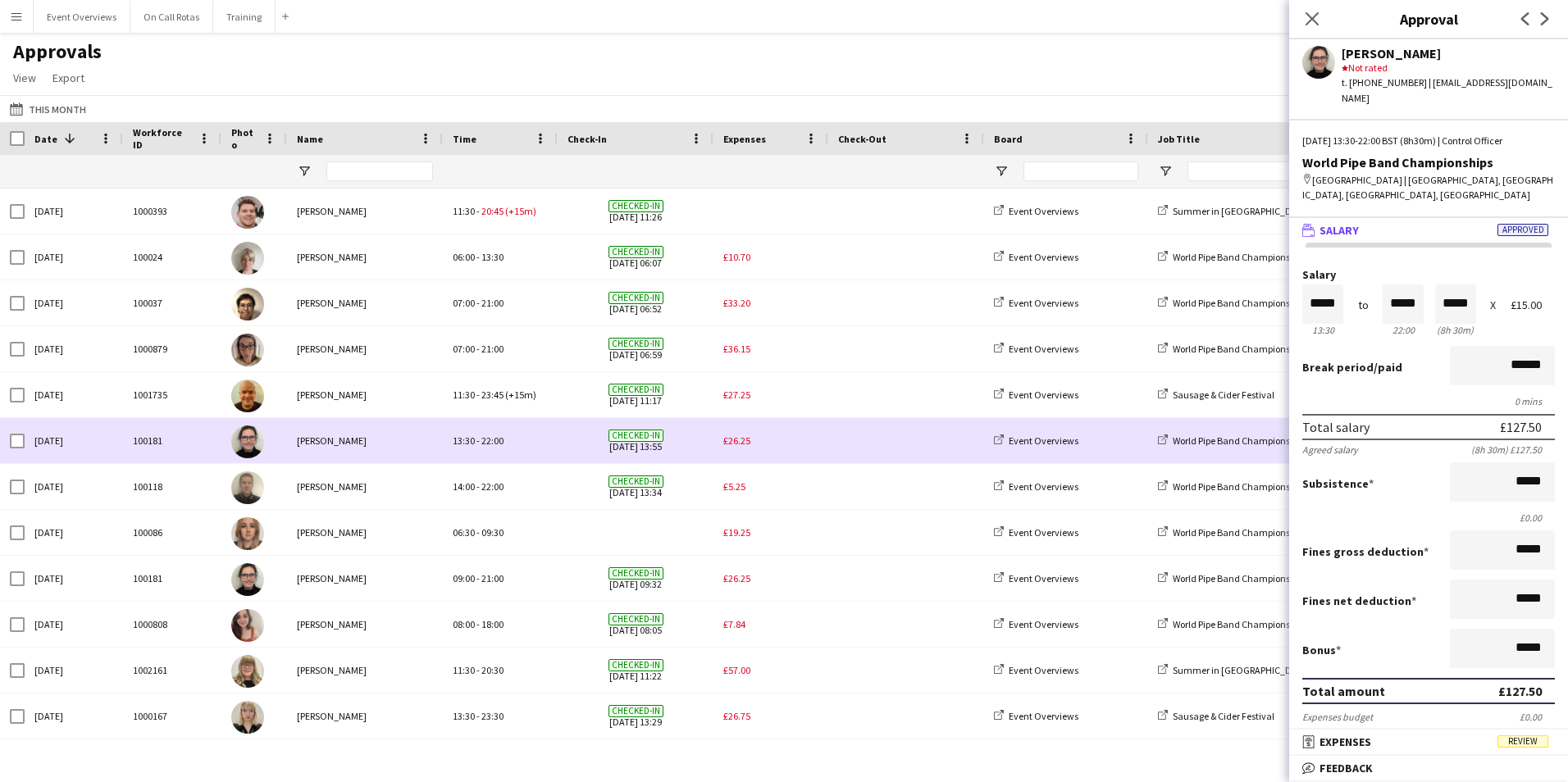
click at [740, 443] on span "£26.25" at bounding box center [736, 440] width 27 height 12
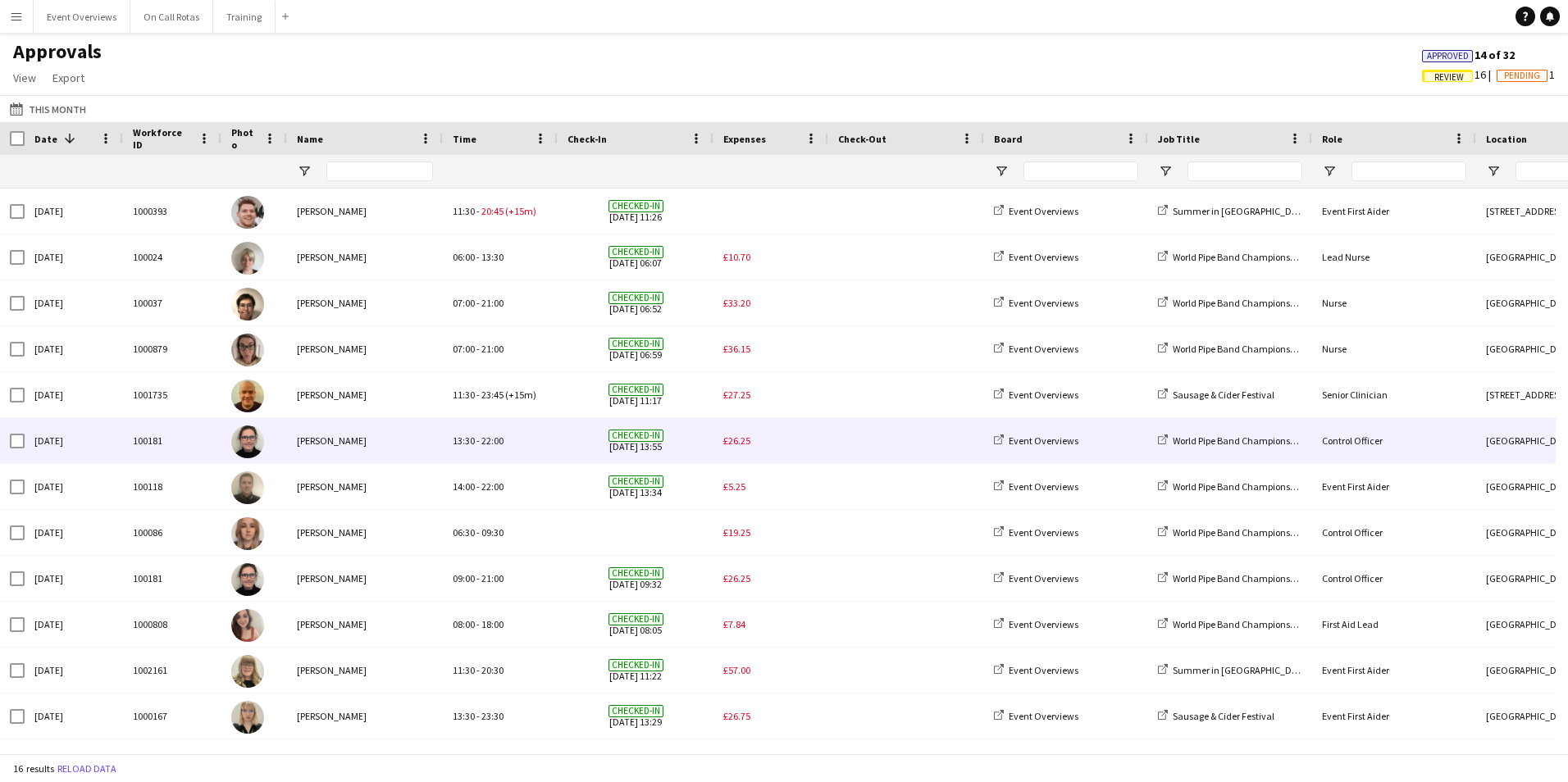
click at [740, 443] on span "£26.25" at bounding box center [736, 440] width 27 height 12
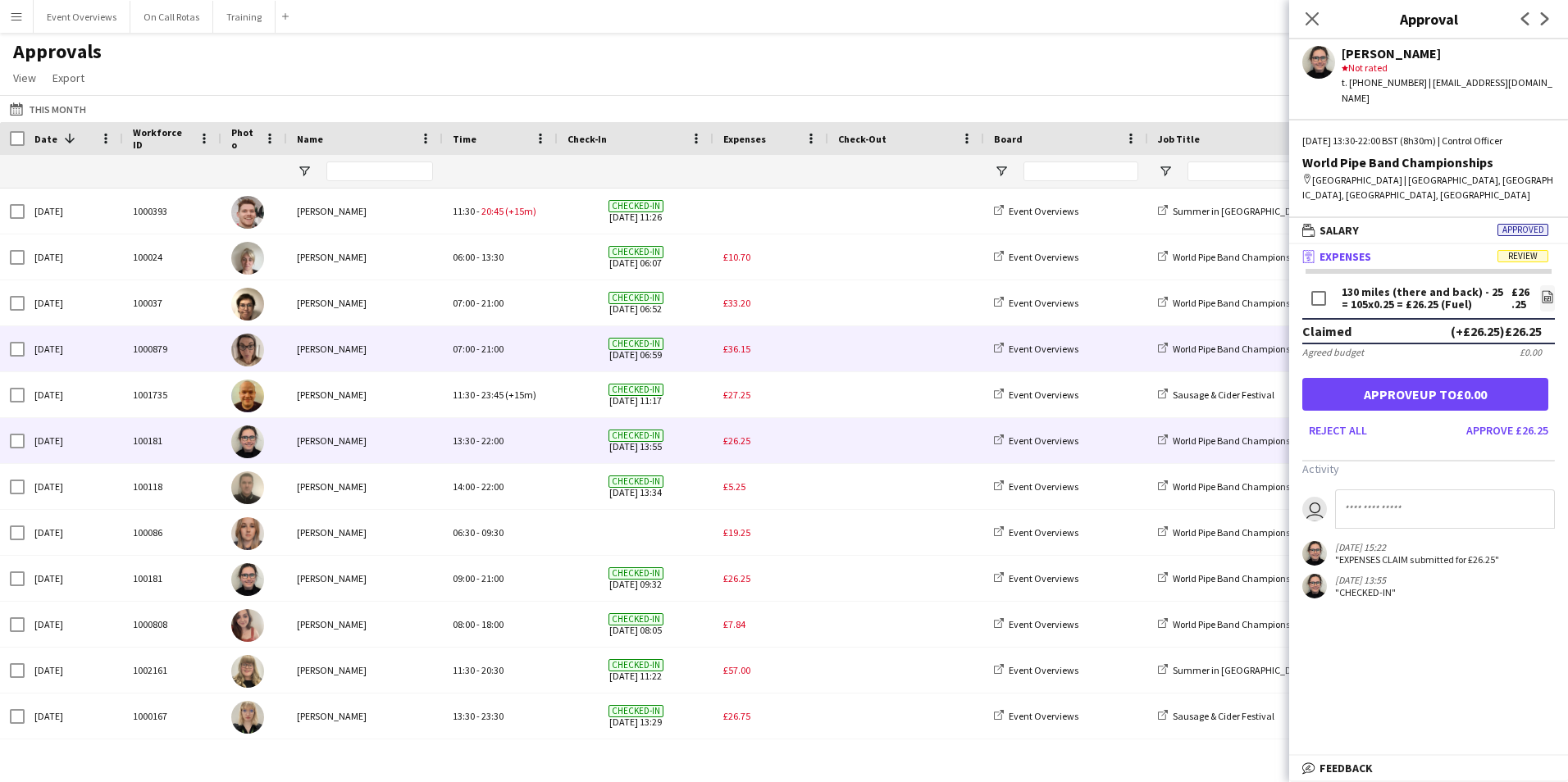
click at [747, 351] on span "£36.15" at bounding box center [736, 348] width 27 height 12
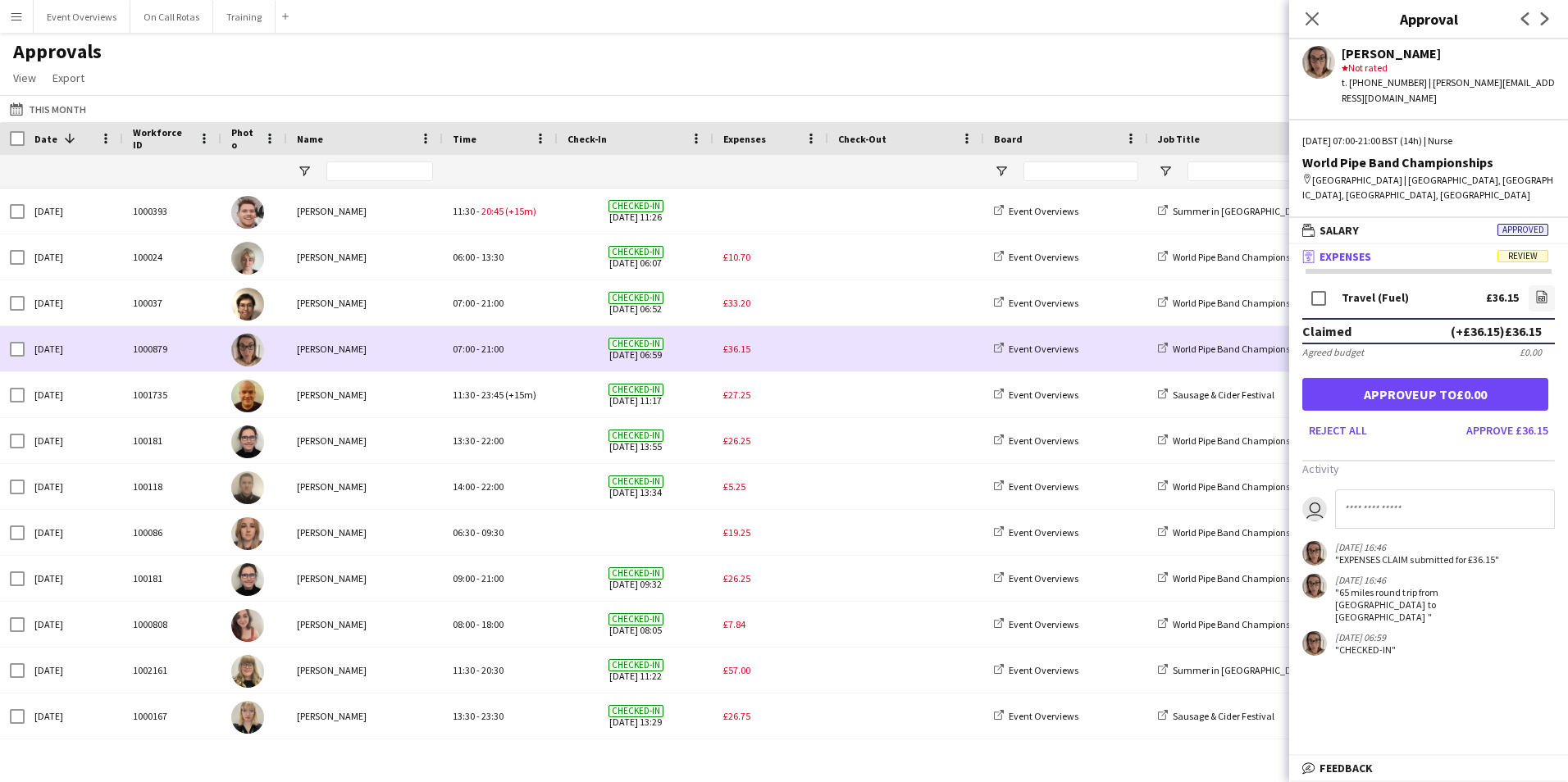
click at [495, 356] on div "07:00 - 21:00" at bounding box center [500, 349] width 115 height 45
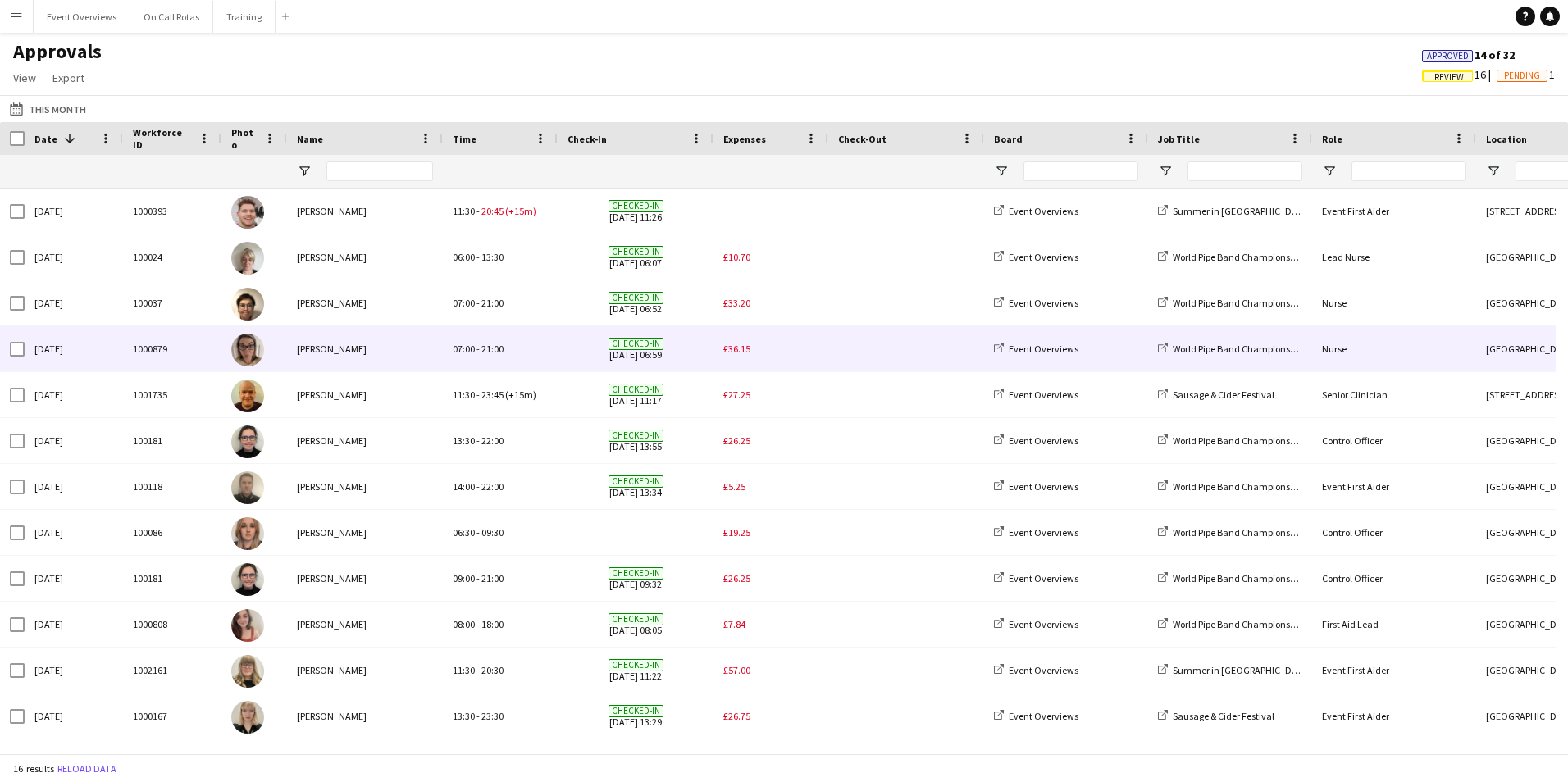
click at [495, 356] on div "07:00 - 21:00" at bounding box center [500, 349] width 115 height 45
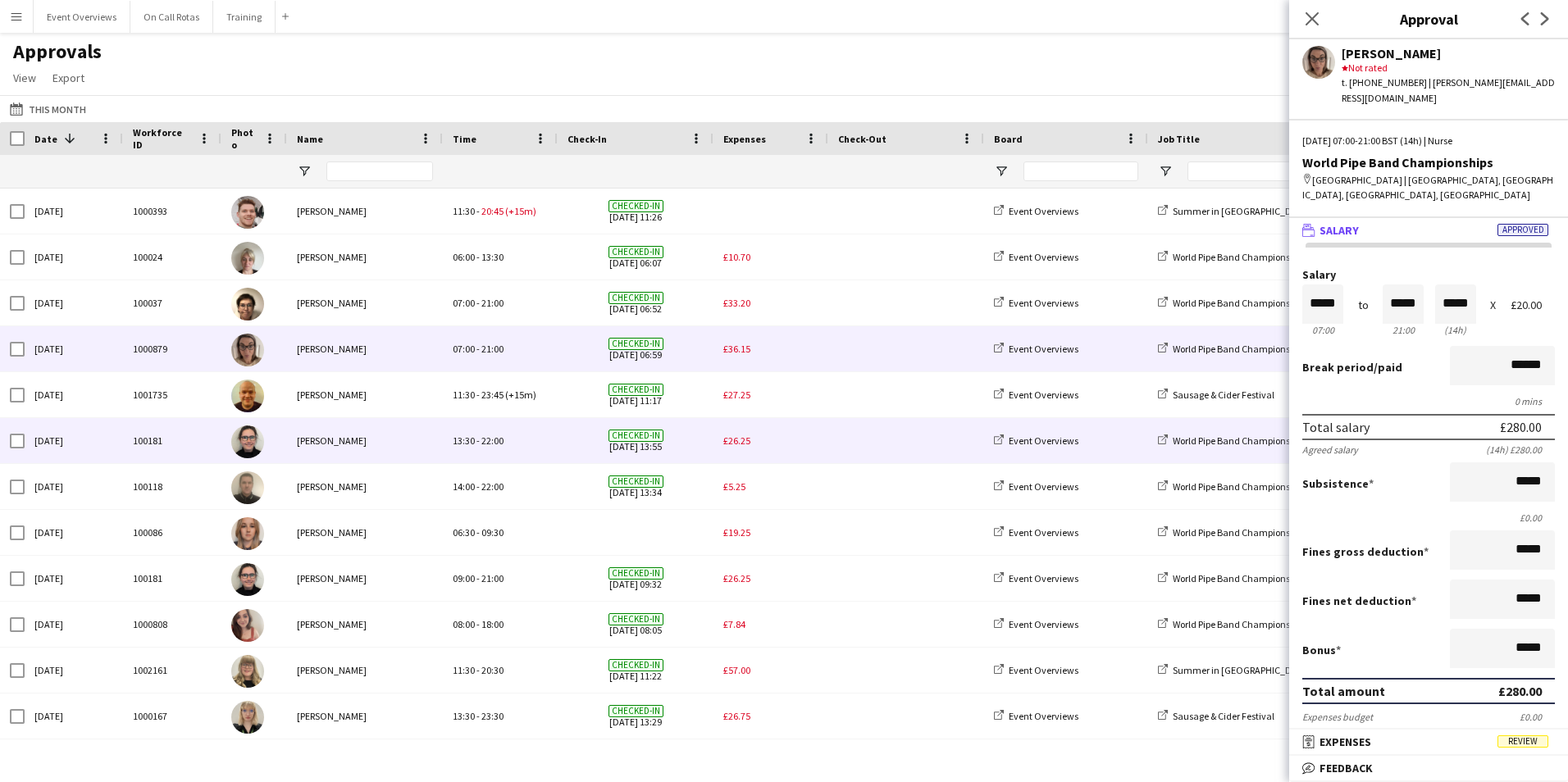
click at [754, 442] on div "£26.25" at bounding box center [771, 440] width 115 height 45
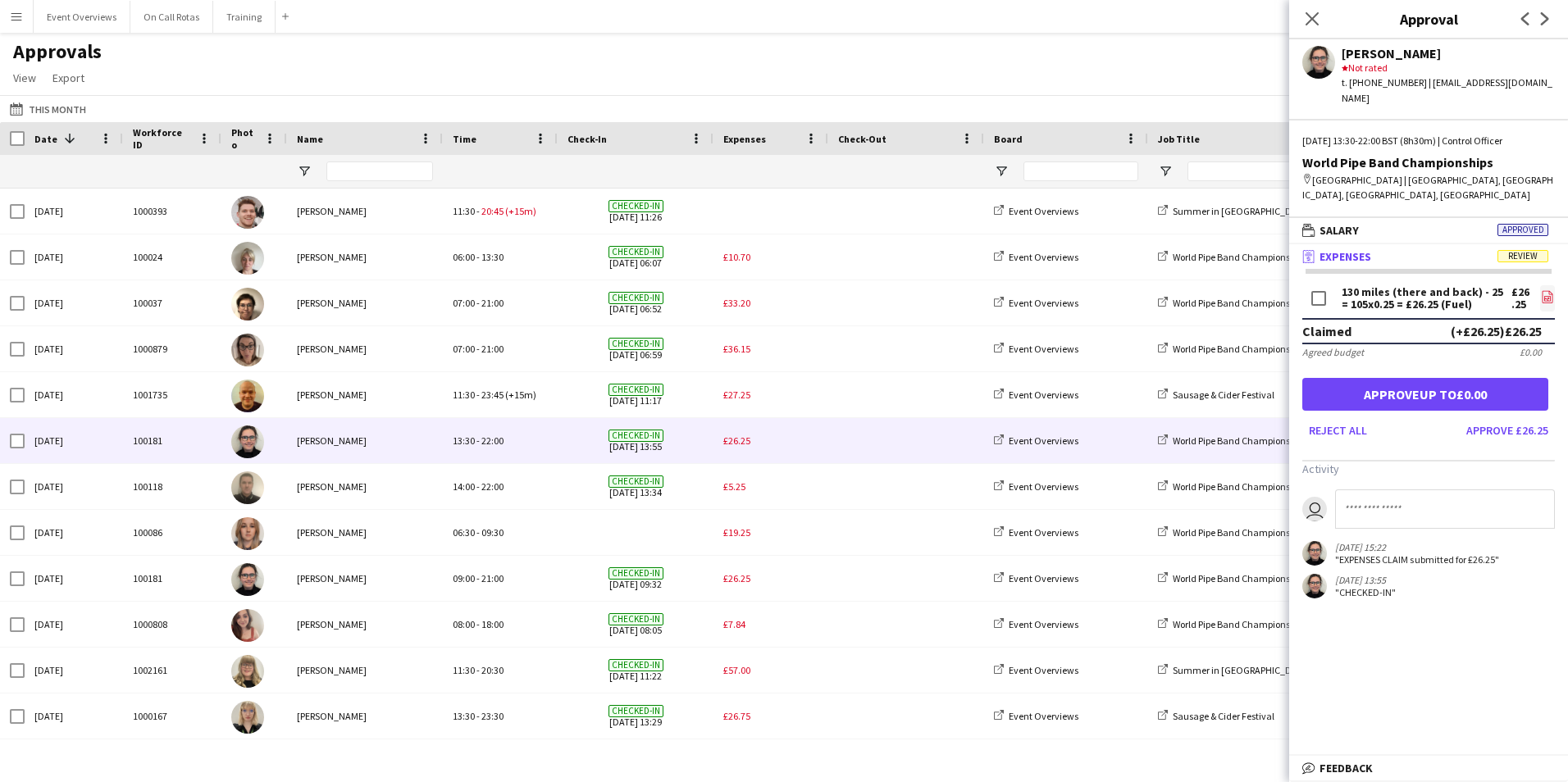
click at [1541, 290] on app-icon "file-image" at bounding box center [1547, 299] width 13 height 17
click at [1306, 10] on app-icon "Close pop-in" at bounding box center [1312, 19] width 23 height 23
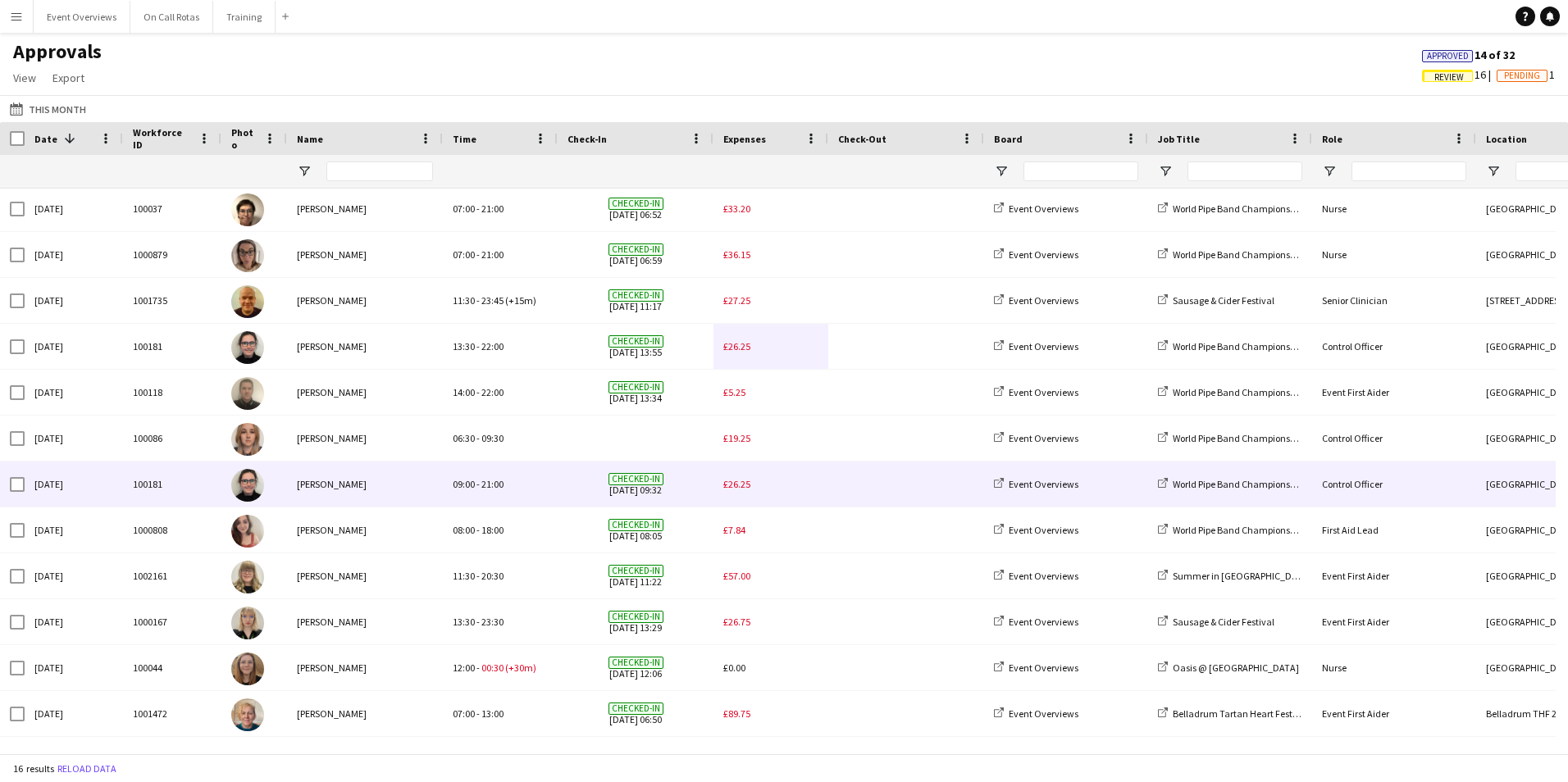
scroll to position [0, 0]
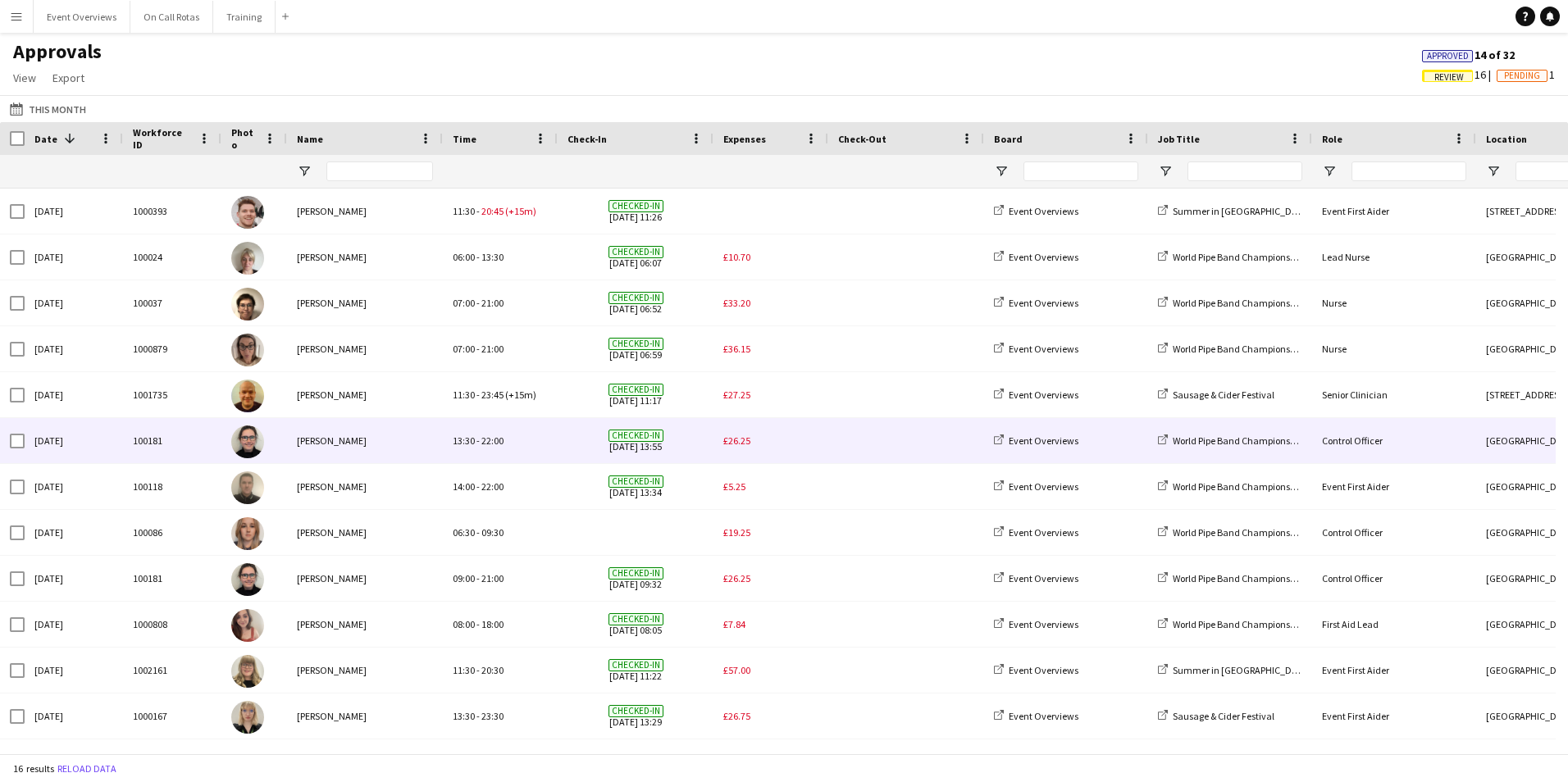
click at [761, 435] on div "£26.25" at bounding box center [771, 440] width 115 height 45
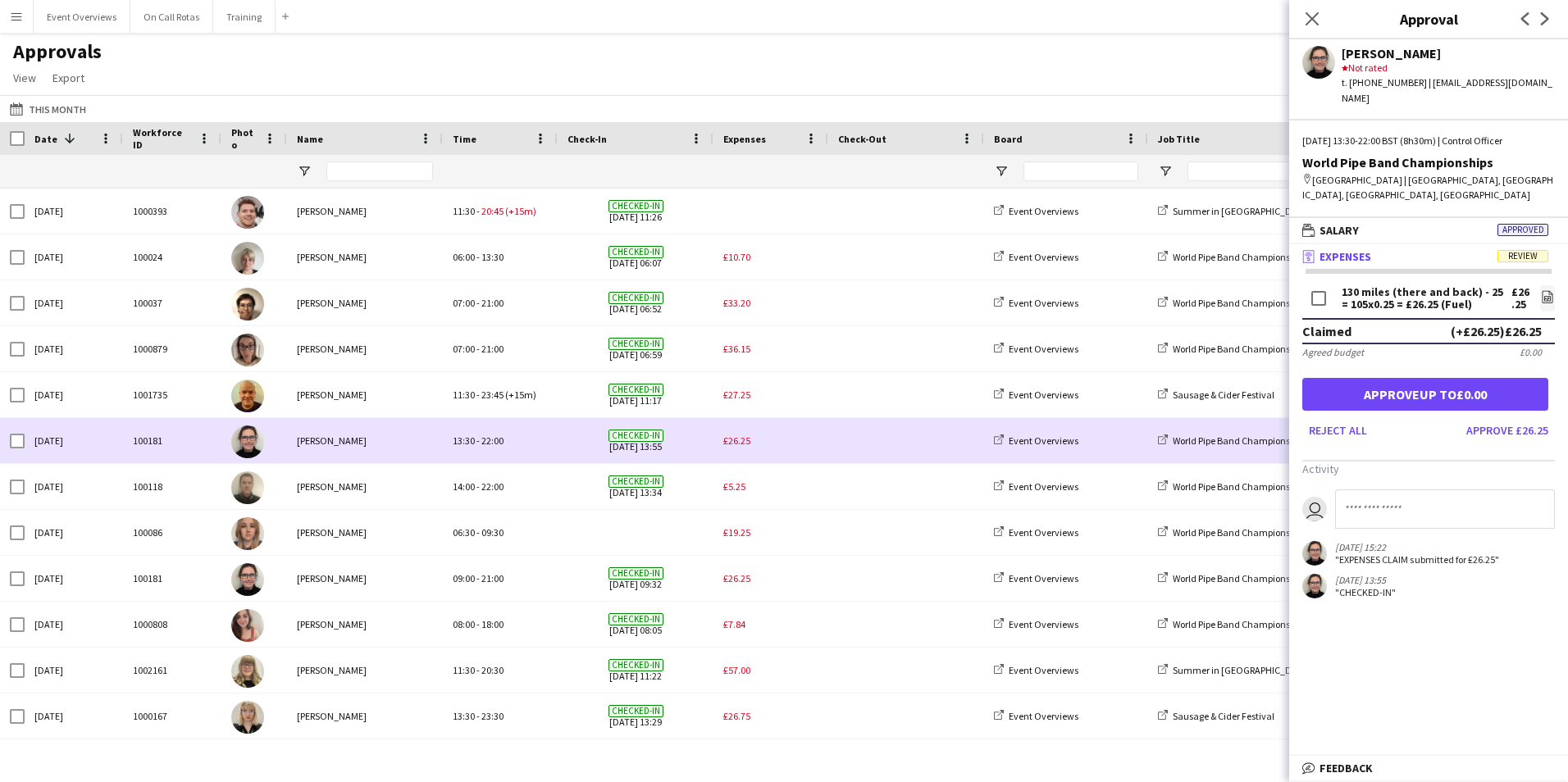
click at [733, 445] on span "£26.25" at bounding box center [736, 440] width 27 height 12
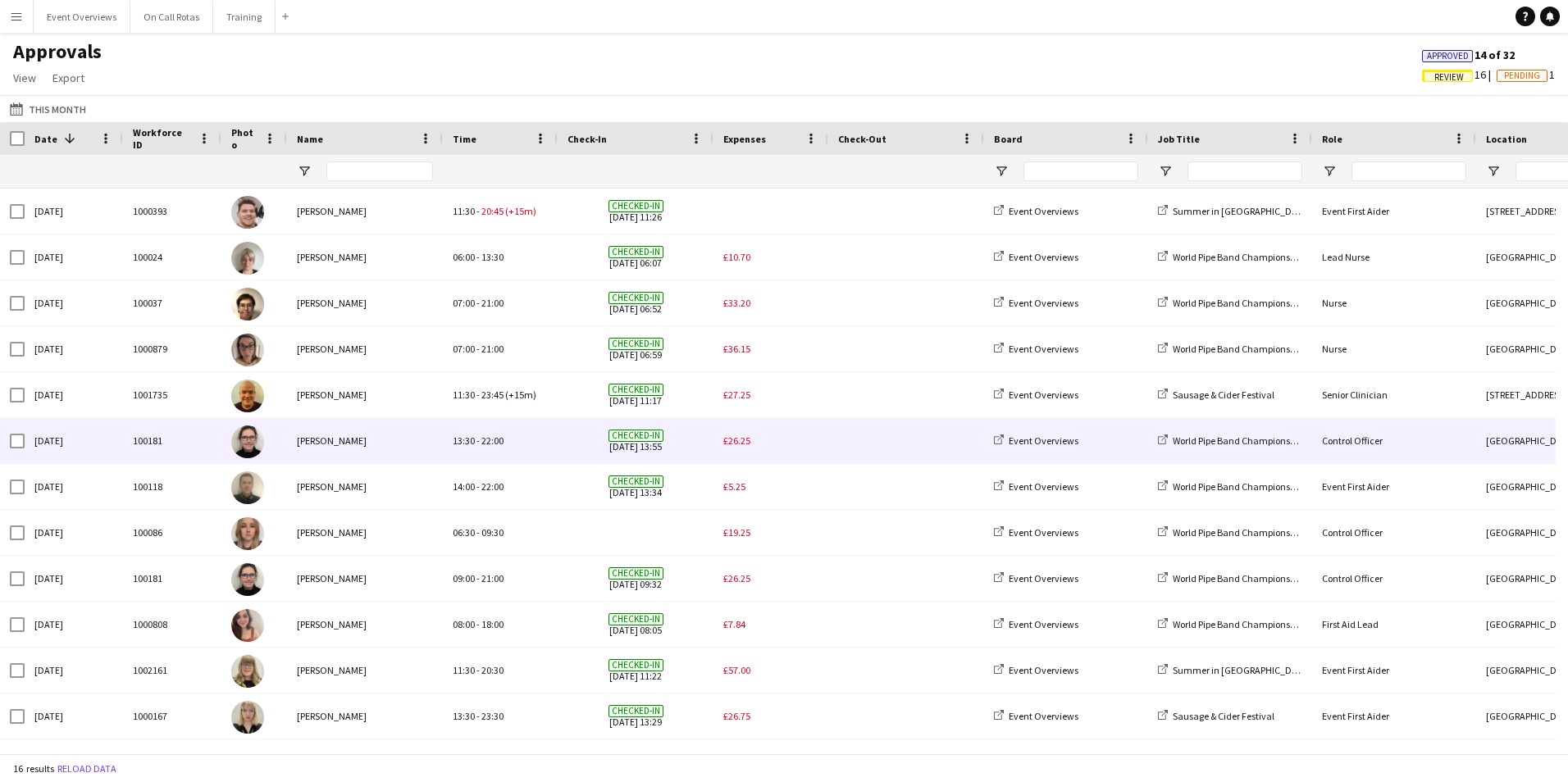
click at [733, 445] on span "£26.25" at bounding box center [736, 440] width 27 height 12
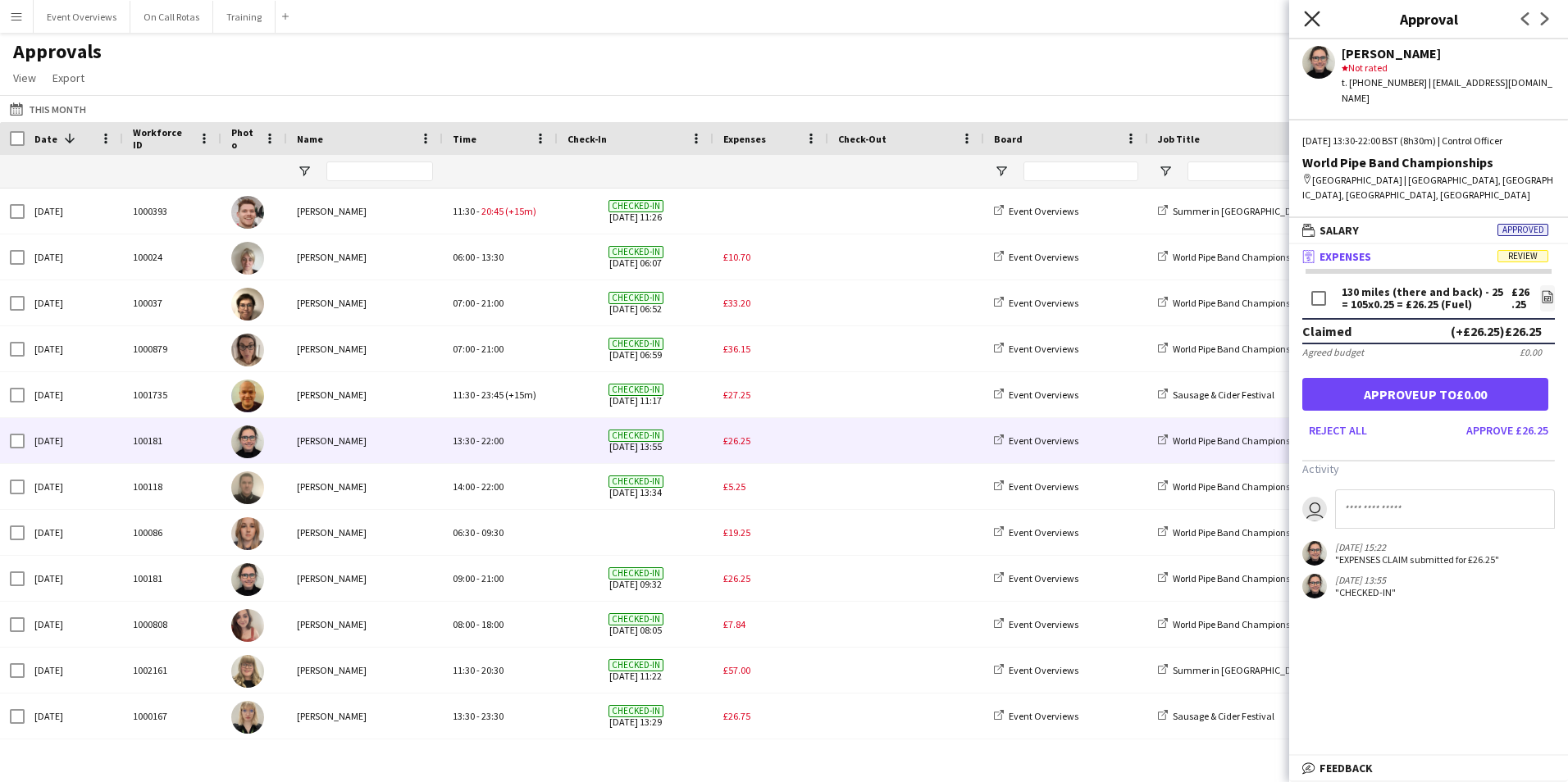
click at [1309, 22] on icon at bounding box center [1311, 18] width 16 height 16
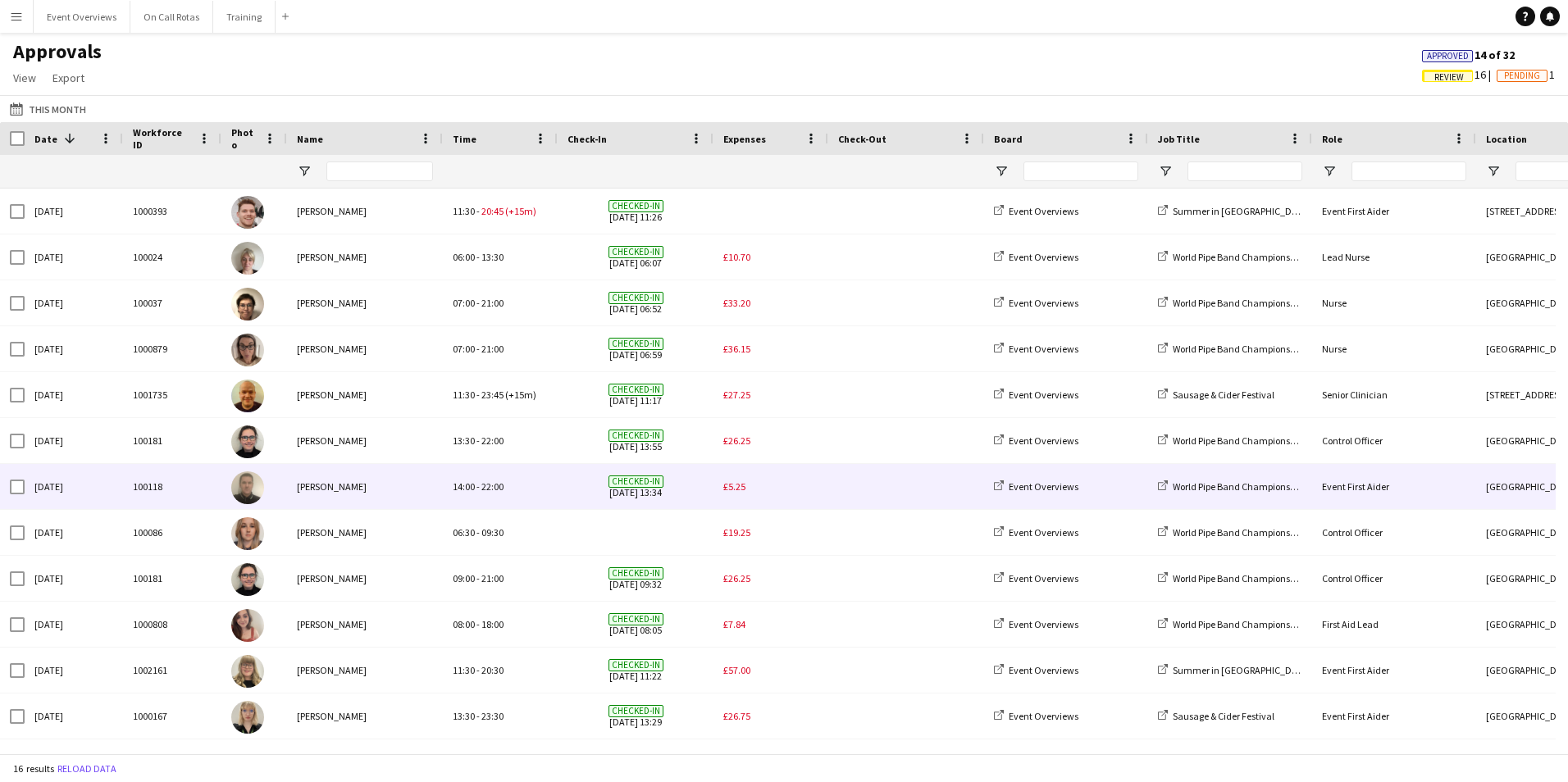
click at [728, 483] on span "£5.25" at bounding box center [735, 486] width 22 height 12
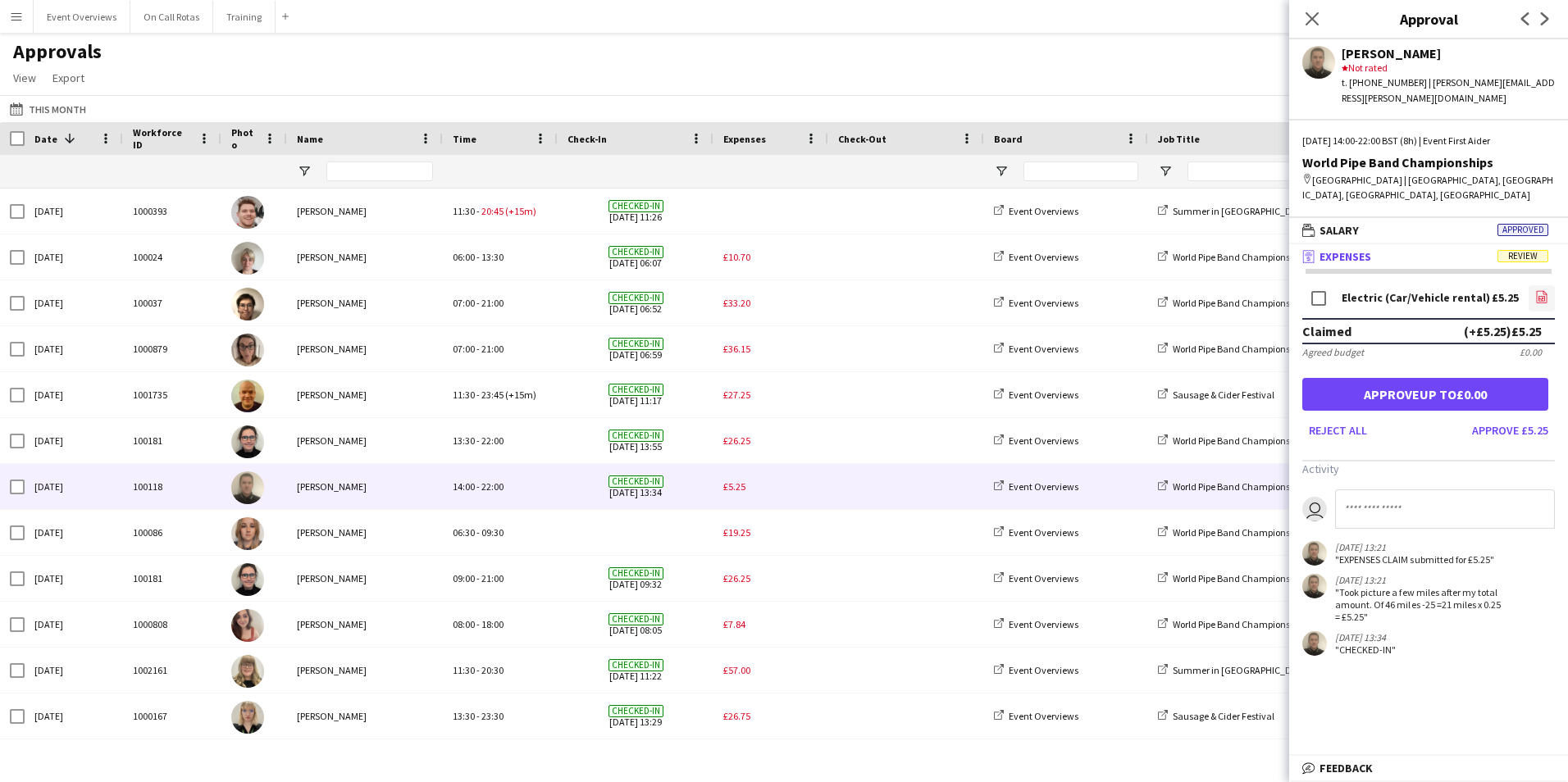
click at [1539, 290] on icon "file-image" at bounding box center [1542, 297] width 13 height 13
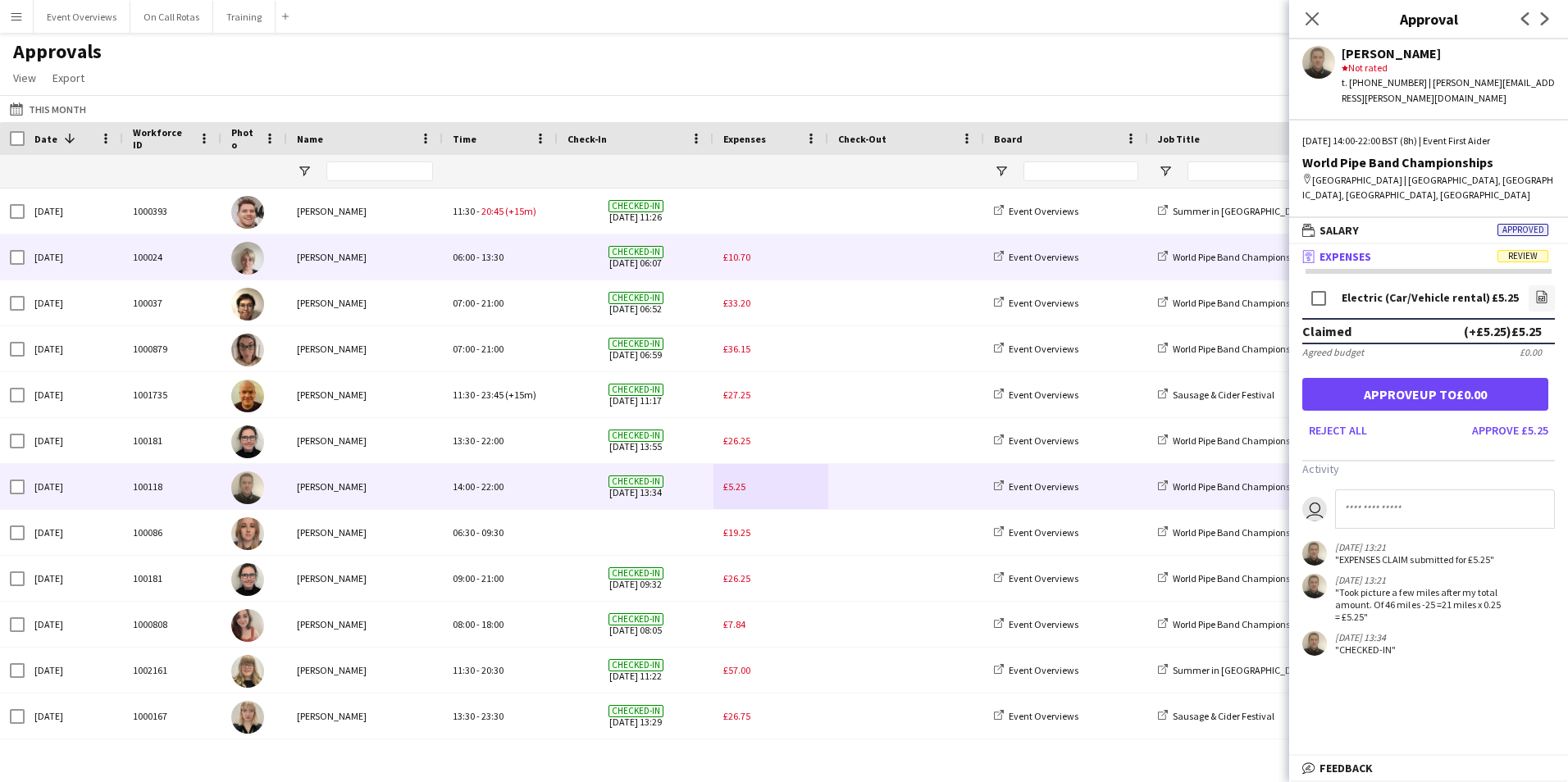
click at [749, 267] on div "£10.70" at bounding box center [771, 257] width 115 height 45
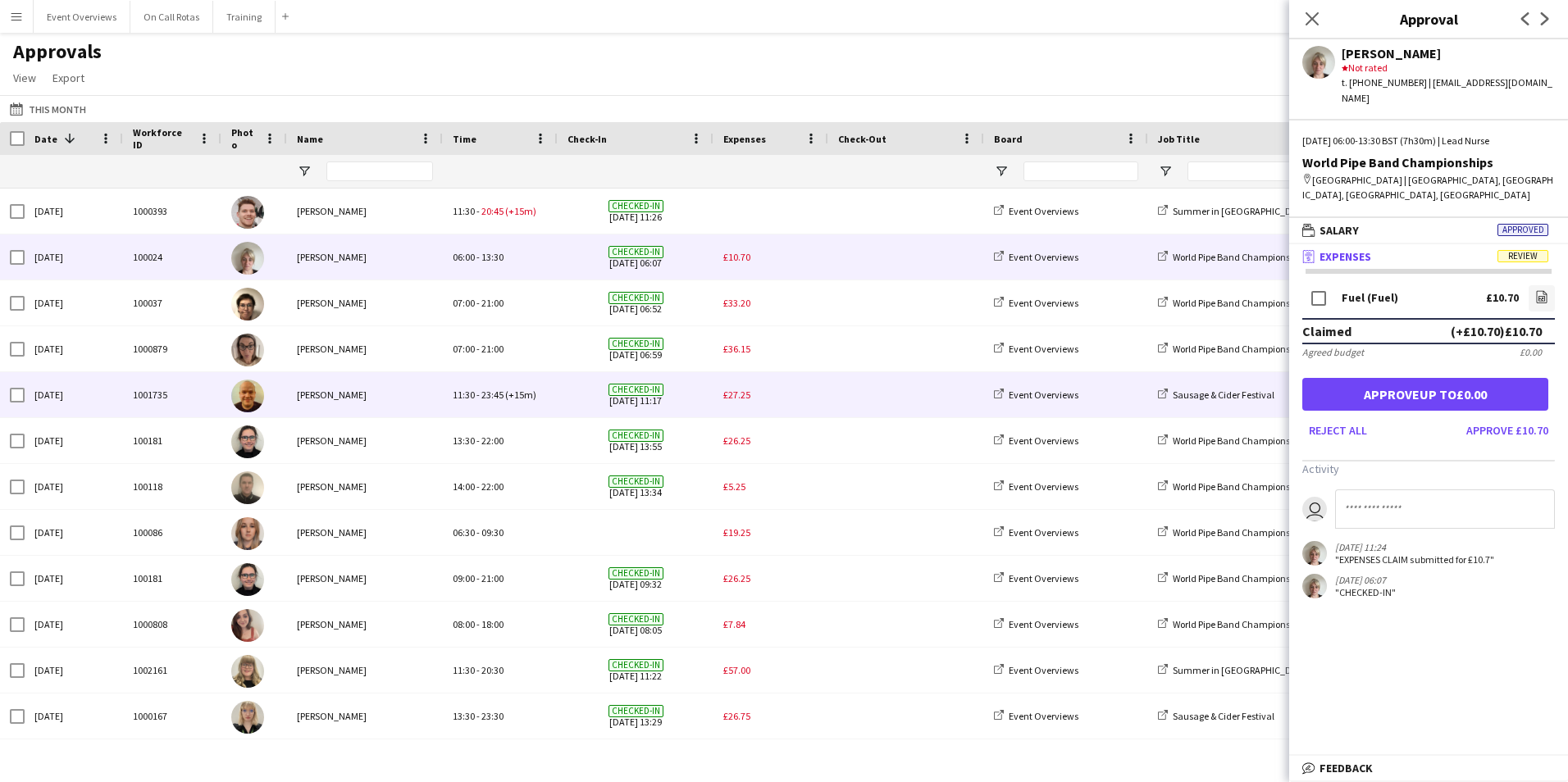
click at [777, 393] on div "£27.25" at bounding box center [771, 395] width 115 height 45
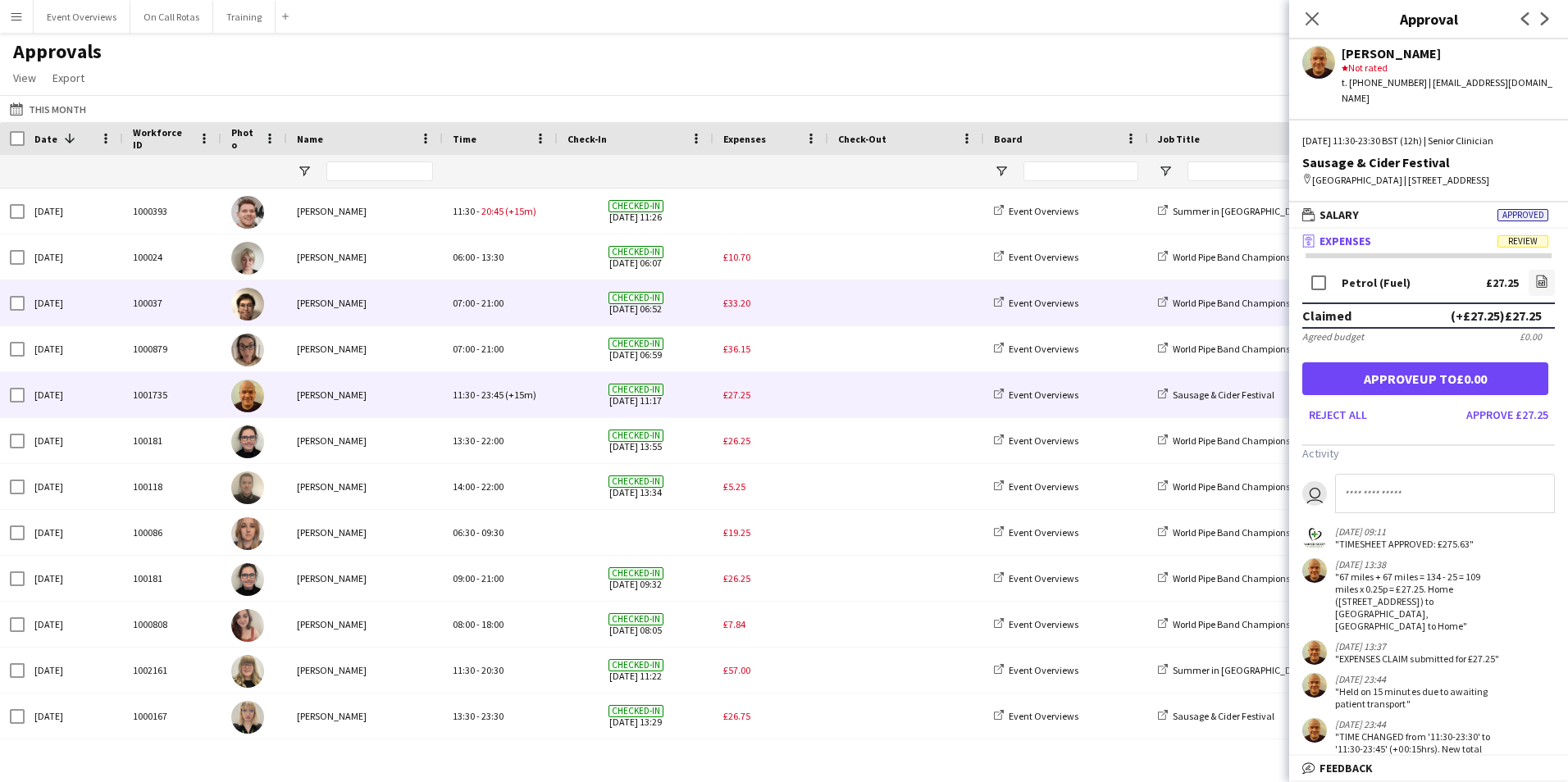
click at [739, 304] on span "£33.20" at bounding box center [736, 302] width 27 height 12
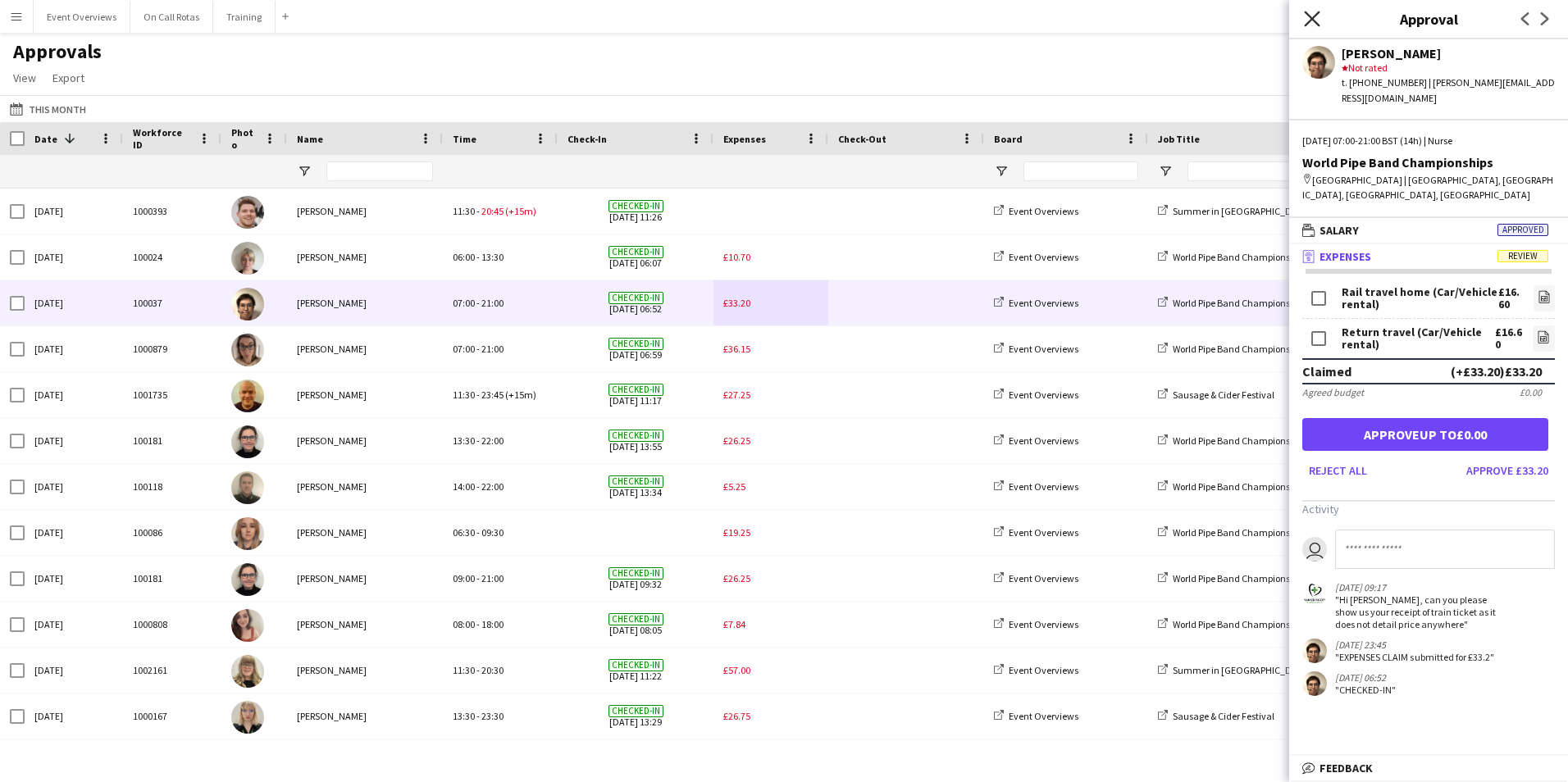
click at [1316, 24] on icon "Close pop-in" at bounding box center [1311, 18] width 16 height 16
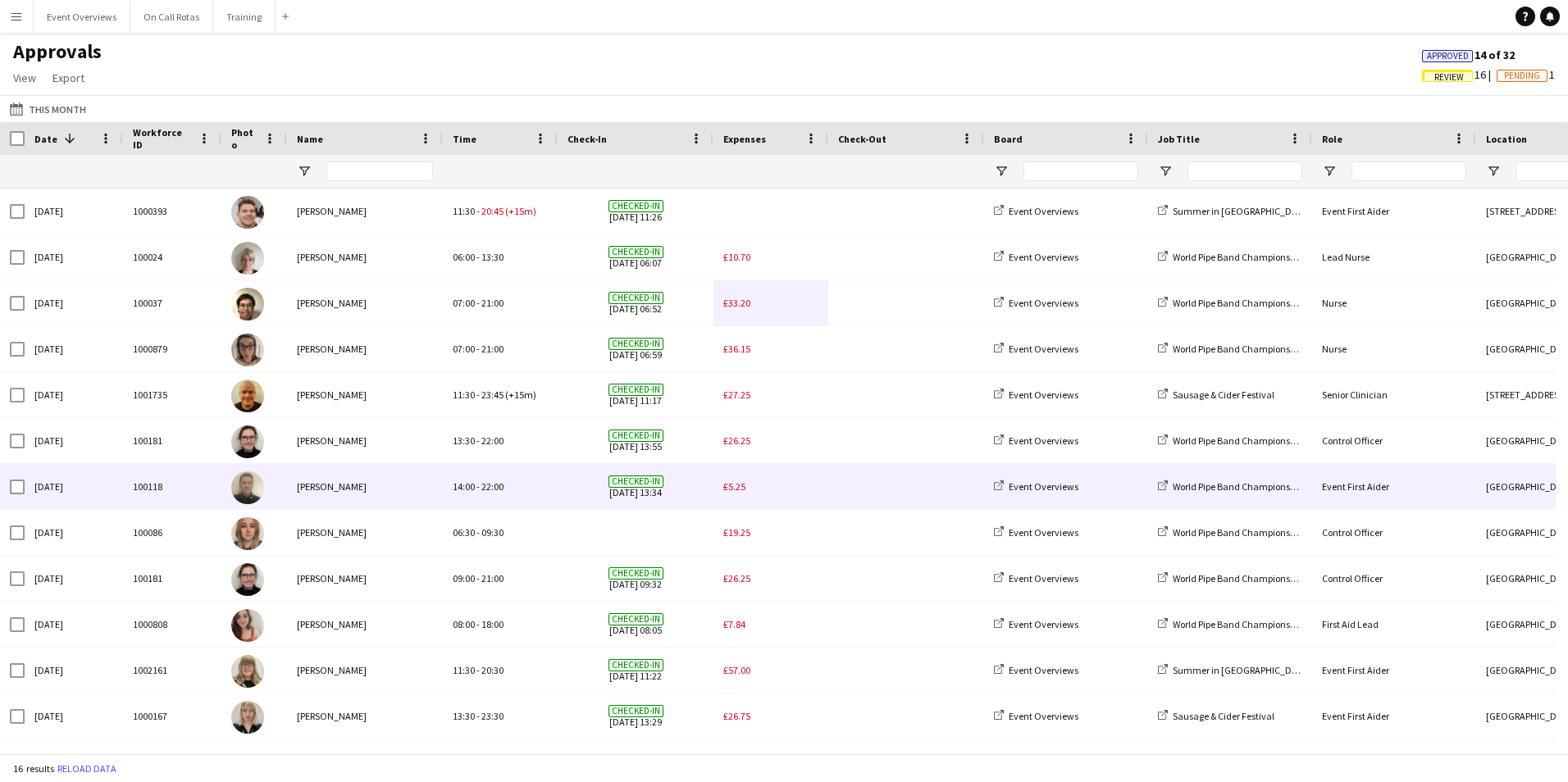
click at [735, 492] on span "£5.25" at bounding box center [735, 486] width 22 height 12
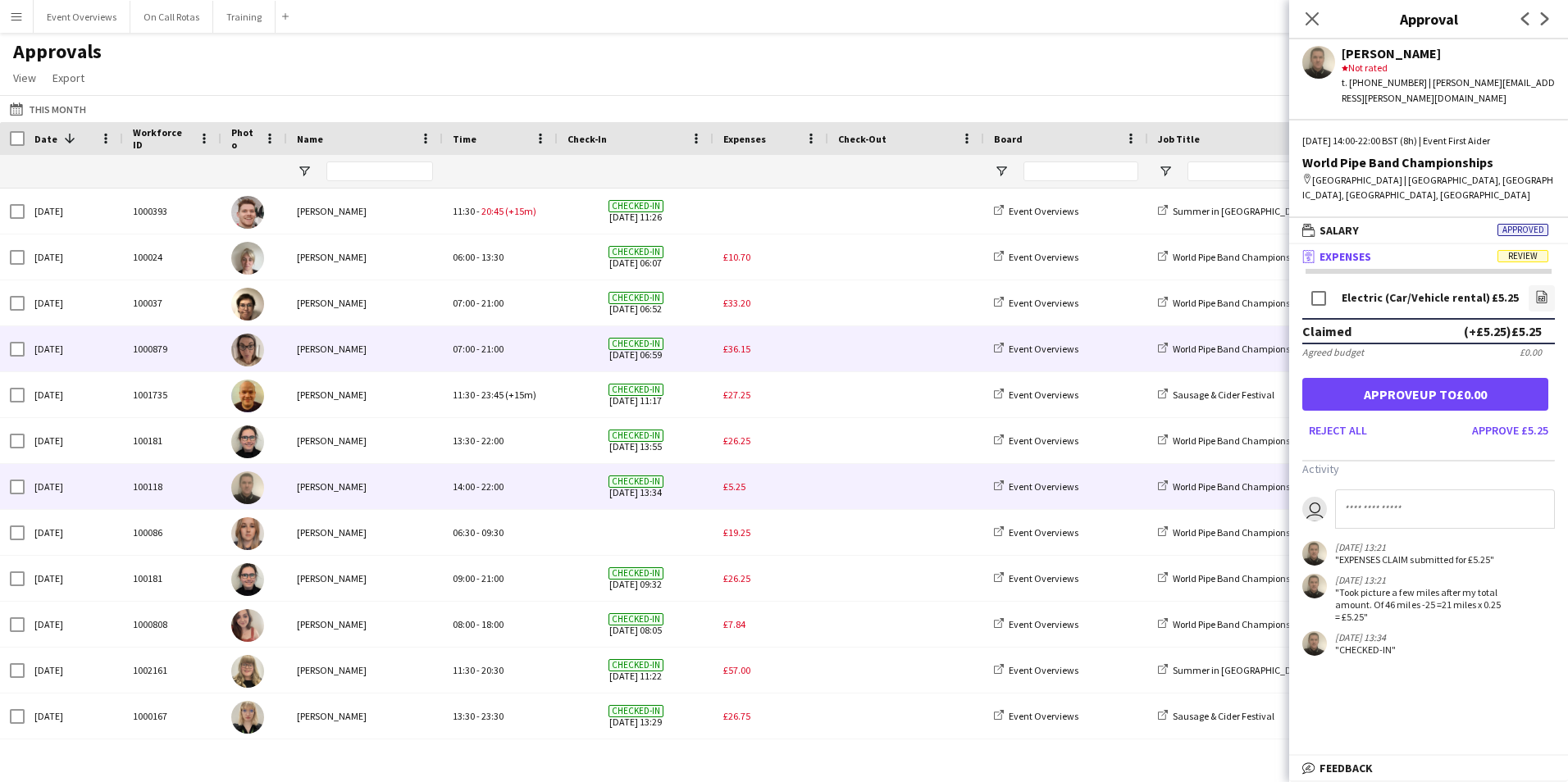
click at [728, 346] on span "£36.15" at bounding box center [736, 348] width 27 height 12
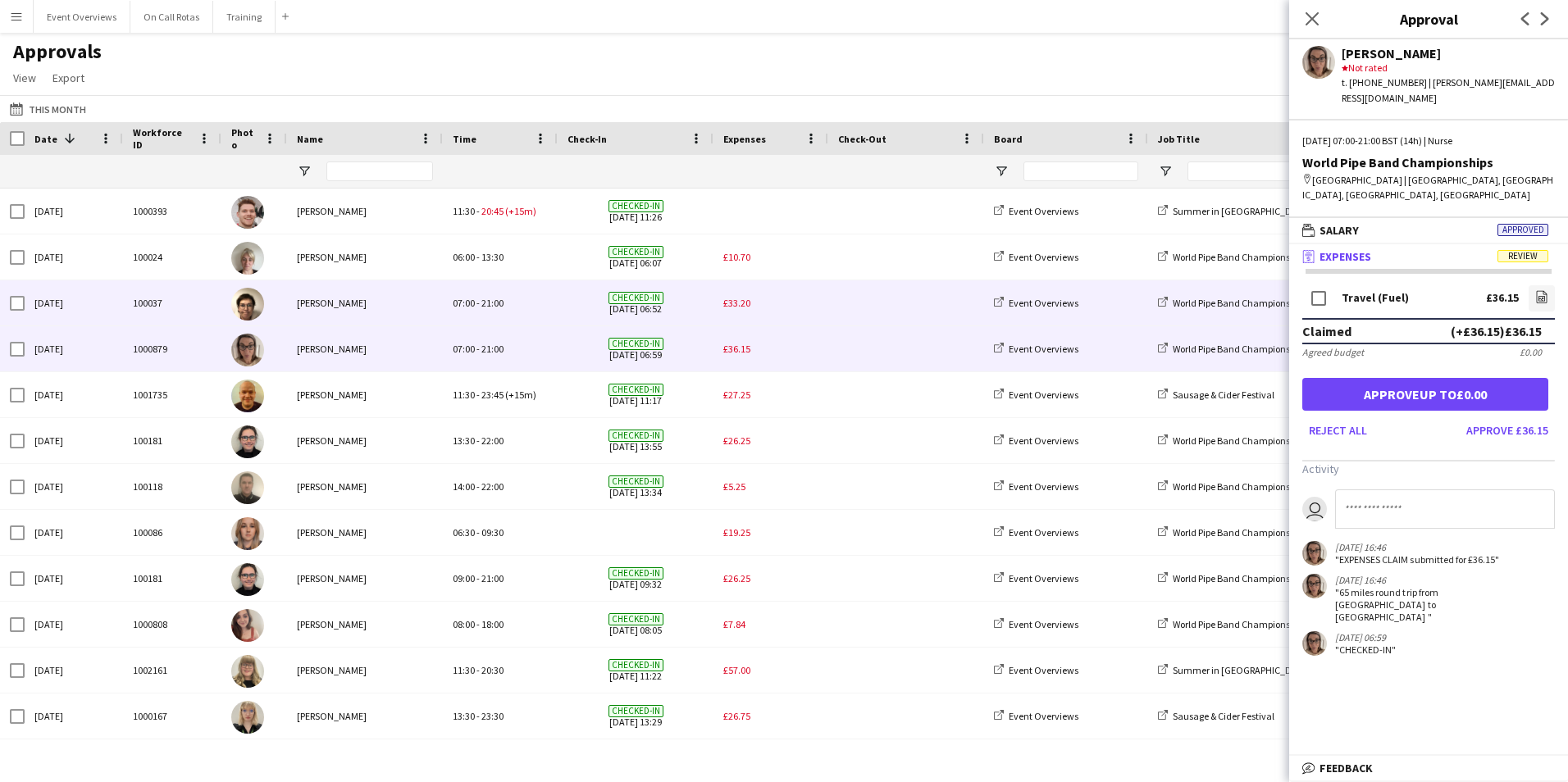
click at [735, 305] on span "£33.20" at bounding box center [736, 302] width 27 height 12
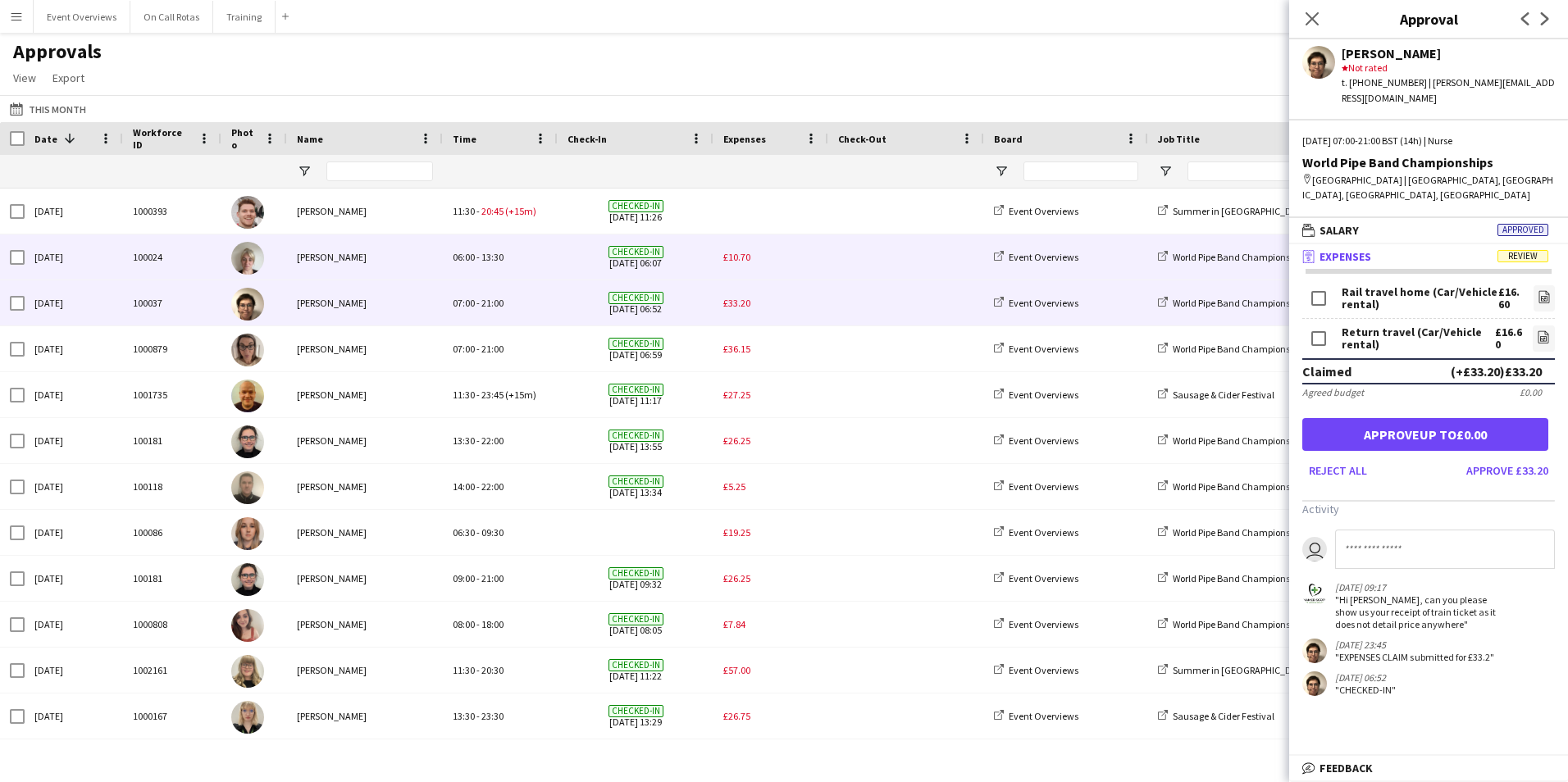
click at [739, 255] on span "£10.70" at bounding box center [736, 257] width 27 height 12
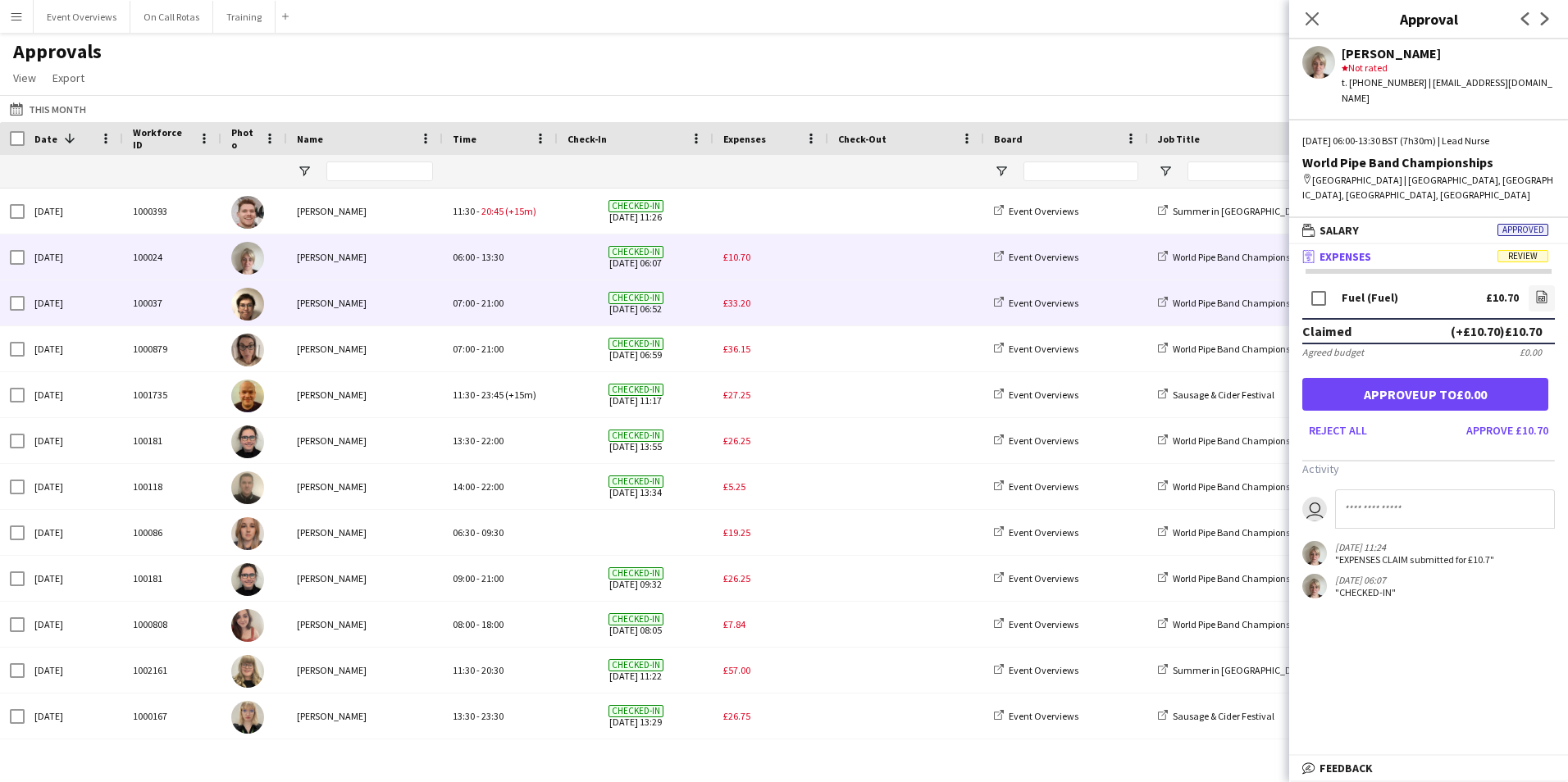
click at [738, 299] on span "£33.20" at bounding box center [736, 302] width 27 height 12
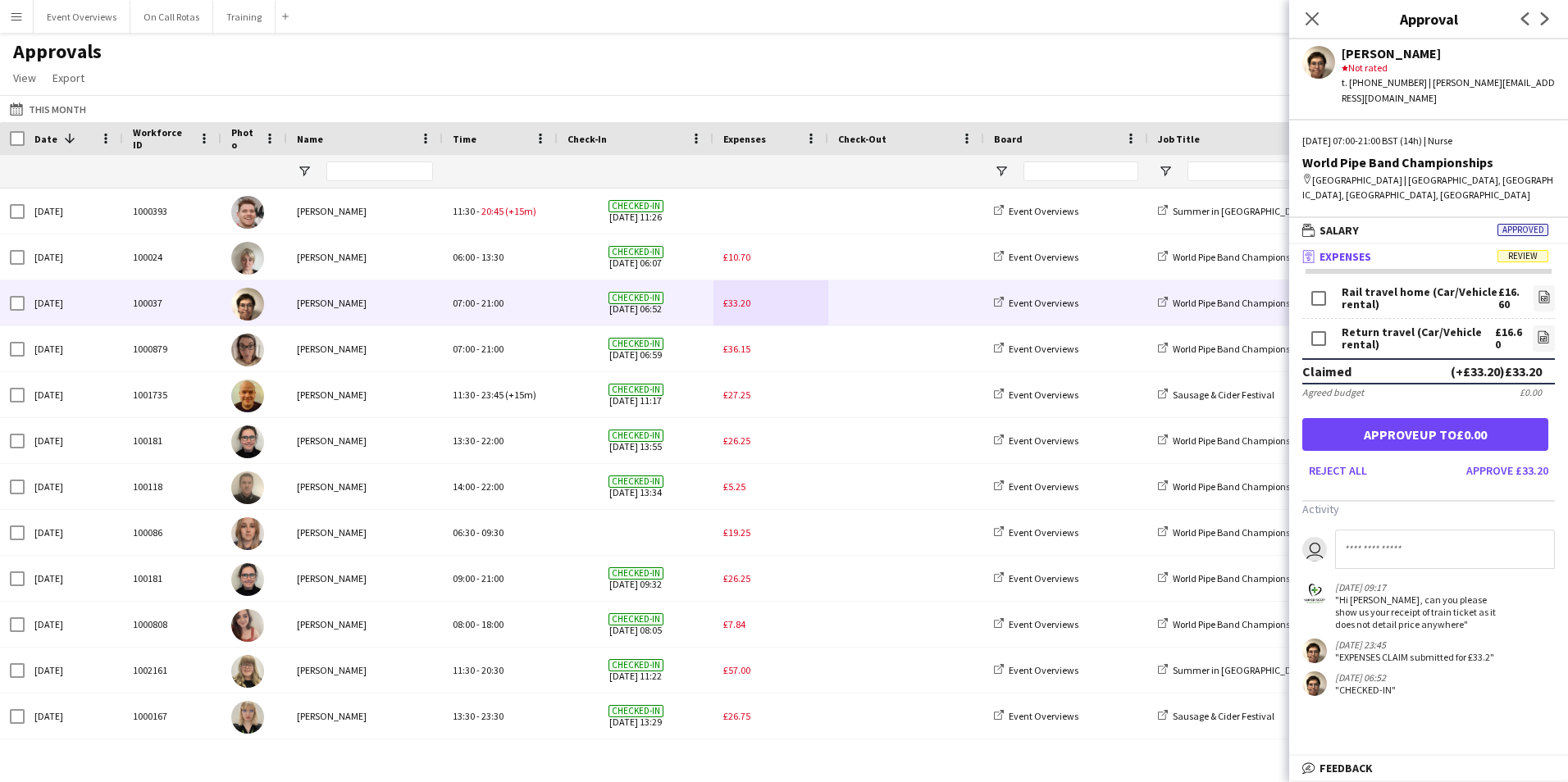
click at [1313, 29] on div "Close pop-in" at bounding box center [1311, 19] width 46 height 37
click at [1313, 18] on icon at bounding box center [1311, 18] width 16 height 16
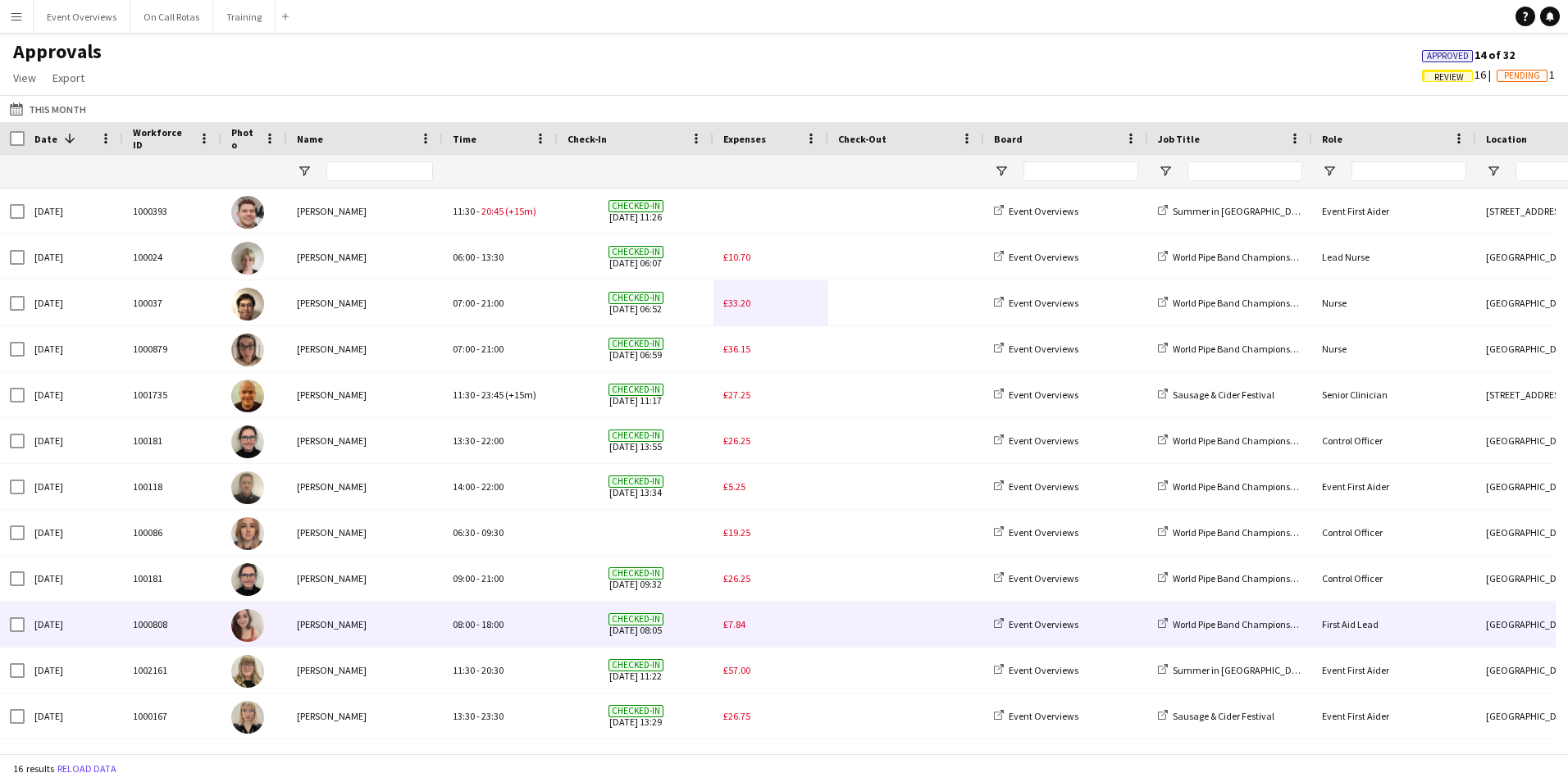
scroll to position [182, 0]
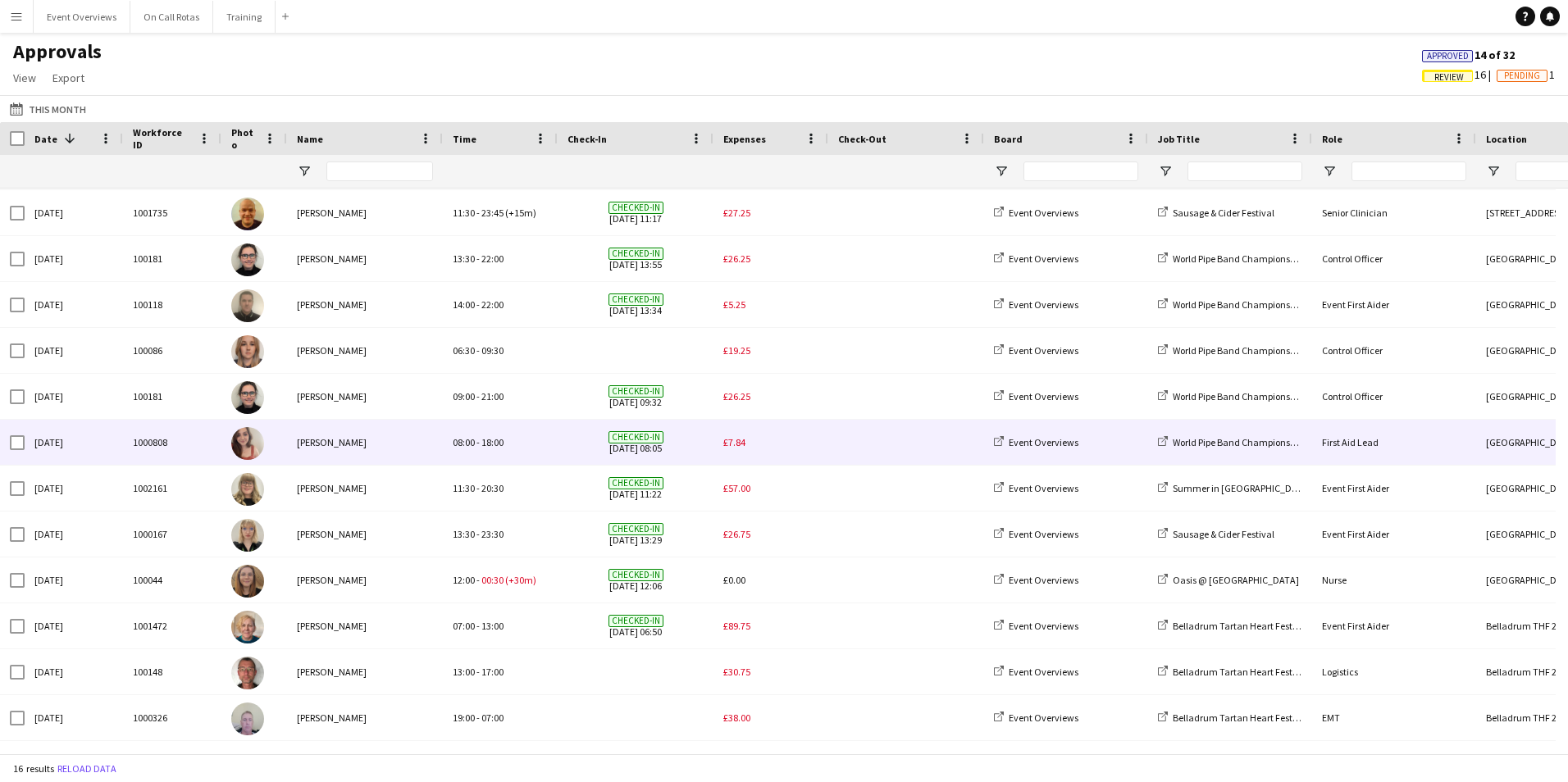
click at [736, 440] on span "£7.84" at bounding box center [735, 442] width 22 height 12
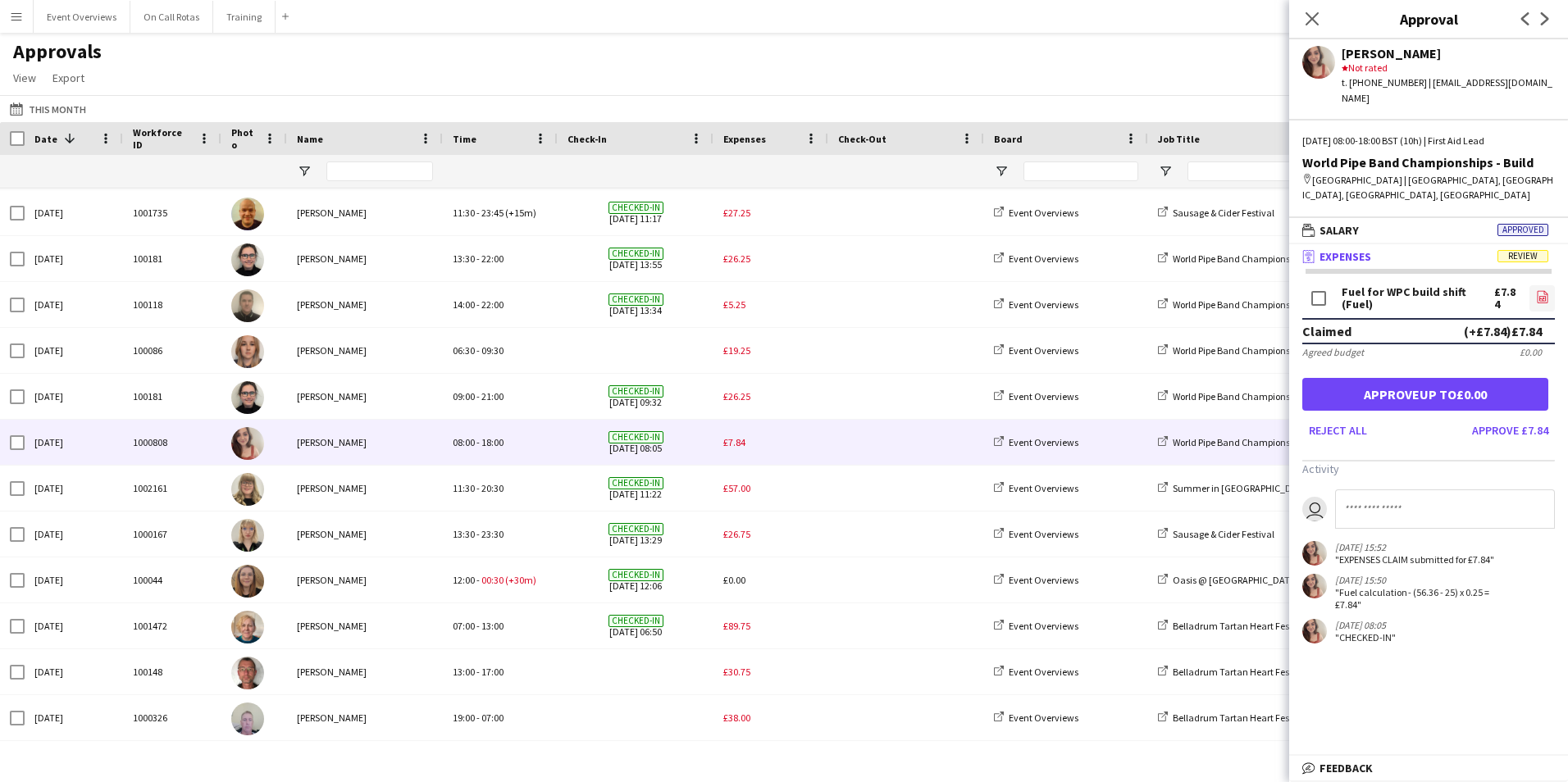
click at [1547, 294] on icon at bounding box center [1542, 296] width 10 height 12
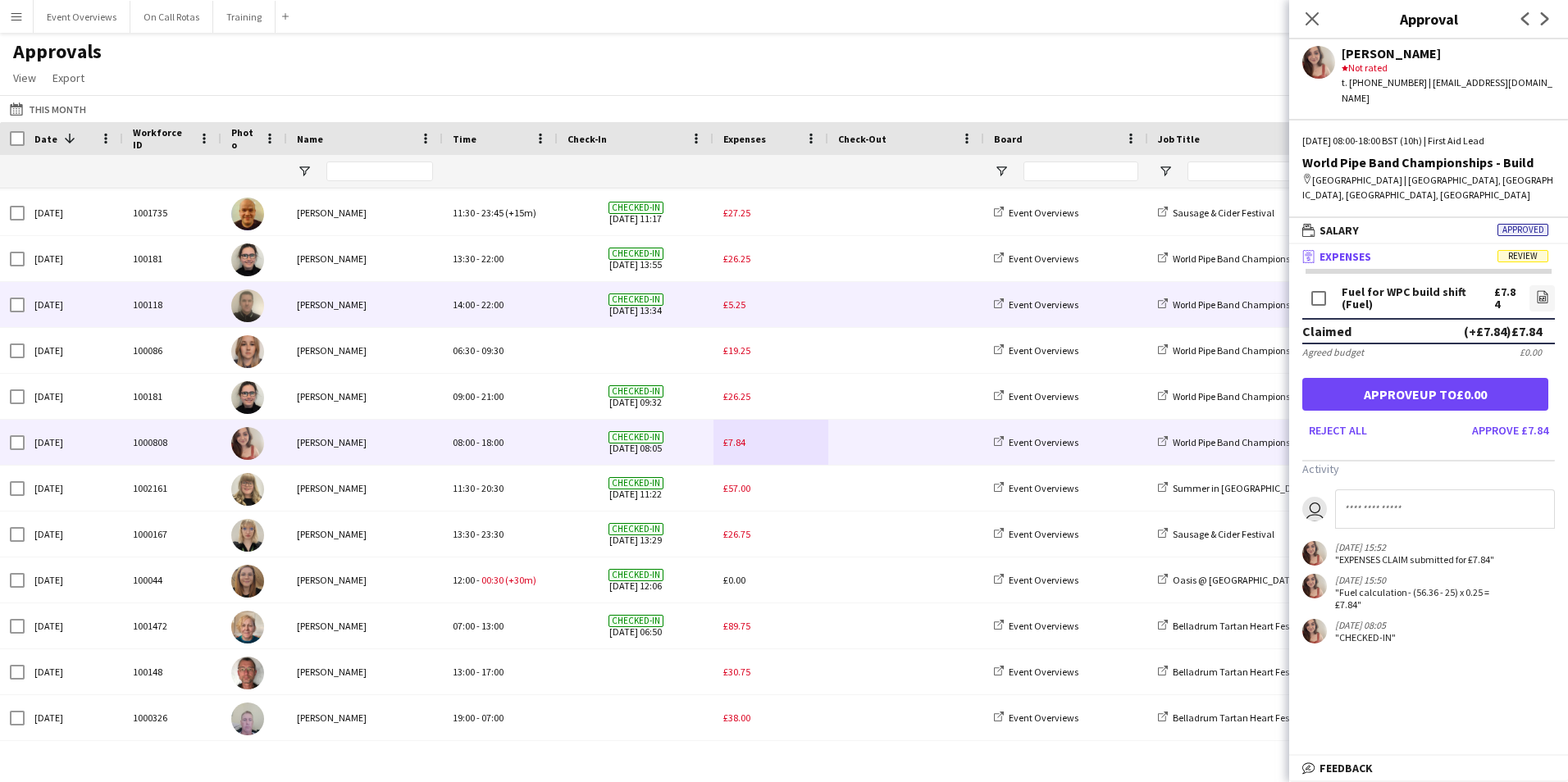
click at [733, 302] on span "£5.25" at bounding box center [735, 304] width 22 height 12
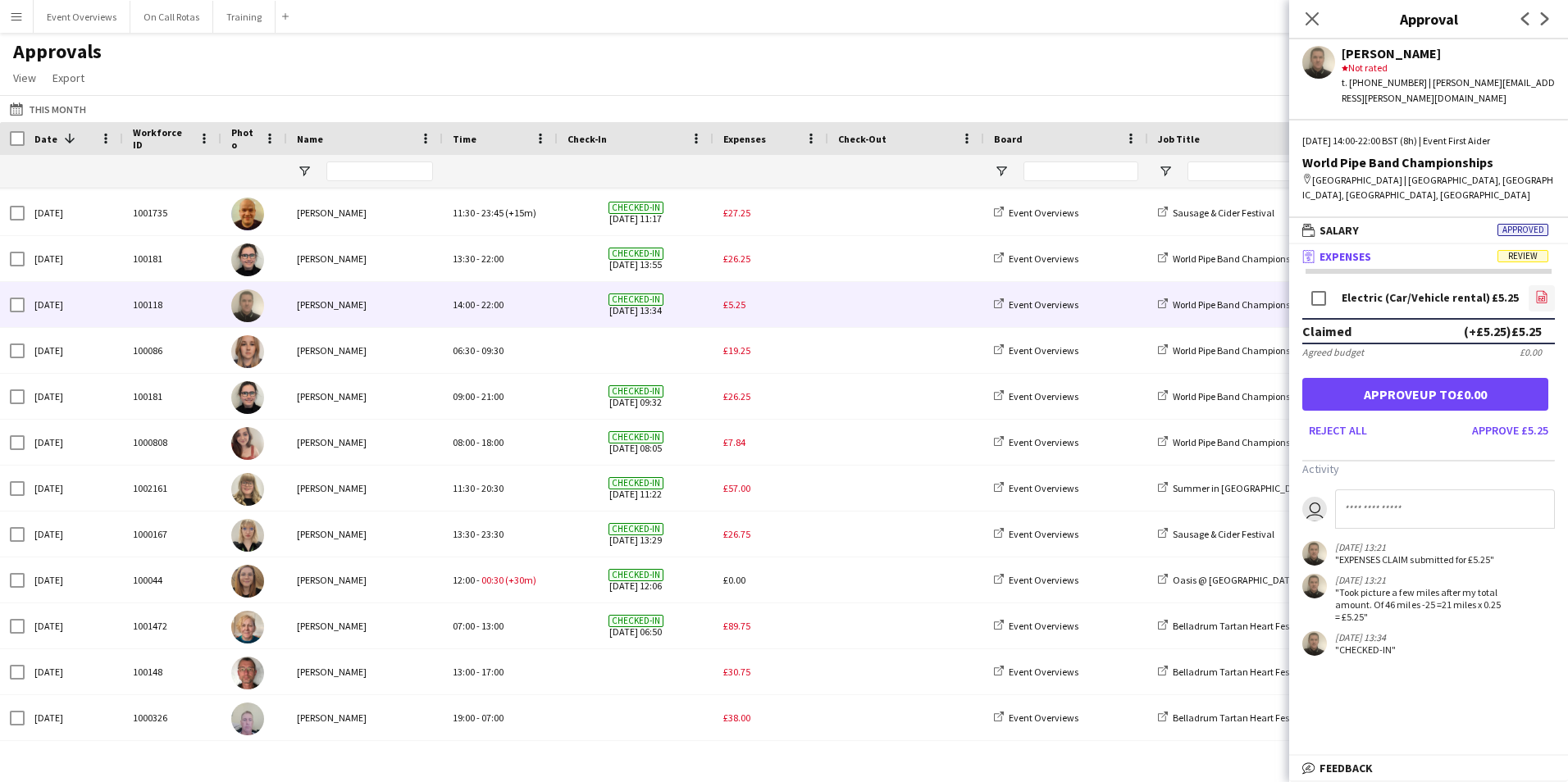
click at [1538, 290] on icon "file-image" at bounding box center [1542, 297] width 13 height 13
click at [1511, 417] on button "Approve £5.25" at bounding box center [1510, 430] width 90 height 26
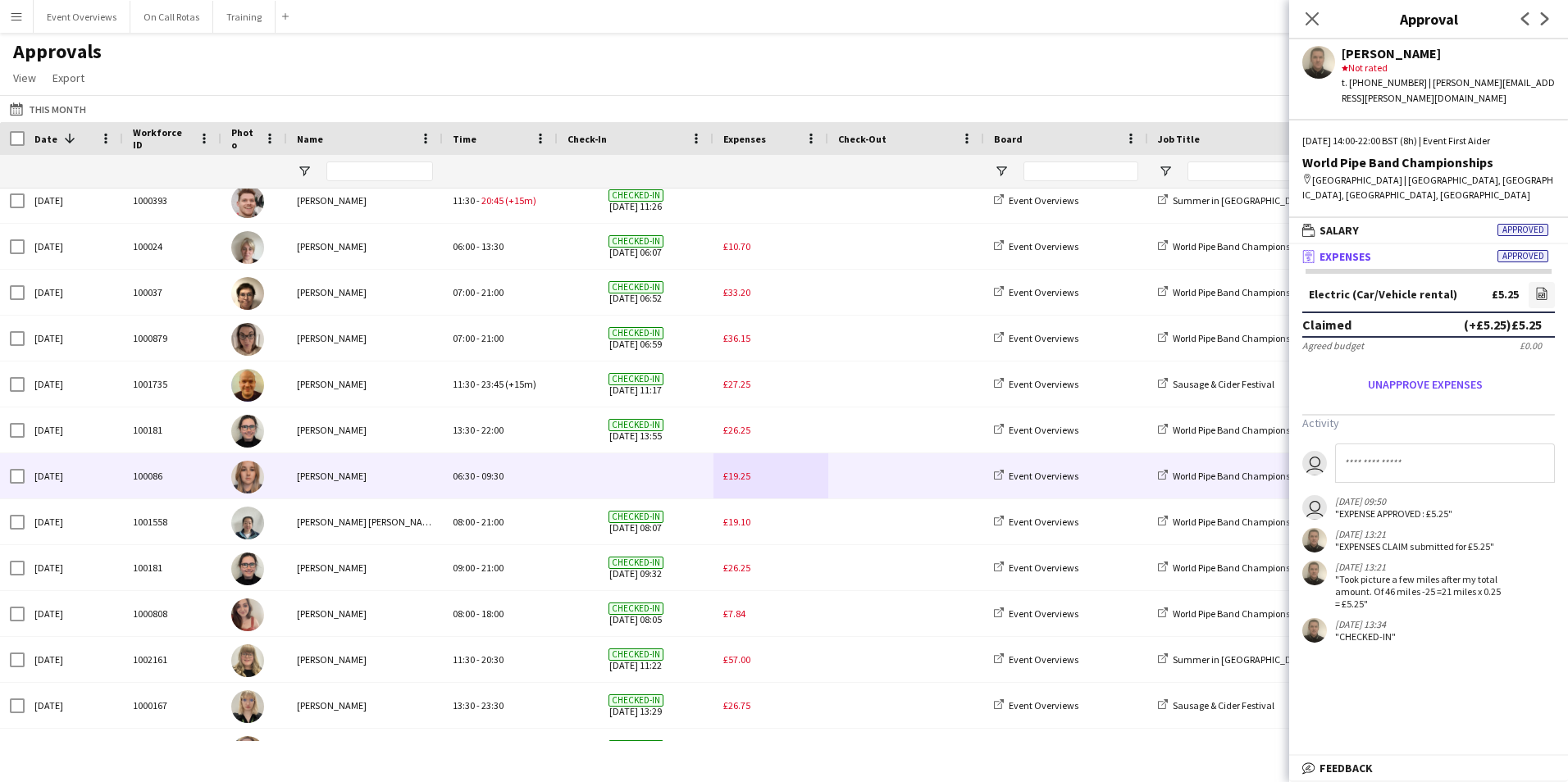
scroll to position [0, 0]
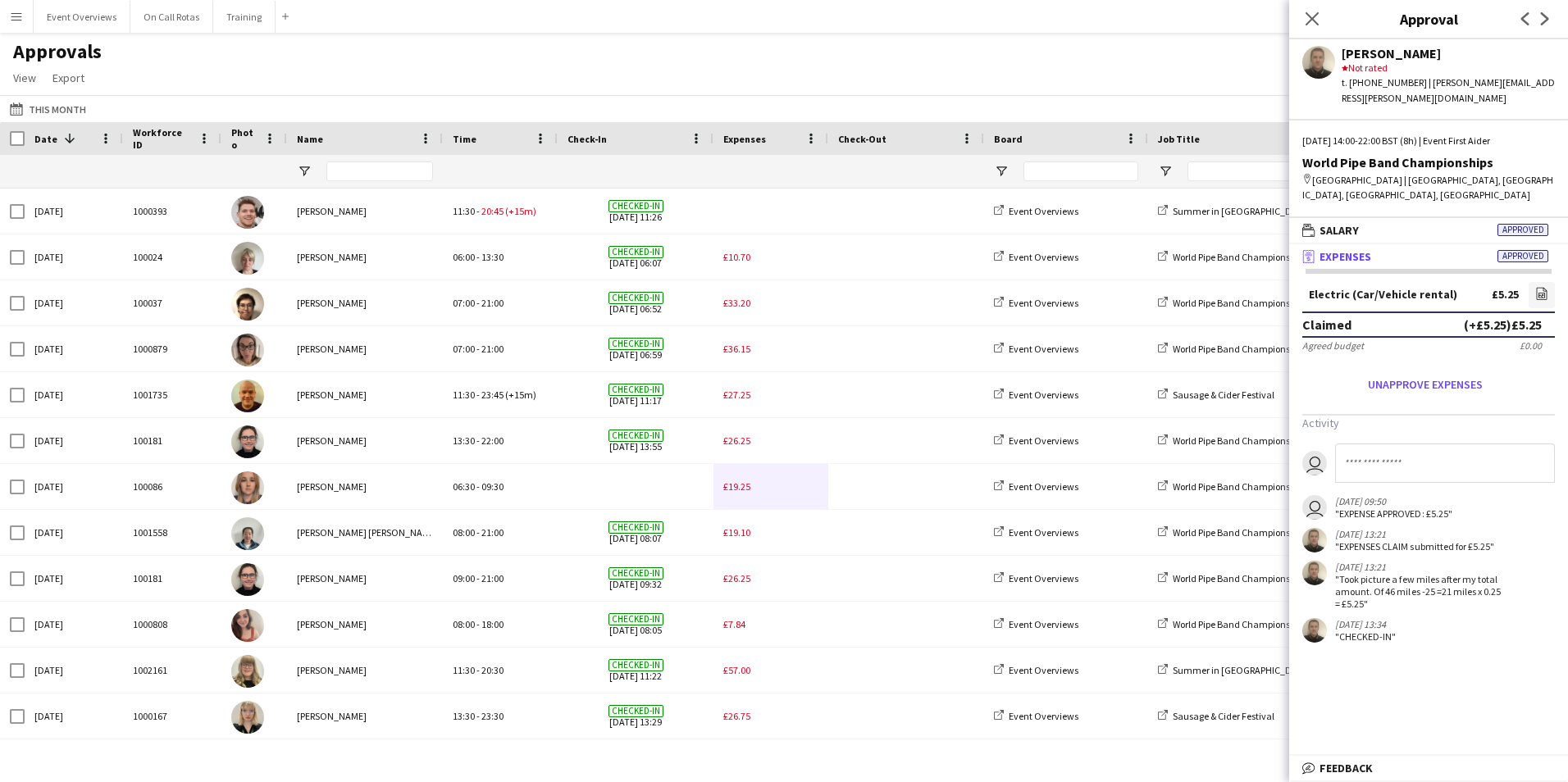
click at [1299, 22] on div "Close pop-in" at bounding box center [1311, 19] width 46 height 37
click at [1309, 23] on icon at bounding box center [1311, 18] width 16 height 16
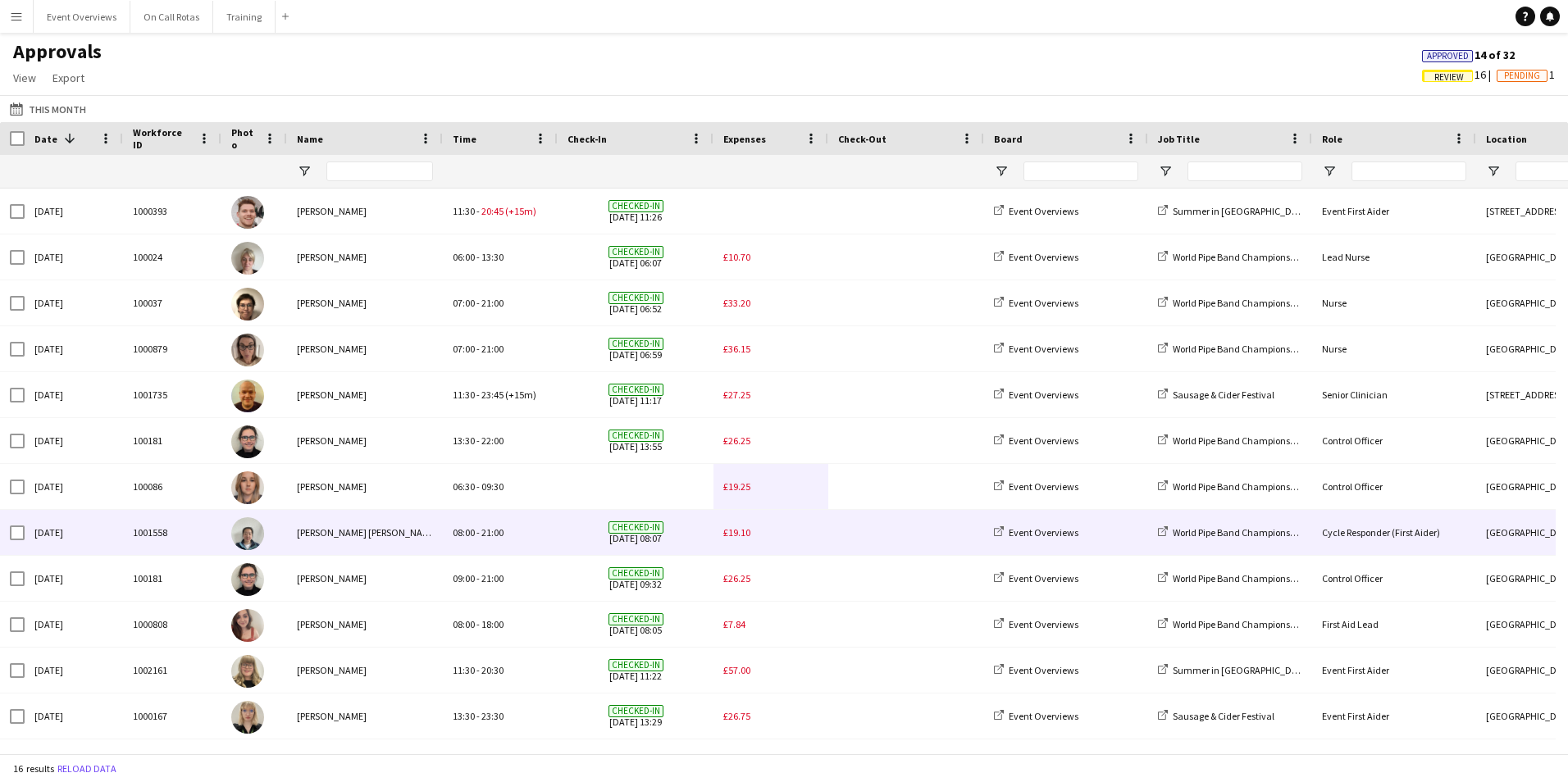
click at [777, 528] on div "£19.10" at bounding box center [771, 533] width 115 height 45
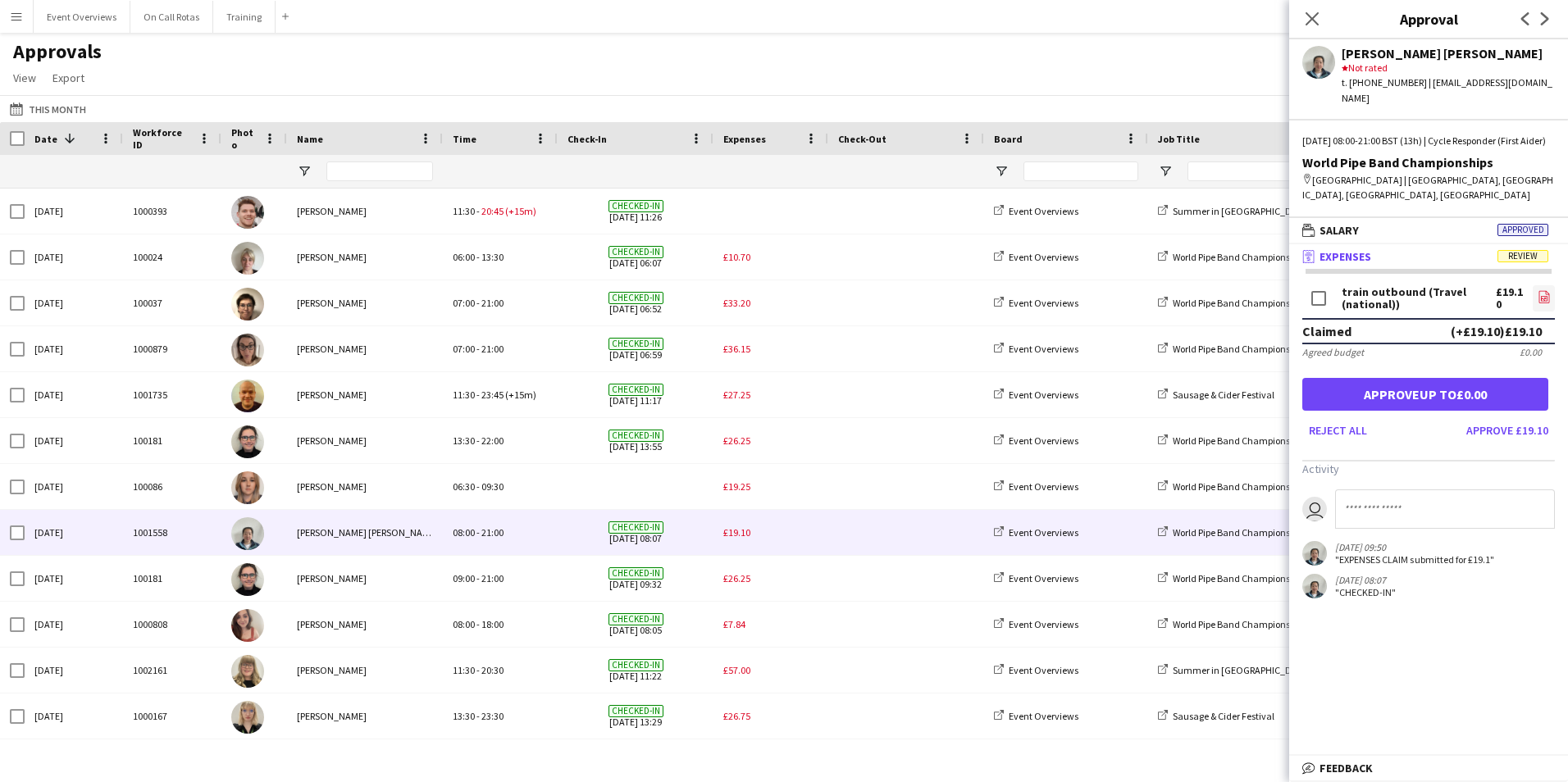
click at [1550, 295] on link "file-image" at bounding box center [1544, 299] width 22 height 26
click at [1308, 21] on icon "Close pop-in" at bounding box center [1311, 18] width 16 height 16
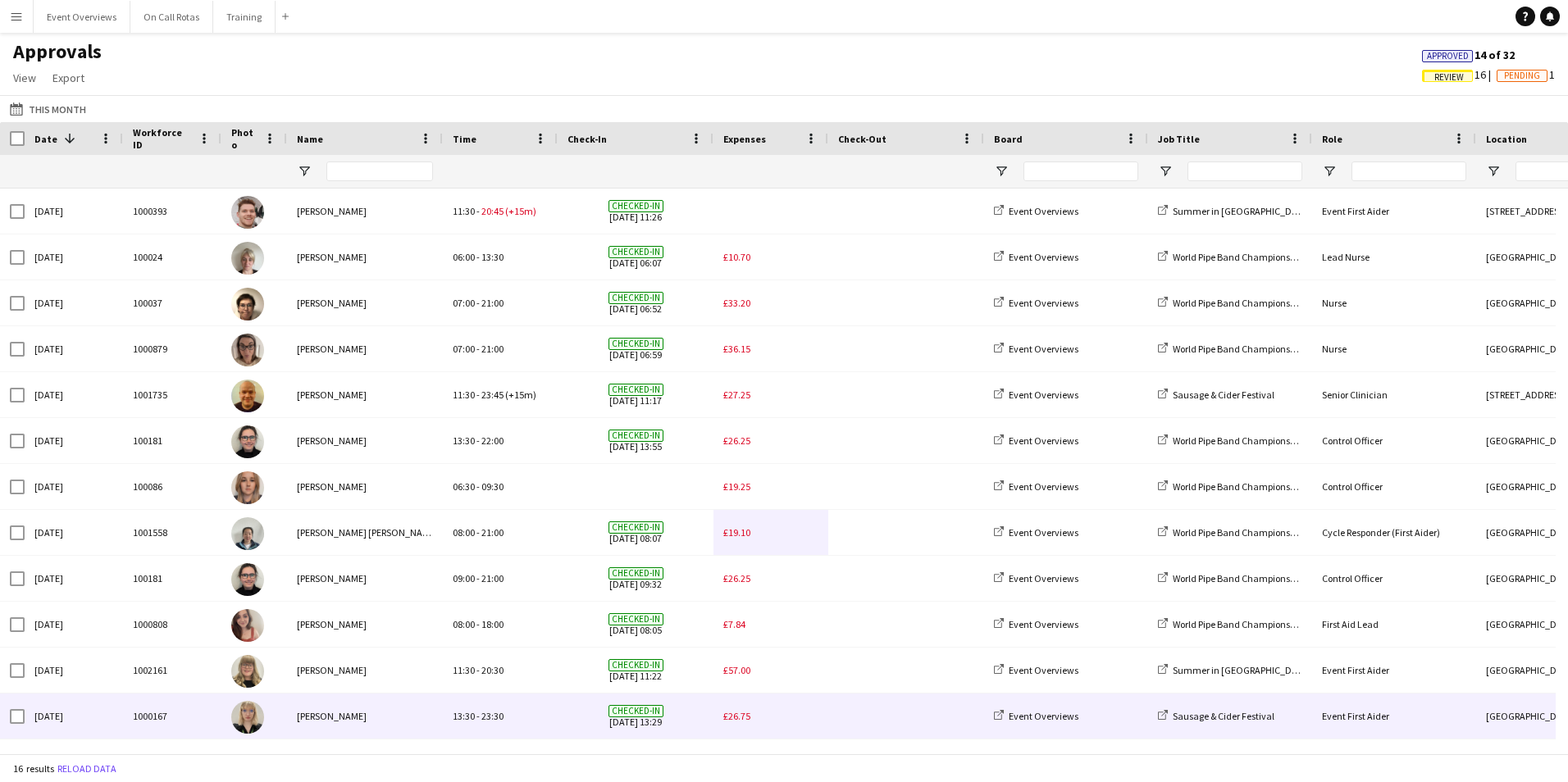
scroll to position [122, 0]
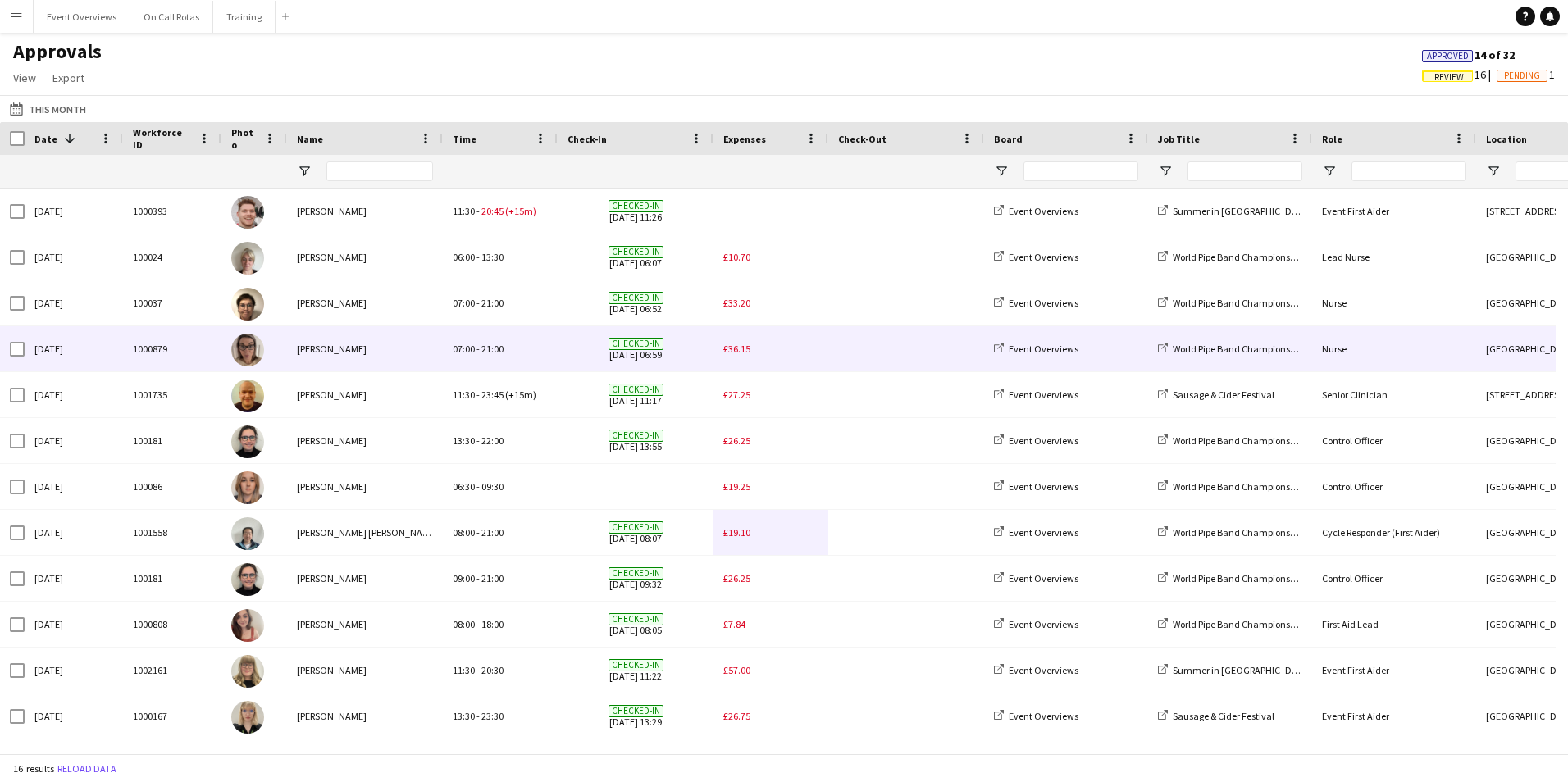
click at [741, 352] on span "£36.15" at bounding box center [736, 348] width 27 height 12
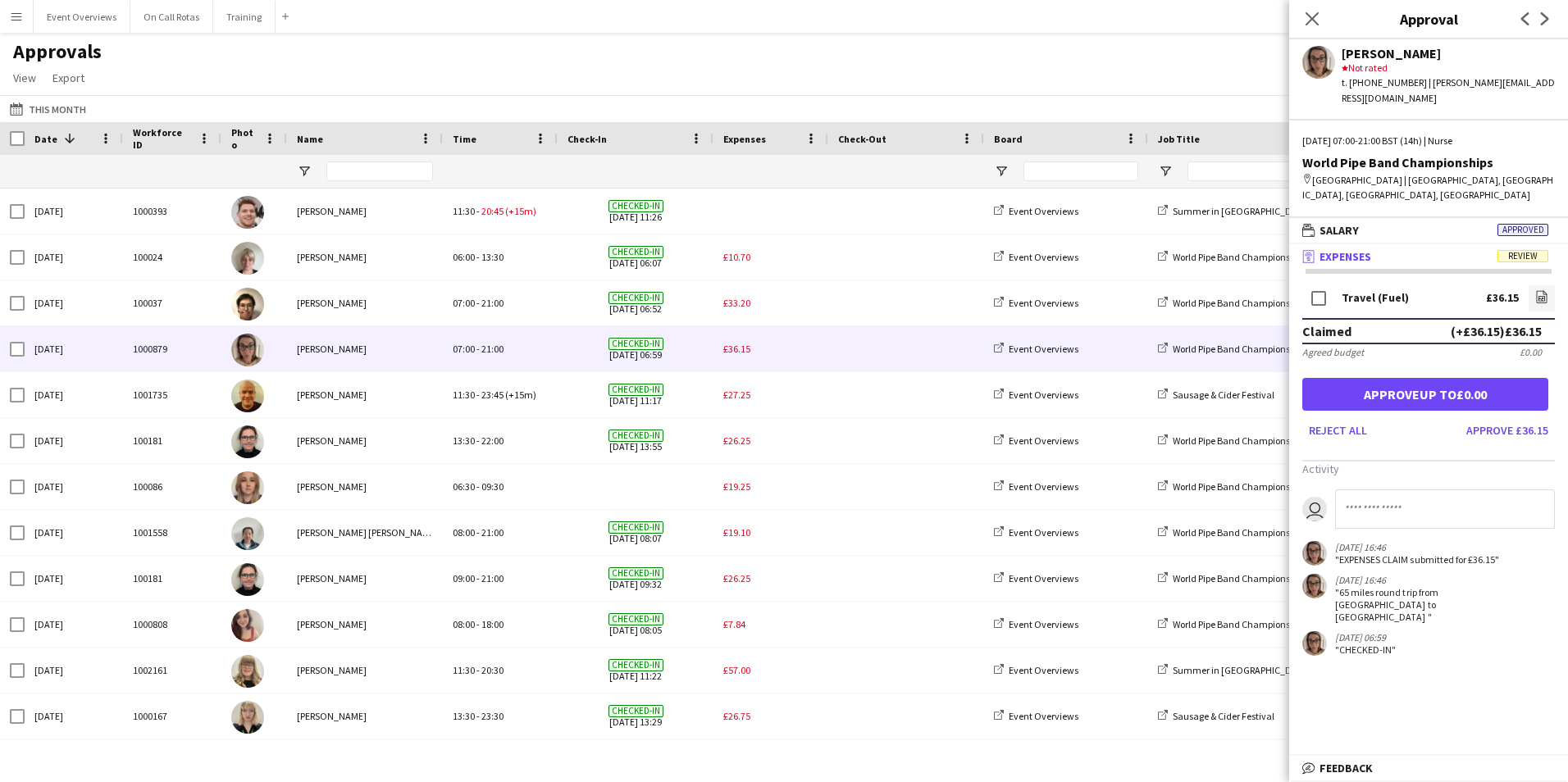
click at [1395, 502] on input at bounding box center [1446, 510] width 220 height 39
type input "*"
click at [1466, 491] on input "**********" at bounding box center [1446, 510] width 220 height 39
click at [1547, 497] on input "**********" at bounding box center [1446, 510] width 220 height 39
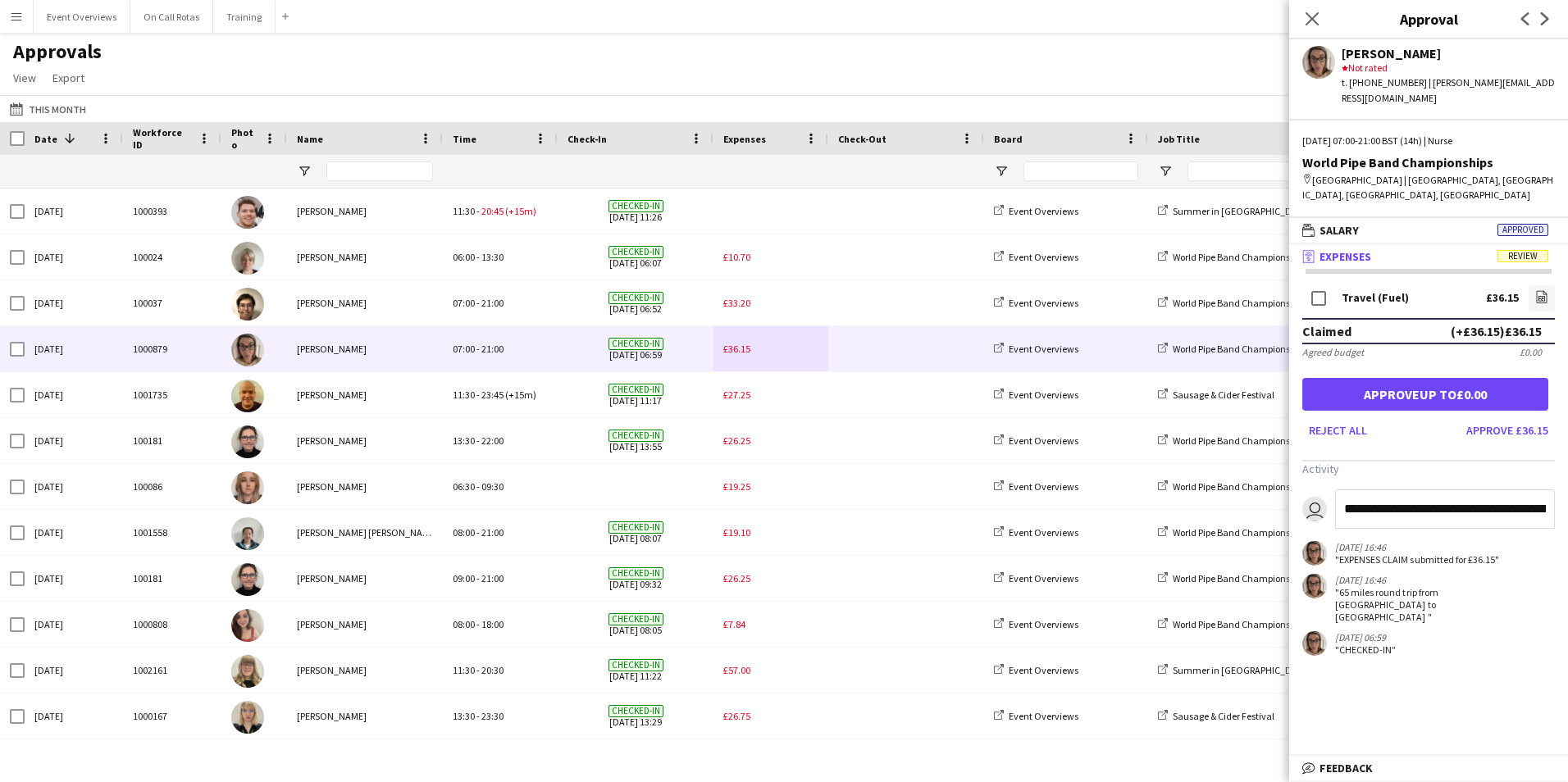
click at [1532, 496] on input "**********" at bounding box center [1446, 510] width 220 height 39
click at [1476, 501] on input "**********" at bounding box center [1446, 510] width 220 height 39
paste input "**********"
type input "**********"
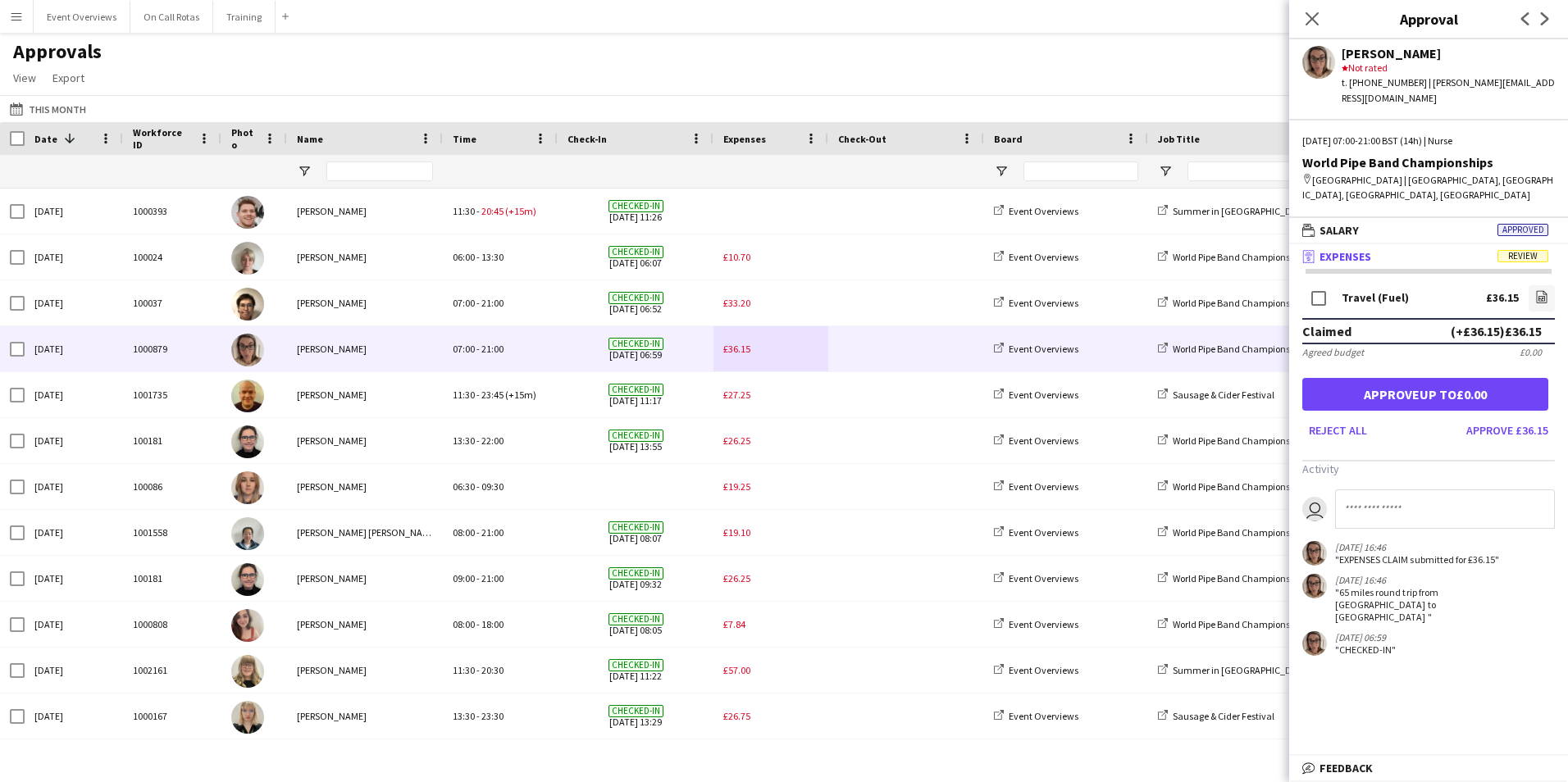
scroll to position [0, 0]
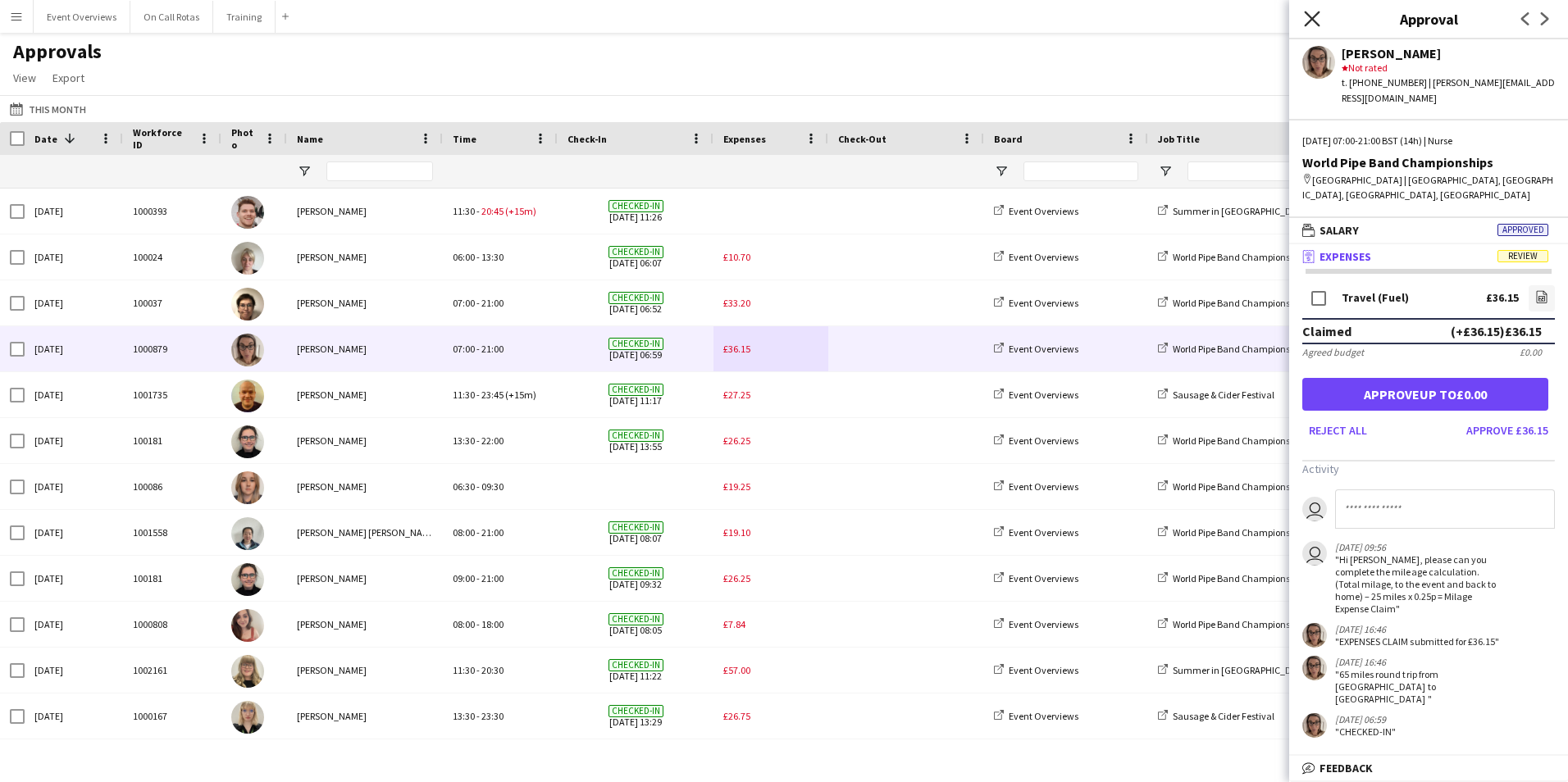
click at [1309, 10] on icon "Close pop-in" at bounding box center [1311, 18] width 16 height 16
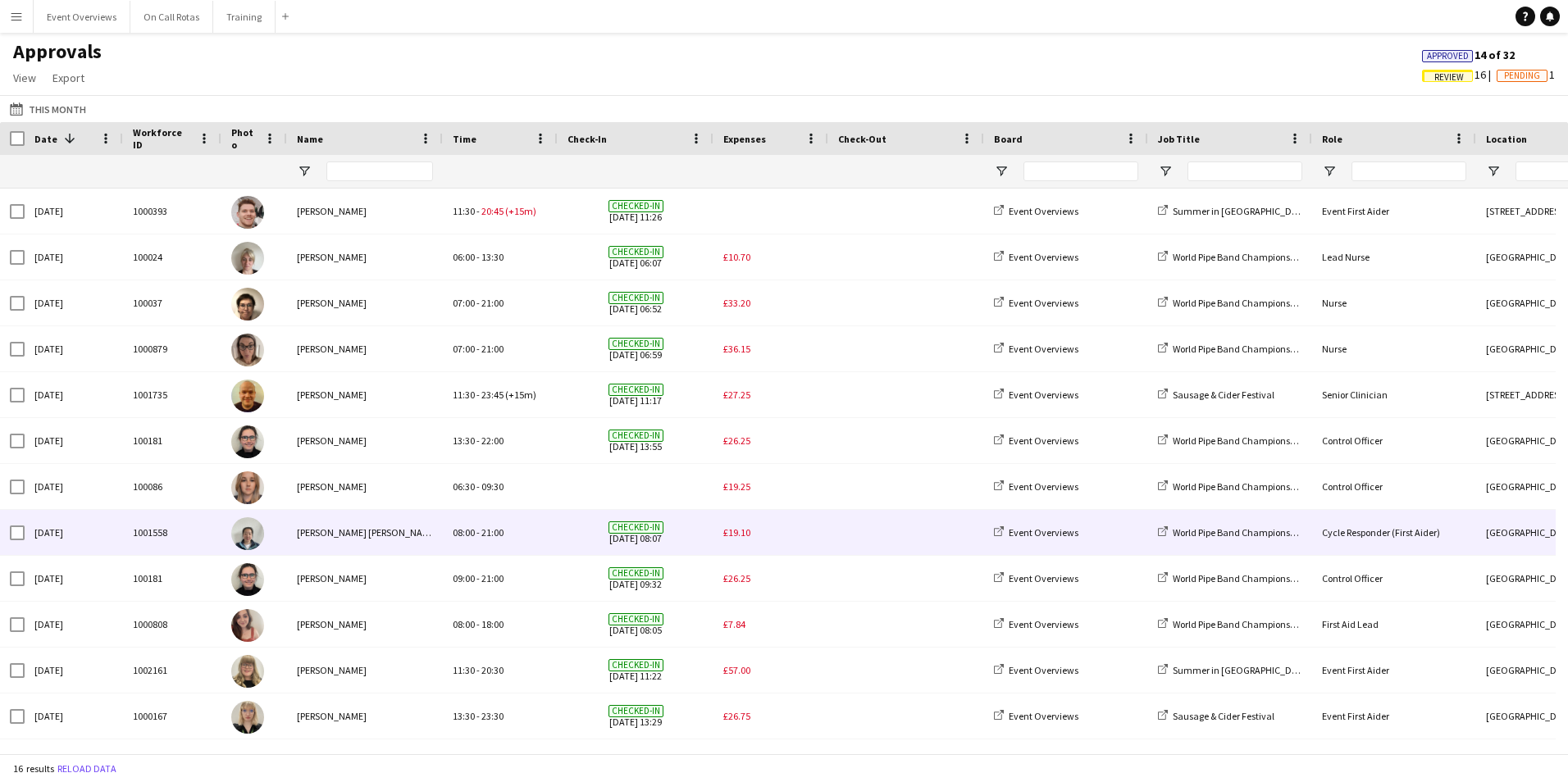
click at [740, 532] on span "£19.10" at bounding box center [736, 532] width 27 height 12
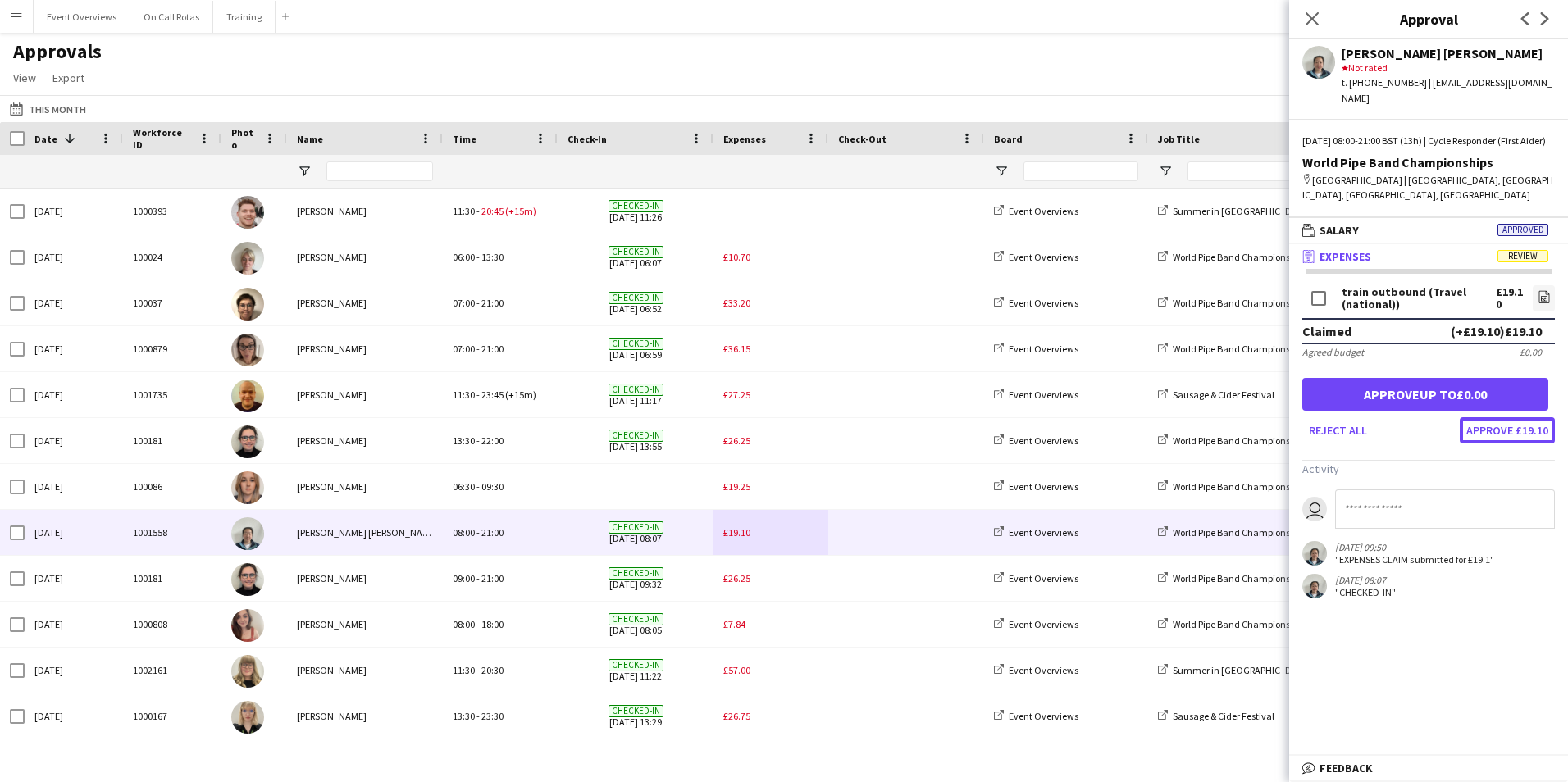
click at [1523, 432] on button "Approve £19.10" at bounding box center [1507, 430] width 95 height 26
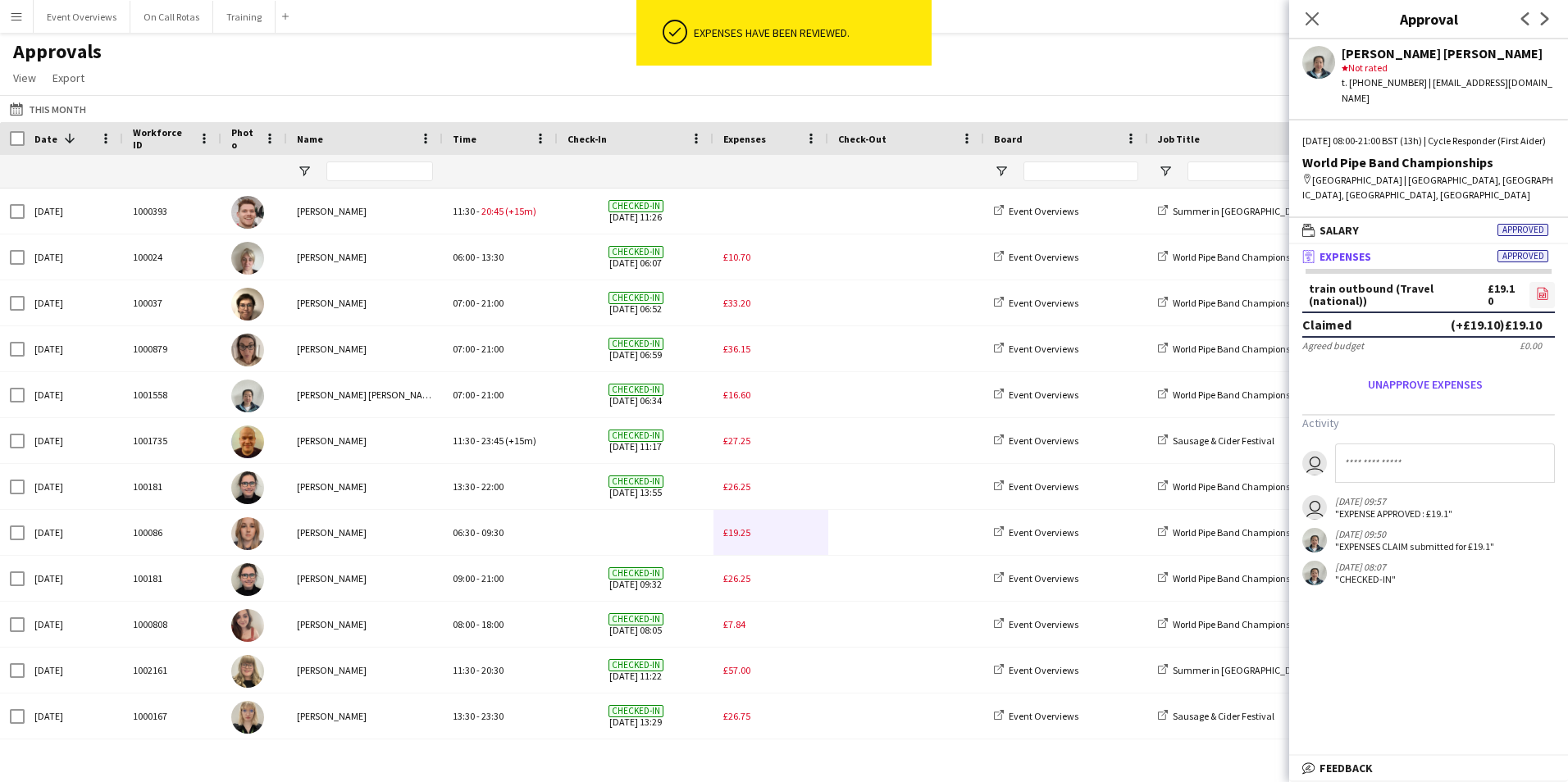
click at [1539, 294] on icon "file-image" at bounding box center [1543, 294] width 13 height 13
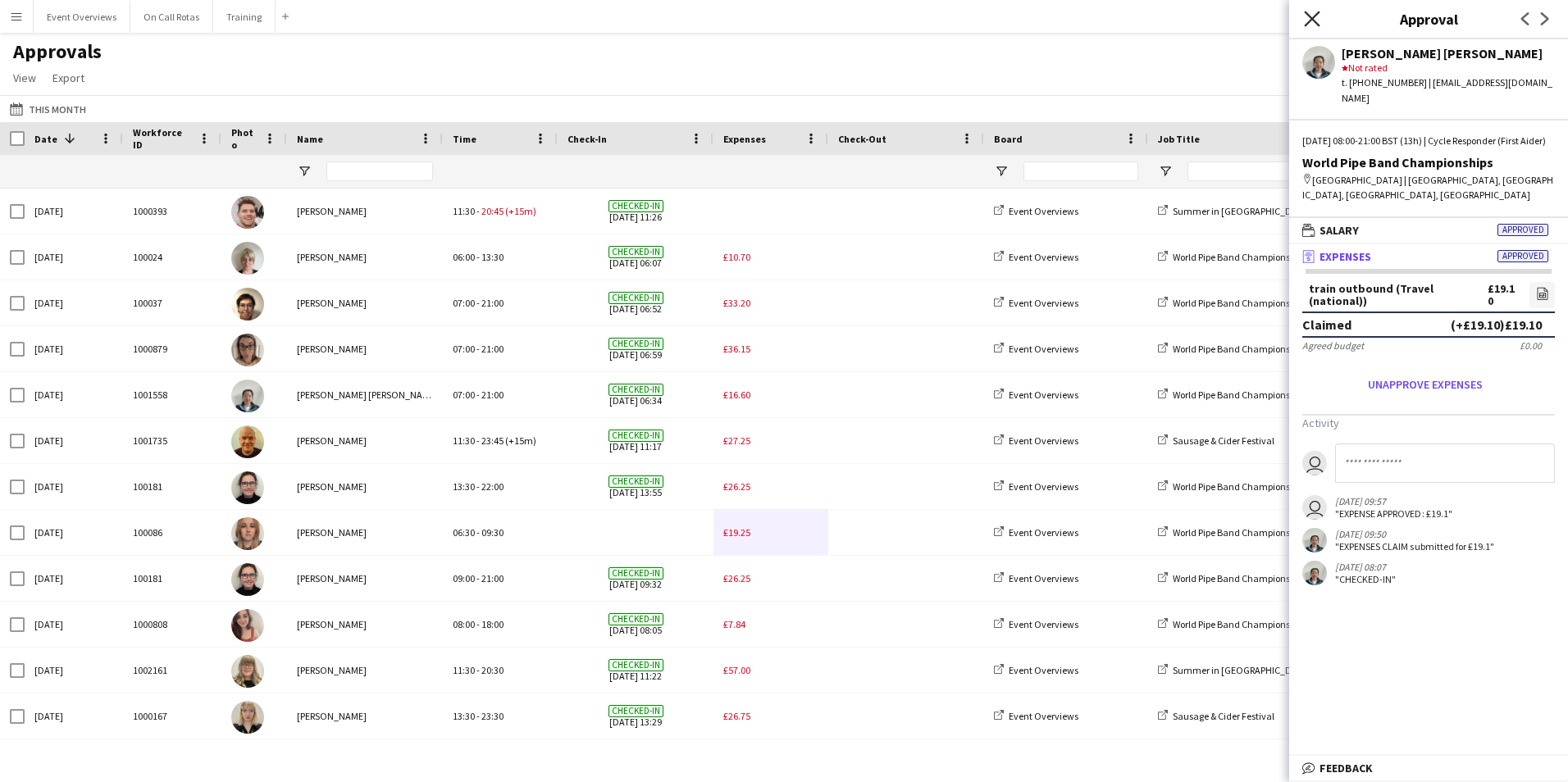
click at [1309, 24] on icon "Close pop-in" at bounding box center [1311, 18] width 16 height 16
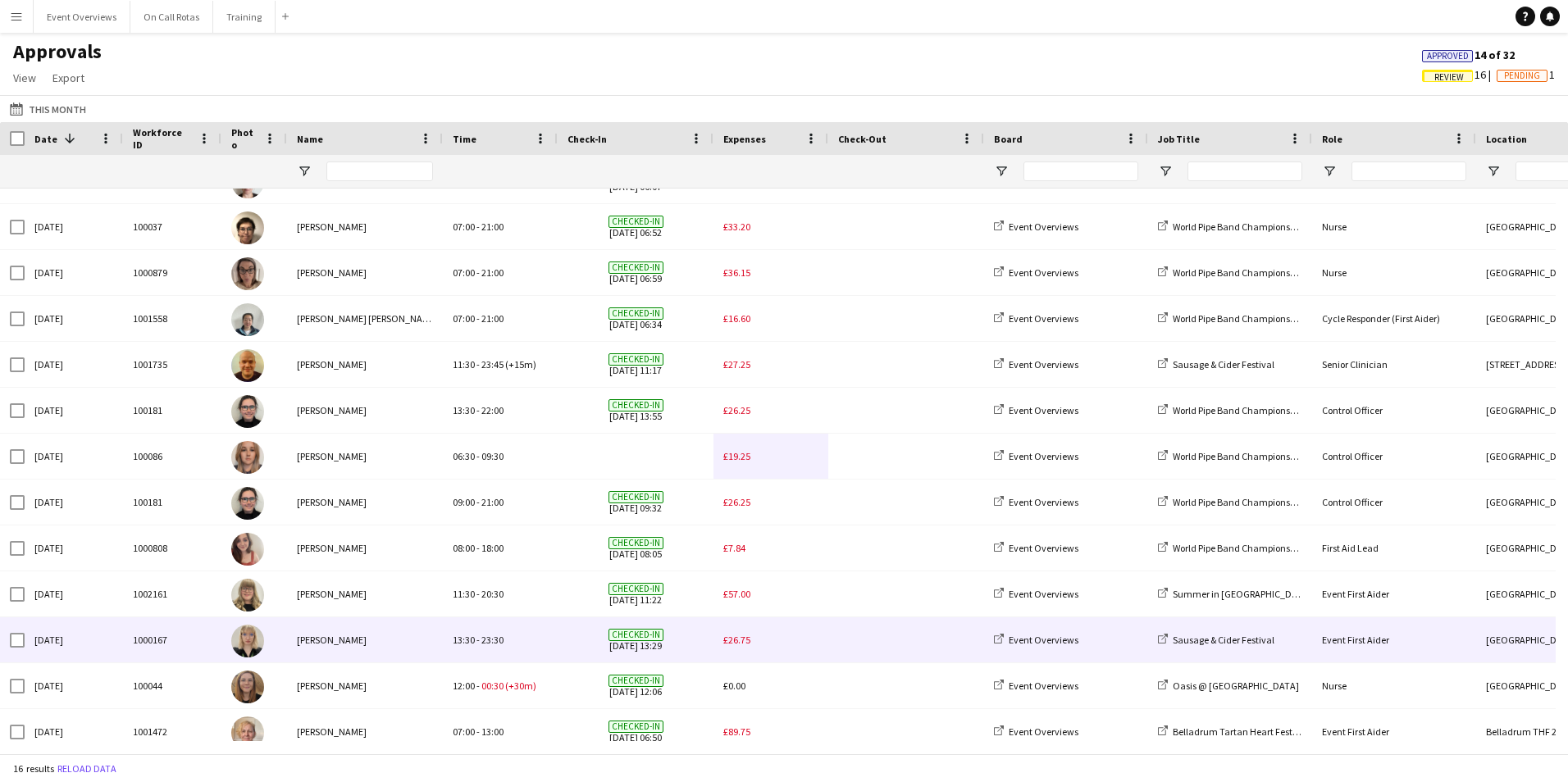
scroll to position [182, 0]
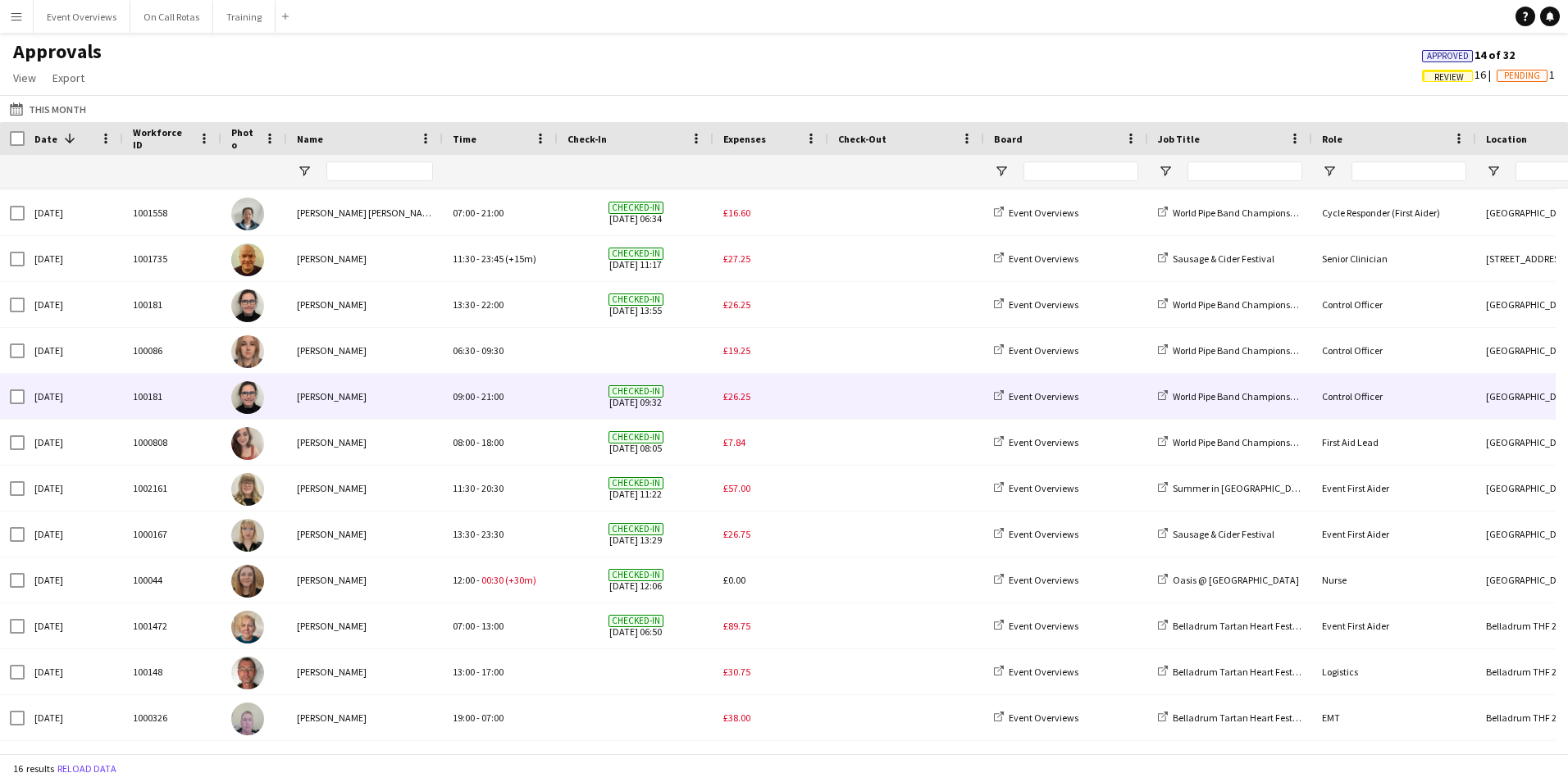
click at [696, 391] on span "Checked-in 15-08-2025 09:32" at bounding box center [636, 397] width 136 height 45
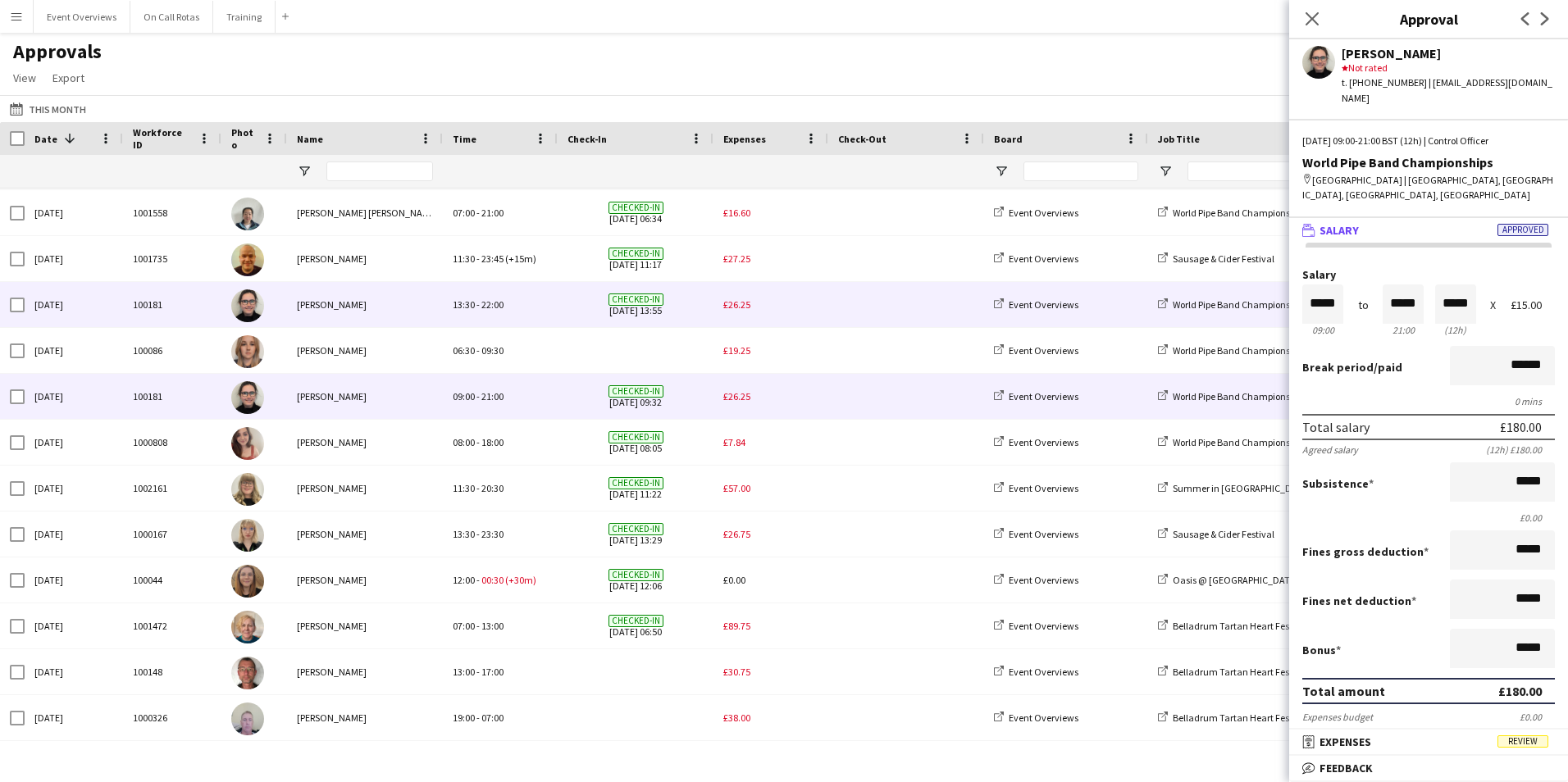
click at [741, 297] on div "£26.25" at bounding box center [771, 304] width 115 height 45
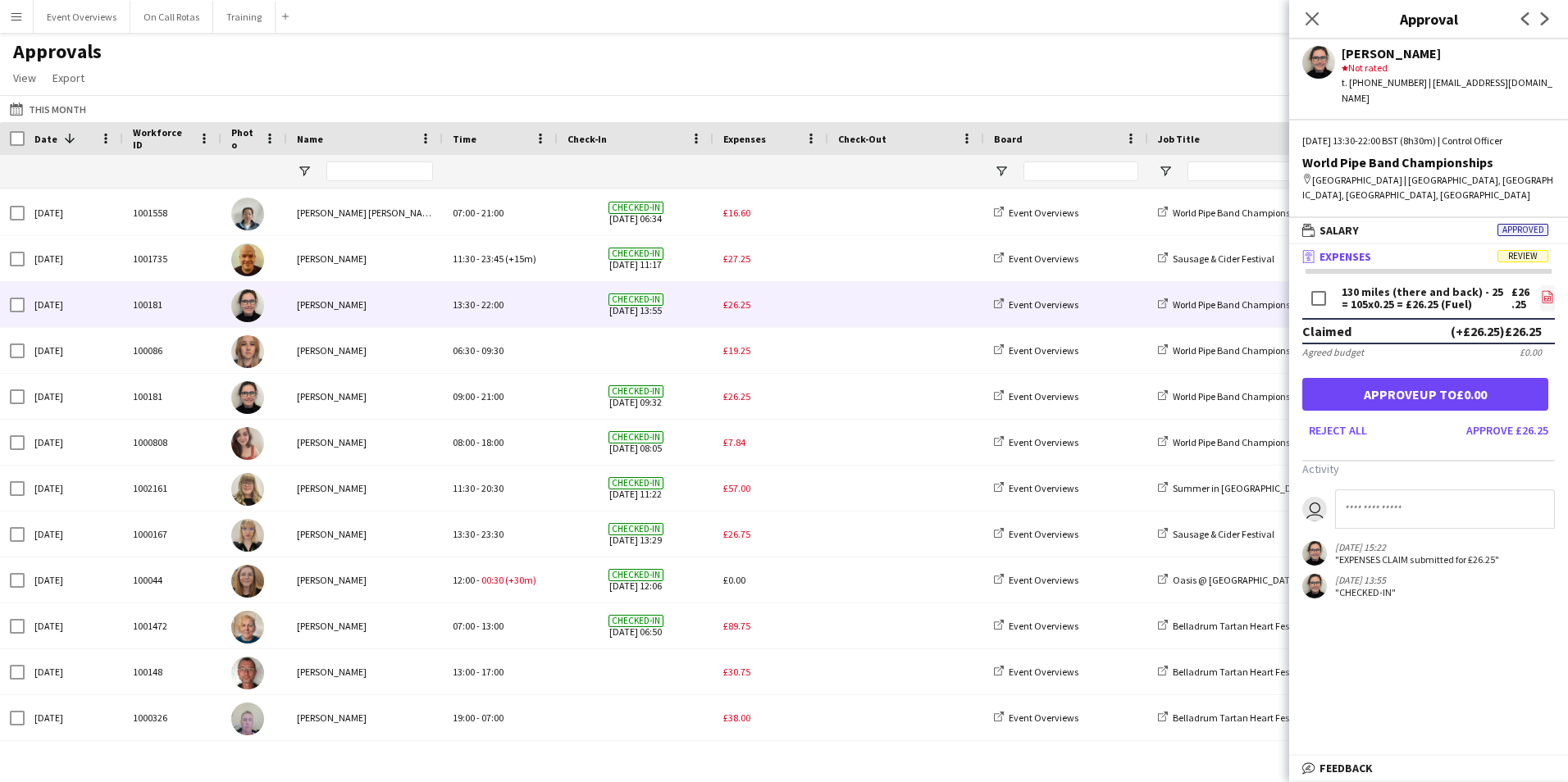
click at [1545, 296] on icon at bounding box center [1547, 298] width 7 height 5
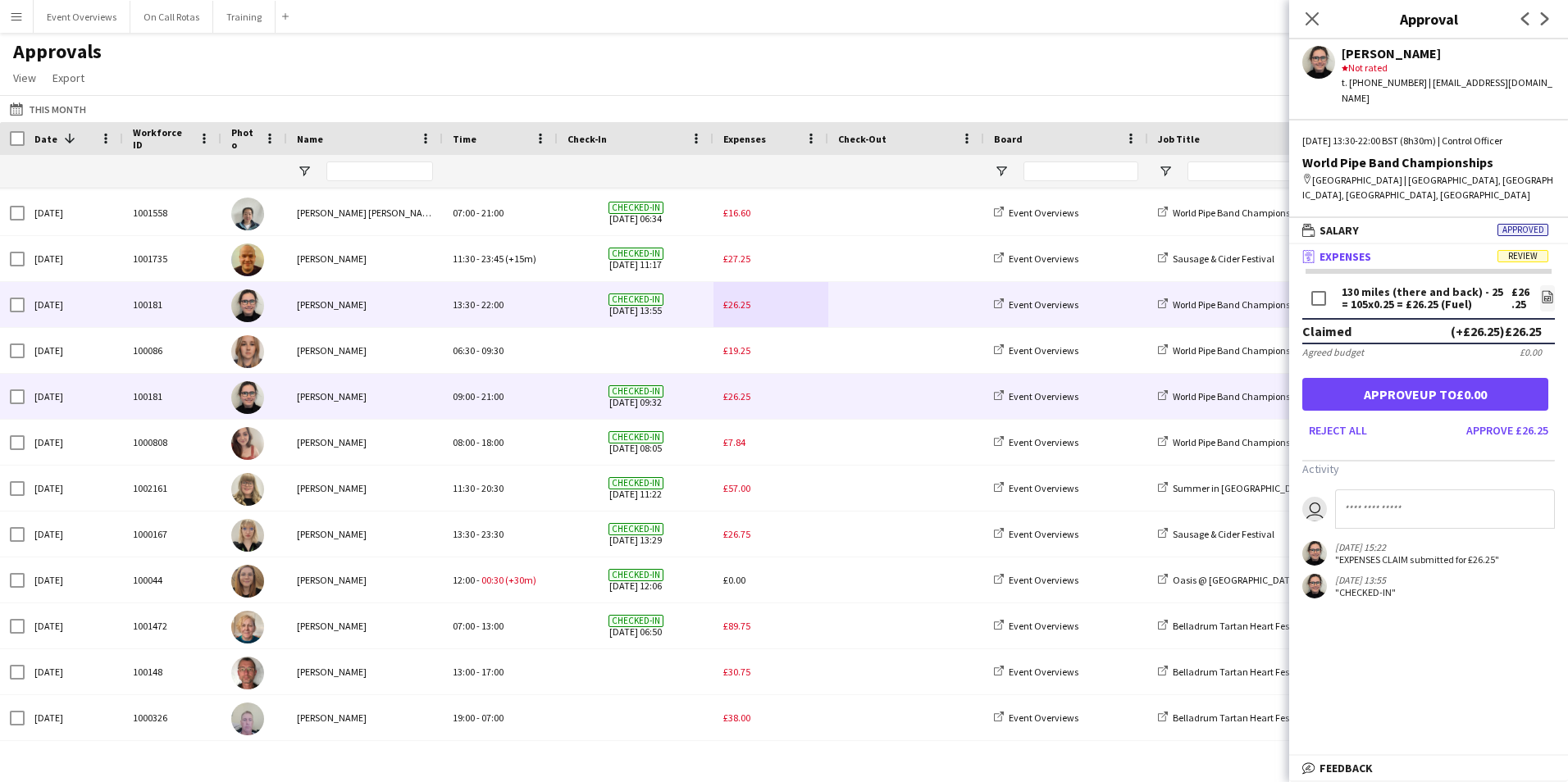
click at [741, 402] on span "£26.25" at bounding box center [736, 396] width 27 height 12
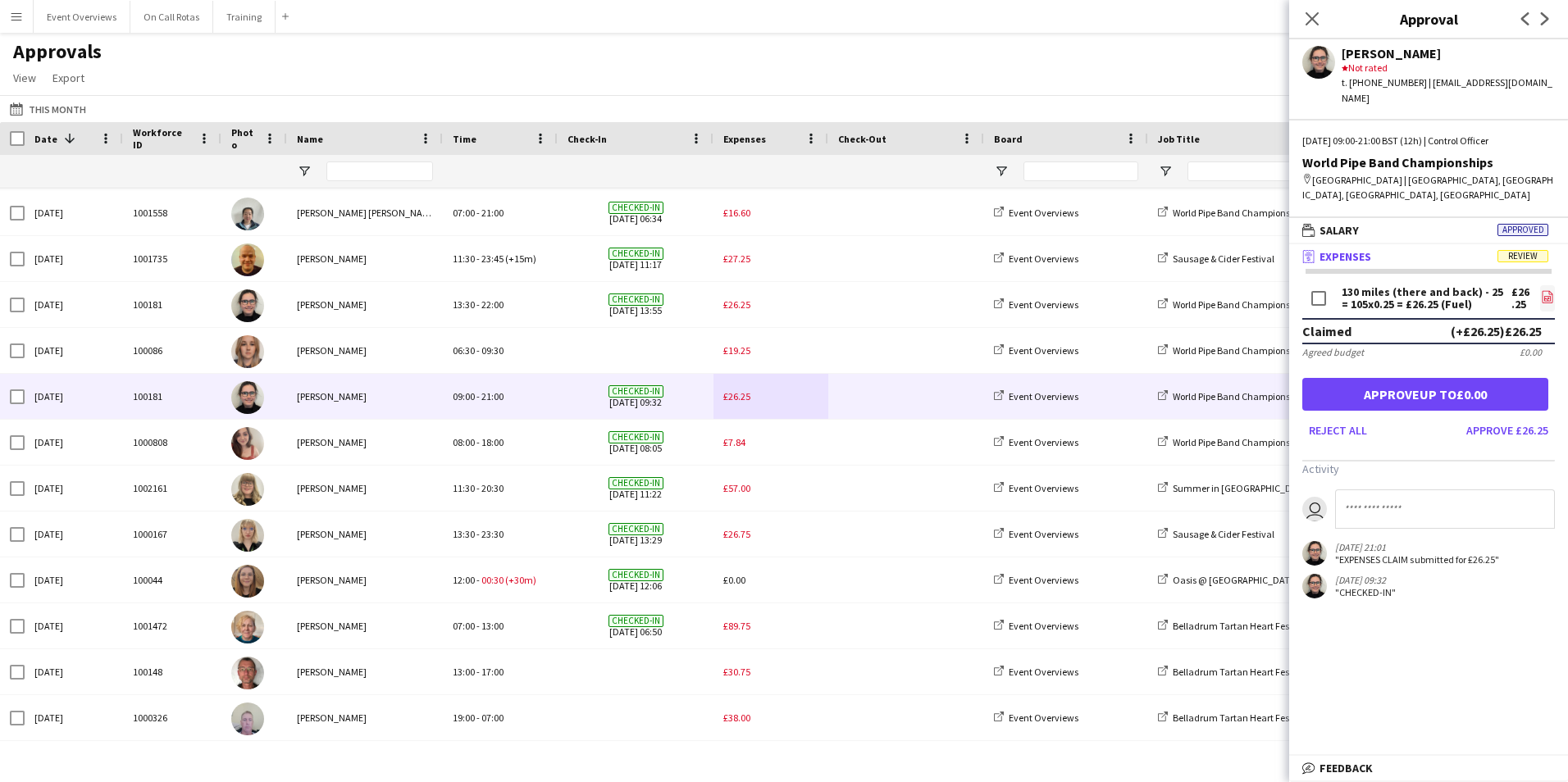
click at [1547, 290] on icon "file-image" at bounding box center [1547, 297] width 13 height 13
click at [1318, 17] on icon "Close pop-in" at bounding box center [1311, 18] width 16 height 16
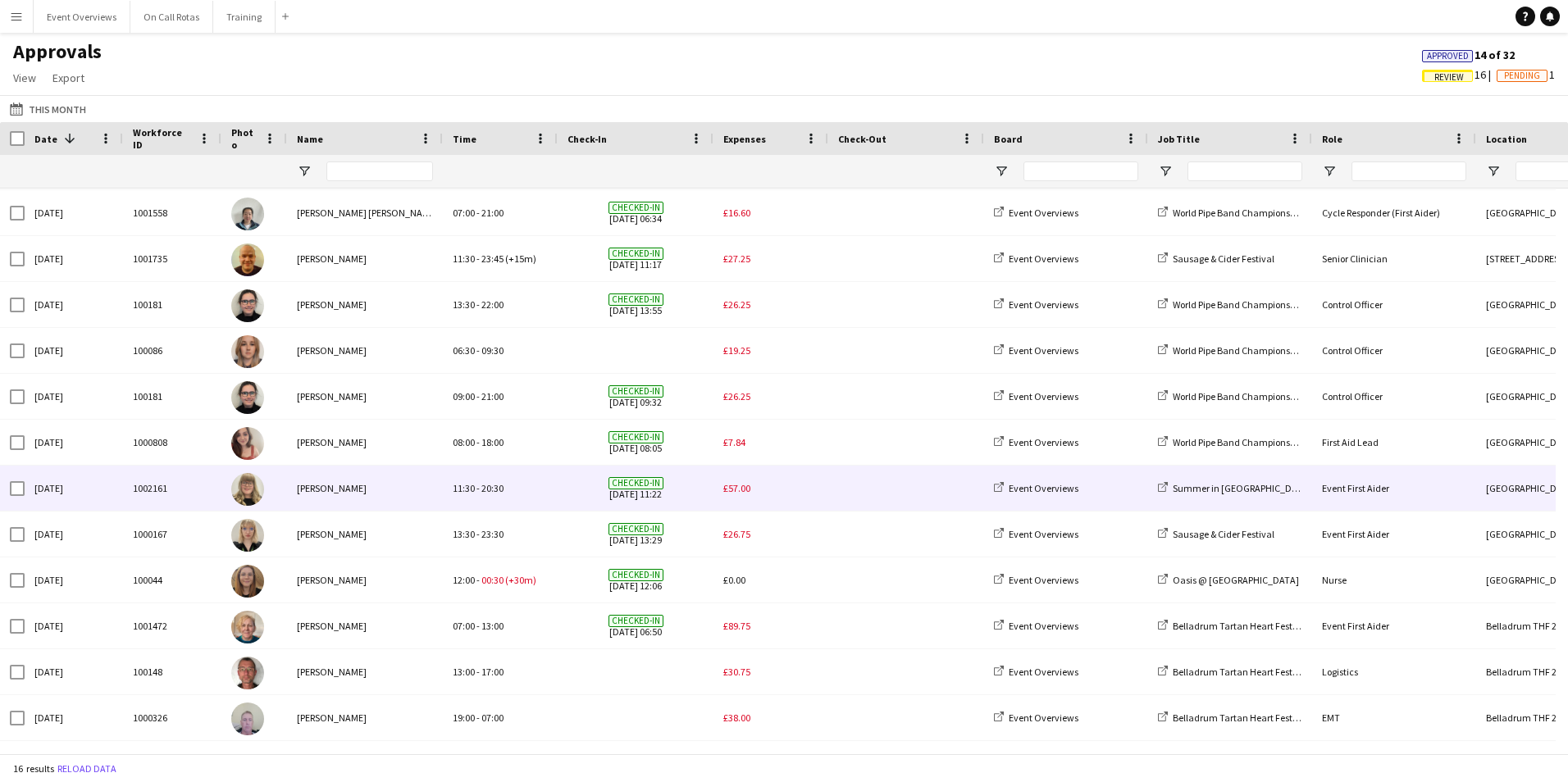
click at [735, 483] on span "£57.00" at bounding box center [736, 488] width 27 height 12
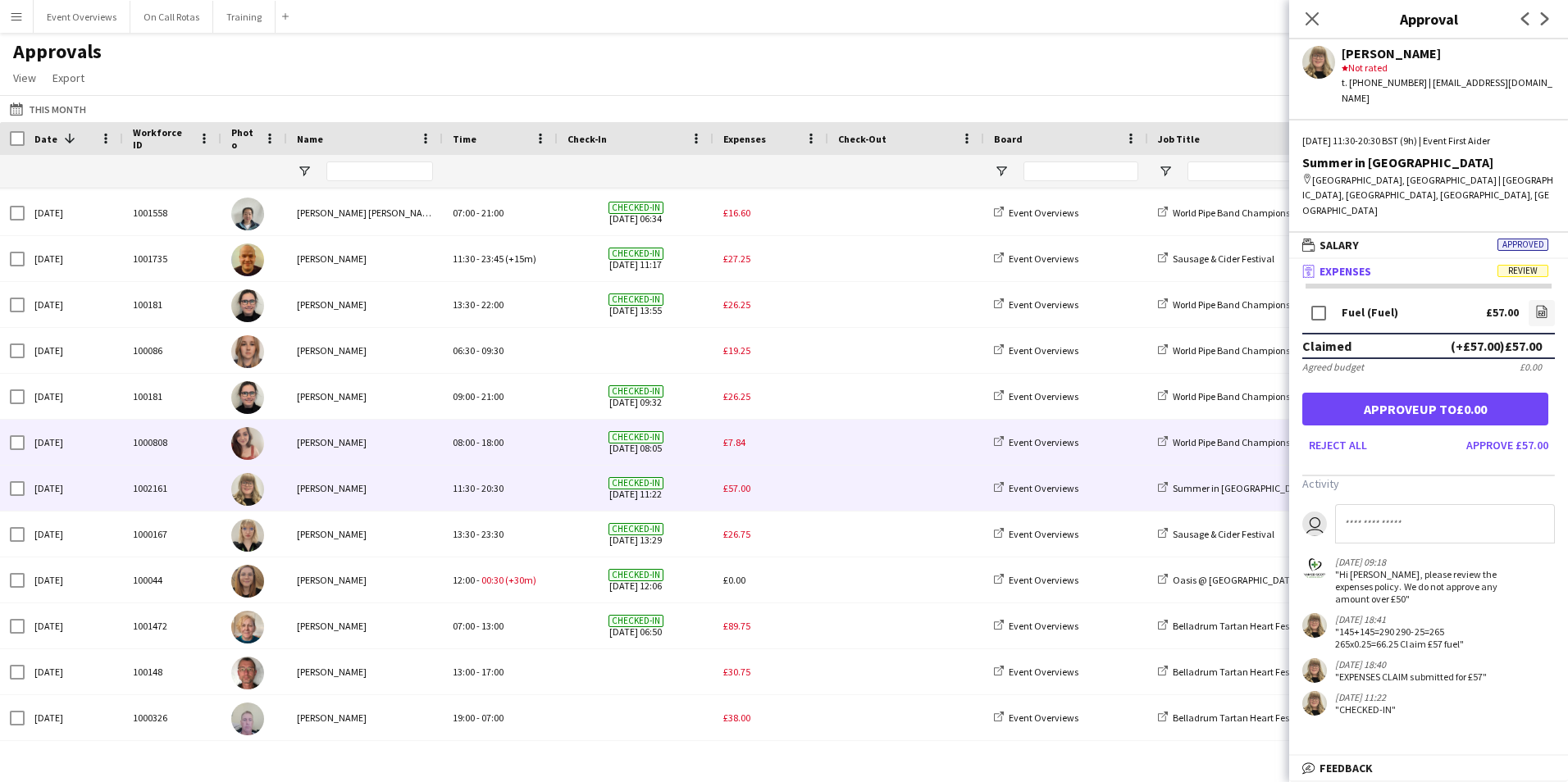
click at [735, 435] on div "£7.84" at bounding box center [771, 442] width 115 height 45
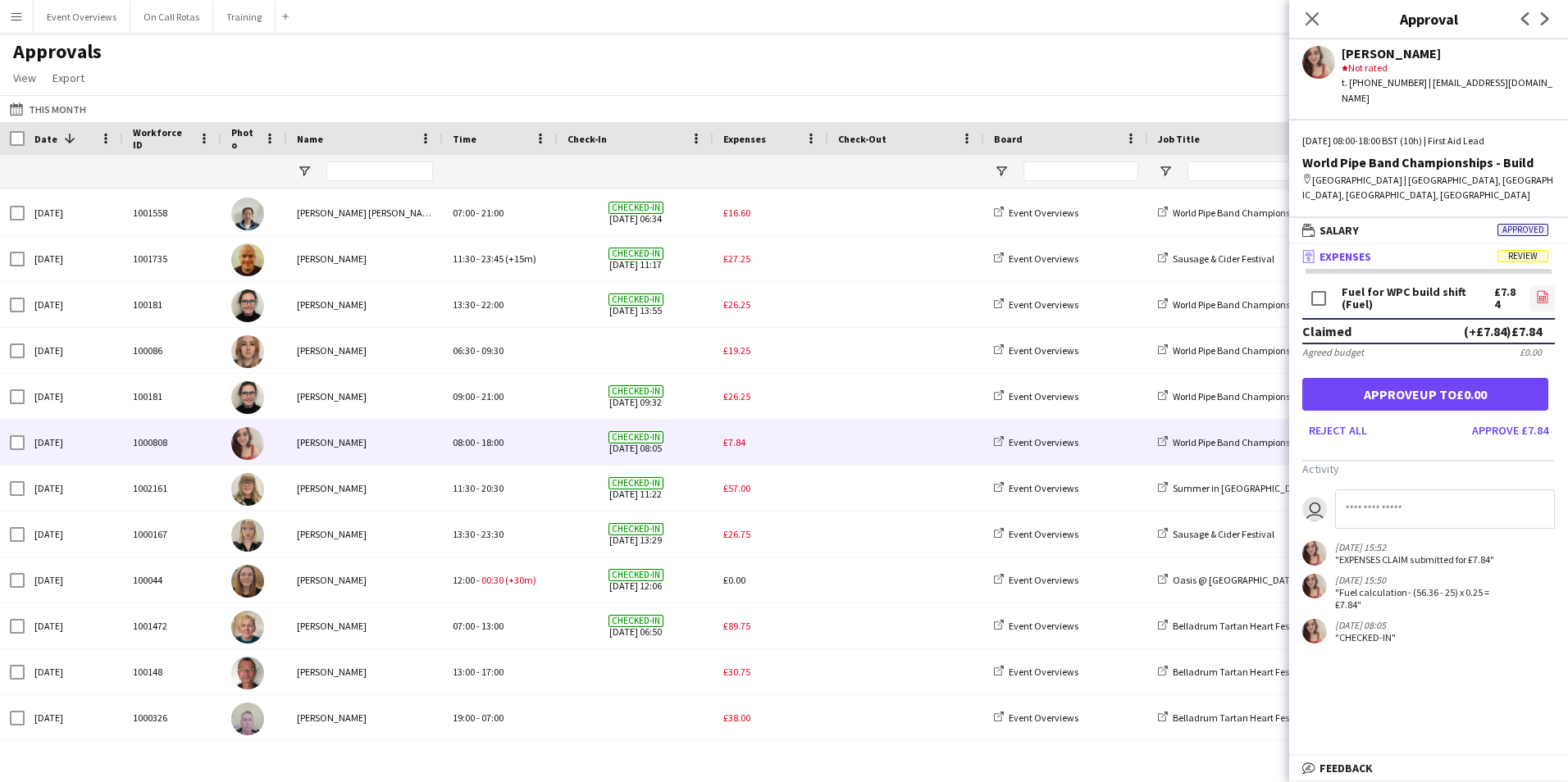
click at [1542, 299] on icon "file-image" at bounding box center [1543, 297] width 13 height 13
click at [1319, 14] on icon "Close pop-in" at bounding box center [1311, 18] width 16 height 16
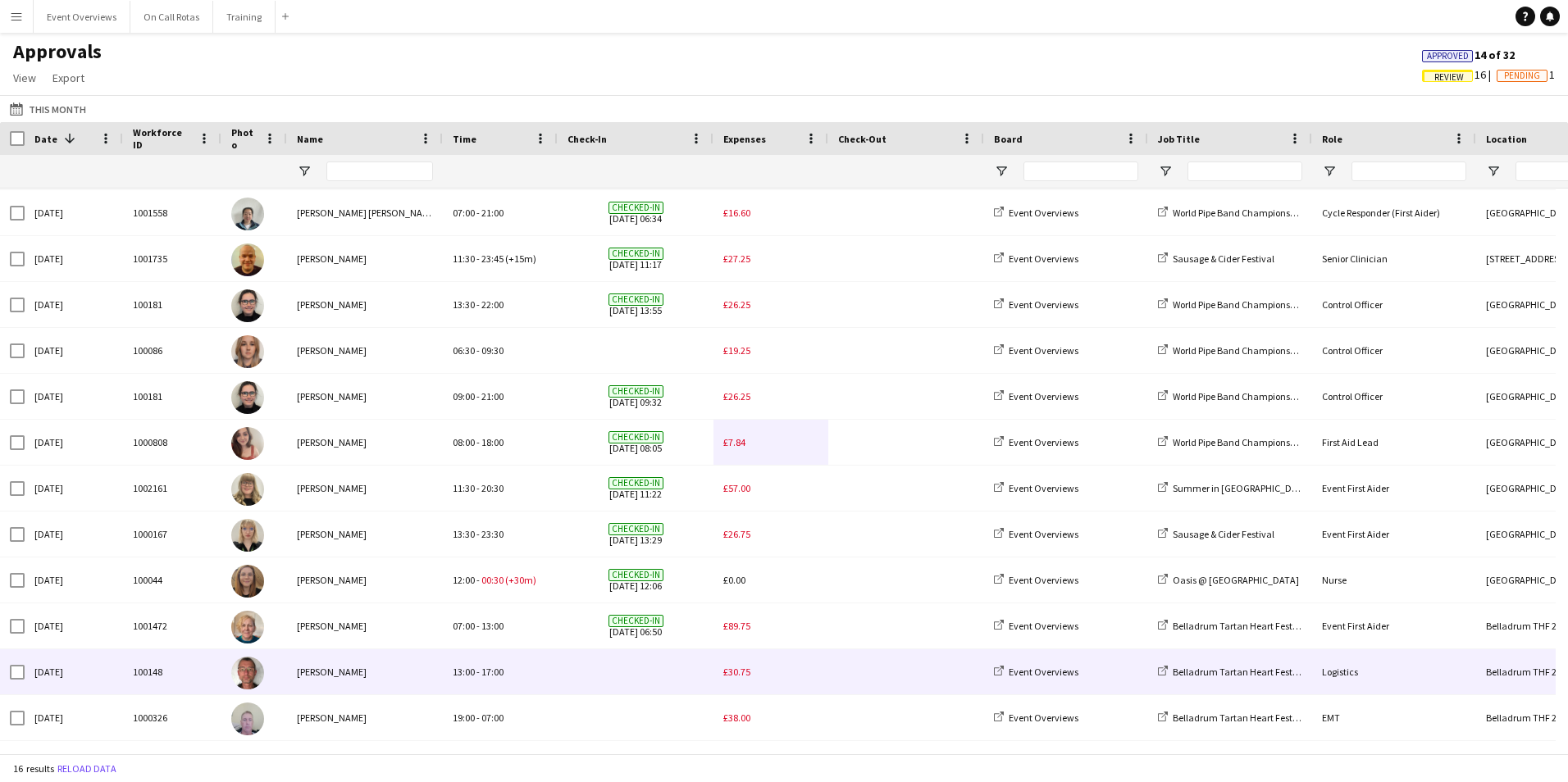
click at [726, 666] on span "£30.75" at bounding box center [736, 672] width 27 height 12
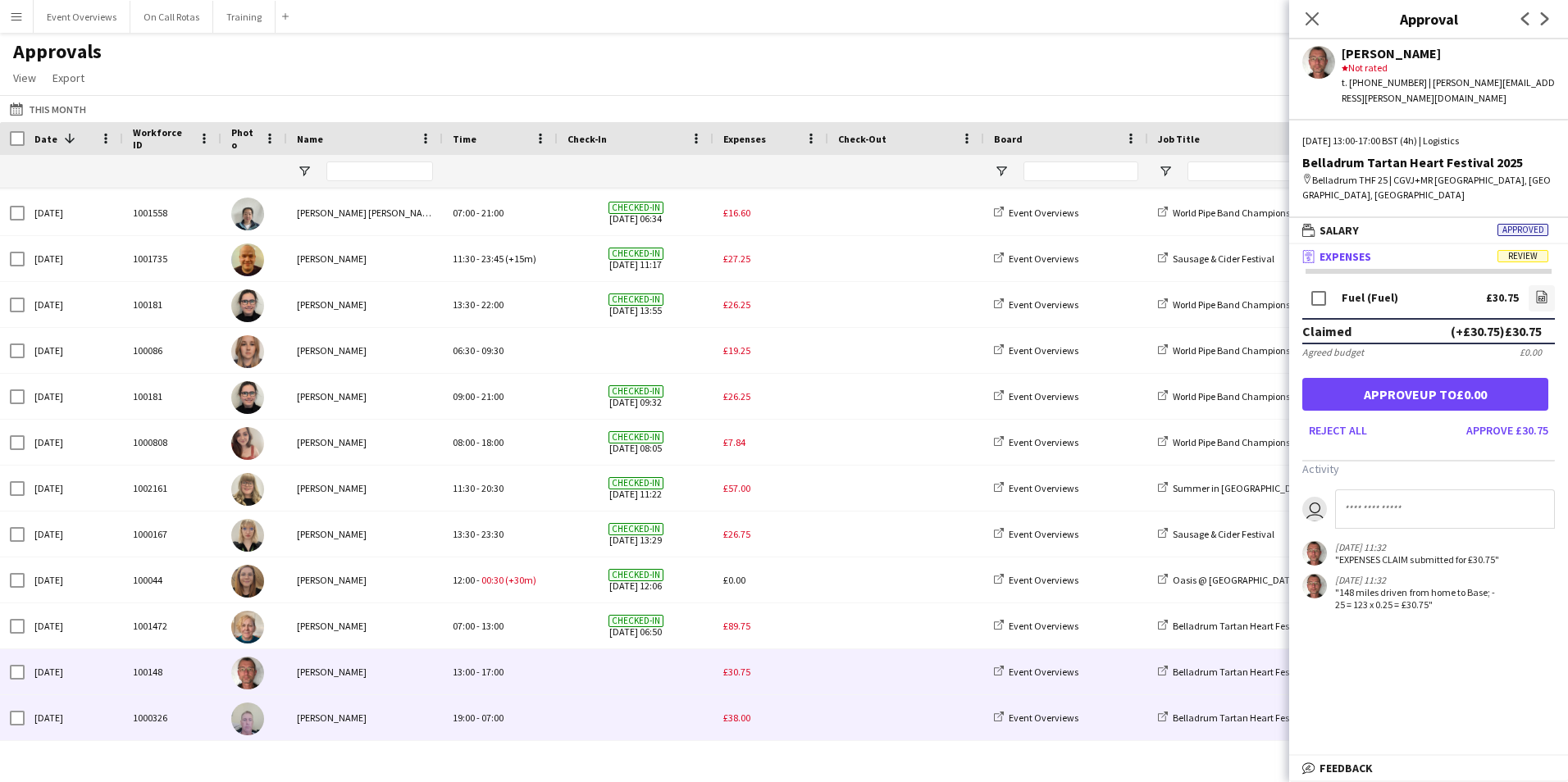
click at [730, 714] on span "£38.00" at bounding box center [736, 718] width 27 height 12
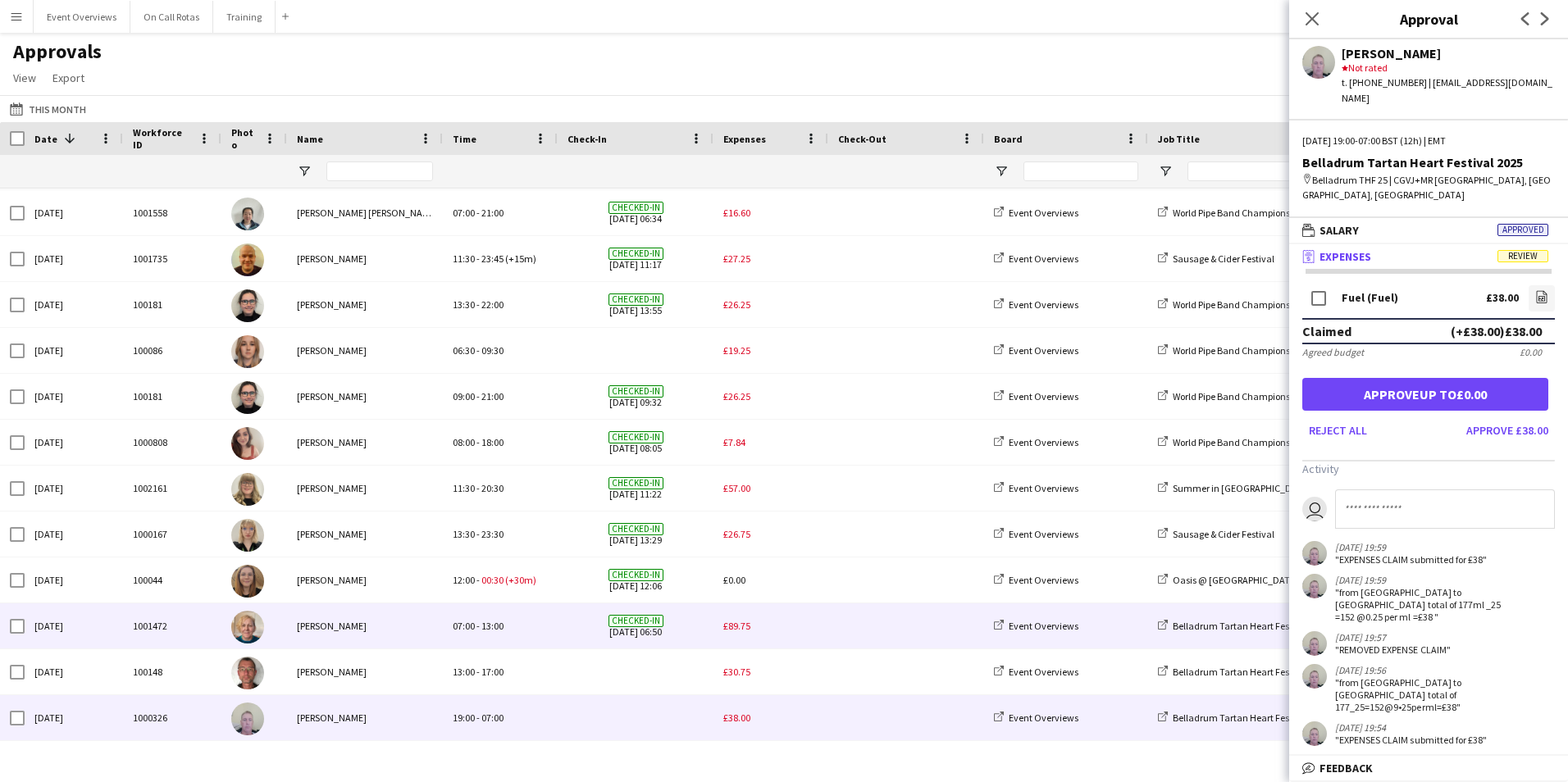
click at [737, 623] on span "£89.75" at bounding box center [736, 625] width 27 height 12
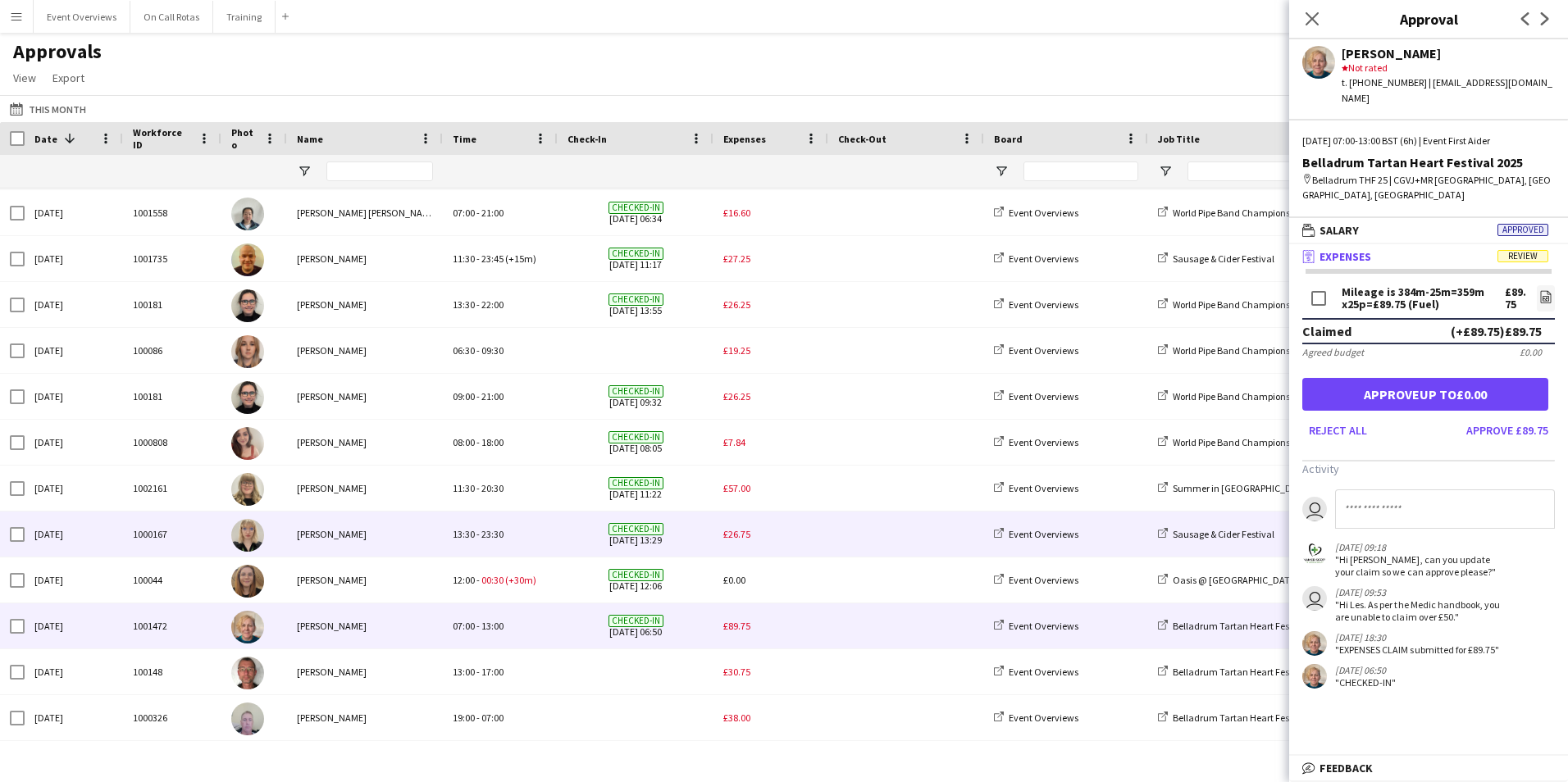
click at [742, 531] on span "£26.75" at bounding box center [736, 534] width 27 height 12
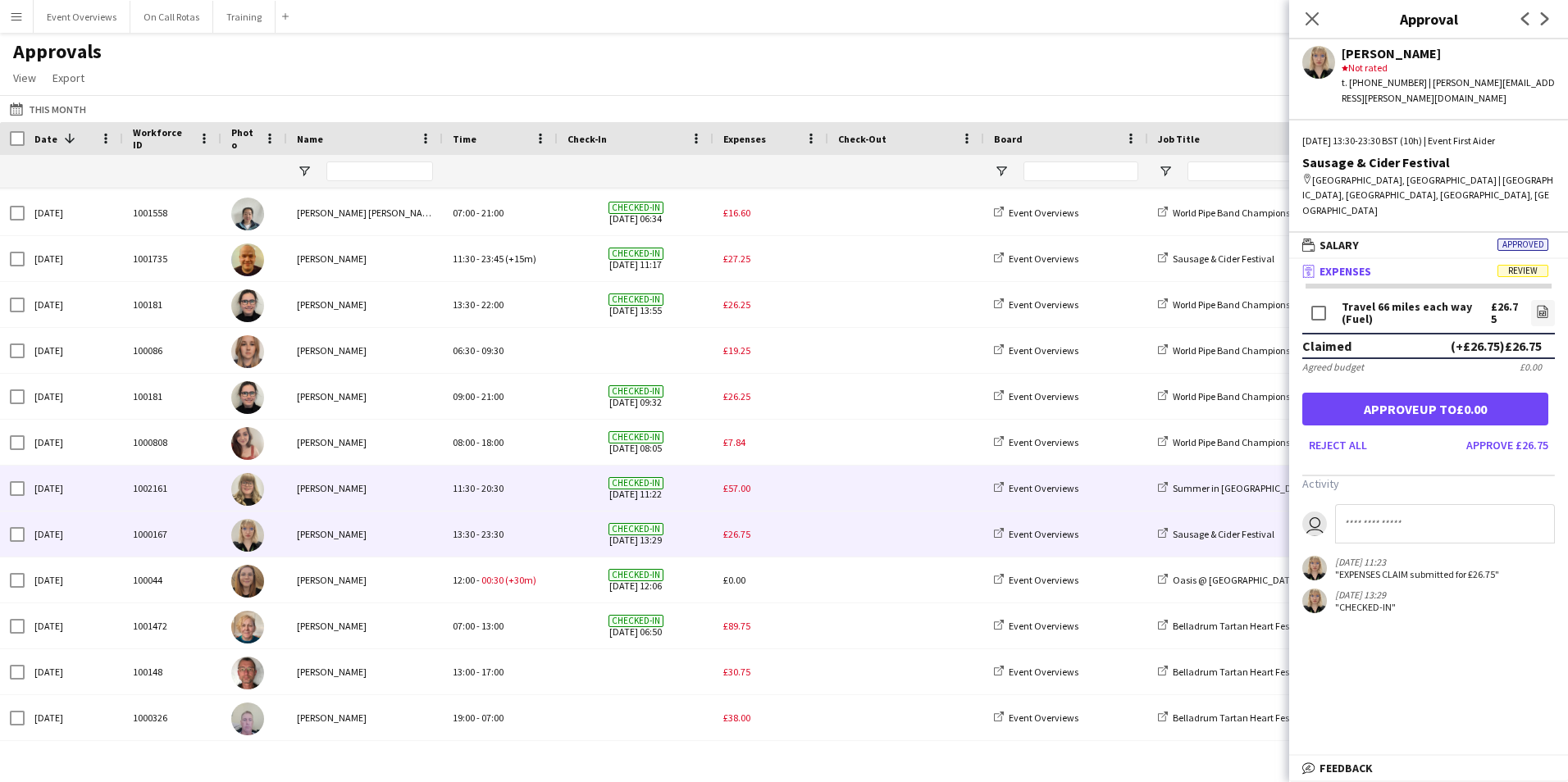
click at [737, 481] on div "£57.00" at bounding box center [771, 488] width 115 height 45
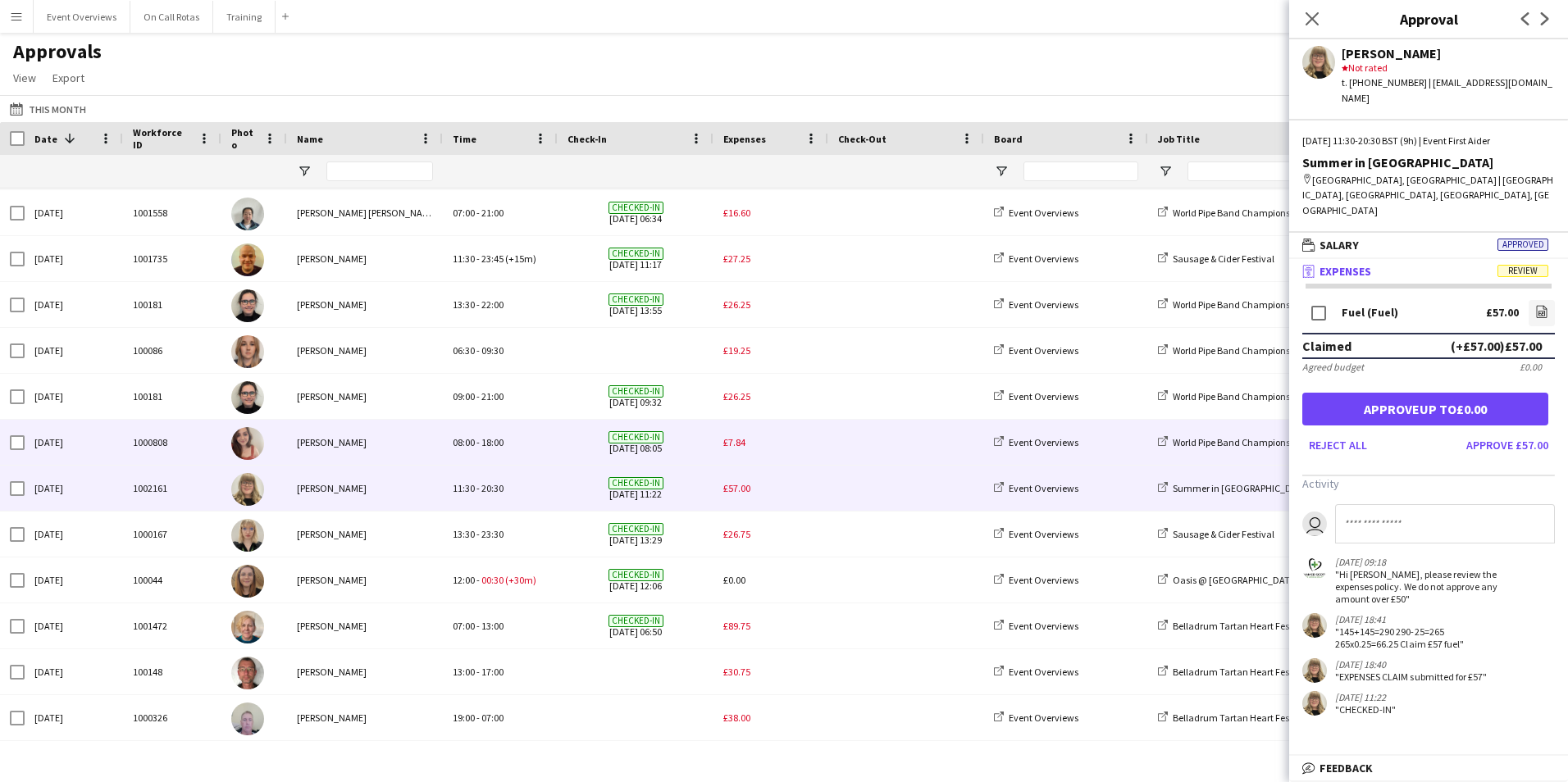
click at [738, 443] on span "£7.84" at bounding box center [735, 442] width 22 height 12
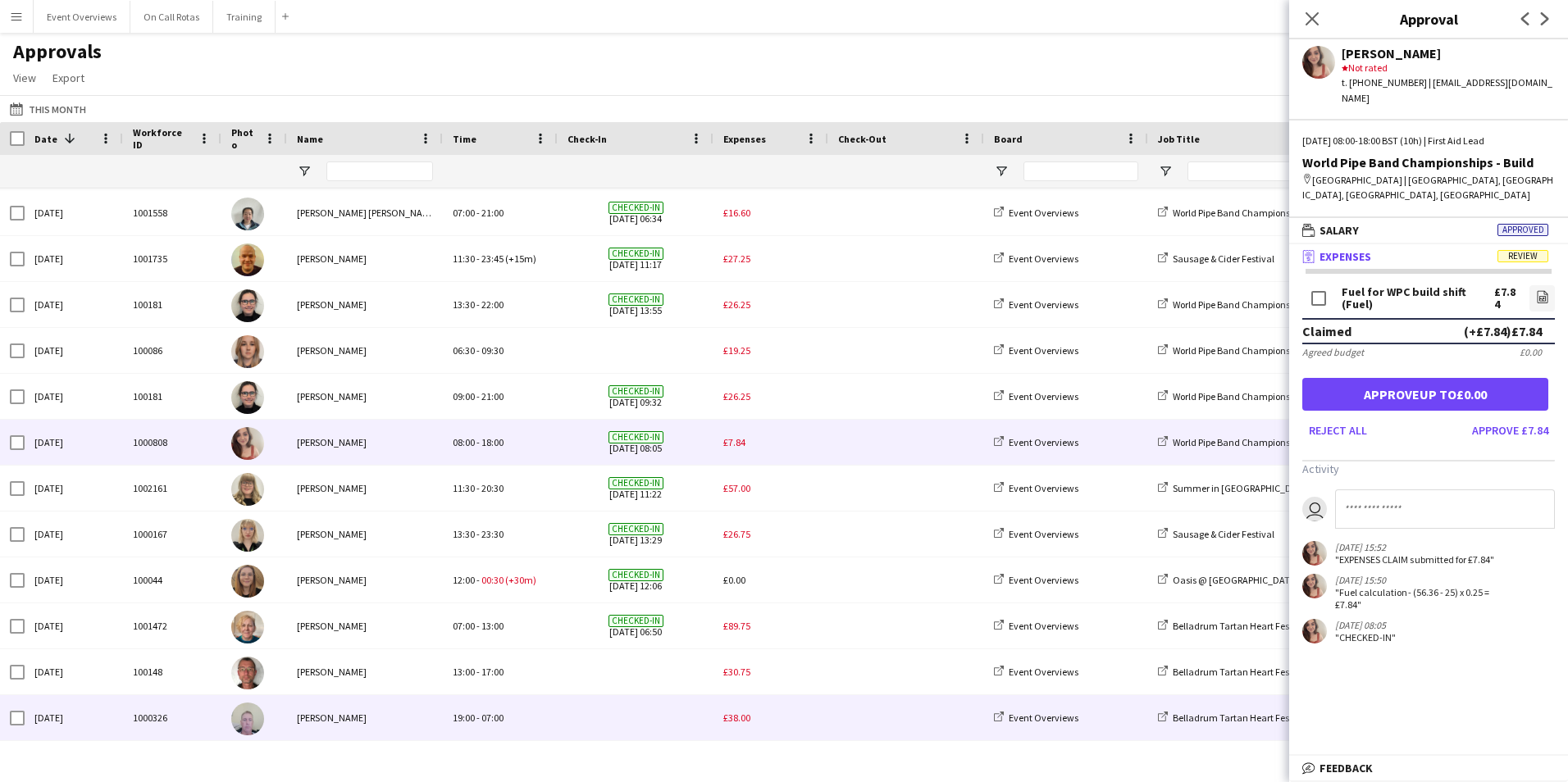
click at [736, 714] on span "£38.00" at bounding box center [736, 718] width 27 height 12
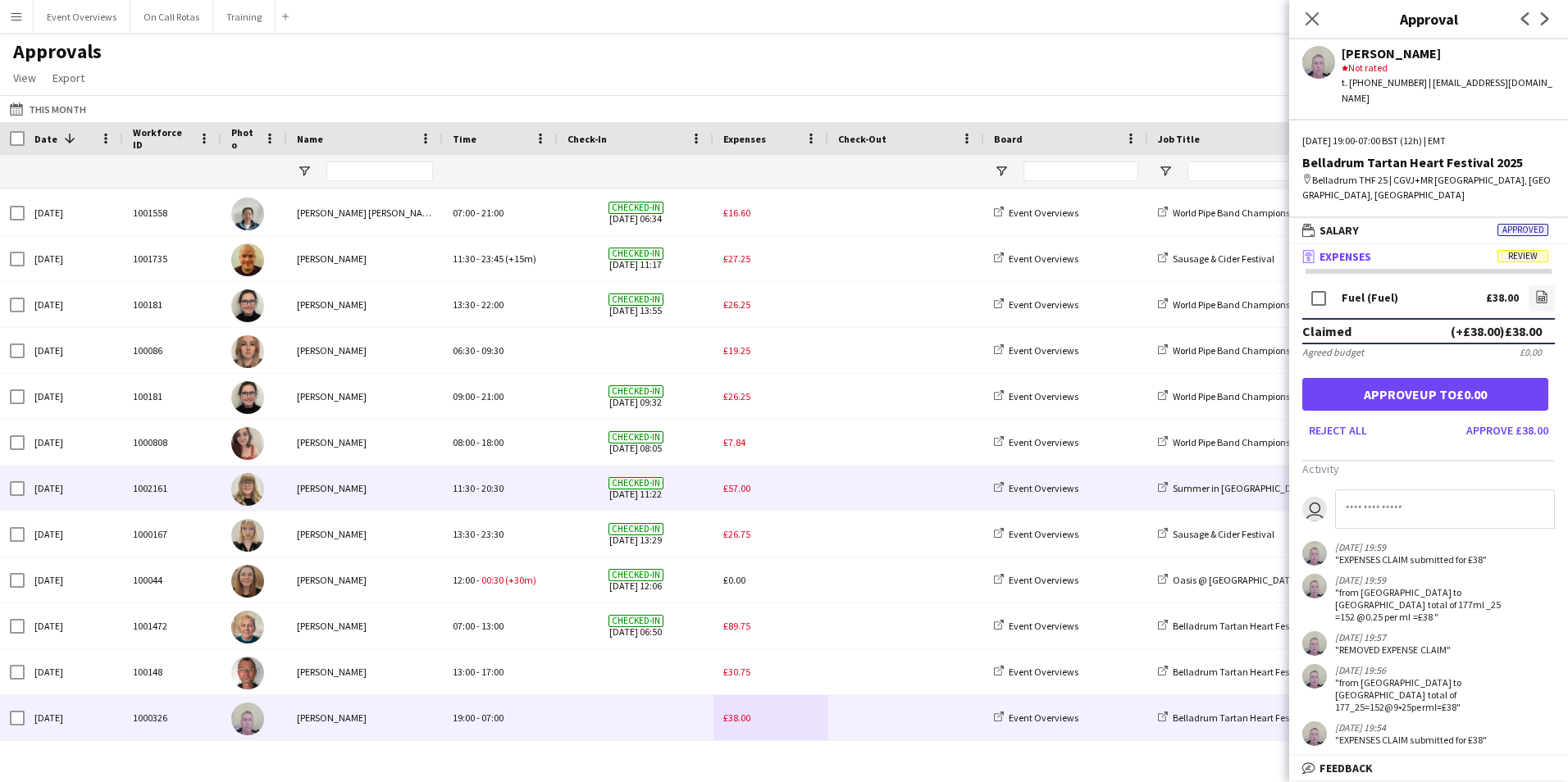
click at [855, 492] on span at bounding box center [906, 488] width 136 height 45
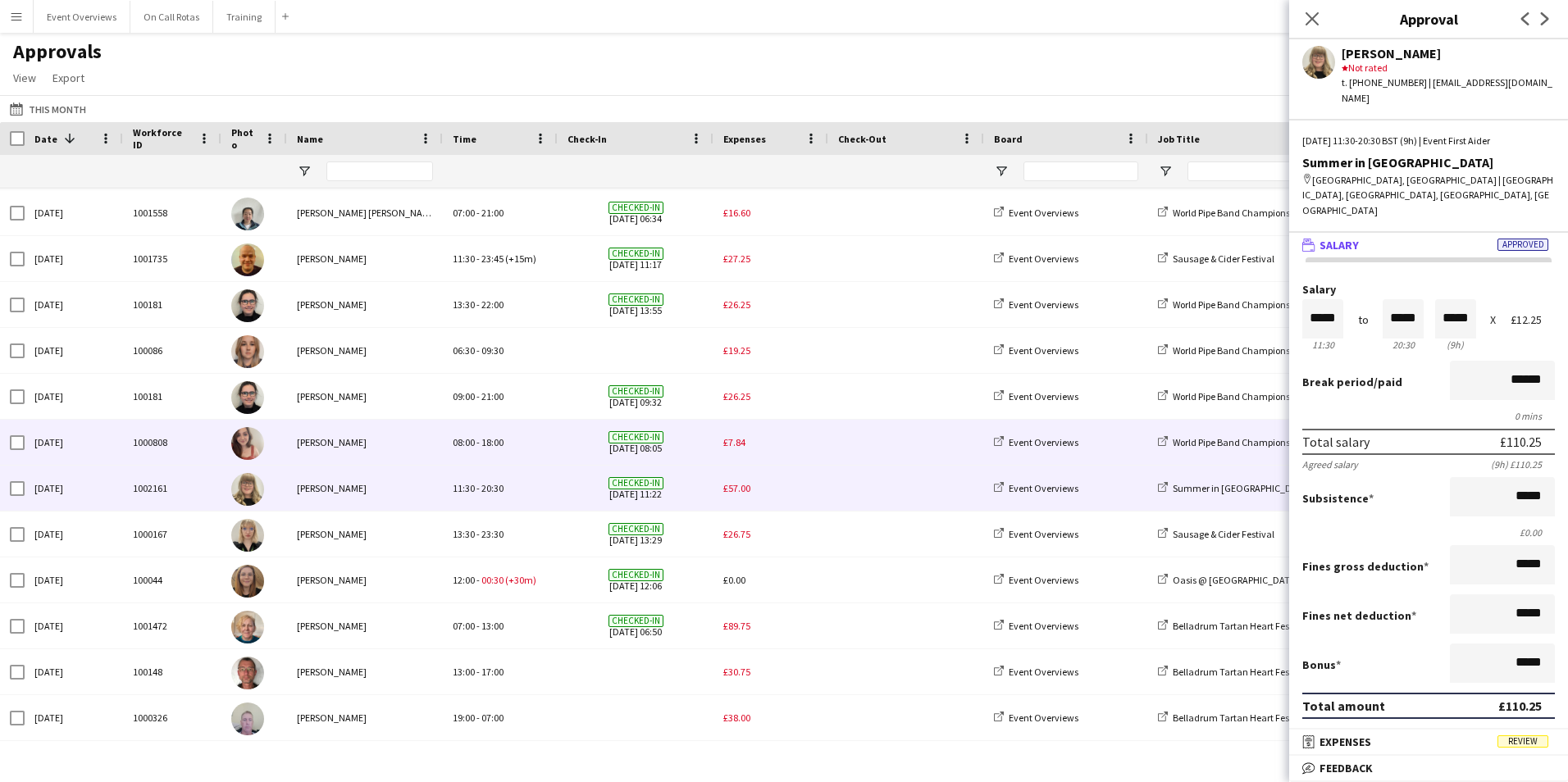
click at [822, 452] on div "£7.84" at bounding box center [771, 442] width 115 height 45
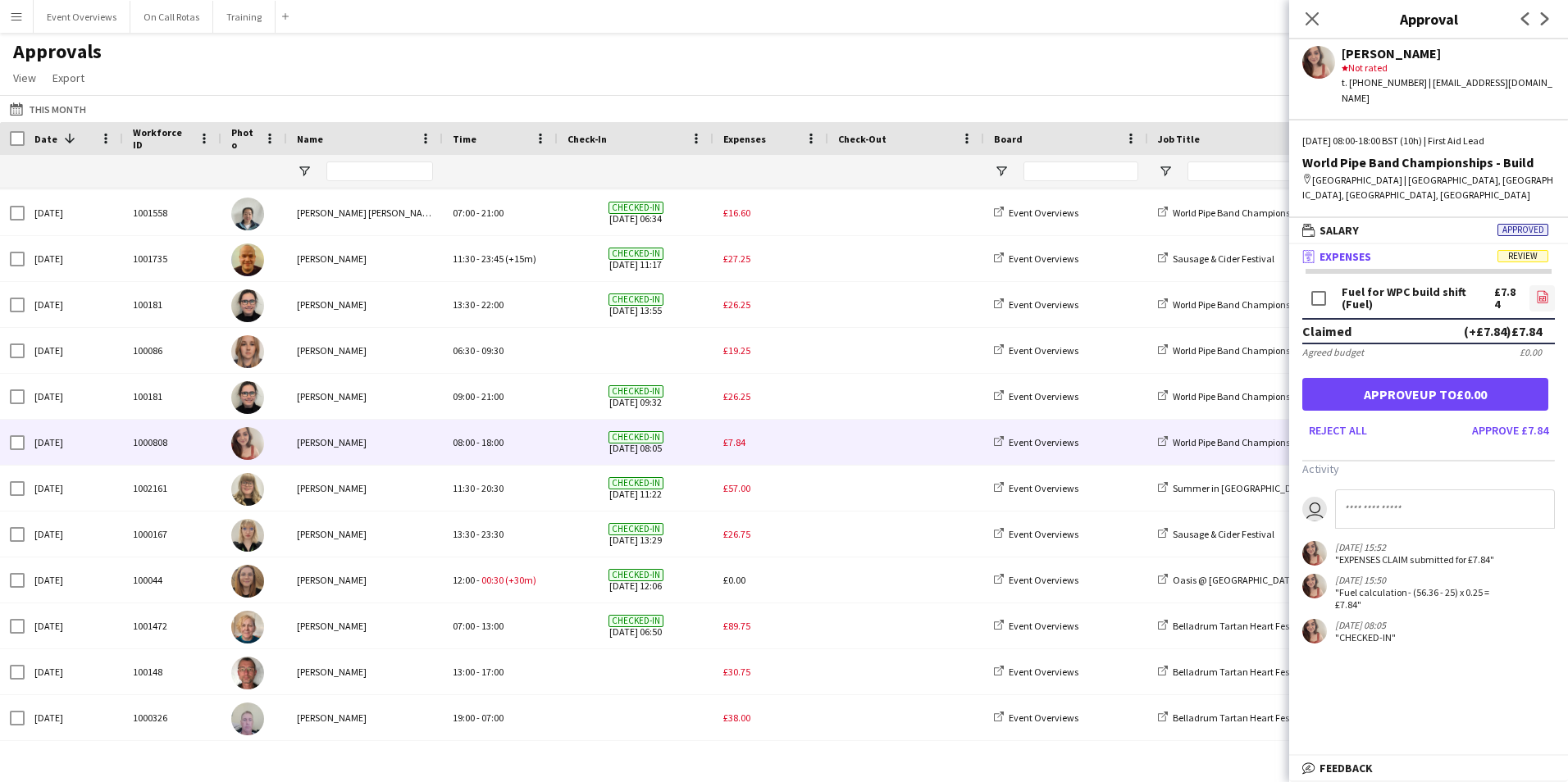
click at [1537, 294] on icon at bounding box center [1542, 296] width 10 height 12
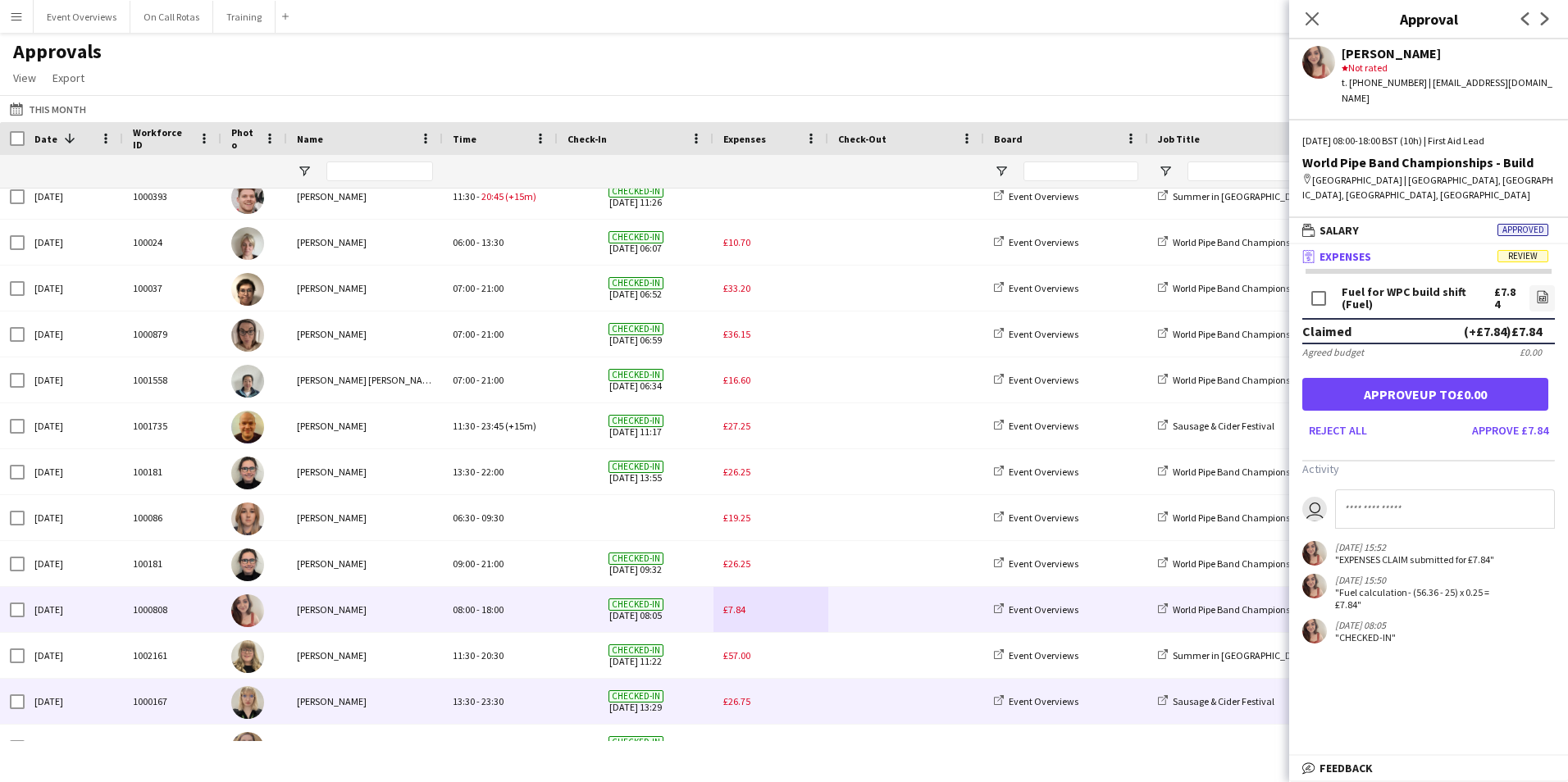
scroll to position [0, 0]
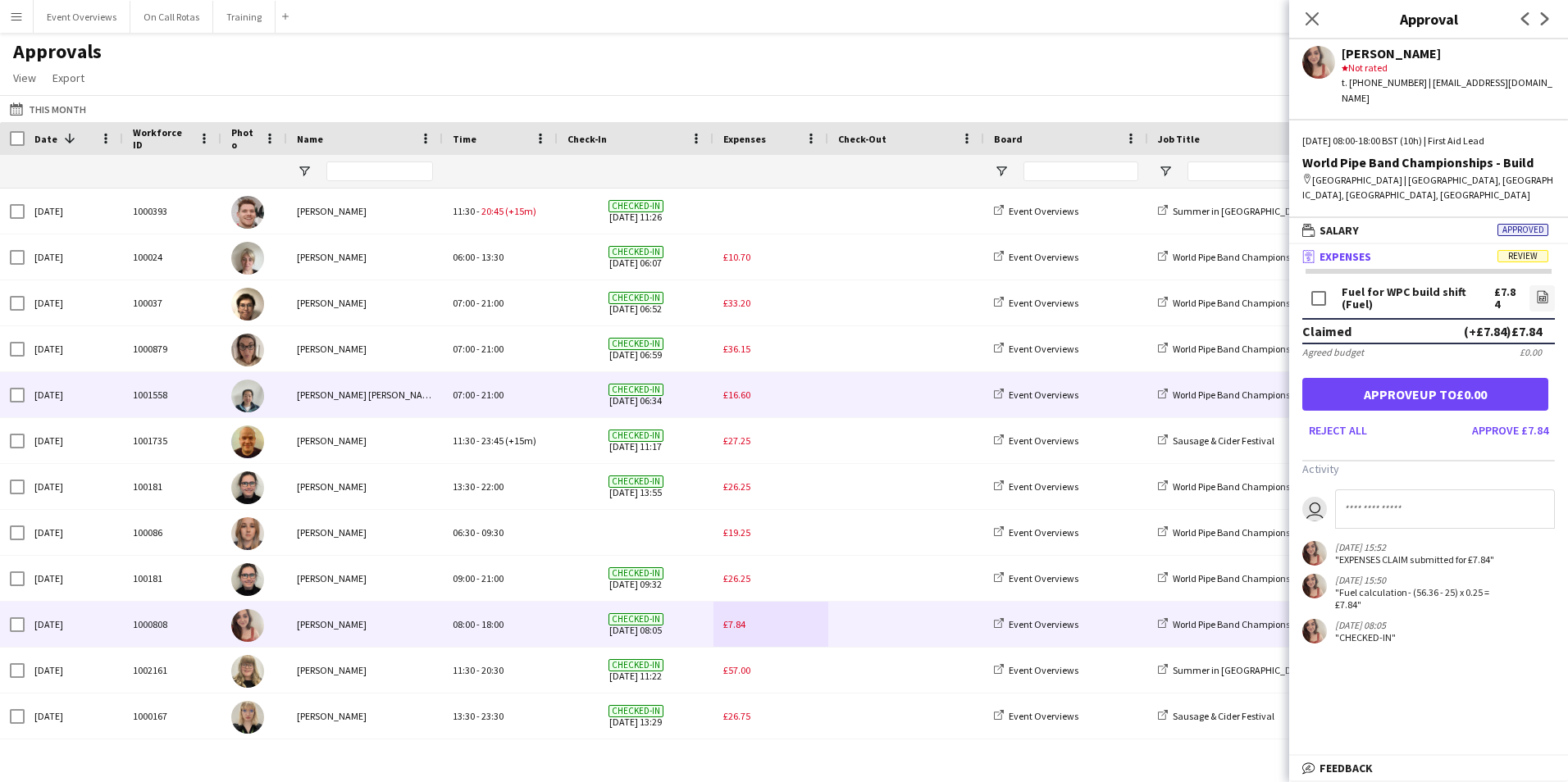
click at [753, 398] on div "£16.60" at bounding box center [771, 395] width 115 height 45
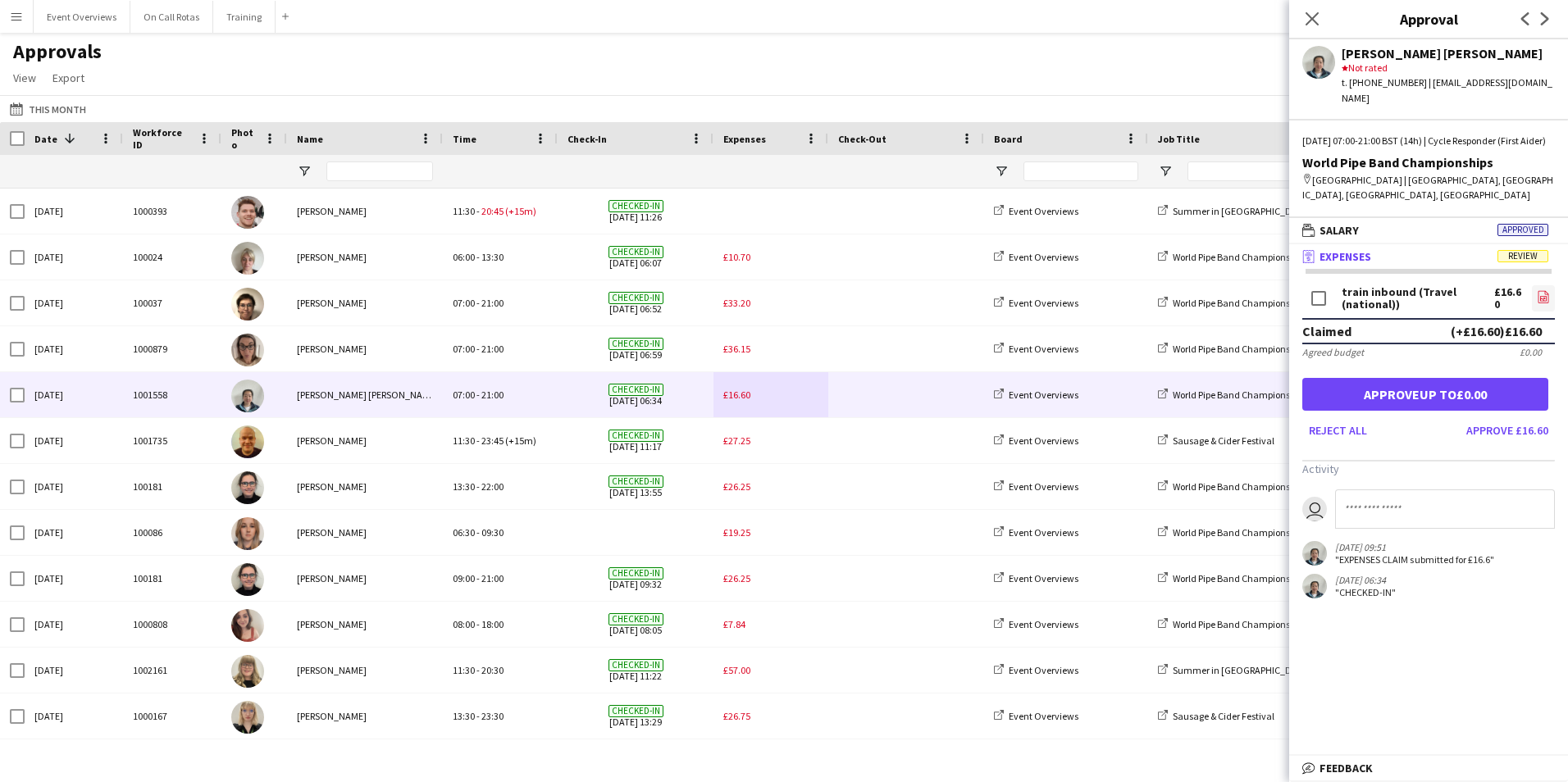
click at [1542, 297] on icon "file-image" at bounding box center [1544, 297] width 13 height 13
click at [1512, 430] on button "Approve £16.60" at bounding box center [1507, 430] width 95 height 26
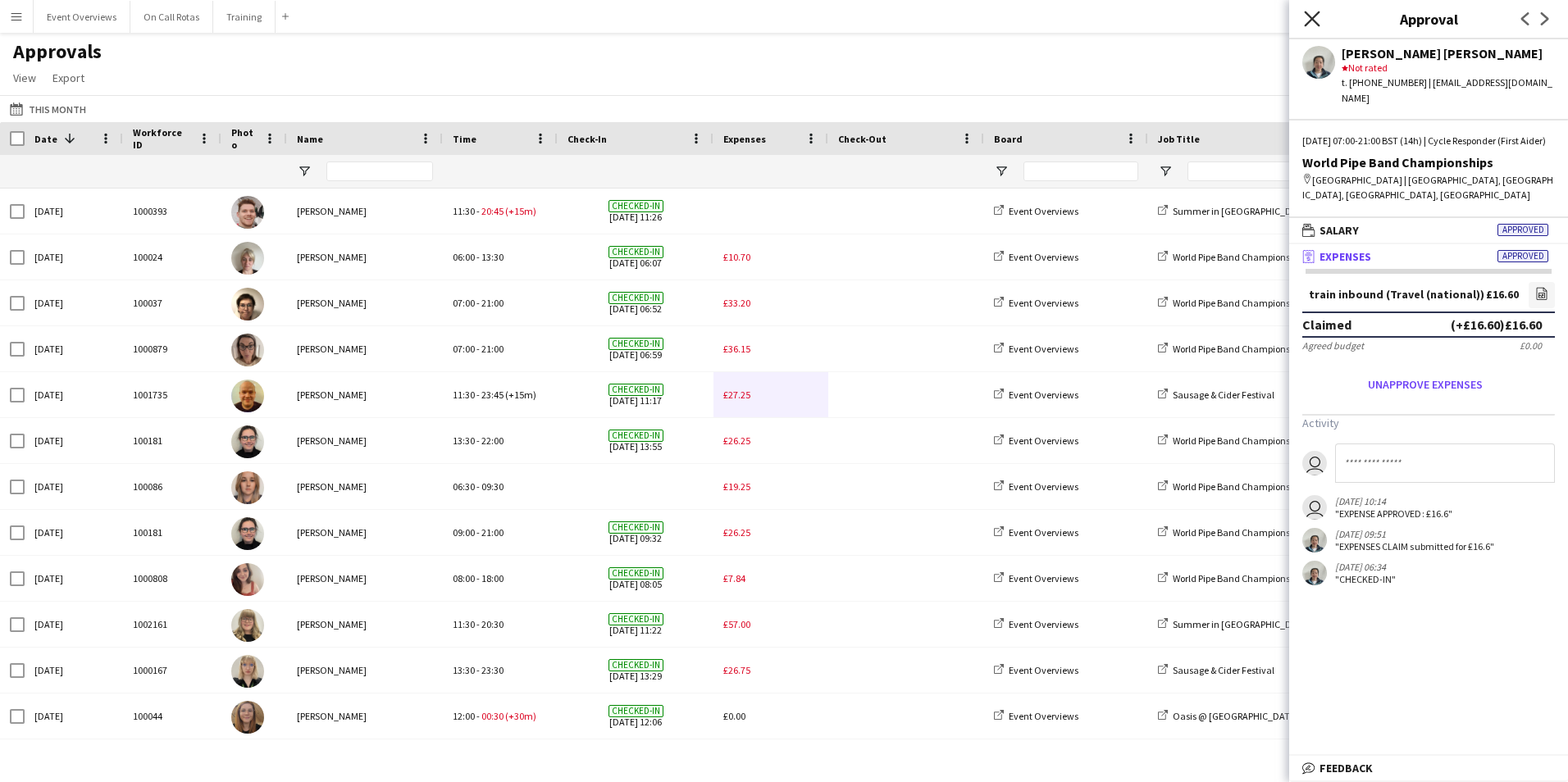
click at [1316, 19] on icon "Close pop-in" at bounding box center [1311, 18] width 16 height 16
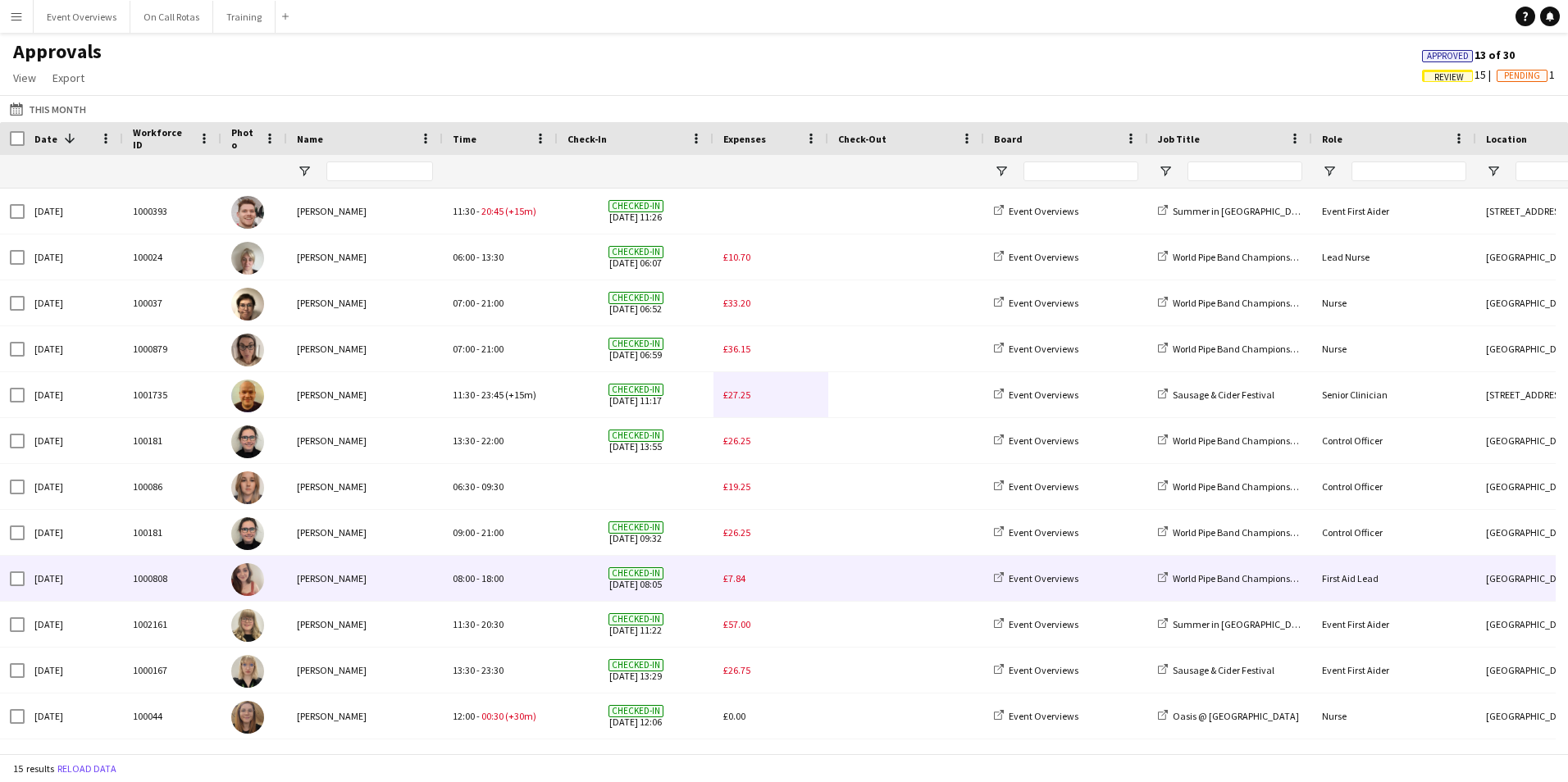
click at [748, 578] on div "£7.84" at bounding box center [771, 579] width 115 height 45
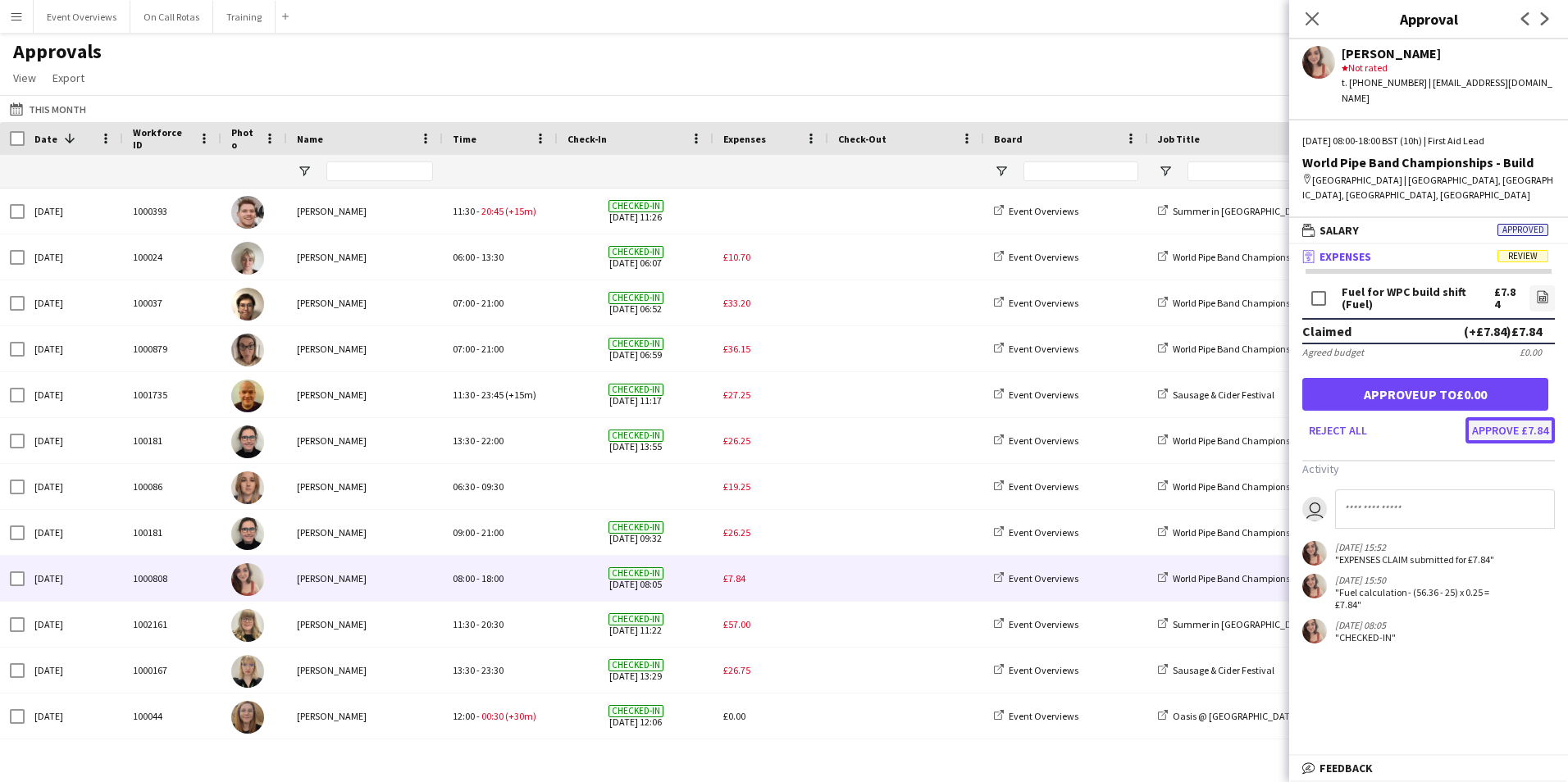
click at [1529, 427] on button "Approve £7.84" at bounding box center [1510, 430] width 90 height 26
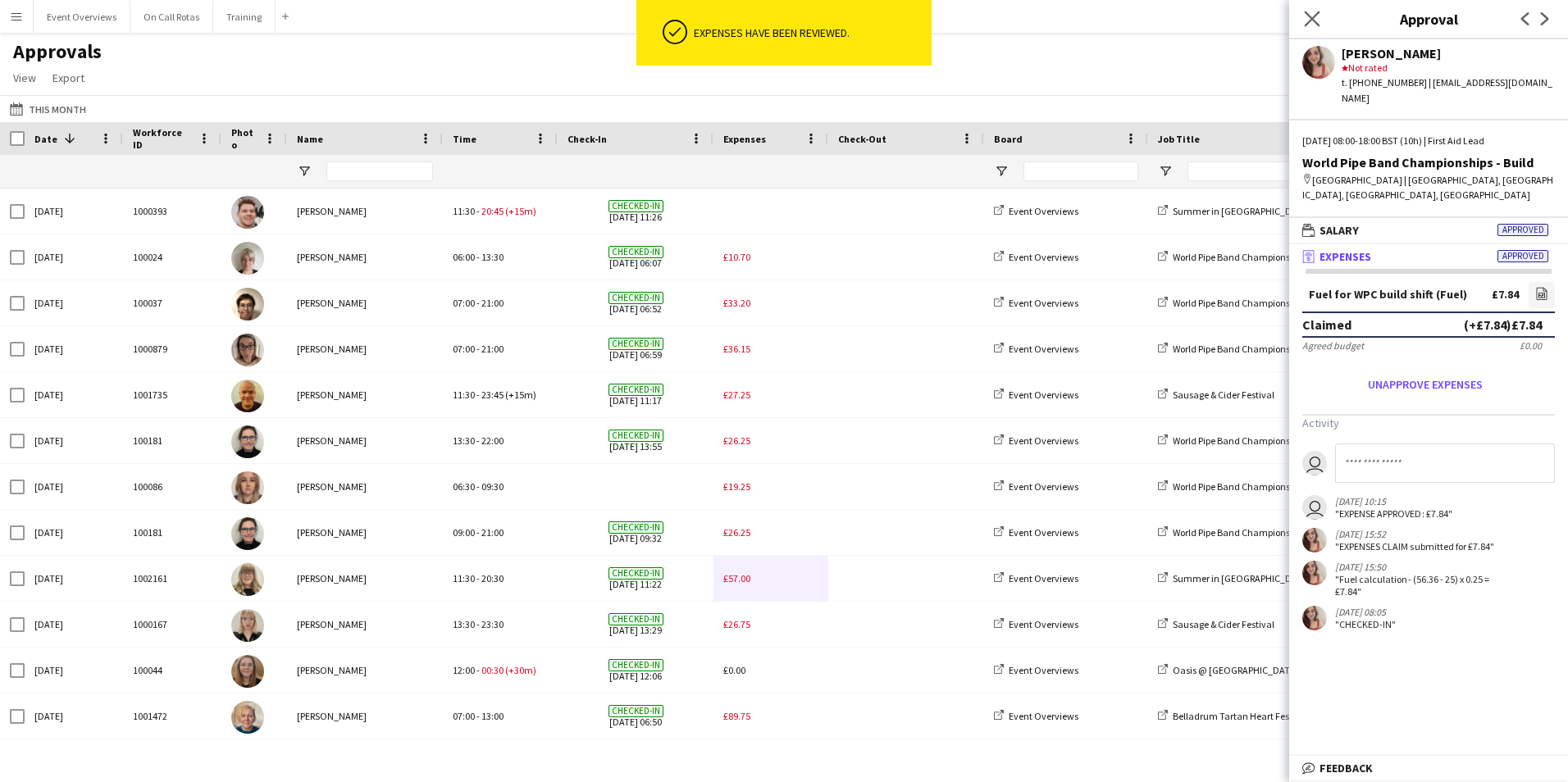
click at [1303, 25] on app-icon "Close pop-in" at bounding box center [1312, 19] width 23 height 23
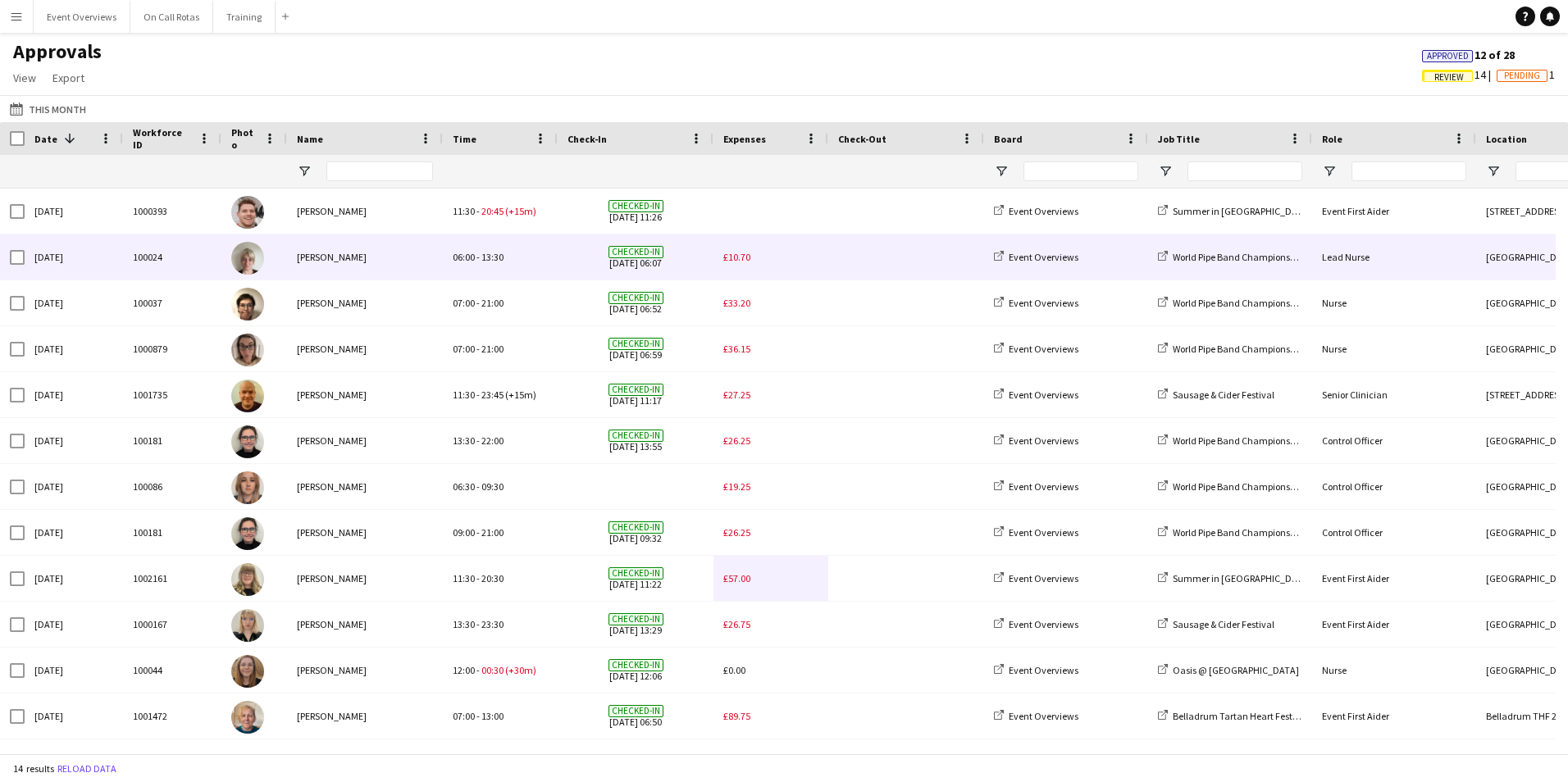
click at [831, 255] on div at bounding box center [906, 257] width 156 height 45
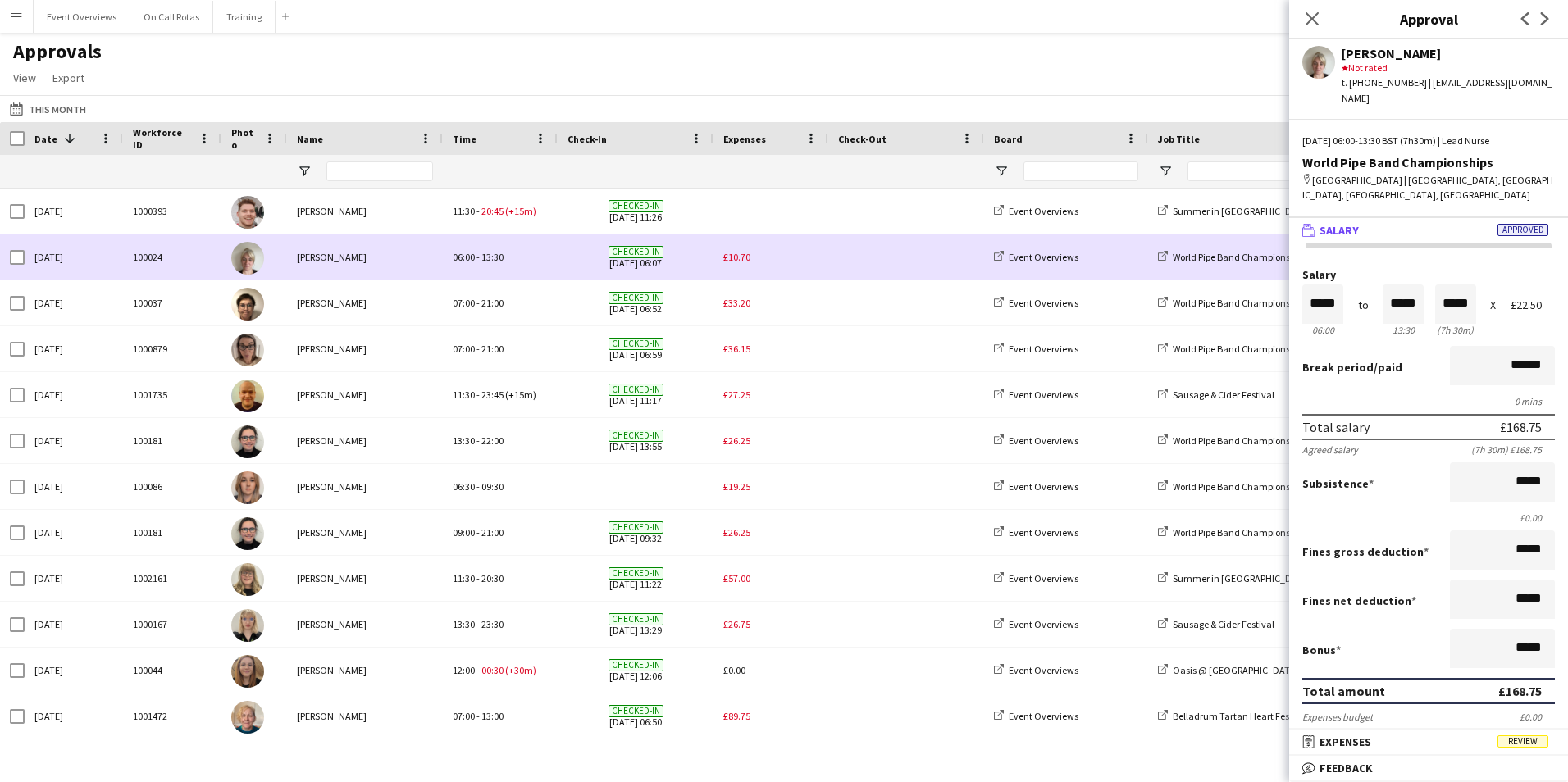
click at [726, 258] on span "£10.70" at bounding box center [736, 257] width 27 height 12
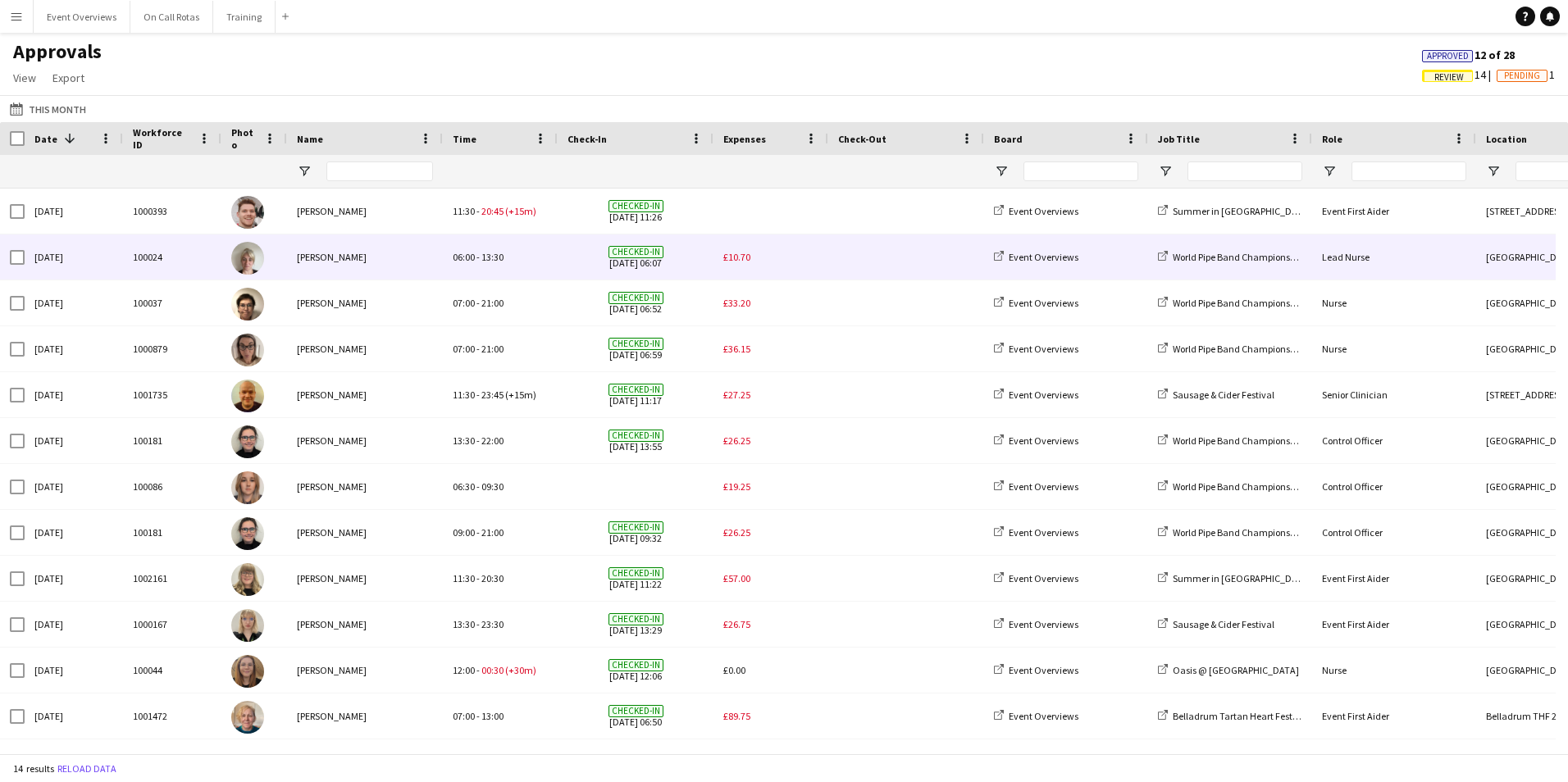
click at [727, 260] on span "£10.70" at bounding box center [736, 257] width 27 height 12
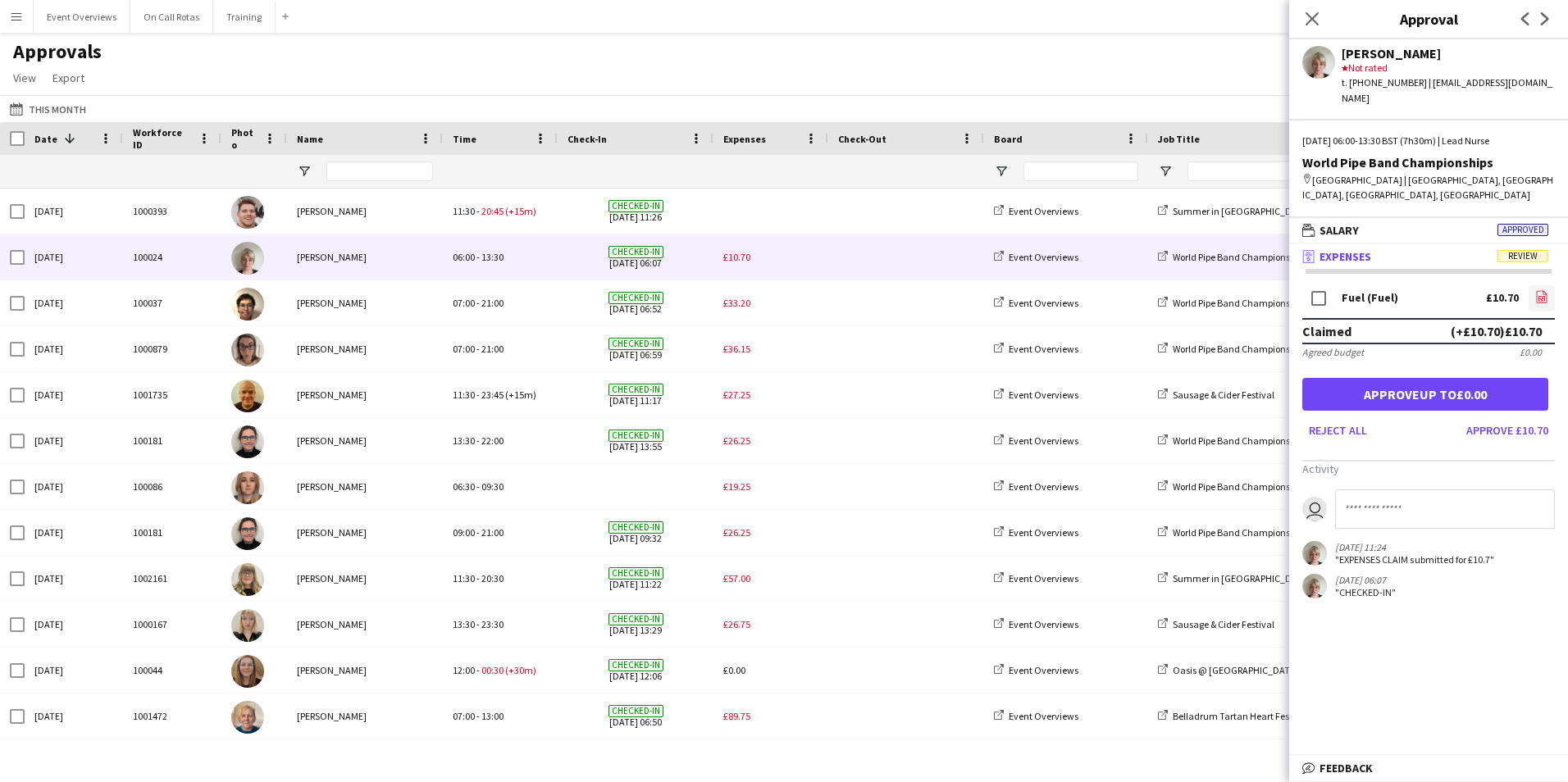
click at [1533, 286] on link "file-image" at bounding box center [1542, 299] width 26 height 26
click at [1309, 23] on icon at bounding box center [1311, 18] width 16 height 16
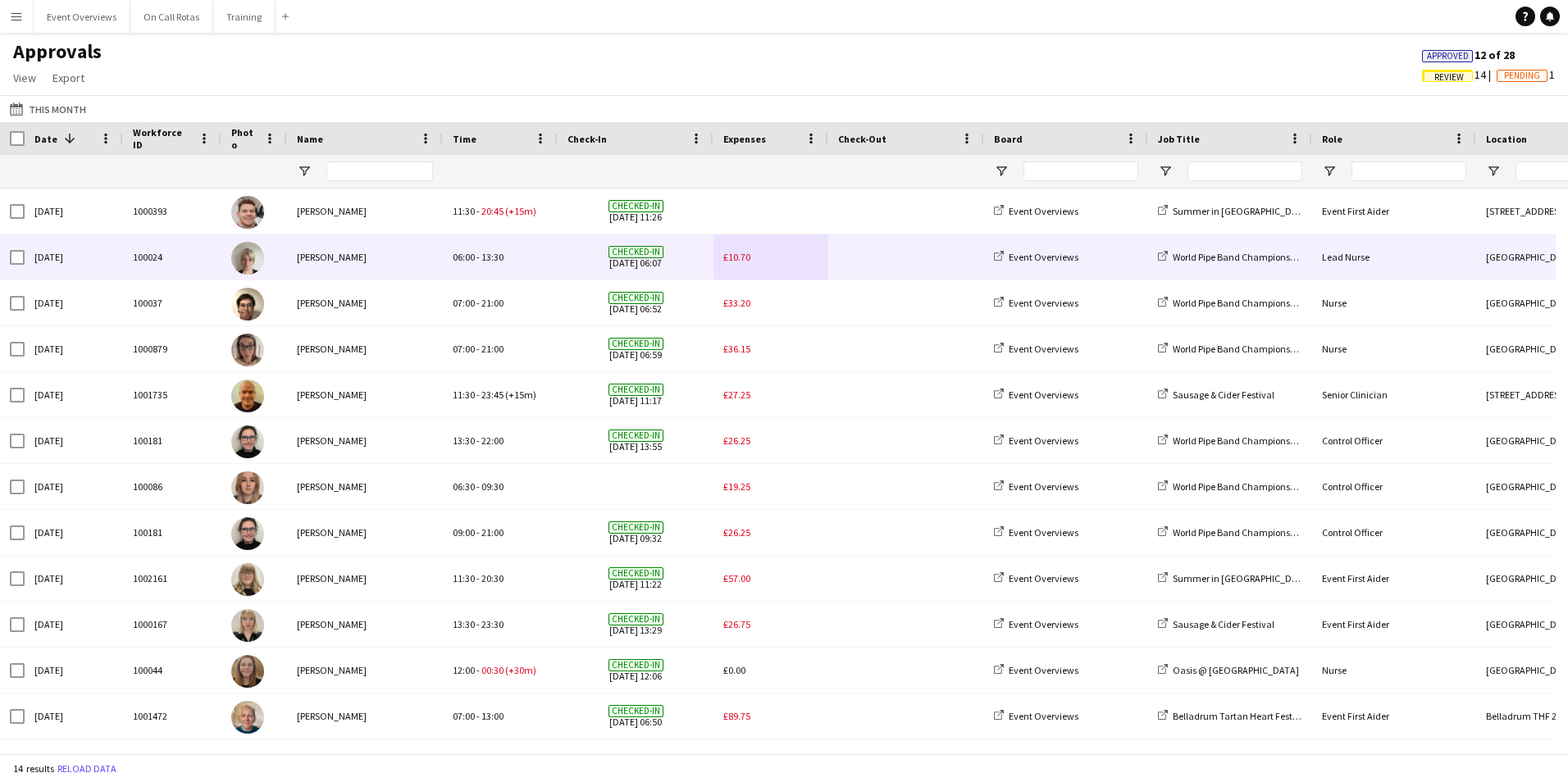
click at [735, 256] on span "£10.70" at bounding box center [736, 257] width 27 height 12
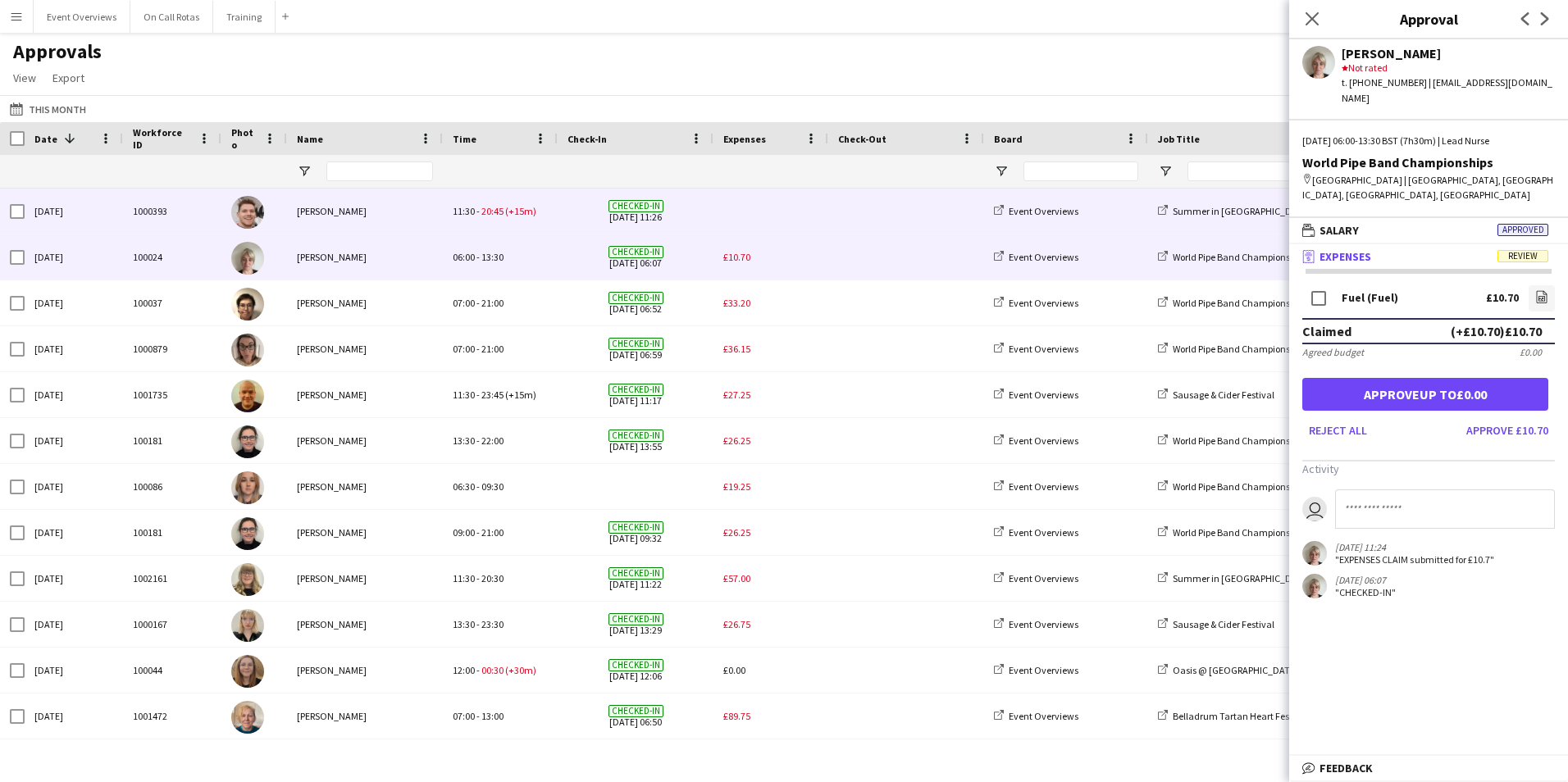
click at [723, 215] on div at bounding box center [771, 211] width 115 height 45
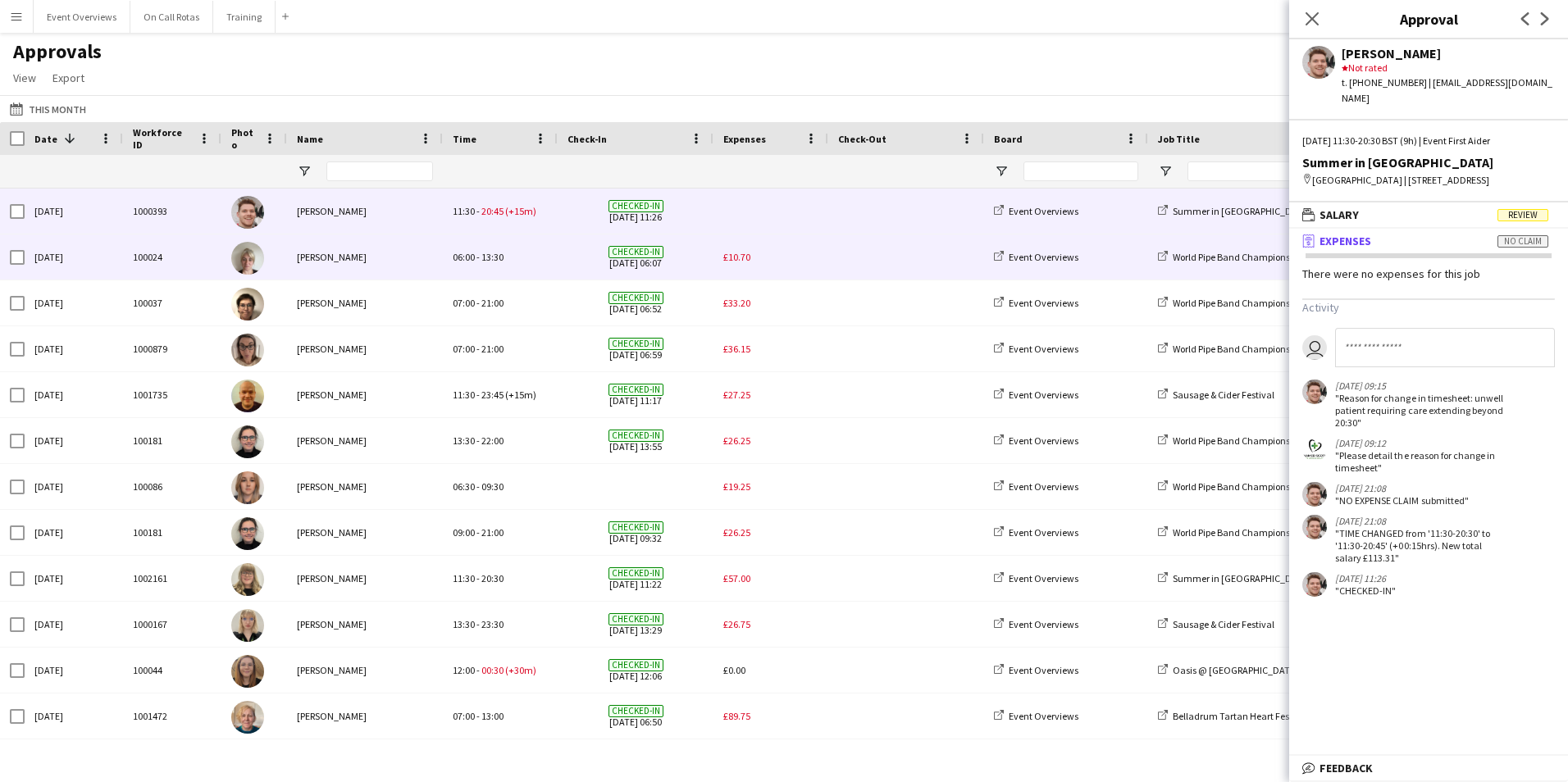
click at [724, 253] on span "£10.70" at bounding box center [736, 257] width 27 height 12
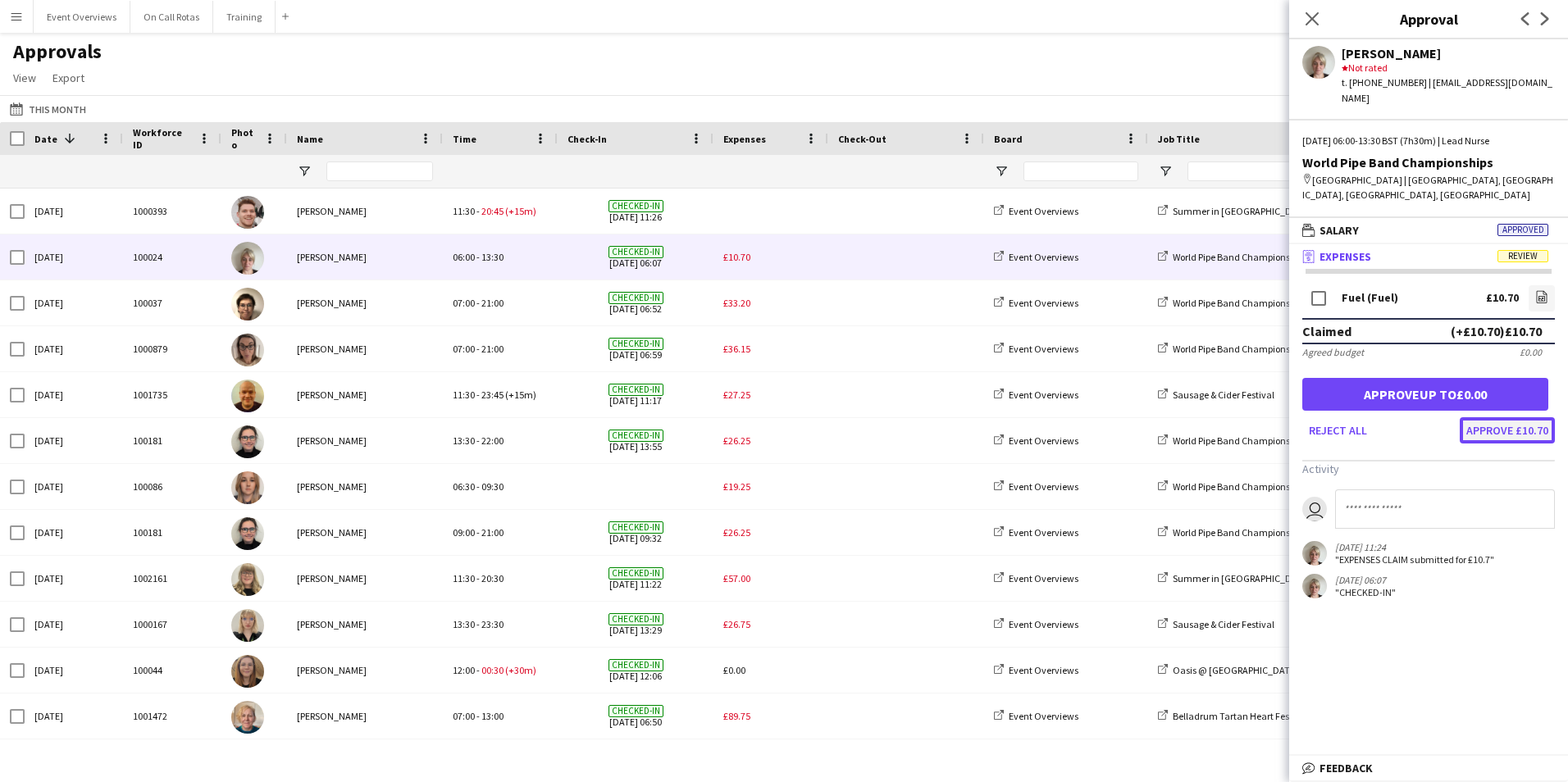
click at [1492, 417] on button "Approve £10.70" at bounding box center [1507, 430] width 95 height 26
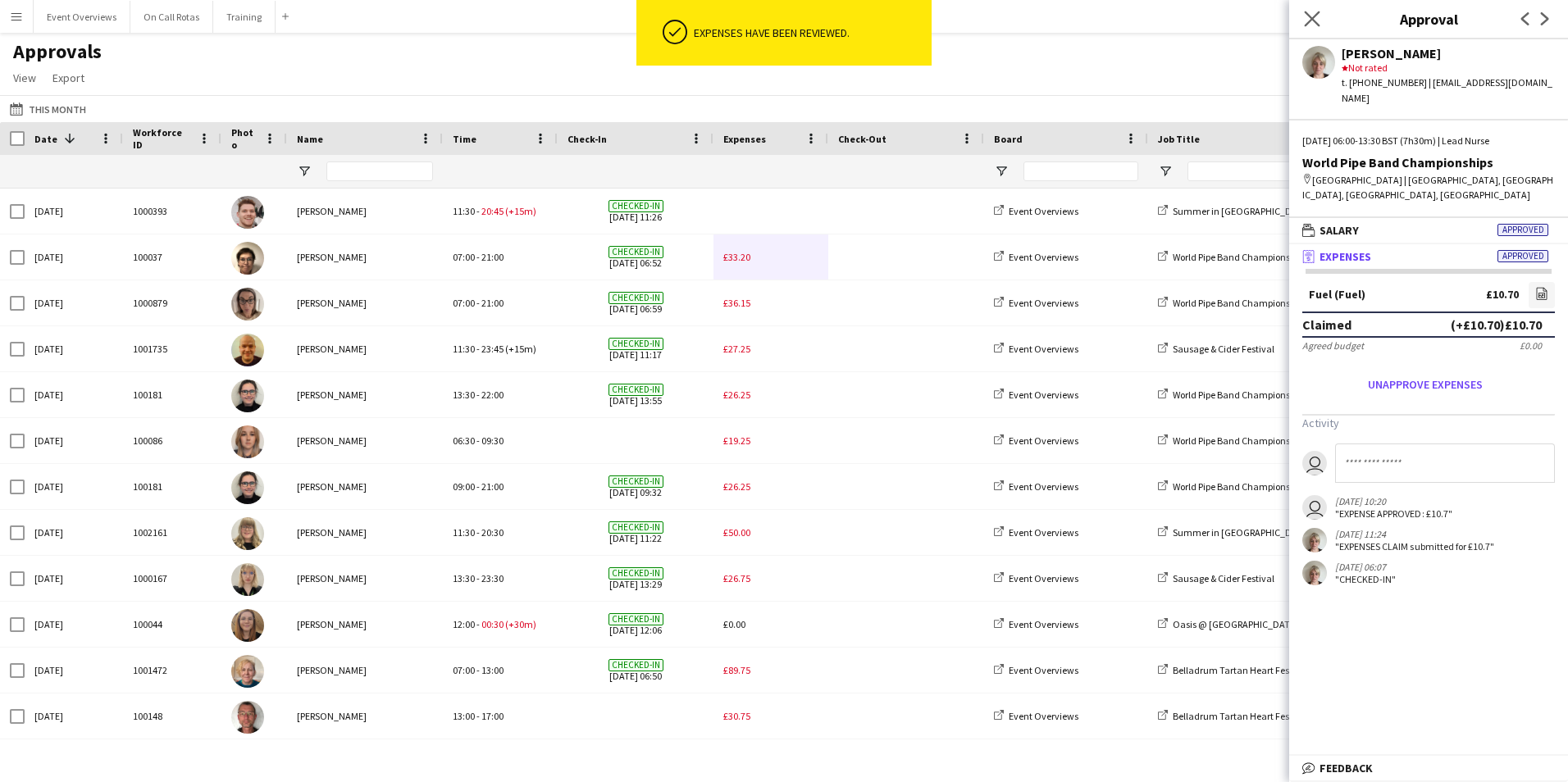
click at [1303, 16] on app-icon "Close pop-in" at bounding box center [1312, 19] width 23 height 23
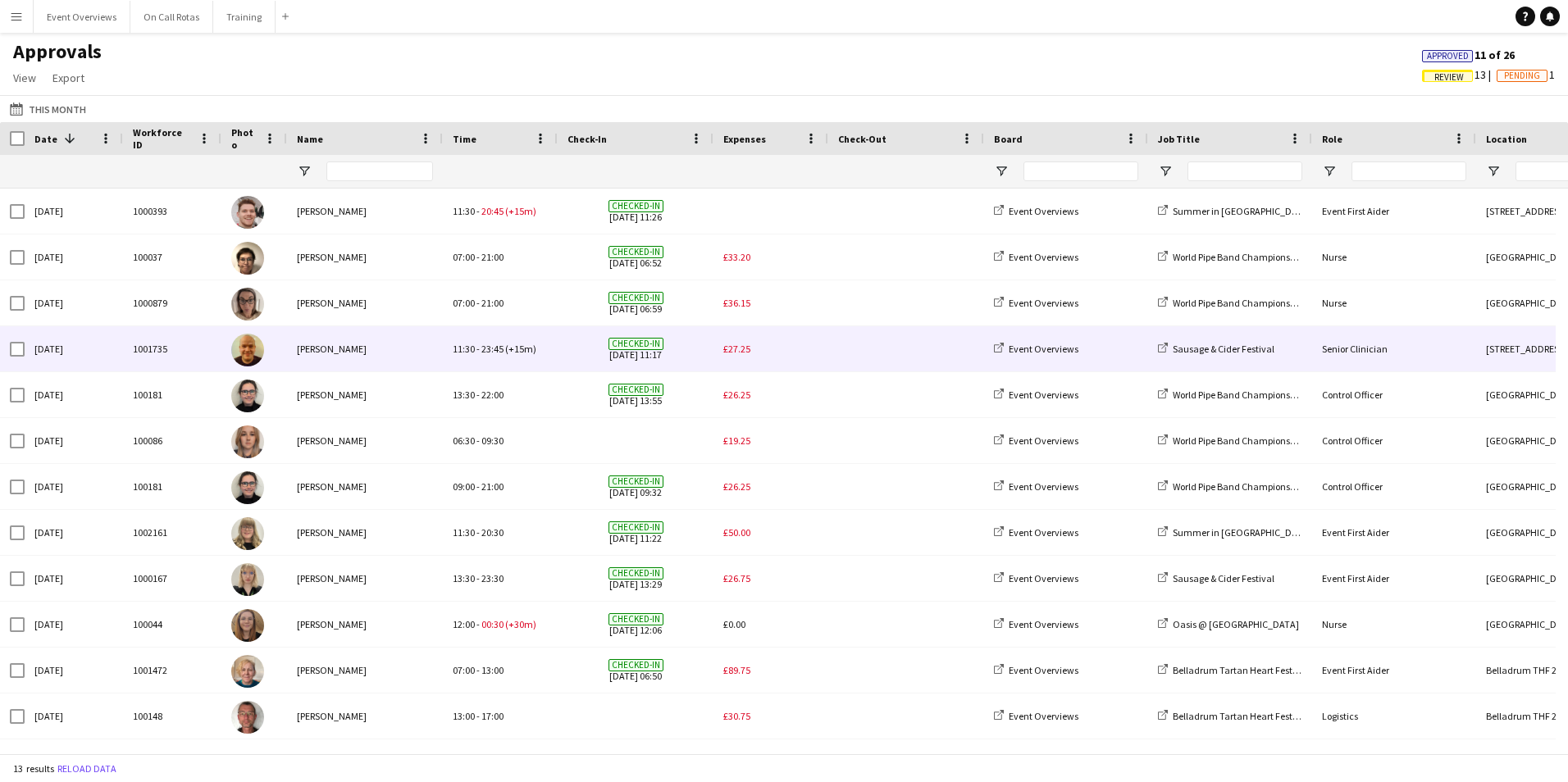
click at [721, 355] on div "£27.25" at bounding box center [771, 349] width 115 height 45
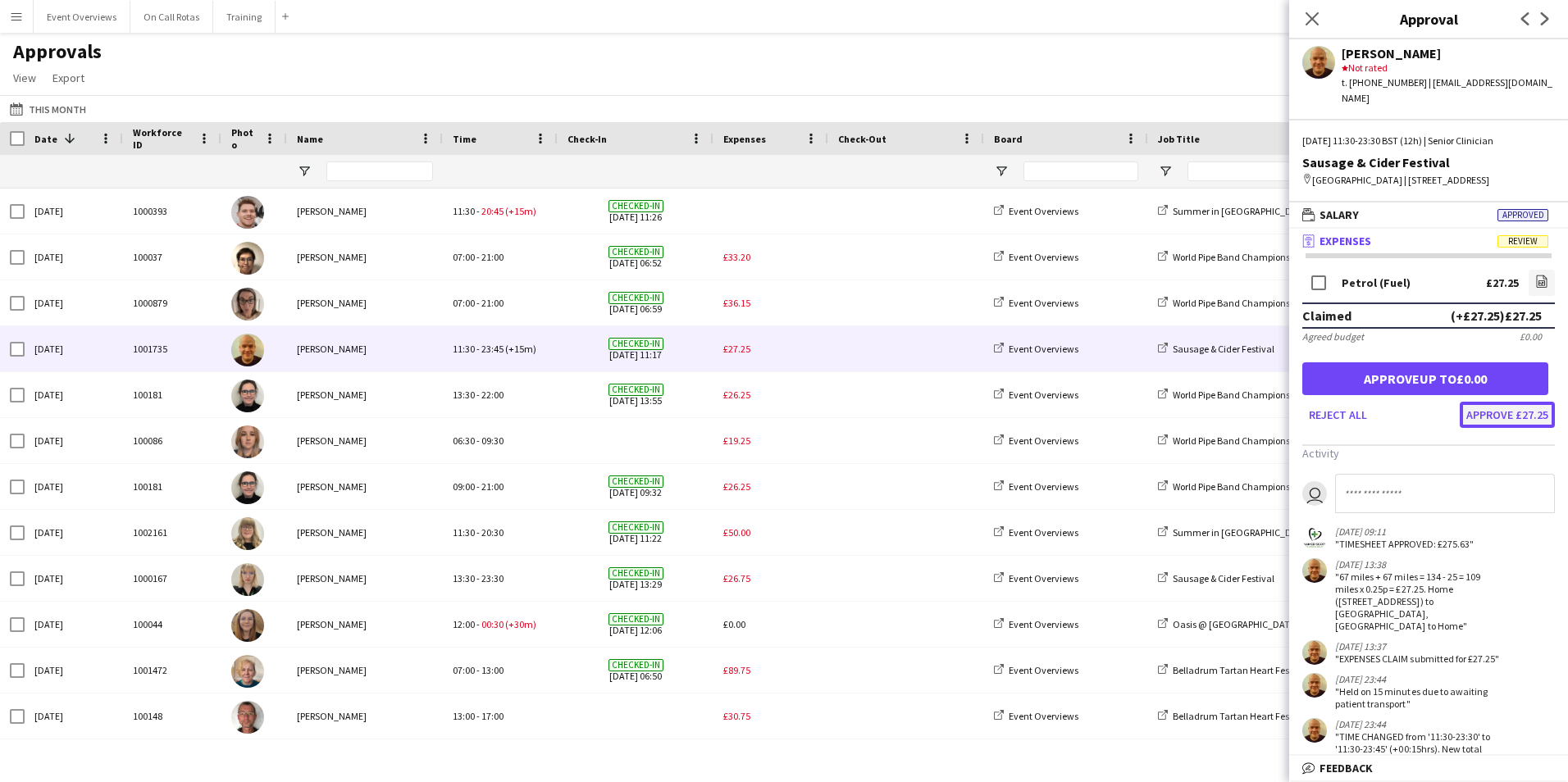
click at [1480, 414] on button "Approve £27.25" at bounding box center [1507, 415] width 95 height 26
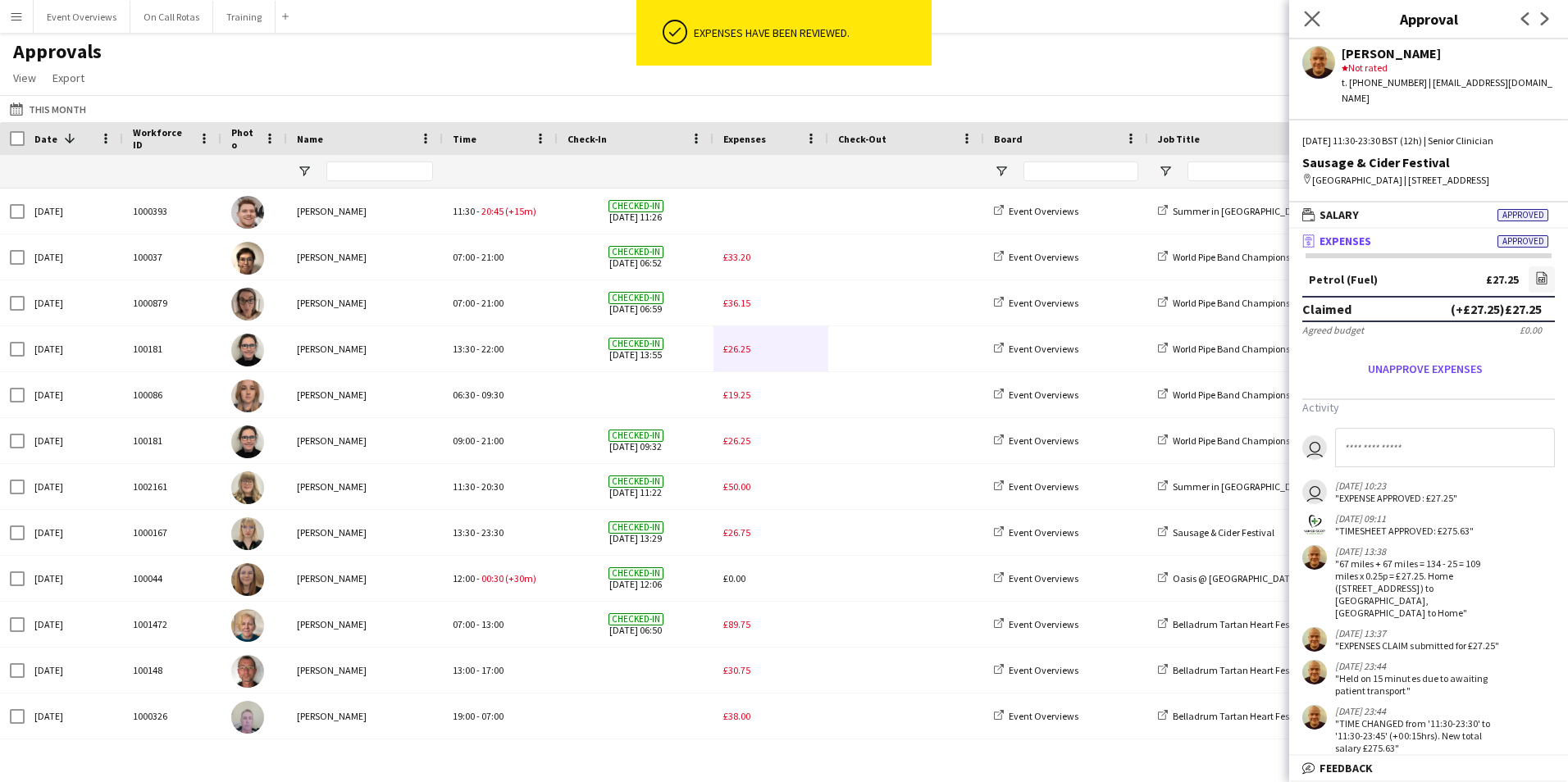
click at [1319, 19] on icon "Close pop-in" at bounding box center [1311, 18] width 16 height 16
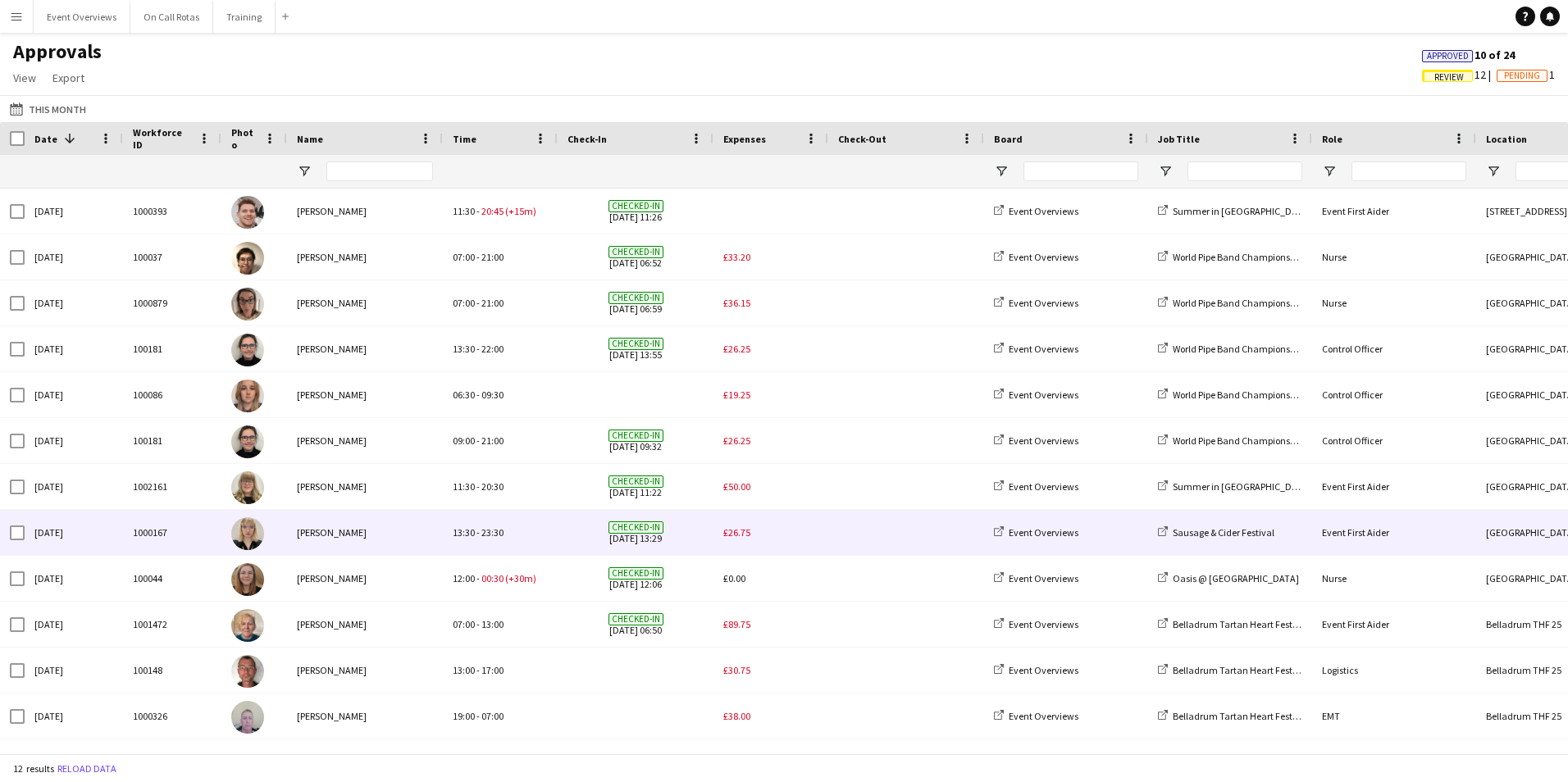
click at [753, 532] on div "£26.75" at bounding box center [771, 533] width 115 height 45
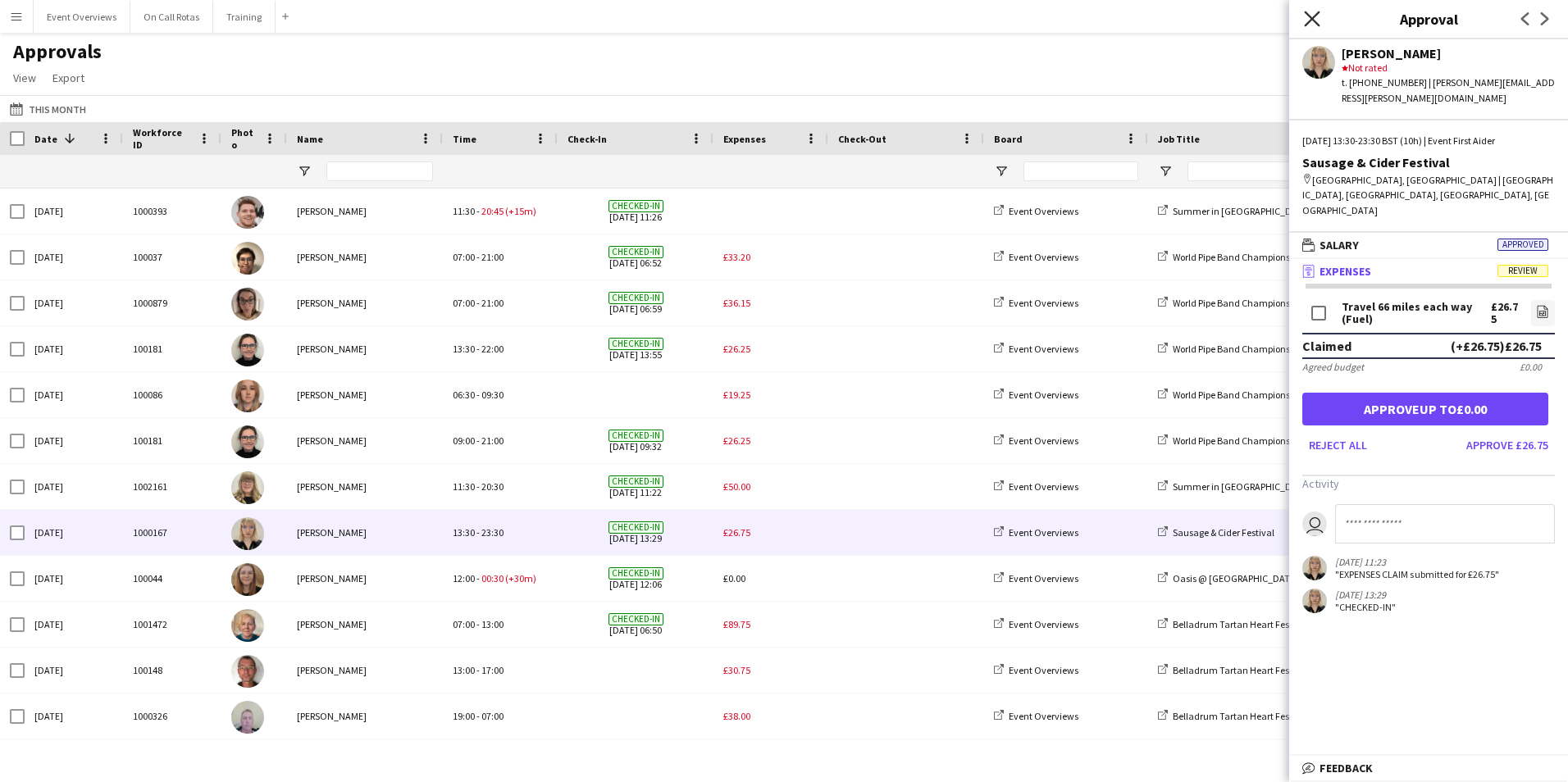
click at [1309, 17] on icon "Close pop-in" at bounding box center [1311, 18] width 16 height 16
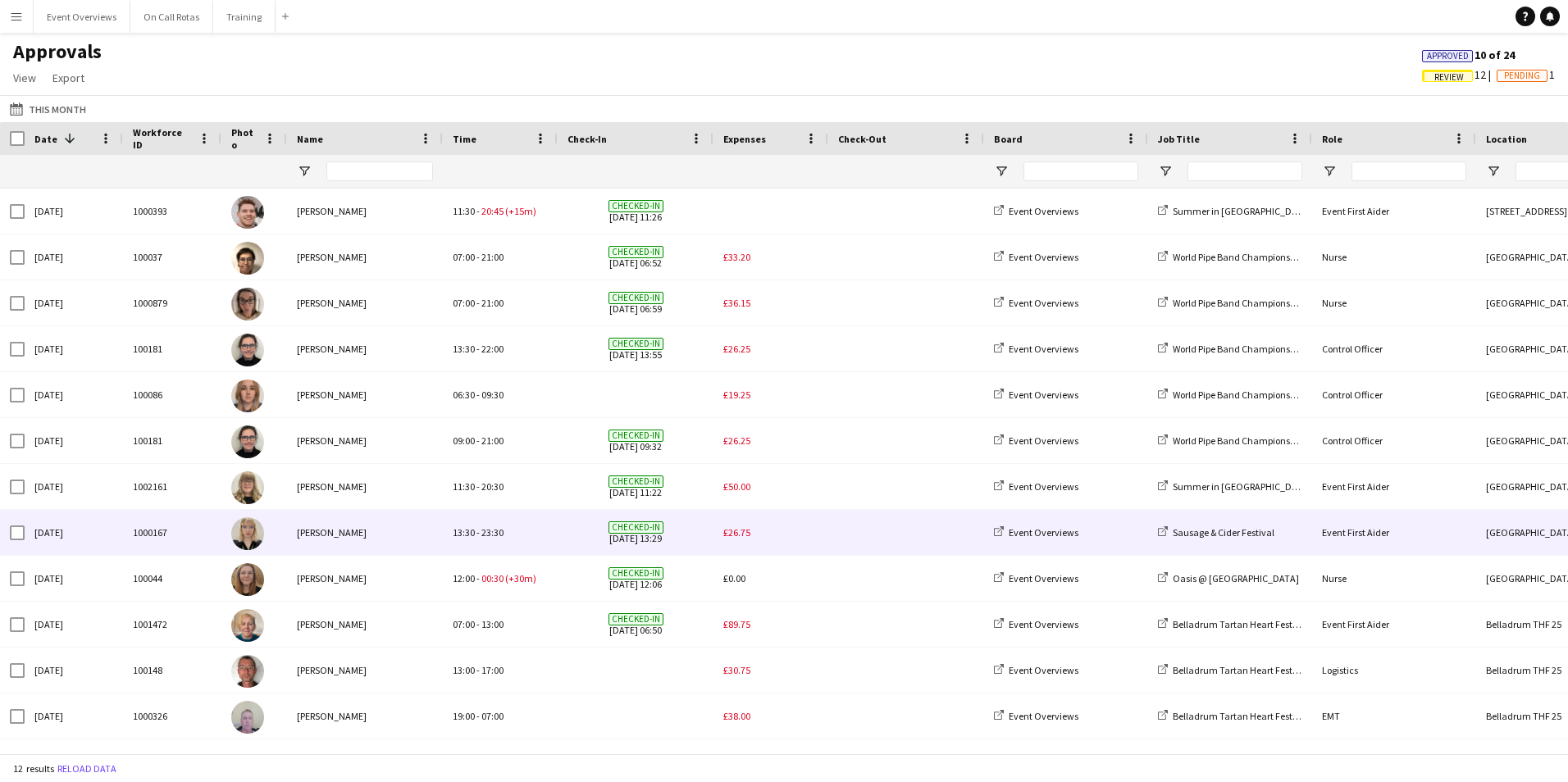
click at [734, 527] on span "£26.75" at bounding box center [736, 532] width 27 height 12
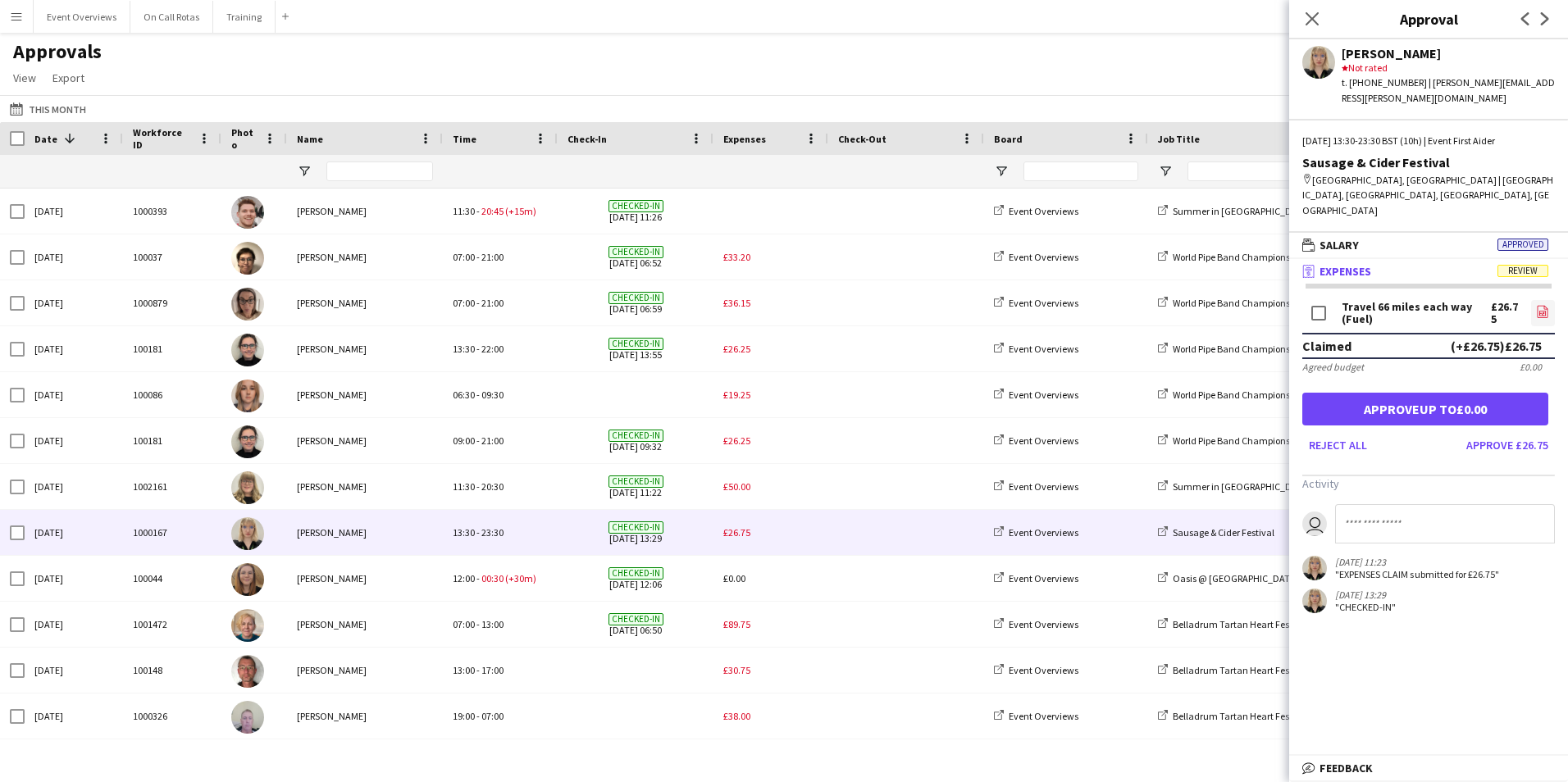
click at [1547, 305] on icon "file-image" at bounding box center [1543, 312] width 13 height 13
click at [1497, 432] on button "Approve £26.75" at bounding box center [1507, 445] width 95 height 26
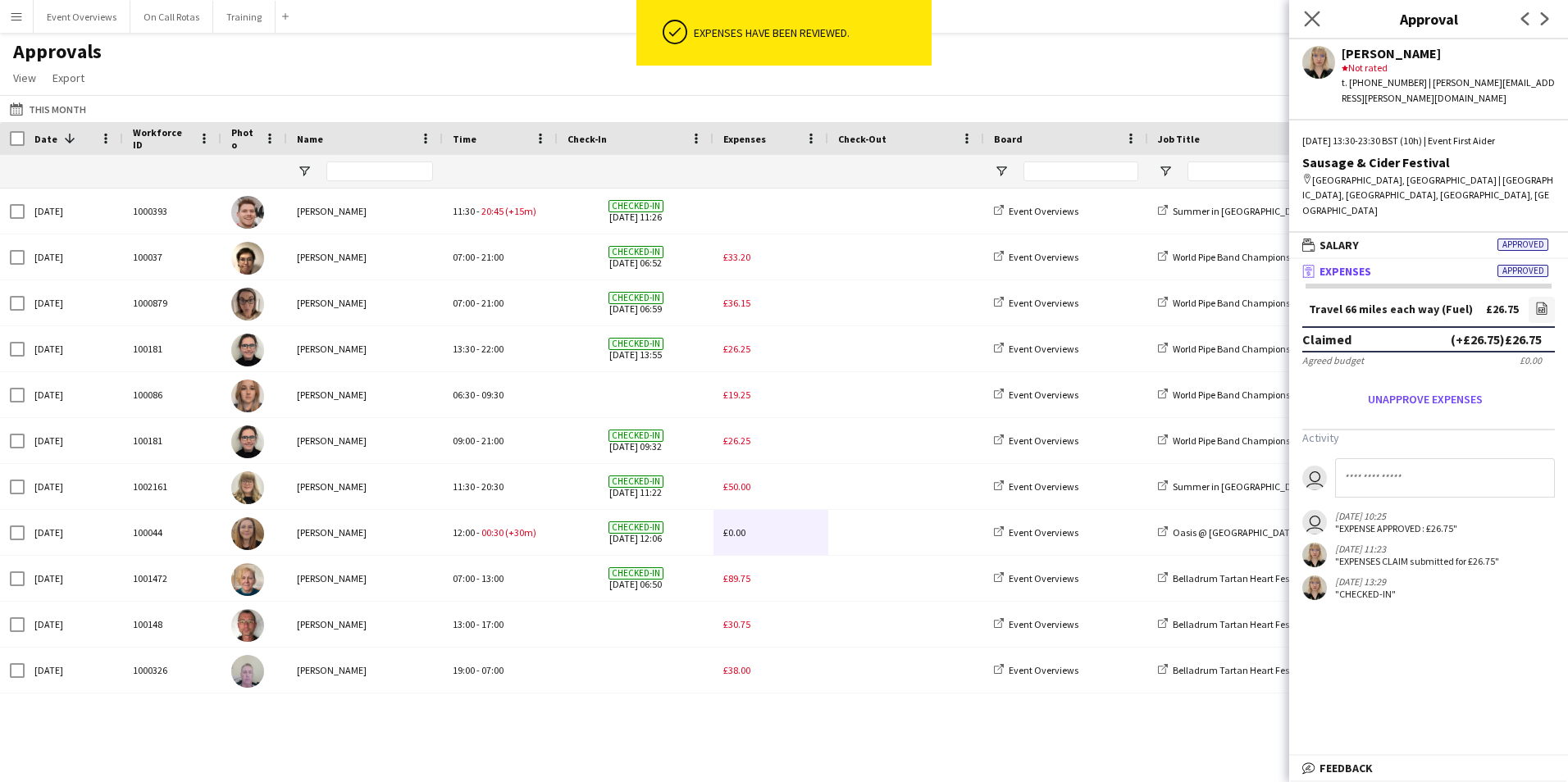
click at [1322, 16] on app-icon "Close pop-in" at bounding box center [1312, 19] width 23 height 23
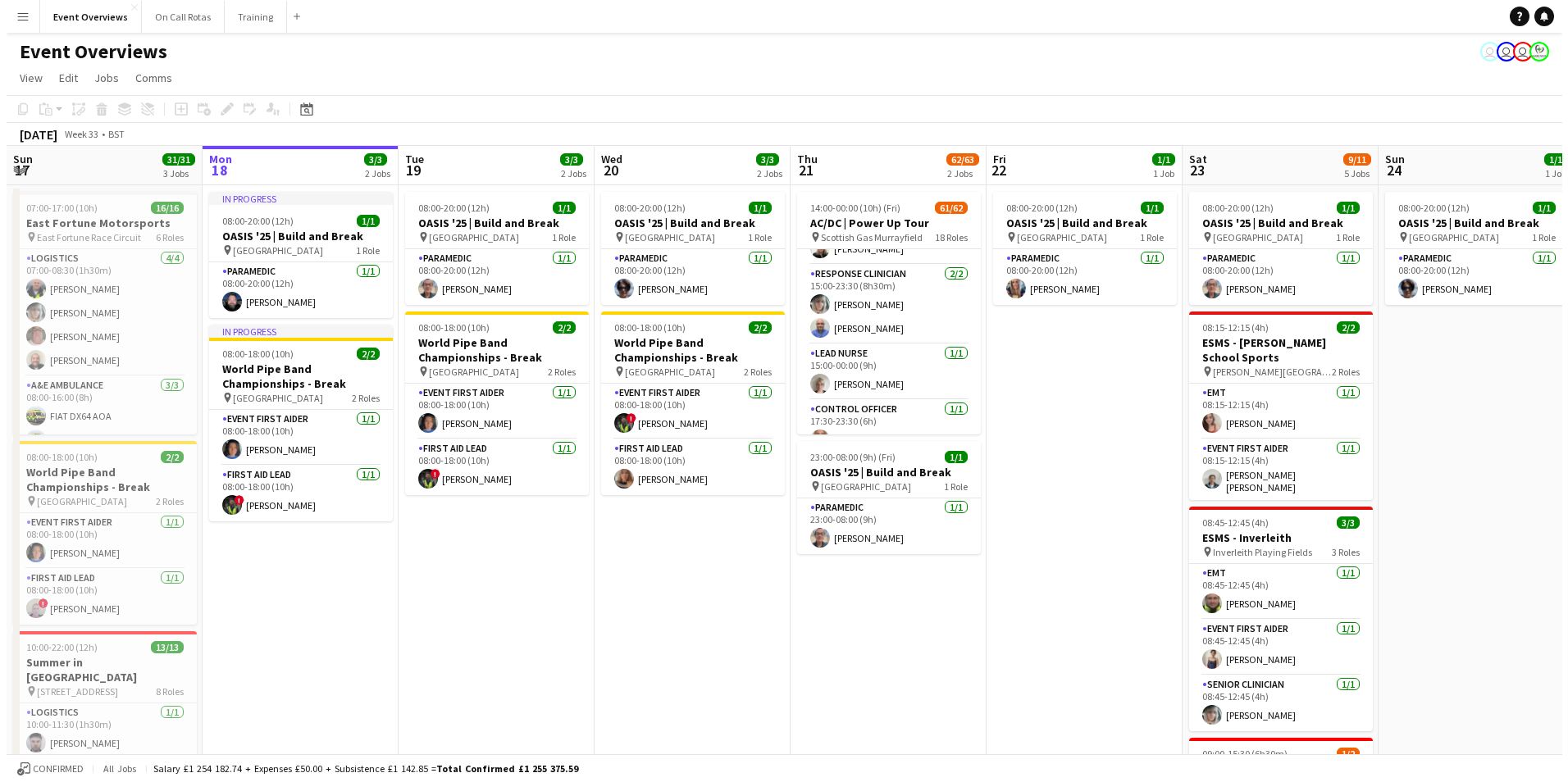
scroll to position [1864, 0]
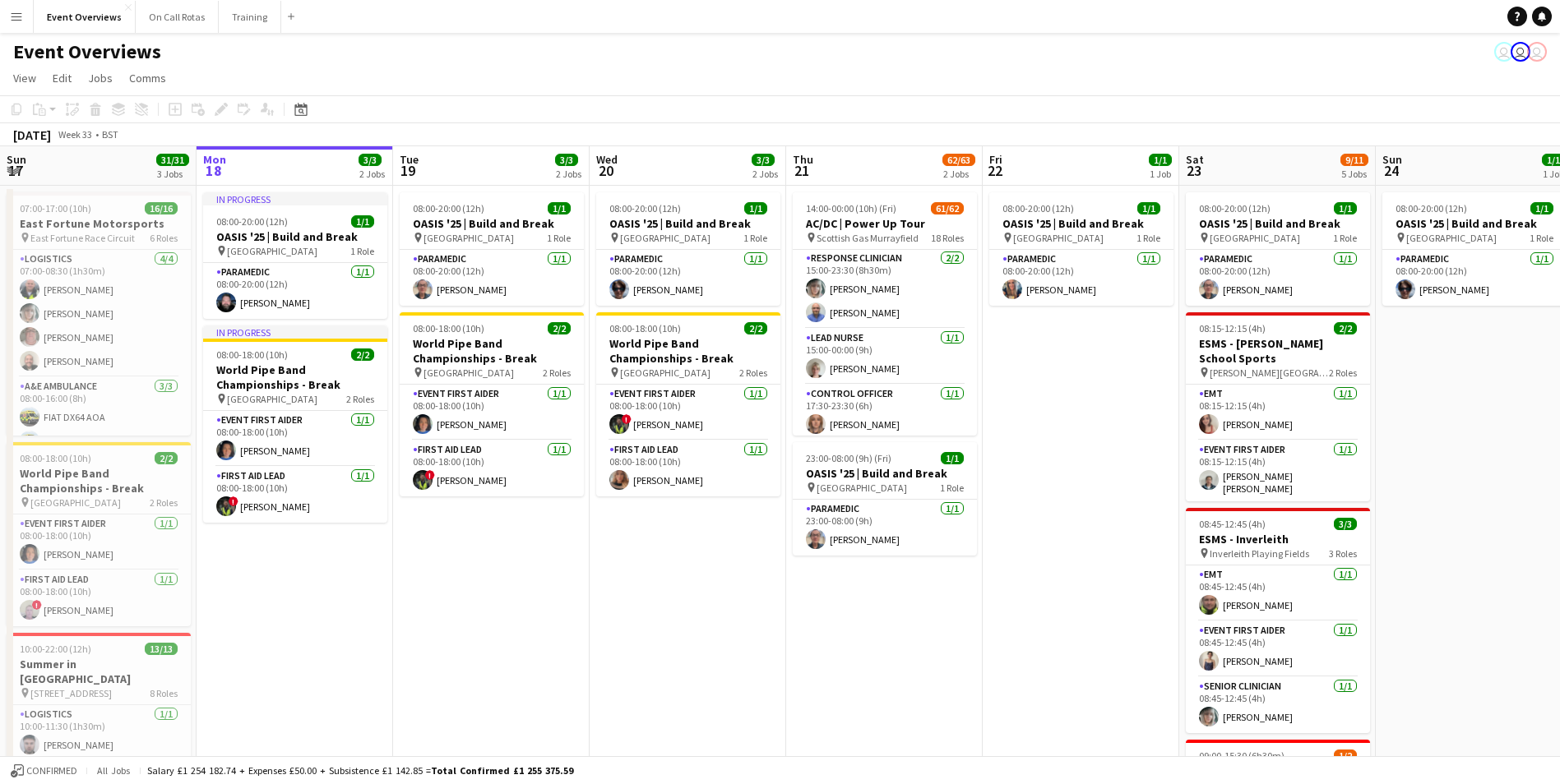
click at [12, 22] on app-icon "Menu" at bounding box center [17, 17] width 13 height 13
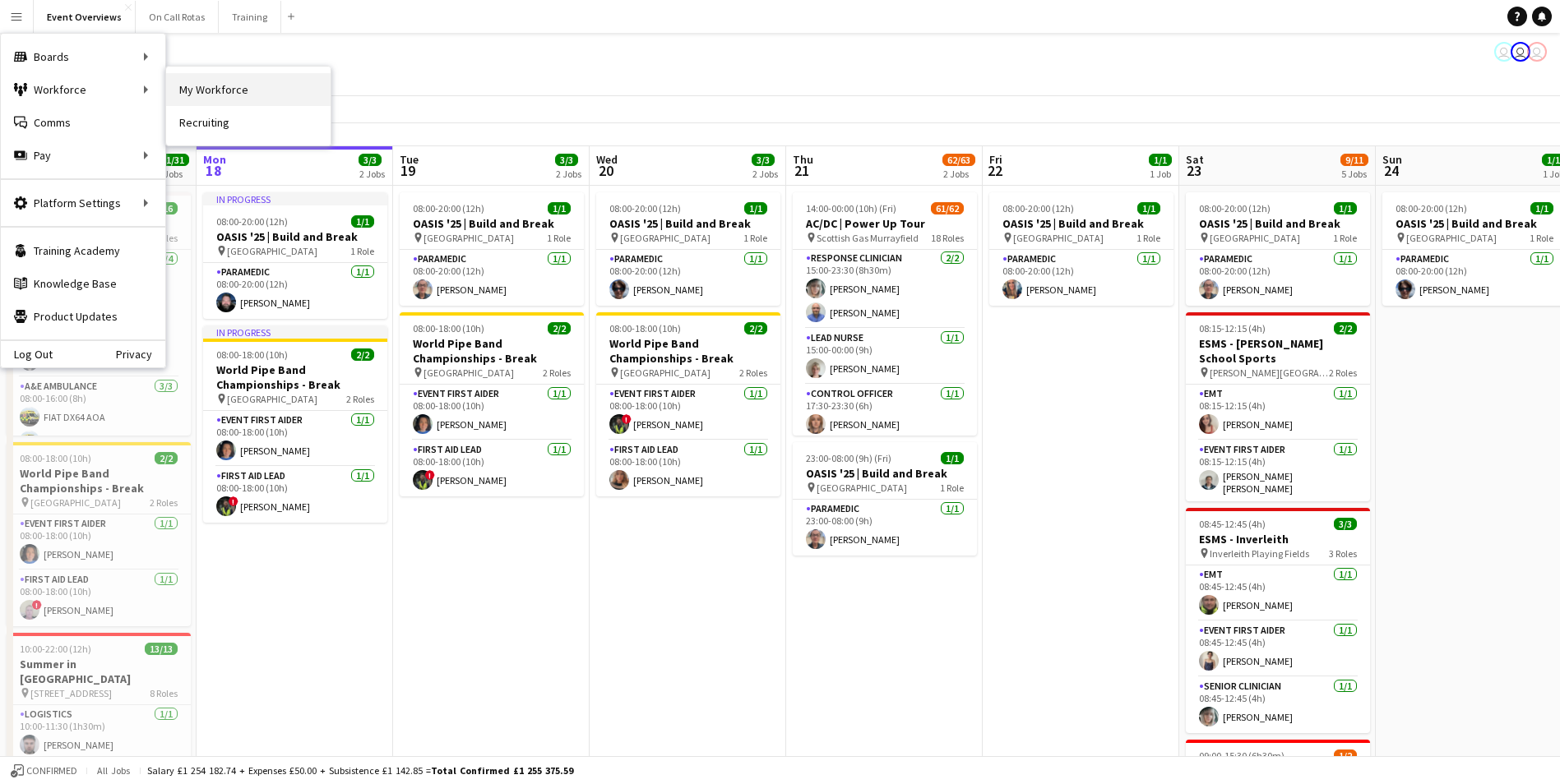
click at [205, 92] on link "My Workforce" at bounding box center [249, 89] width 165 height 33
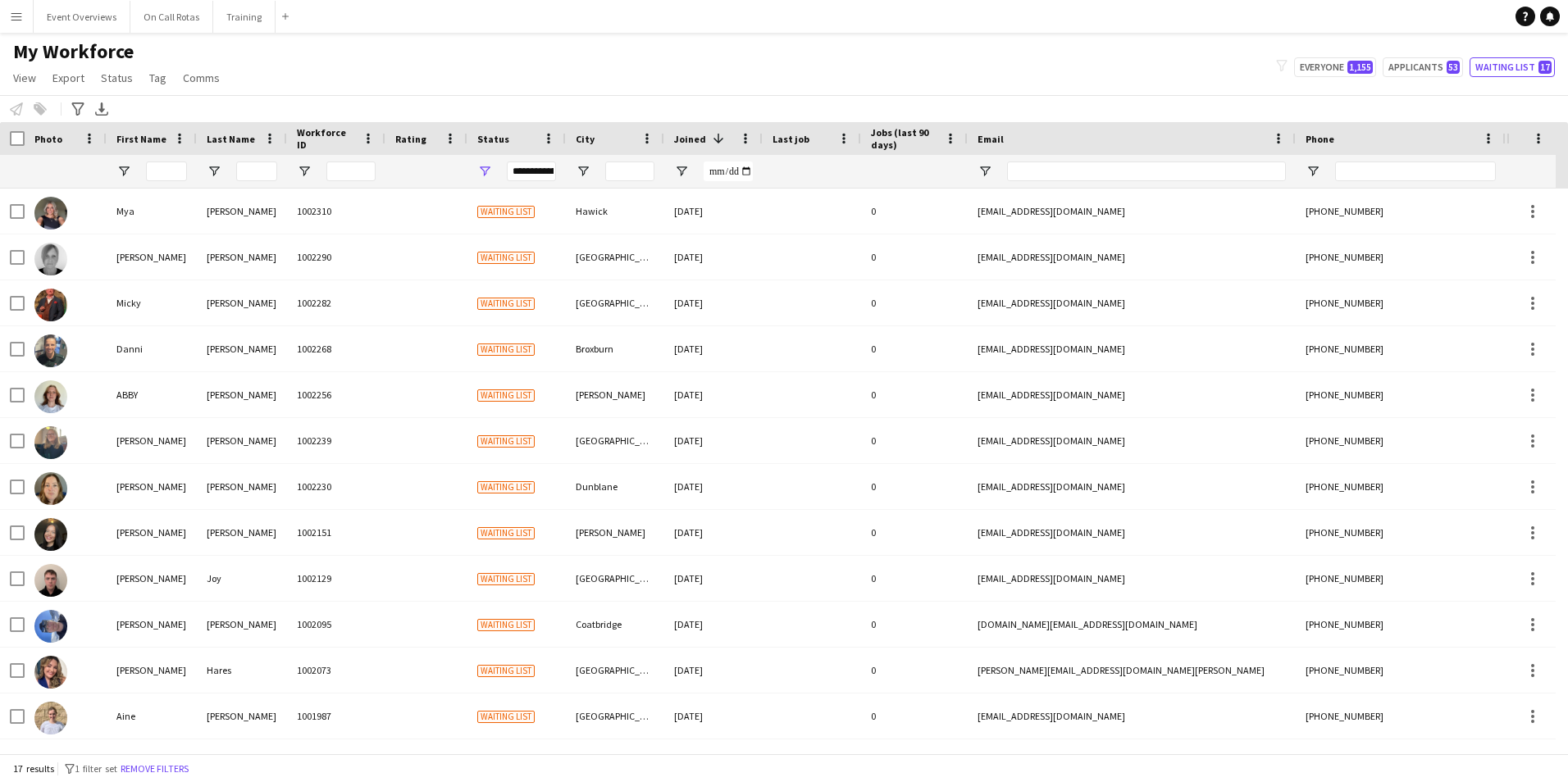
click at [525, 165] on div "**********" at bounding box center [531, 171] width 49 height 20
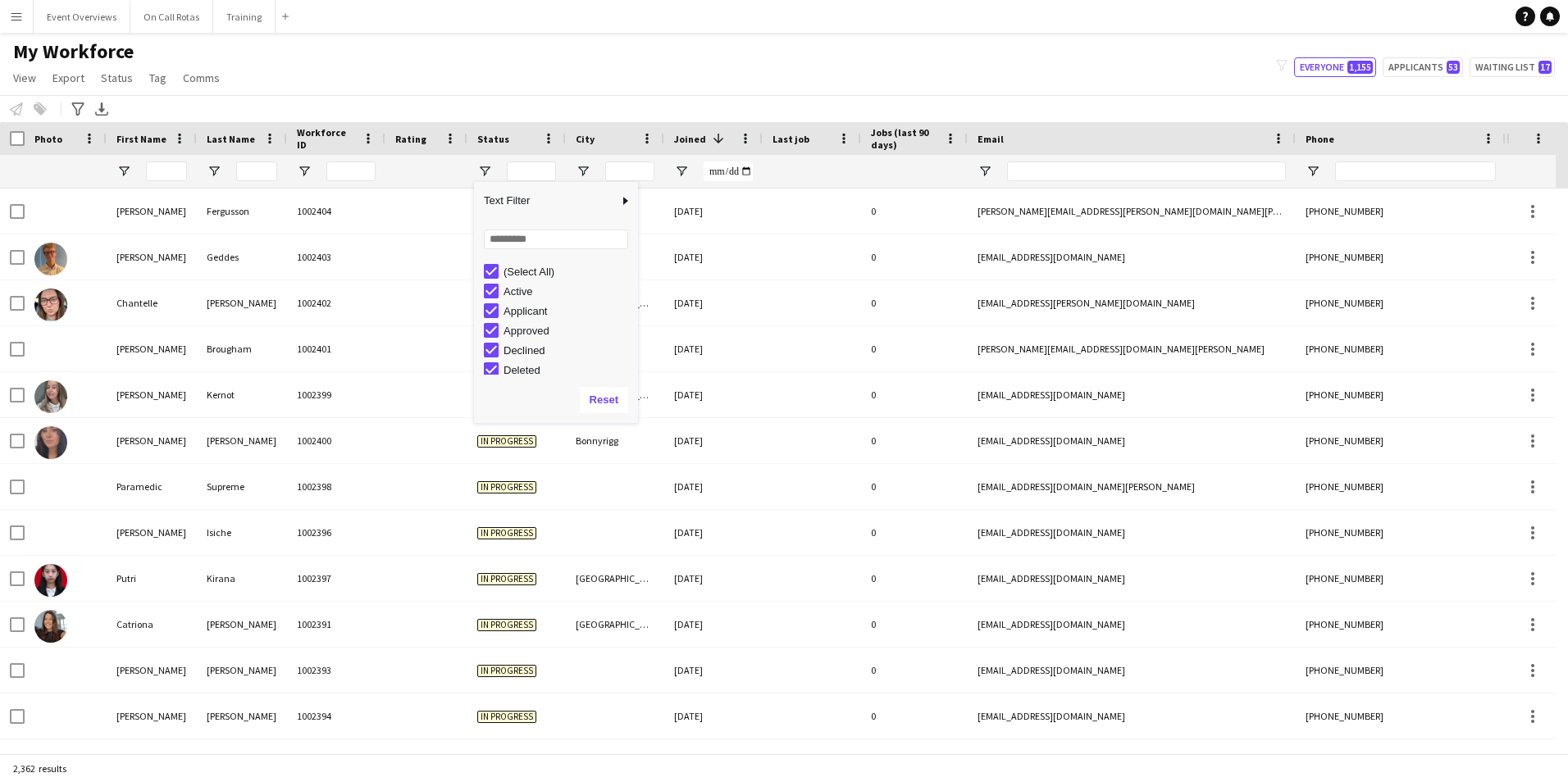
click at [525, 75] on div "My Workforce View Views Default view Active Staff Applications - First Aider Ap…" at bounding box center [784, 67] width 1568 height 56
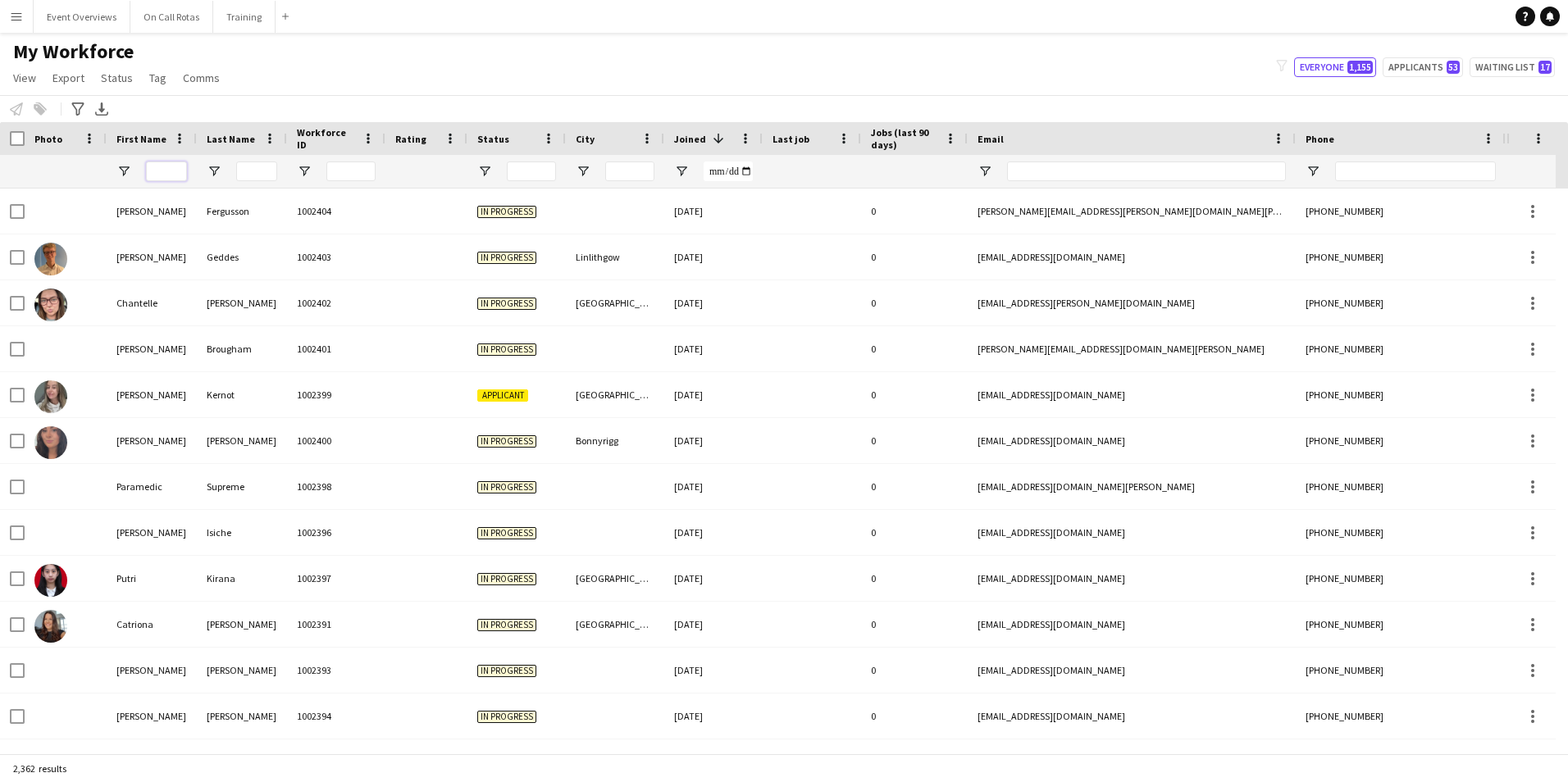
click at [156, 167] on input "First Name Filter Input" at bounding box center [166, 171] width 41 height 20
type input "*****"
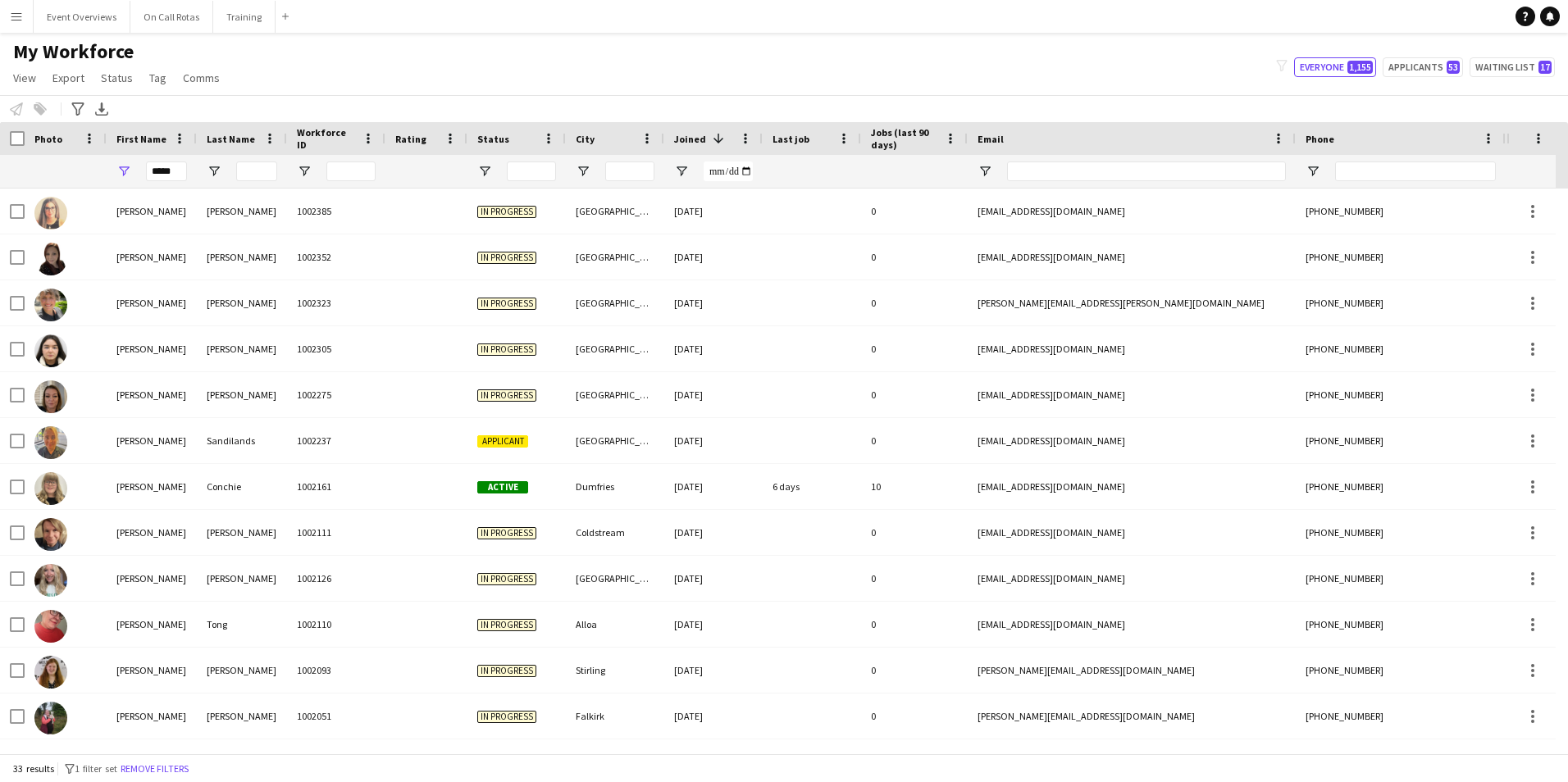
click at [659, 12] on app-navbar "Menu Boards Boards Boards All jobs Status Workforce Workforce My Workforce Recr…" at bounding box center [784, 16] width 1568 height 33
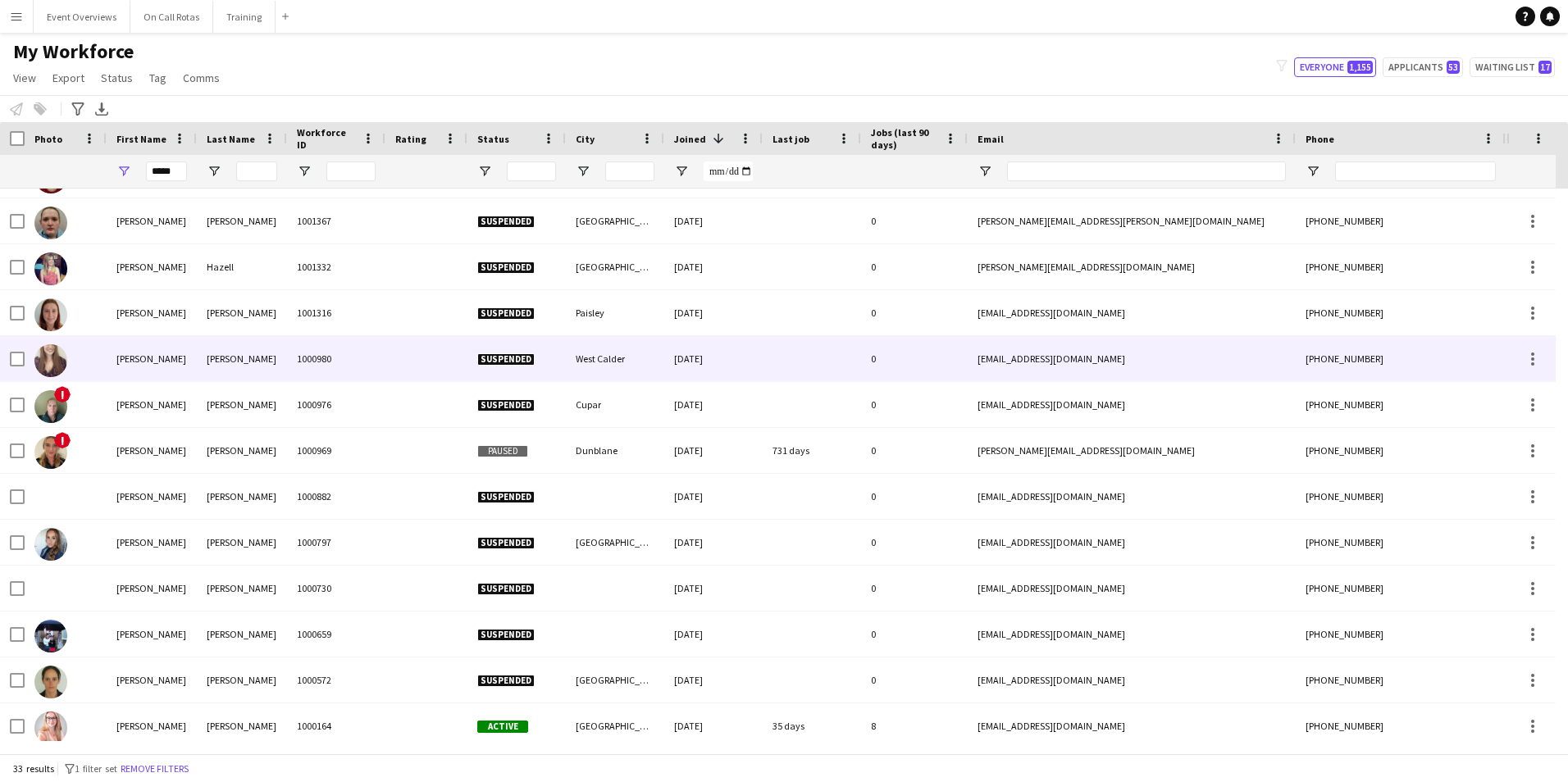
scroll to position [963, 0]
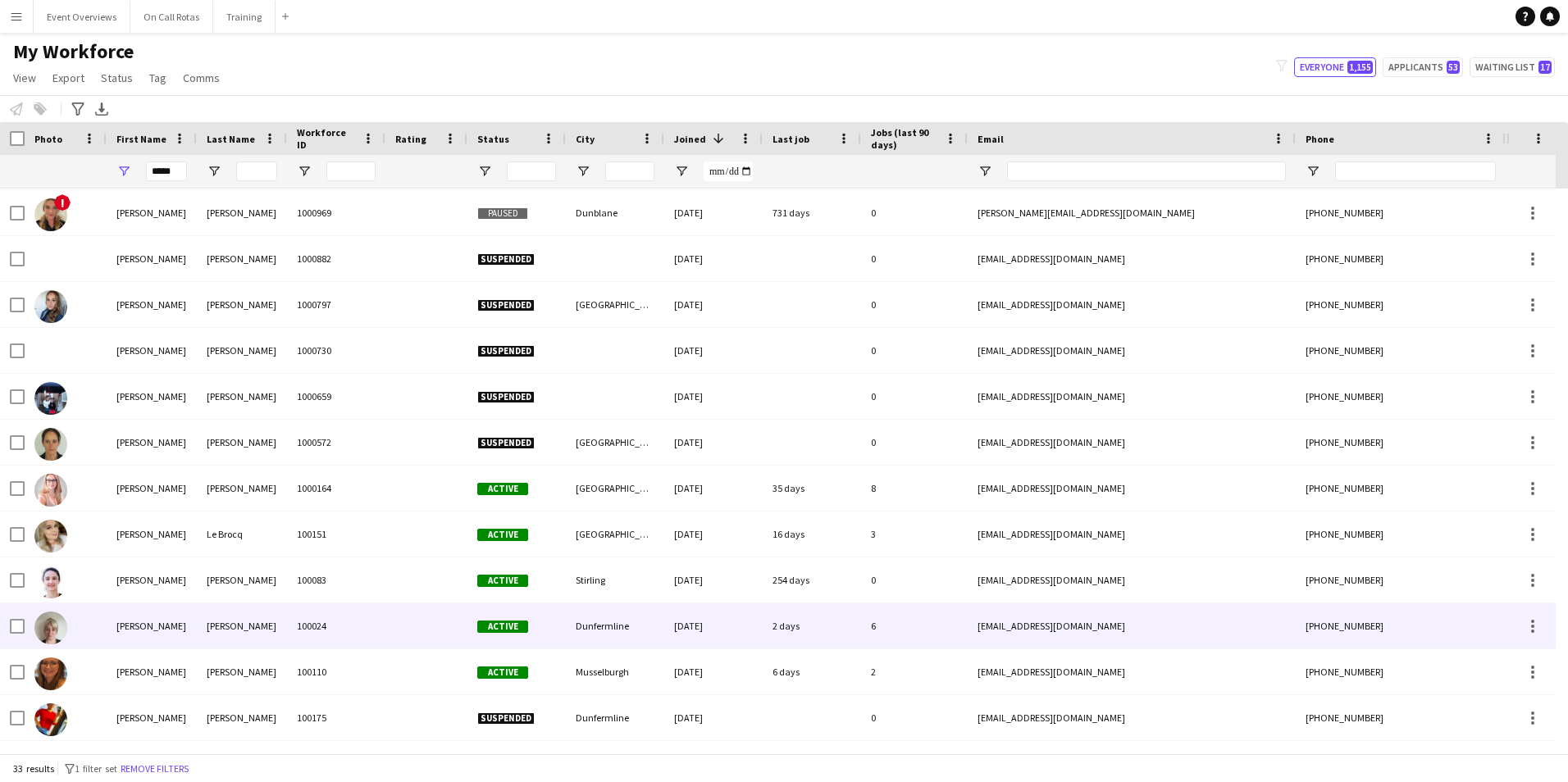
click at [373, 626] on div "100024" at bounding box center [336, 626] width 98 height 45
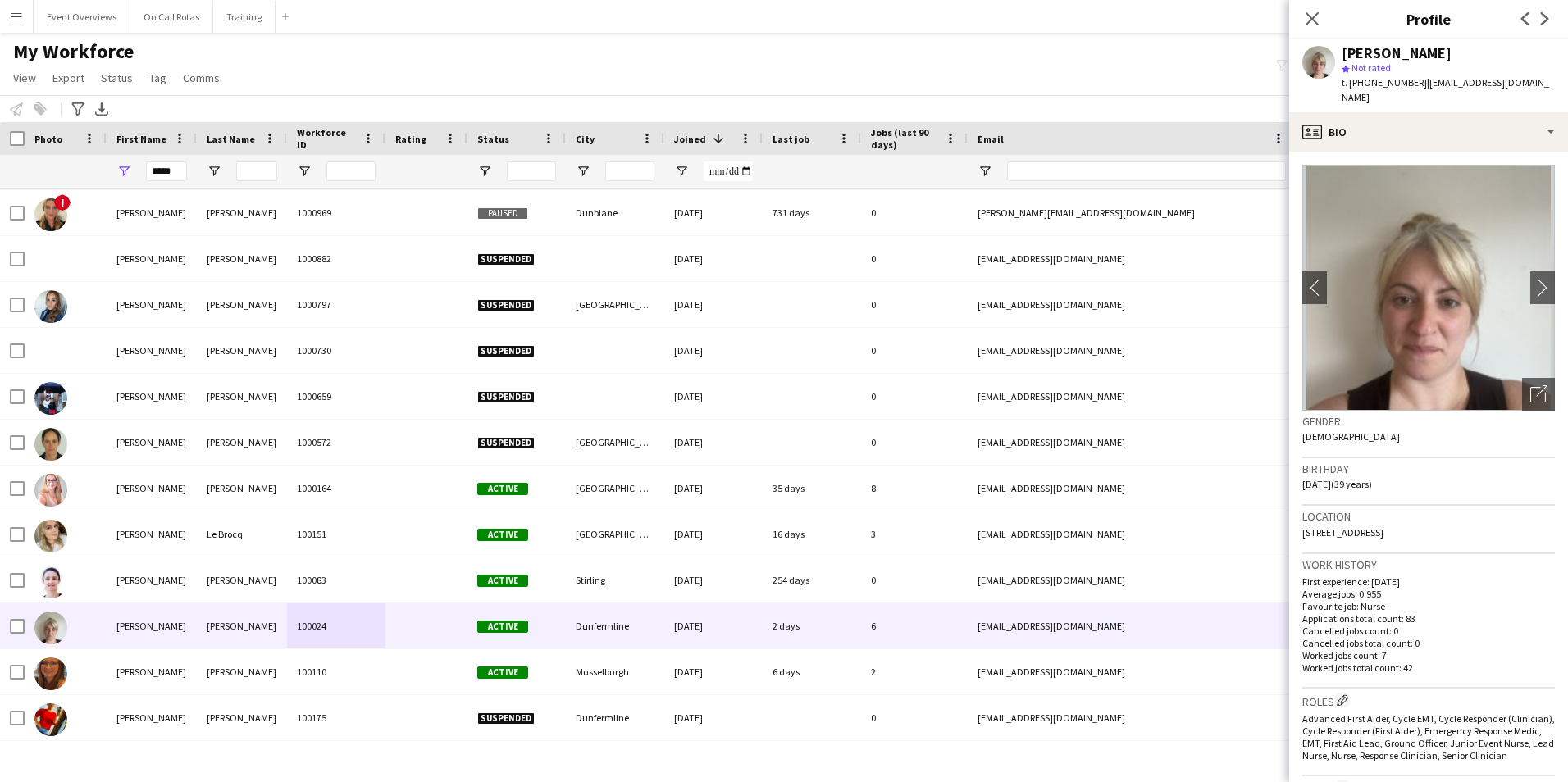
drag, startPoint x: 1494, startPoint y: 518, endPoint x: 1295, endPoint y: 518, distance: 199.0
click at [1295, 518] on app-crew-profile-bio "chevron-left chevron-right Open photos pop-in Gender Female Birthday 04-01-1986…" at bounding box center [1428, 468] width 279 height 631
copy span "81 Brucefield Avenue, Dunfermline, KY11 4SZ"
drag, startPoint x: 182, startPoint y: 173, endPoint x: 119, endPoint y: 177, distance: 63.1
click at [119, 177] on div "*****" at bounding box center [151, 171] width 91 height 33
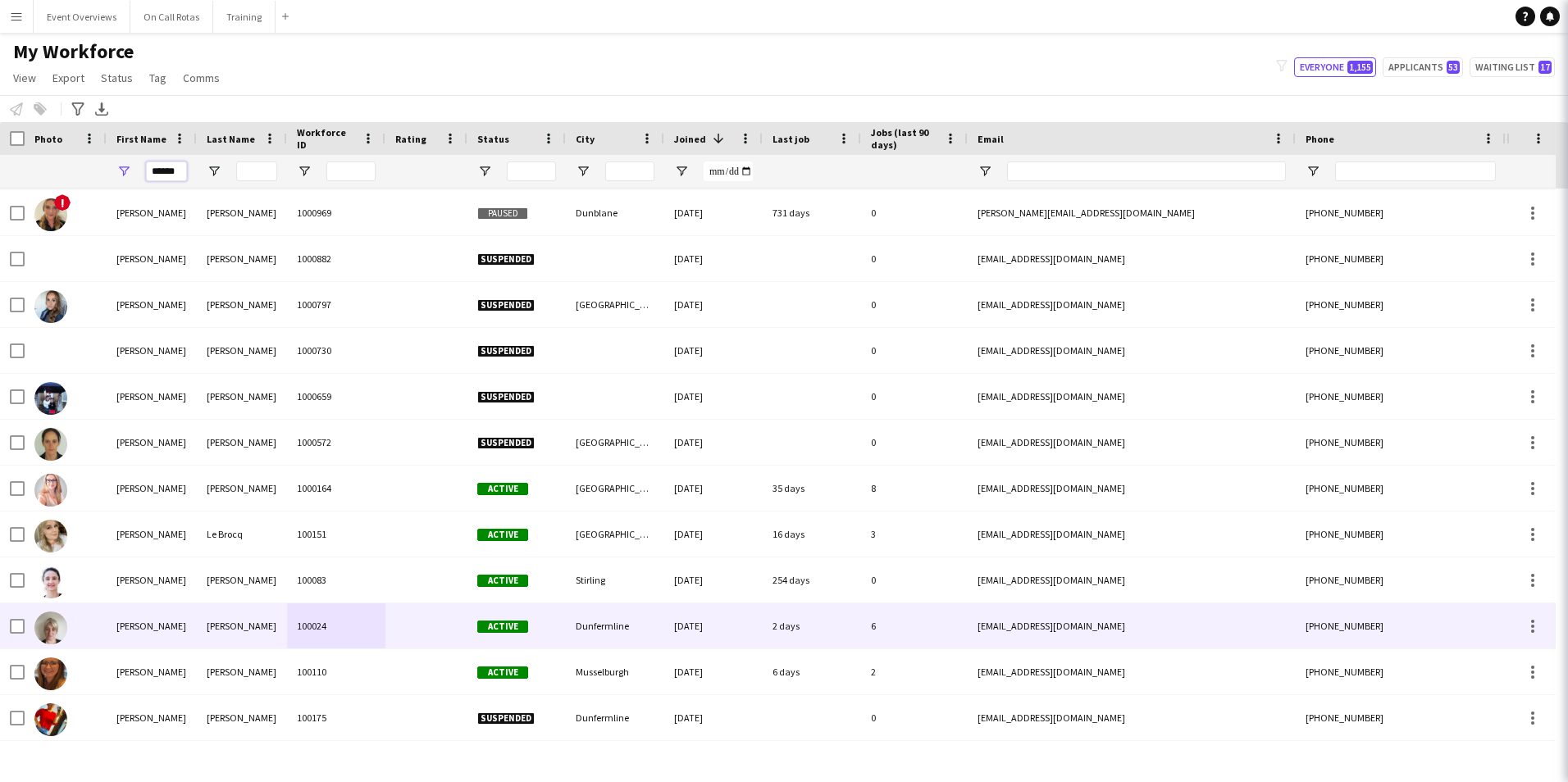
scroll to position [136, 0]
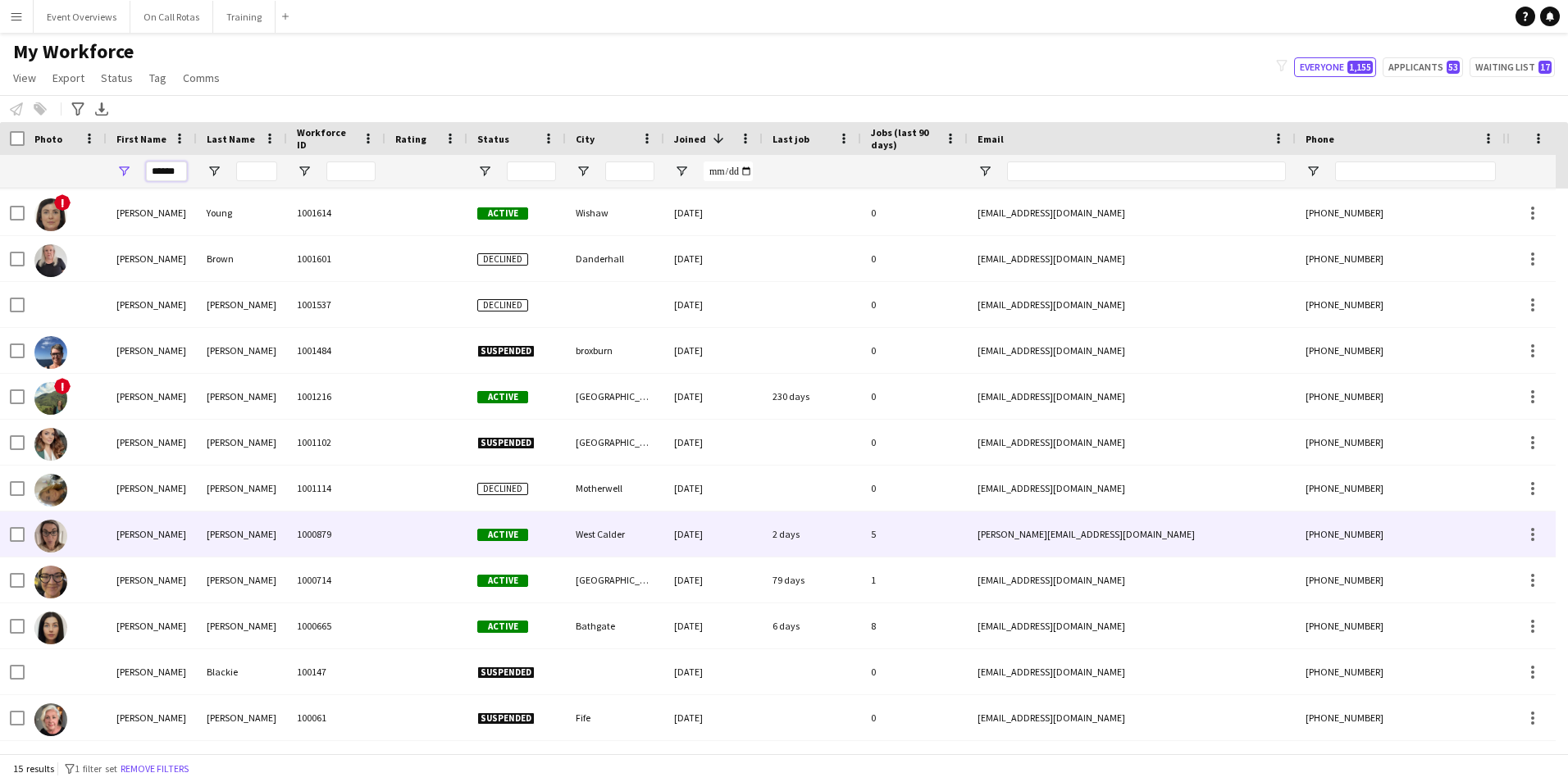
type input "******"
click at [268, 533] on div "Jamieson" at bounding box center [242, 534] width 91 height 45
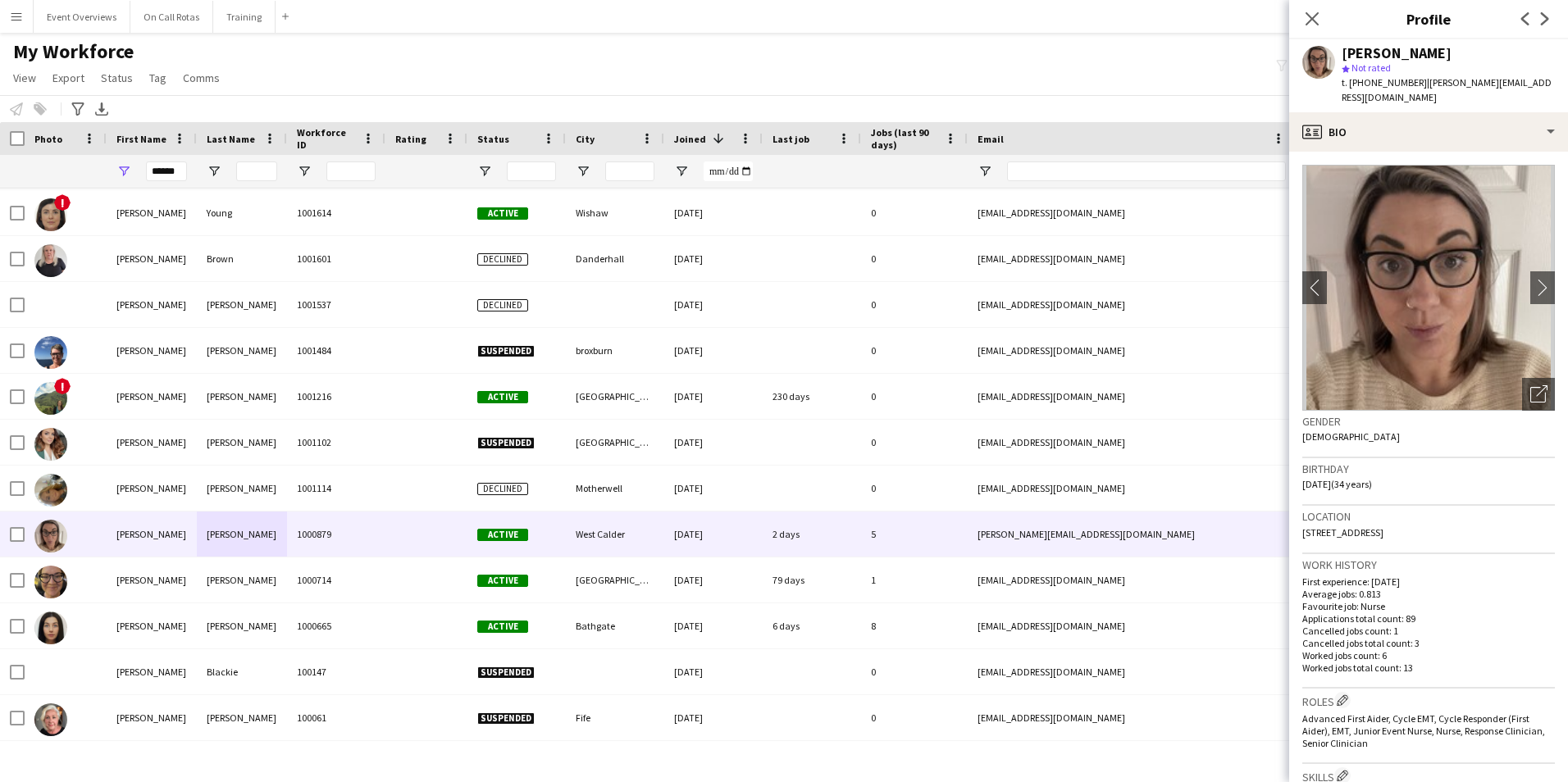
drag, startPoint x: 1472, startPoint y: 519, endPoint x: 1304, endPoint y: 522, distance: 168.0
click at [1304, 522] on div "Location 38 Mossend View, West Calder, EH55 8rz" at bounding box center [1429, 529] width 253 height 48
copy span "38 Mossend View, West Calder, EH55 8rz"
drag, startPoint x: 179, startPoint y: 172, endPoint x: 149, endPoint y: 171, distance: 30.0
click at [149, 171] on input "******" at bounding box center [166, 171] width 41 height 20
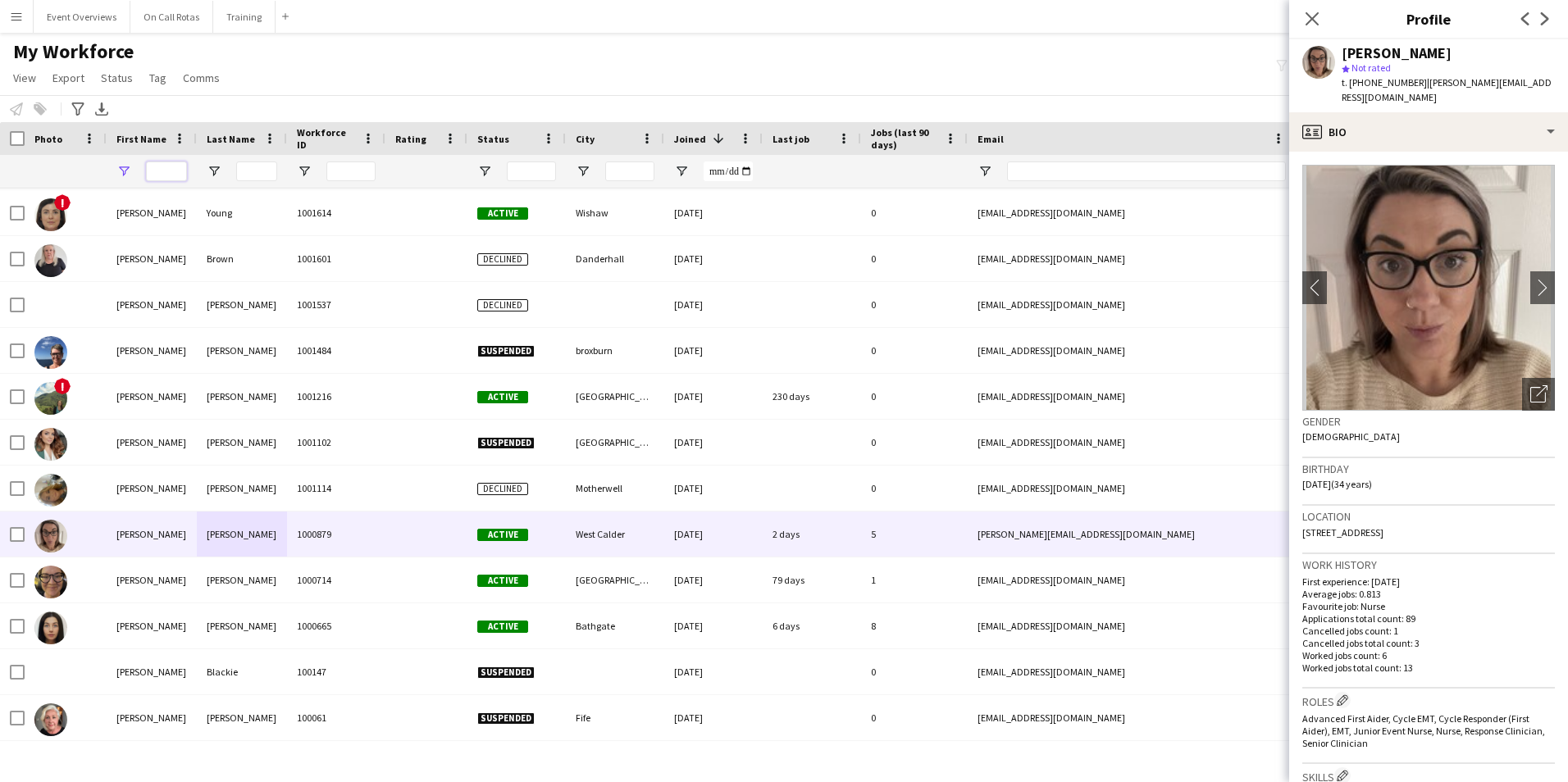
type input "*"
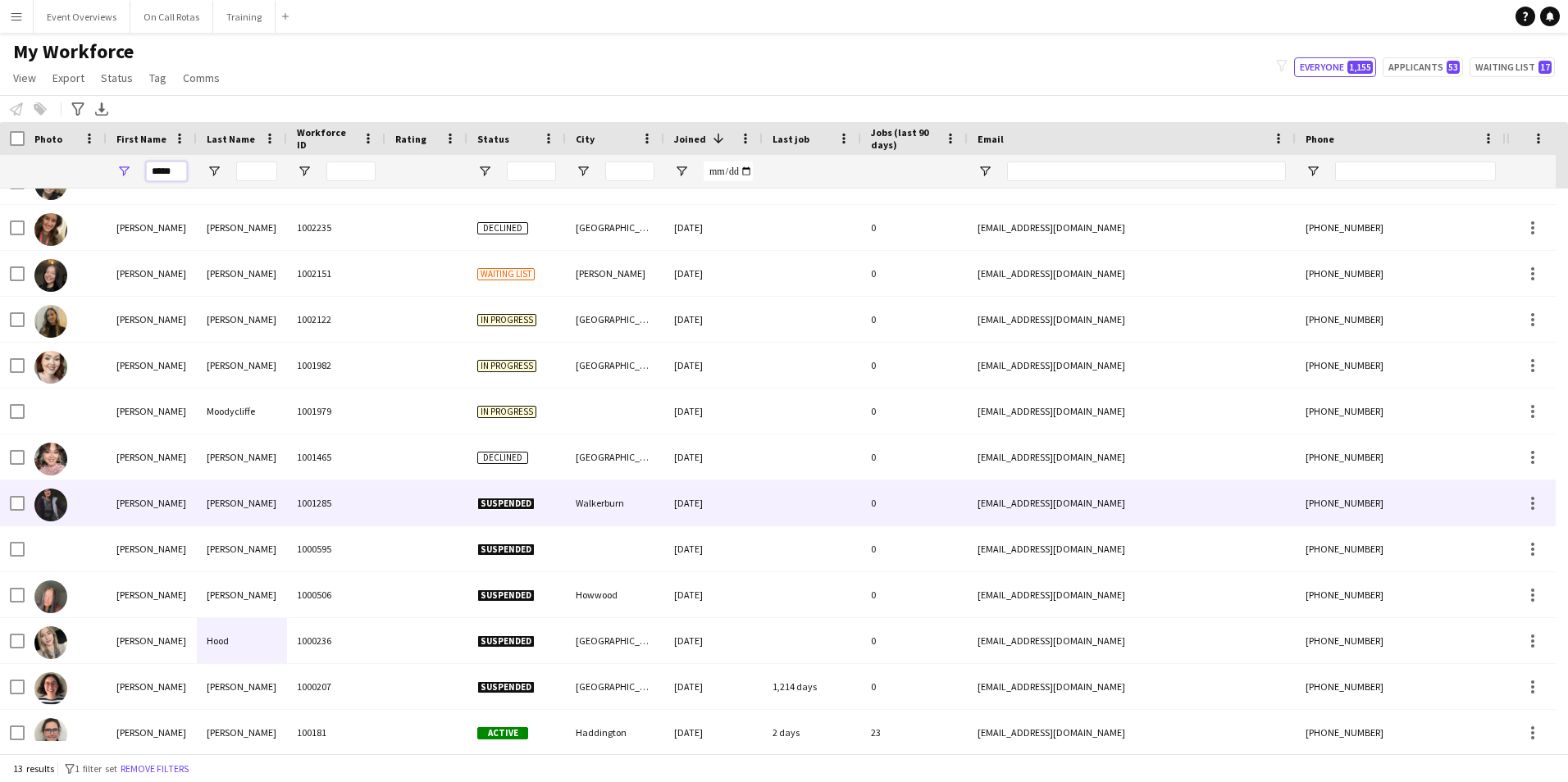
scroll to position [44, 0]
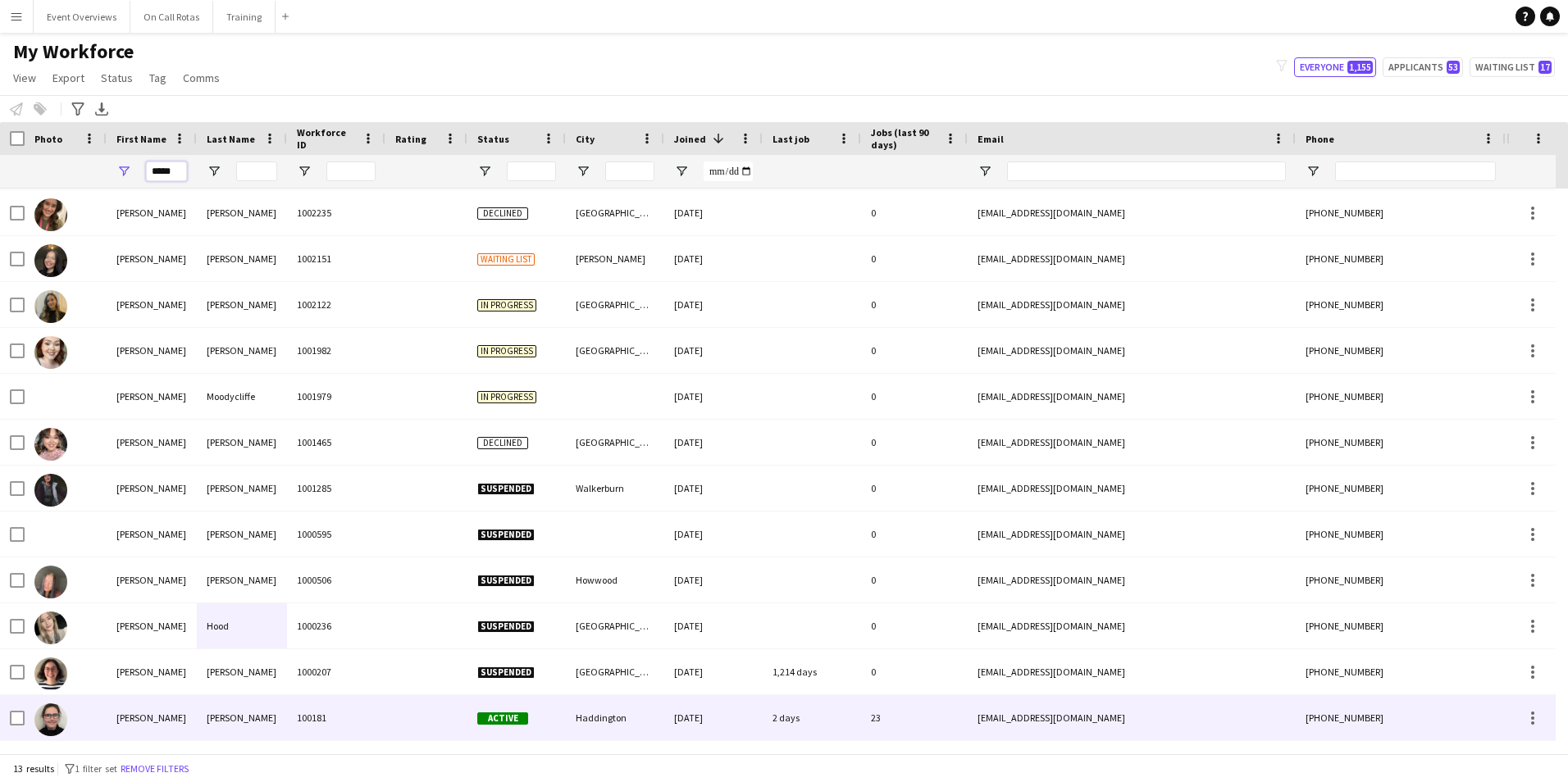
type input "*****"
click at [256, 720] on div "Rae" at bounding box center [242, 718] width 91 height 45
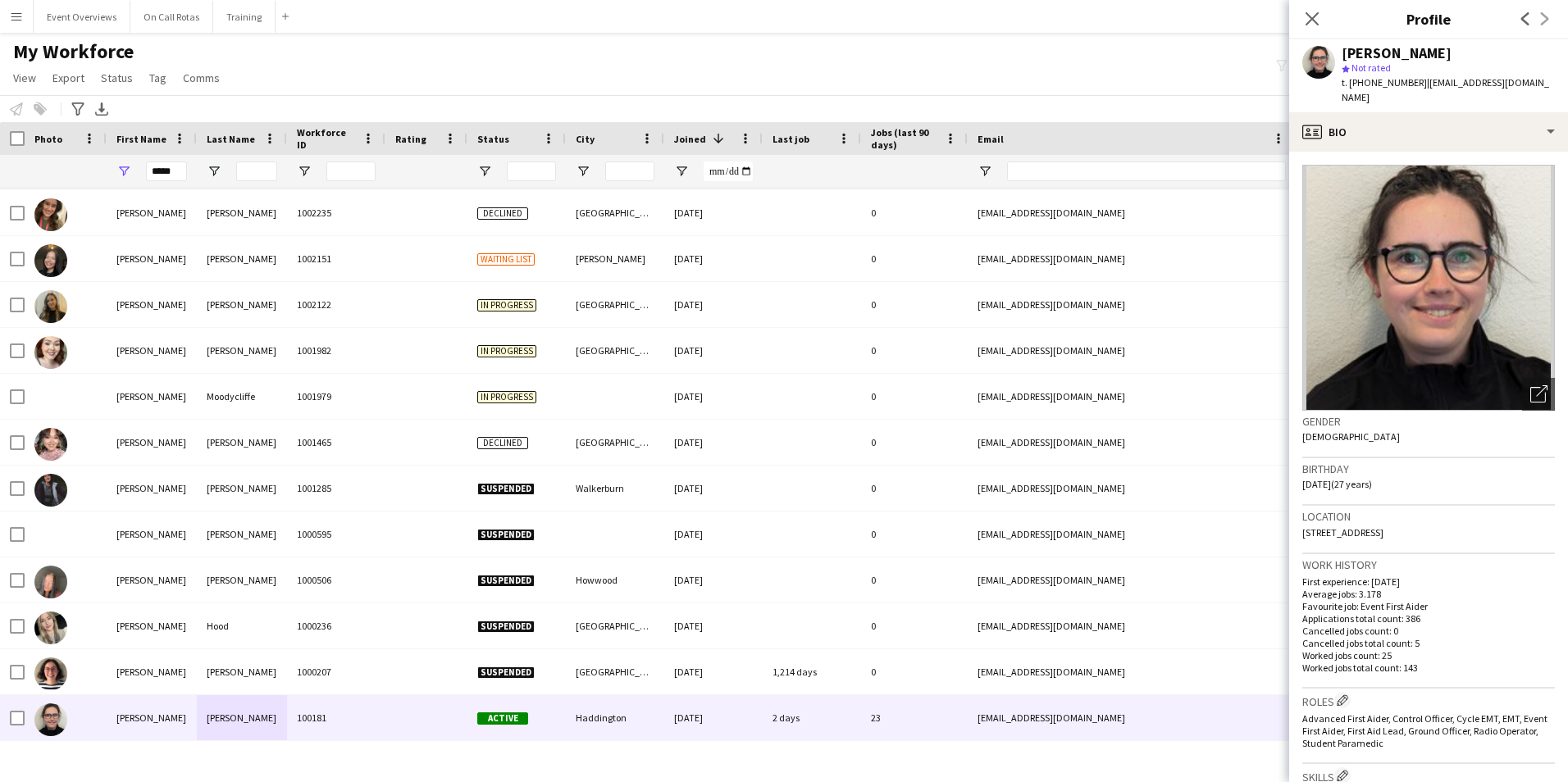
drag, startPoint x: 1468, startPoint y: 518, endPoint x: 1298, endPoint y: 518, distance: 170.0
click at [1298, 518] on app-crew-profile-bio "Open photos pop-in Gender Female Birthday 21-05-1998 (27 years) Location 13 Art…" at bounding box center [1428, 468] width 279 height 631
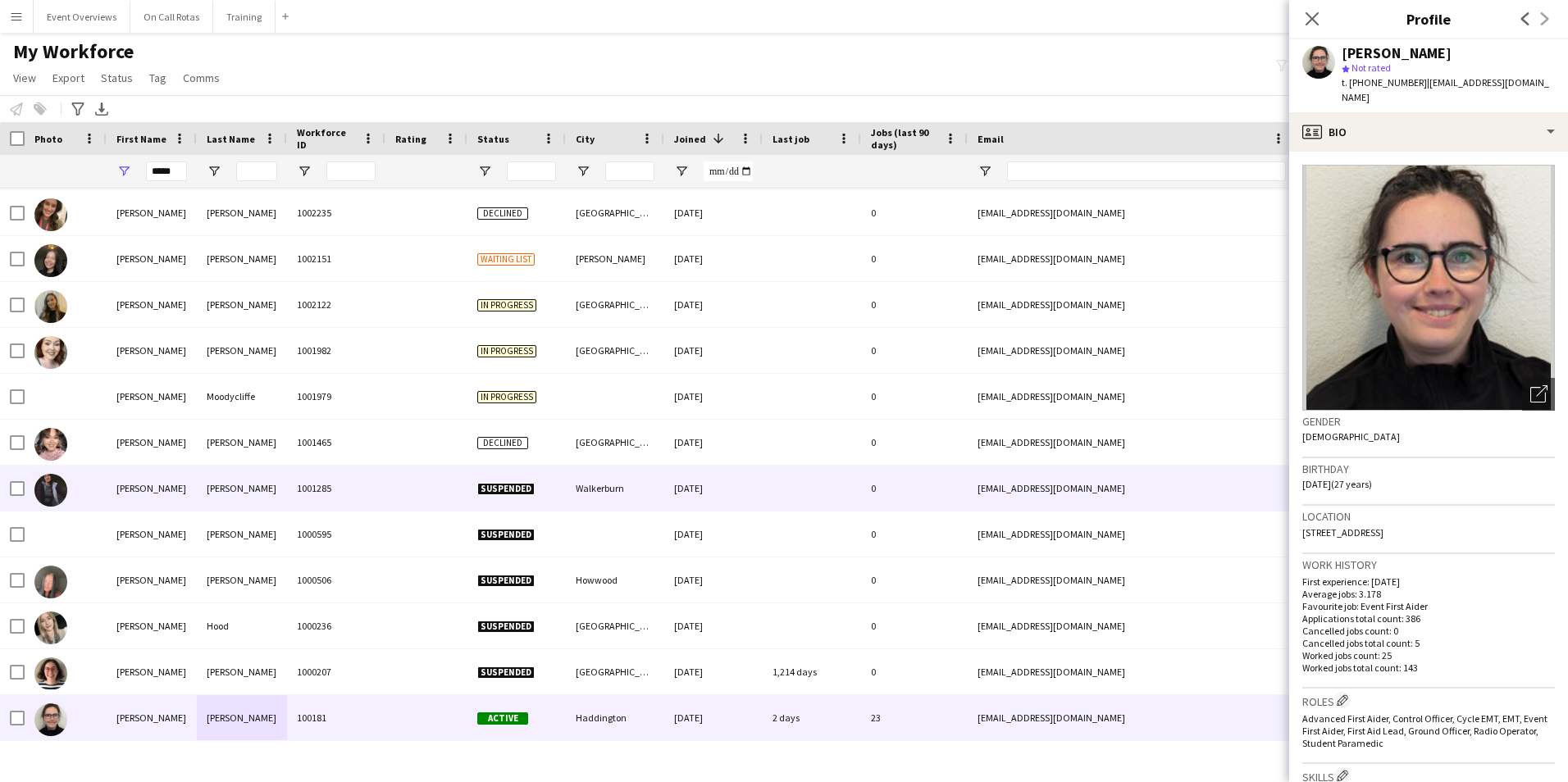
copy span "13 Artillery Park, Haddington, EH41 3PZ"
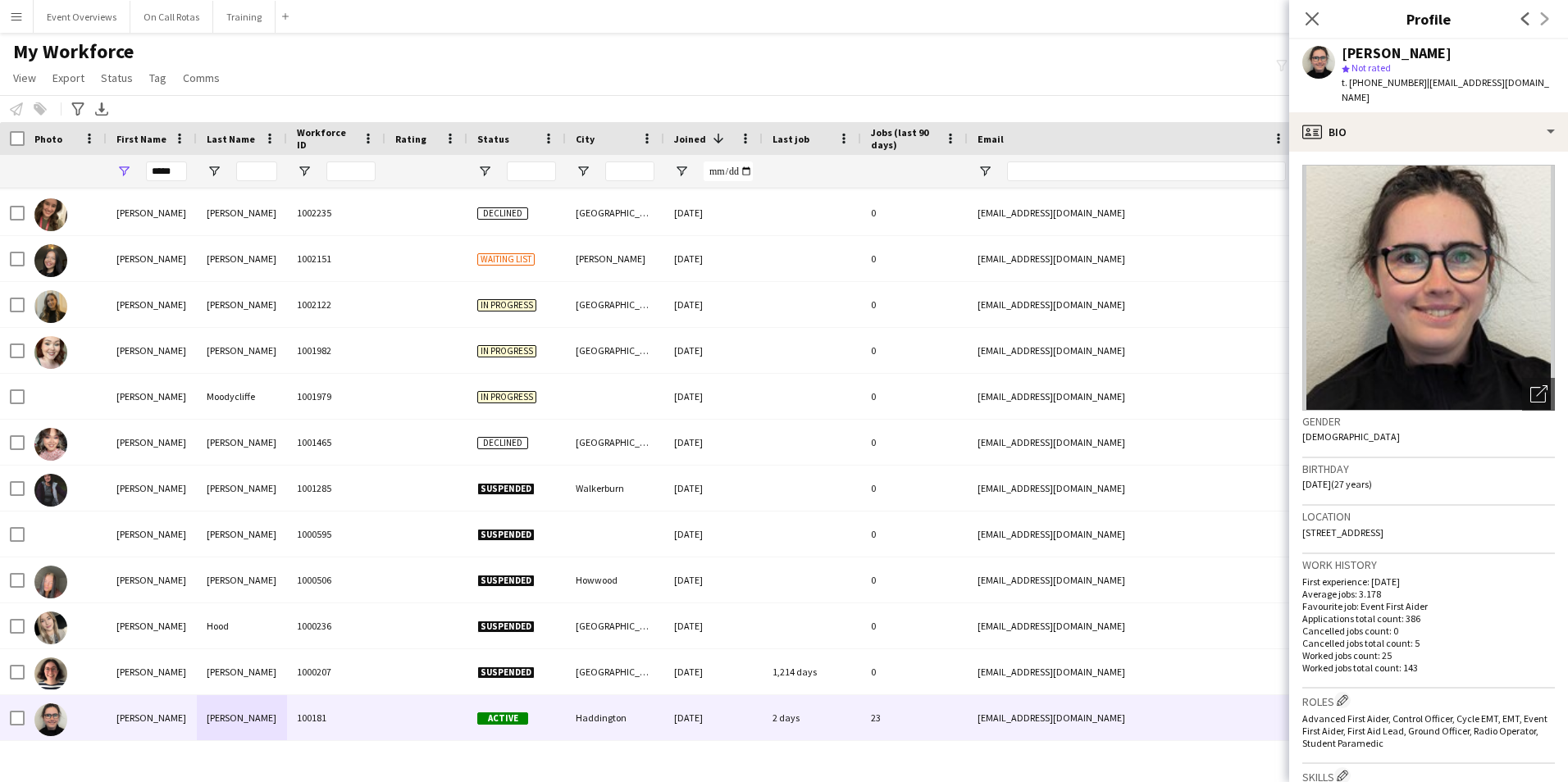
click at [21, 22] on app-icon "Menu" at bounding box center [17, 17] width 13 height 13
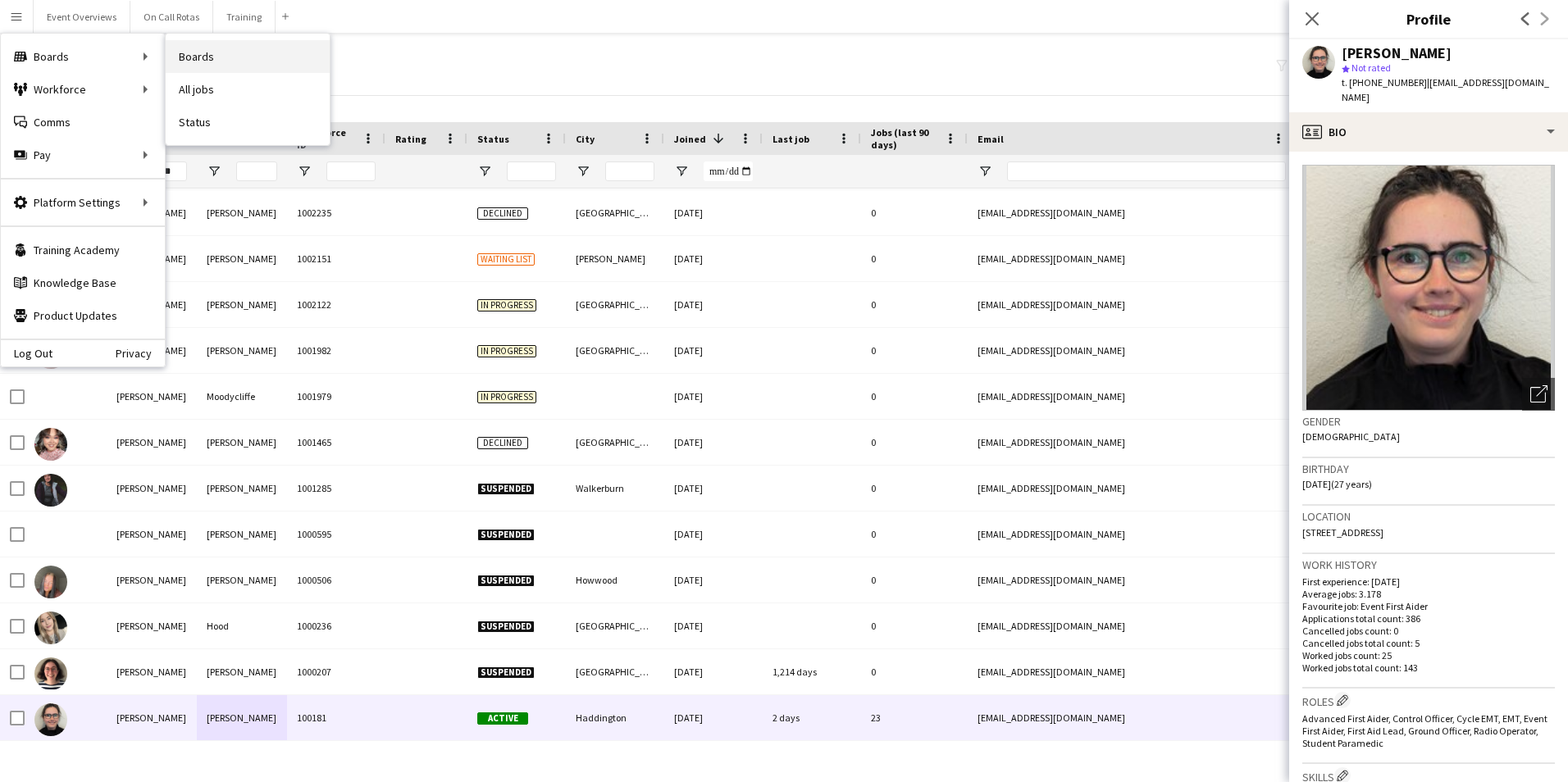
click at [202, 58] on link "Boards" at bounding box center [248, 56] width 164 height 33
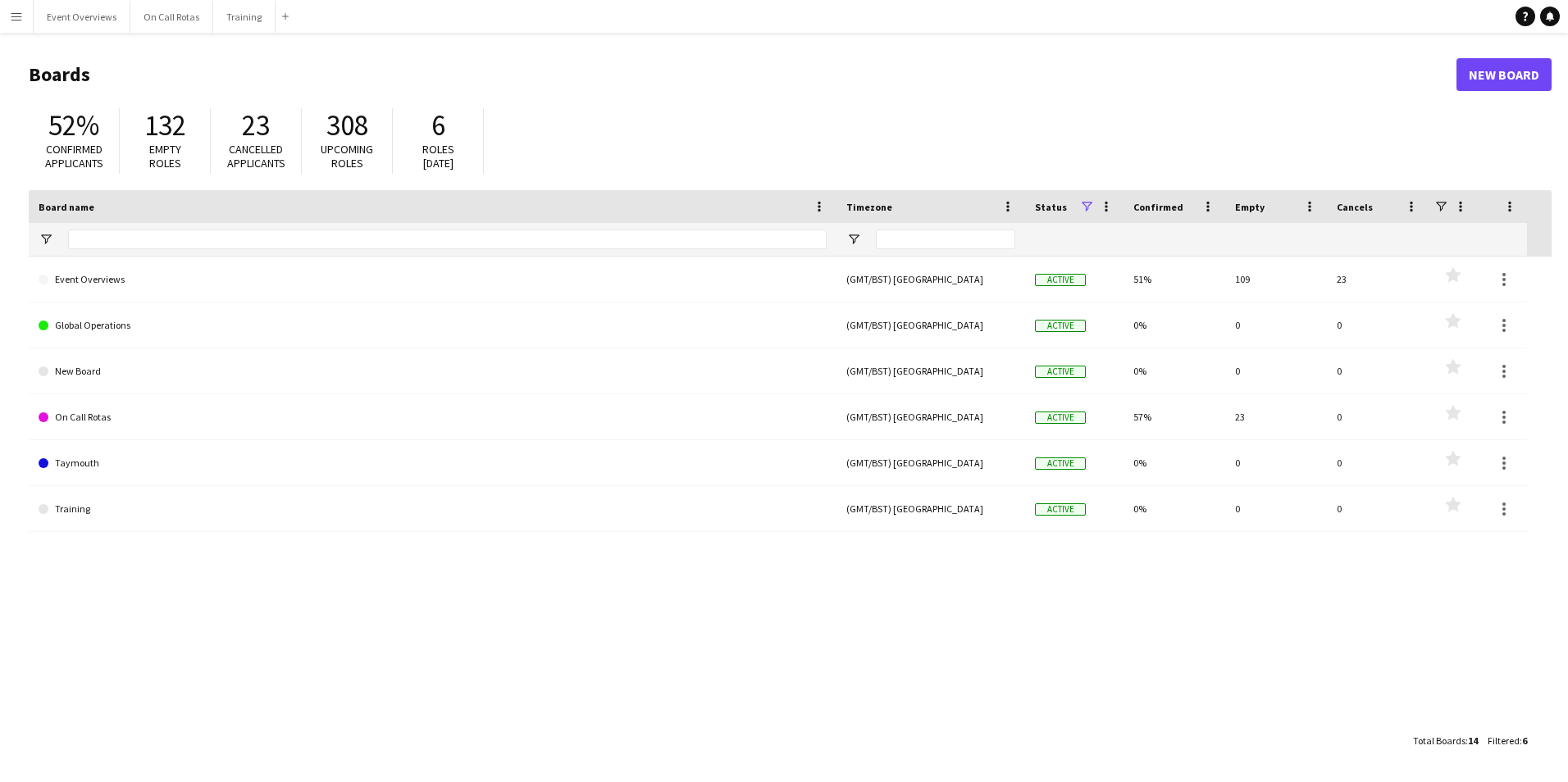
click at [15, 17] on app-icon "Menu" at bounding box center [17, 17] width 13 height 13
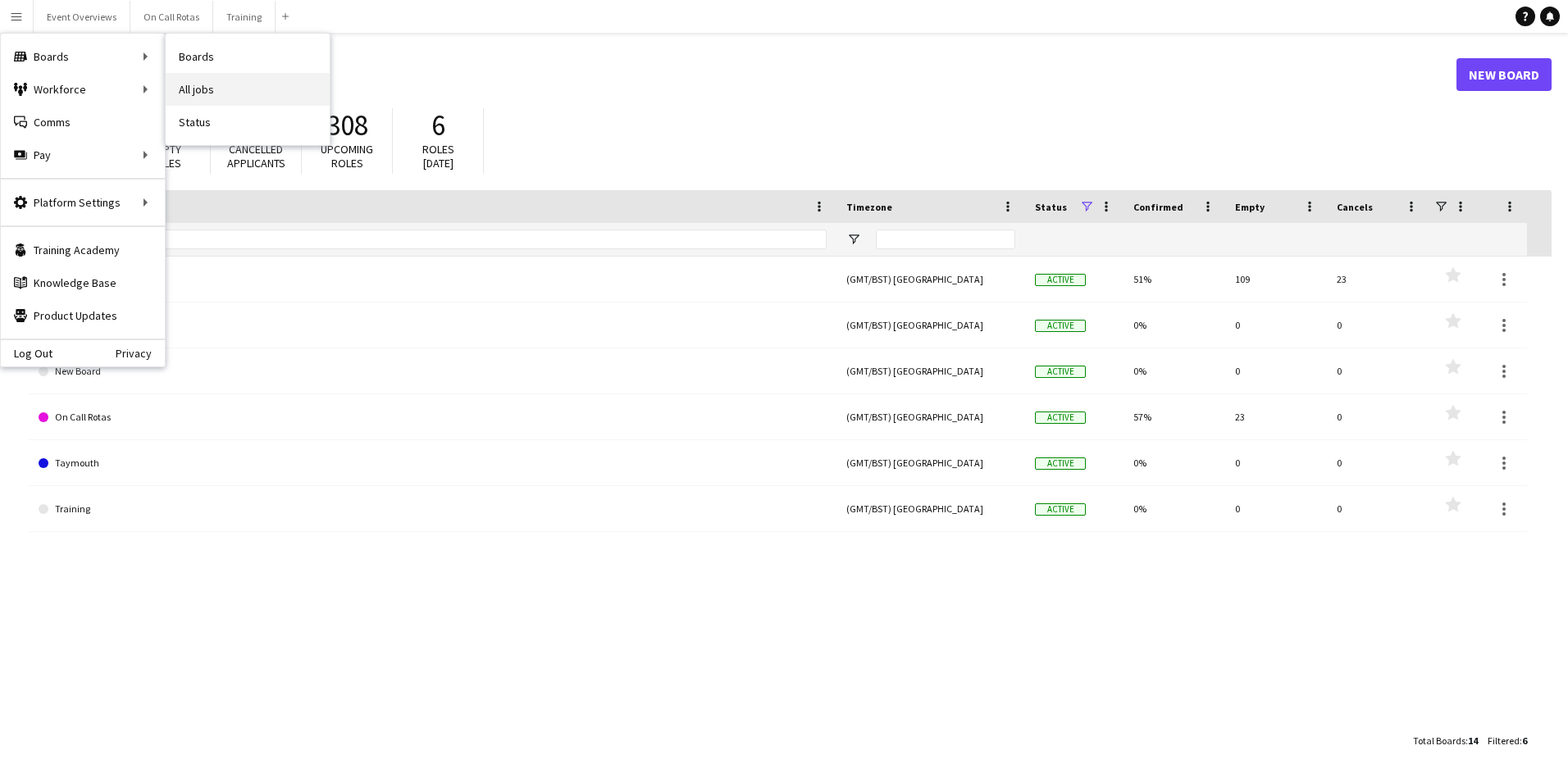
click at [205, 89] on link "All jobs" at bounding box center [248, 89] width 164 height 33
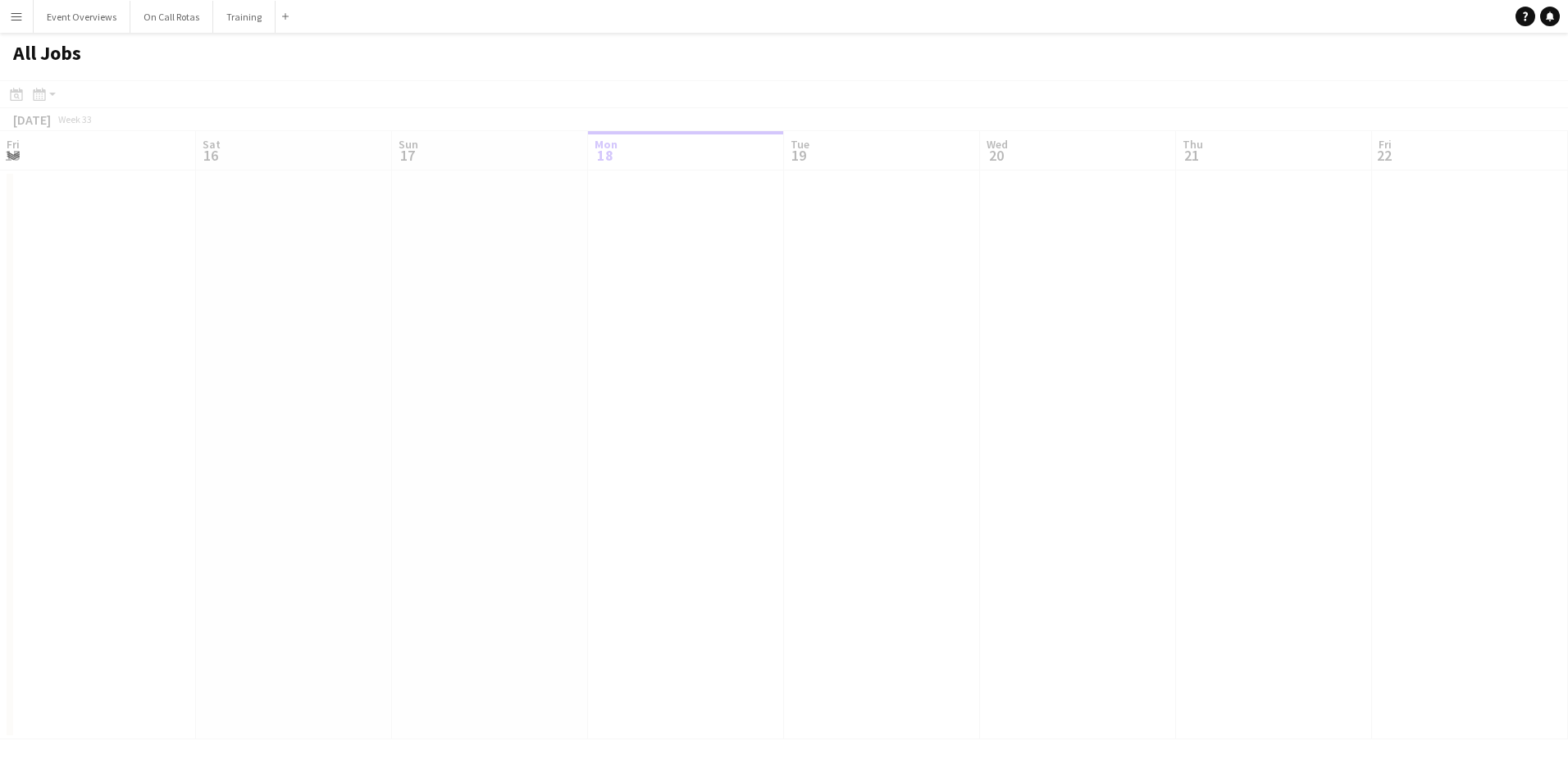
scroll to position [0, 392]
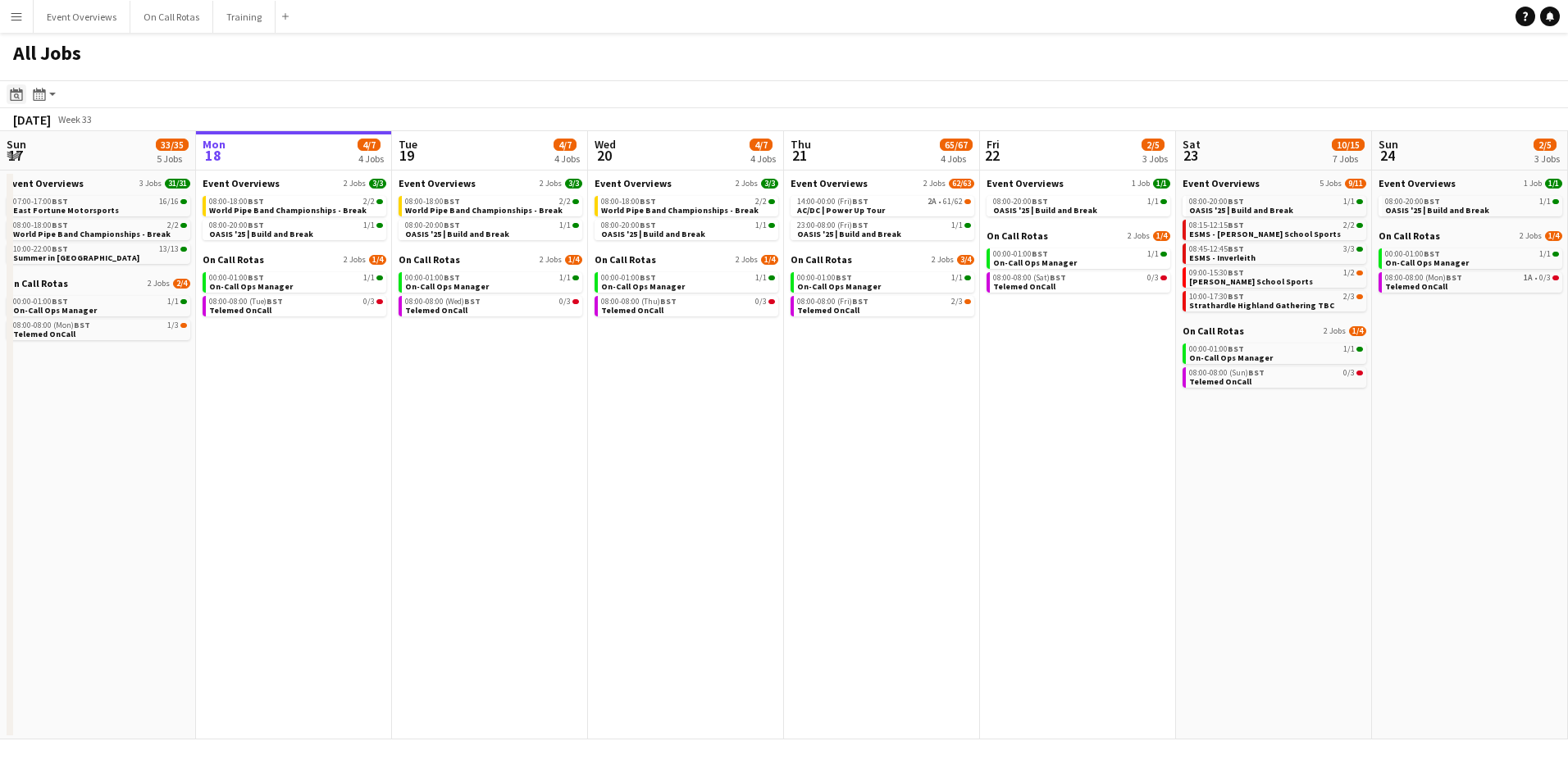
click at [12, 95] on icon "Date picker" at bounding box center [17, 94] width 13 height 13
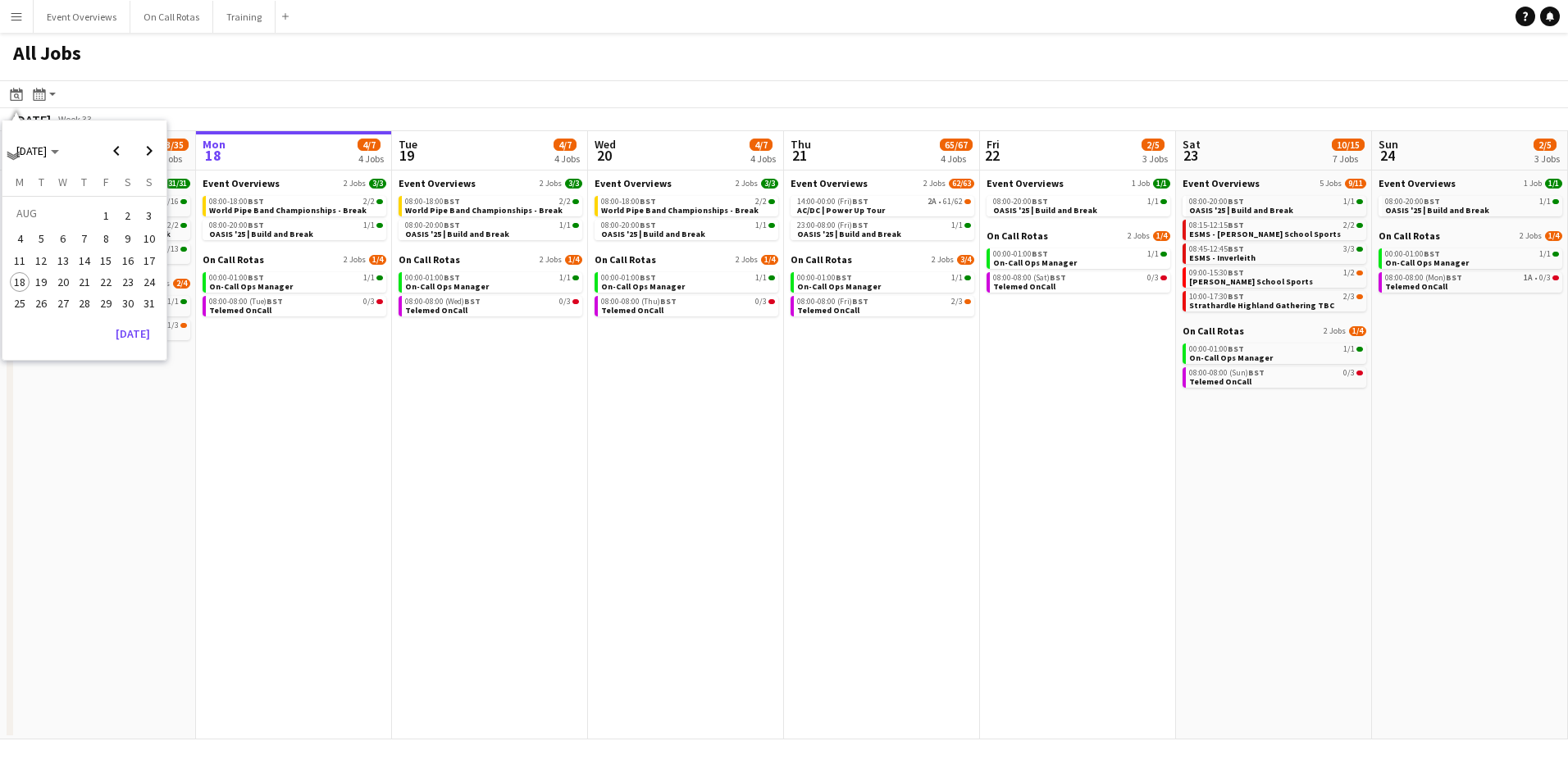
click at [112, 259] on span "15" at bounding box center [105, 260] width 20 height 20
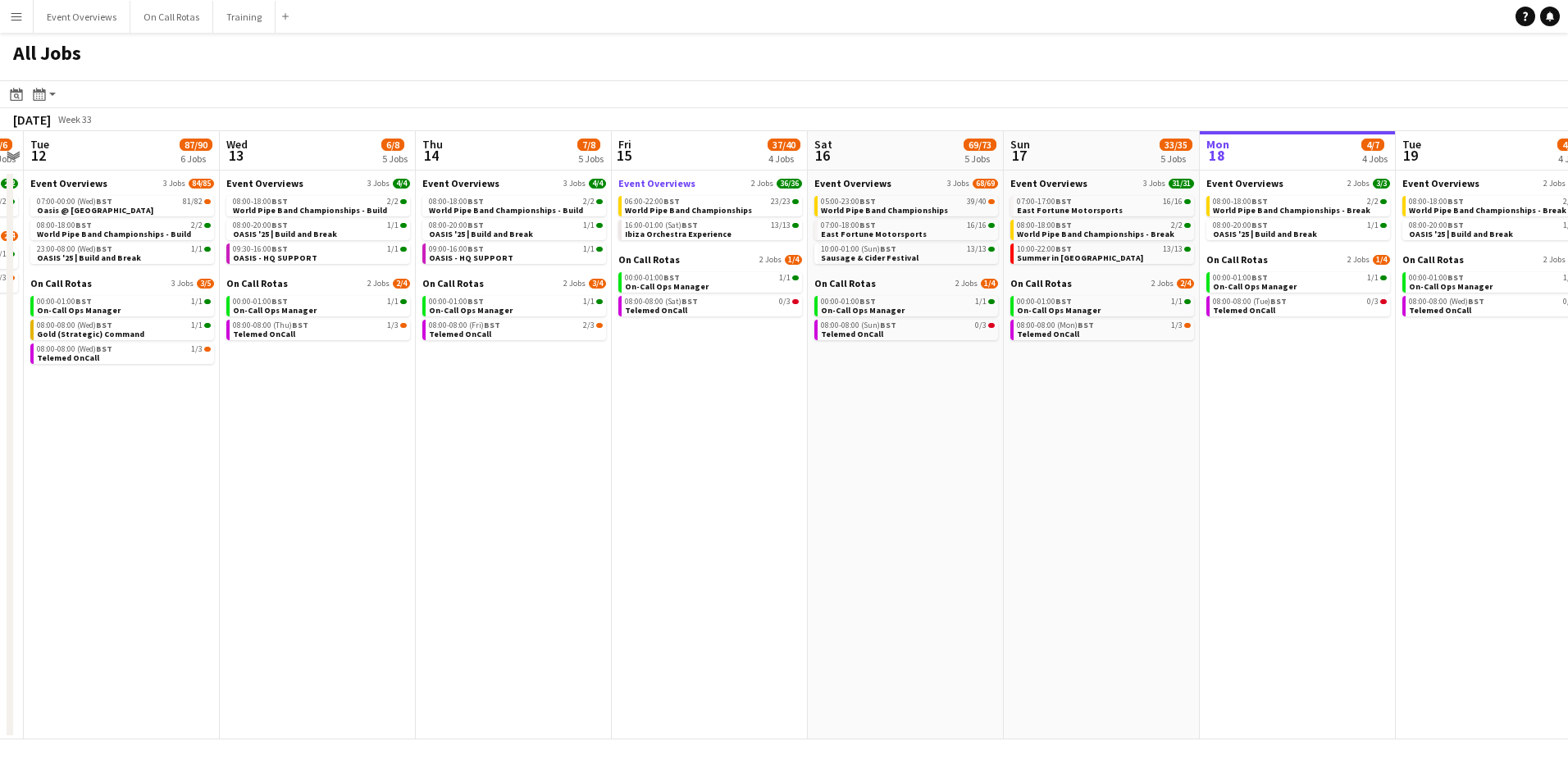
click at [724, 180] on link "Event Overviews 2 Jobs 36/36" at bounding box center [710, 183] width 184 height 12
click at [1, 15] on button "Menu" at bounding box center [16, 16] width 33 height 33
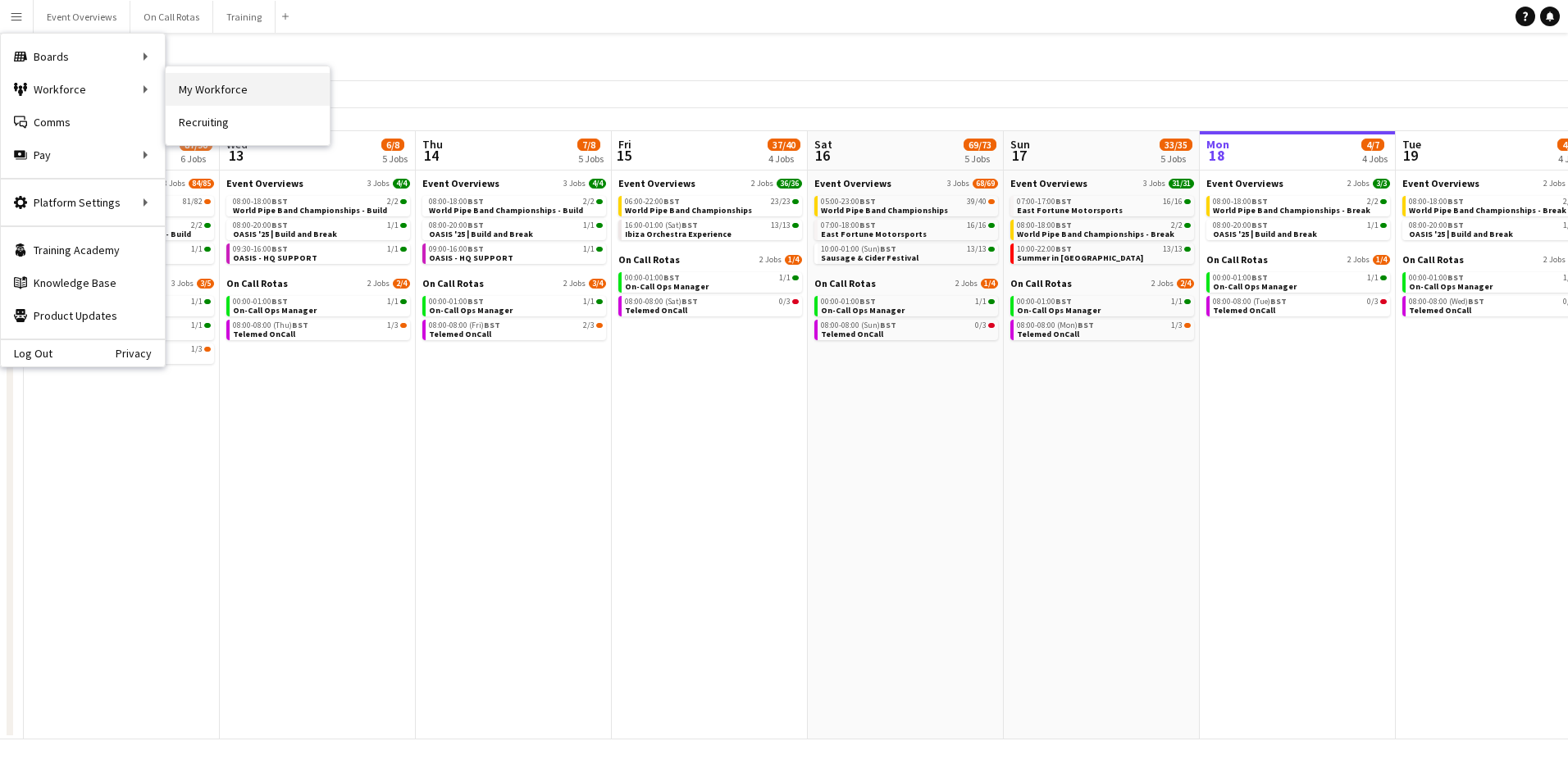
click at [185, 91] on link "My Workforce" at bounding box center [248, 89] width 164 height 33
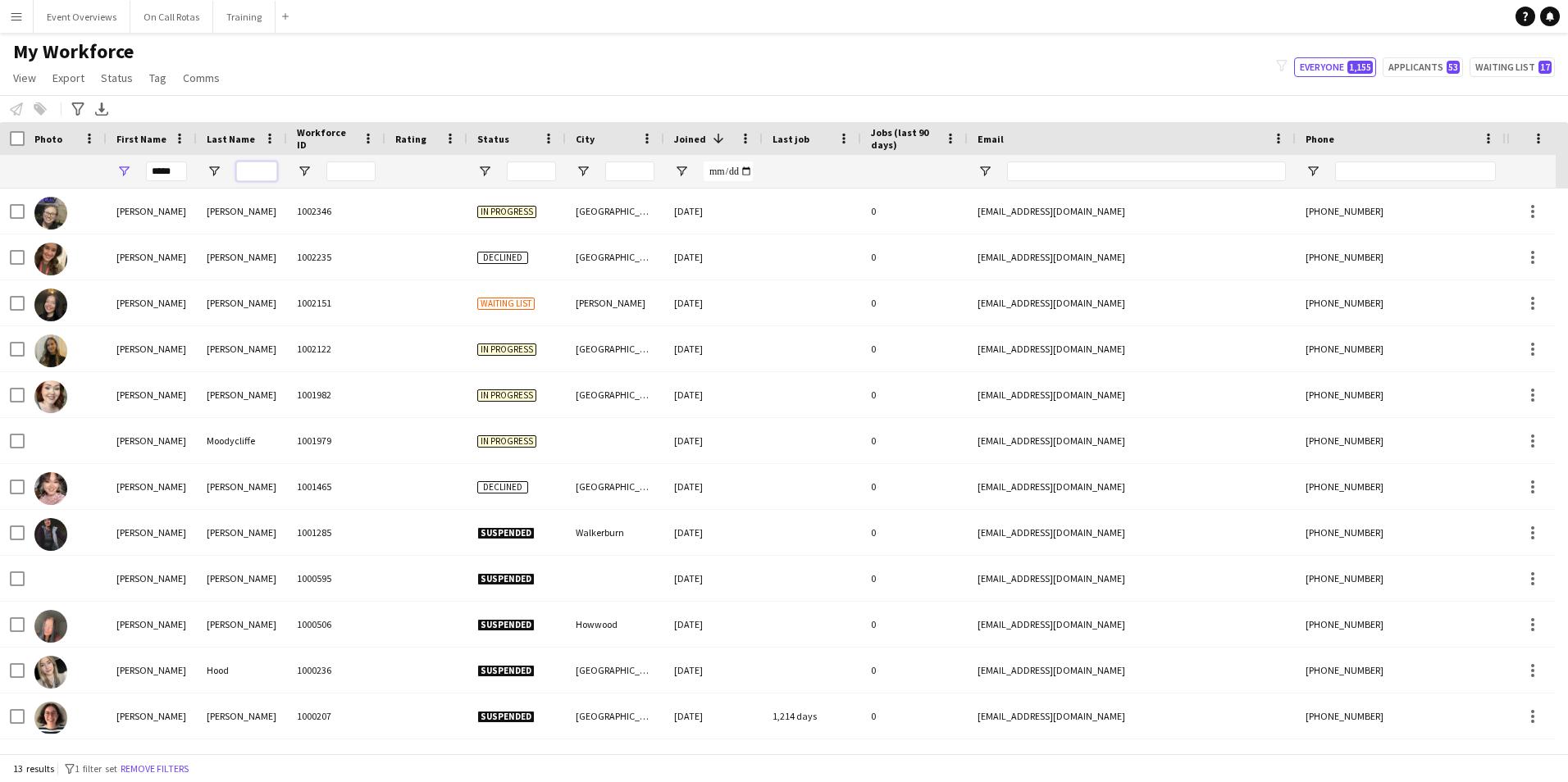
click at [245, 170] on input "Last Name Filter Input" at bounding box center [257, 171] width 41 height 20
drag, startPoint x: 184, startPoint y: 173, endPoint x: 112, endPoint y: 174, distance: 72.0
click at [112, 174] on div "*****" at bounding box center [151, 171] width 91 height 33
click at [252, 174] on input "Last Name Filter Input" at bounding box center [257, 171] width 41 height 20
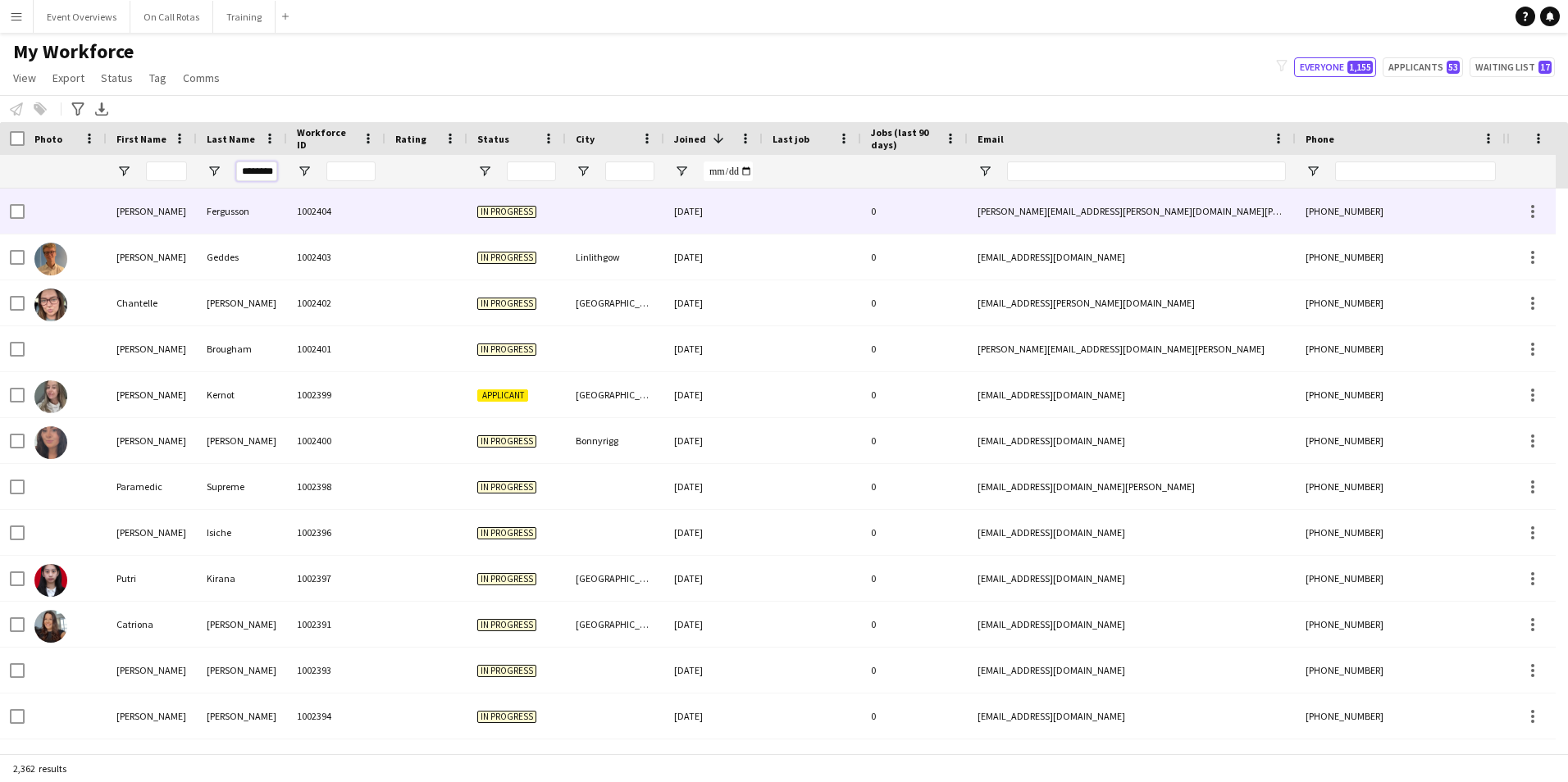
scroll to position [0, 4]
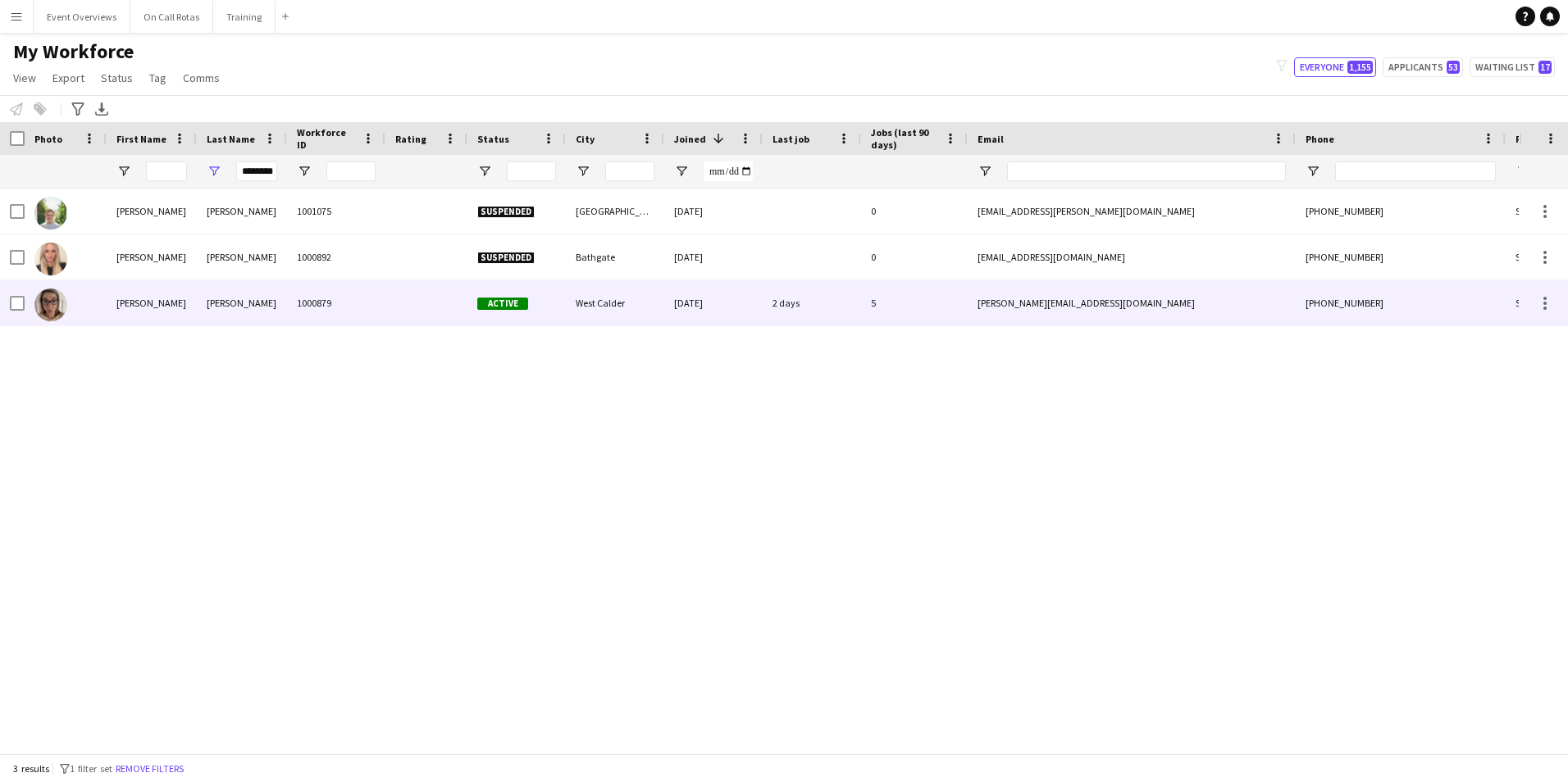
click at [353, 306] on div "1000879" at bounding box center [336, 303] width 98 height 45
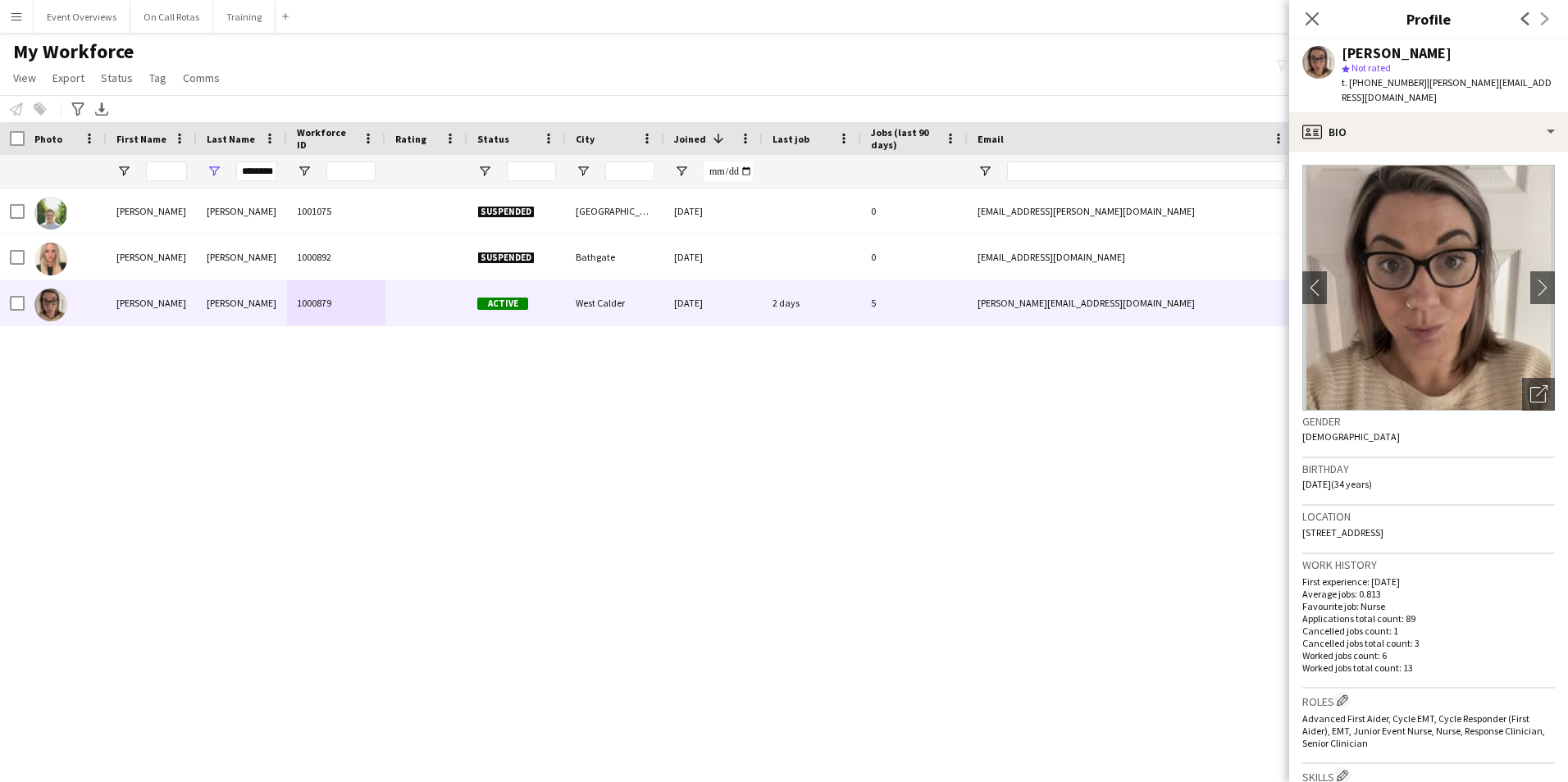
drag, startPoint x: 1475, startPoint y: 518, endPoint x: 1299, endPoint y: 517, distance: 176.0
click at [1299, 517] on app-crew-profile-bio "chevron-left chevron-right Open photos pop-in Gender Female Birthday 18-10-1990…" at bounding box center [1428, 468] width 279 height 631
copy span "38 Mossend View, West Calder, EH55 8rz"
drag, startPoint x: 276, startPoint y: 170, endPoint x: 213, endPoint y: 176, distance: 63.3
click at [213, 176] on div "********" at bounding box center [242, 171] width 91 height 33
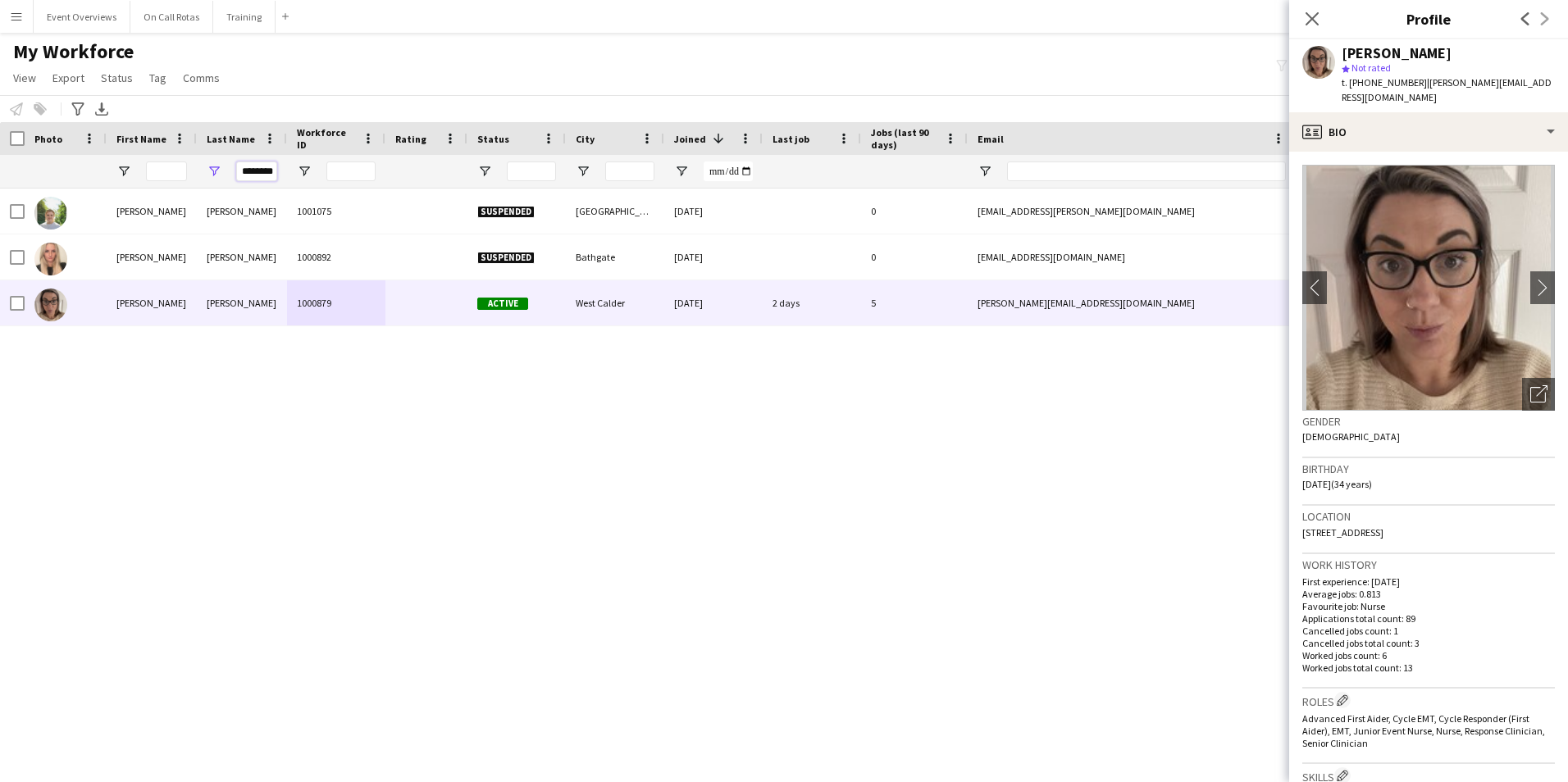
type input "*"
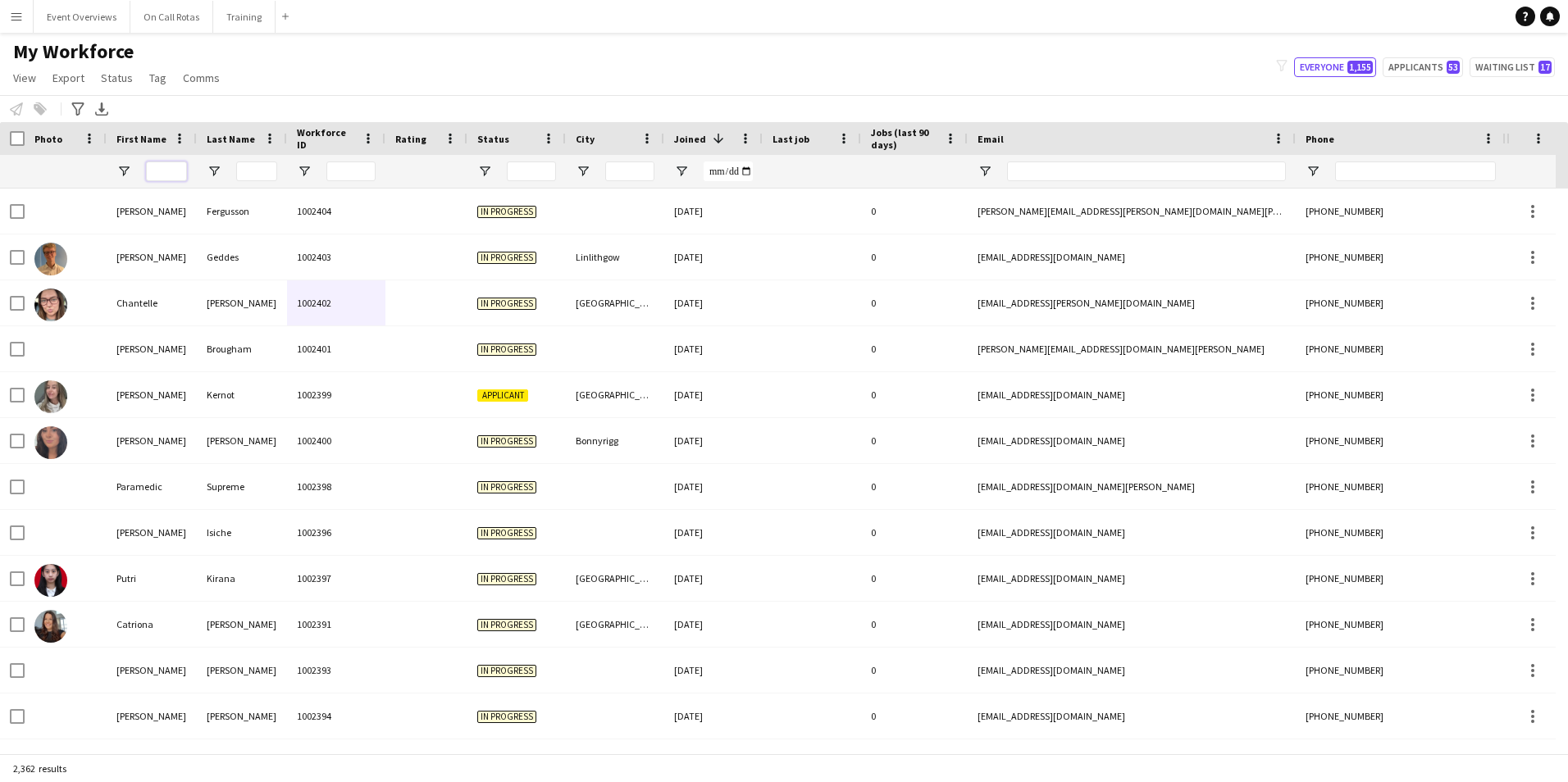
click at [155, 175] on input "First Name Filter Input" at bounding box center [166, 171] width 41 height 20
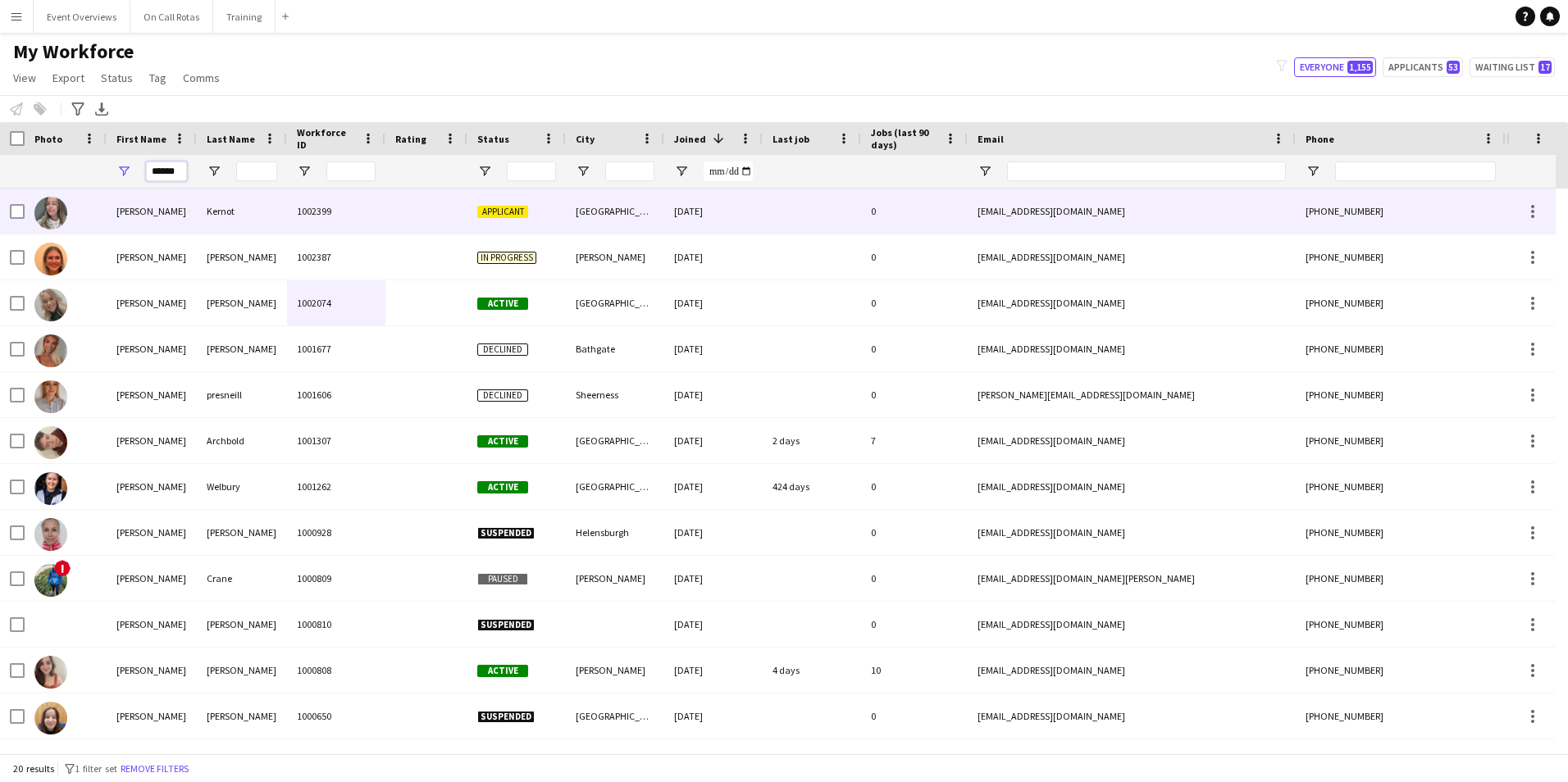
type input "******"
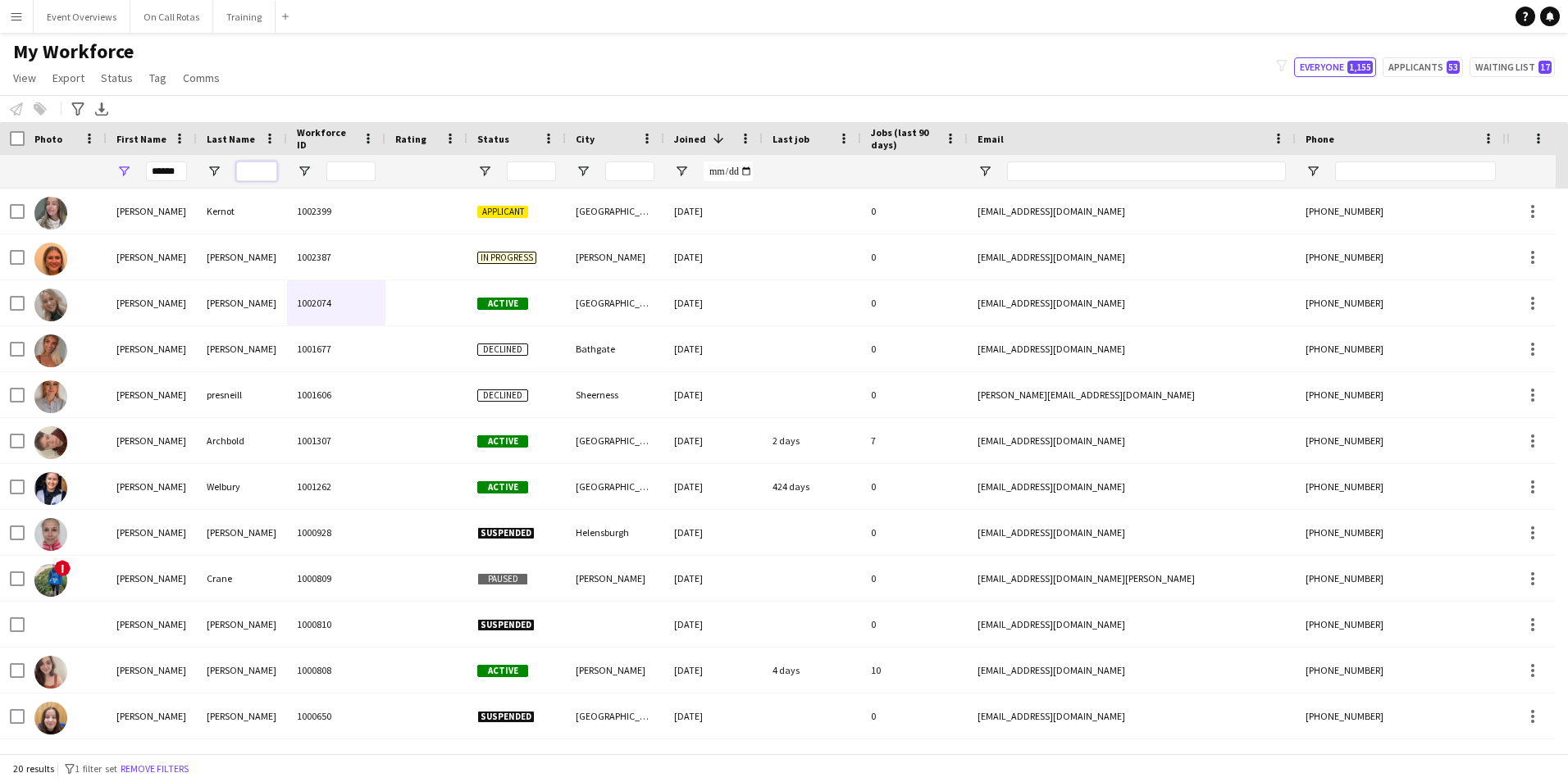
drag, startPoint x: 245, startPoint y: 166, endPoint x: 252, endPoint y: 175, distance: 11.4
click at [245, 166] on input "Last Name Filter Input" at bounding box center [257, 171] width 41 height 20
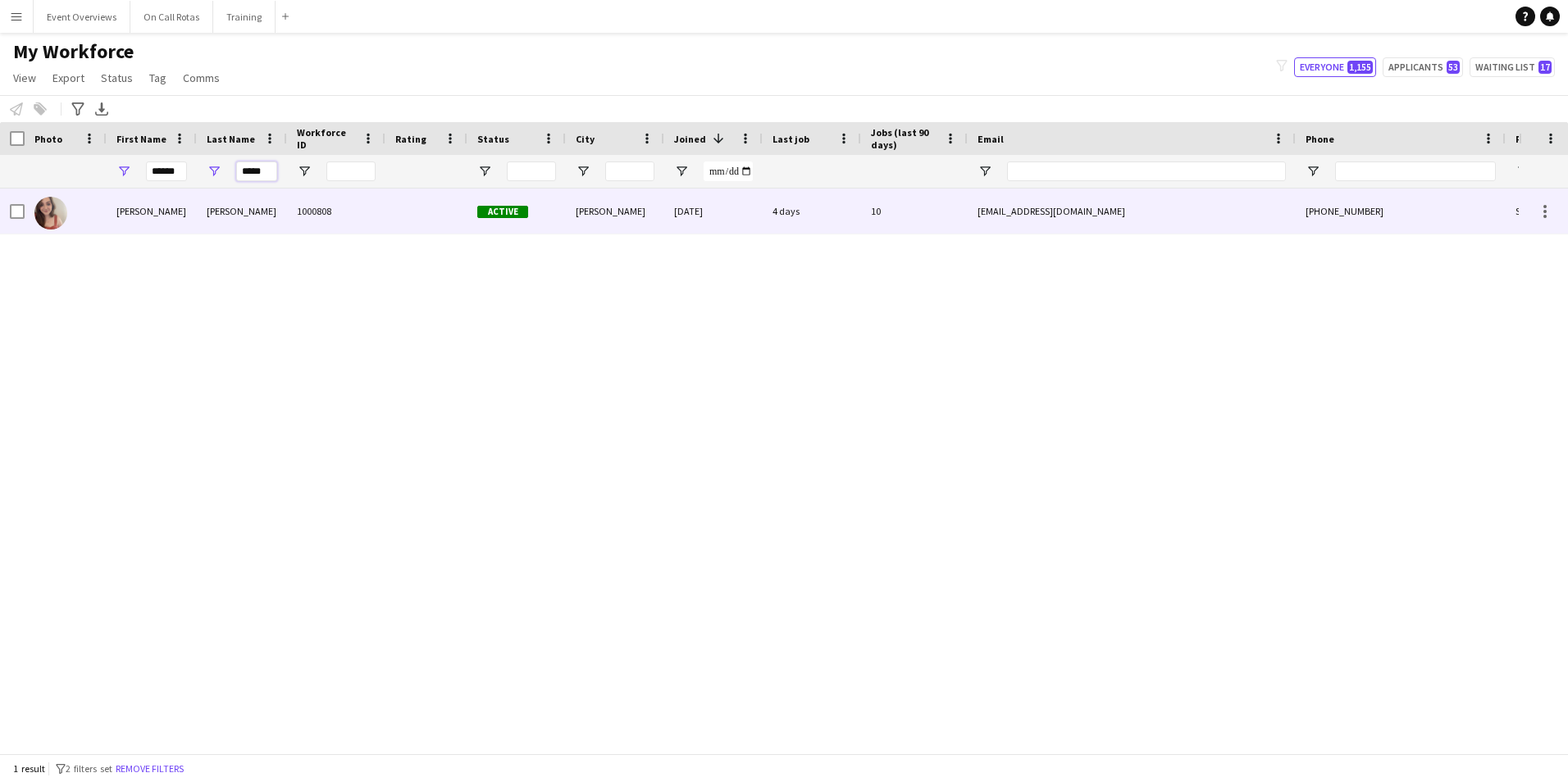
type input "*****"
click at [273, 222] on div "Smith" at bounding box center [242, 211] width 91 height 45
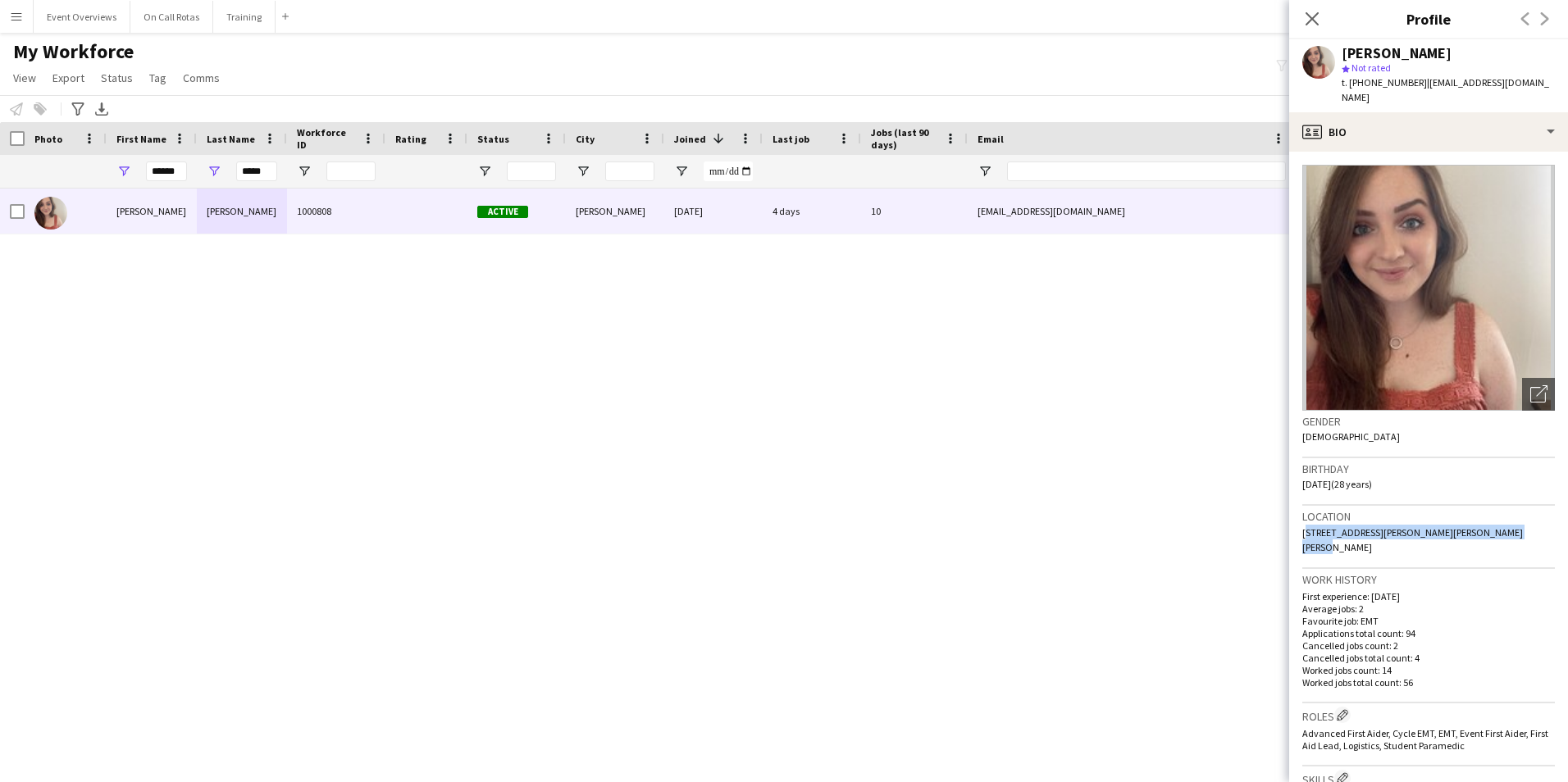
drag, startPoint x: 1518, startPoint y: 531, endPoint x: 1297, endPoint y: 533, distance: 221.0
click at [1297, 533] on app-crew-profile-bio "Open photos pop-in Gender Female Birthday 26-08-1996 (28 years) Location 90 Que…" at bounding box center [1428, 468] width 279 height 631
copy span "90 Quentin Rise, Dedridge, Livingston, EH54 6NT"
drag, startPoint x: 185, startPoint y: 170, endPoint x: 85, endPoint y: 167, distance: 100.0
click at [85, 167] on div "****** *****" at bounding box center [889, 171] width 1778 height 33
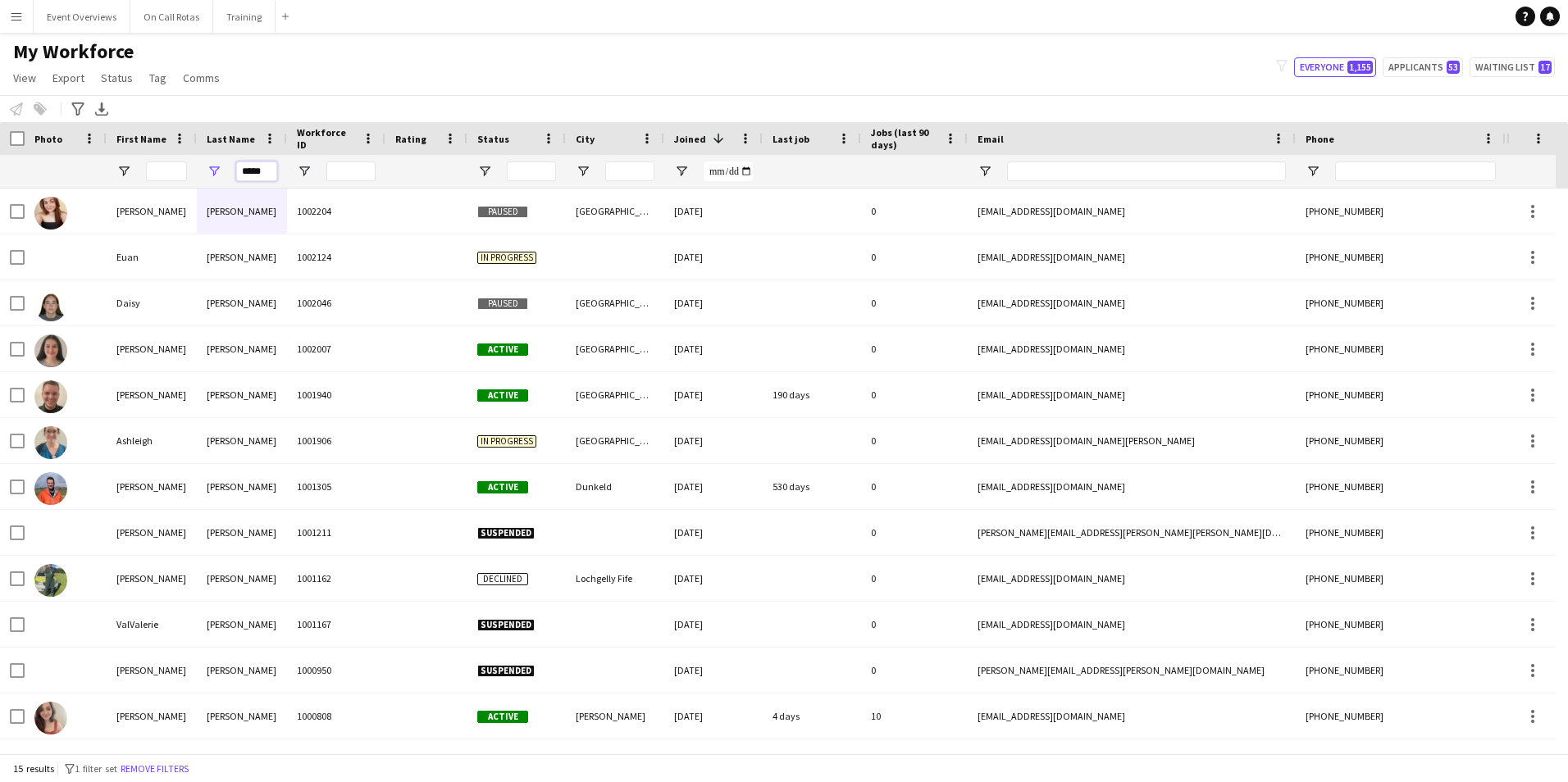
drag, startPoint x: 273, startPoint y: 178, endPoint x: 213, endPoint y: 182, distance: 60.1
click at [213, 182] on div "*****" at bounding box center [242, 171] width 91 height 33
click at [152, 174] on input "First Name Filter Input" at bounding box center [166, 171] width 41 height 20
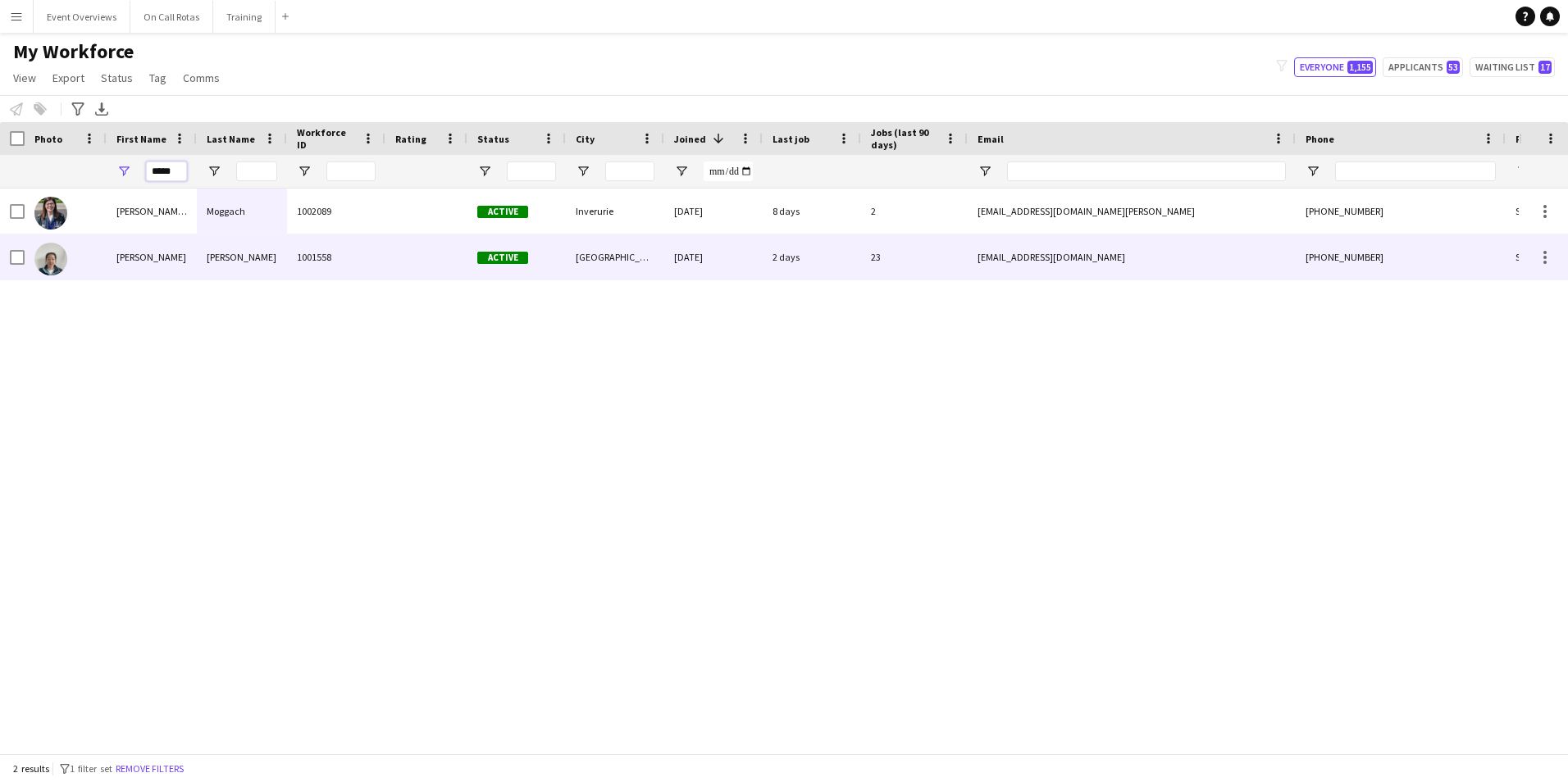
type input "*****"
click at [173, 259] on div "Nancy" at bounding box center [151, 257] width 91 height 45
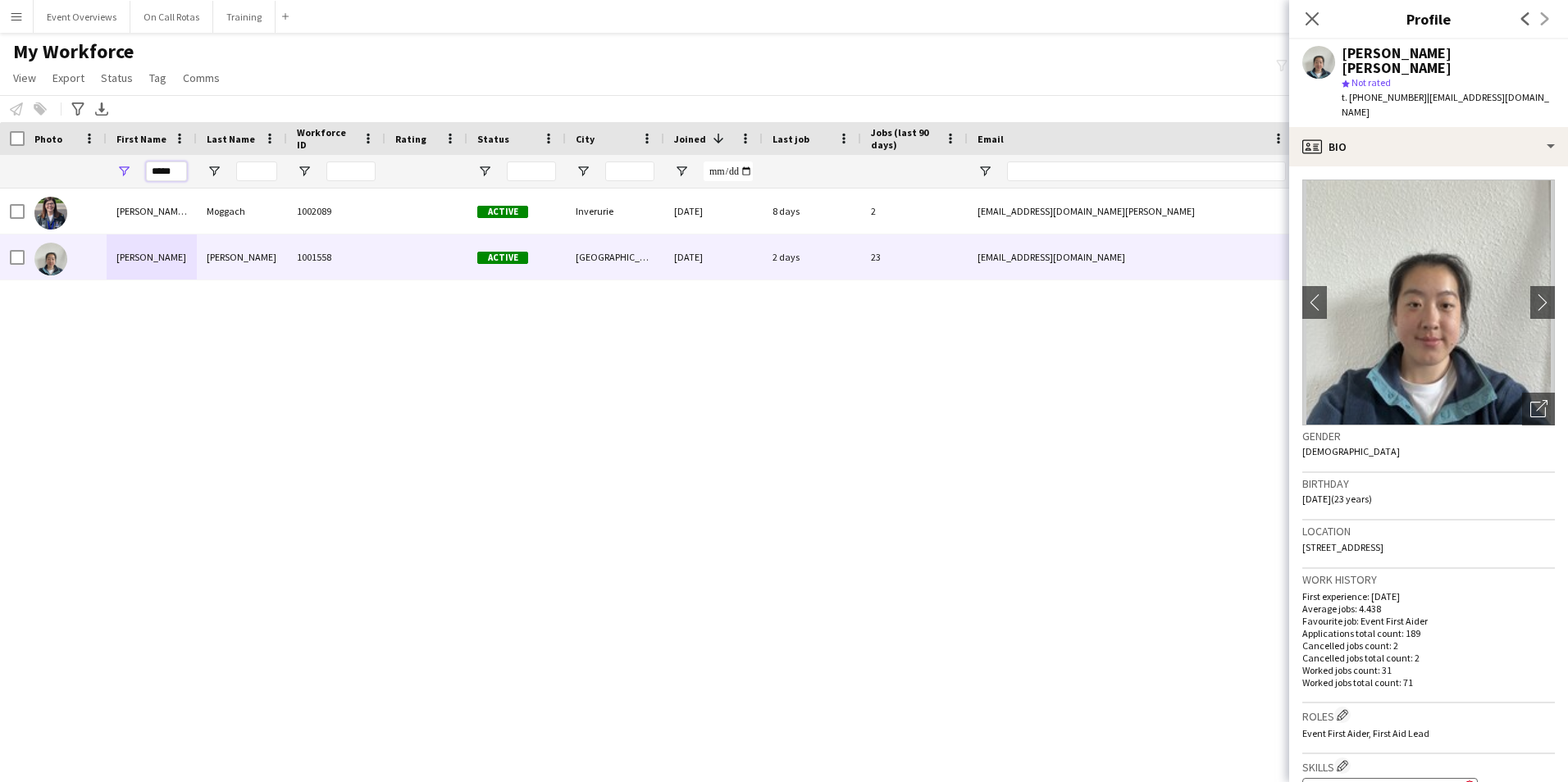
drag, startPoint x: 179, startPoint y: 174, endPoint x: 98, endPoint y: 184, distance: 81.6
click at [98, 184] on div "*****" at bounding box center [889, 171] width 1778 height 33
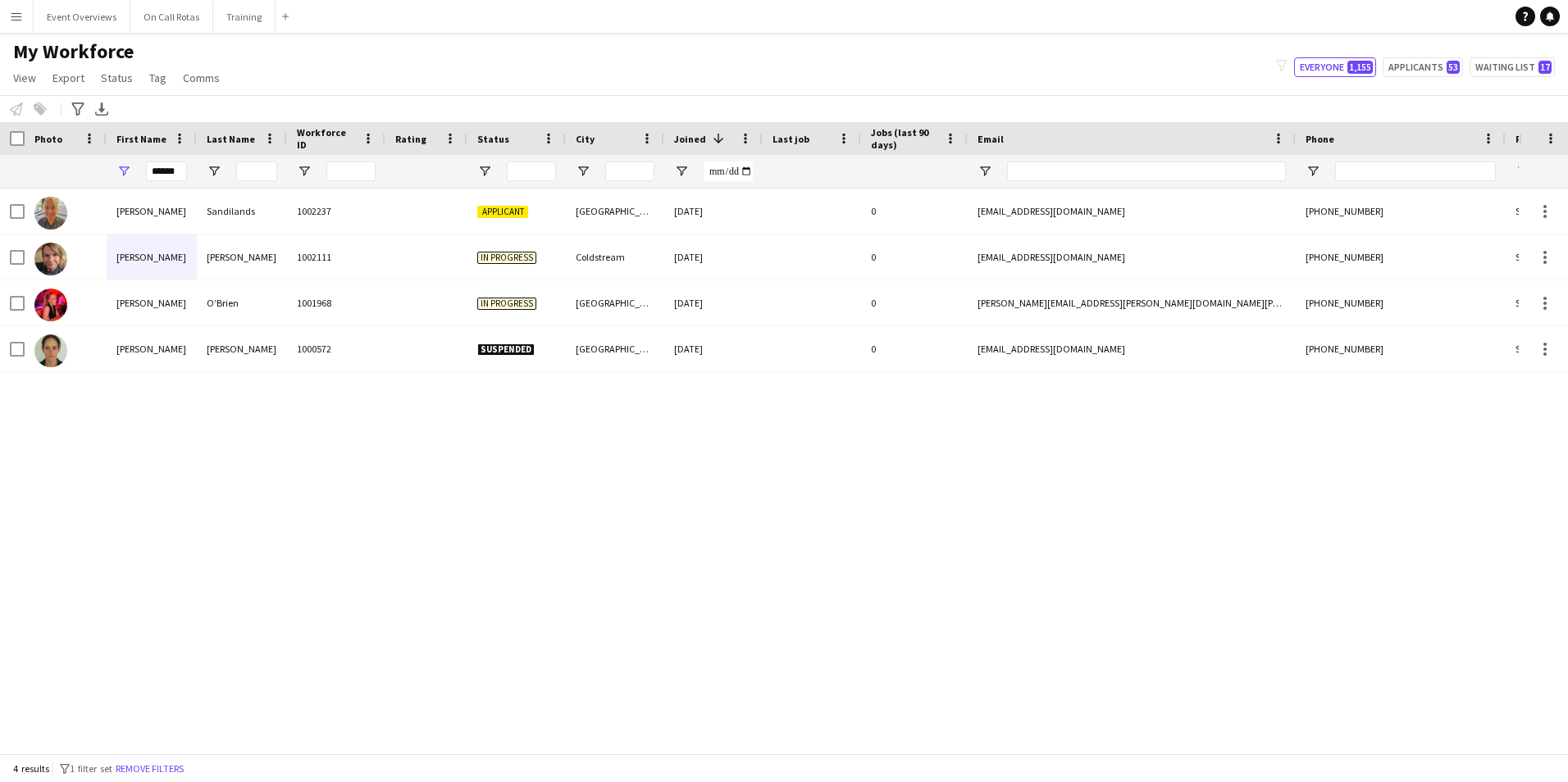
click at [124, 404] on div "Sarah Sandilands 1002237 Applicant Stonehaven 18-05-2025 0 sarahsandilands@hotm…" at bounding box center [760, 465] width 1519 height 552
click at [186, 171] on input "*****" at bounding box center [166, 171] width 41 height 20
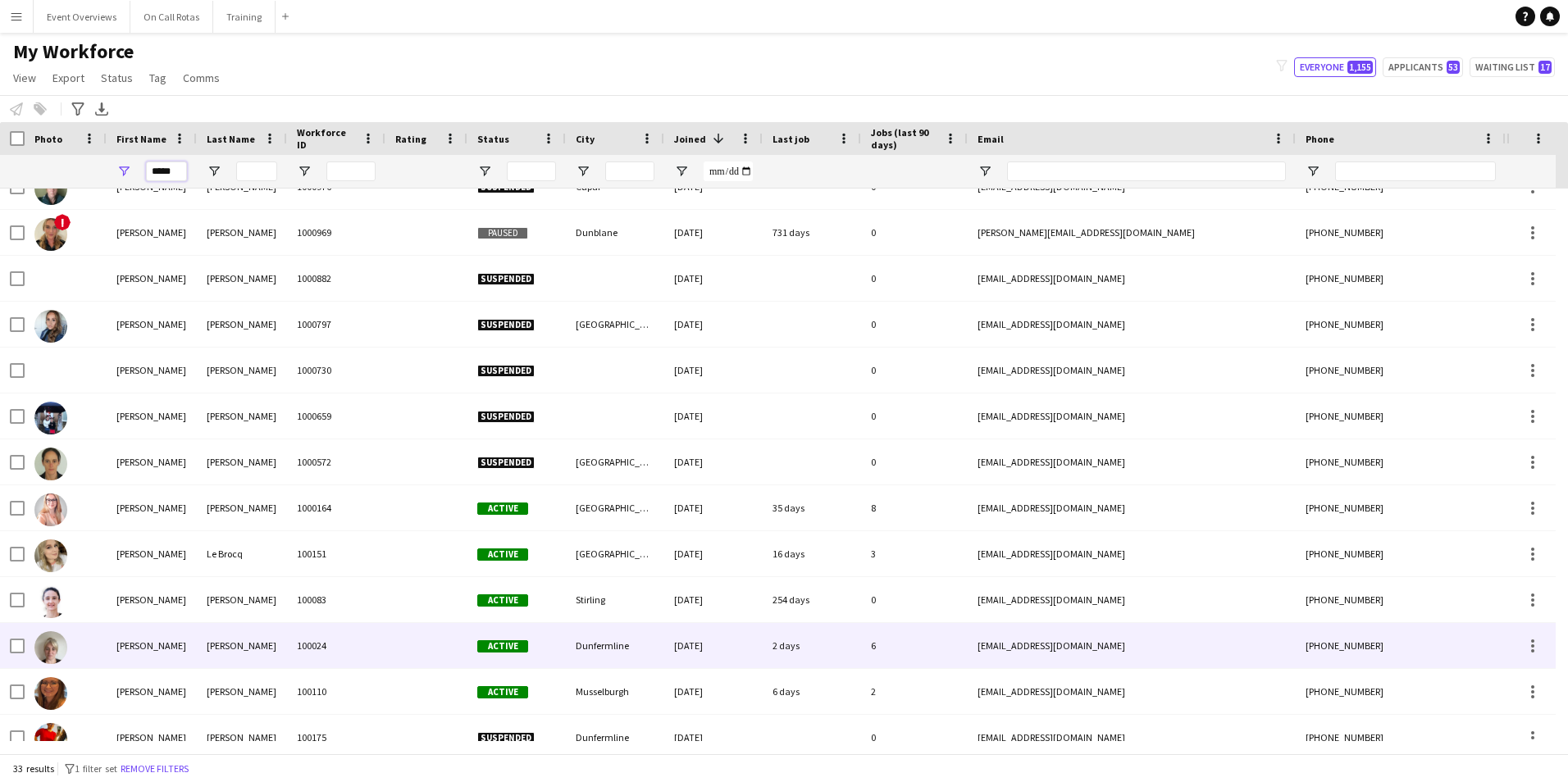
scroll to position [963, 0]
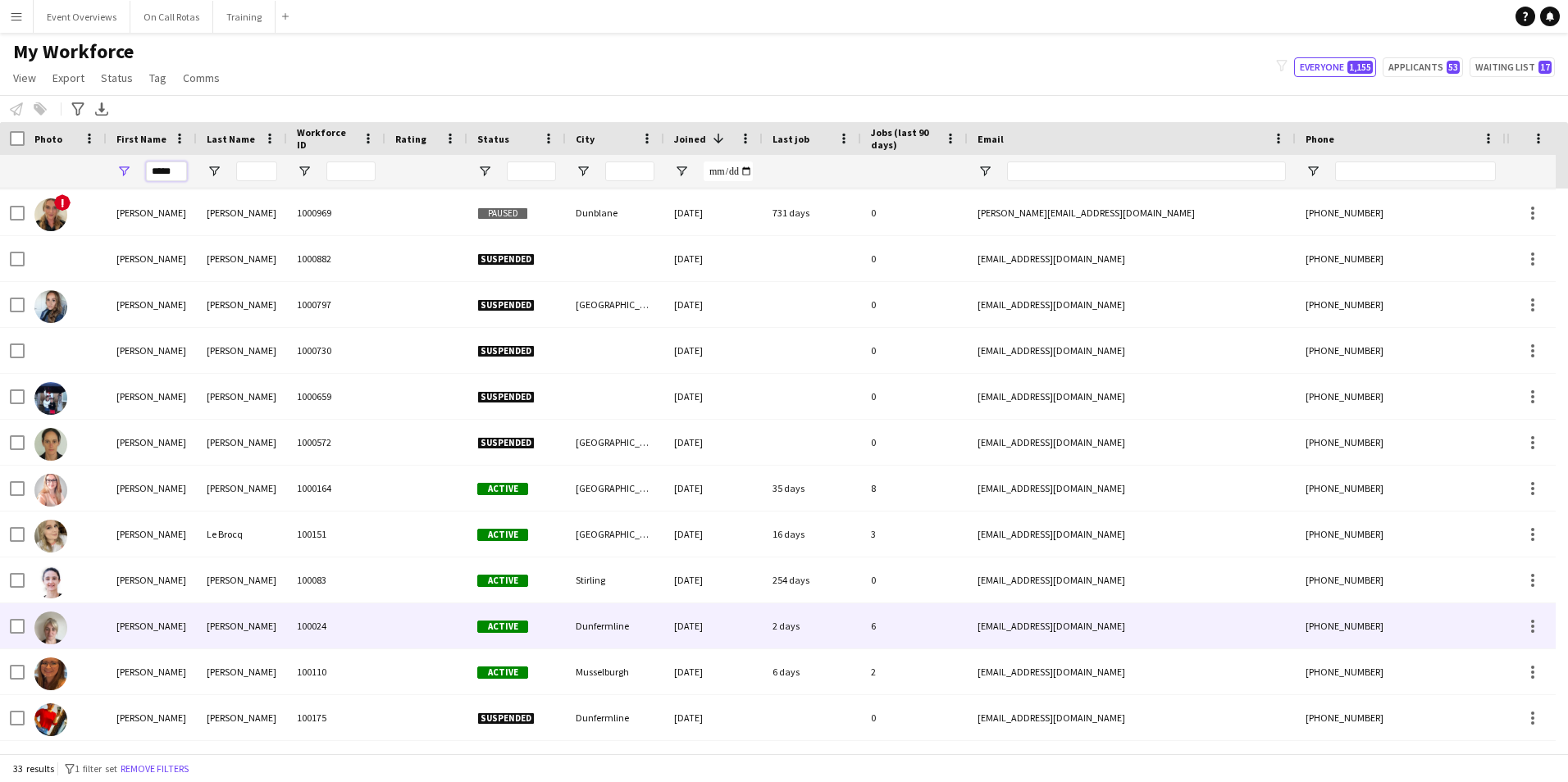
type input "*****"
click at [268, 626] on div "McGregor" at bounding box center [242, 626] width 91 height 45
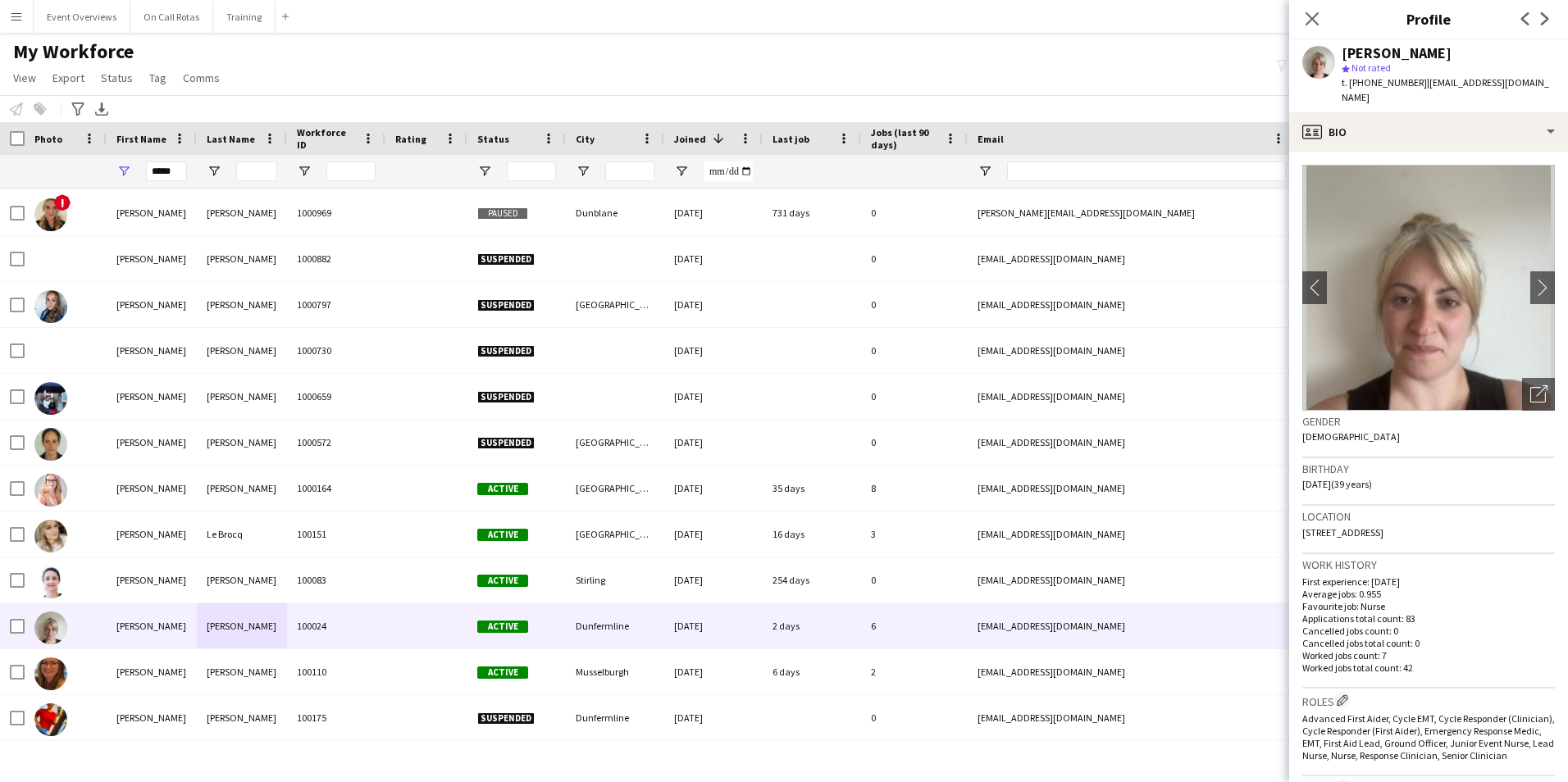
drag, startPoint x: 1487, startPoint y: 518, endPoint x: 1299, endPoint y: 520, distance: 188.0
click at [1299, 520] on app-crew-profile-bio "chevron-left chevron-right Open photos pop-in Gender Female Birthday 04-01-1986…" at bounding box center [1428, 468] width 279 height 631
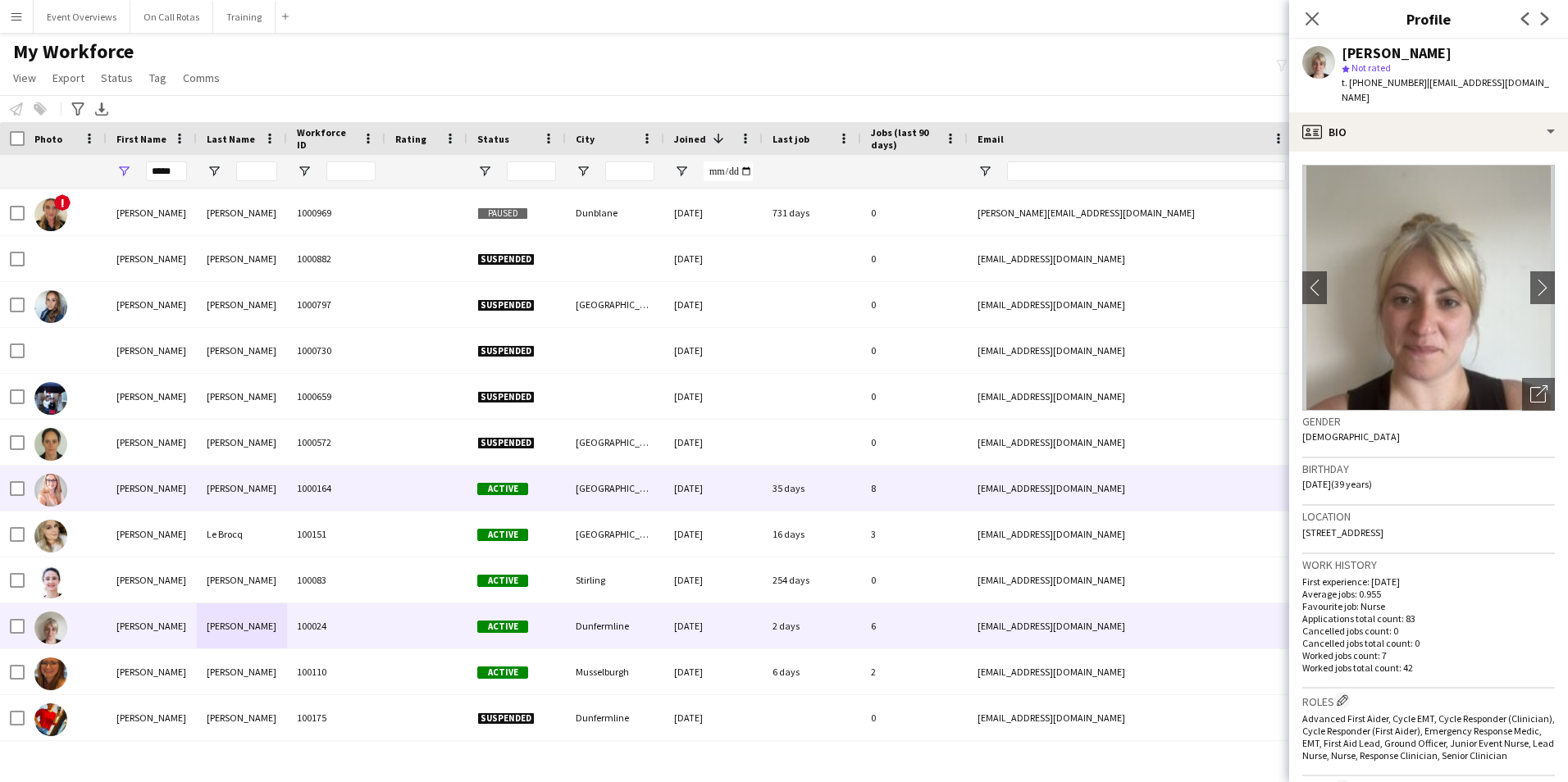
copy span "81 Brucefield Avenue, Dunfermline, KY11 4SZ"
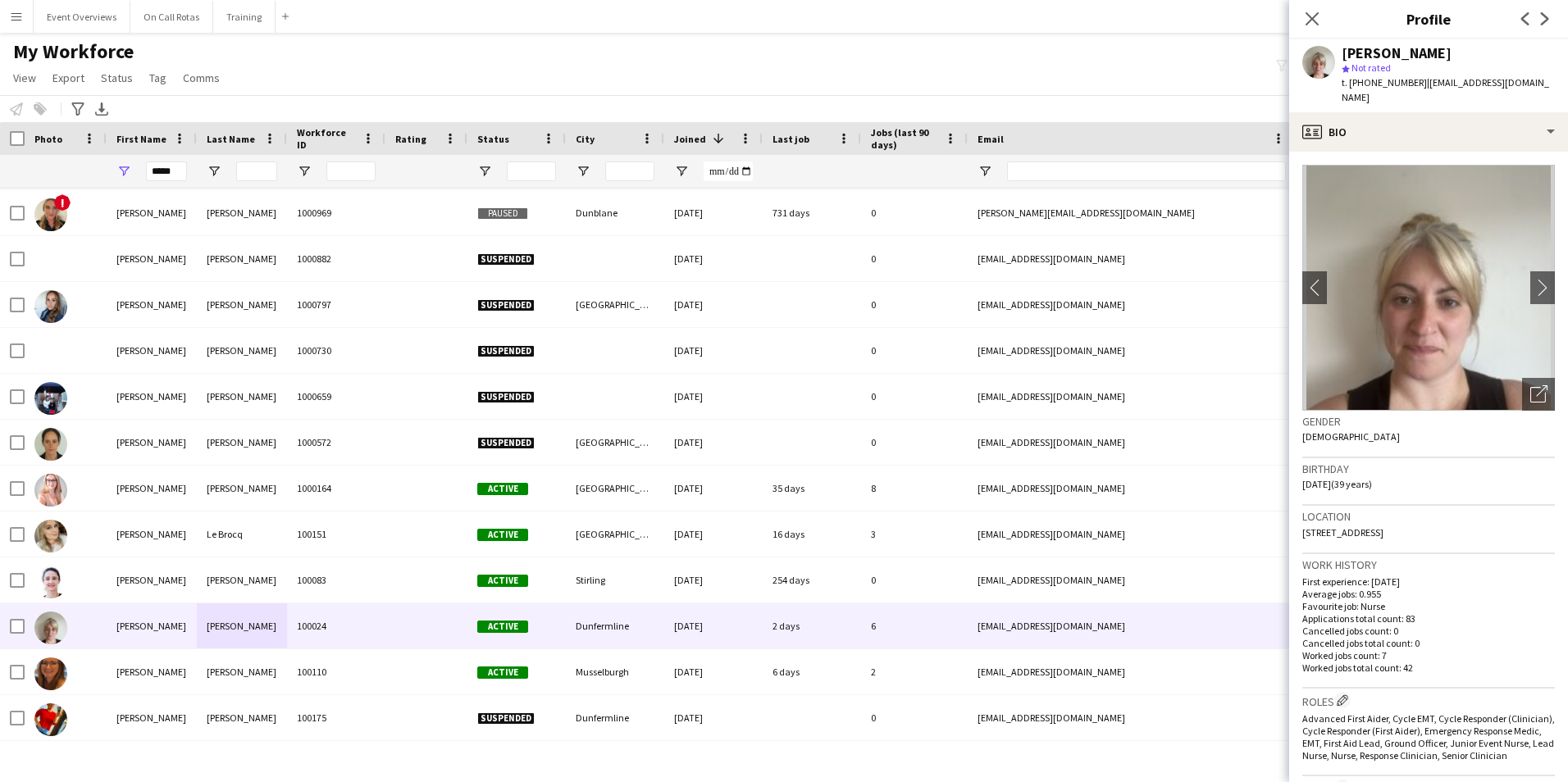
drag, startPoint x: 189, startPoint y: 172, endPoint x: 147, endPoint y: 175, distance: 42.1
click at [147, 175] on div "*****" at bounding box center [151, 171] width 91 height 33
drag, startPoint x: 173, startPoint y: 173, endPoint x: 134, endPoint y: 175, distance: 39.1
click at [134, 175] on div "*****" at bounding box center [151, 171] width 91 height 33
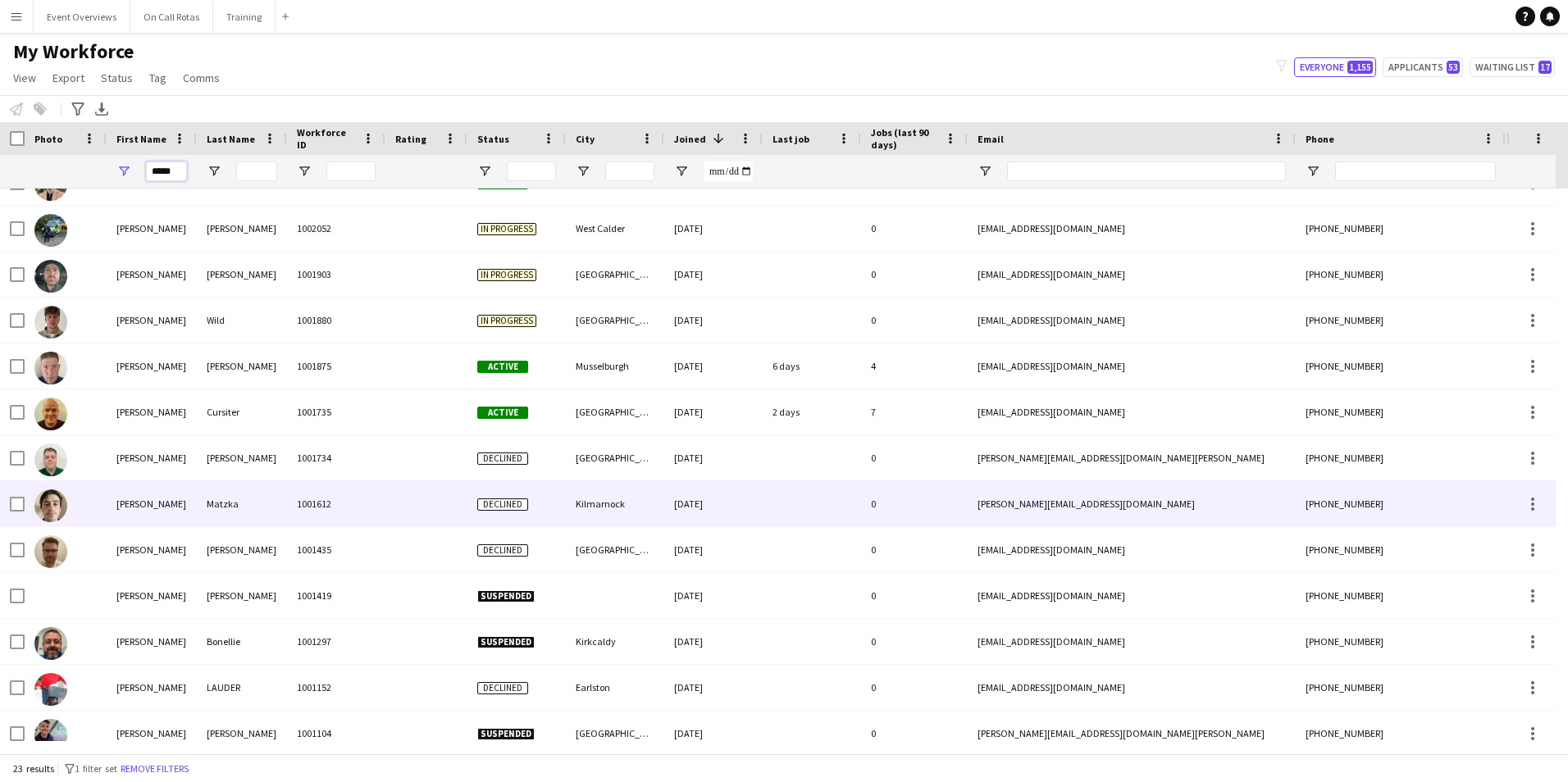
scroll to position [0, 0]
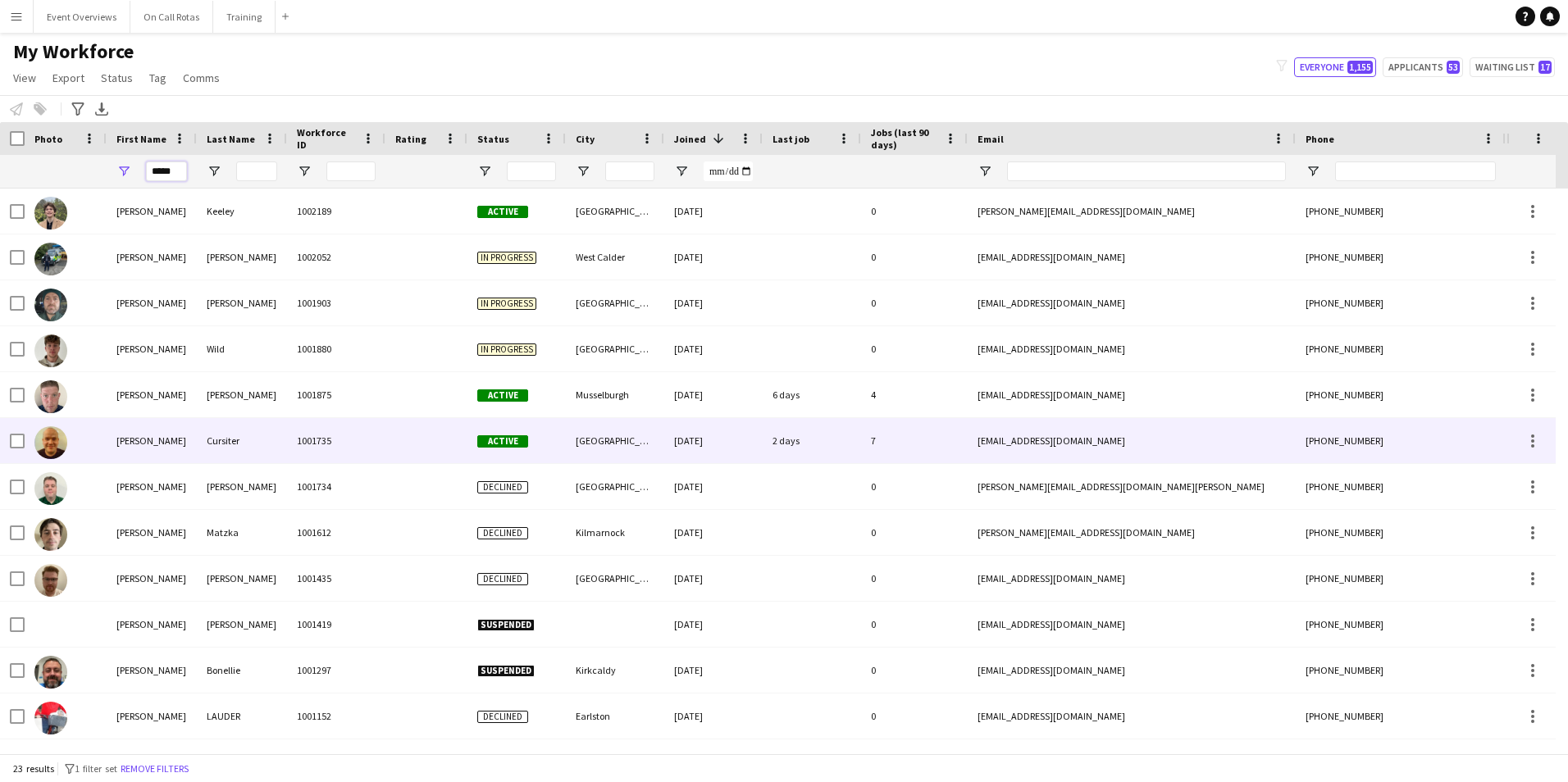
type input "*****"
click at [259, 436] on div "Cursiter" at bounding box center [242, 440] width 91 height 45
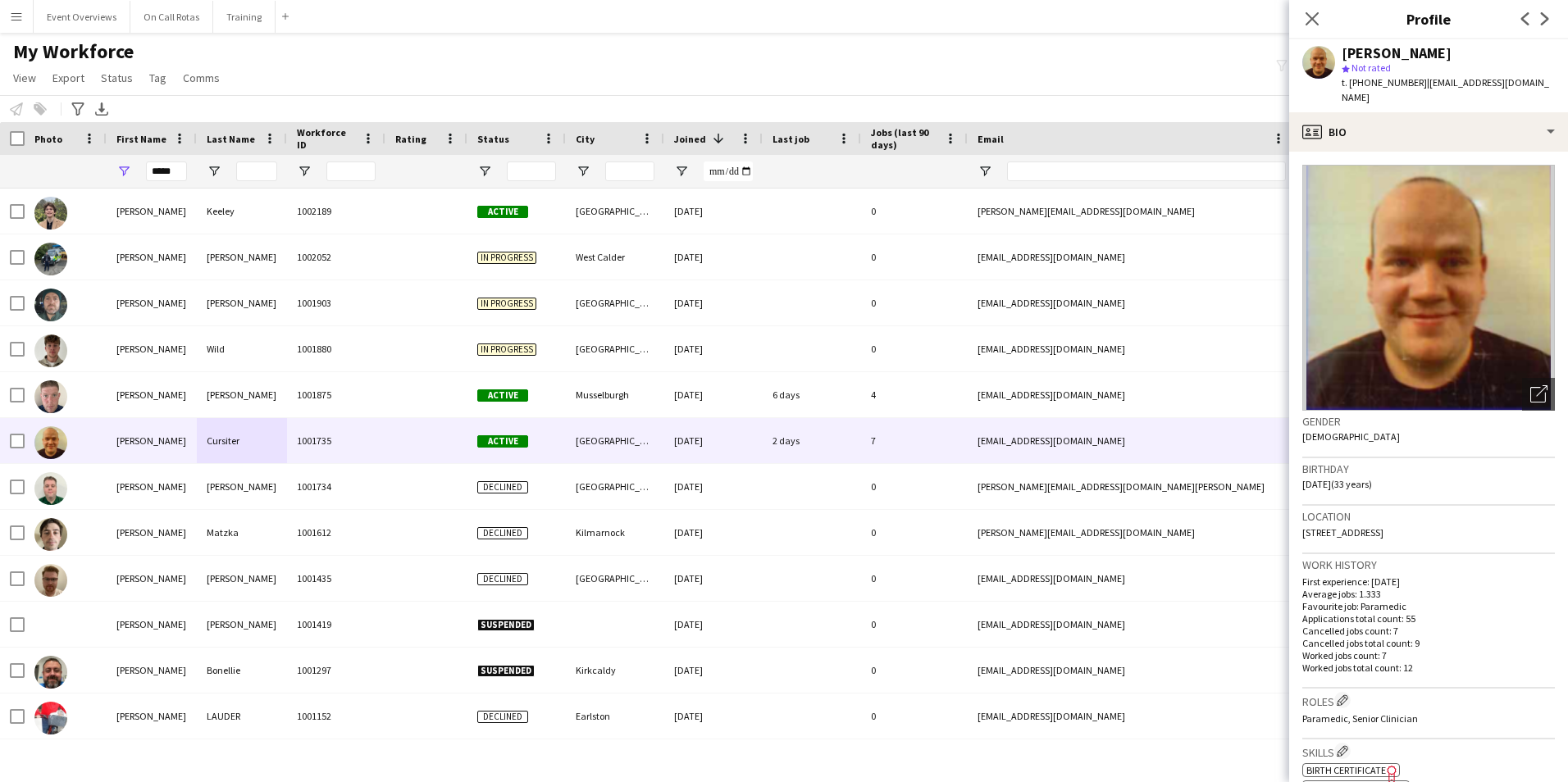
drag, startPoint x: 1470, startPoint y: 515, endPoint x: 1302, endPoint y: 515, distance: 168.0
click at [1302, 515] on app-crew-profile-bio "Open photos pop-in Gender Male Birthday 26-12-1991 (33 years) Location 19 White…" at bounding box center [1428, 468] width 279 height 631
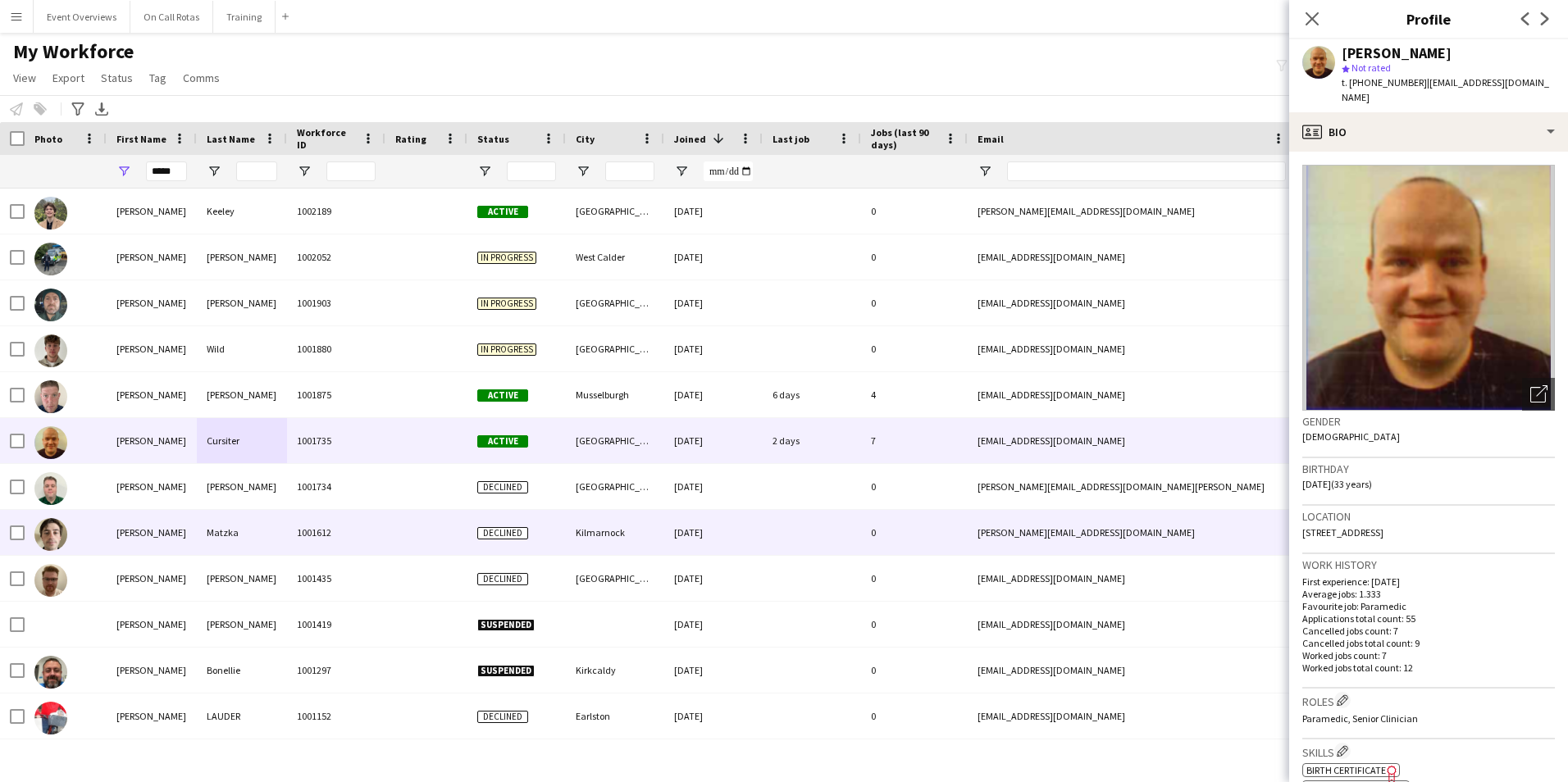
copy span "19 Whitehall Terrace, Aberdeen, AB25 2RY"
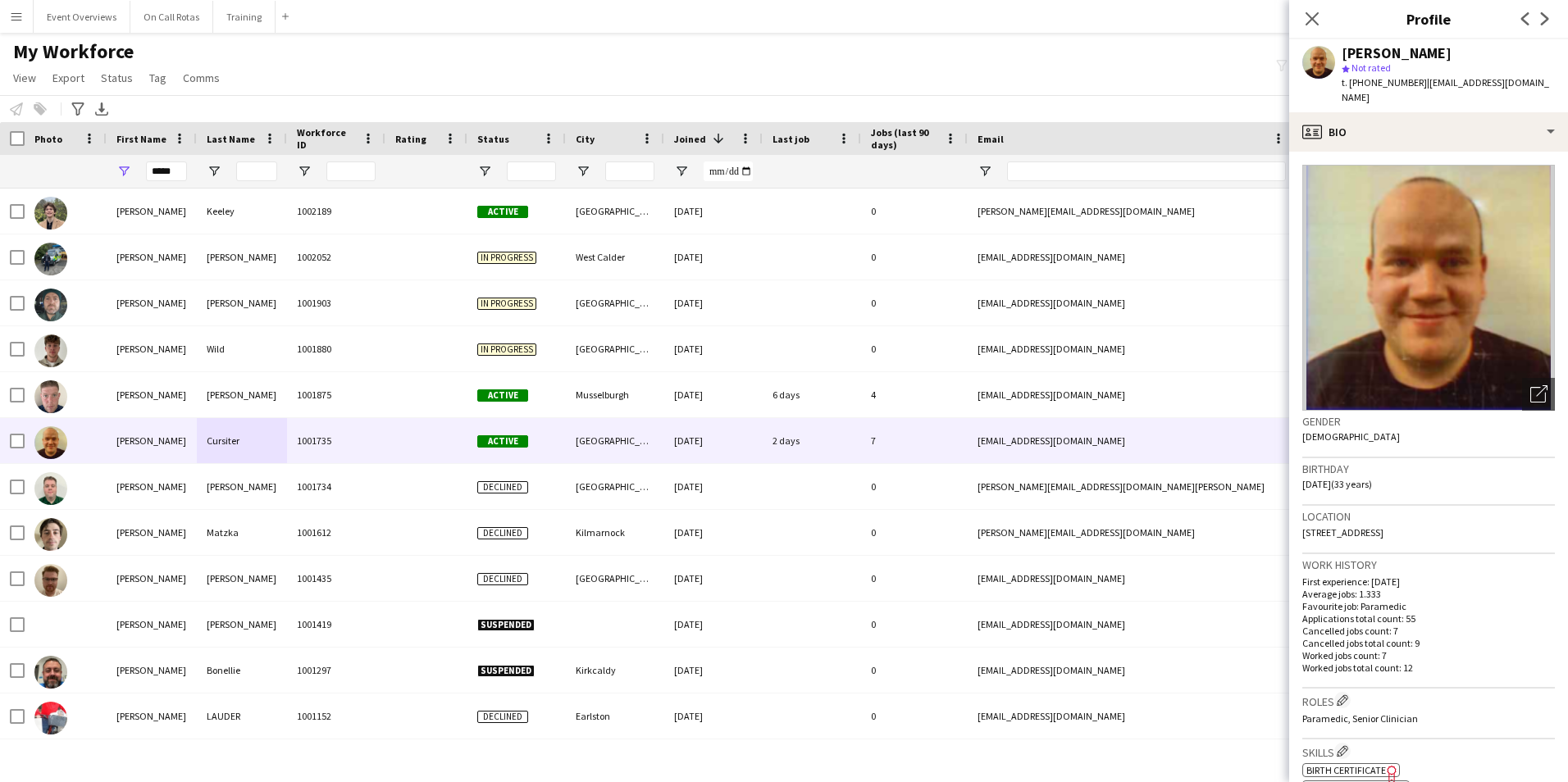
click at [1476, 515] on div "Location 19 Whitehall Terrace, Aberdeen, AB25 2RY" at bounding box center [1429, 529] width 253 height 48
drag, startPoint x: 1476, startPoint y: 514, endPoint x: 1301, endPoint y: 522, distance: 175.2
click at [1301, 522] on app-crew-profile-bio "Open photos pop-in Gender Male Birthday 26-12-1991 (33 years) Location 19 White…" at bounding box center [1428, 468] width 279 height 631
drag, startPoint x: 180, startPoint y: 173, endPoint x: 148, endPoint y: 177, distance: 32.2
click at [148, 177] on input "*****" at bounding box center [166, 171] width 41 height 20
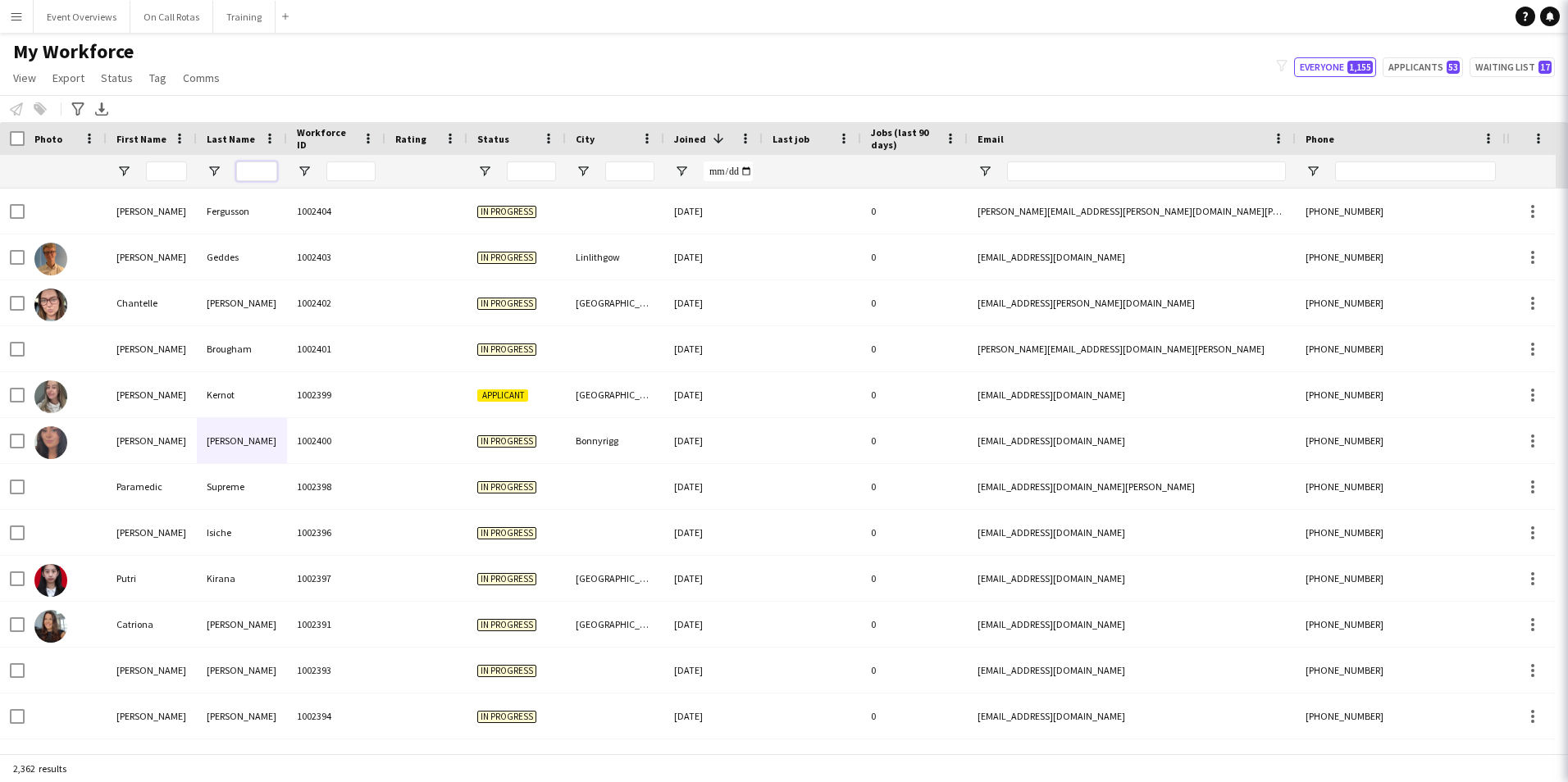
click at [275, 172] on input "Last Name Filter Input" at bounding box center [257, 171] width 41 height 20
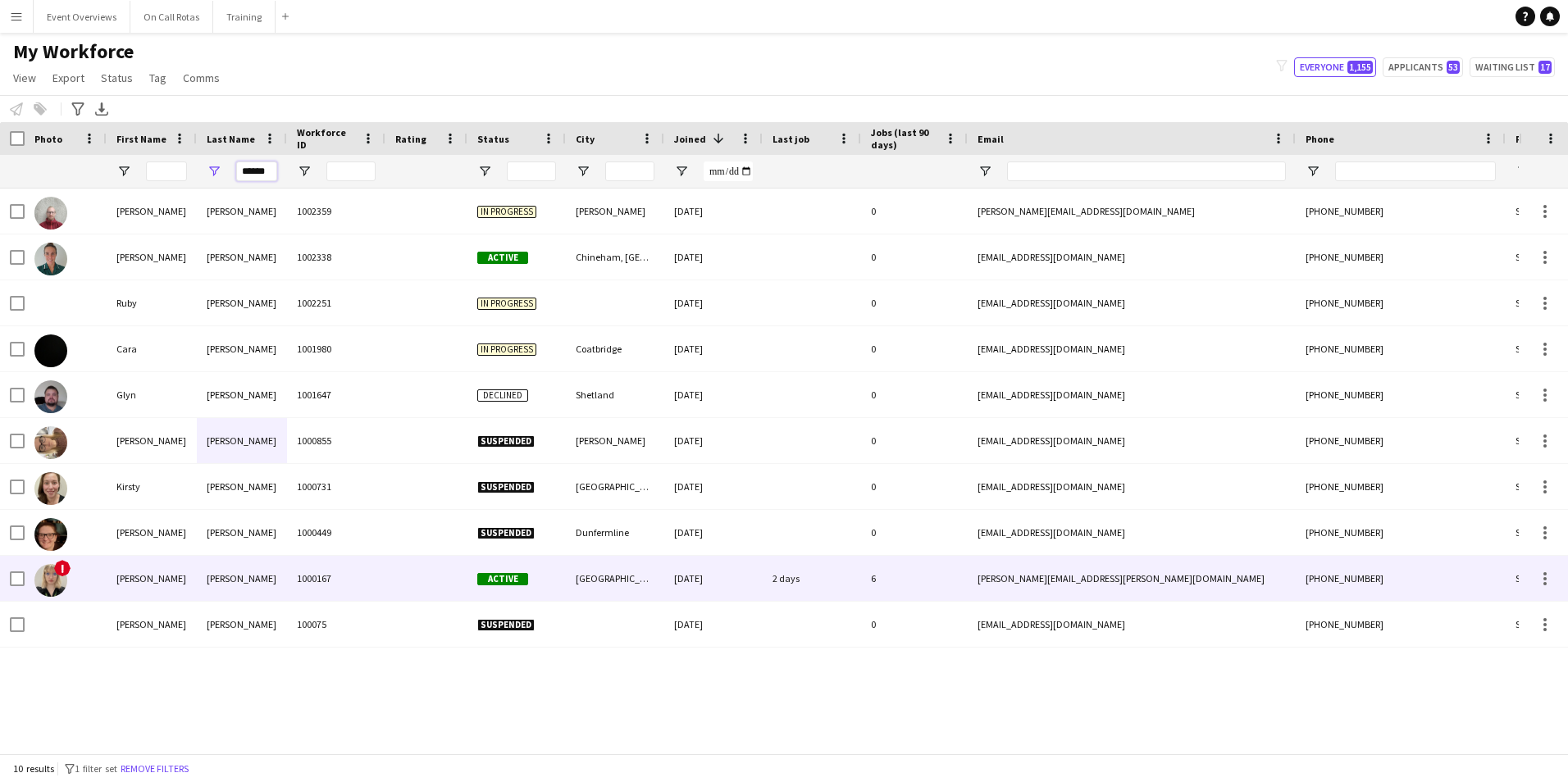
type input "******"
click at [267, 580] on div "Harris" at bounding box center [242, 579] width 91 height 45
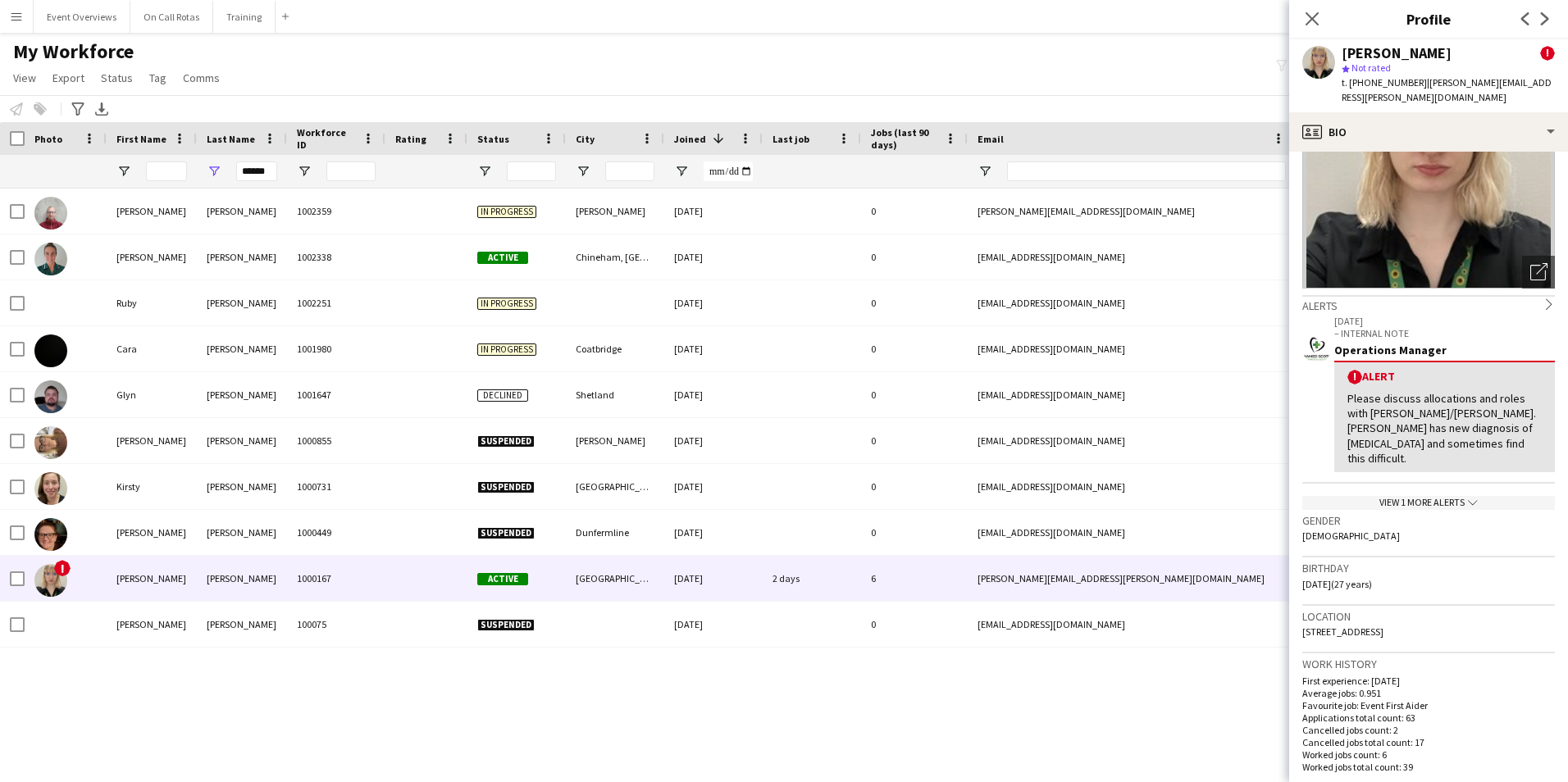
scroll to position [246, 0]
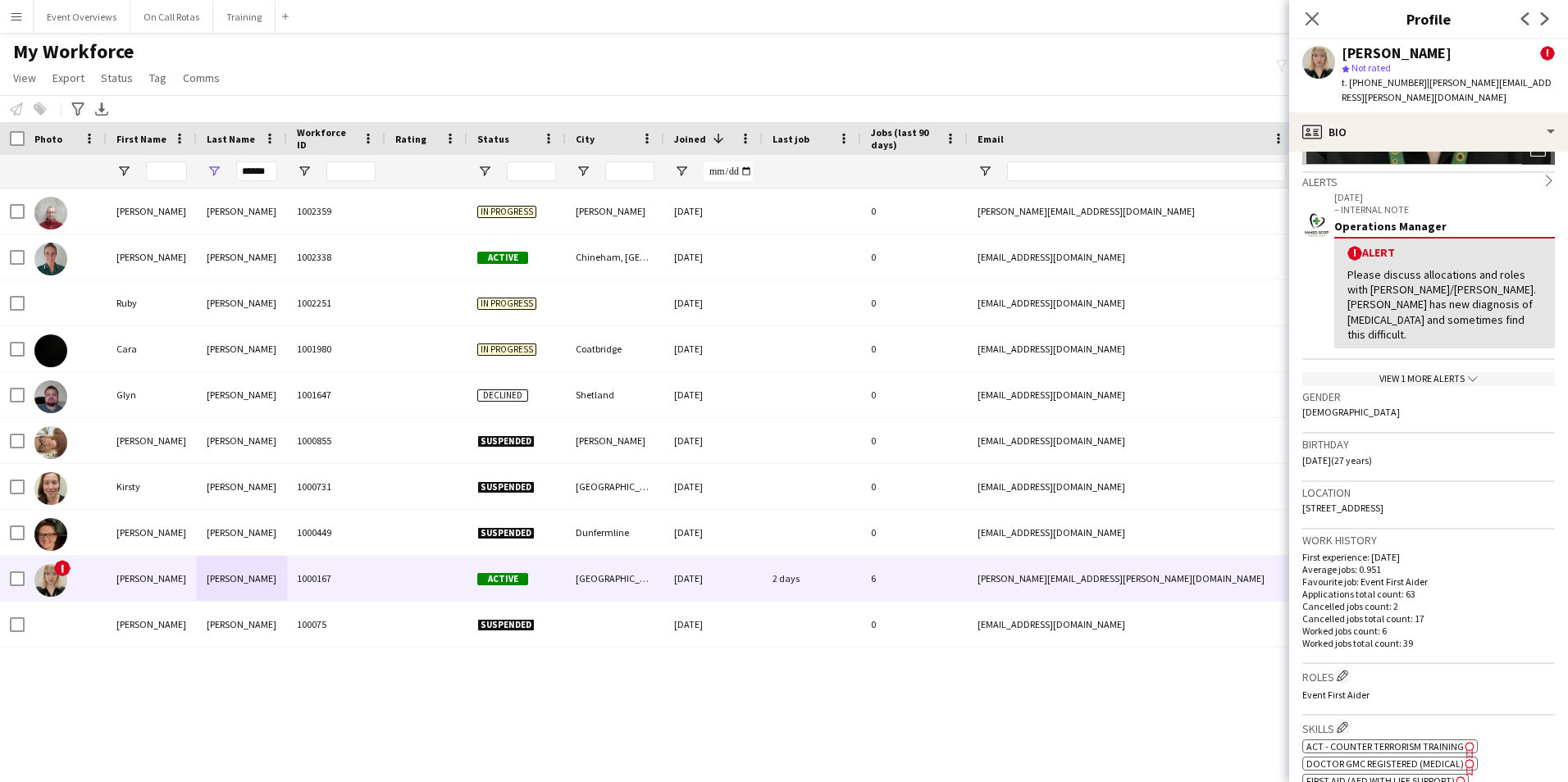
drag, startPoint x: 1470, startPoint y: 478, endPoint x: 1303, endPoint y: 489, distance: 167.4
click at [1303, 489] on div "Location 19 Glenmoy Avenue, Dundee, DD3 8EW" at bounding box center [1429, 506] width 253 height 48
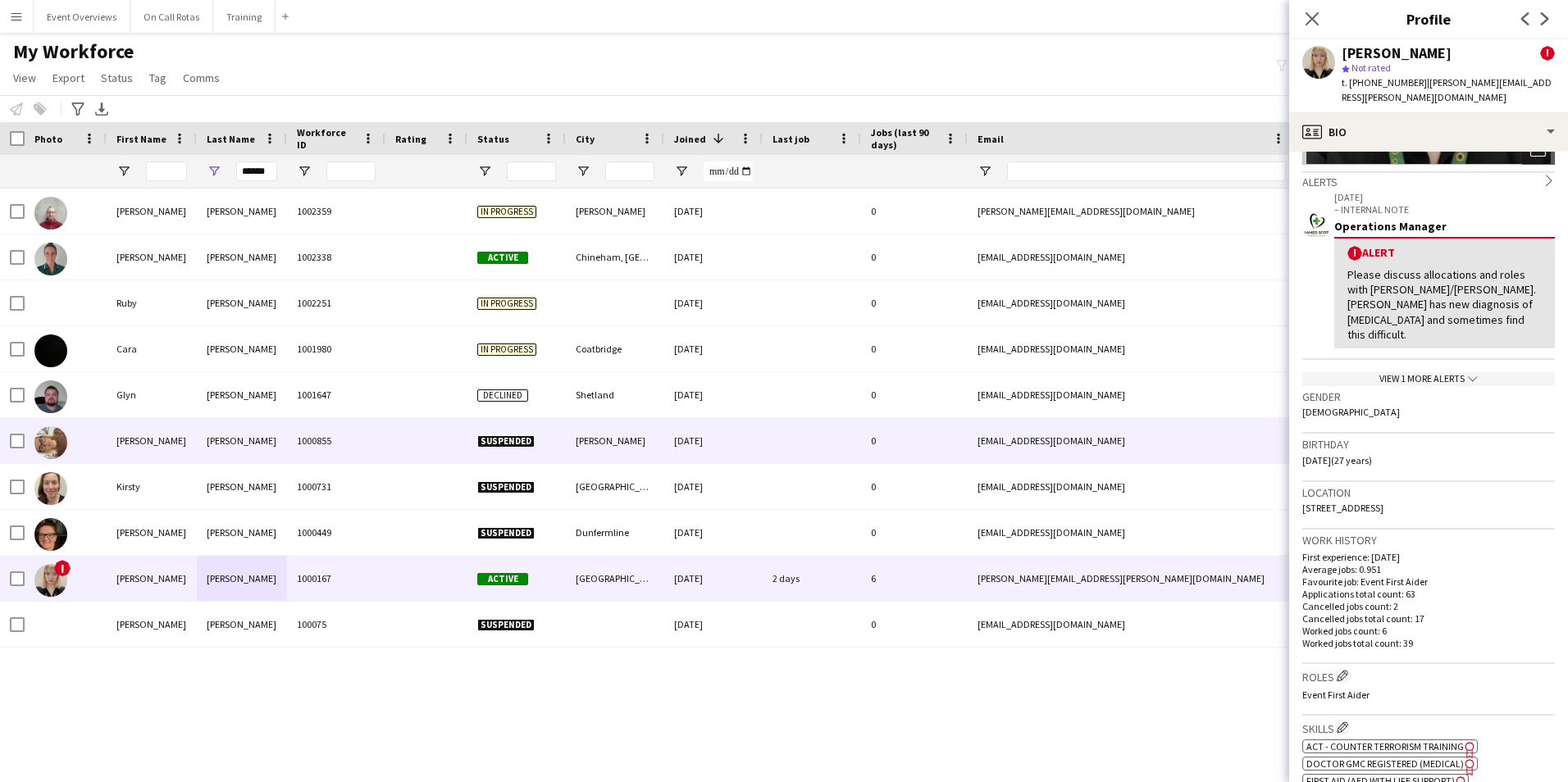
copy span "19 Glenmoy Avenue, Dundee, DD3 8EW"
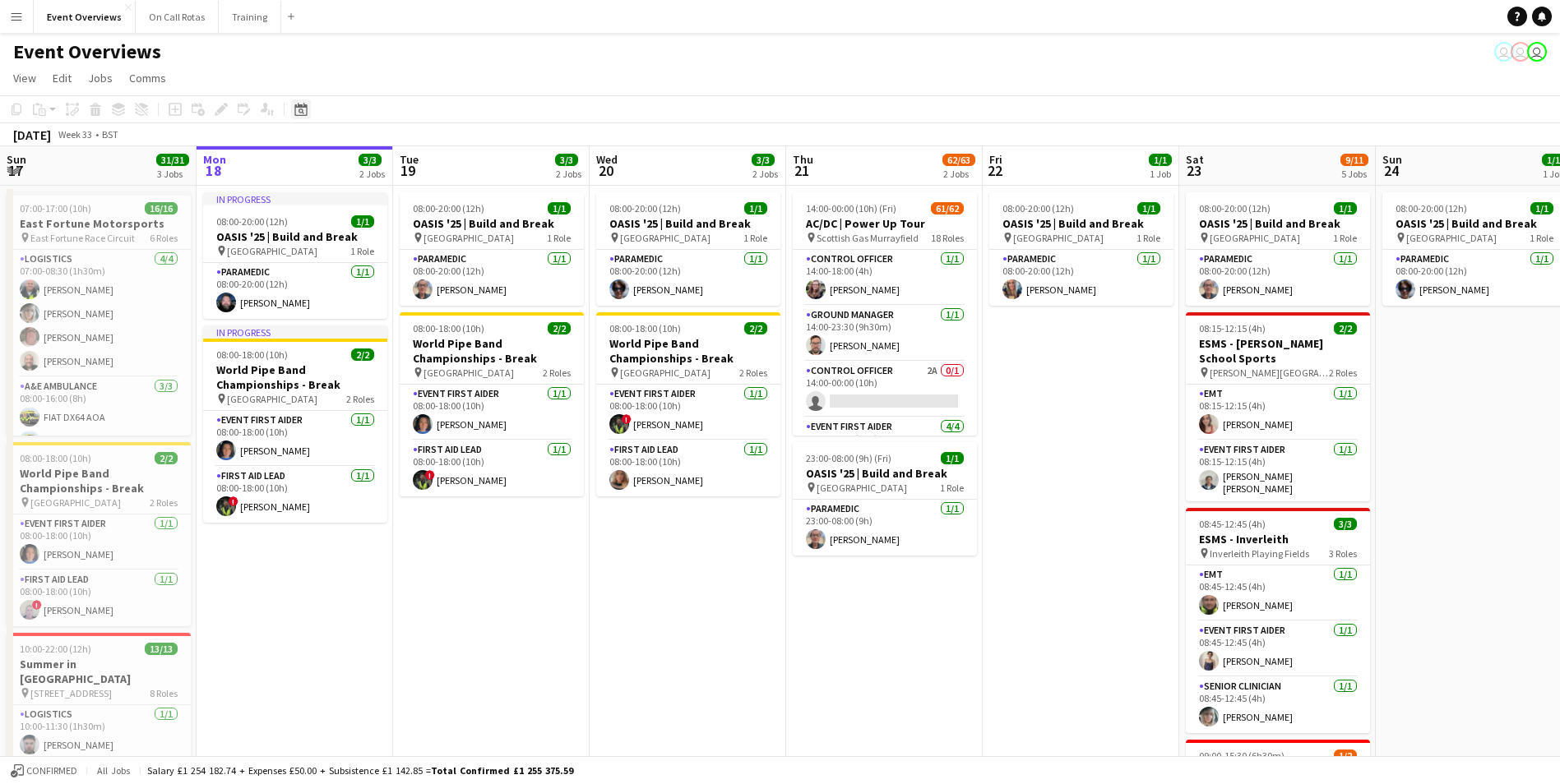
click at [297, 104] on icon "Date picker" at bounding box center [301, 109] width 13 height 13
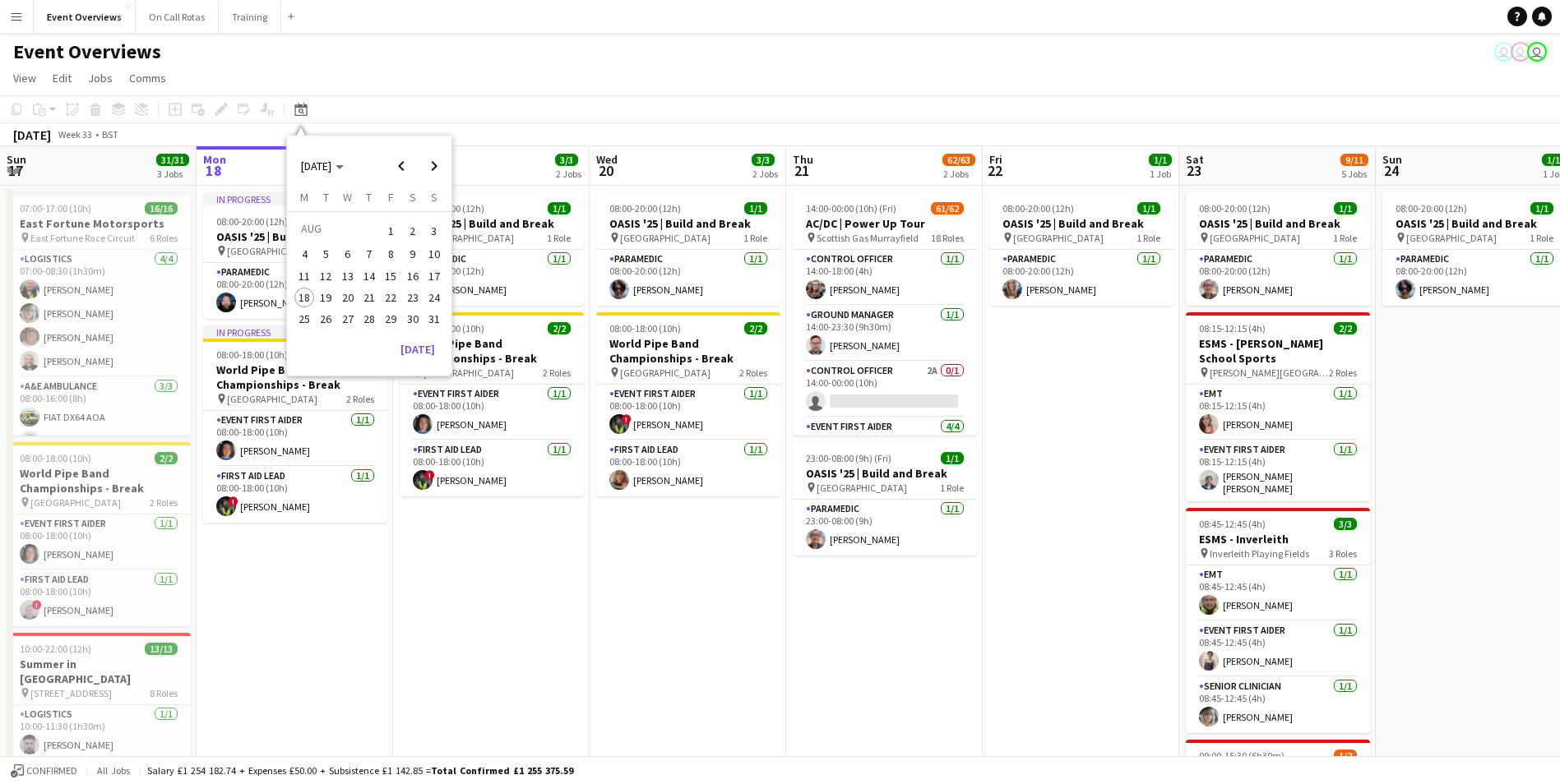
click at [396, 283] on span "15" at bounding box center [390, 276] width 20 height 20
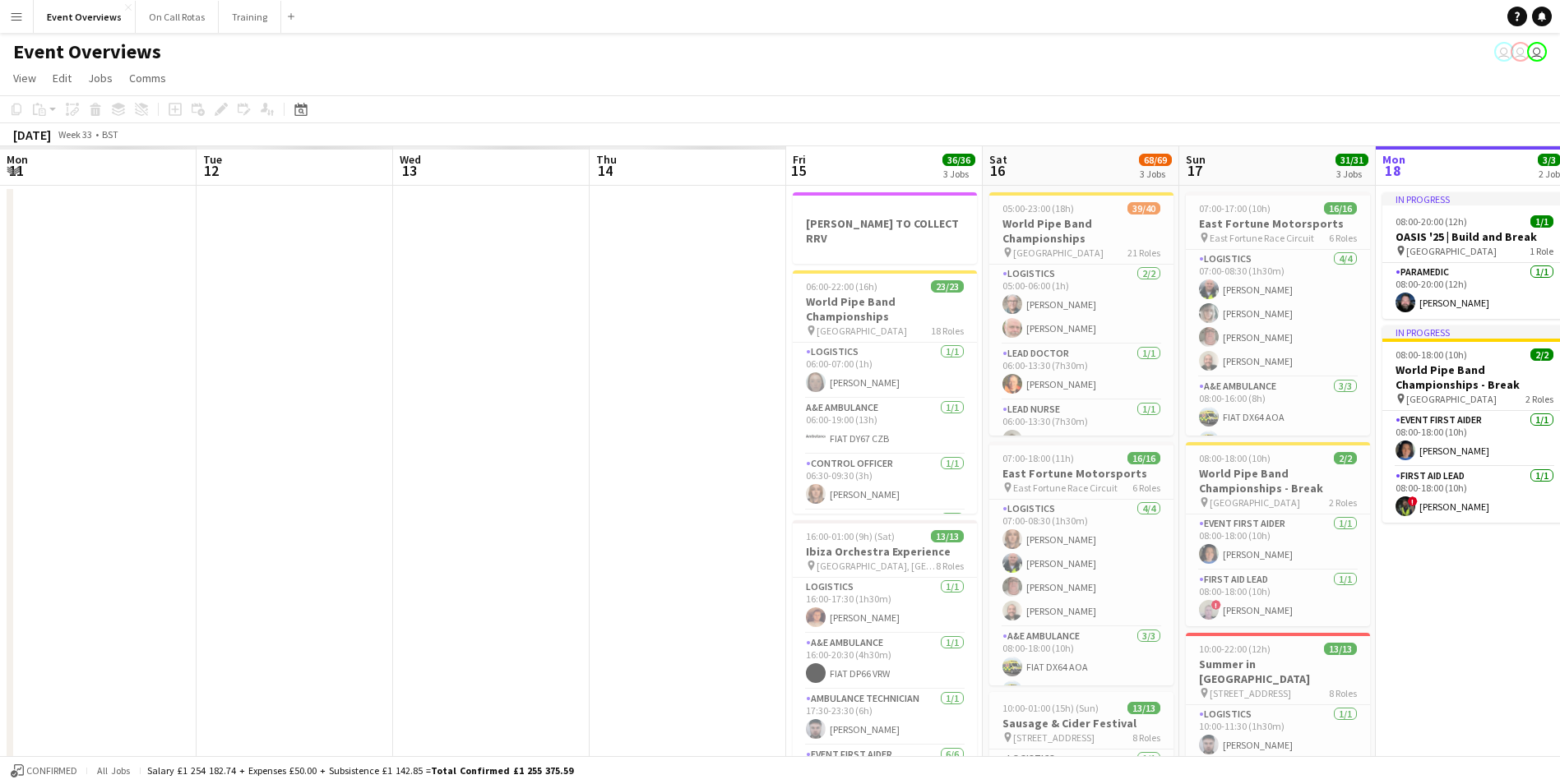
scroll to position [0, 566]
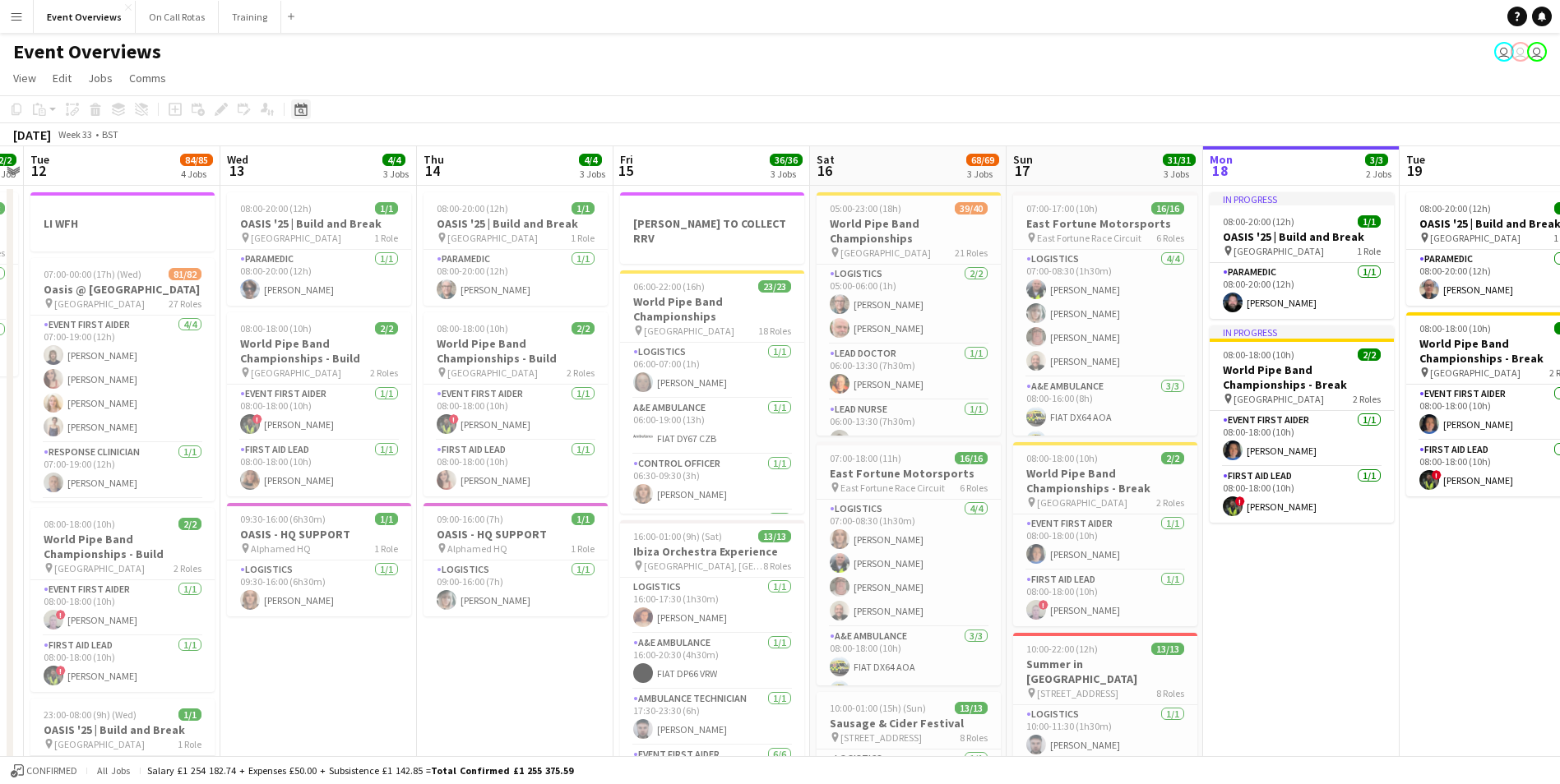
click at [307, 111] on icon at bounding box center [300, 109] width 12 height 13
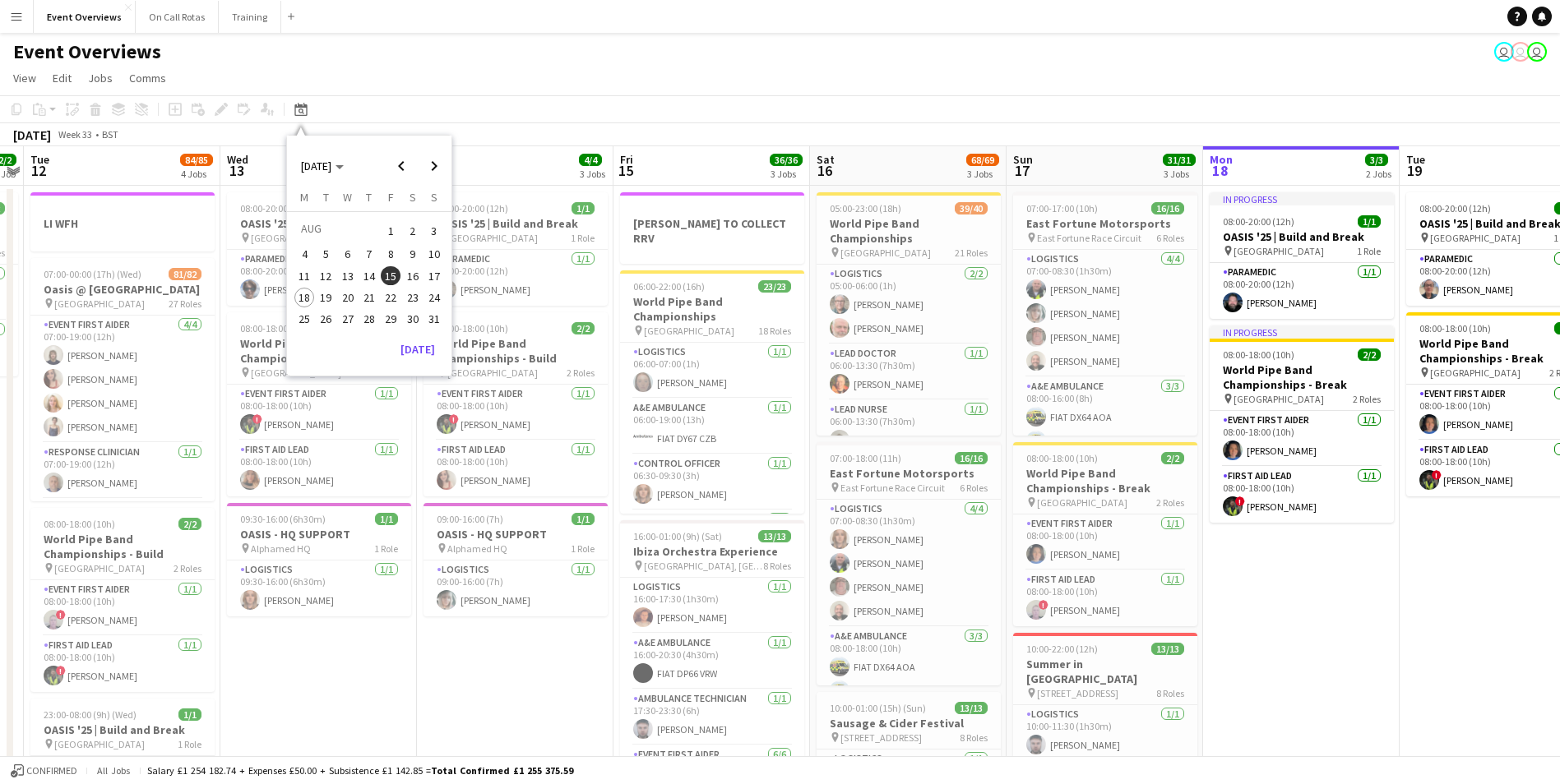
click at [306, 296] on span "18" at bounding box center [304, 298] width 20 height 20
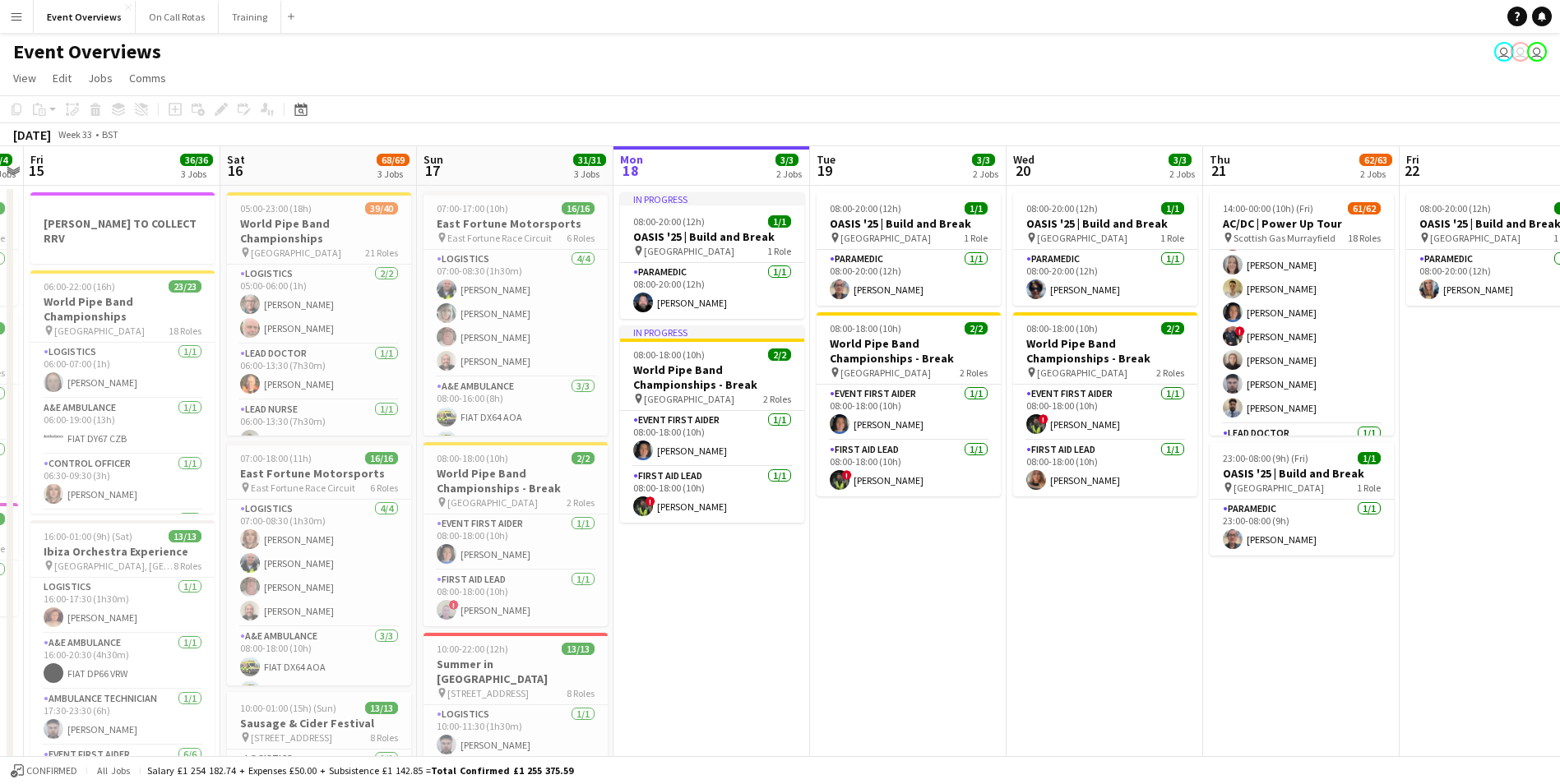
scroll to position [1398, 0]
click at [301, 112] on icon at bounding box center [301, 111] width 6 height 6
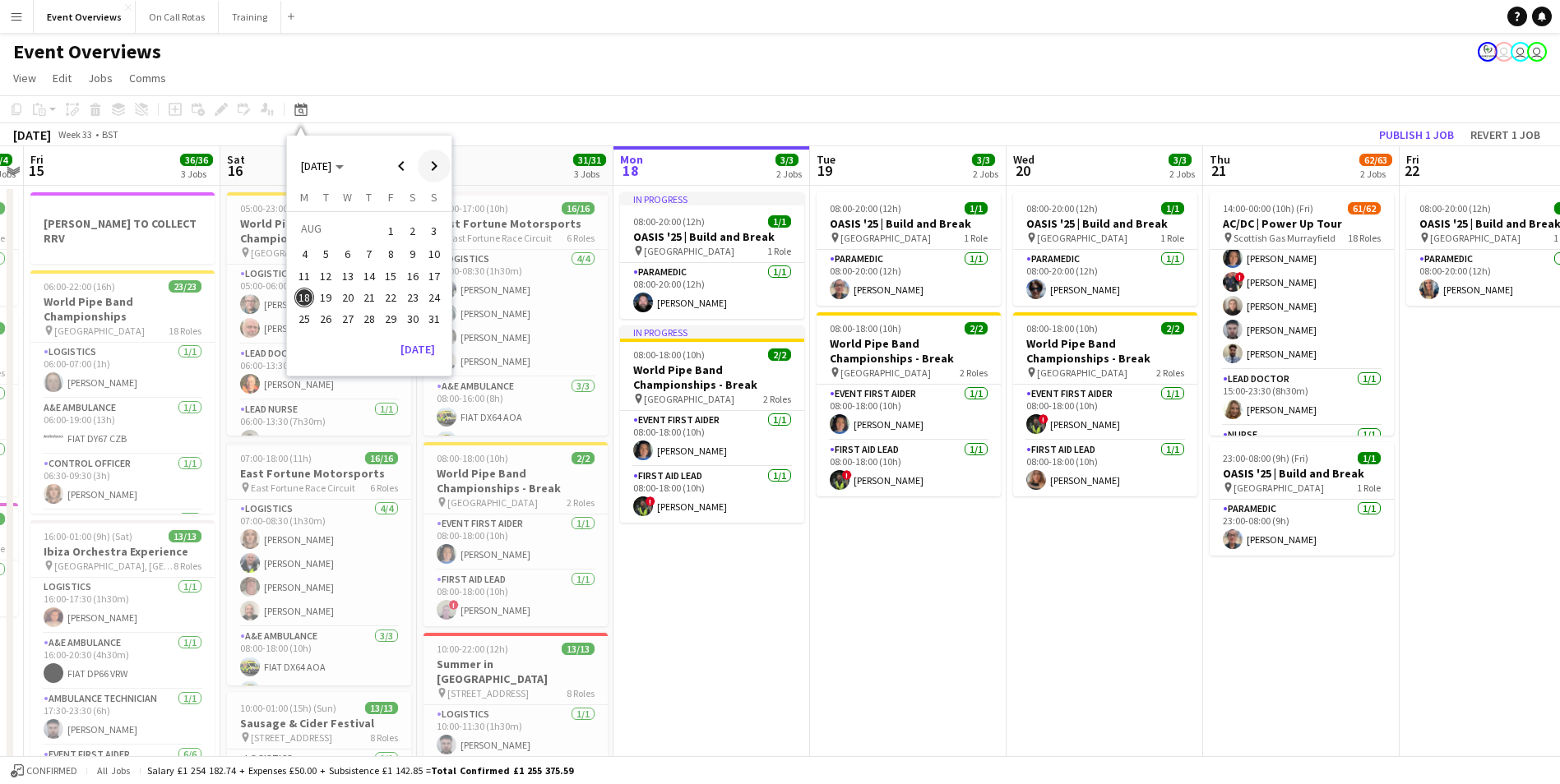
click at [433, 165] on span "Next month" at bounding box center [433, 166] width 33 height 33
click at [380, 249] on button "3" at bounding box center [390, 250] width 22 height 22
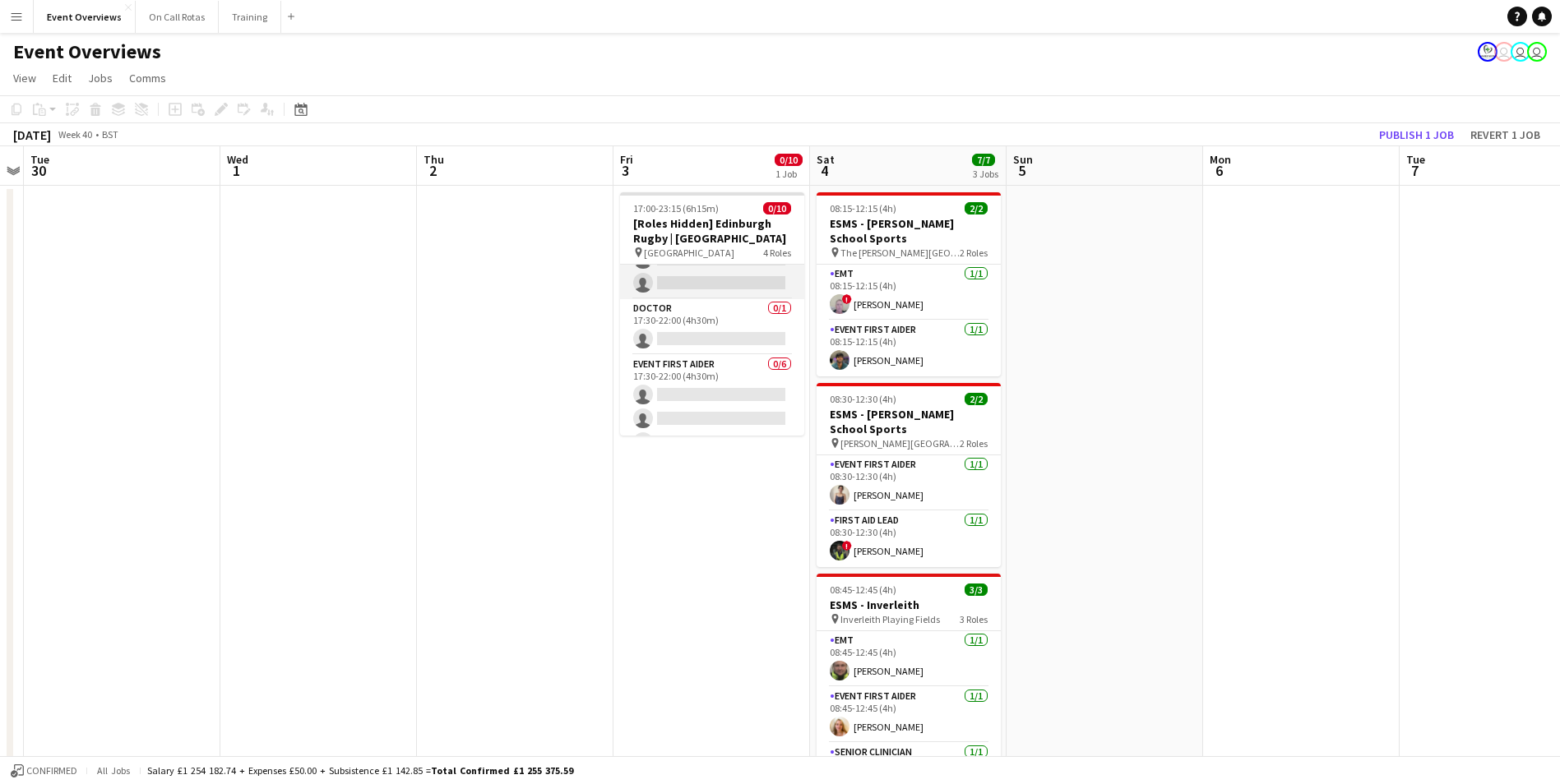
scroll to position [0, 0]
click at [302, 108] on icon at bounding box center [300, 109] width 12 height 13
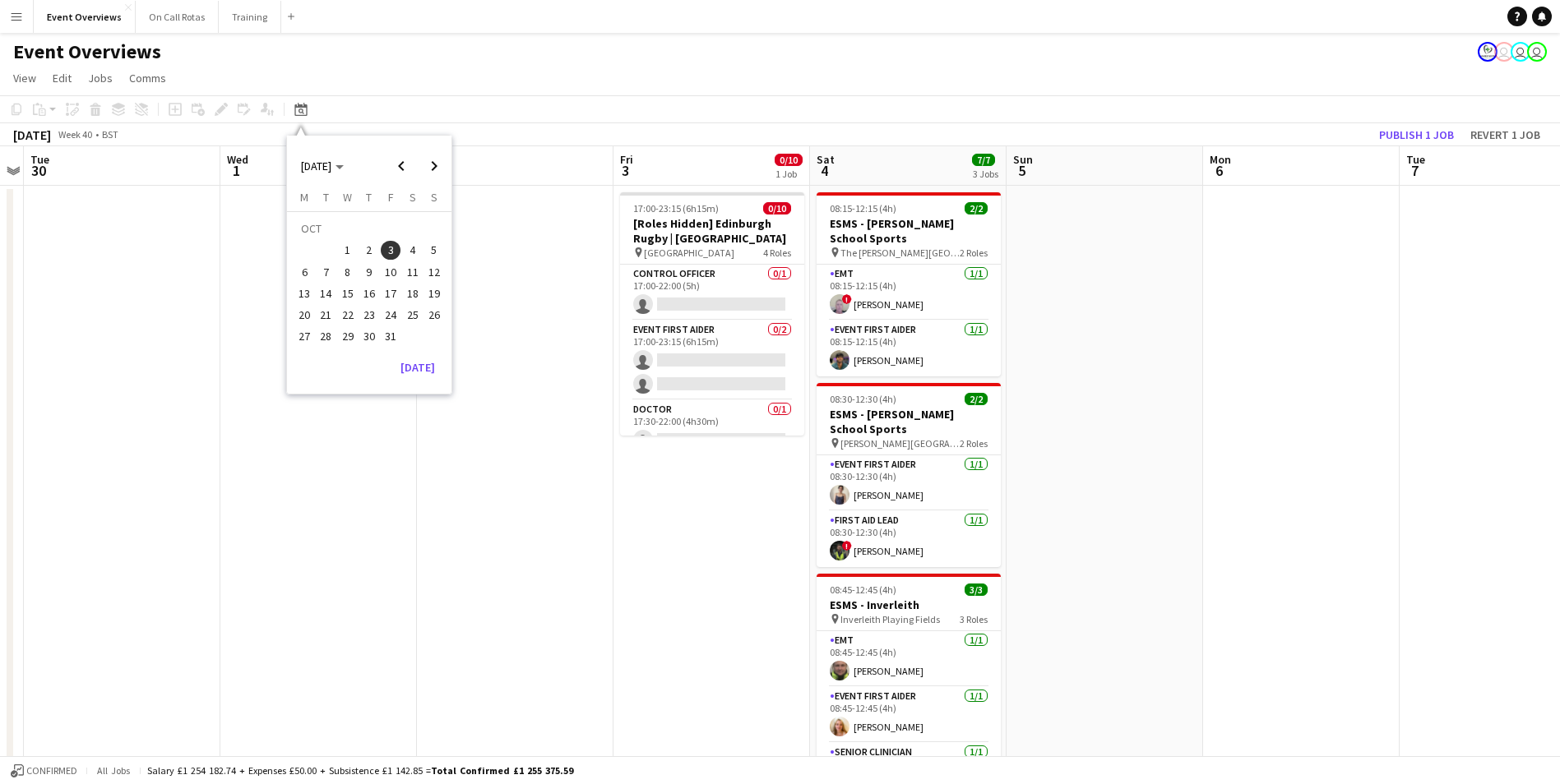
click at [376, 250] on span "2" at bounding box center [369, 250] width 20 height 20
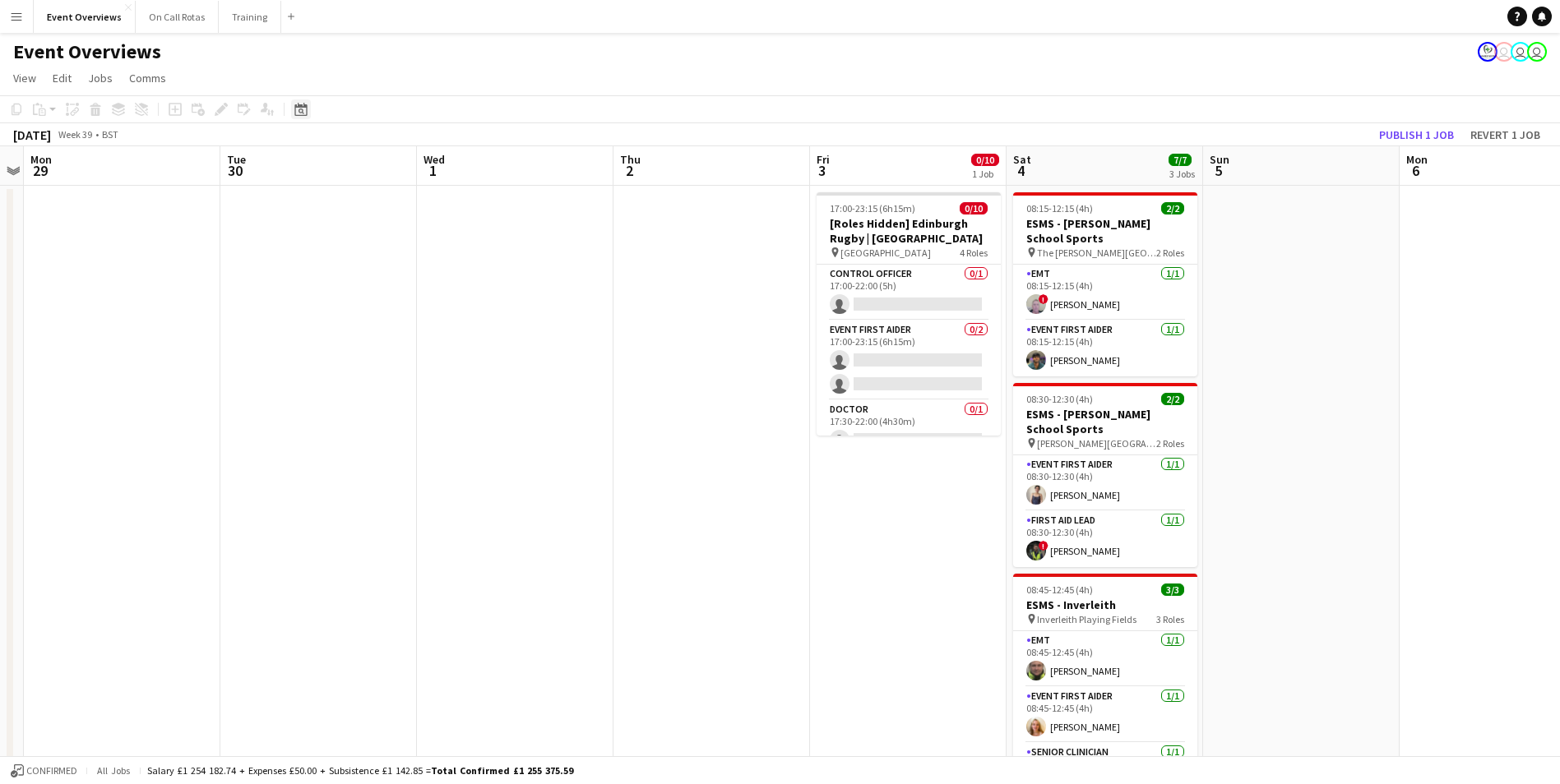
click at [304, 105] on icon at bounding box center [300, 109] width 12 height 13
click at [397, 166] on span "Previous month" at bounding box center [401, 166] width 33 height 33
click at [299, 309] on button "25" at bounding box center [304, 319] width 22 height 22
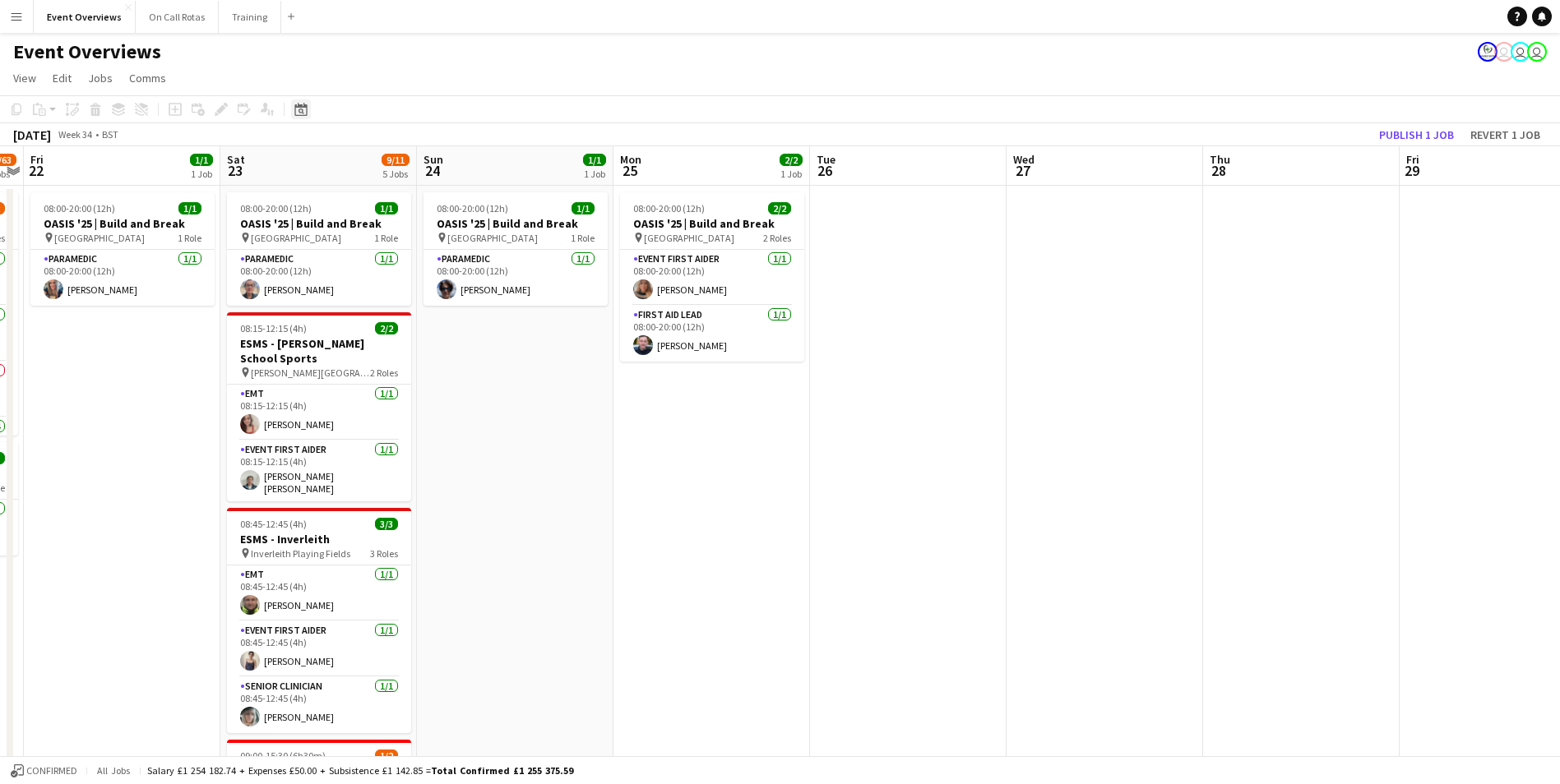
click at [299, 107] on icon at bounding box center [300, 109] width 12 height 13
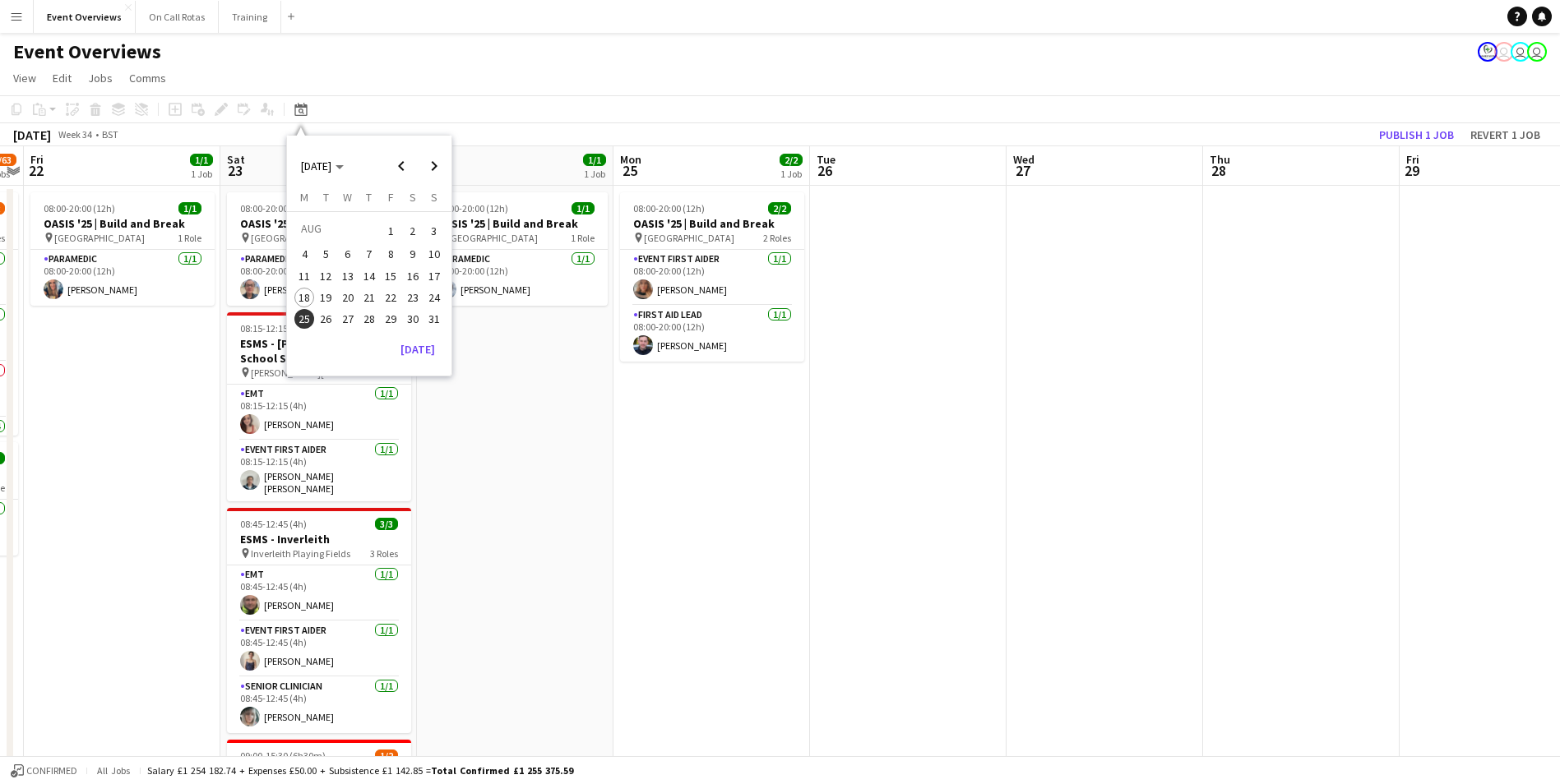
click at [304, 295] on span "18" at bounding box center [304, 298] width 20 height 20
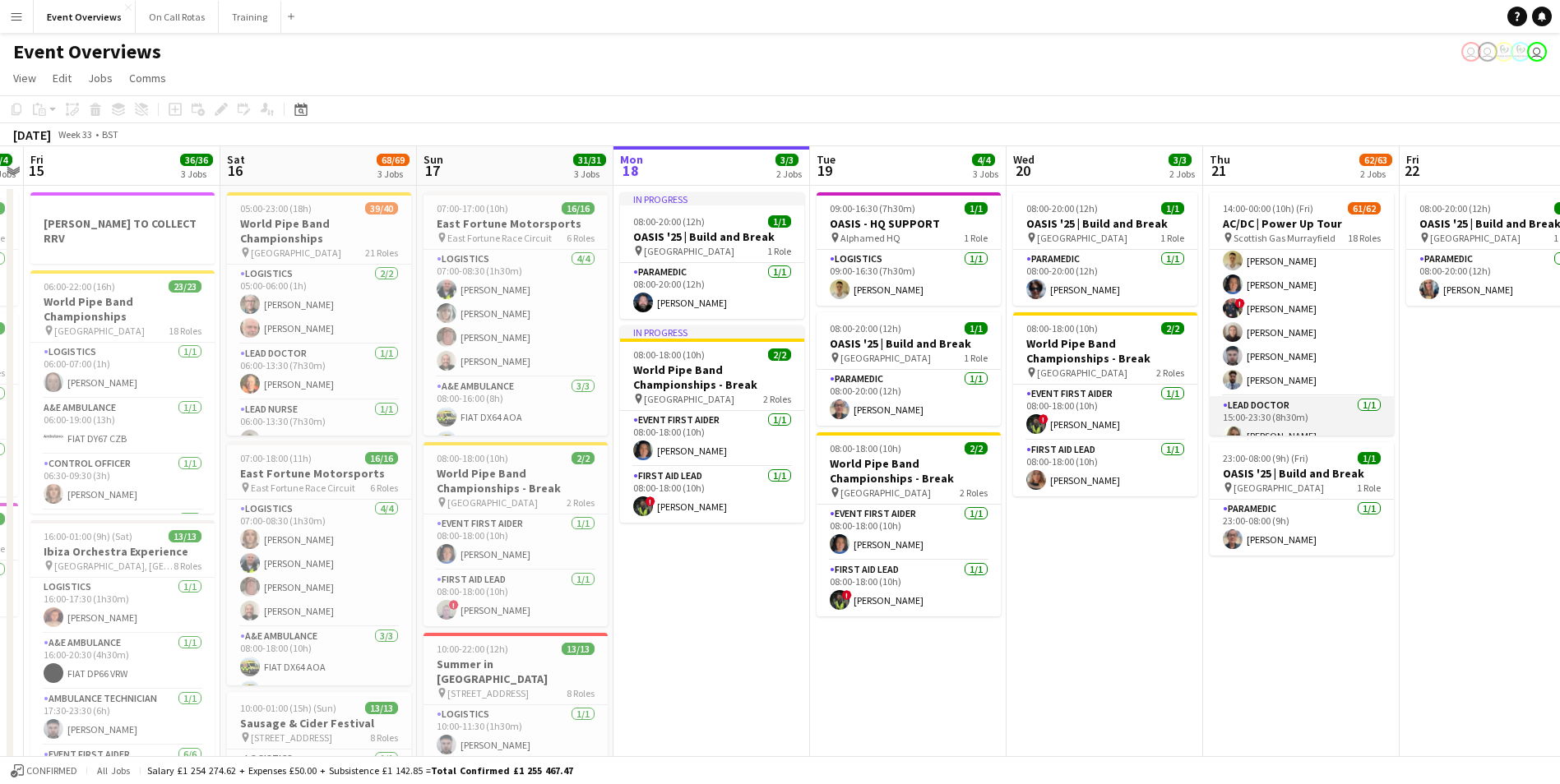
scroll to position [1398, 0]
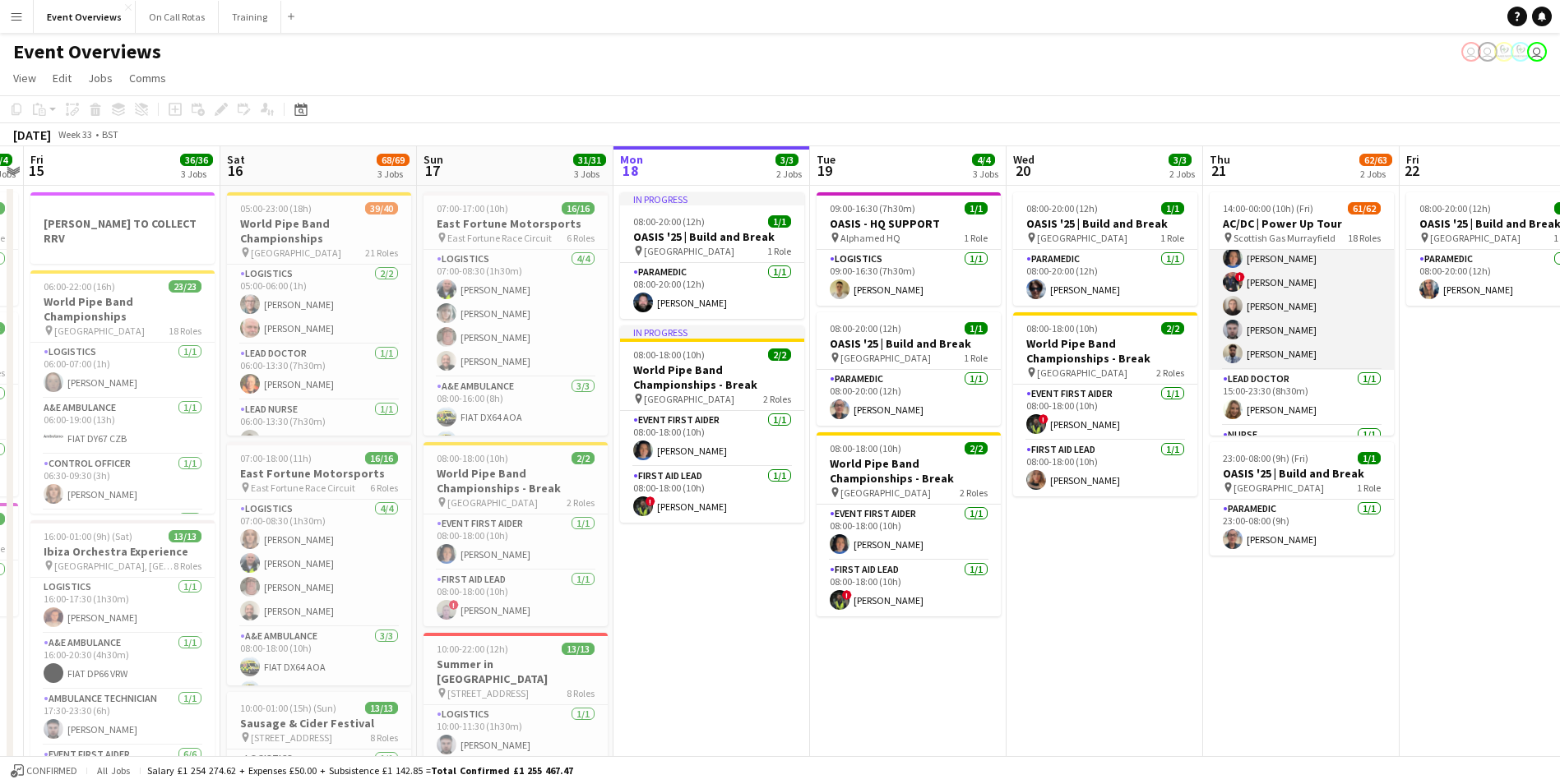
click at [1234, 350] on app-user-avatar at bounding box center [1232, 353] width 20 height 20
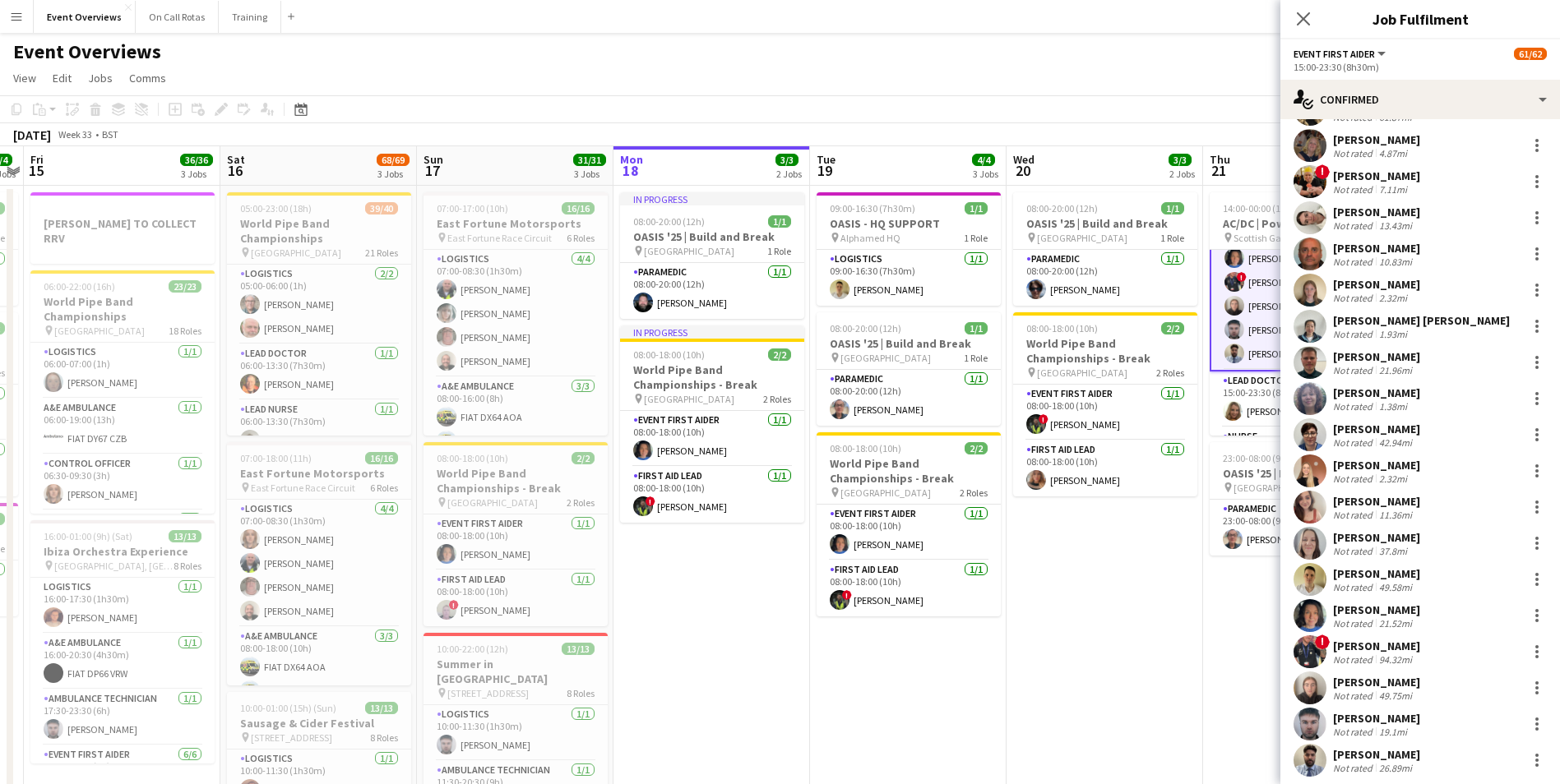
scroll to position [729, 0]
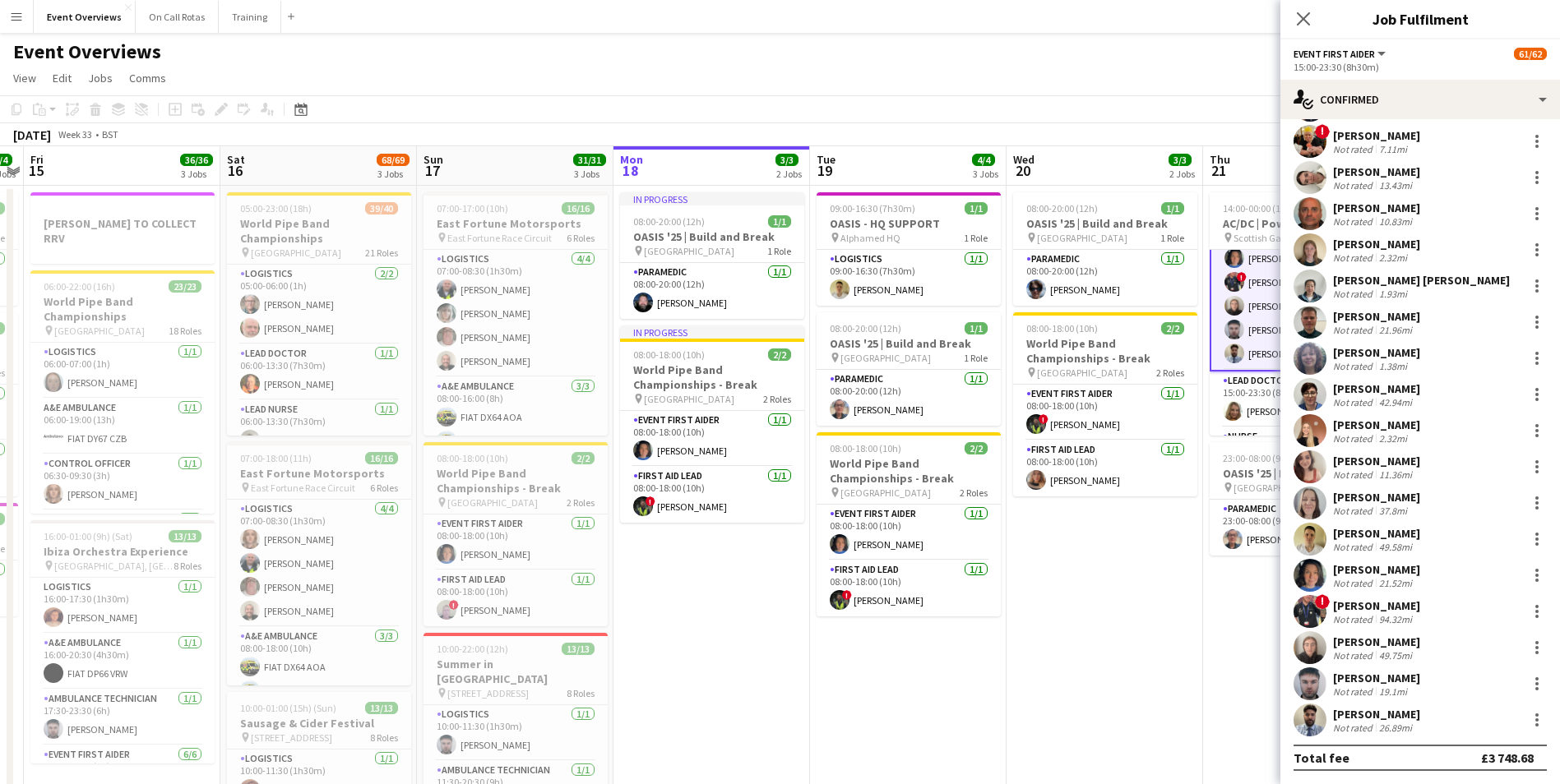
click at [1315, 716] on app-user-avatar at bounding box center [1309, 719] width 33 height 33
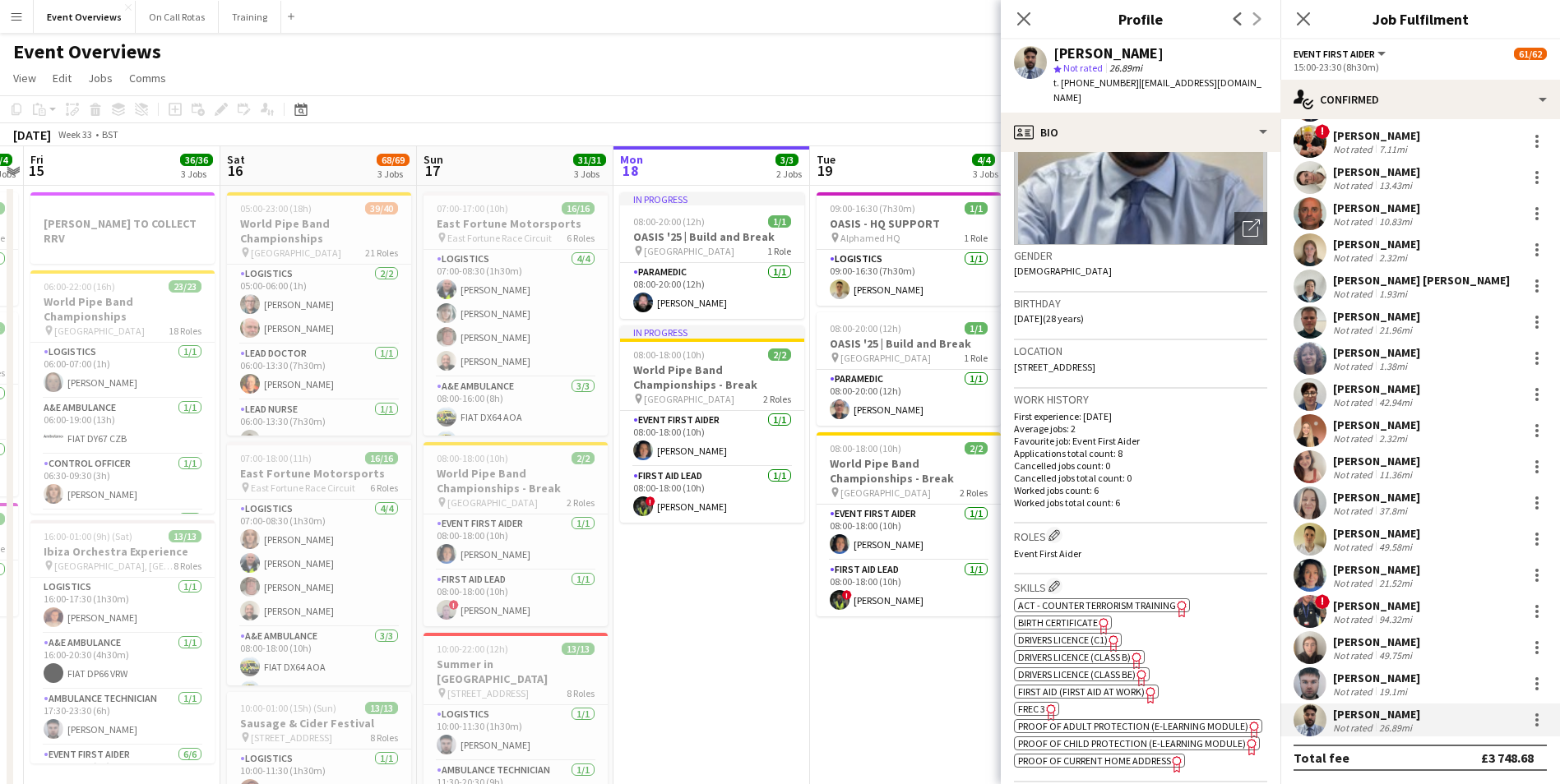
scroll to position [0, 0]
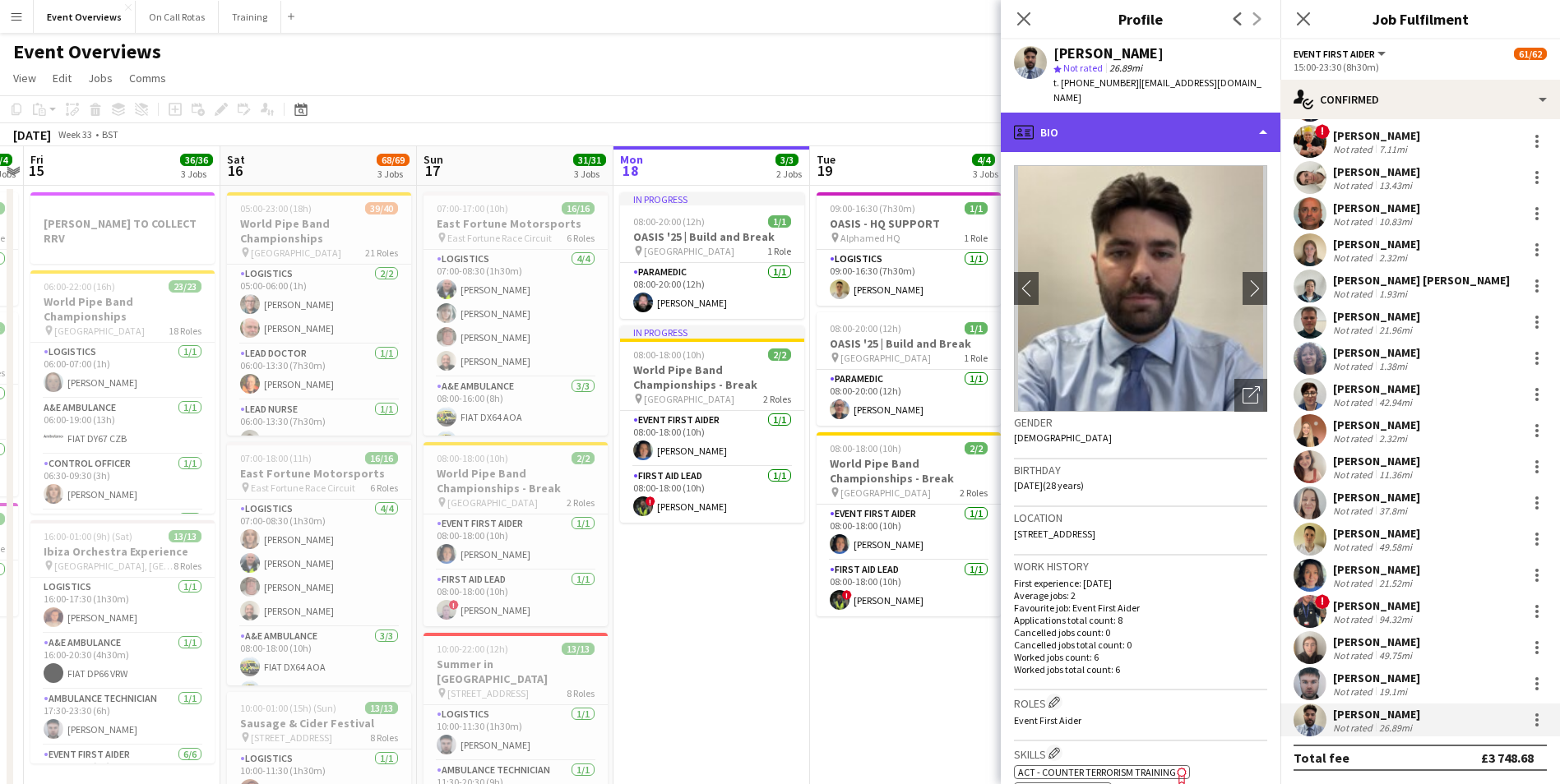
click at [1142, 130] on div "profile Bio" at bounding box center [1140, 132] width 280 height 39
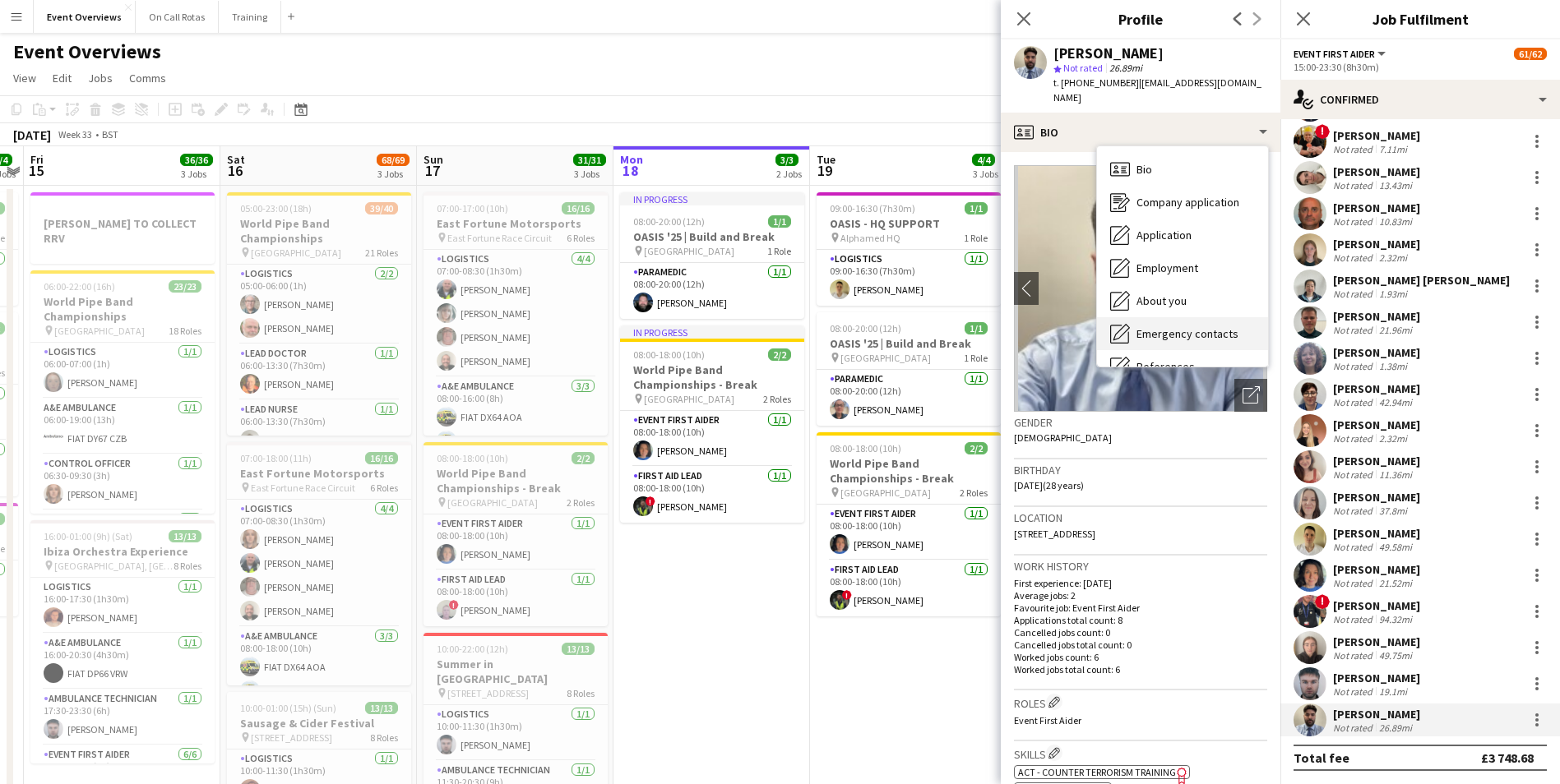
click at [1191, 327] on span "Emergency contacts" at bounding box center [1187, 334] width 102 height 15
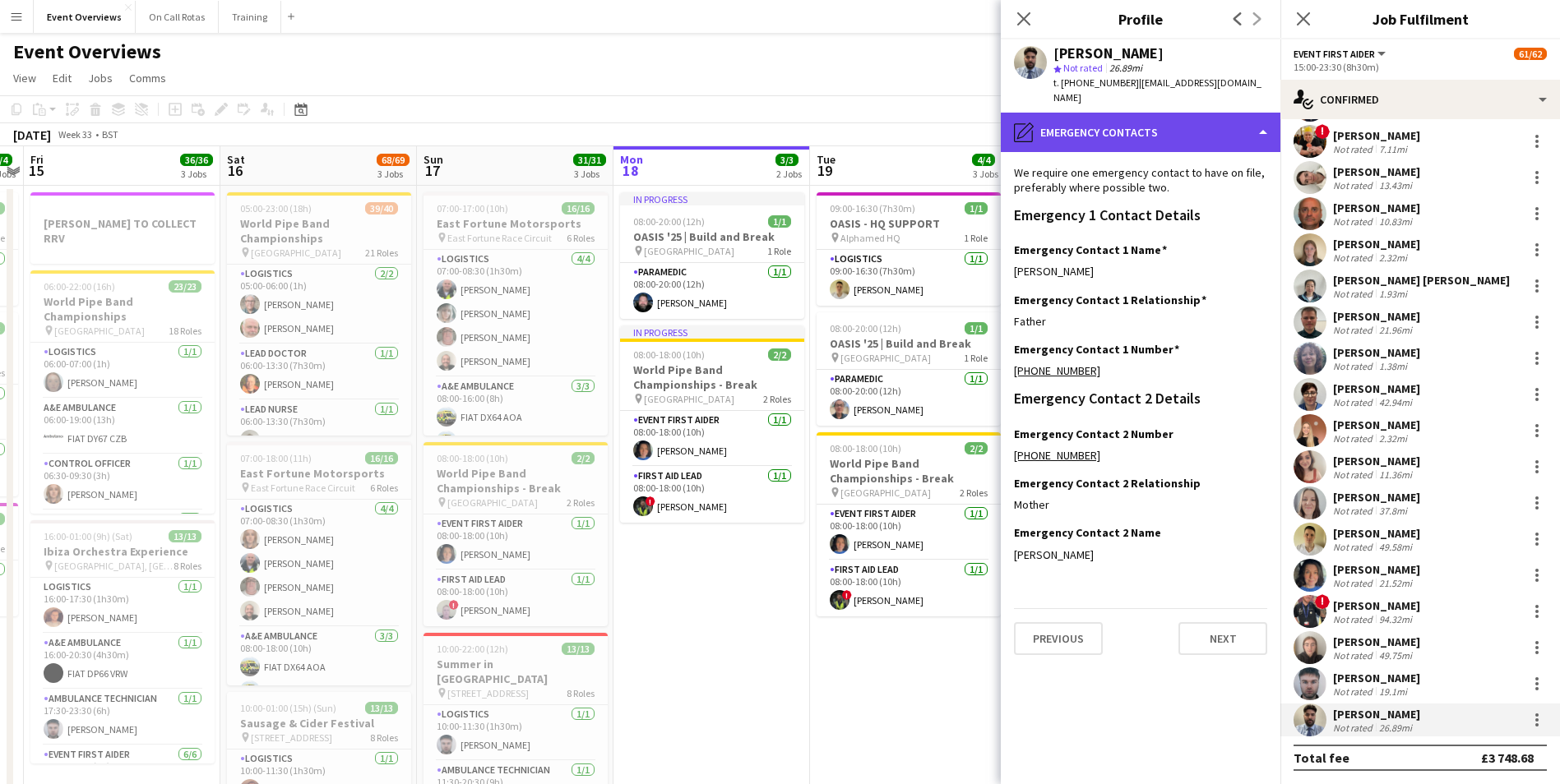
click at [1112, 126] on div "pencil4 Emergency contacts" at bounding box center [1140, 132] width 280 height 39
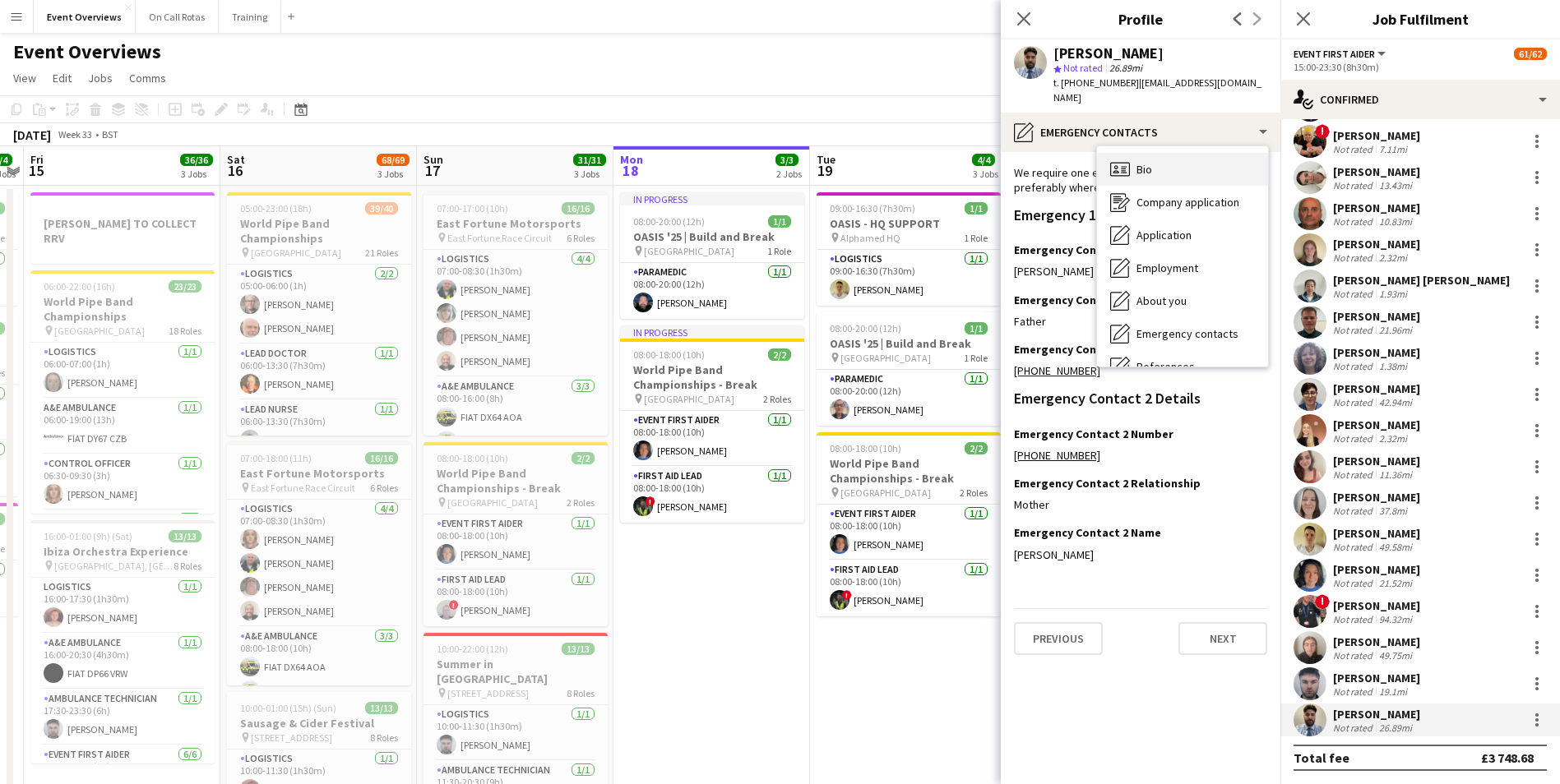
click at [1148, 162] on span "Bio" at bounding box center [1144, 169] width 16 height 15
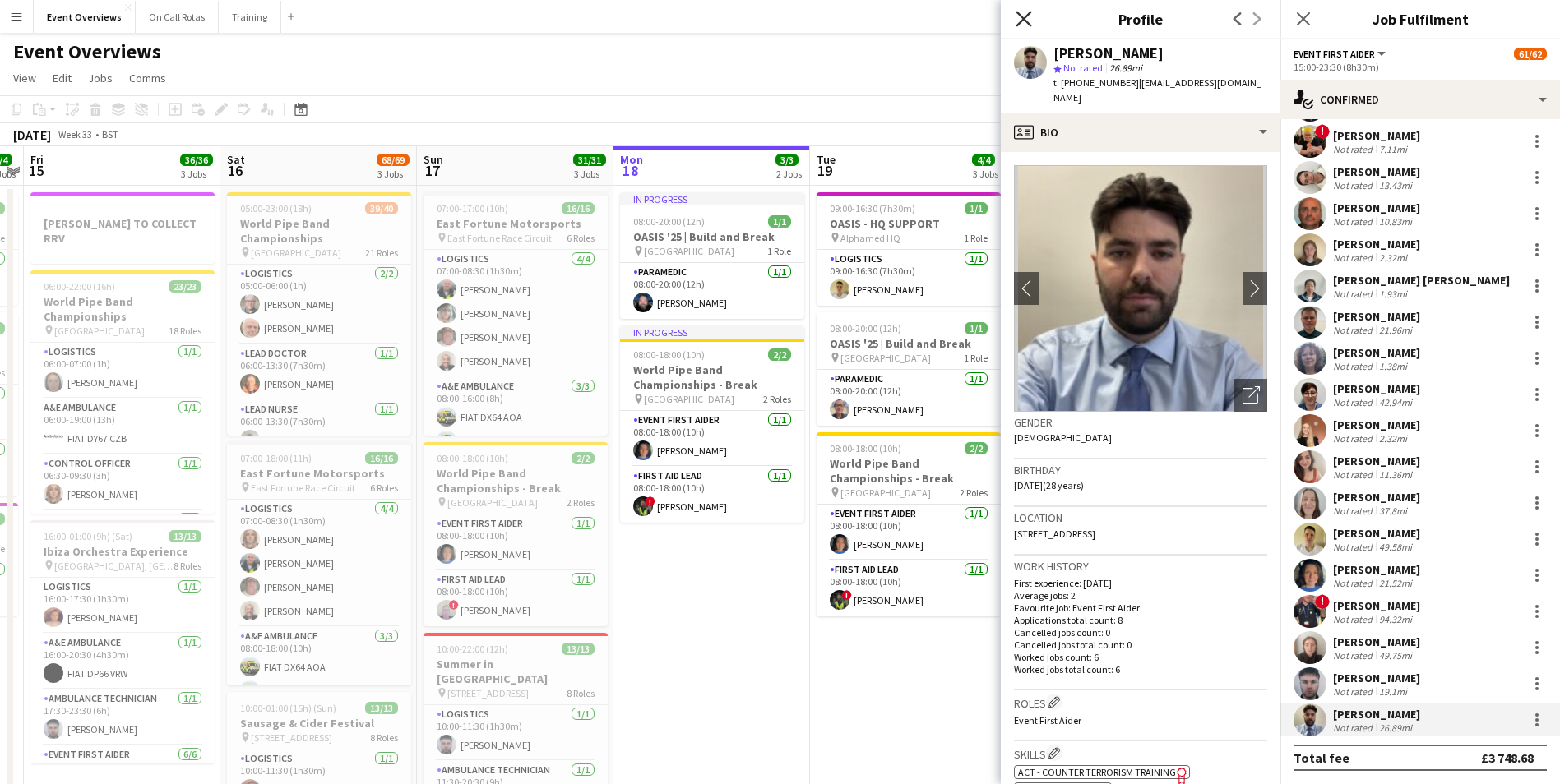
click at [1032, 23] on app-icon "Close pop-in" at bounding box center [1024, 19] width 23 height 23
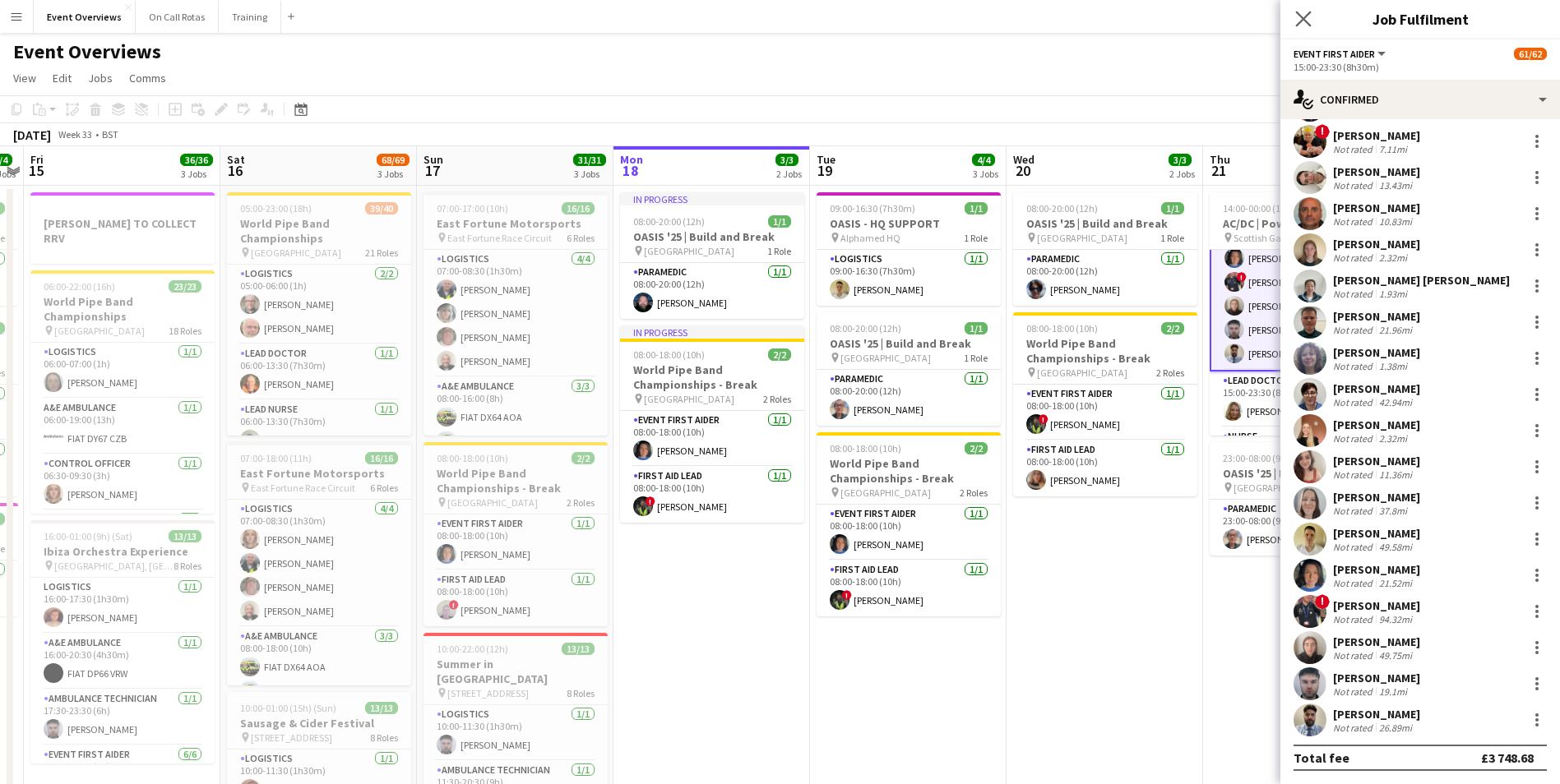
click at [1311, 19] on icon "Close pop-in" at bounding box center [1303, 18] width 16 height 16
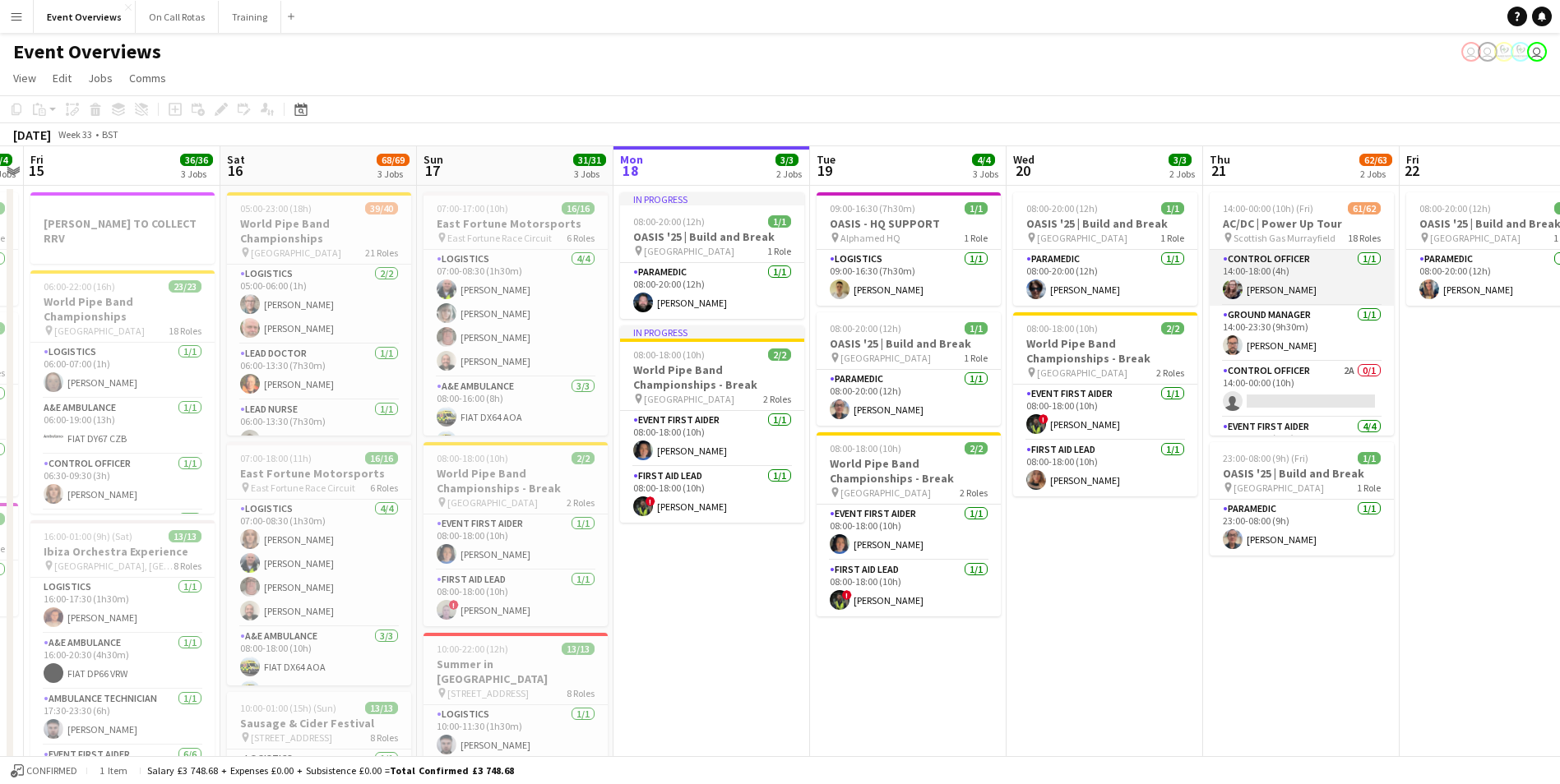
click at [1225, 286] on app-user-avatar at bounding box center [1232, 289] width 20 height 20
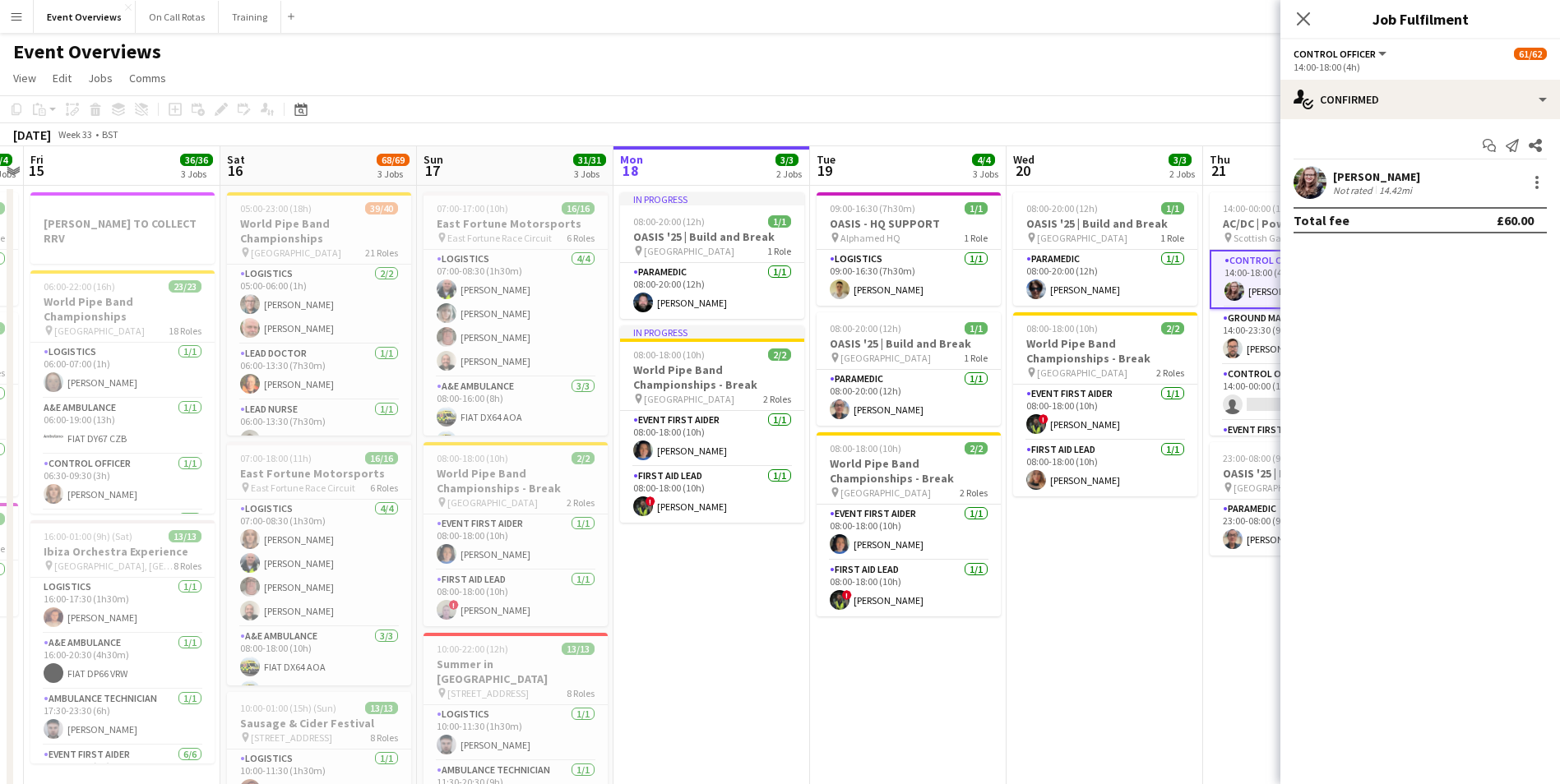
click at [1307, 184] on app-user-avatar at bounding box center [1309, 182] width 33 height 33
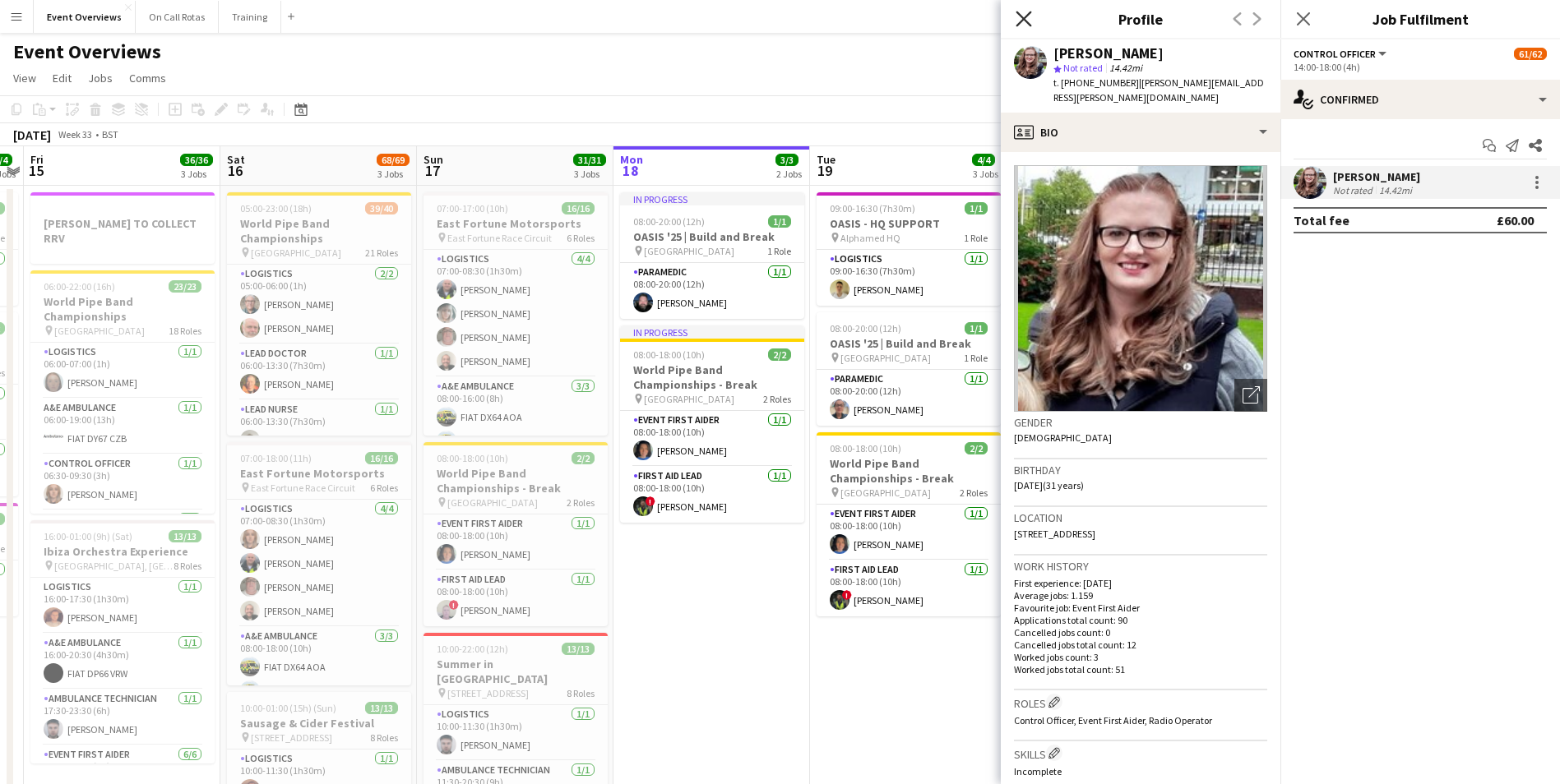
click at [1025, 22] on icon "Close pop-in" at bounding box center [1023, 18] width 16 height 16
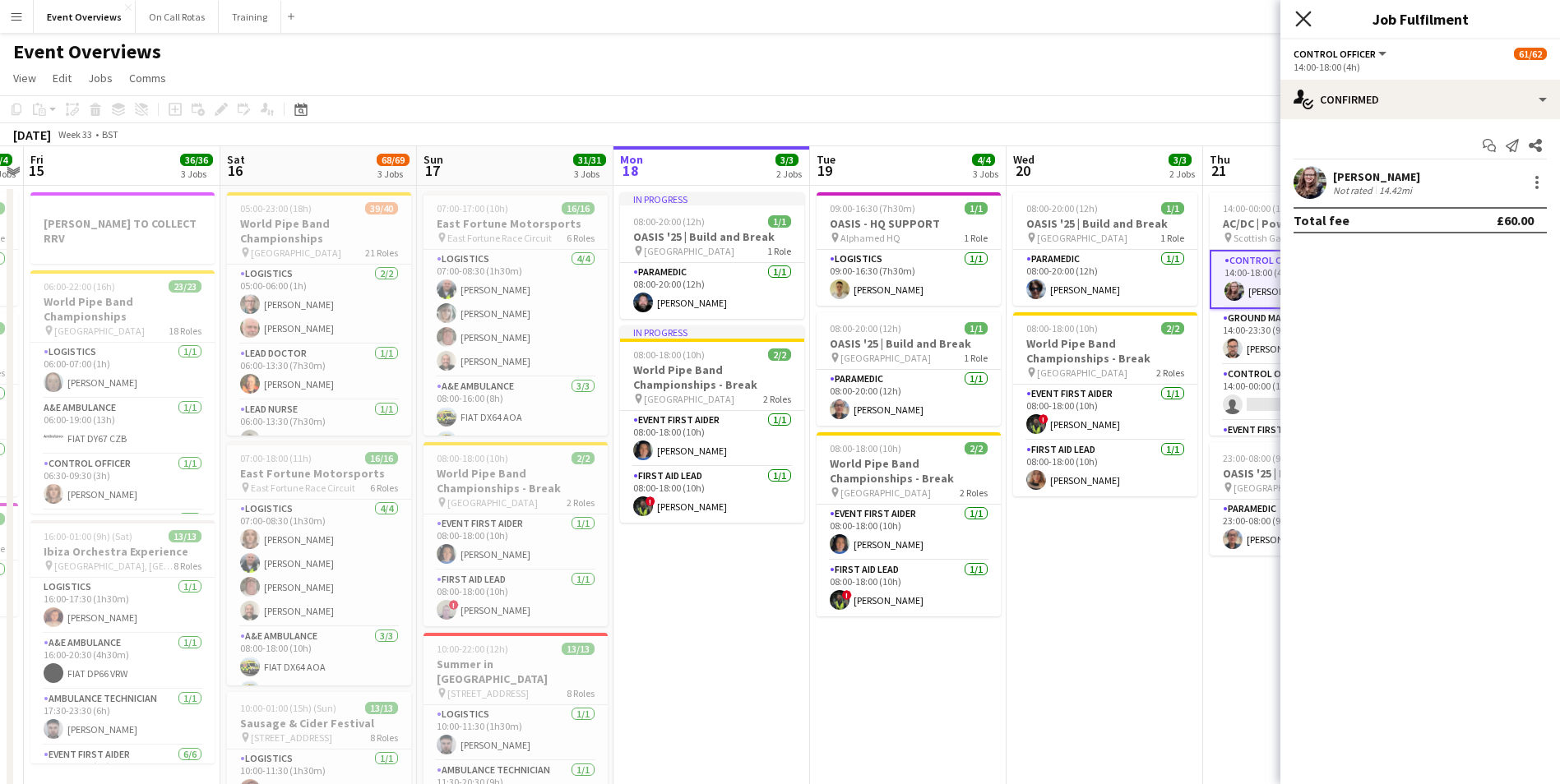
click at [1305, 22] on icon "Close pop-in" at bounding box center [1303, 18] width 16 height 16
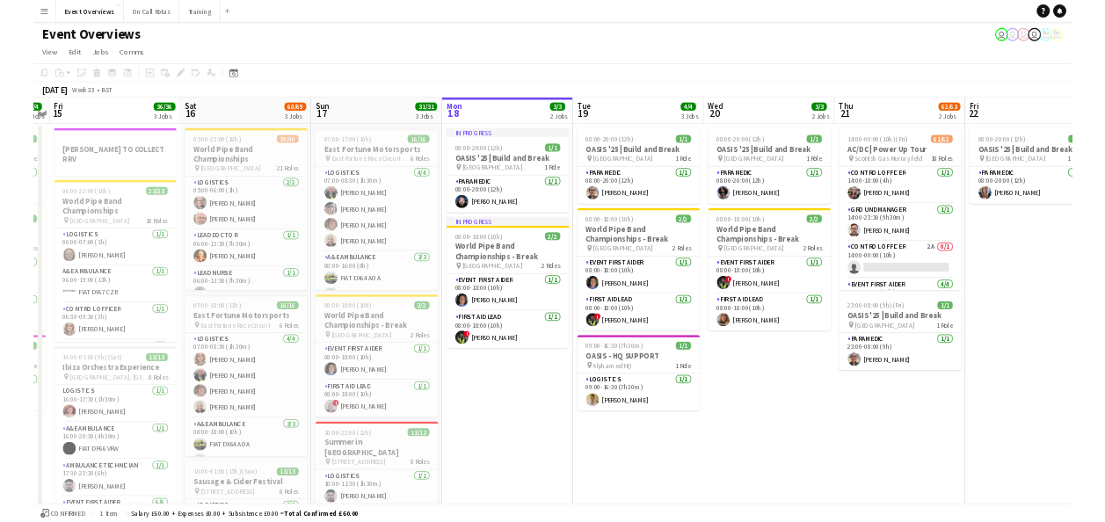
scroll to position [0, 605]
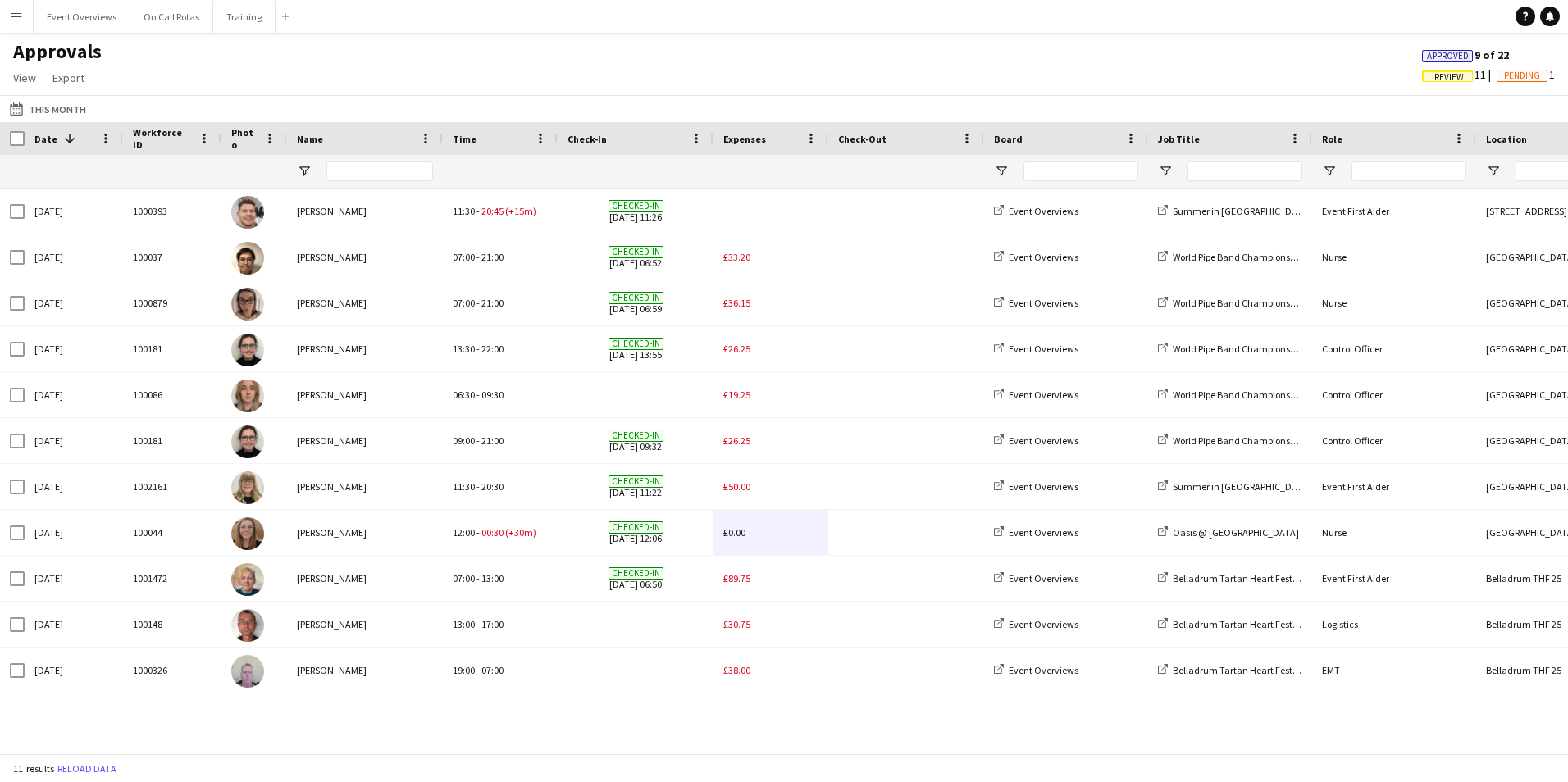
click at [12, 23] on button "Menu" at bounding box center [16, 16] width 33 height 33
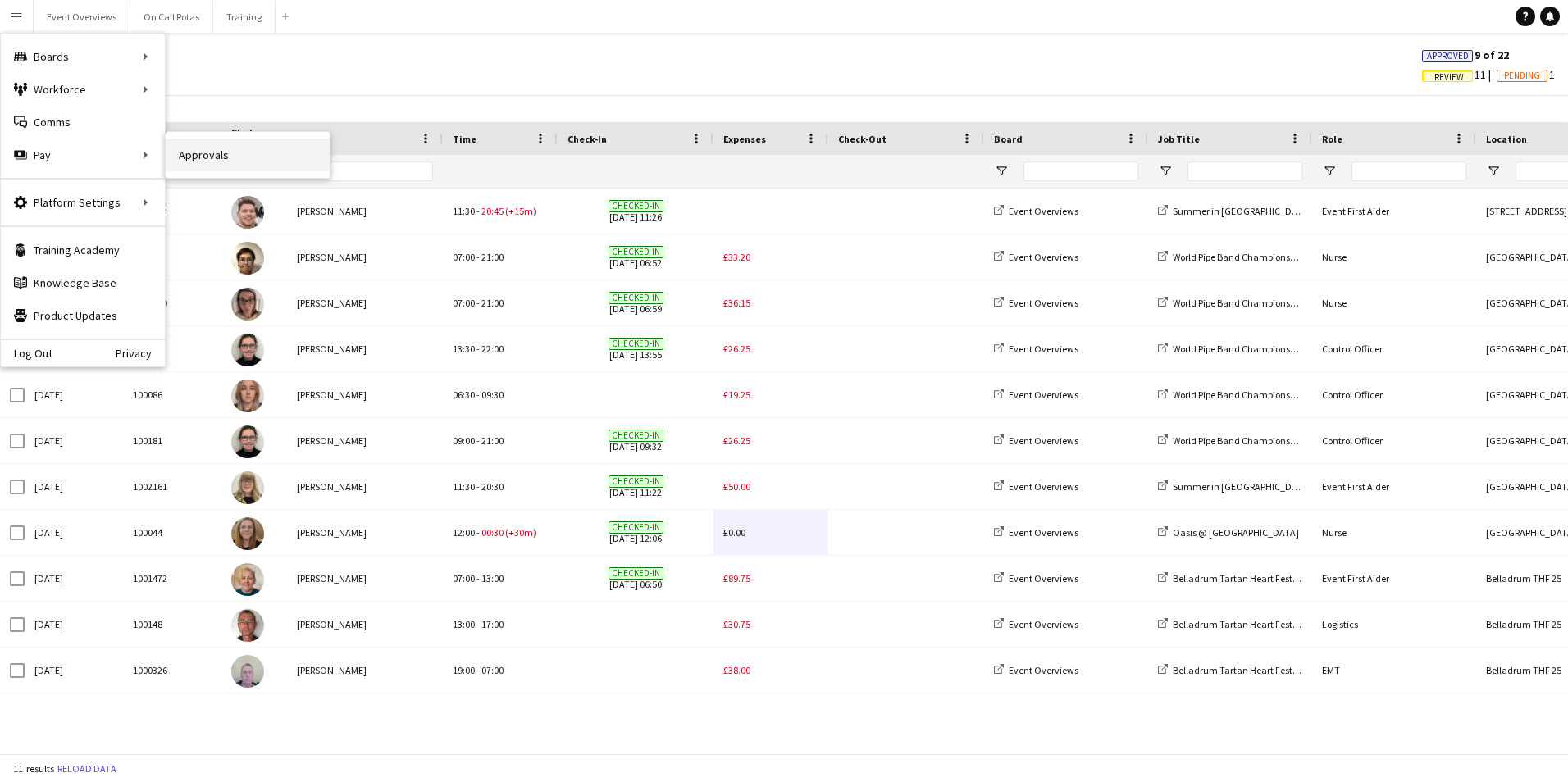
click at [190, 159] on link "Approvals" at bounding box center [248, 155] width 164 height 33
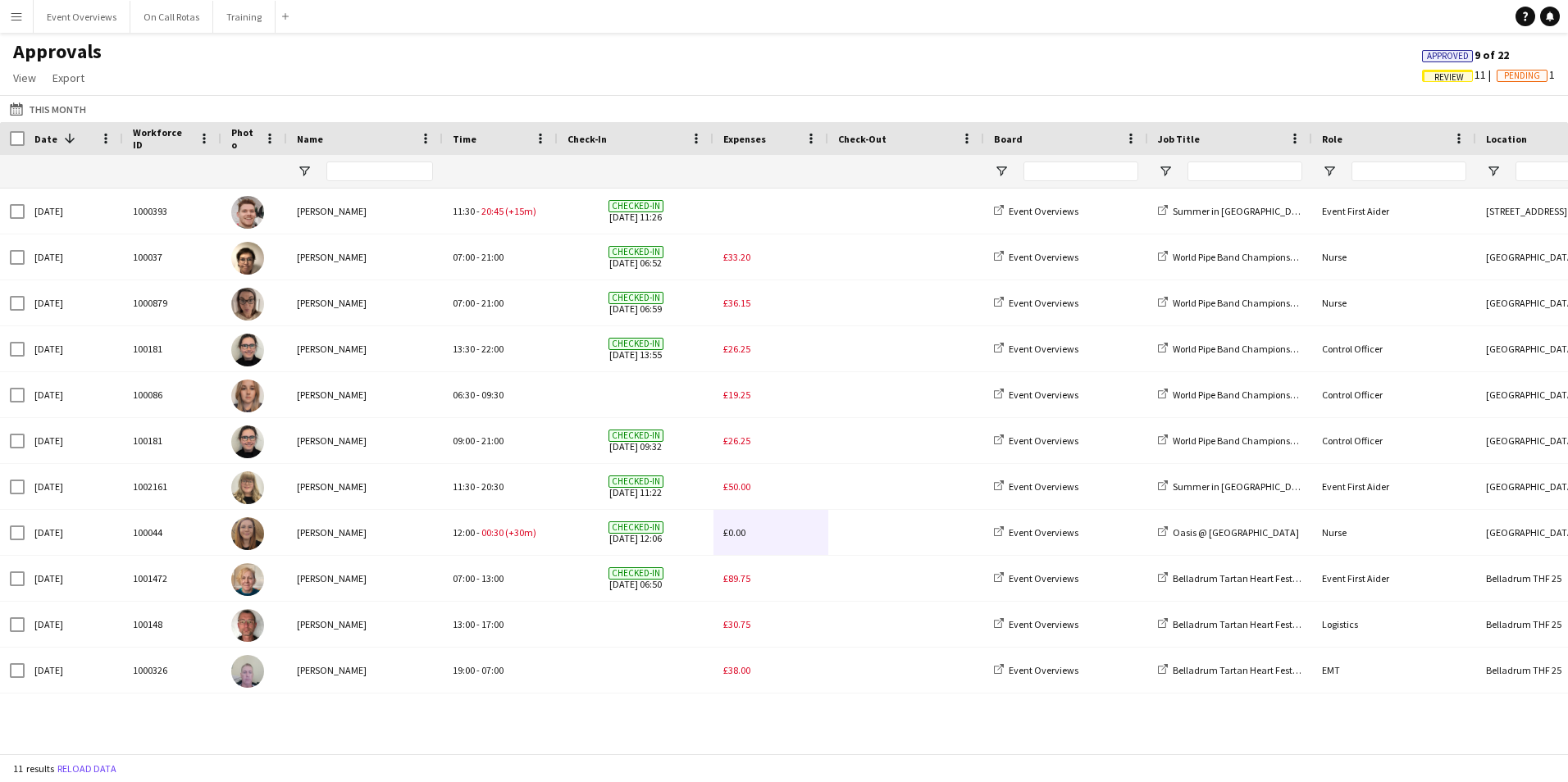
click at [9, 21] on button "Menu" at bounding box center [16, 16] width 33 height 33
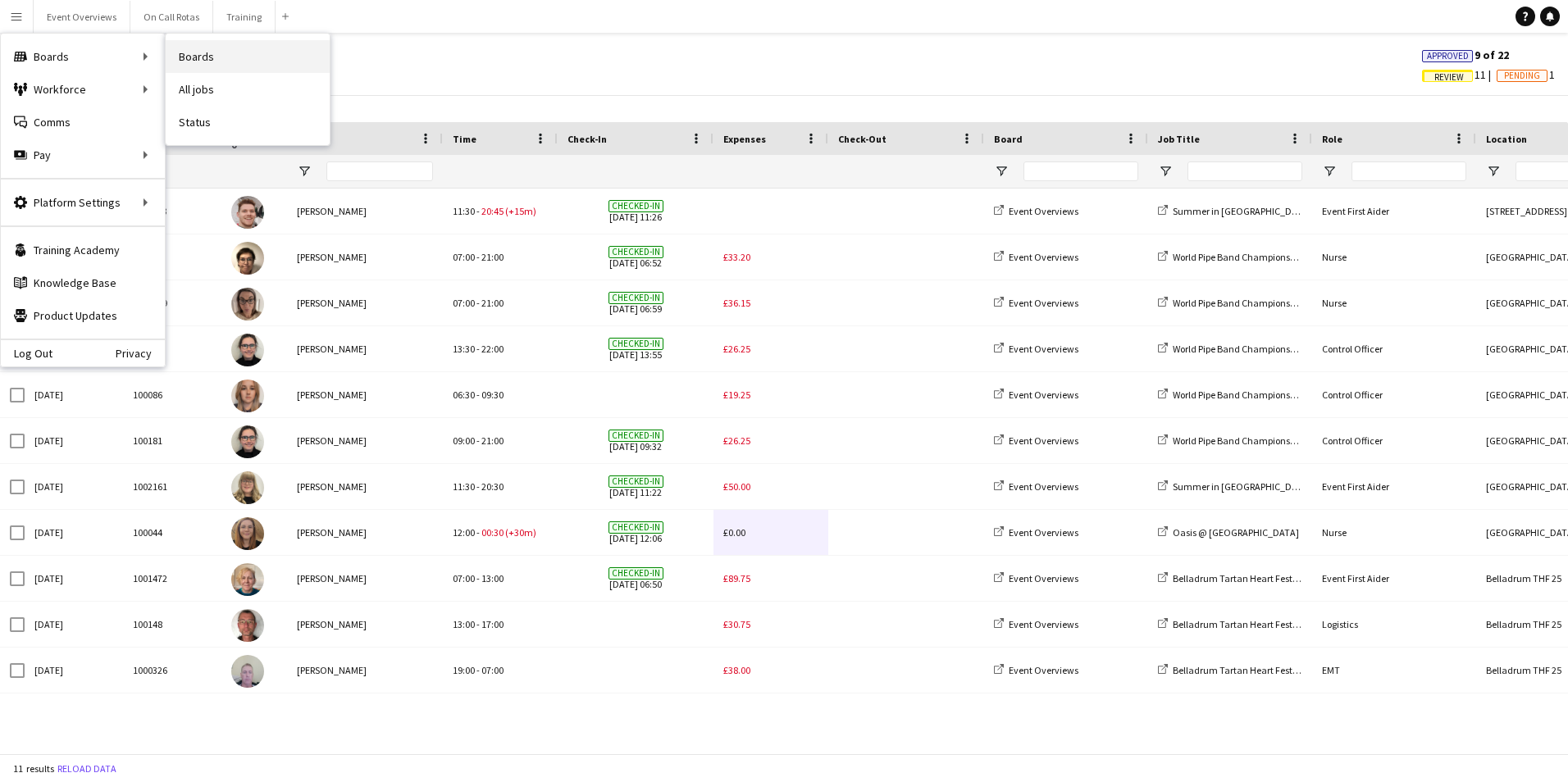
click at [170, 53] on link "Boards" at bounding box center [248, 56] width 164 height 33
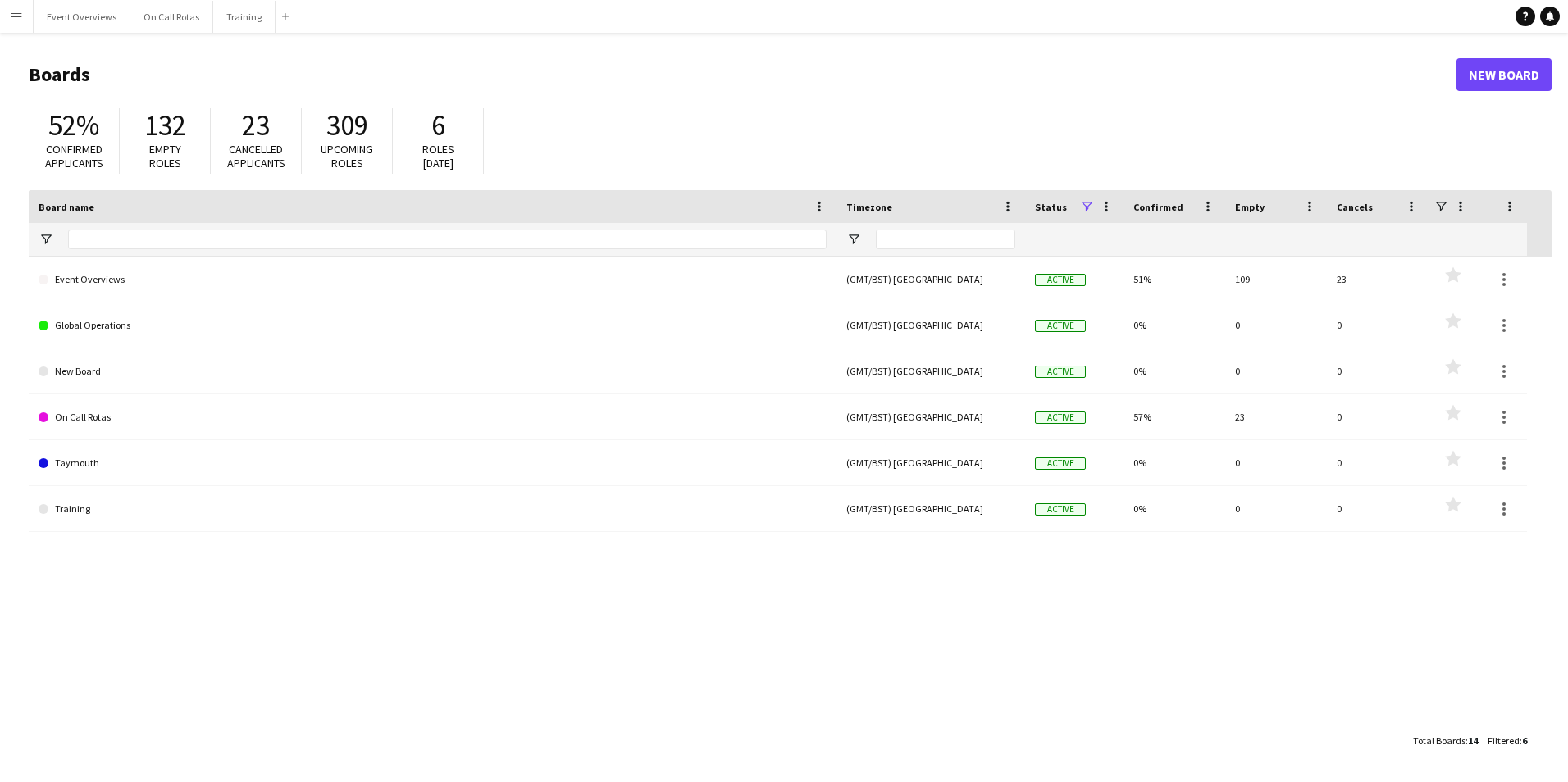
click at [18, 10] on app-icon "Menu" at bounding box center [17, 17] width 13 height 13
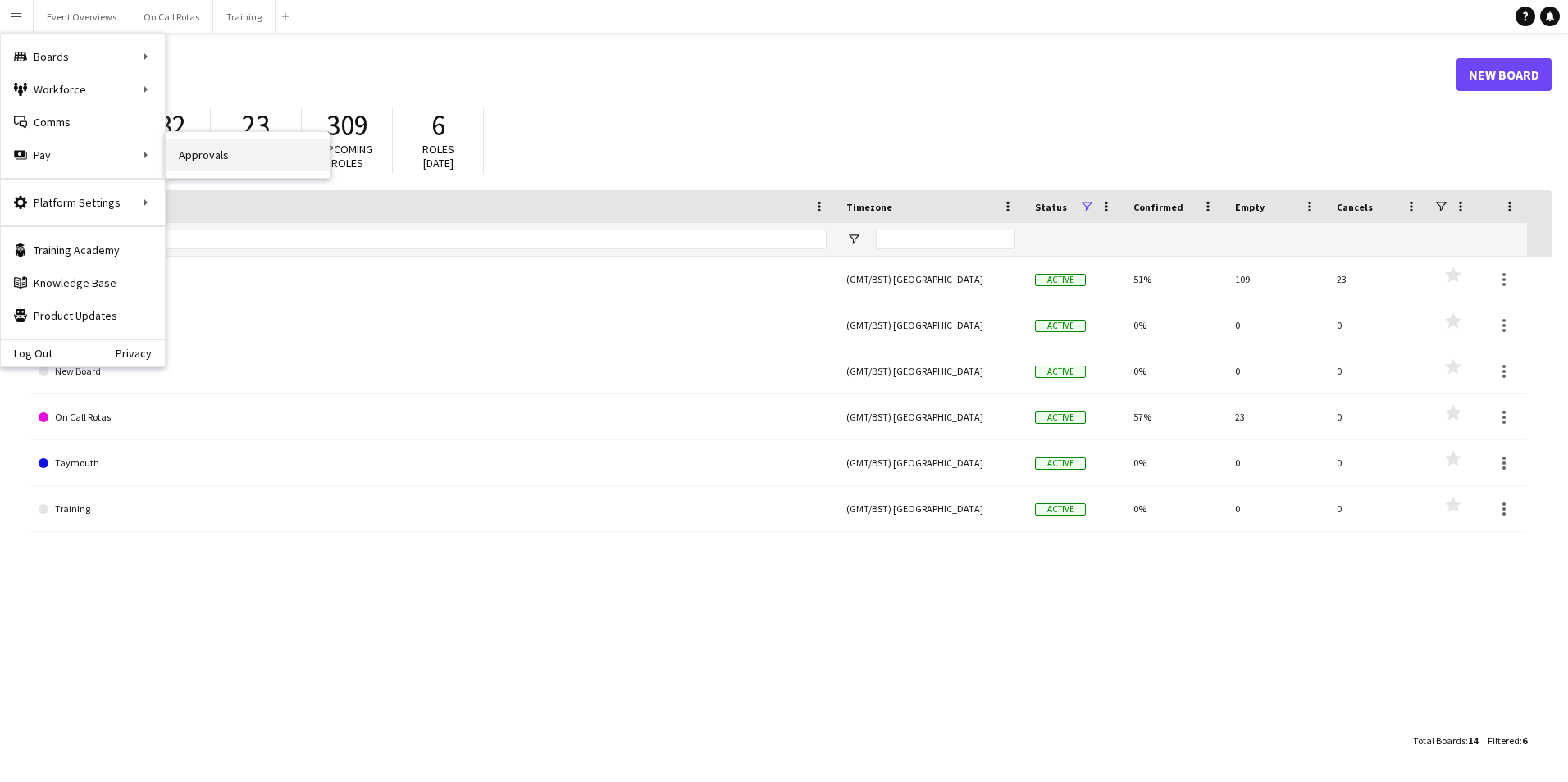
click at [207, 157] on link "Approvals" at bounding box center [248, 155] width 164 height 33
